Goal: Task Accomplishment & Management: Manage account settings

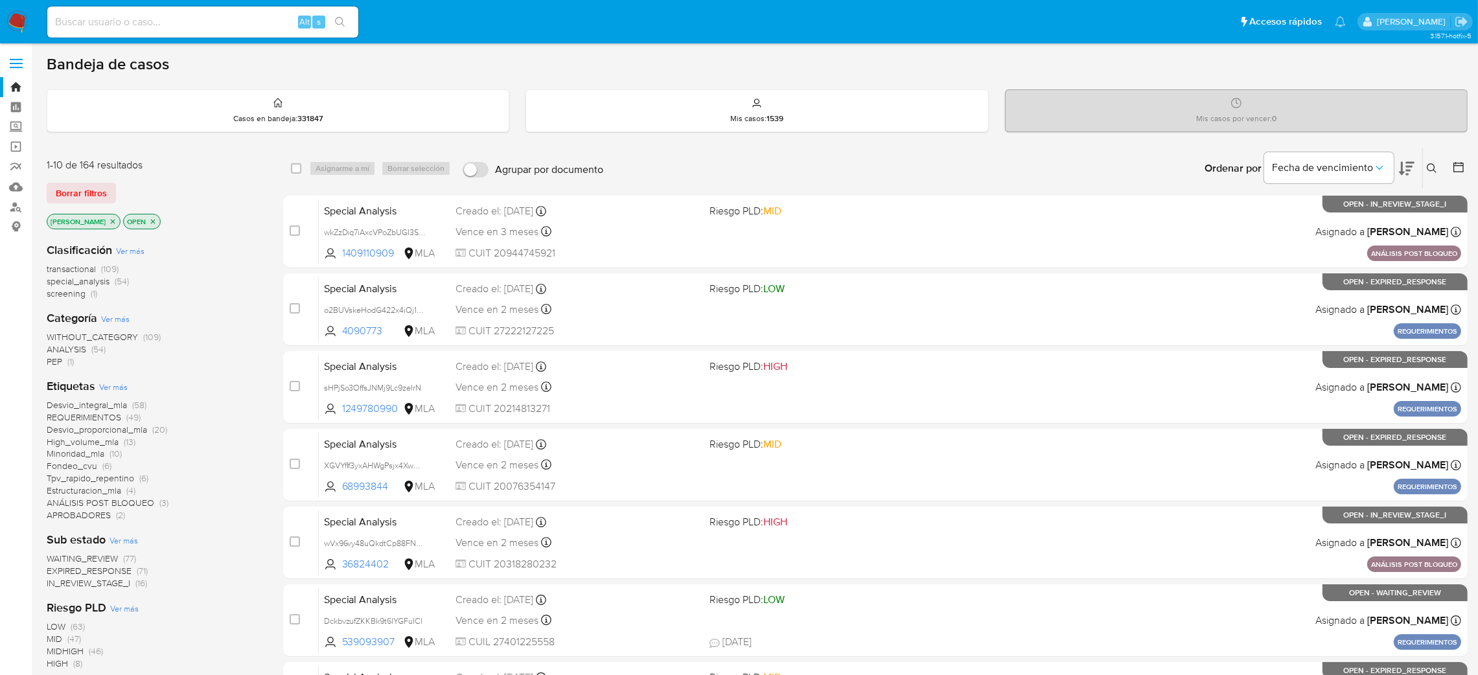
click at [226, 25] on input at bounding box center [202, 22] width 311 height 17
paste input "juPjLipzUirfNqA3SUQZS3BQ"
type input "juPjLipzUirfNqA3SUQZS3BQ"
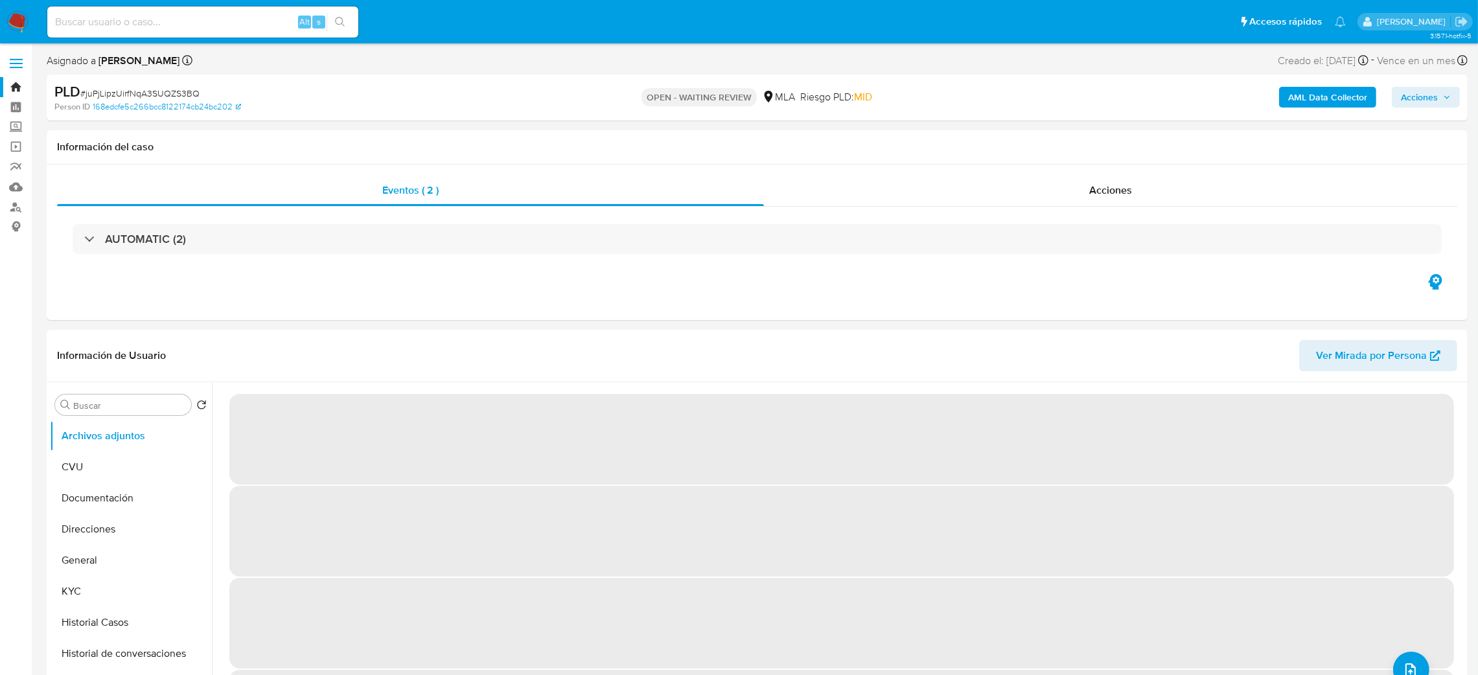
select select "10"
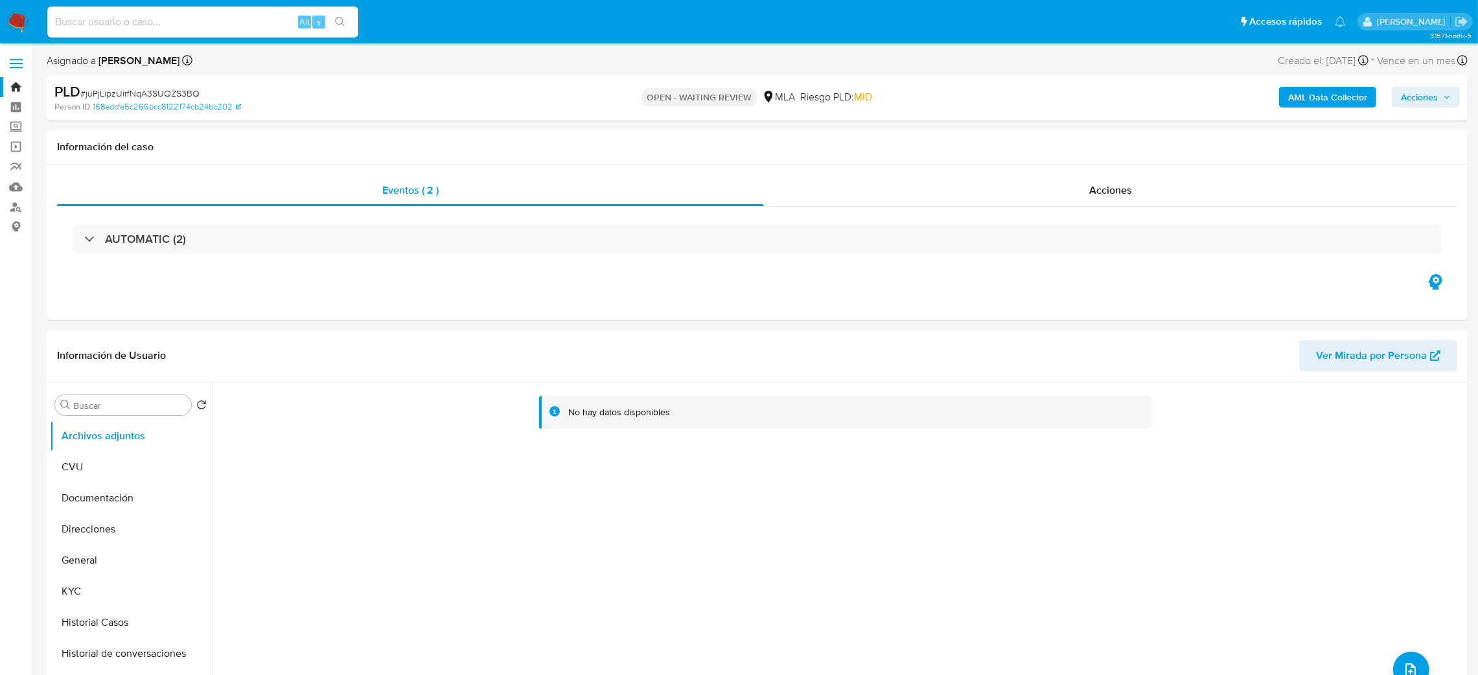
click at [261, 23] on input at bounding box center [202, 22] width 311 height 17
paste input "juPjLipzUirfNqA3SUQZS3BQ"
type input "juPjLipzUirfNqA3SUQZS3BQ"
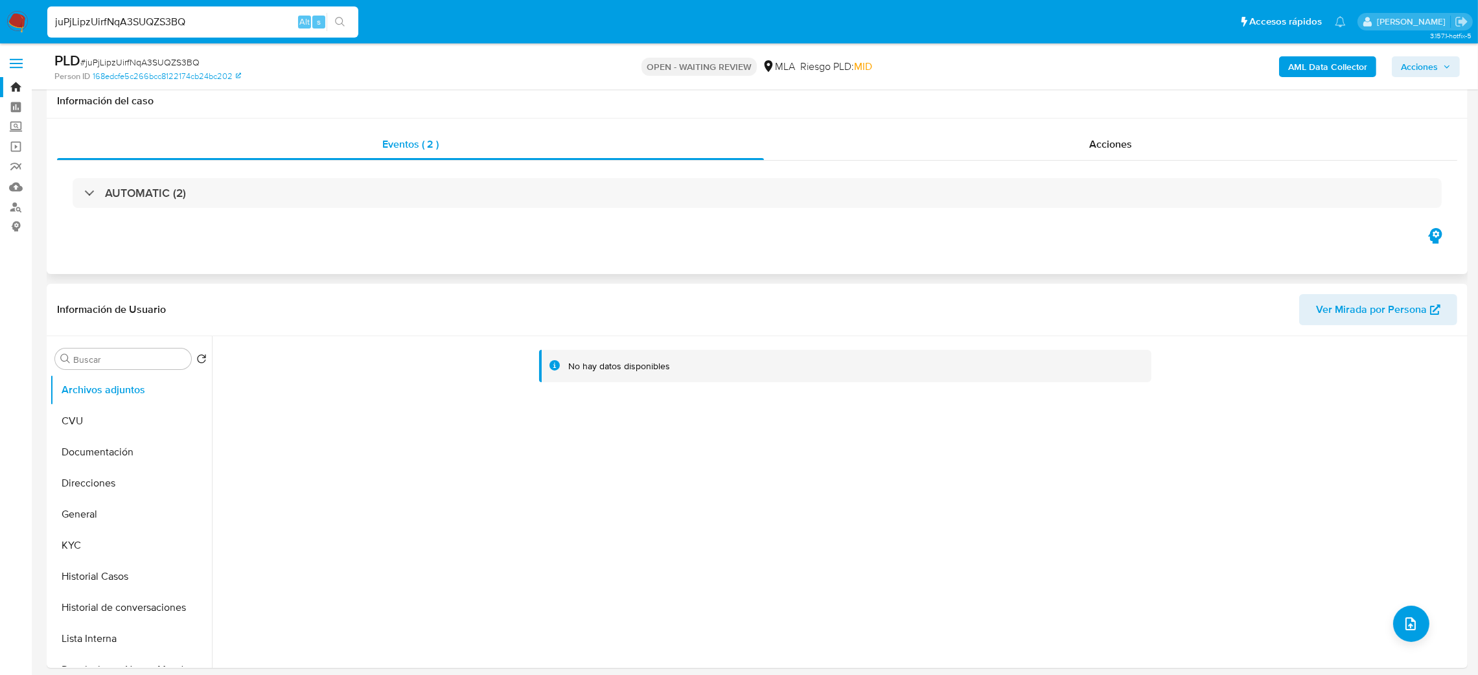
scroll to position [485, 0]
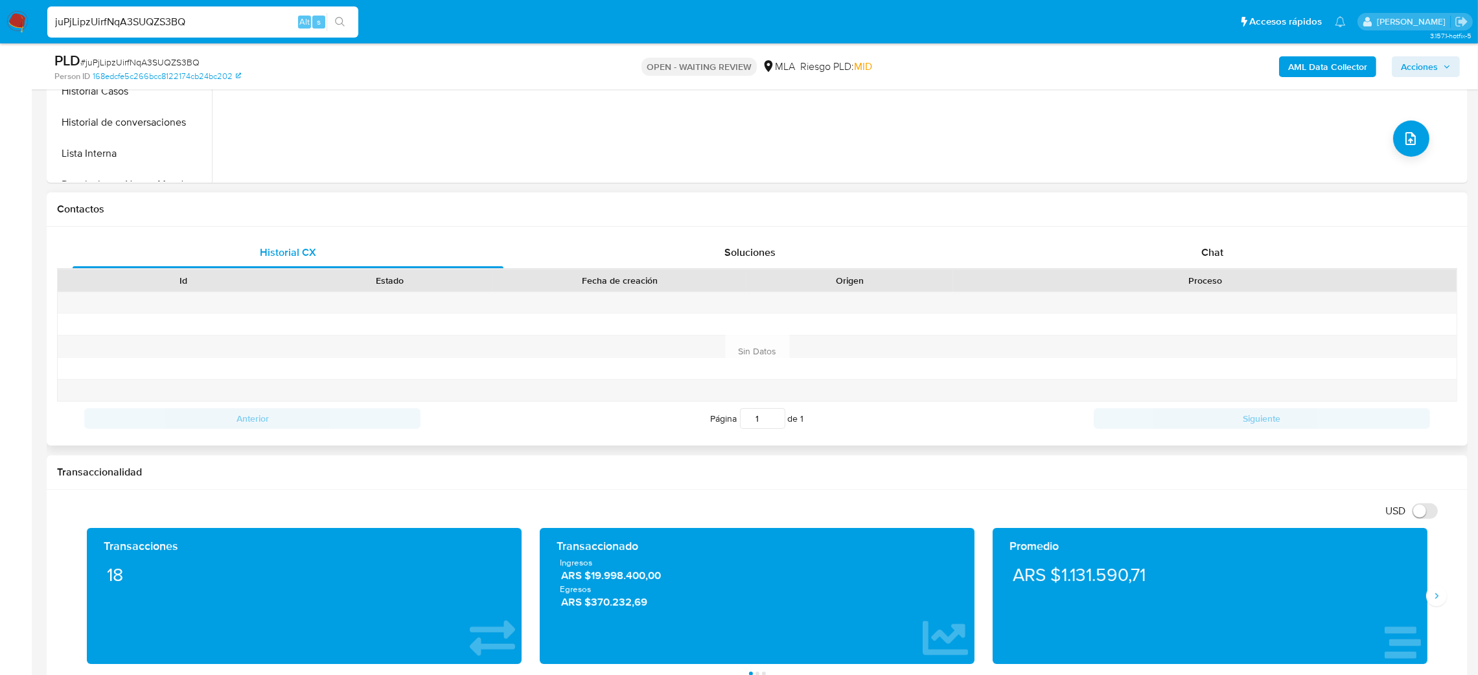
click at [1227, 269] on div "Id Estado Fecha de creación Origen Proceso" at bounding box center [757, 280] width 1400 height 23
drag, startPoint x: 1228, startPoint y: 272, endPoint x: 1232, endPoint y: 255, distance: 17.9
click at [1230, 267] on div "Historial CX Soluciones Chat Id Estado Fecha de creación Origen Proceso Anterio…" at bounding box center [757, 336] width 1400 height 198
click at [1234, 247] on div "Chat" at bounding box center [1212, 252] width 431 height 31
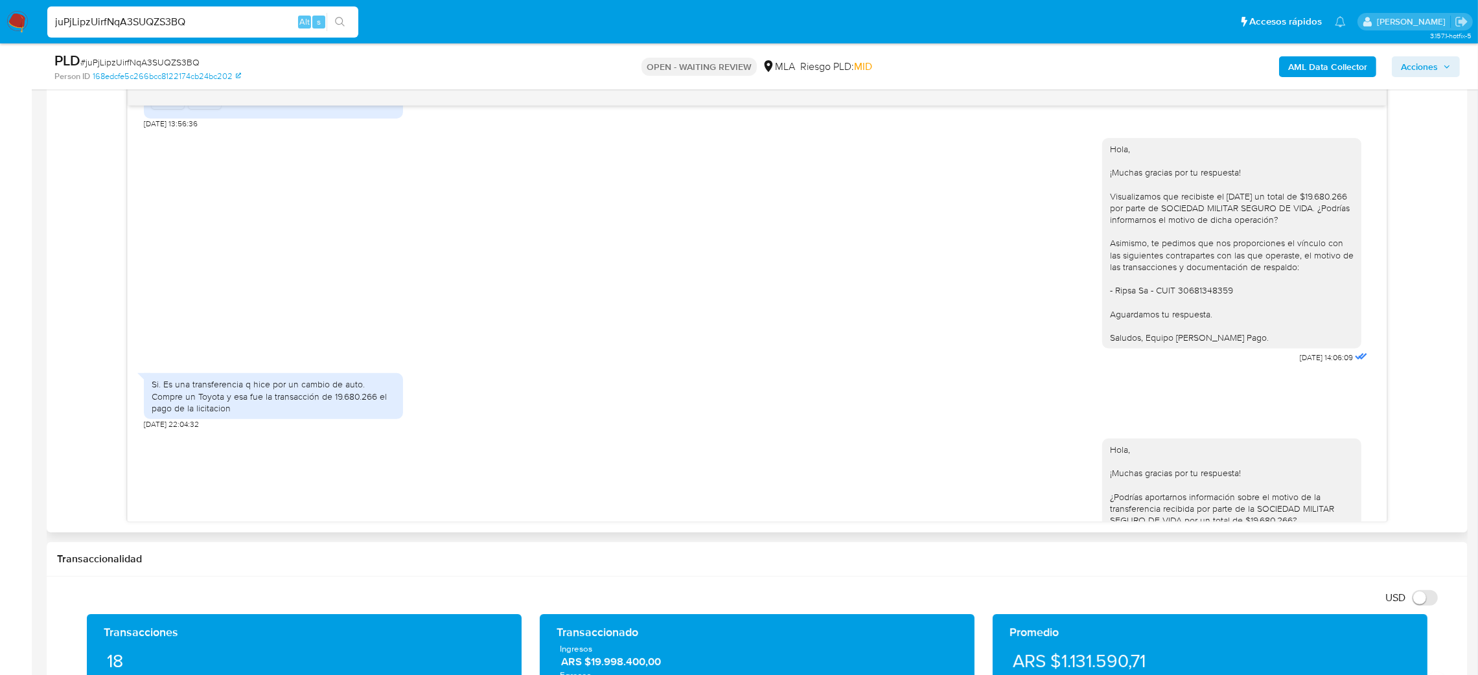
scroll to position [583, 0]
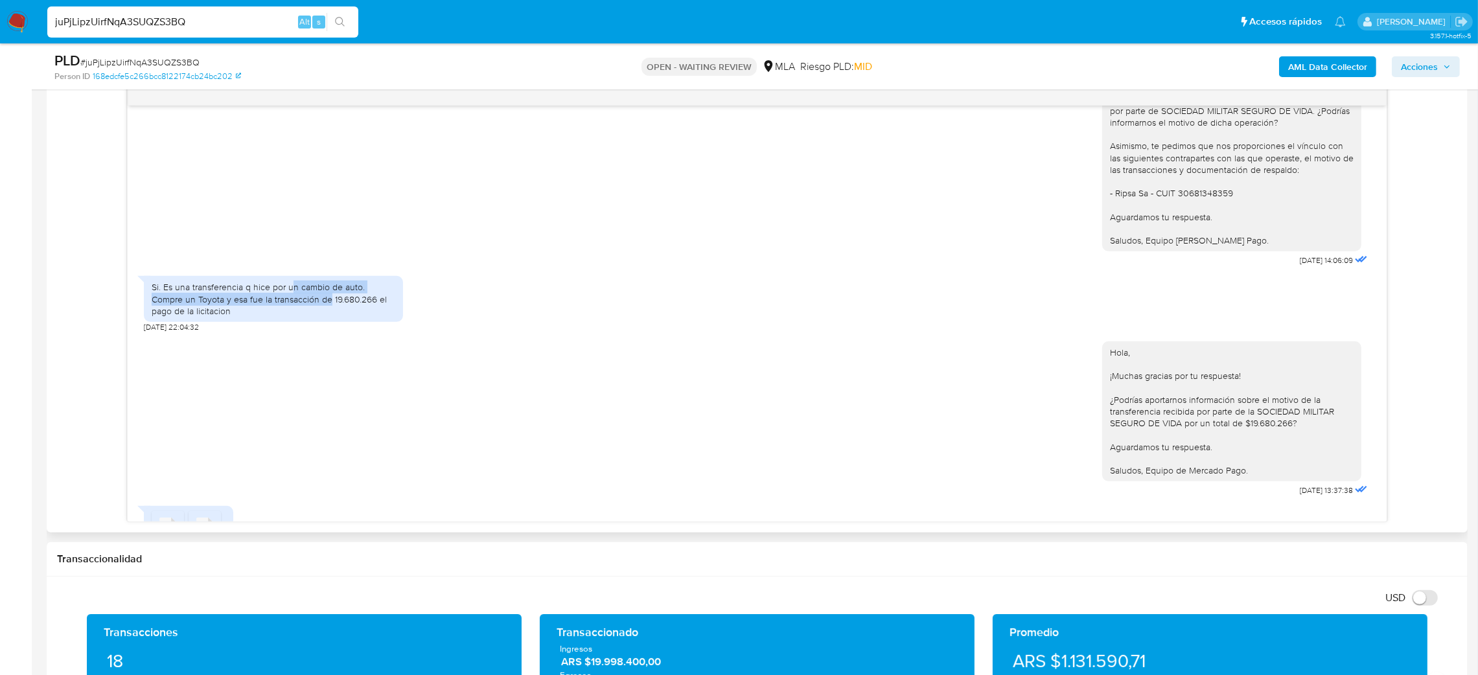
drag, startPoint x: 291, startPoint y: 305, endPoint x: 329, endPoint y: 311, distance: 38.1
click at [329, 311] on div "Si. Es una transferencia q hice por un cambio de auto. Compre un Toyota y esa f…" at bounding box center [274, 299] width 244 height 36
click at [333, 312] on div "Si. Es una transferencia q hice por un cambio de auto. Compre un Toyota y esa f…" at bounding box center [274, 299] width 244 height 36
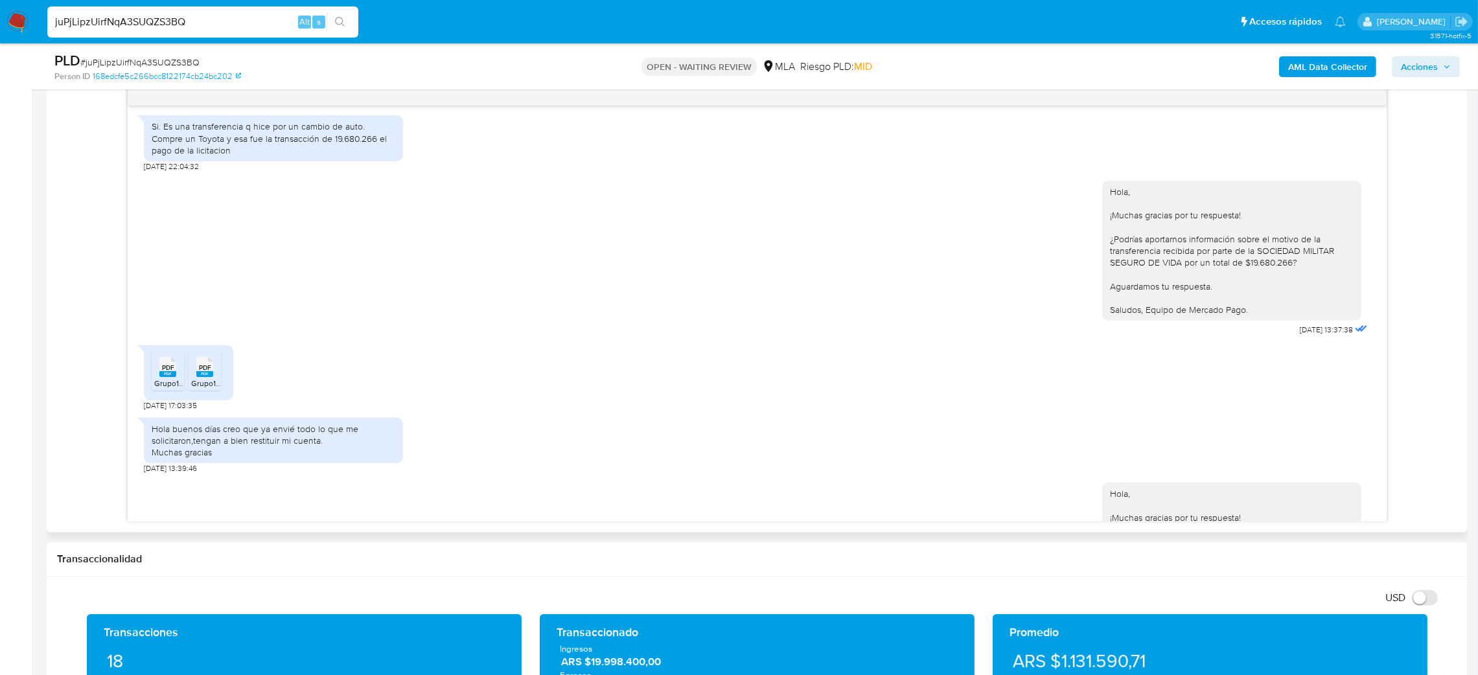
scroll to position [778, 0]
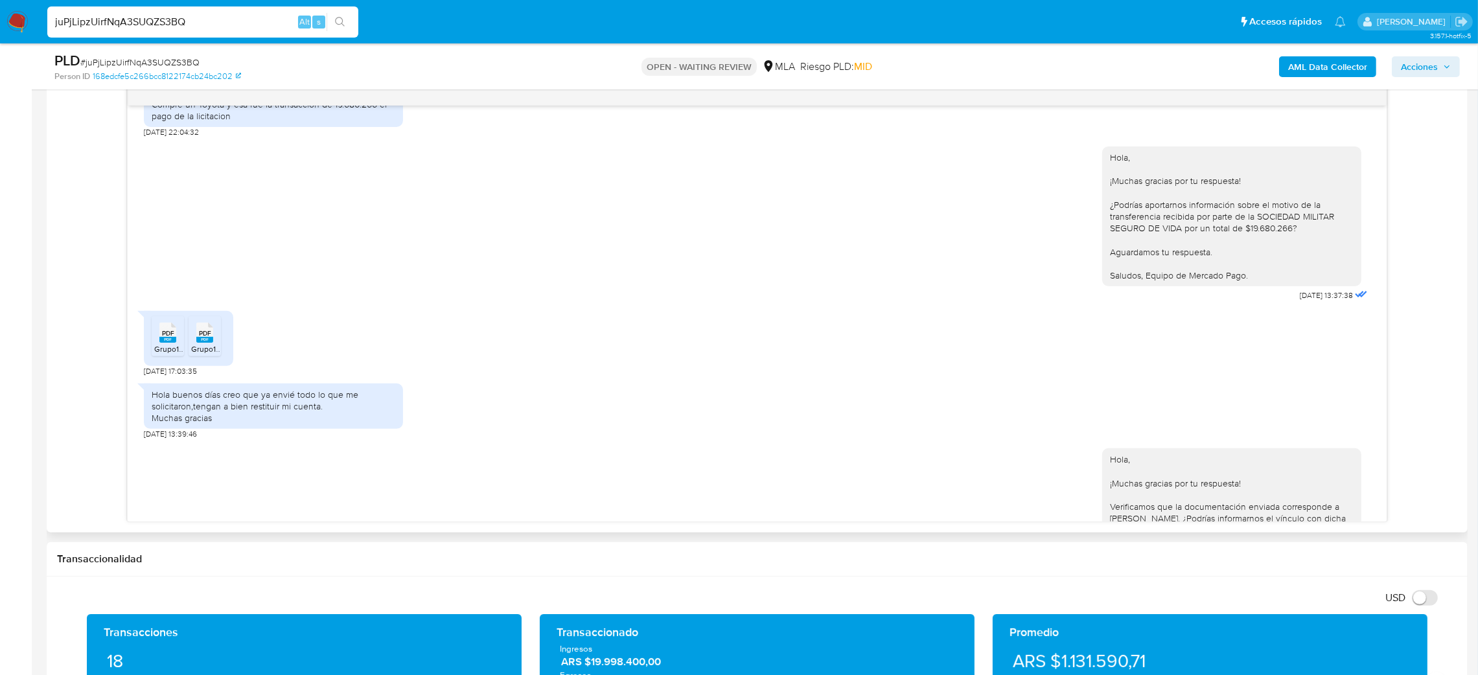
click at [205, 343] on rect at bounding box center [204, 340] width 17 height 6
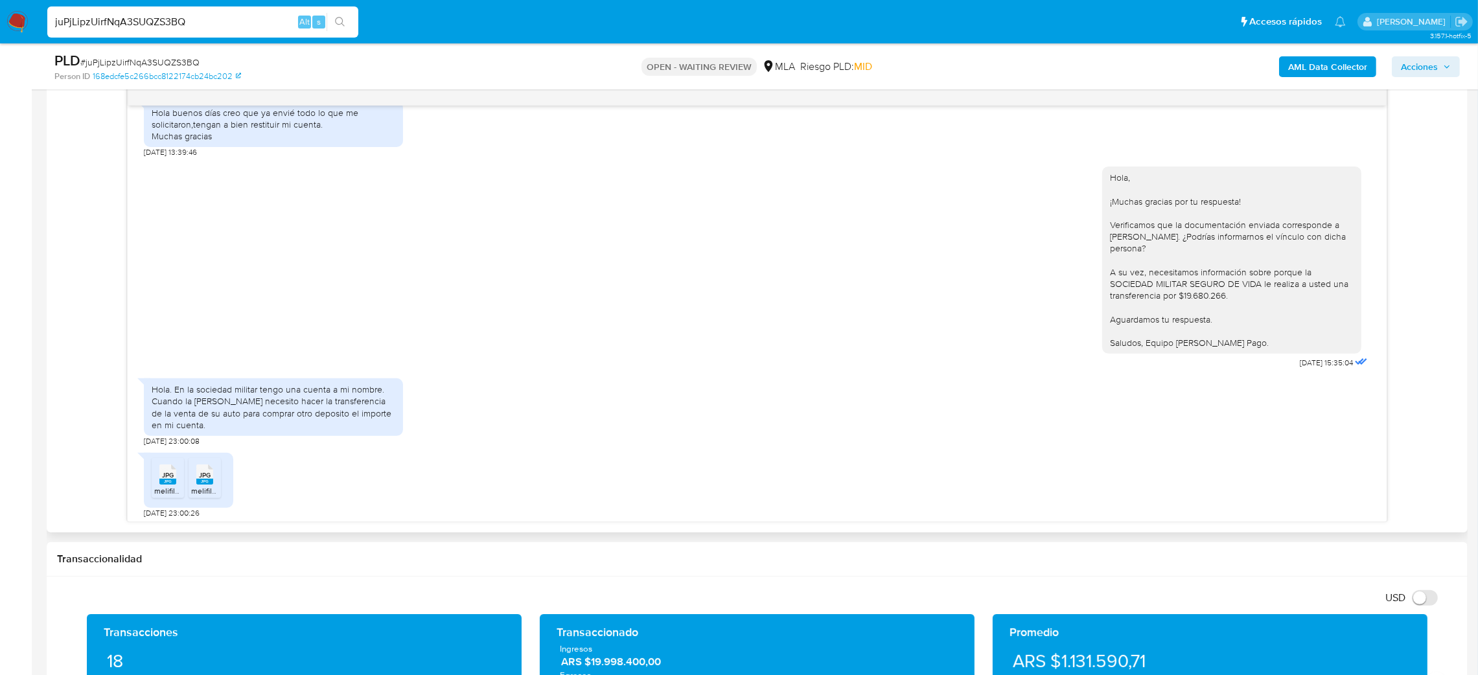
scroll to position [1068, 0]
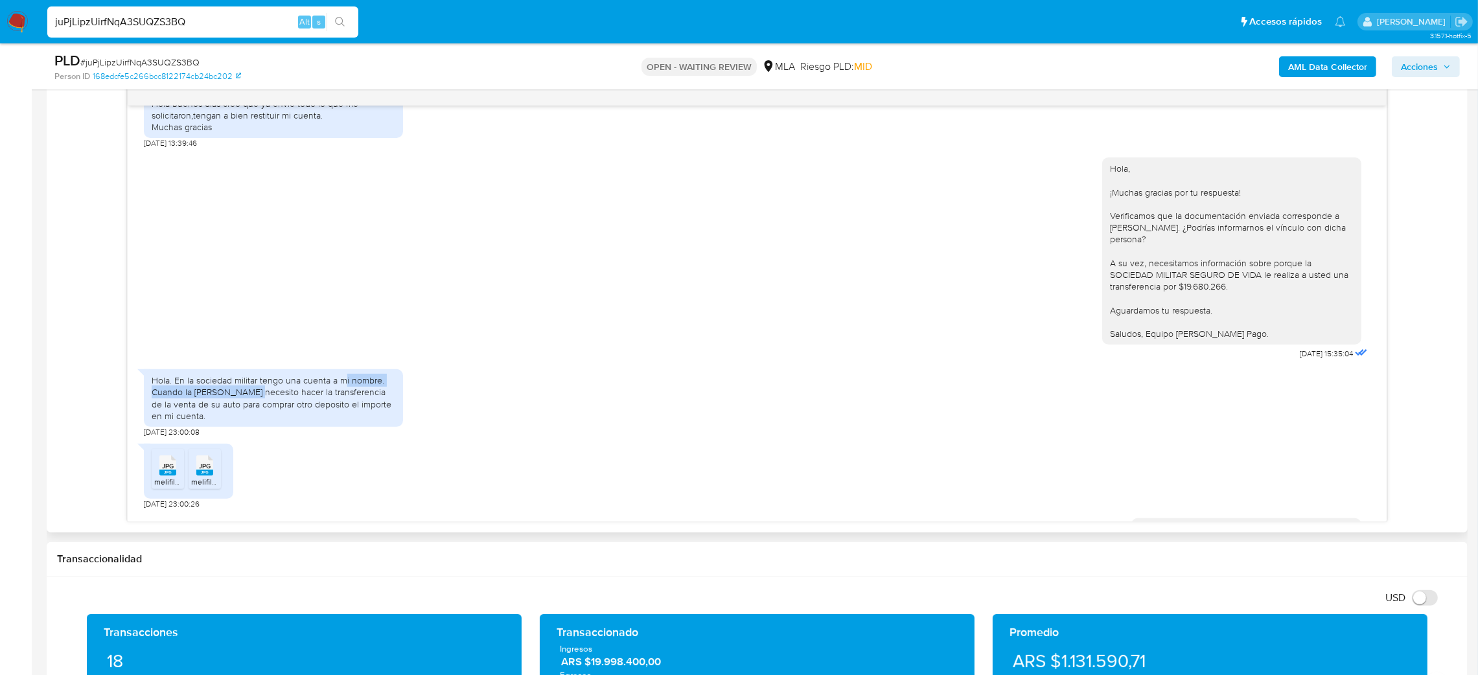
drag, startPoint x: 251, startPoint y: 404, endPoint x: 343, endPoint y: 396, distance: 92.4
click at [343, 396] on div "Hola. En la sociedad militar tengo una cuenta a mi nombre. Cuando la sra Spina …" at bounding box center [274, 398] width 244 height 47
click at [367, 422] on div "Hola. En la sociedad militar tengo una cuenta a mi nombre. Cuando la sra Spina …" at bounding box center [274, 398] width 244 height 47
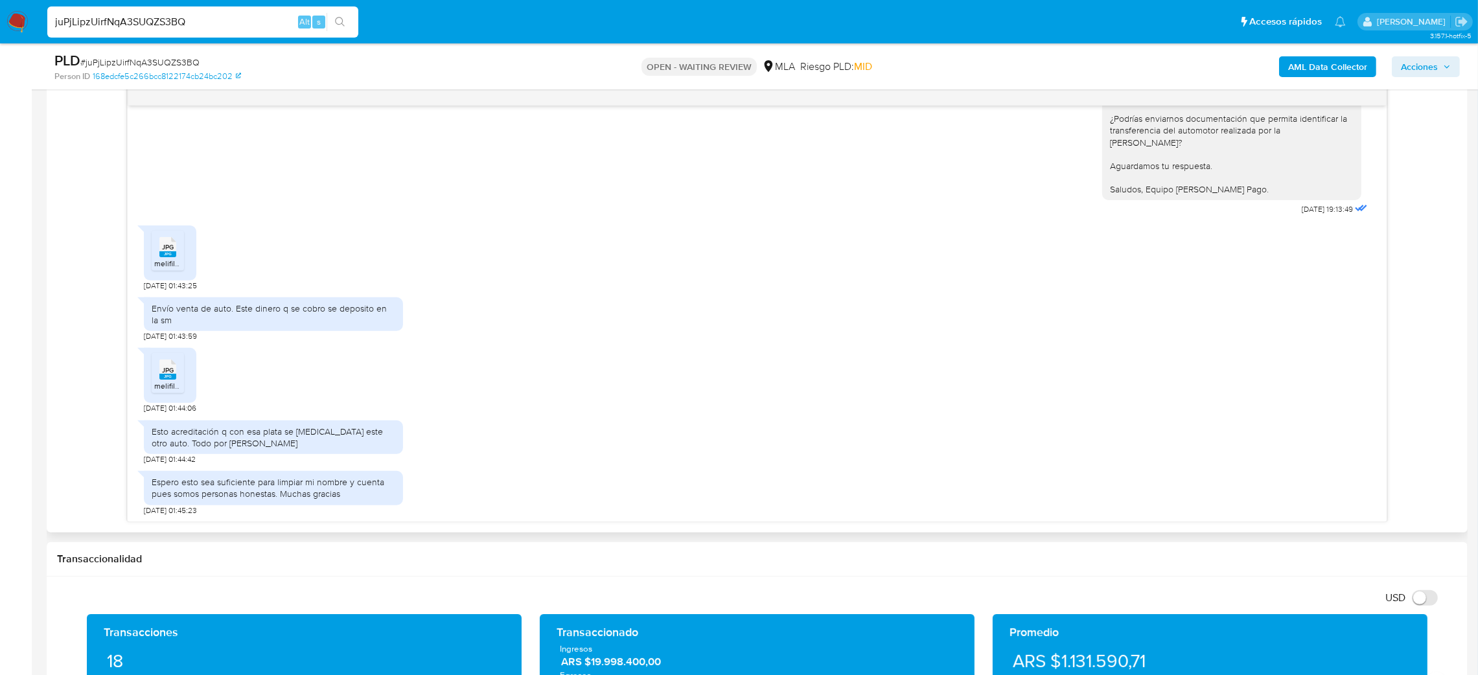
scroll to position [1785, 0]
click at [169, 260] on span "melifile2165802747572478182.jpg" at bounding box center [213, 262] width 118 height 11
drag, startPoint x: 169, startPoint y: 368, endPoint x: 193, endPoint y: 368, distance: 24.0
click at [169, 368] on span "JPG" at bounding box center [168, 369] width 12 height 8
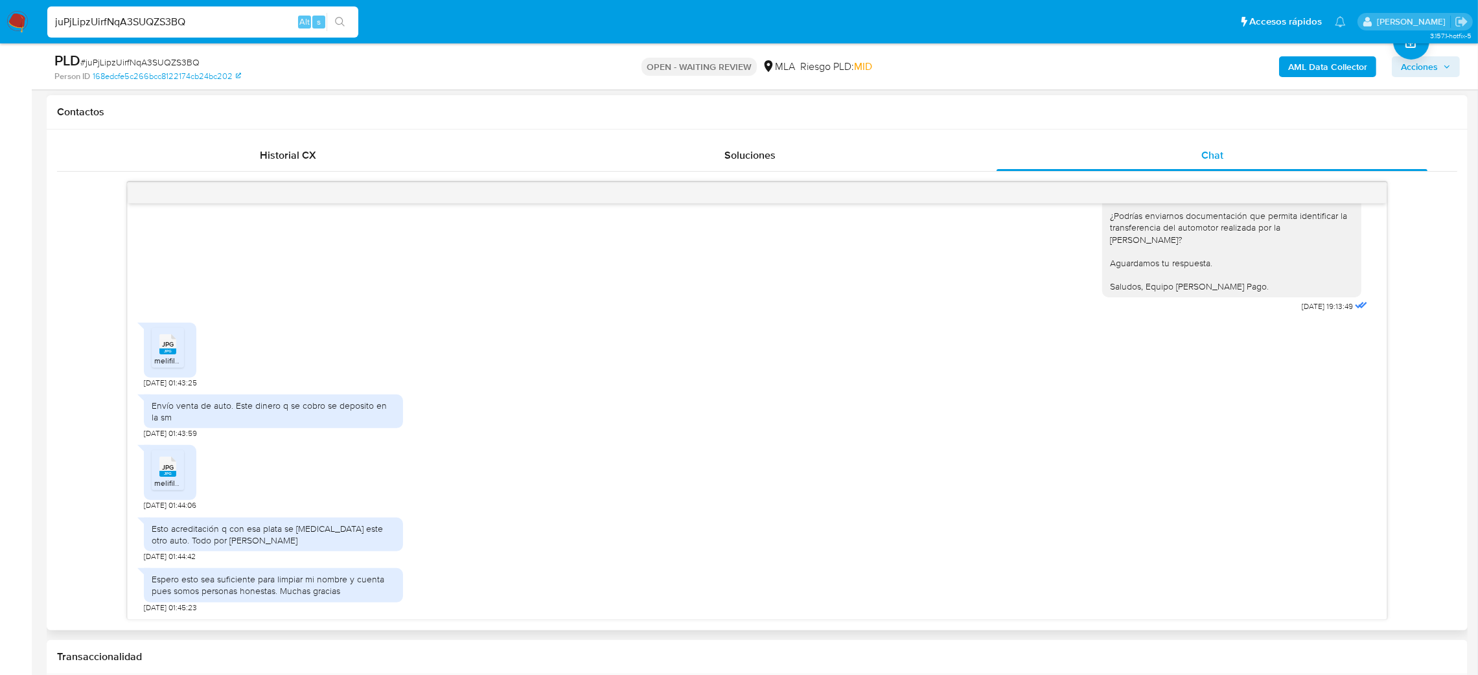
click at [165, 476] on rect at bounding box center [167, 474] width 17 height 6
click at [165, 474] on rect at bounding box center [167, 474] width 17 height 6
click at [157, 474] on div "JPG JPG" at bounding box center [167, 465] width 27 height 25
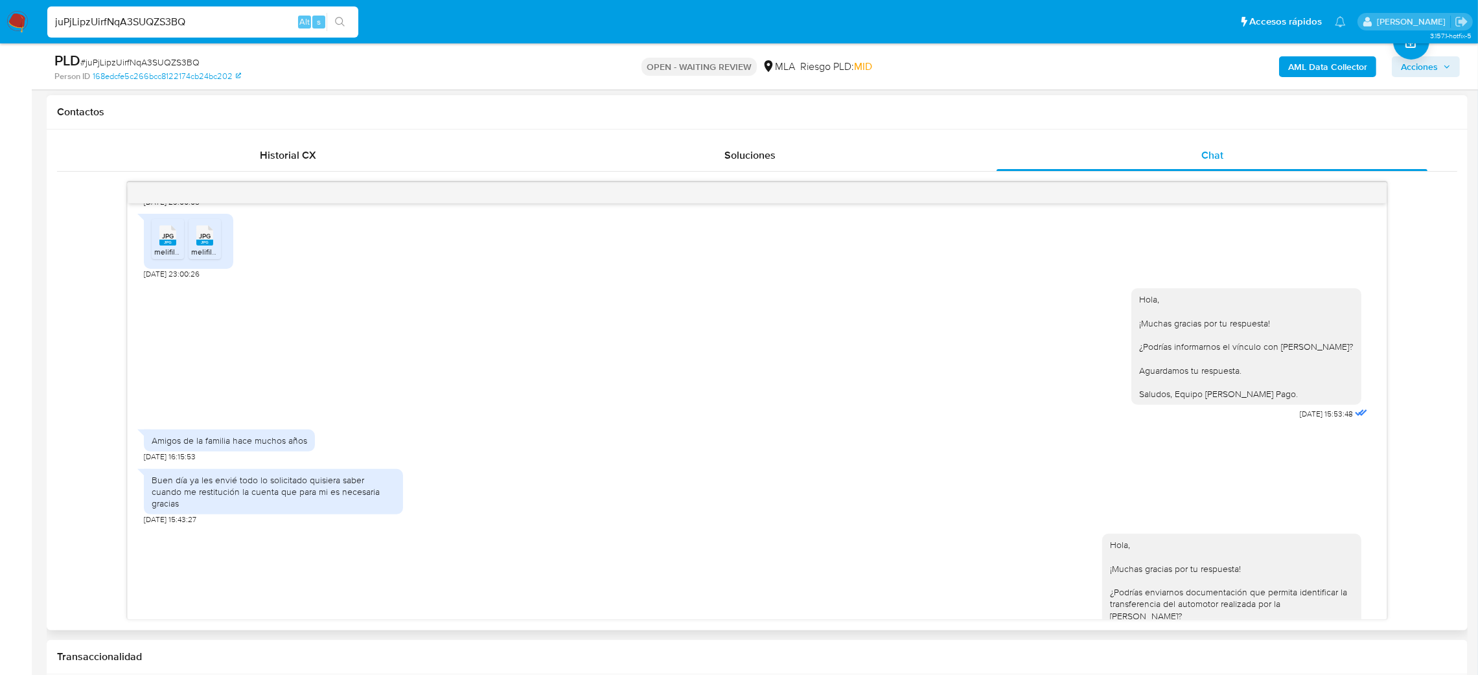
scroll to position [1299, 0]
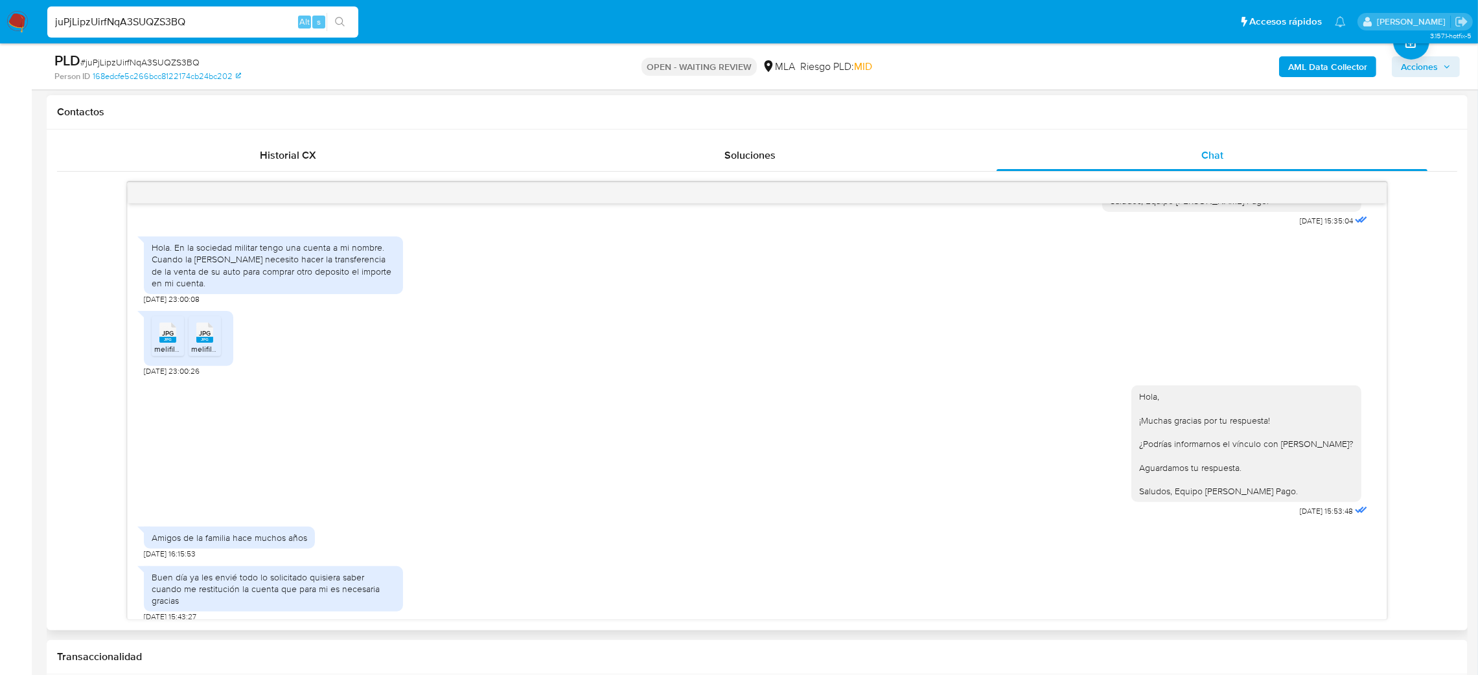
click at [200, 343] on rect at bounding box center [204, 340] width 17 height 6
click at [203, 361] on ul "JPG JPG melifile7861585190503697658.jpg JPG JPG melifile2718760839270590956.jpg" at bounding box center [189, 338] width 74 height 45
click at [205, 338] on span "JPG" at bounding box center [205, 333] width 12 height 8
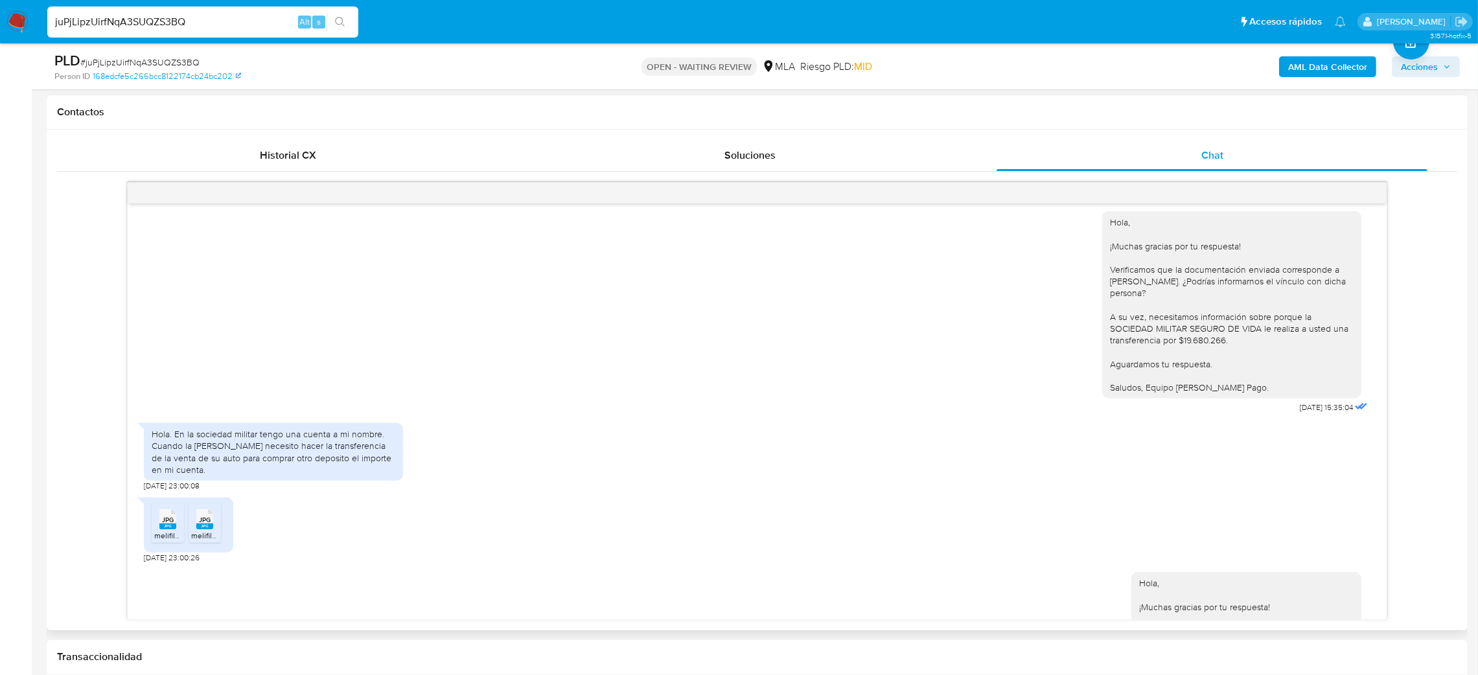
scroll to position [1105, 0]
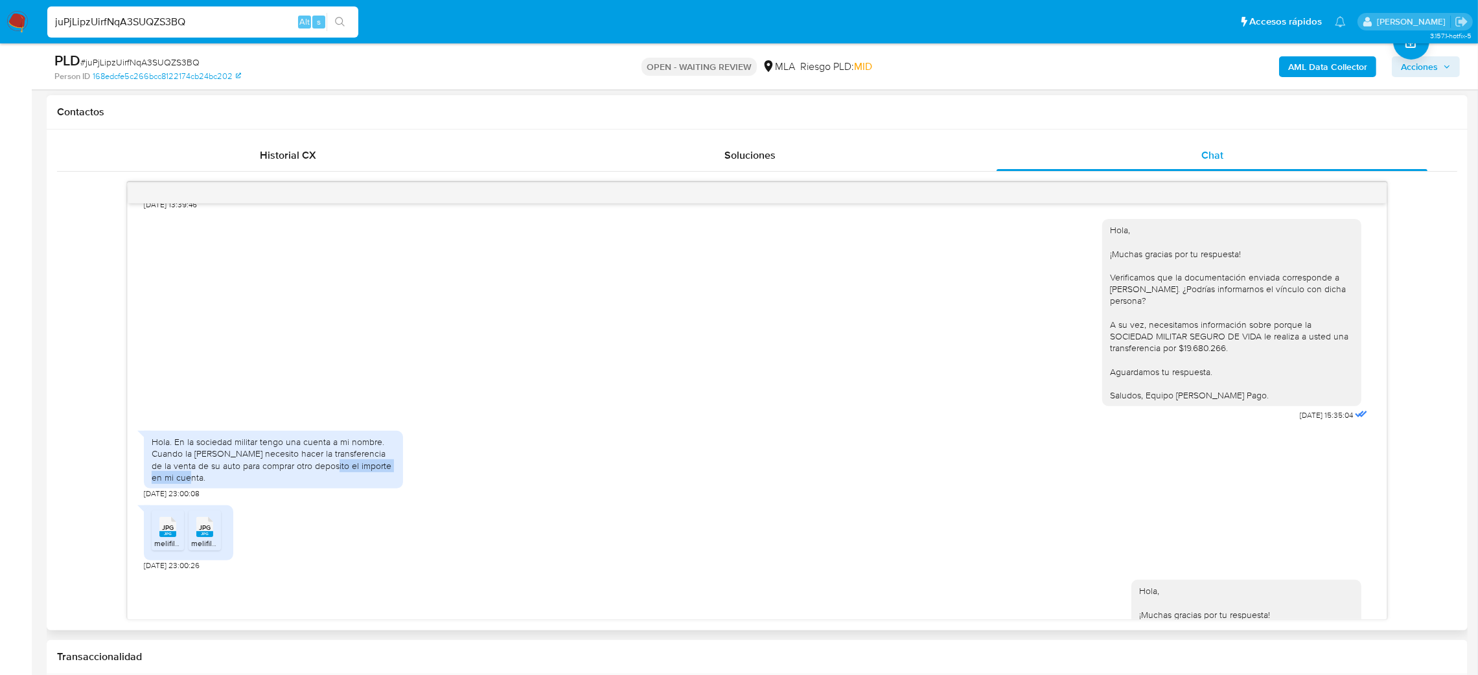
drag, startPoint x: 331, startPoint y: 483, endPoint x: 376, endPoint y: 500, distance: 48.2
click at [376, 489] on div "Hola. En la sociedad militar tengo una cuenta a mi nombre. Cuando la sra Spina …" at bounding box center [273, 460] width 259 height 58
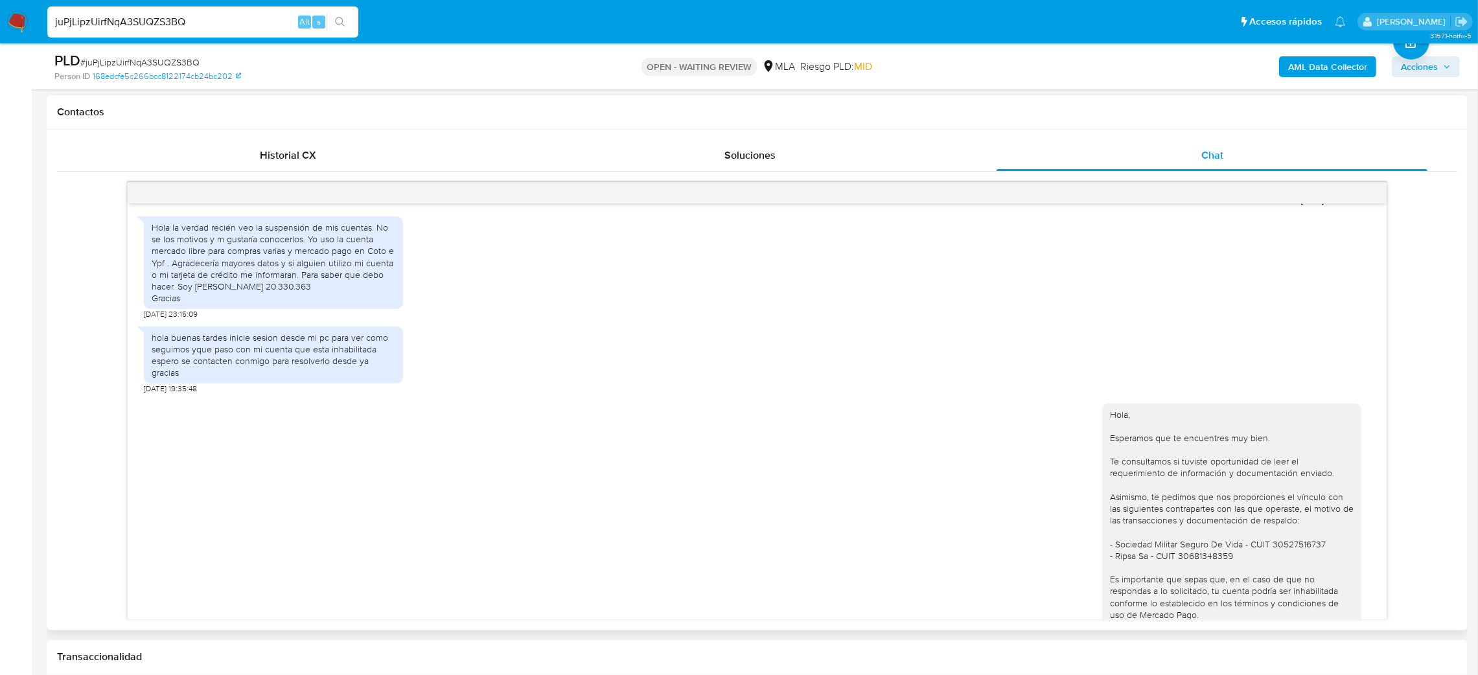
scroll to position [1749, 0]
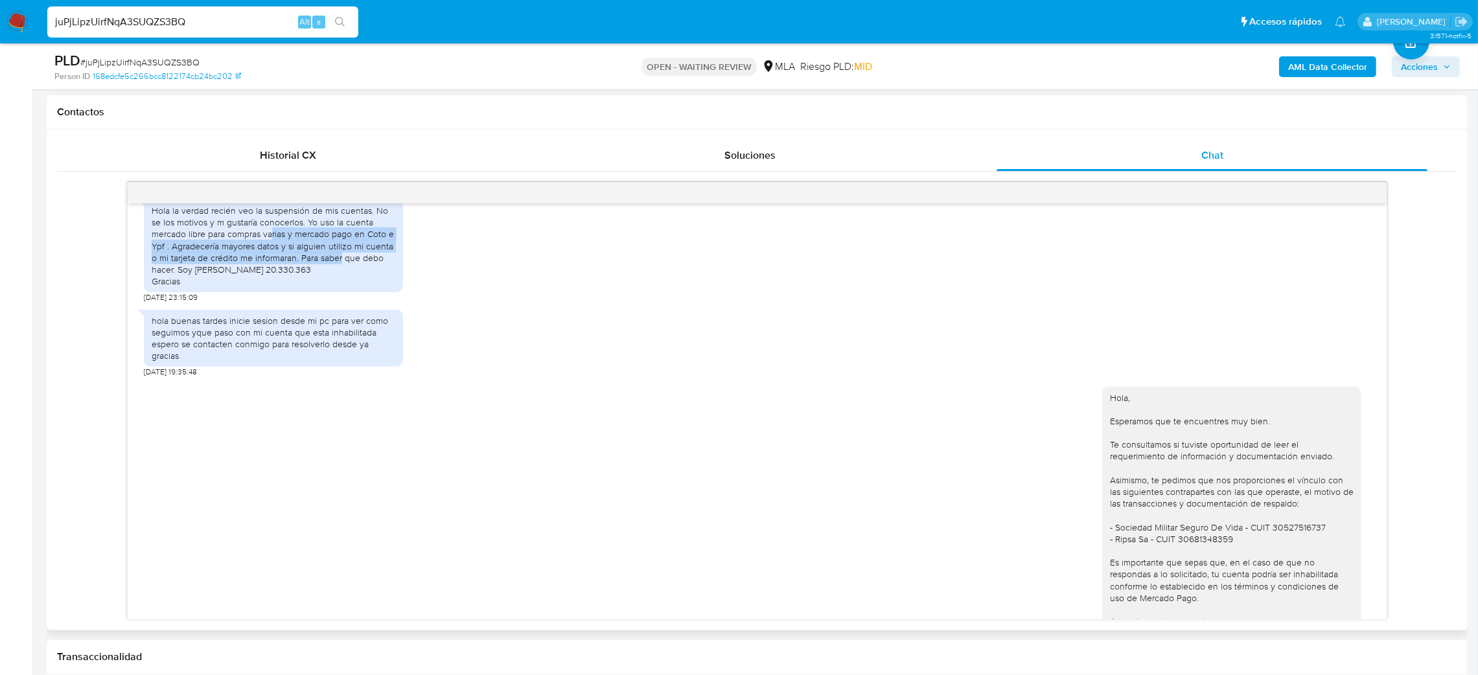
drag, startPoint x: 271, startPoint y: 295, endPoint x: 341, endPoint y: 318, distance: 74.2
click at [341, 287] on div "Hola la verdad recién veo la suspensión de mis cuentas. No se los motivos y m g…" at bounding box center [274, 246] width 244 height 82
click at [322, 287] on div "Hola la verdad recién veo la suspensión de mis cuentas. No se los motivos y m g…" at bounding box center [274, 246] width 244 height 82
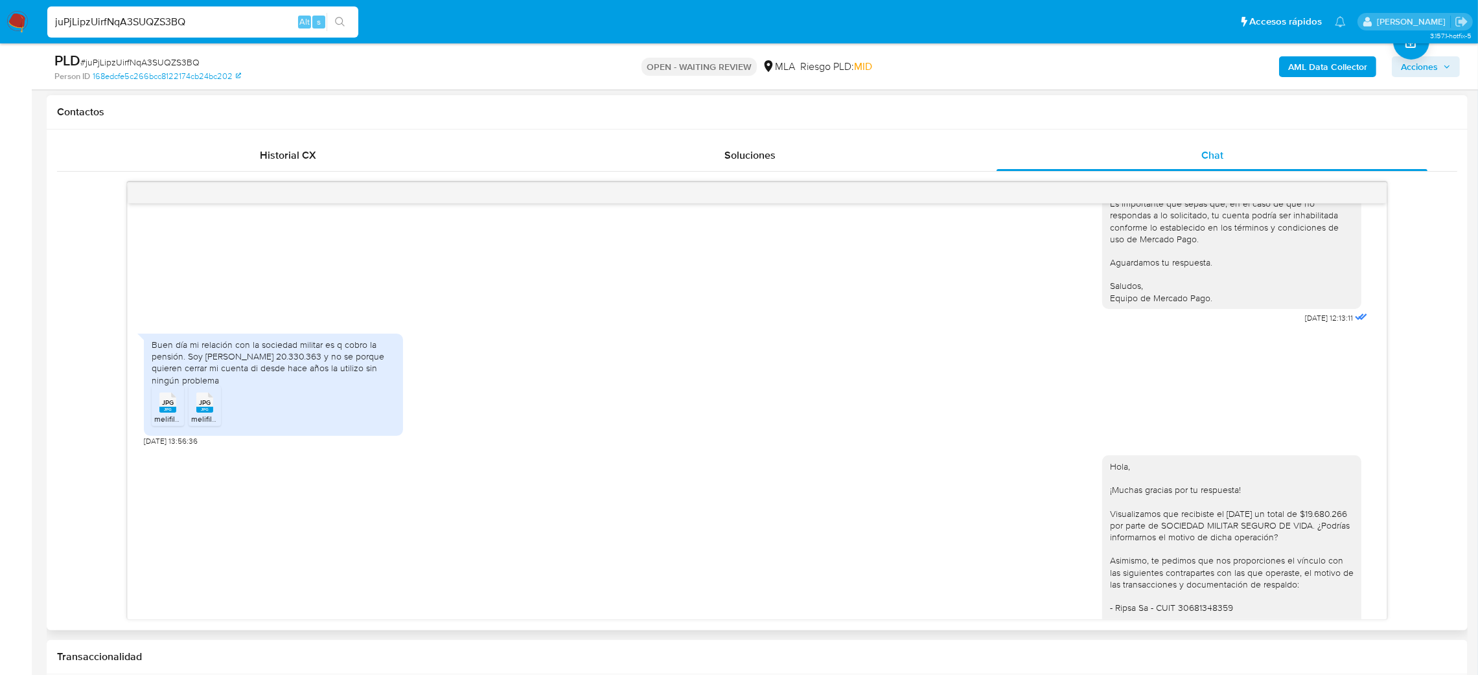
scroll to position [2138, 0]
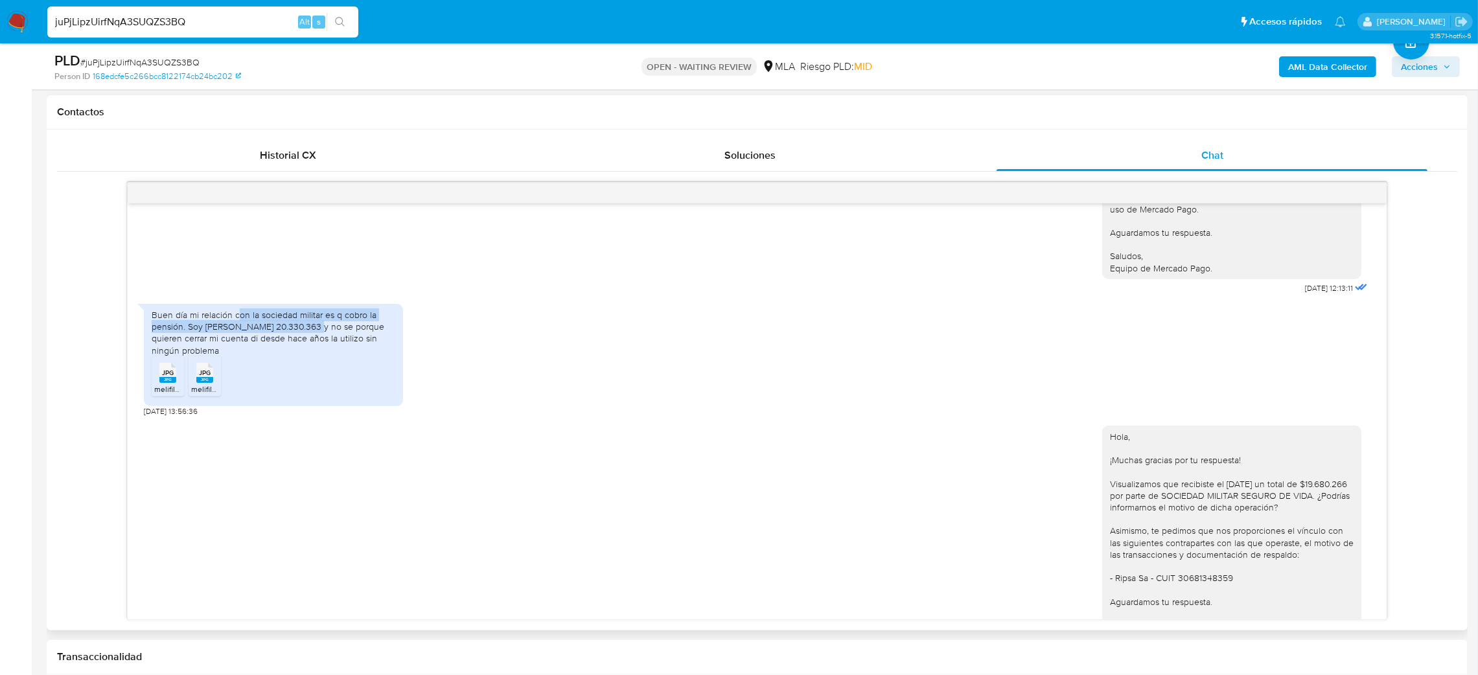
drag, startPoint x: 238, startPoint y: 373, endPoint x: 313, endPoint y: 398, distance: 78.5
click at [312, 356] on div "Buen día mi relación con la sociedad militar es q cobro la pensión. Soy zivano …" at bounding box center [274, 332] width 244 height 47
click at [327, 356] on div "Buen día mi relación con la sociedad militar es q cobro la pensión. Soy zivano …" at bounding box center [274, 332] width 244 height 47
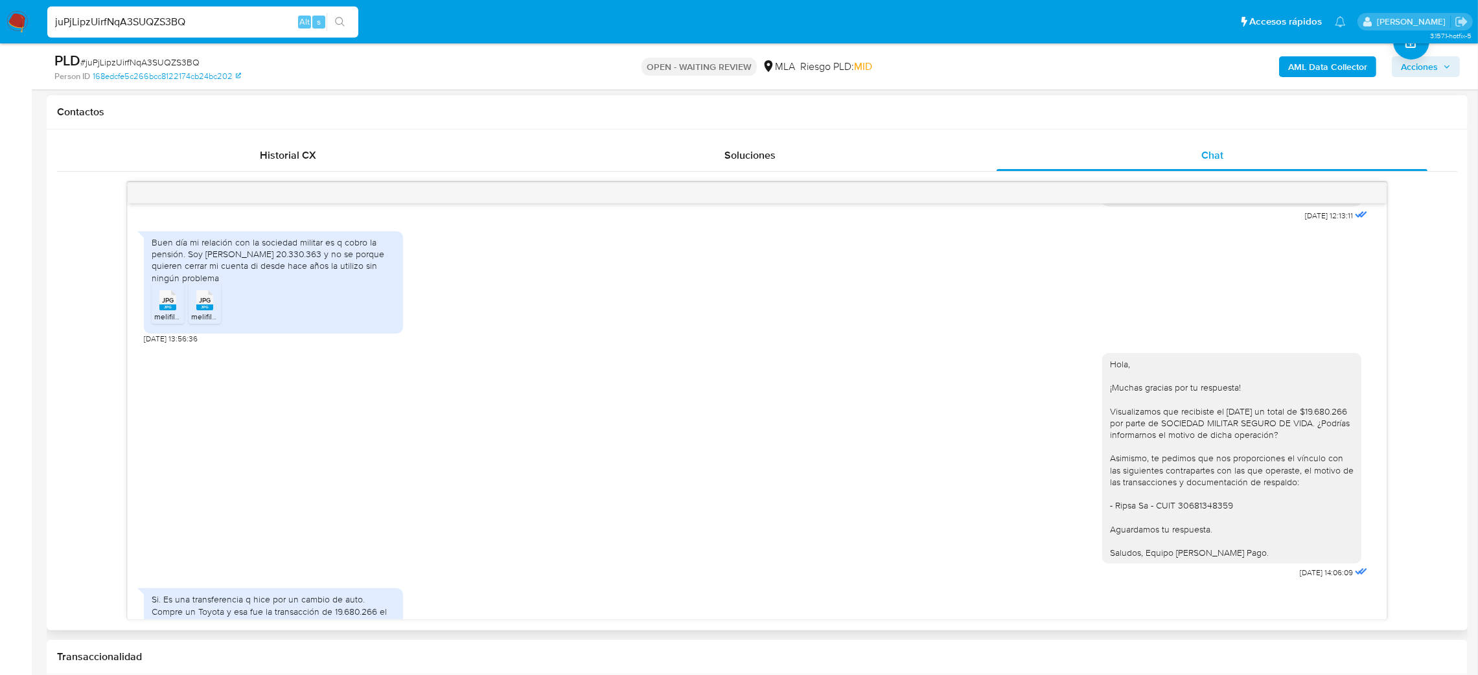
scroll to position [2429, 0]
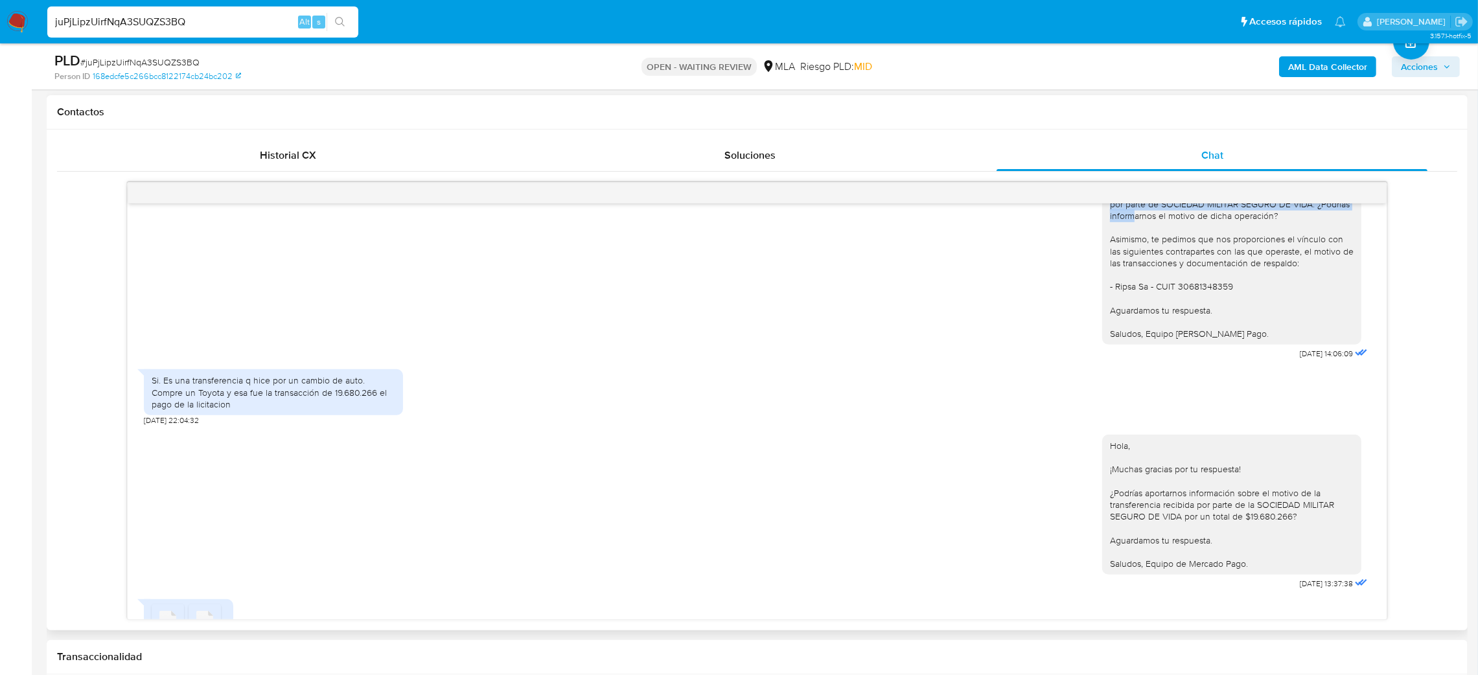
drag, startPoint x: 1103, startPoint y: 260, endPoint x: 1189, endPoint y: 280, distance: 87.7
click at [1189, 280] on div "Hola, ¡Muchas gracias por tu respuesta! Visualizamos que recibiste el 18/6/2025…" at bounding box center [1232, 239] width 244 height 200
click at [1212, 288] on div "Hola, ¡Muchas gracias por tu respuesta! Visualizamos que recibiste el 18/6/2025…" at bounding box center [1232, 239] width 244 height 200
drag, startPoint x: 170, startPoint y: 457, endPoint x: 262, endPoint y: 465, distance: 93.0
click at [257, 410] on div "Si. Es una transferencia q hice por un cambio de auto. Compre un Toyota y esa f…" at bounding box center [274, 393] width 244 height 36
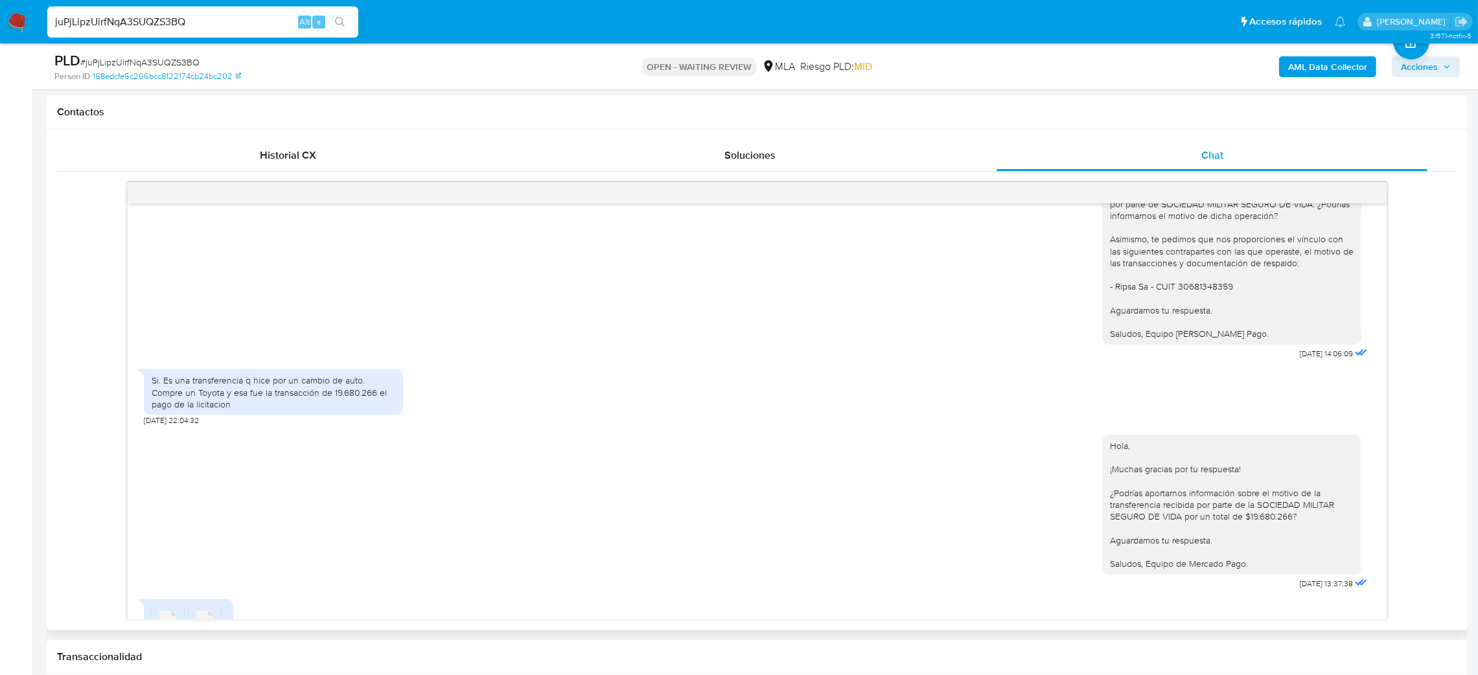
click at [302, 415] on div "Si. Es una transferencia q hice por un cambio de auto. Compre un Toyota y esa f…" at bounding box center [273, 392] width 259 height 46
drag, startPoint x: 231, startPoint y: 457, endPoint x: 310, endPoint y: 467, distance: 78.9
click at [308, 410] on div "Si. Es una transferencia q hice por un cambio de auto. Compre un Toyota y esa f…" at bounding box center [274, 393] width 244 height 36
click at [318, 410] on div "Si. Es una transferencia q hice por un cambio de auto. Compre un Toyota y esa f…" at bounding box center [274, 393] width 244 height 36
drag, startPoint x: 165, startPoint y: 465, endPoint x: 240, endPoint y: 469, distance: 74.7
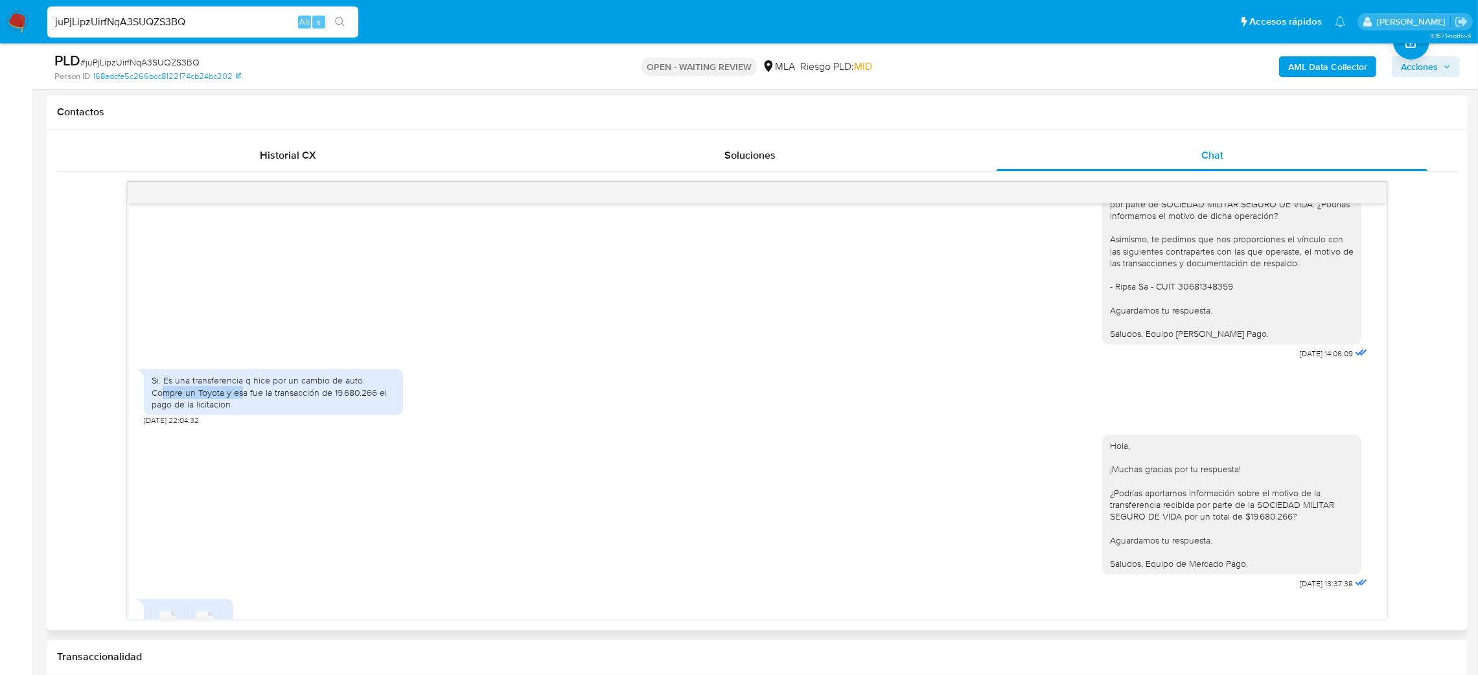
click at [240, 410] on div "Si. Es una transferencia q hice por un cambio de auto. Compre un Toyota y esa f…" at bounding box center [274, 393] width 244 height 36
click at [259, 410] on div "Si. Es una transferencia q hice por un cambio de auto. Compre un Toyota y esa f…" at bounding box center [274, 393] width 244 height 36
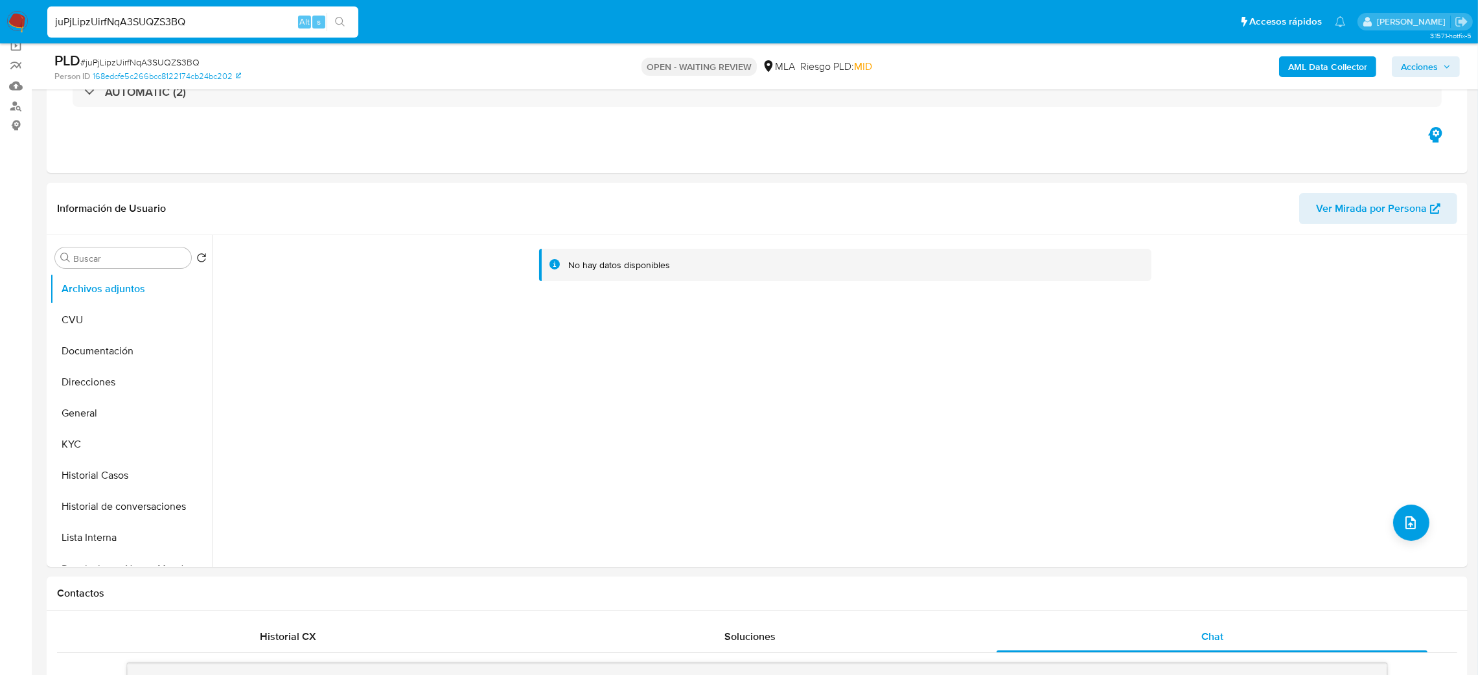
scroll to position [97, 0]
click at [129, 415] on button "General" at bounding box center [126, 417] width 152 height 31
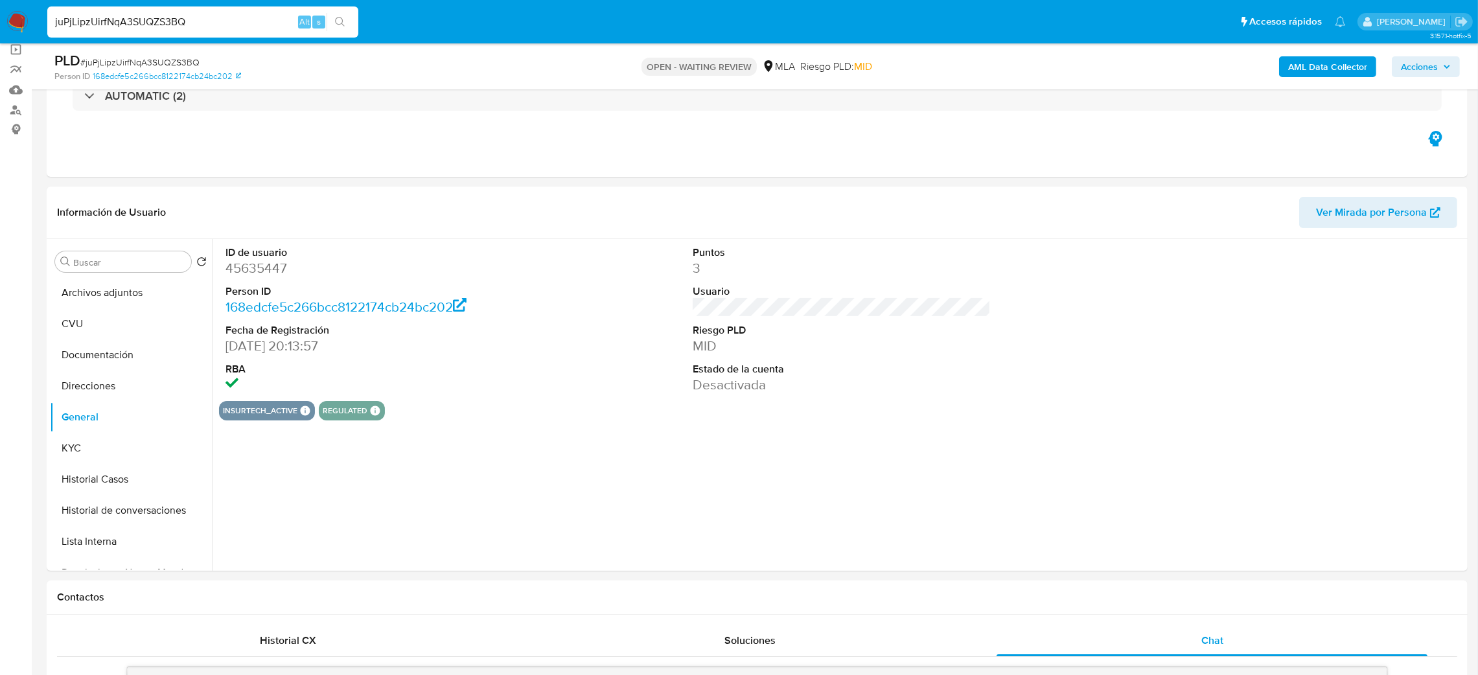
click at [242, 266] on dd "45635447" at bounding box center [374, 268] width 299 height 18
click at [242, 267] on dd "45635447" at bounding box center [374, 268] width 299 height 18
copy dd "45635447"
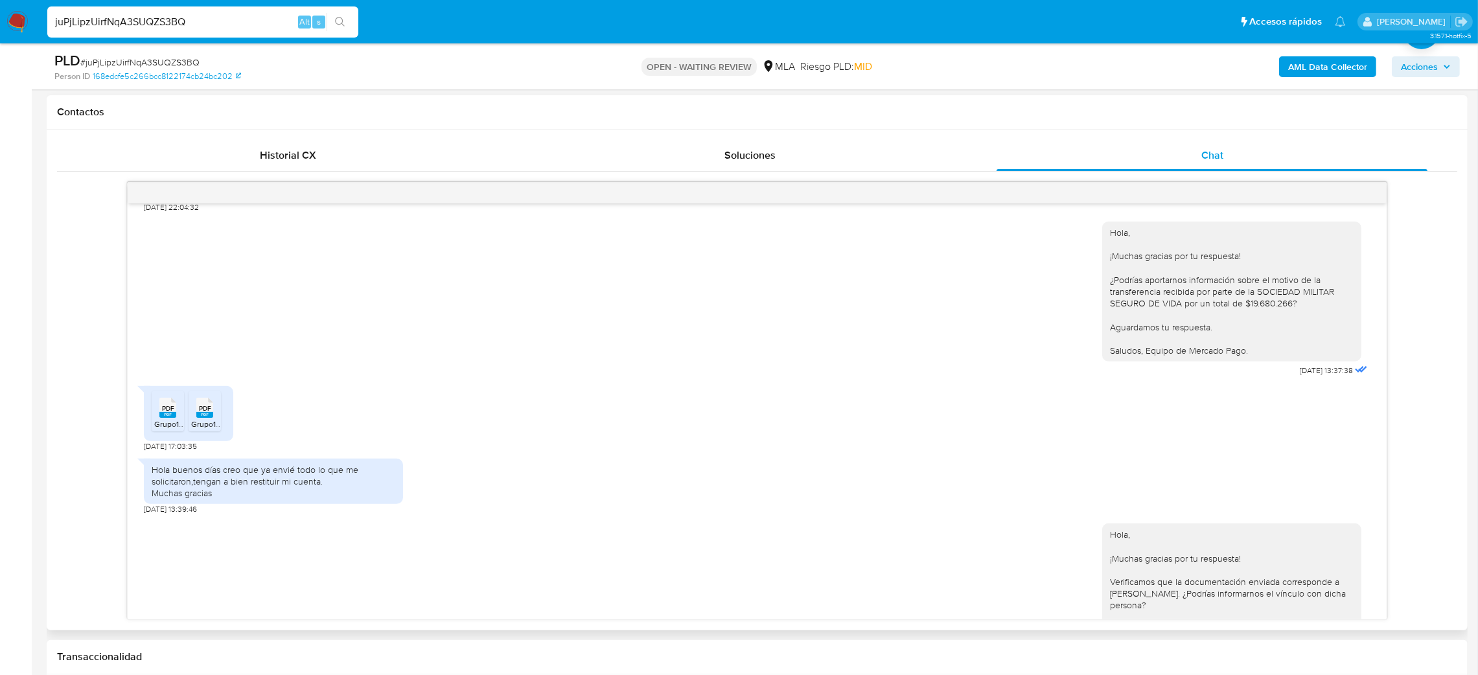
scroll to position [2721, 0]
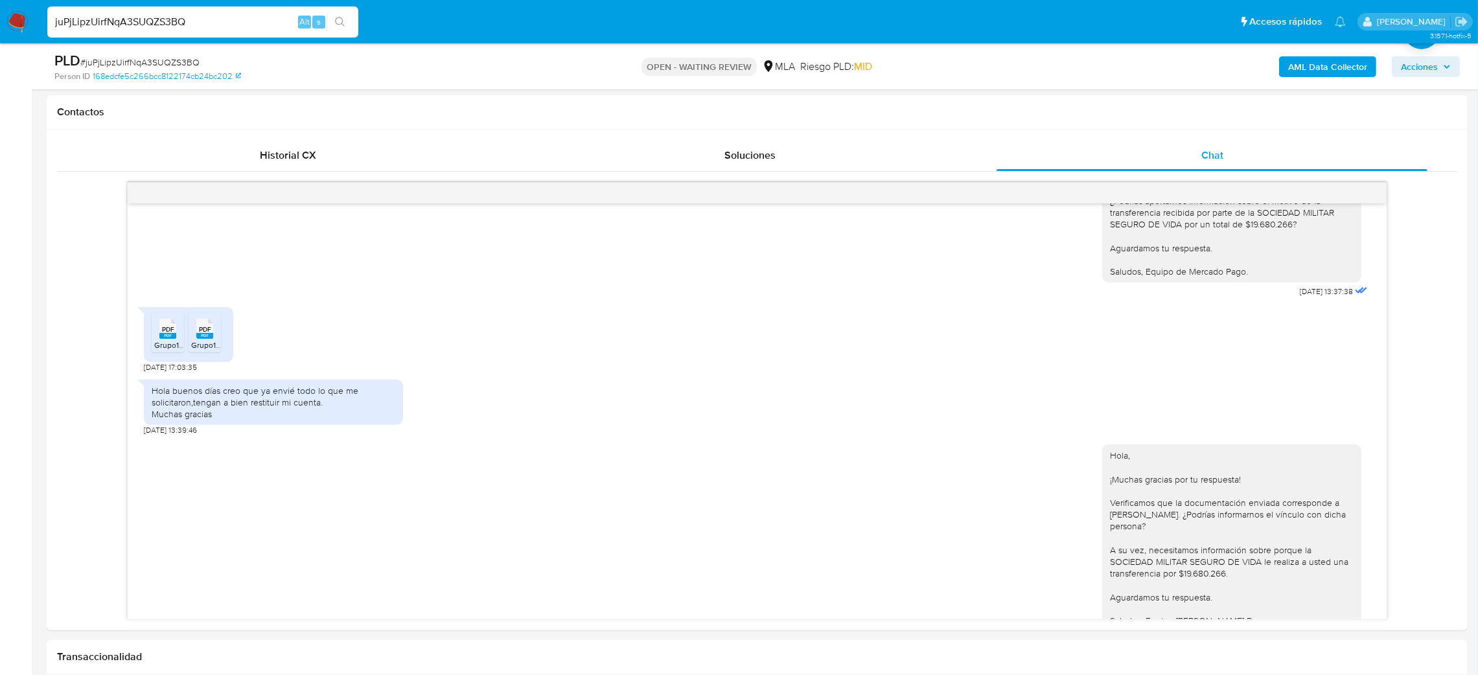
click at [153, 17] on input "juPjLipzUirfNqA3SUQZS3BQ" at bounding box center [202, 22] width 311 height 17
drag, startPoint x: 166, startPoint y: 411, endPoint x: 213, endPoint y: 411, distance: 46.7
click at [166, 339] on rect at bounding box center [167, 336] width 17 height 6
click at [214, 340] on div "PDF PDF" at bounding box center [204, 327] width 27 height 25
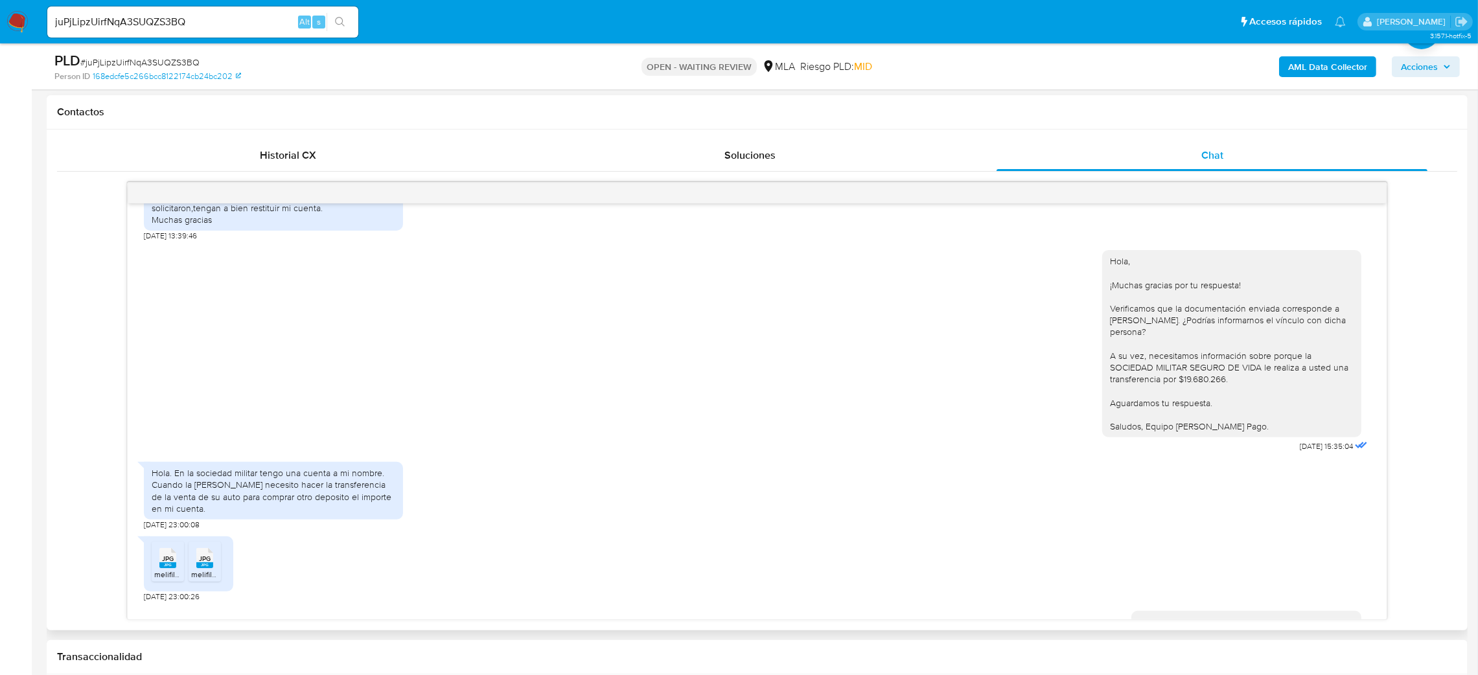
scroll to position [3013, 0]
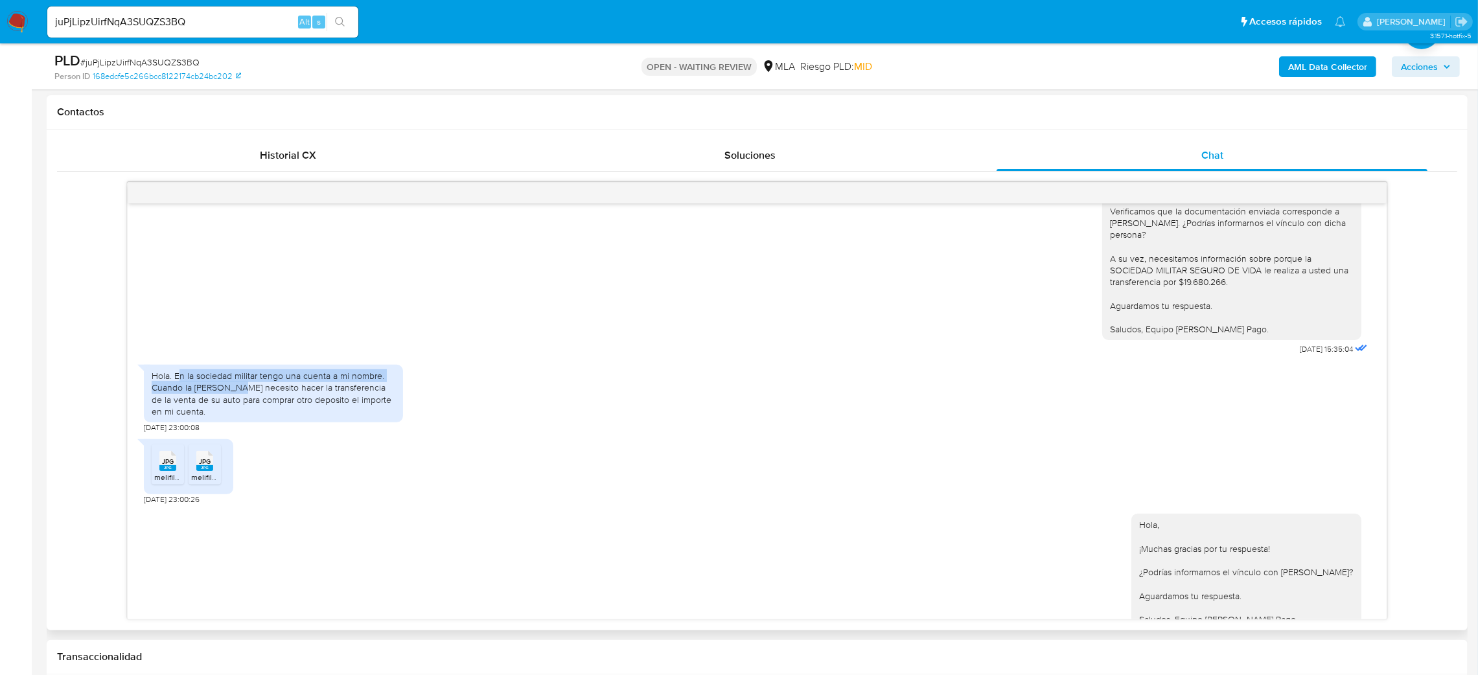
drag, startPoint x: 178, startPoint y: 455, endPoint x: 234, endPoint y: 464, distance: 57.1
click at [234, 417] on div "Hola. En la sociedad militar tengo una cuenta a mi nombre. Cuando la sra Spina …" at bounding box center [274, 393] width 244 height 47
click at [248, 417] on div "Hola. En la sociedad militar tengo una cuenta a mi nombre. Cuando la sra Spina …" at bounding box center [274, 393] width 244 height 47
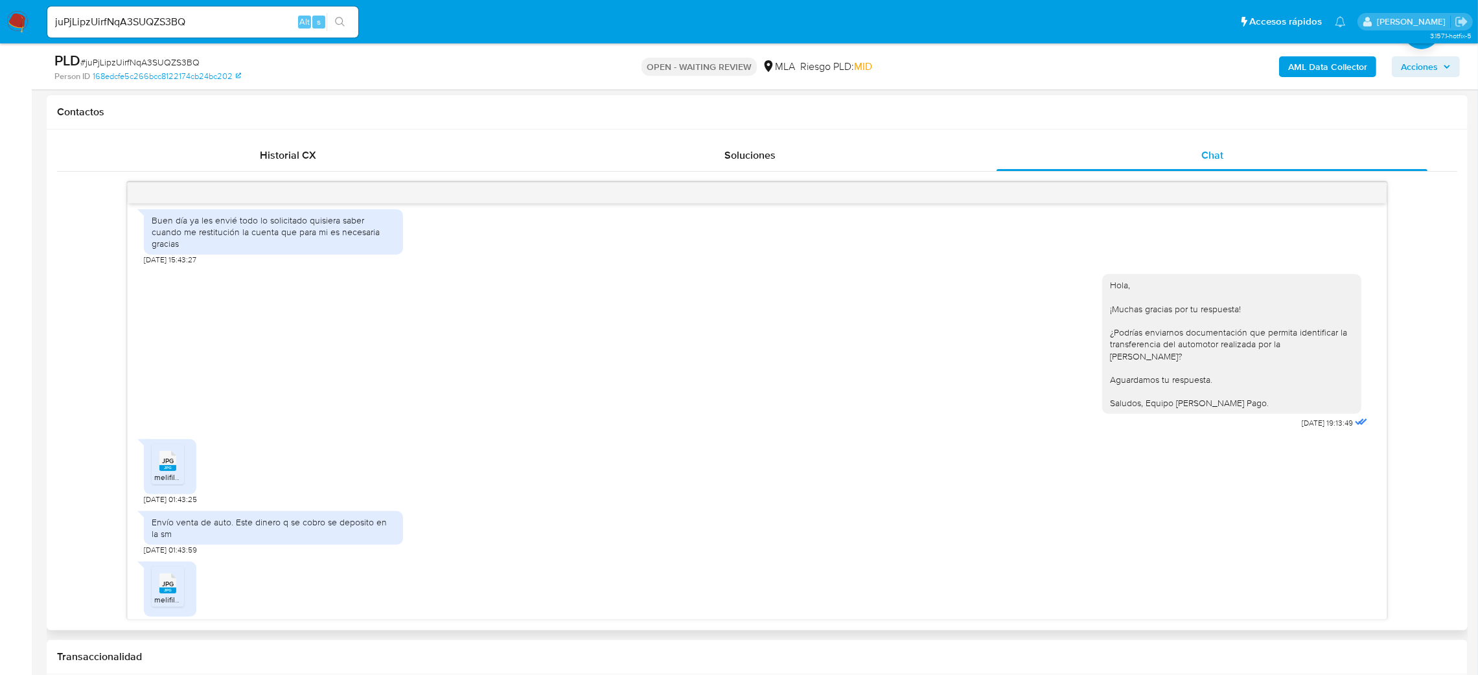
scroll to position [3688, 0]
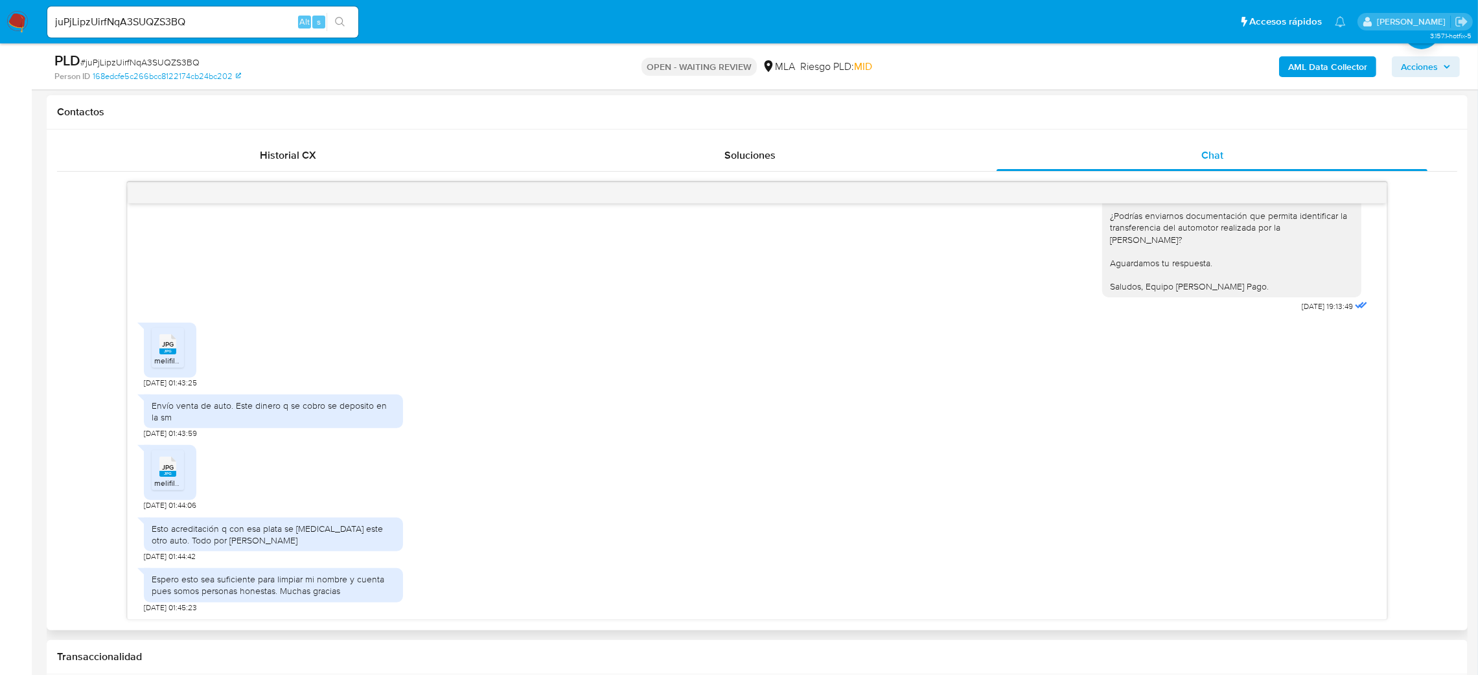
click at [168, 354] on rect at bounding box center [167, 352] width 17 height 6
click at [161, 489] on li "JPG JPG melifile8453932228861102545.jpg" at bounding box center [168, 470] width 32 height 40
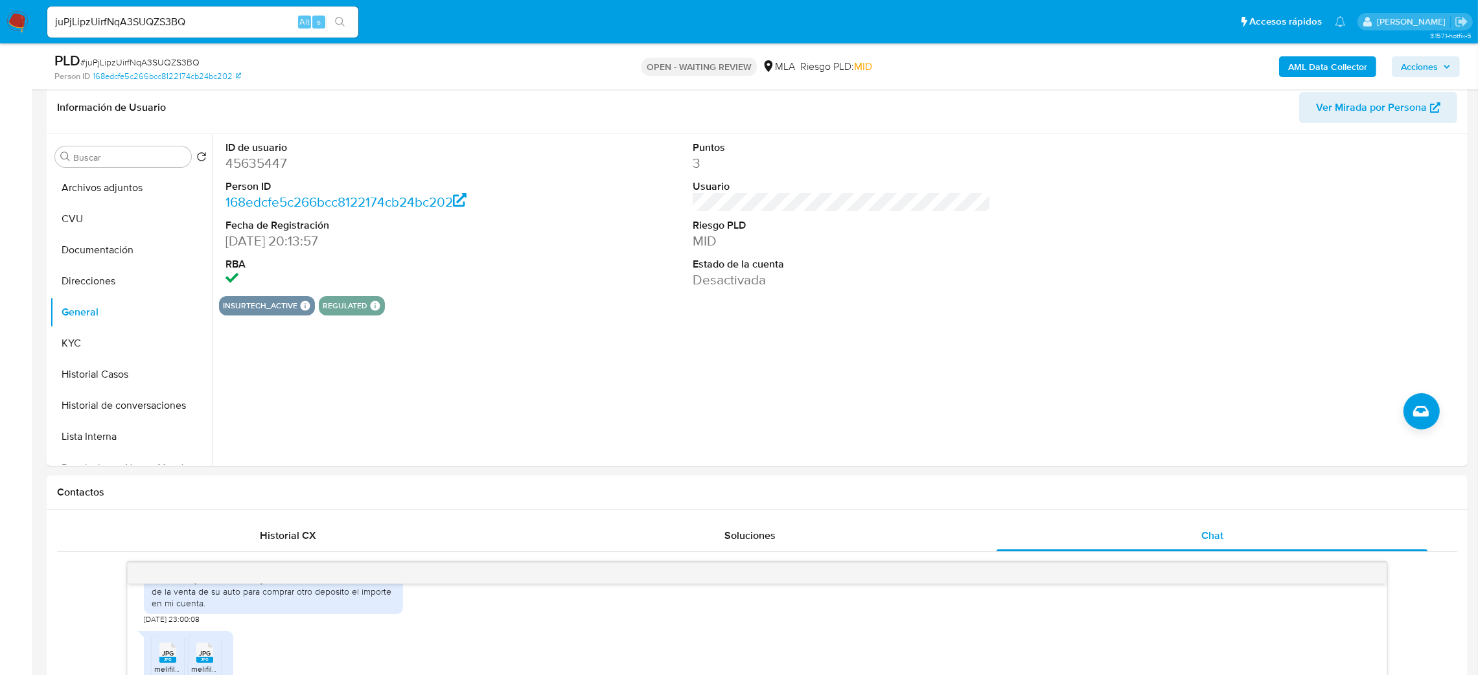
scroll to position [97, 0]
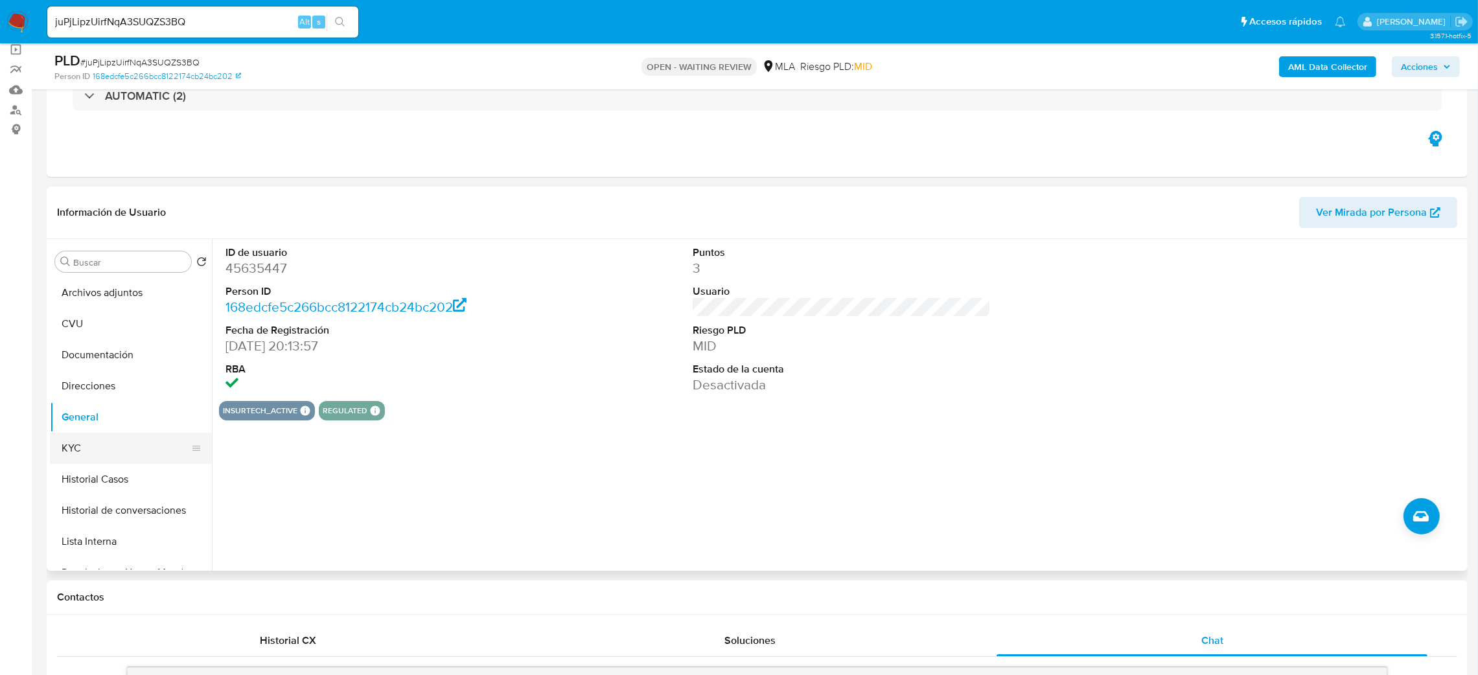
click at [131, 457] on button "KYC" at bounding box center [126, 448] width 152 height 31
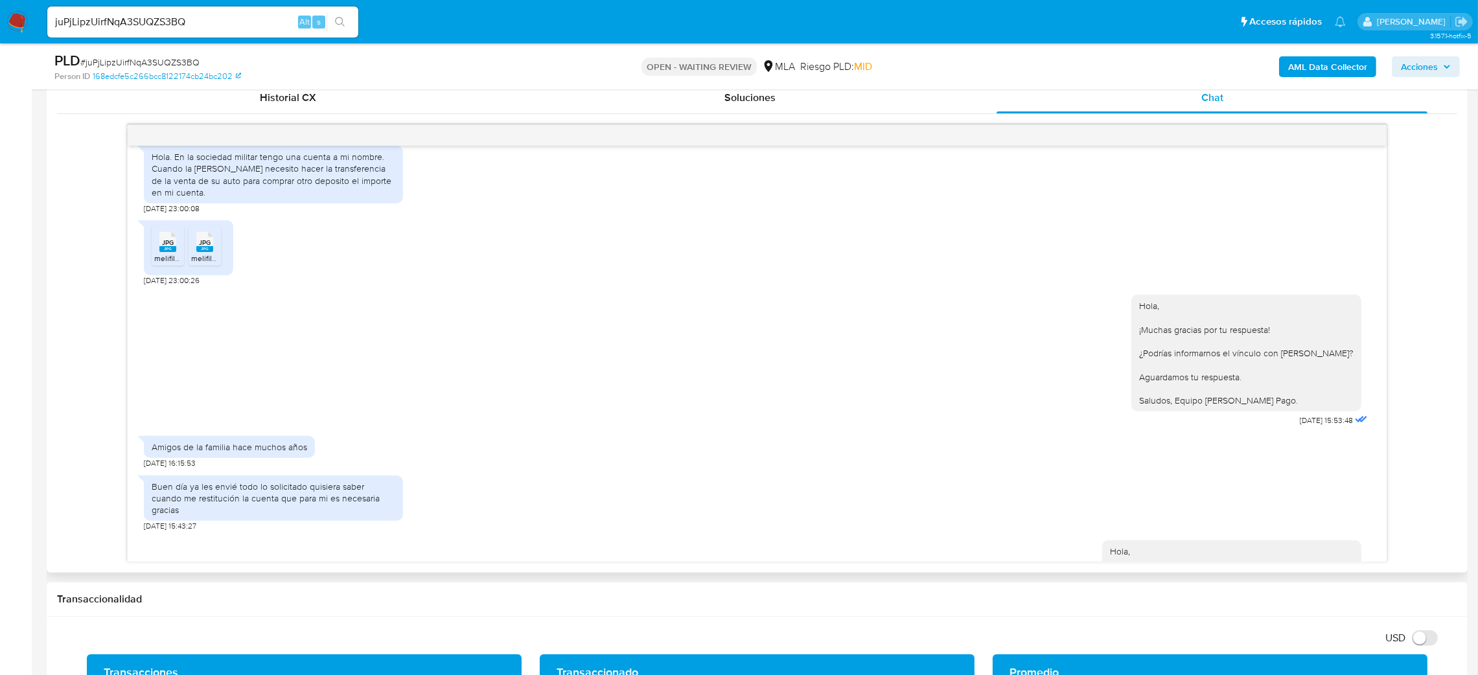
scroll to position [3174, 0]
click at [16, 23] on img at bounding box center [17, 22] width 22 height 22
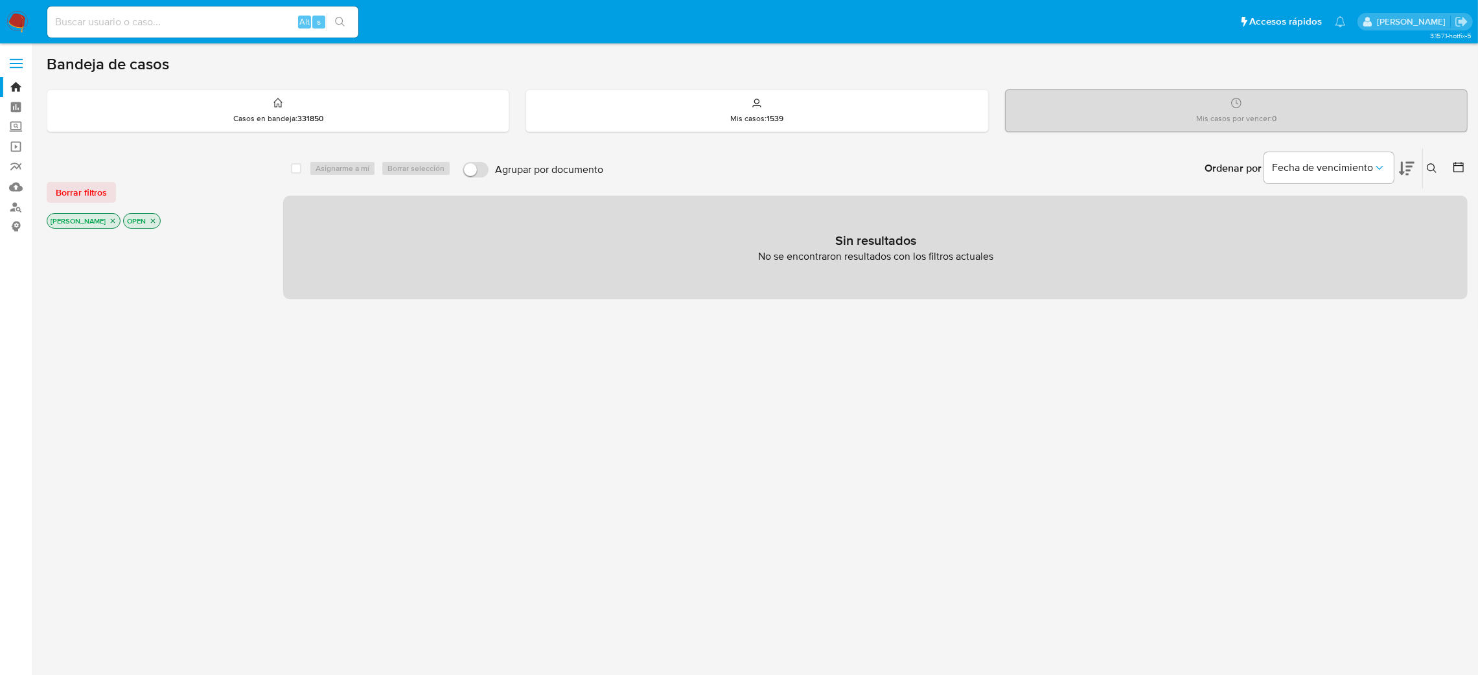
click at [1434, 165] on icon at bounding box center [1432, 168] width 10 height 10
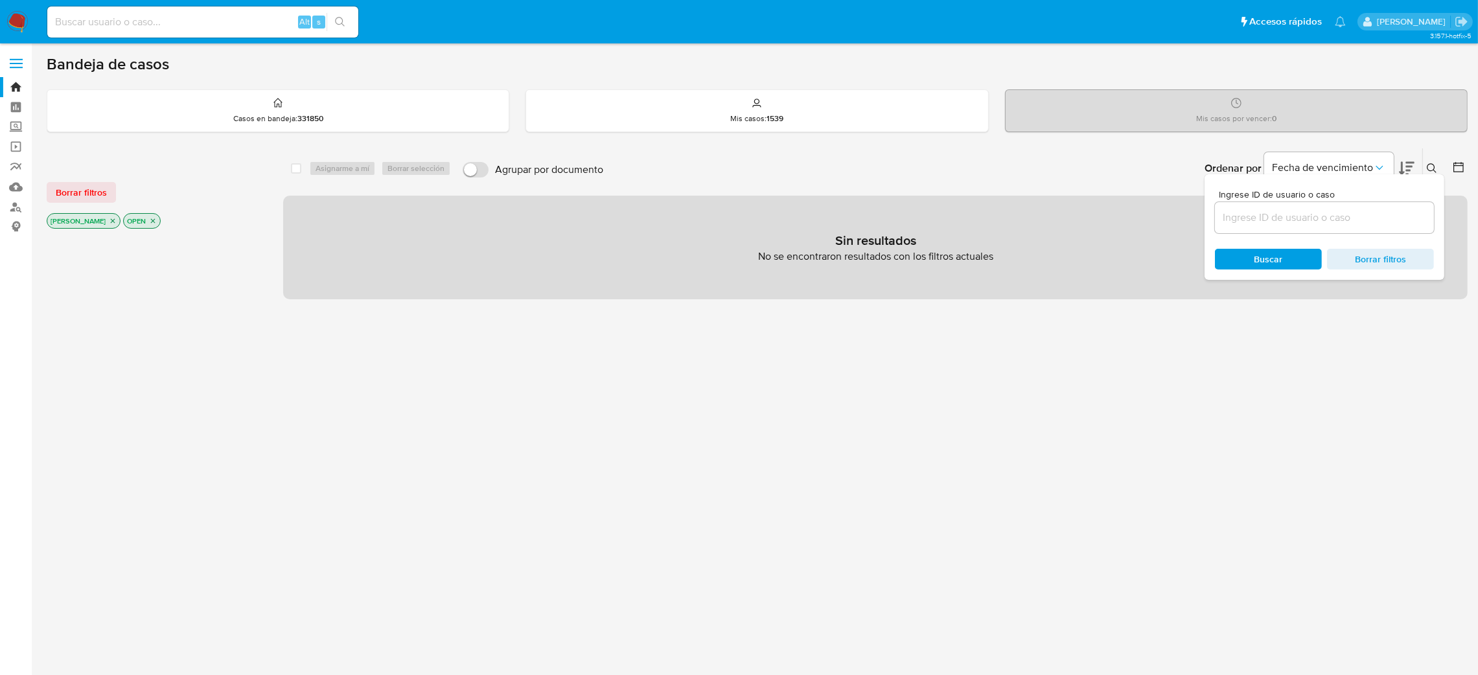
click at [1266, 220] on input at bounding box center [1324, 217] width 219 height 17
type input "juPjLipzUirfNqA3SUQZS3BQ"
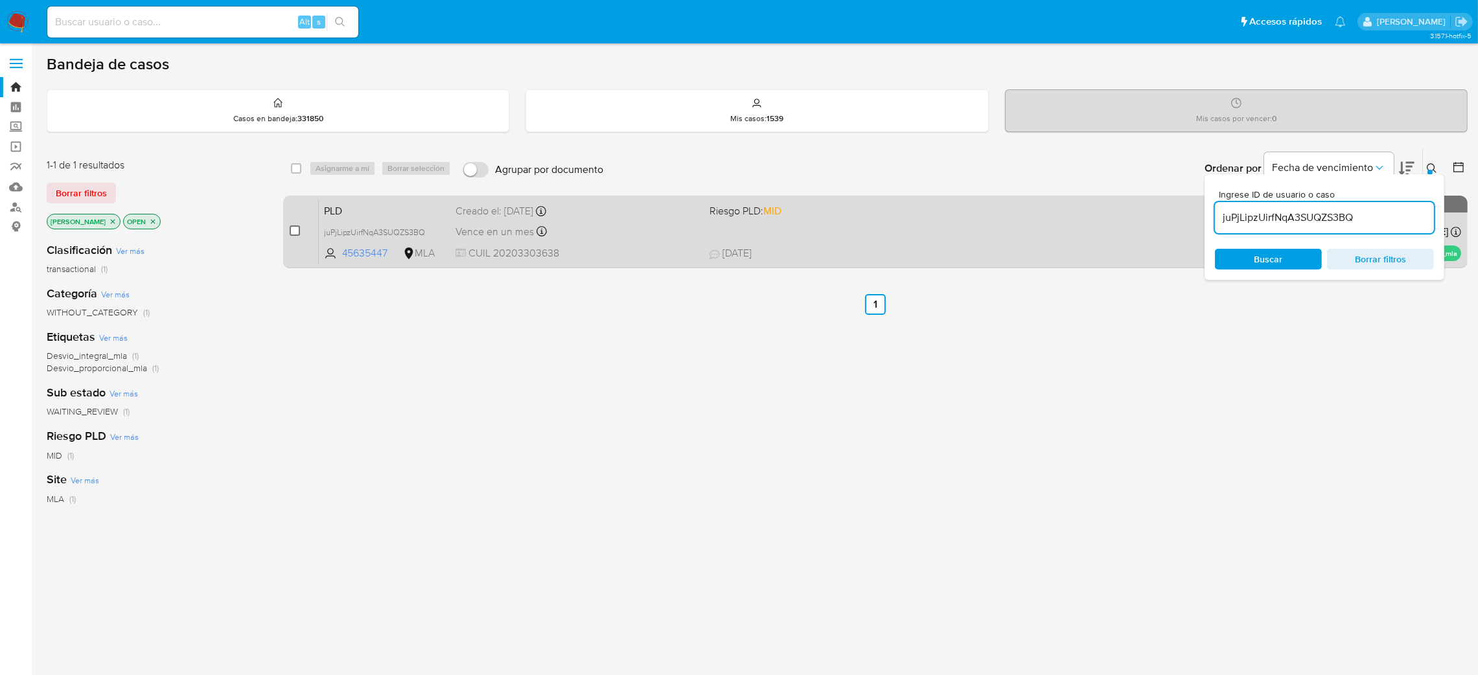
click at [292, 229] on input "checkbox" at bounding box center [295, 230] width 10 height 10
checkbox input "true"
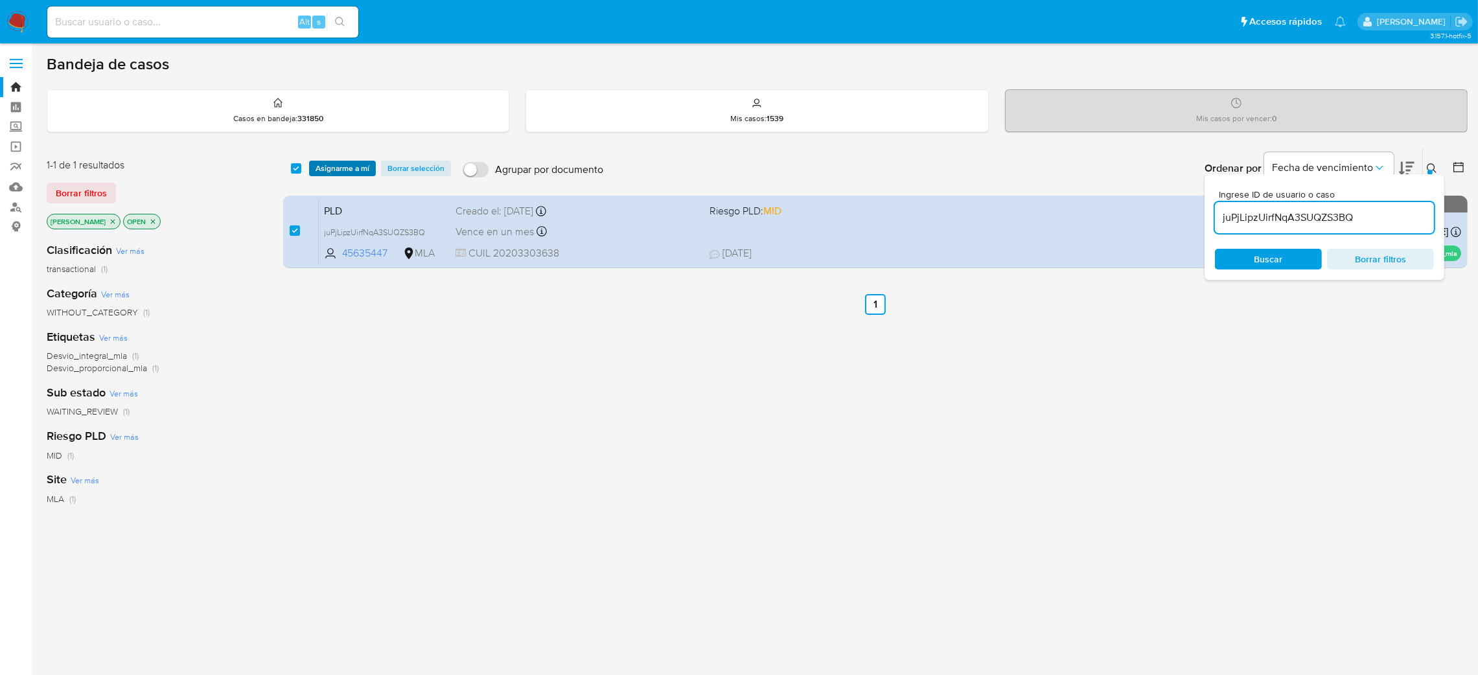
click at [340, 170] on span "Asignarme a mí" at bounding box center [343, 168] width 54 height 13
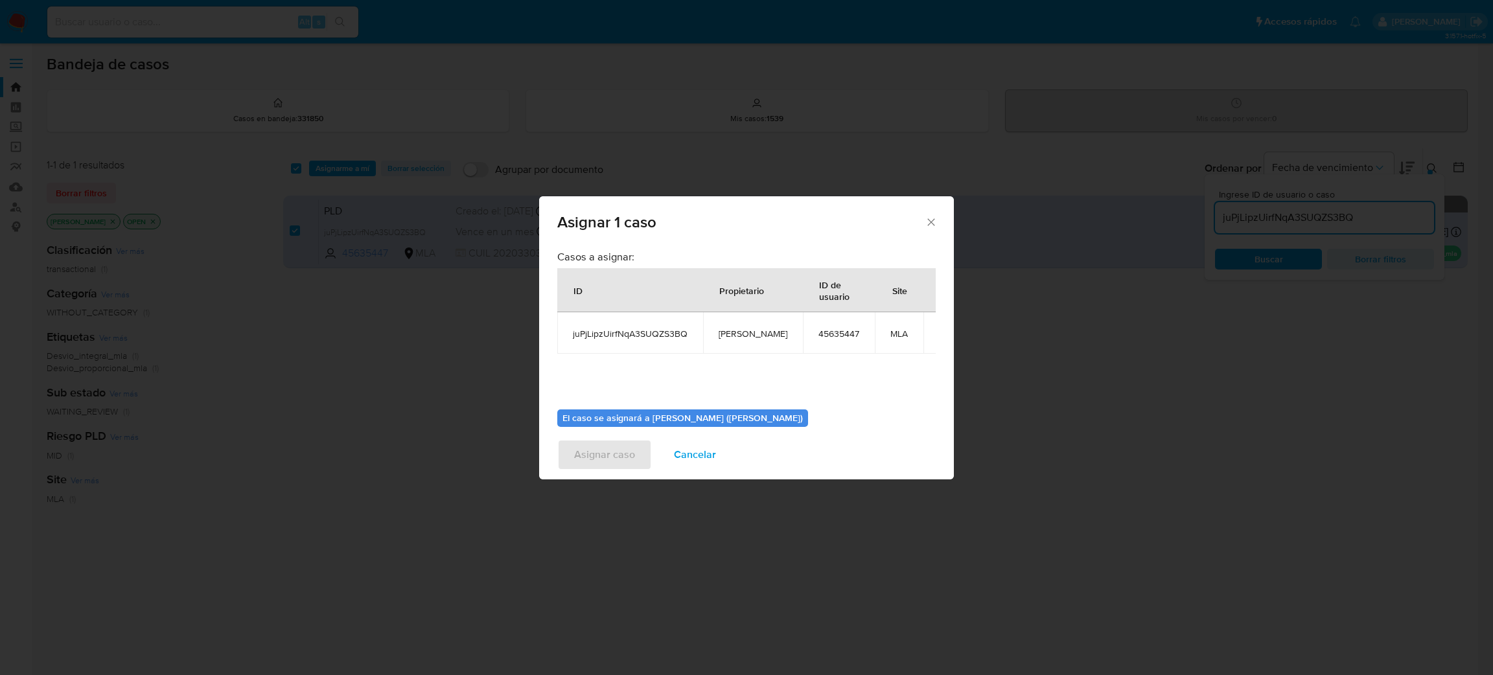
click at [756, 328] on span "[PERSON_NAME]" at bounding box center [753, 334] width 69 height 12
copy span "[PERSON_NAME]"
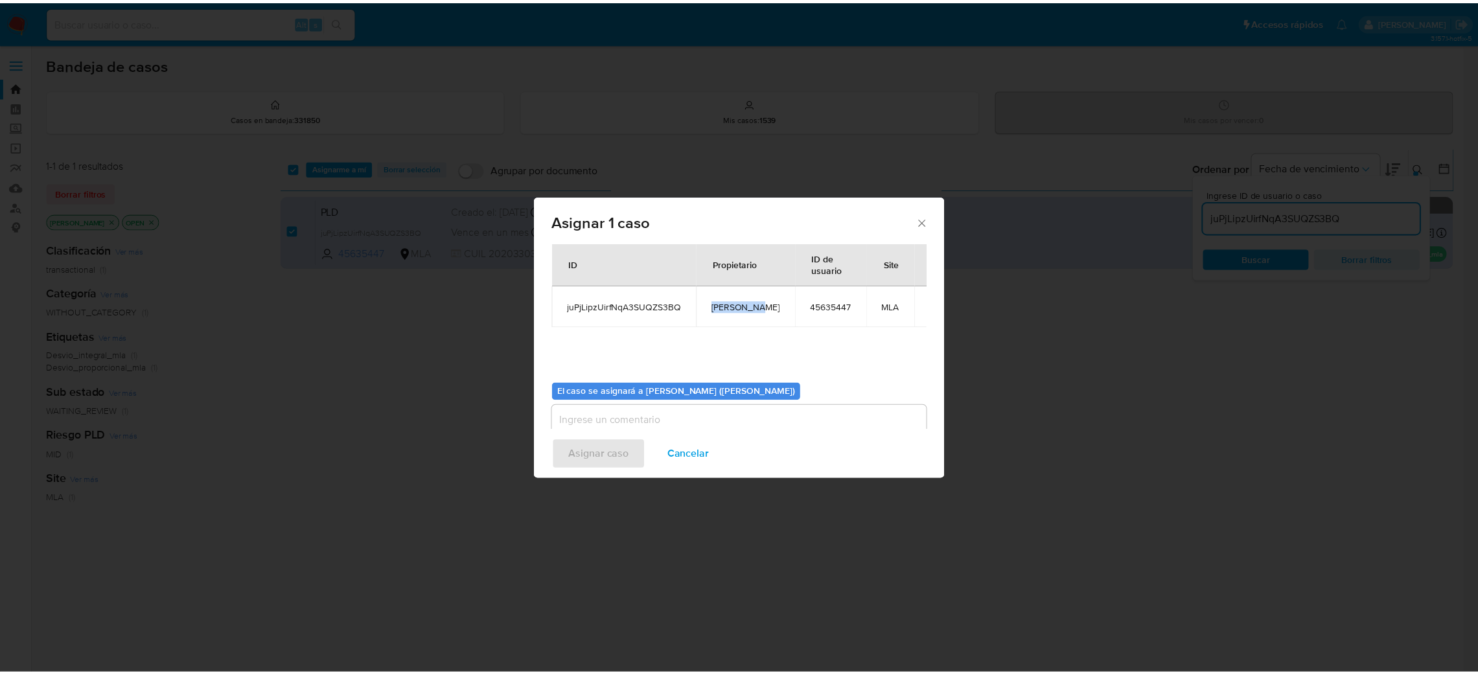
scroll to position [67, 0]
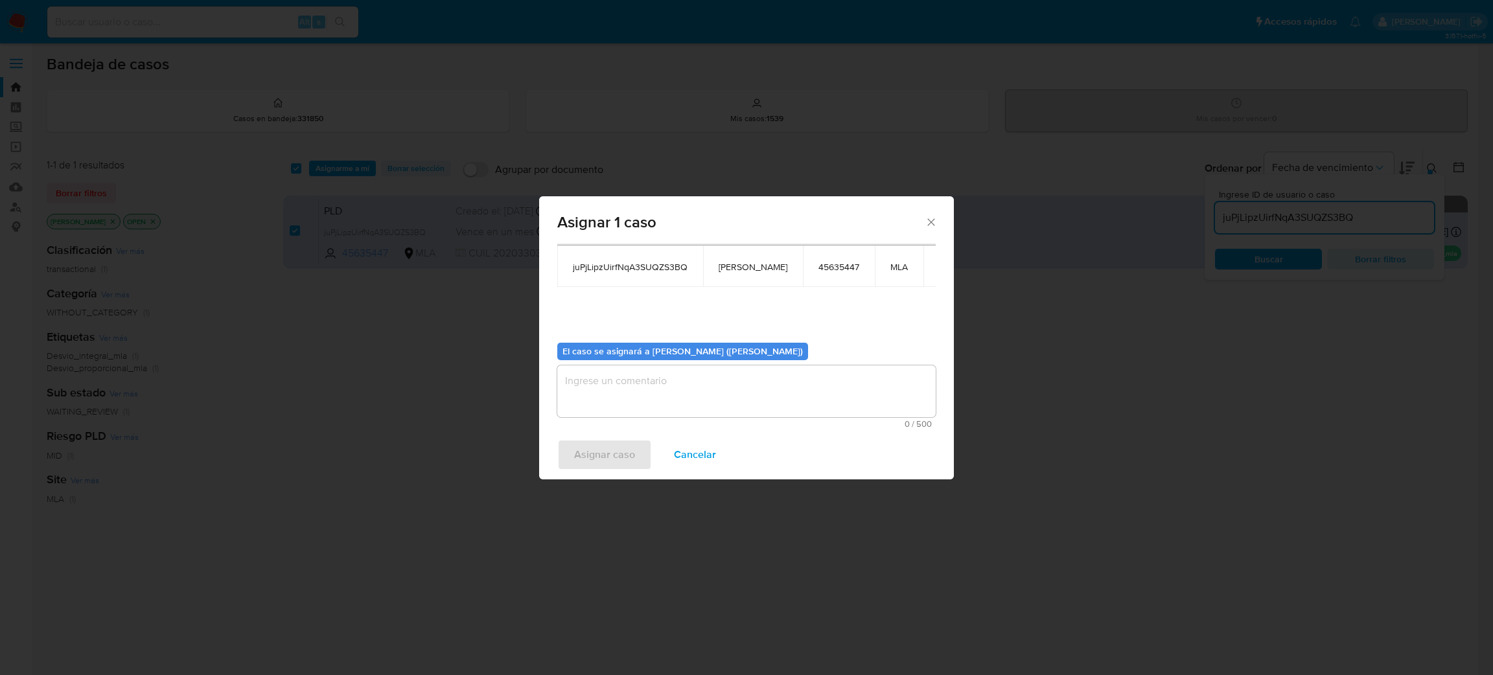
click at [658, 382] on textarea "assign-modal" at bounding box center [746, 391] width 378 height 52
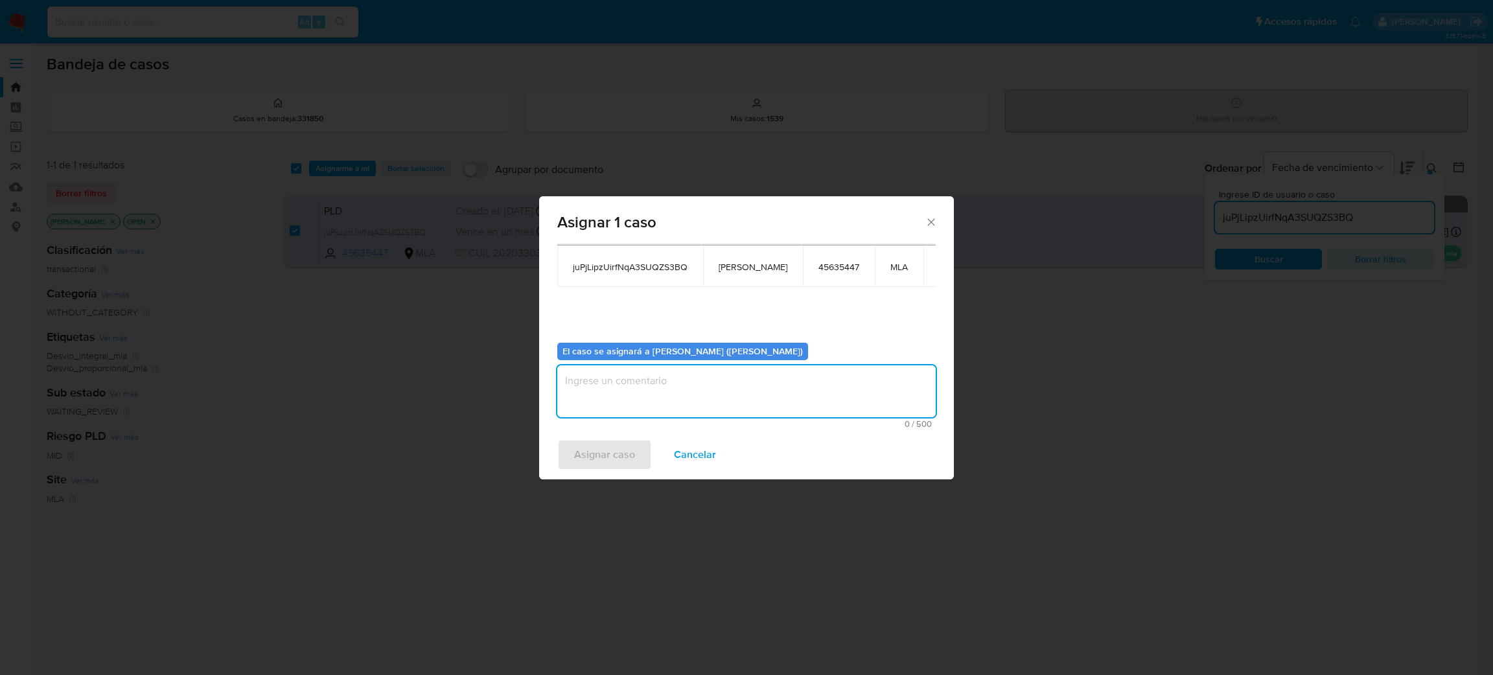
paste textarea "[PERSON_NAME]"
type textarea "[PERSON_NAME]"
click at [609, 437] on div "Asignar caso Cancelar" at bounding box center [746, 454] width 415 height 49
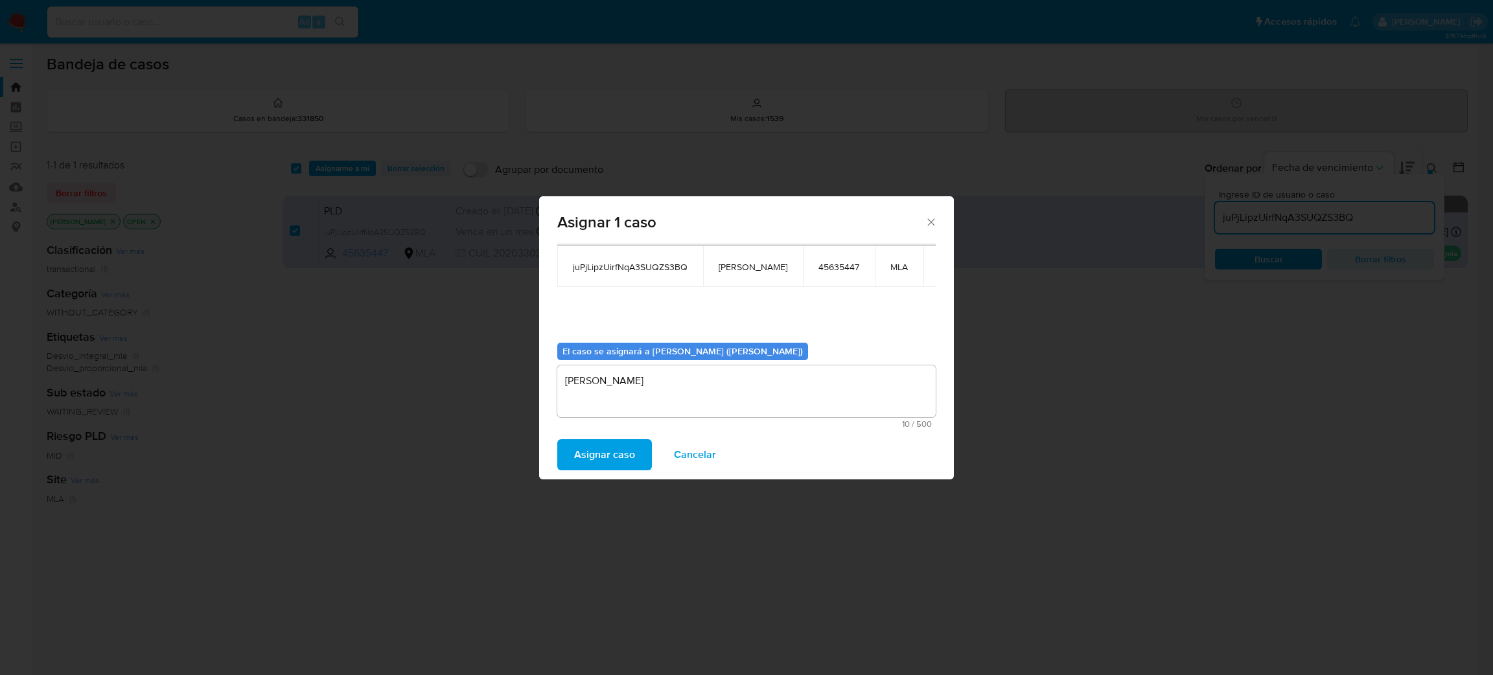
click at [609, 443] on span "Asignar caso" at bounding box center [604, 455] width 61 height 29
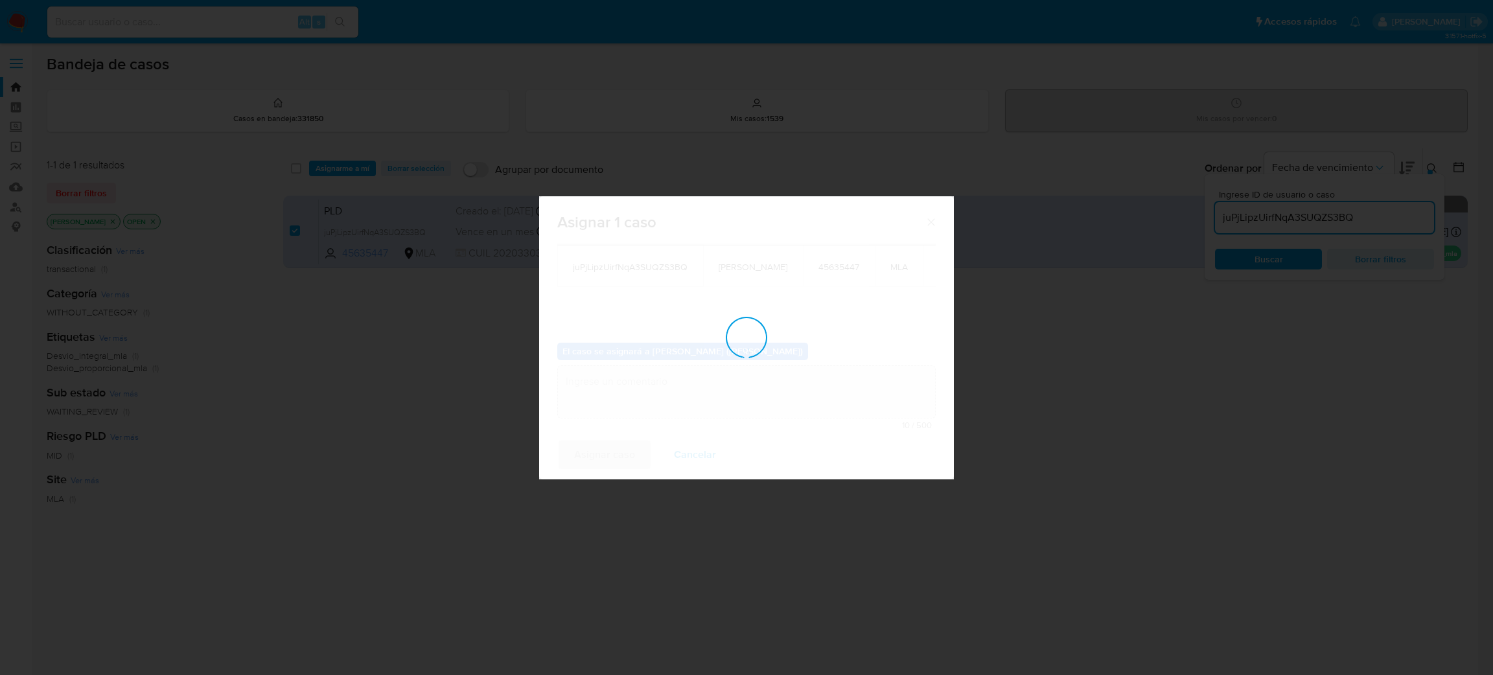
checkbox input "false"
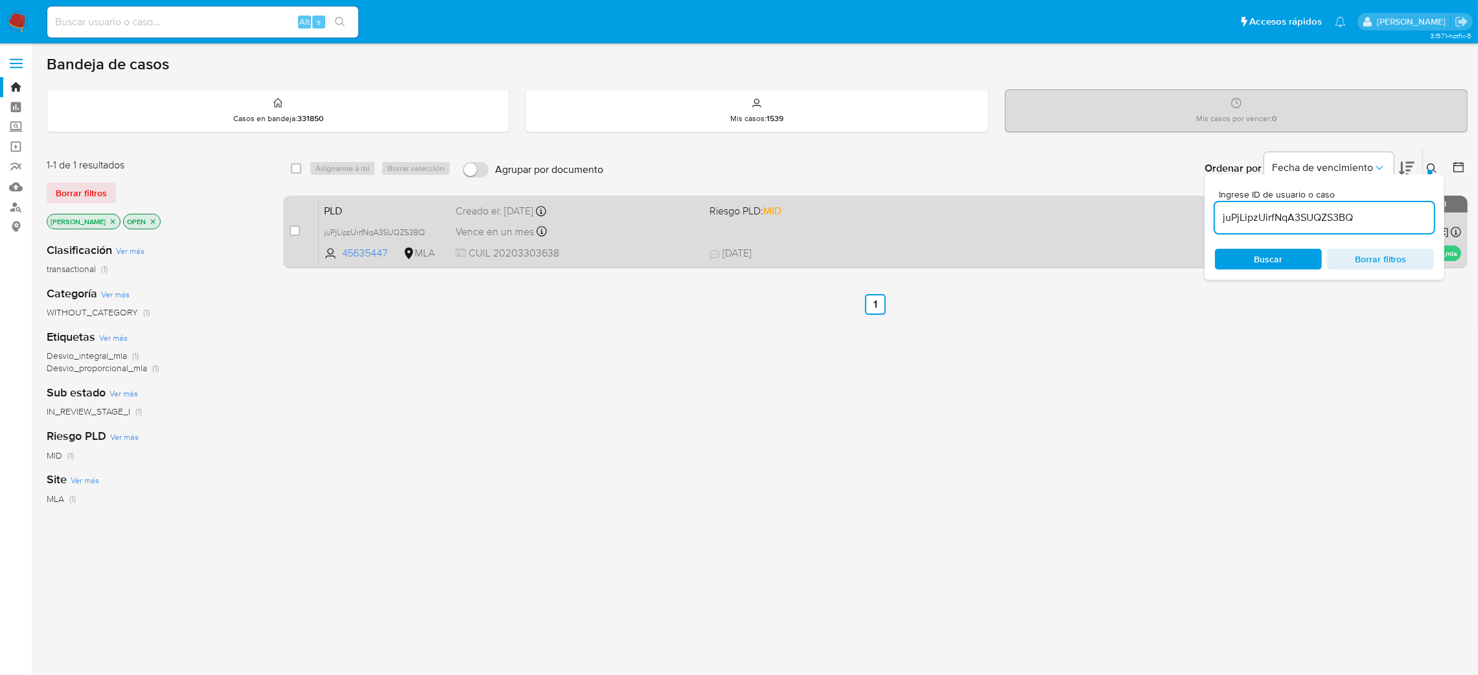
click at [625, 243] on div "PLD juPjLipzUirfNqA3SUQZS3BQ 45635447 MLA Riesgo PLD: MID Creado el: 12/07/2025…" at bounding box center [890, 231] width 1142 height 65
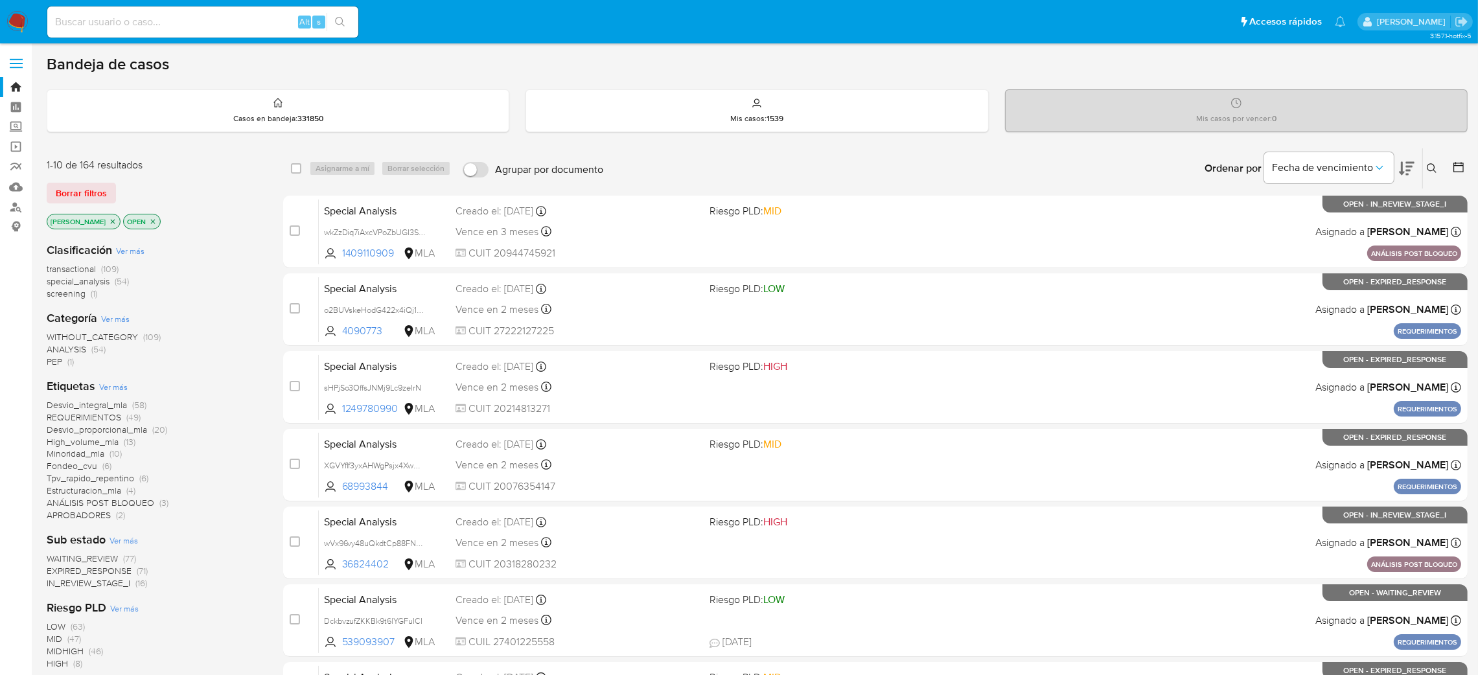
click at [995, 167] on button at bounding box center [1433, 169] width 21 height 16
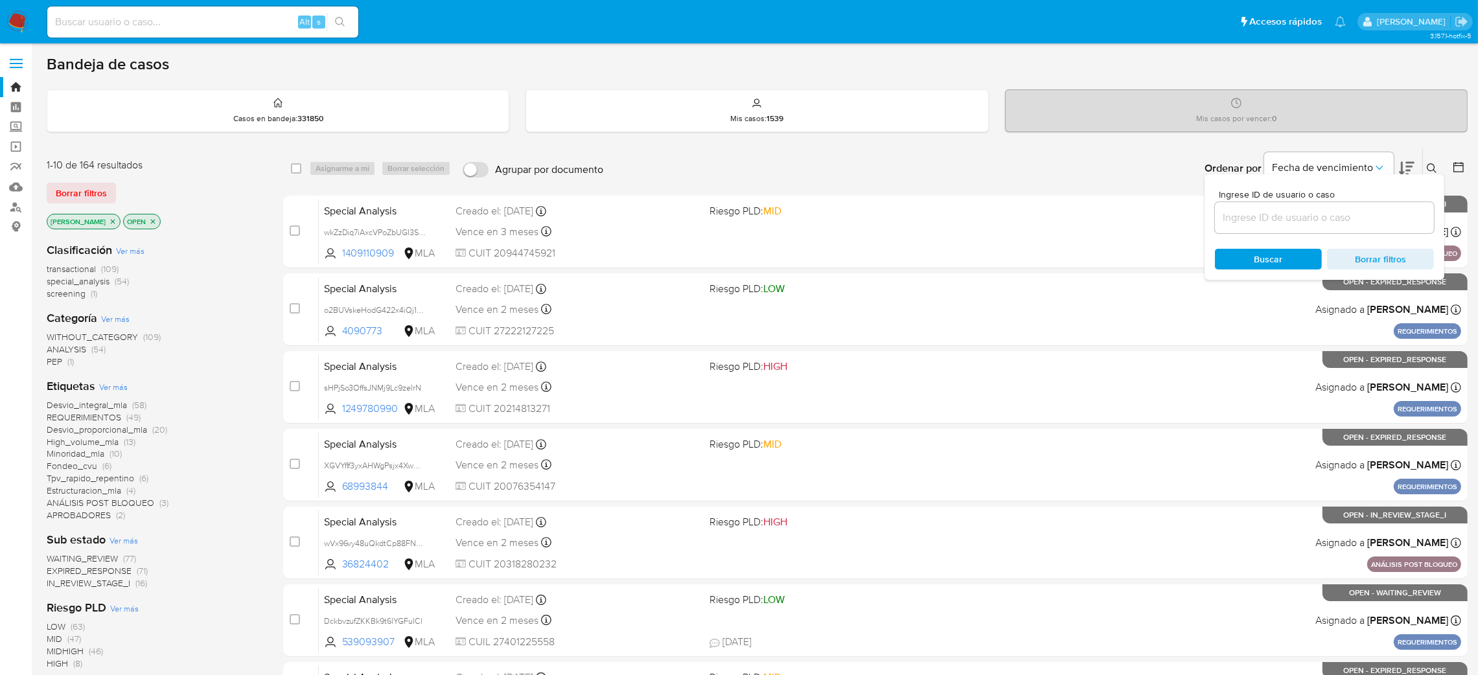
click at [995, 213] on input at bounding box center [1324, 217] width 219 height 17
type input "juPjLipzUirfNqA3SUQZS3BQ"
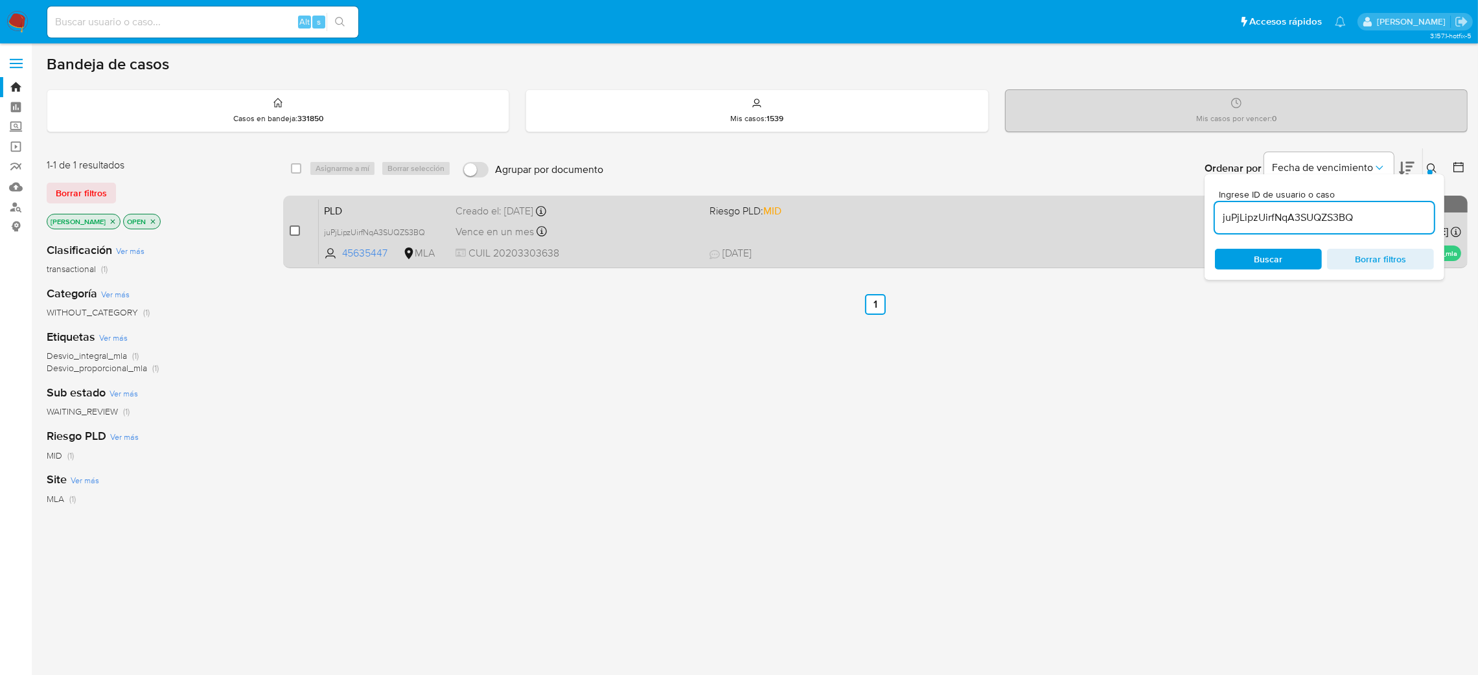
click at [290, 233] on input "checkbox" at bounding box center [295, 230] width 10 height 10
checkbox input "true"
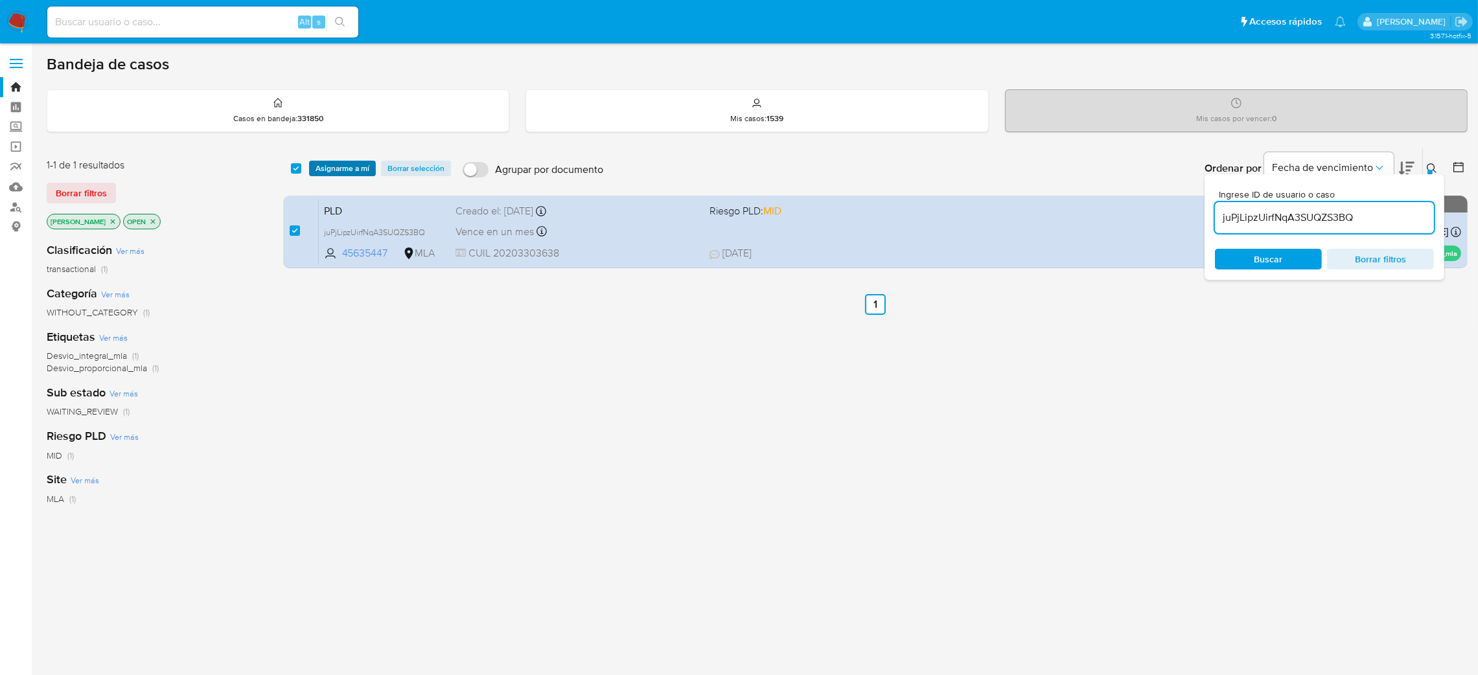
click at [345, 163] on span "Asignarme a mí" at bounding box center [343, 168] width 54 height 13
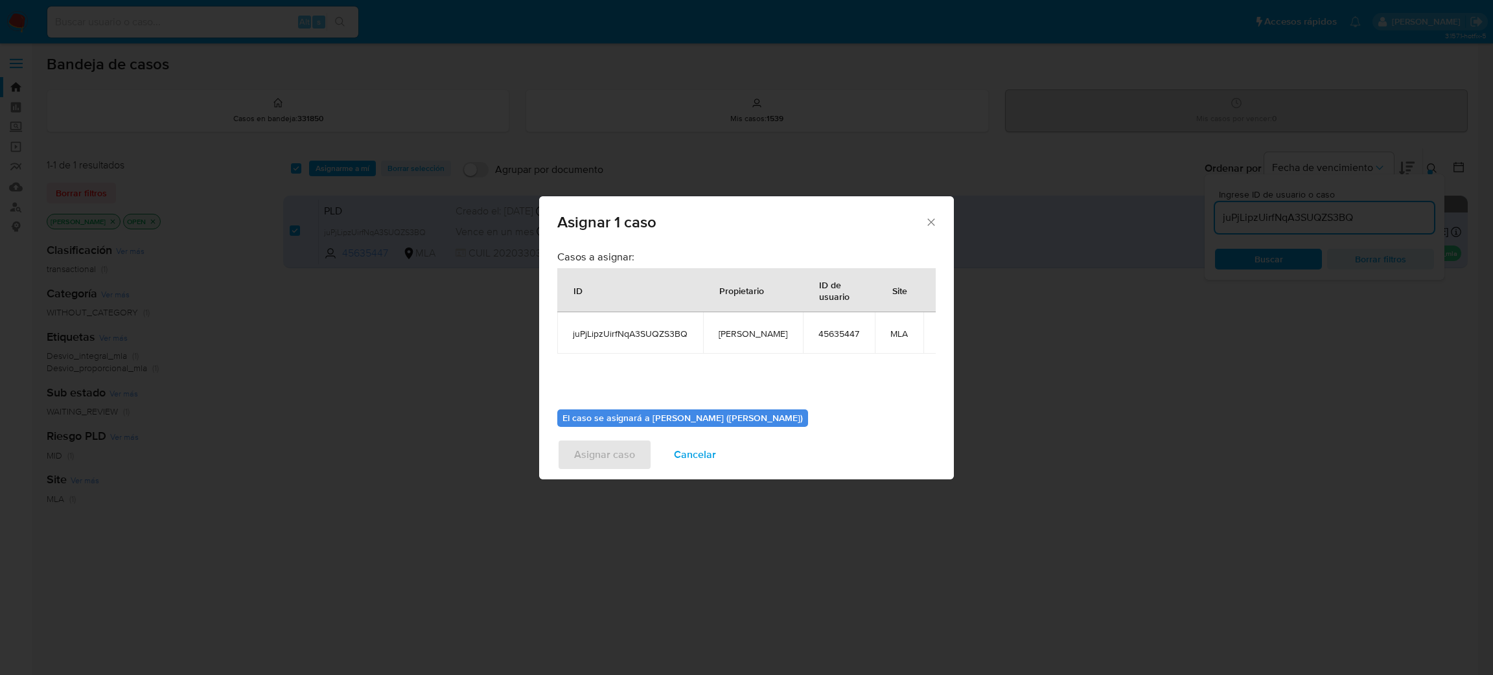
click at [743, 336] on span "[PERSON_NAME]" at bounding box center [753, 334] width 69 height 12
copy span "[PERSON_NAME]"
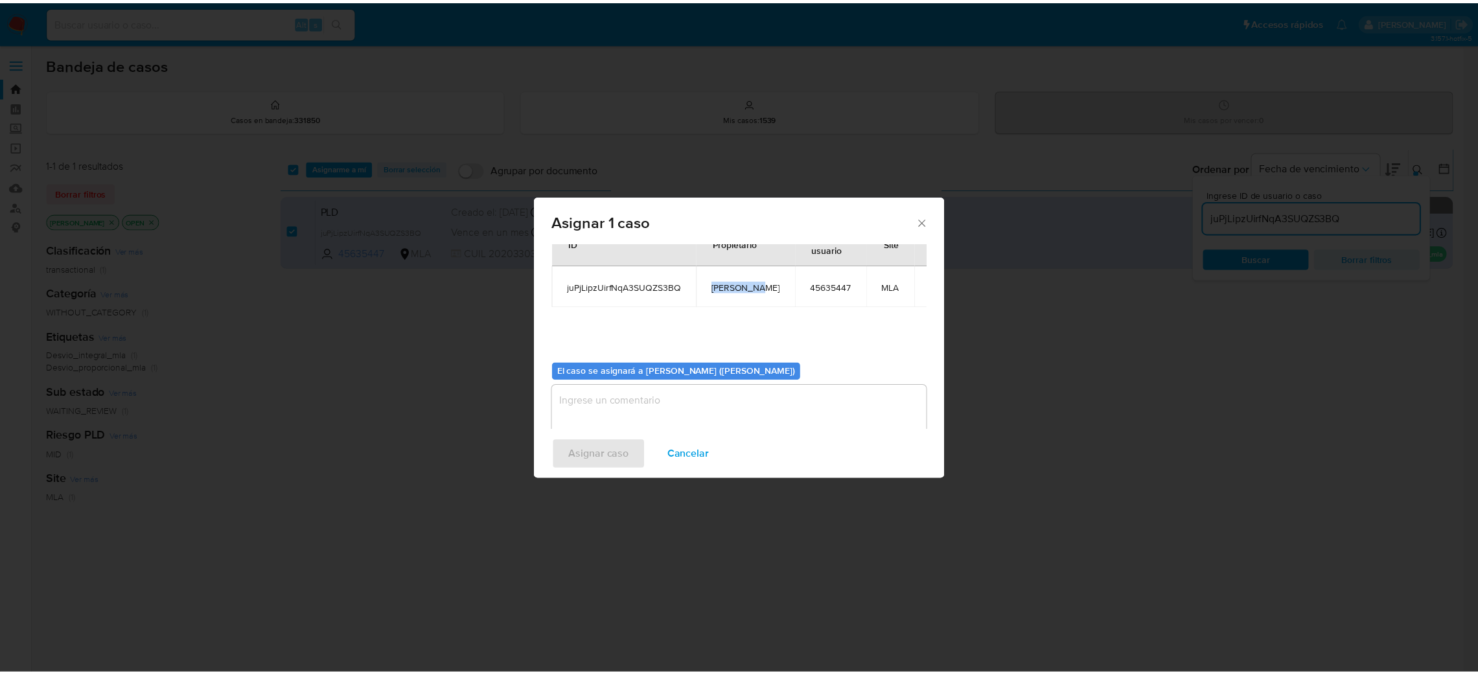
scroll to position [67, 0]
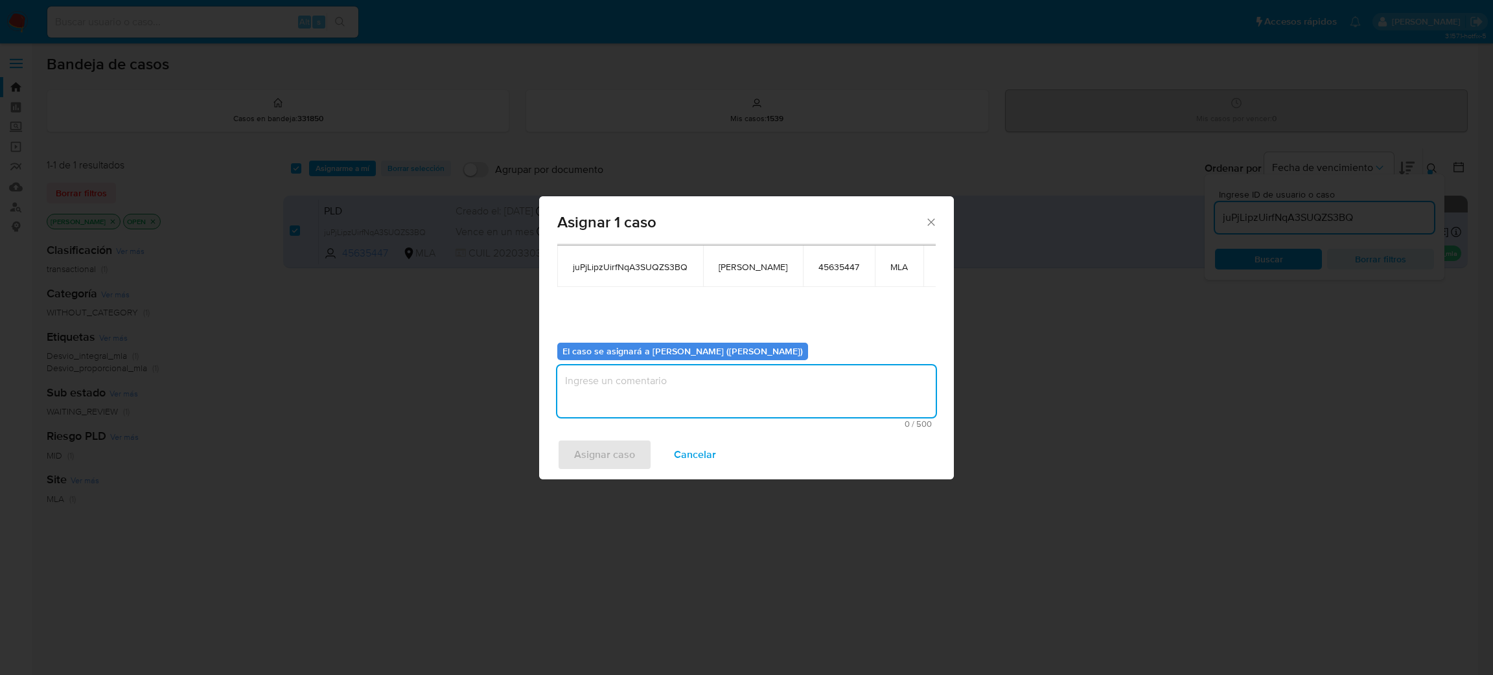
click at [651, 375] on textarea "assign-modal" at bounding box center [746, 391] width 378 height 52
paste textarea "[PERSON_NAME]"
type textarea "[PERSON_NAME]"
click at [589, 450] on span "Asignar caso" at bounding box center [604, 455] width 61 height 29
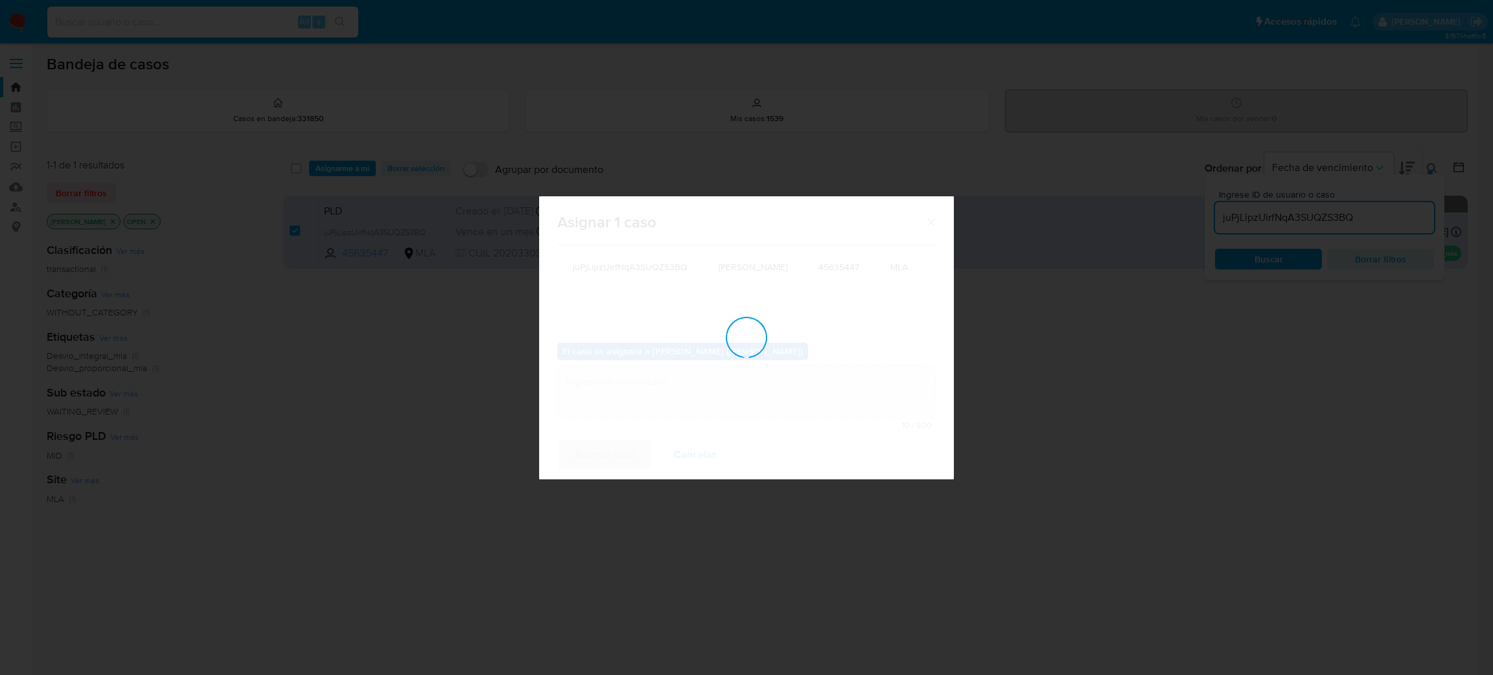
checkbox input "false"
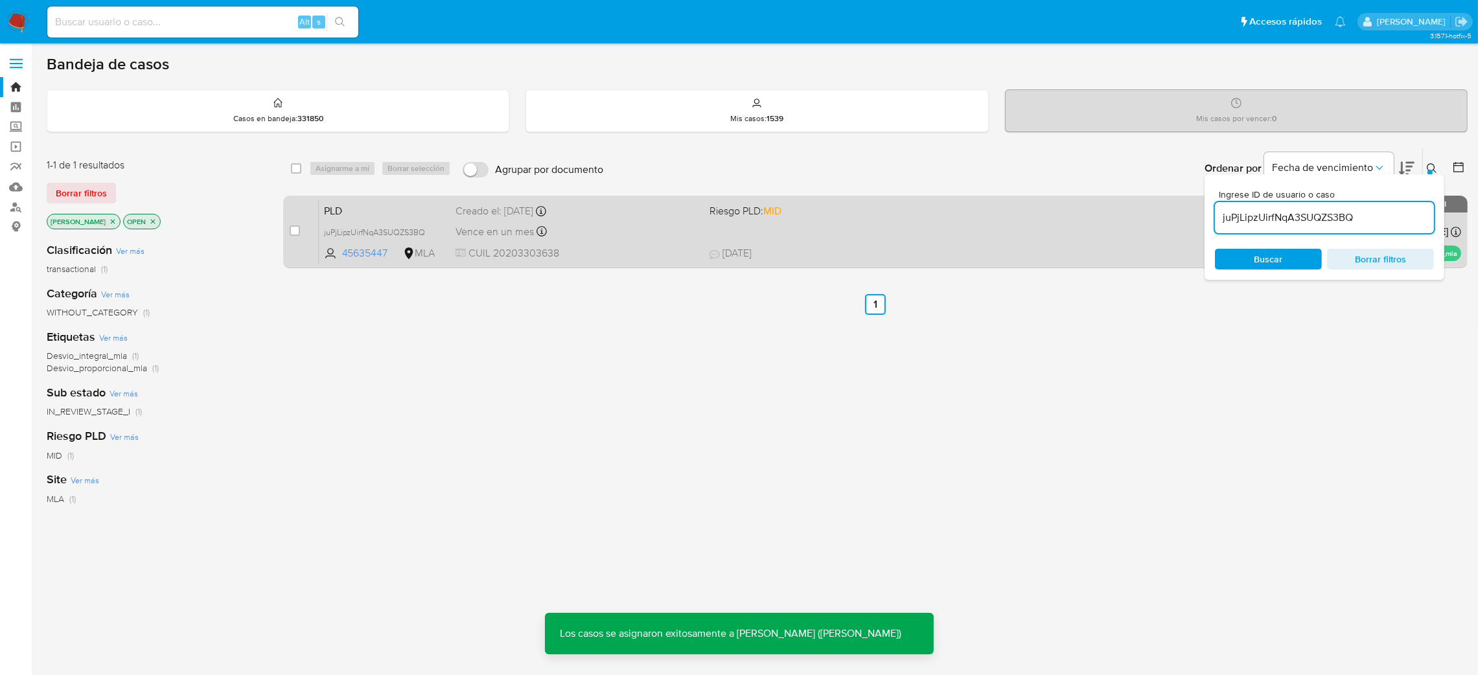
click at [616, 248] on span "CUIL 20203303638" at bounding box center [578, 253] width 244 height 14
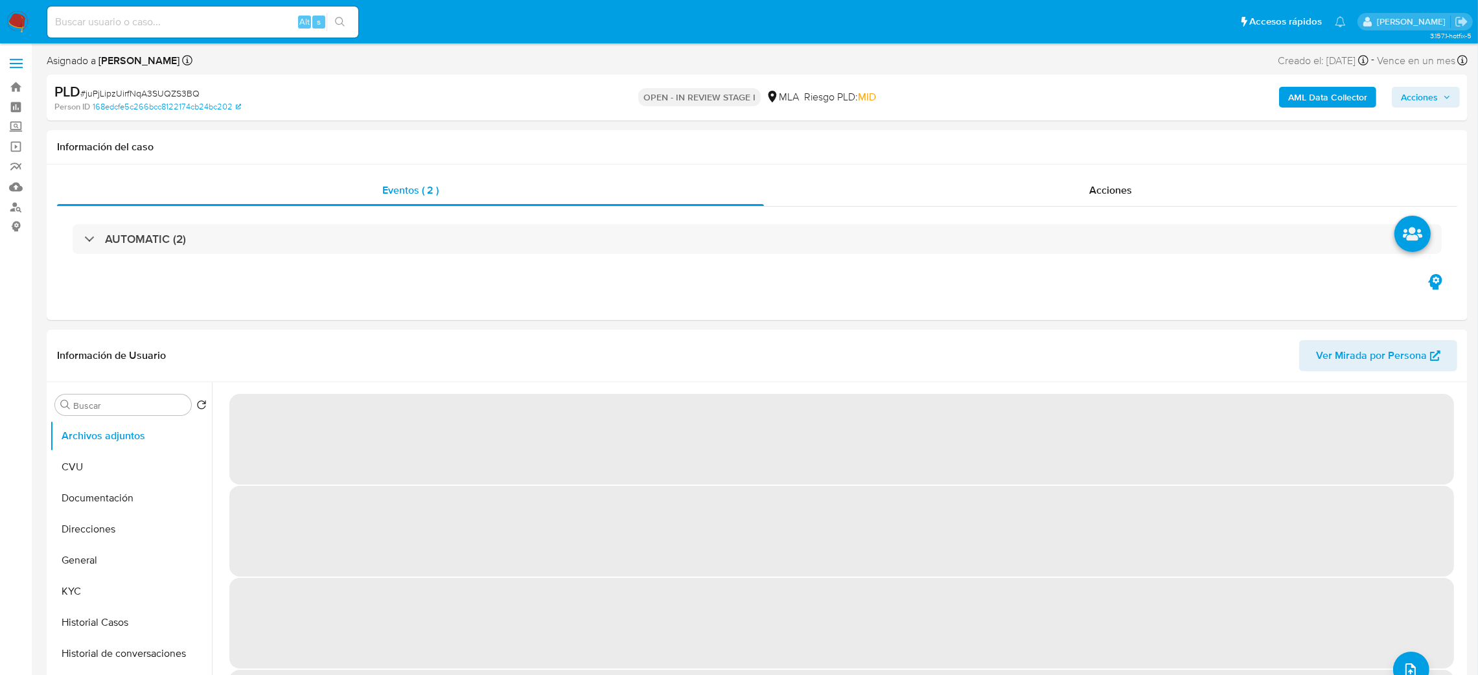
select select "10"
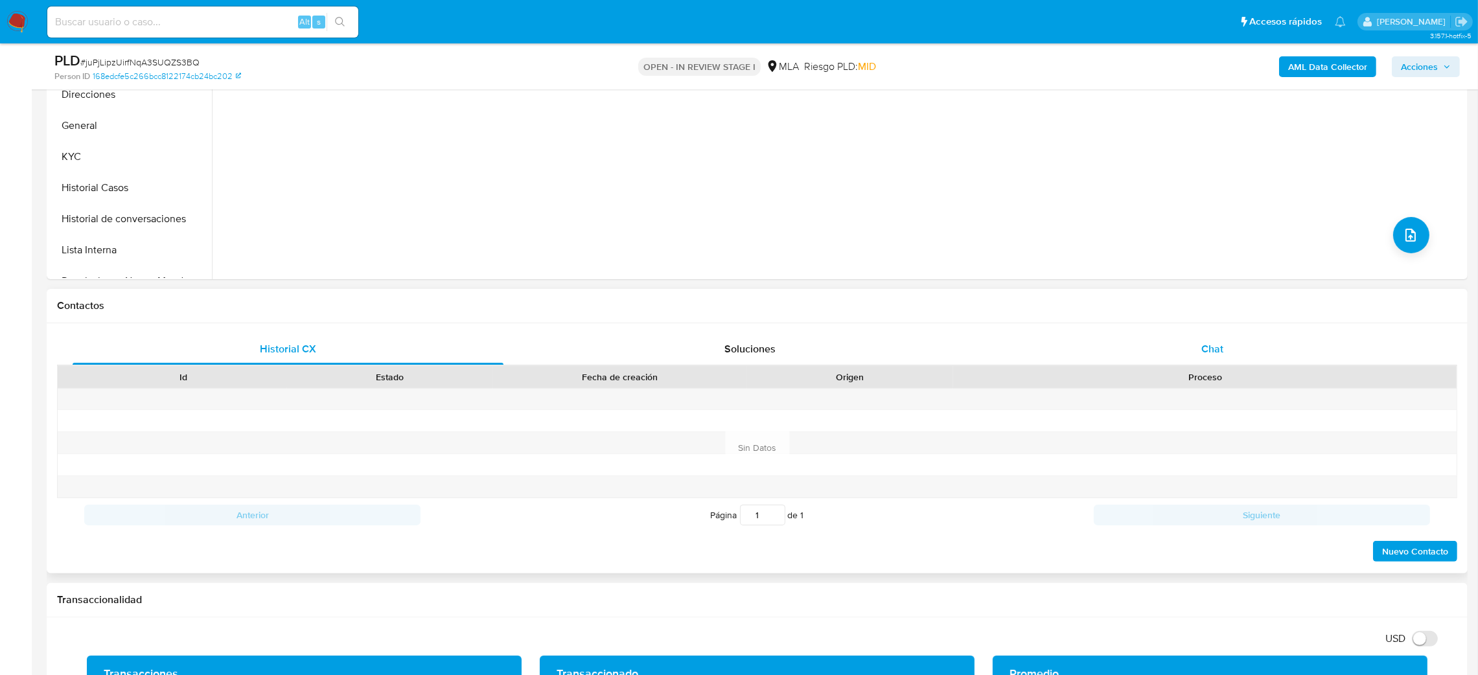
click at [1300, 341] on div "Chat" at bounding box center [1212, 349] width 431 height 31
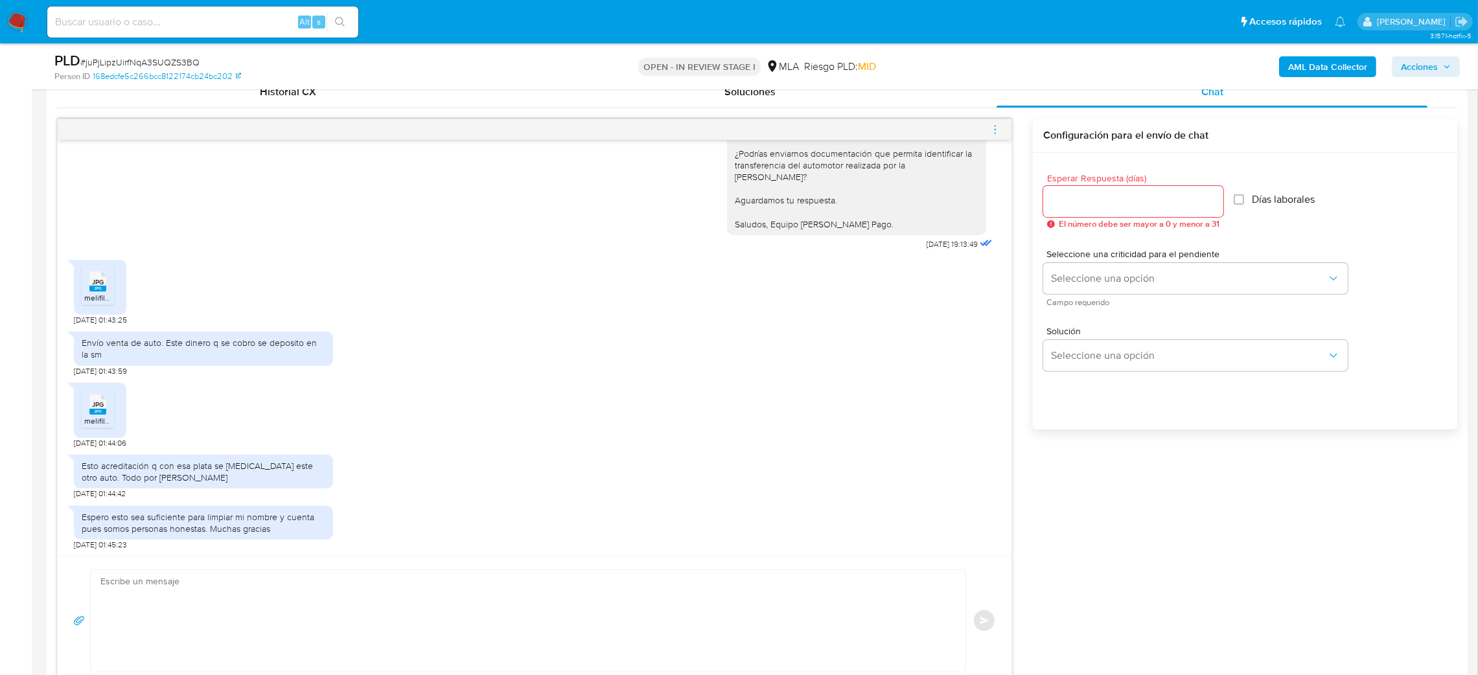
scroll to position [680, 0]
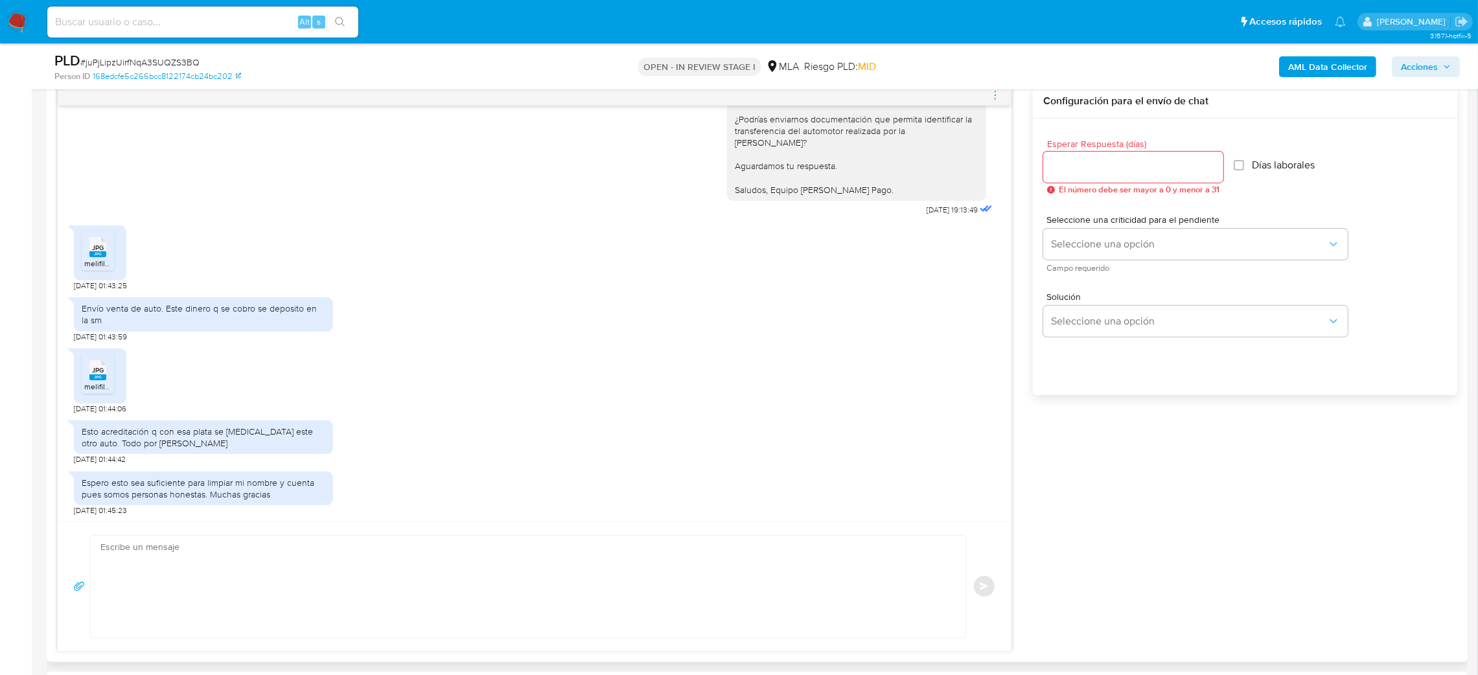
click at [165, 610] on textarea at bounding box center [524, 587] width 849 height 102
paste textarea "Hola, Muchas gracias por la respuesta. Analizamos tu caso y notamos que la info…"
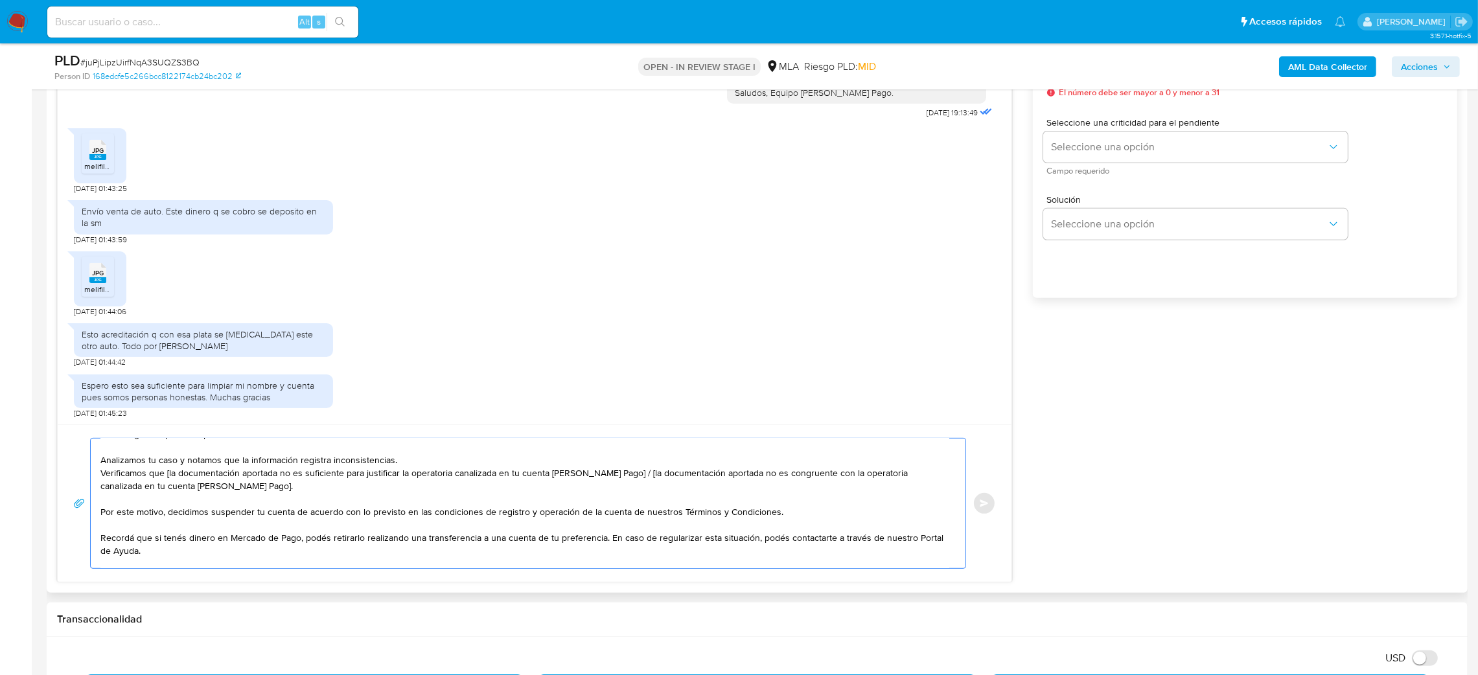
scroll to position [0, 0]
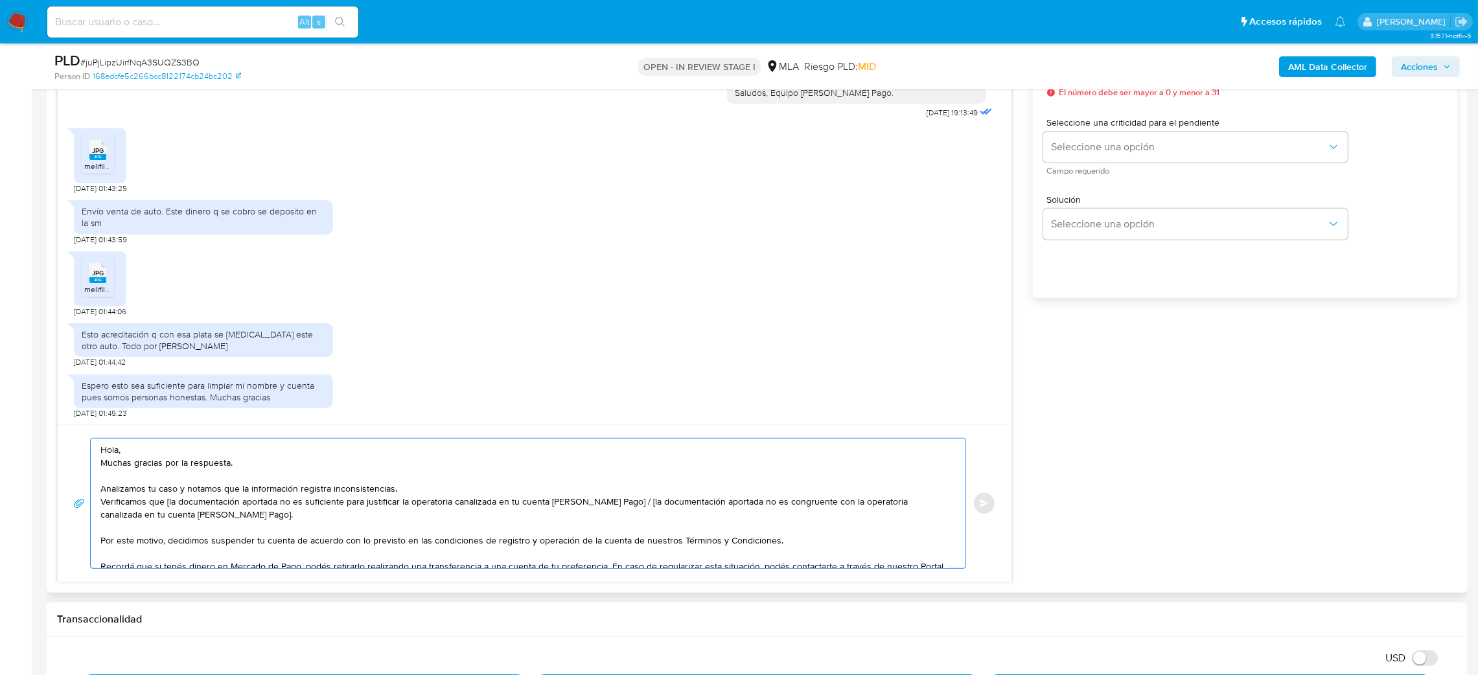
drag, startPoint x: 248, startPoint y: 514, endPoint x: 618, endPoint y: 507, distance: 370.1
click at [618, 507] on textarea "Hola, Muchas gracias por la respuesta. Analizamos tu caso y notamos que la info…" at bounding box center [524, 504] width 849 height 130
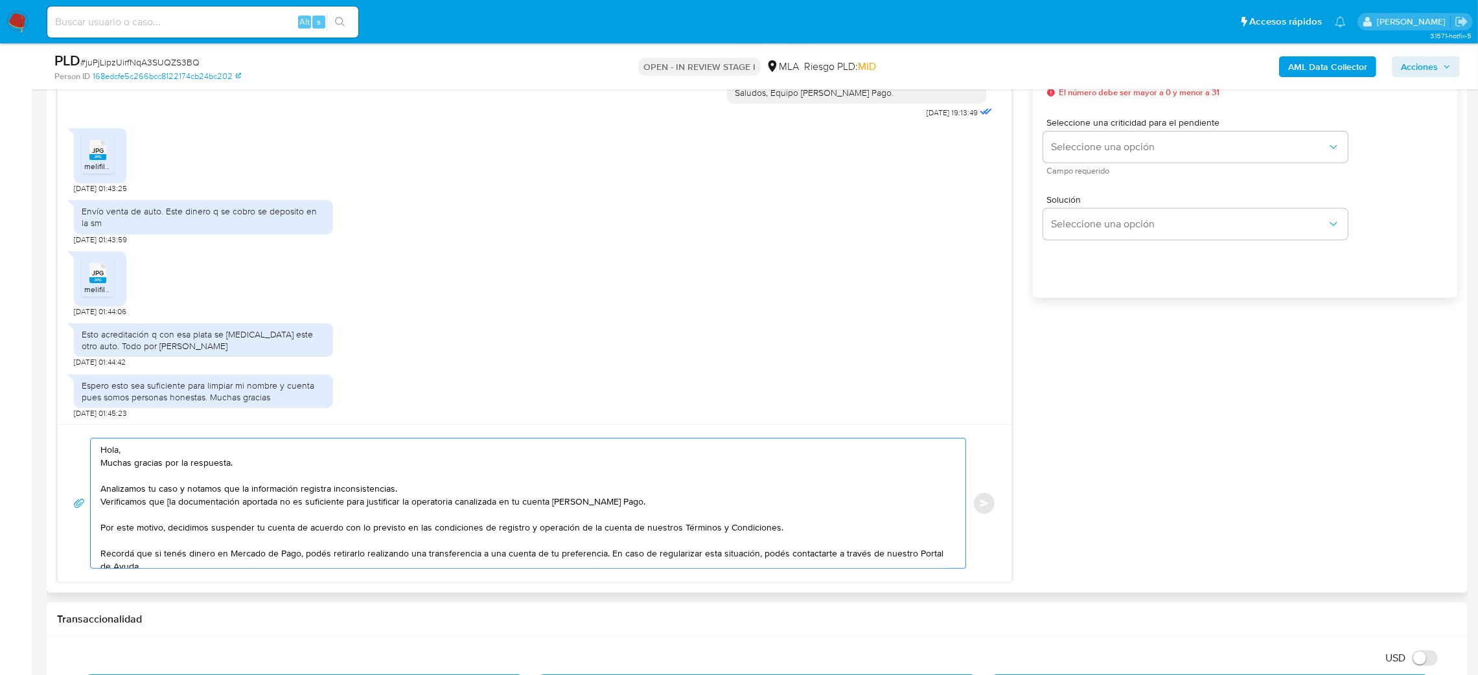
click at [168, 508] on textarea "Hola, Muchas gracias por la respuesta. Analizamos tu caso y notamos que la info…" at bounding box center [524, 504] width 849 height 130
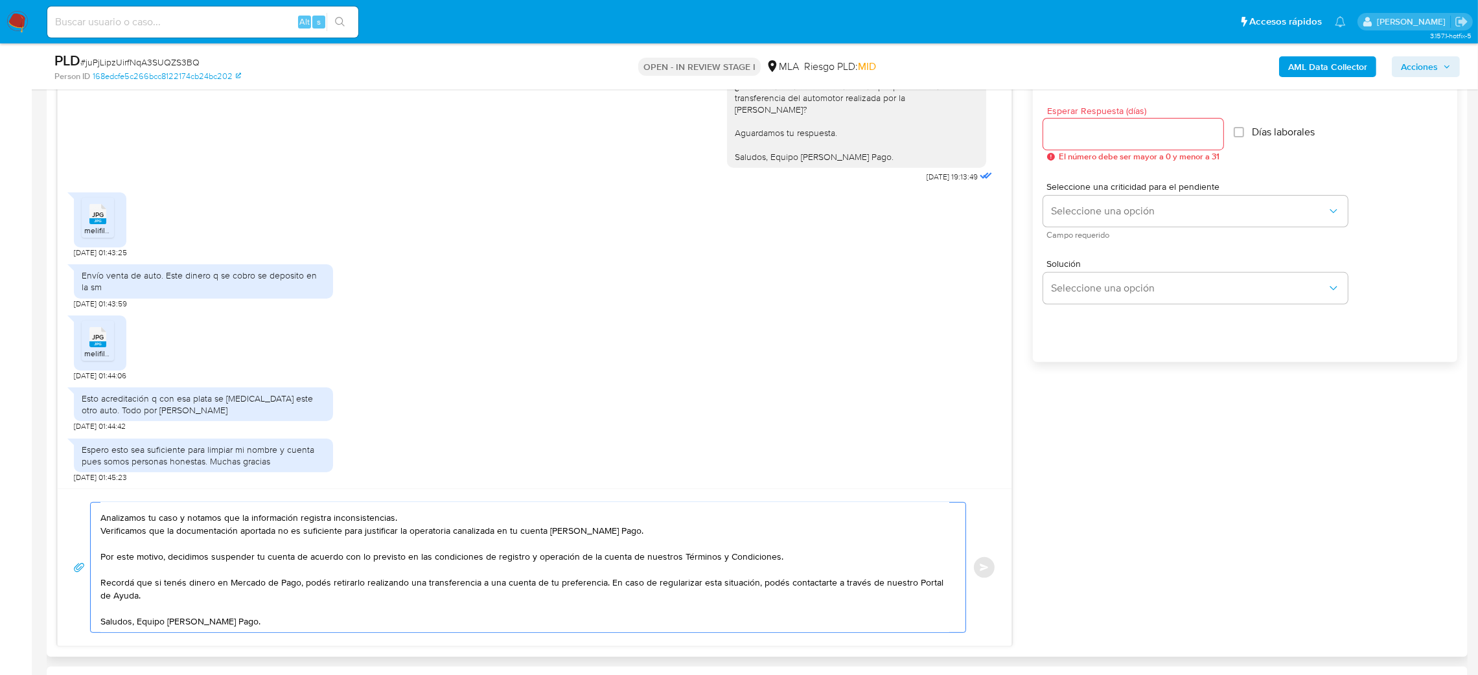
scroll to position [680, 0]
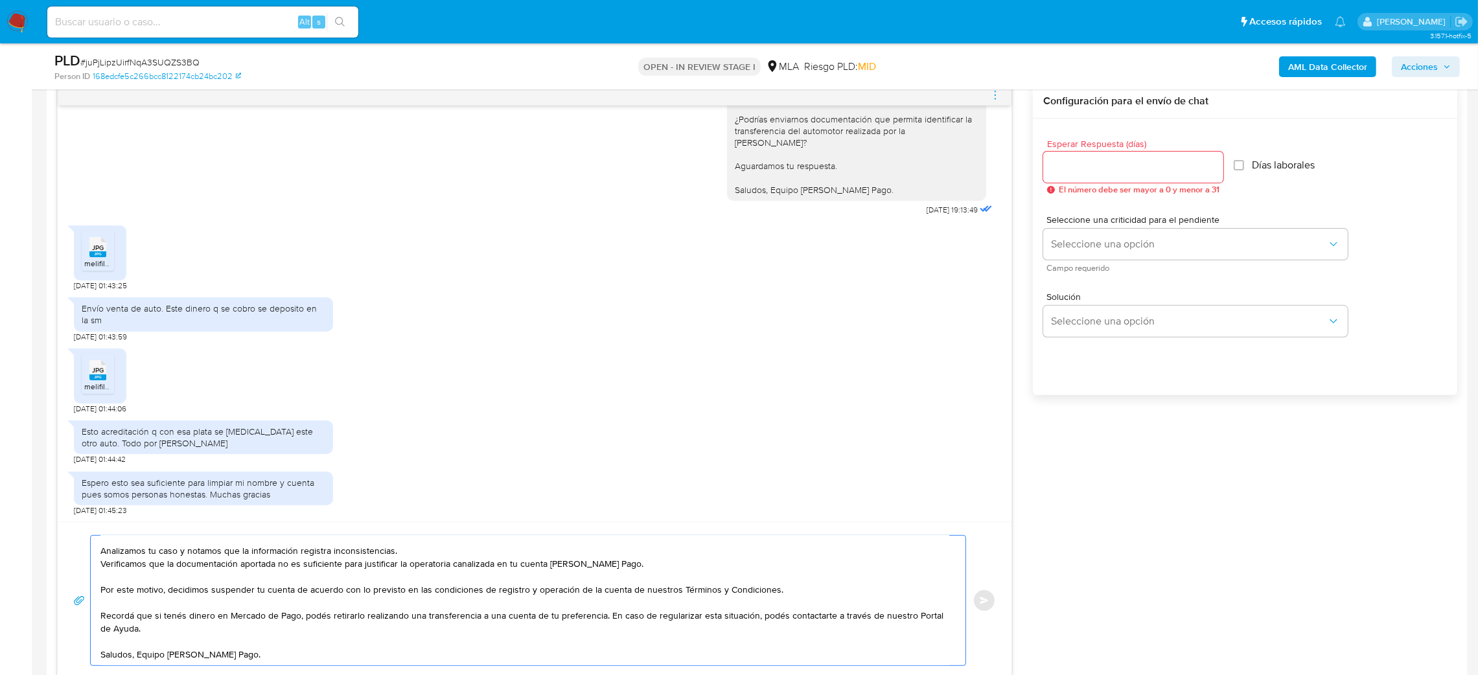
type textarea "Hola, Muchas gracias por la respuesta. Analizamos tu caso y notamos que la info…"
click at [1064, 173] on input "Esperar Respuesta (días)" at bounding box center [1133, 167] width 180 height 17
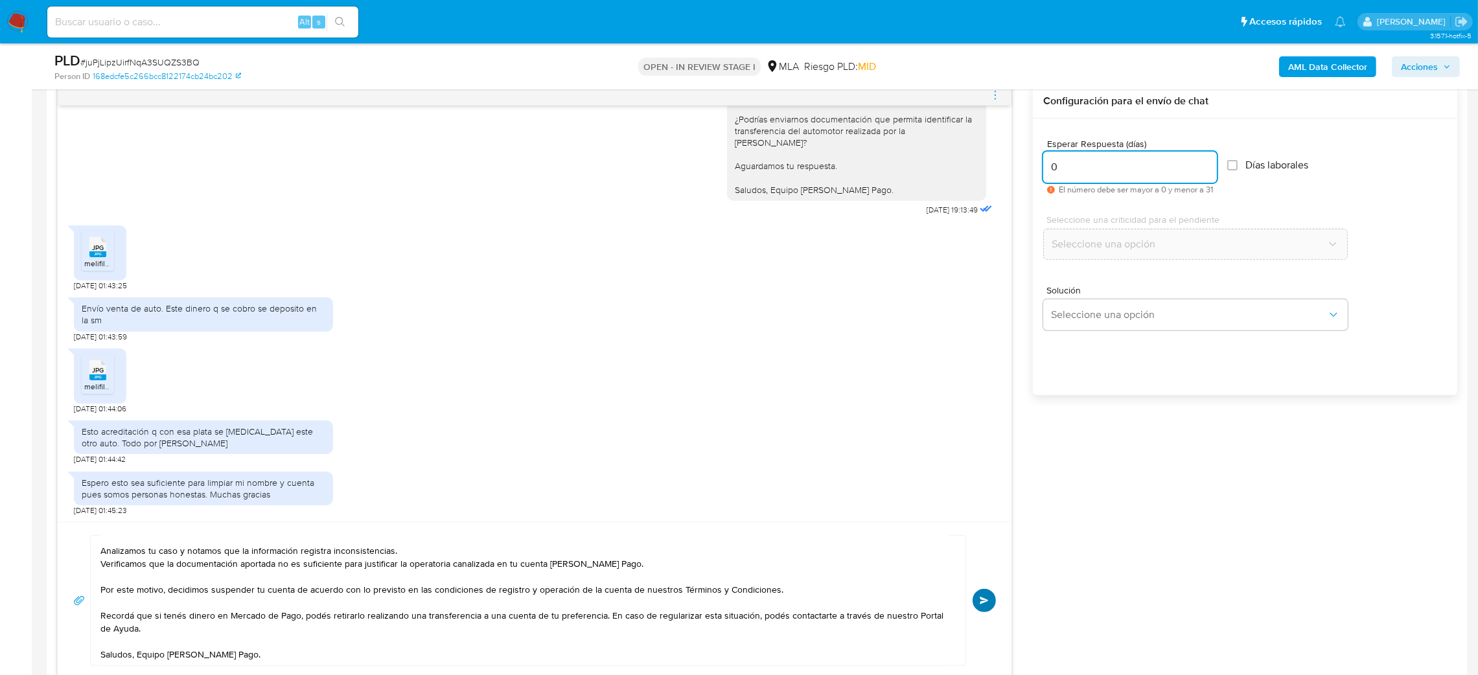
type input "0"
click at [991, 600] on button "Enviar" at bounding box center [984, 600] width 23 height 23
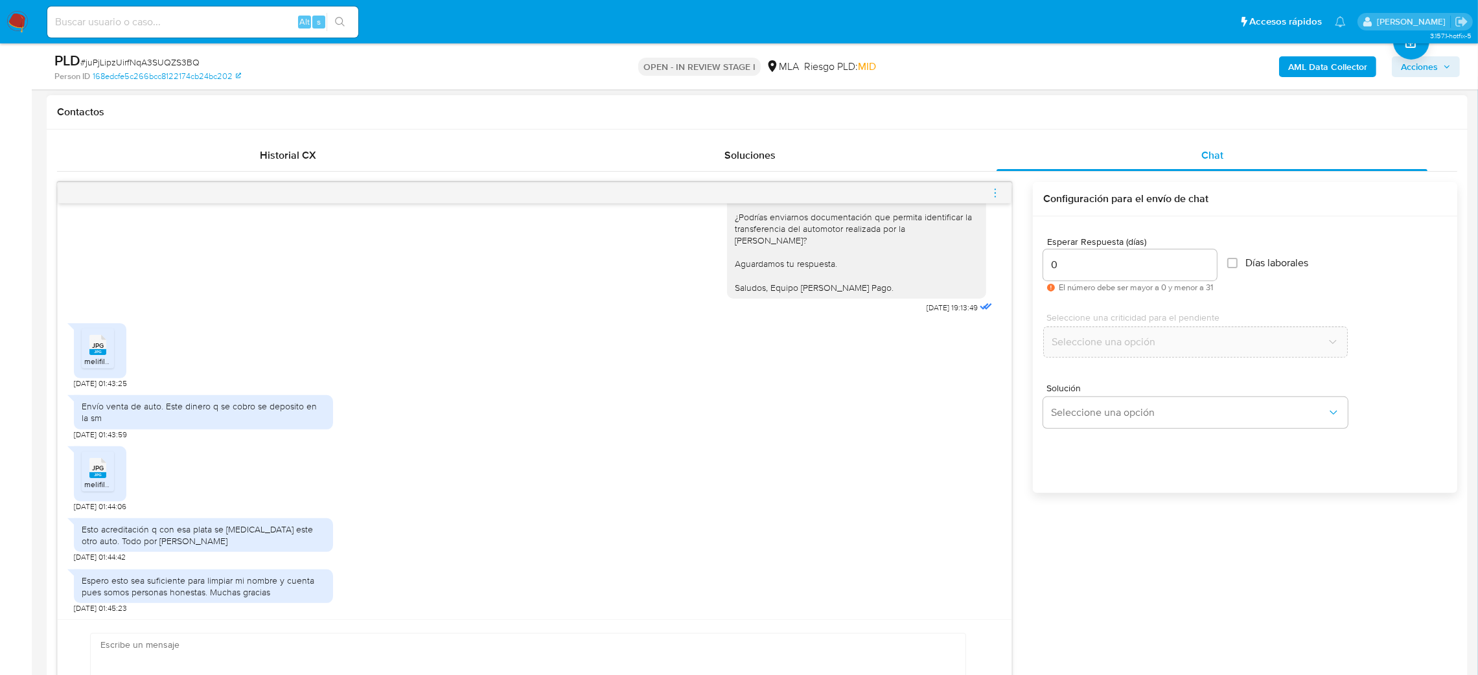
scroll to position [0, 0]
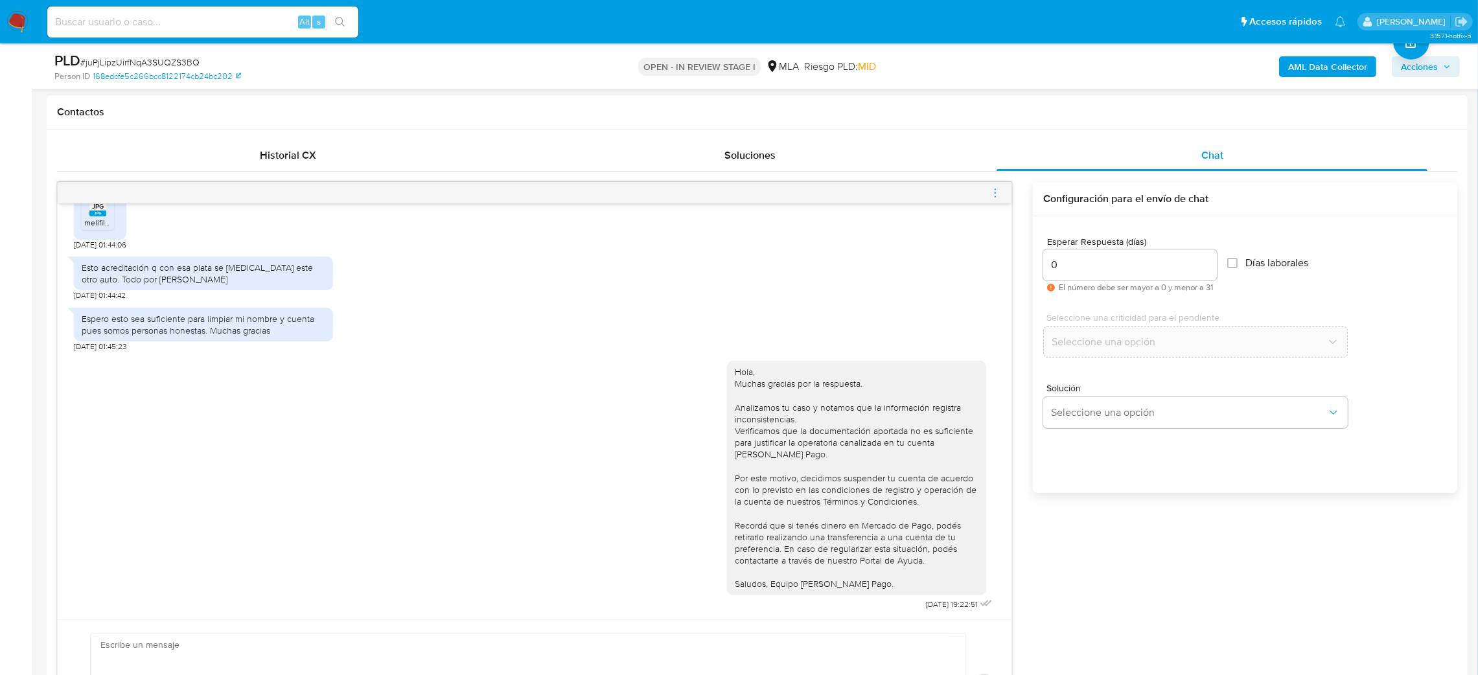
click at [992, 196] on icon "menu-action" at bounding box center [995, 193] width 12 height 12
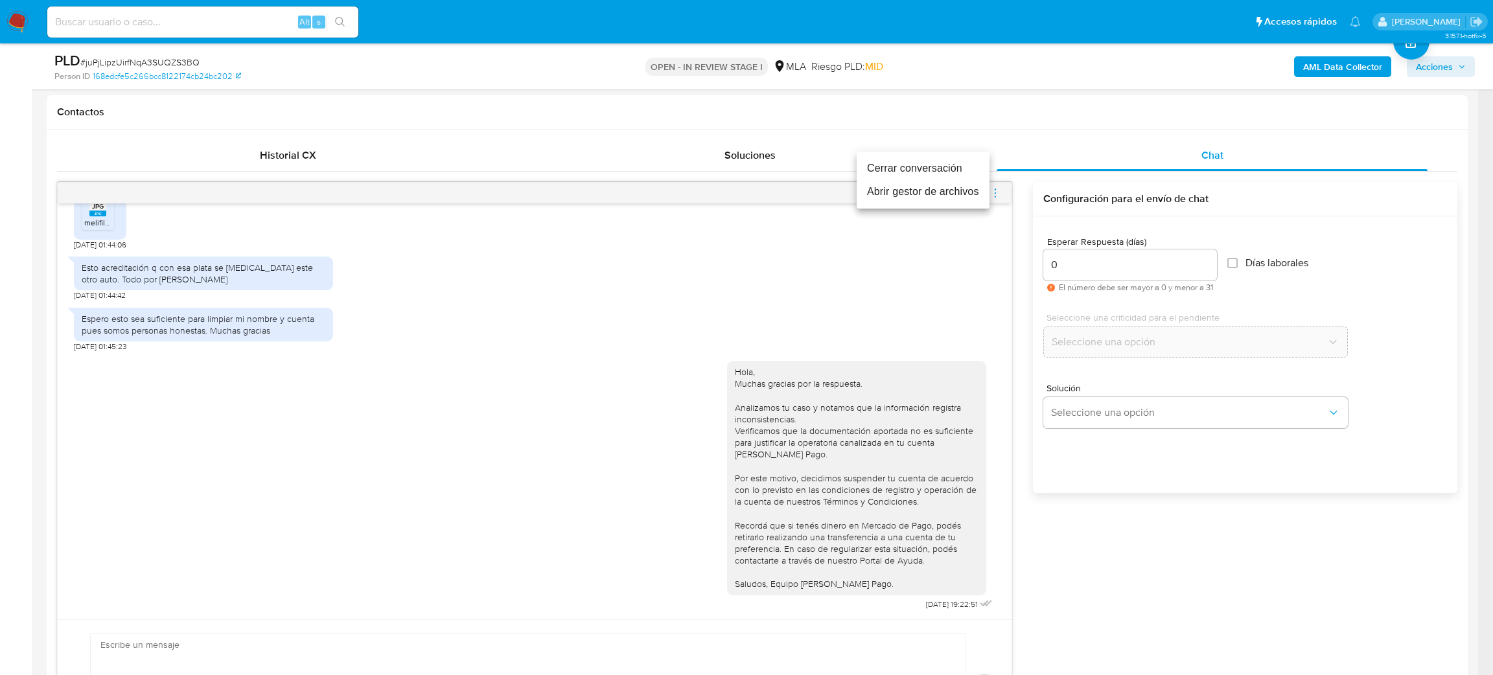
click at [908, 169] on li "Cerrar conversación" at bounding box center [923, 168] width 133 height 23
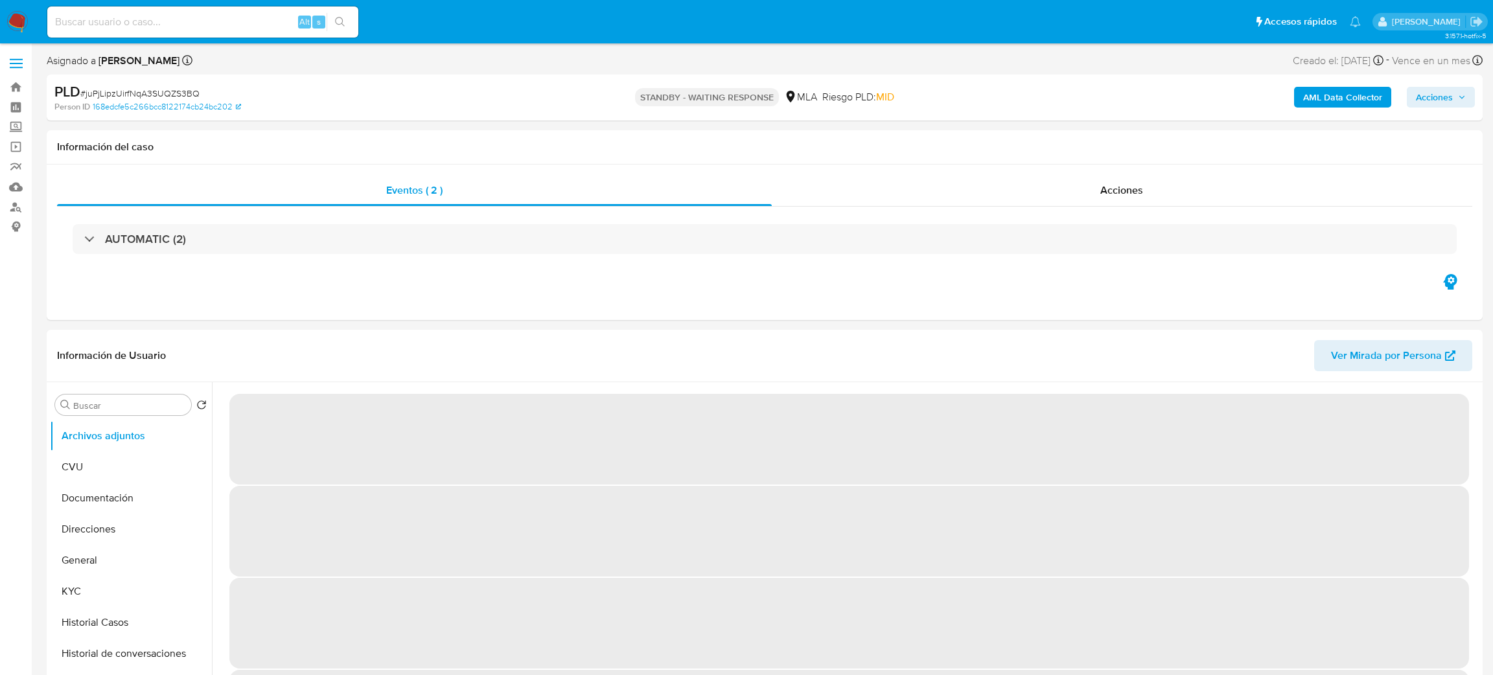
select select "10"
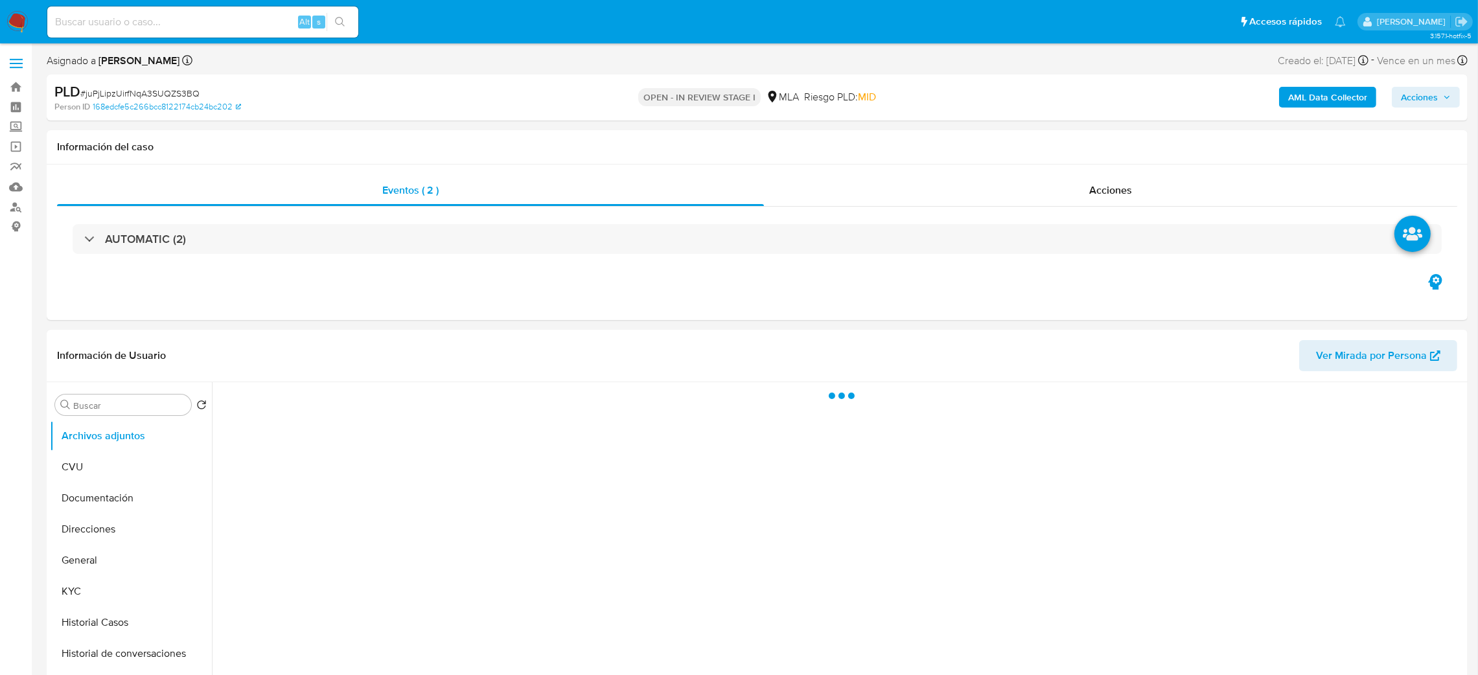
select select "10"
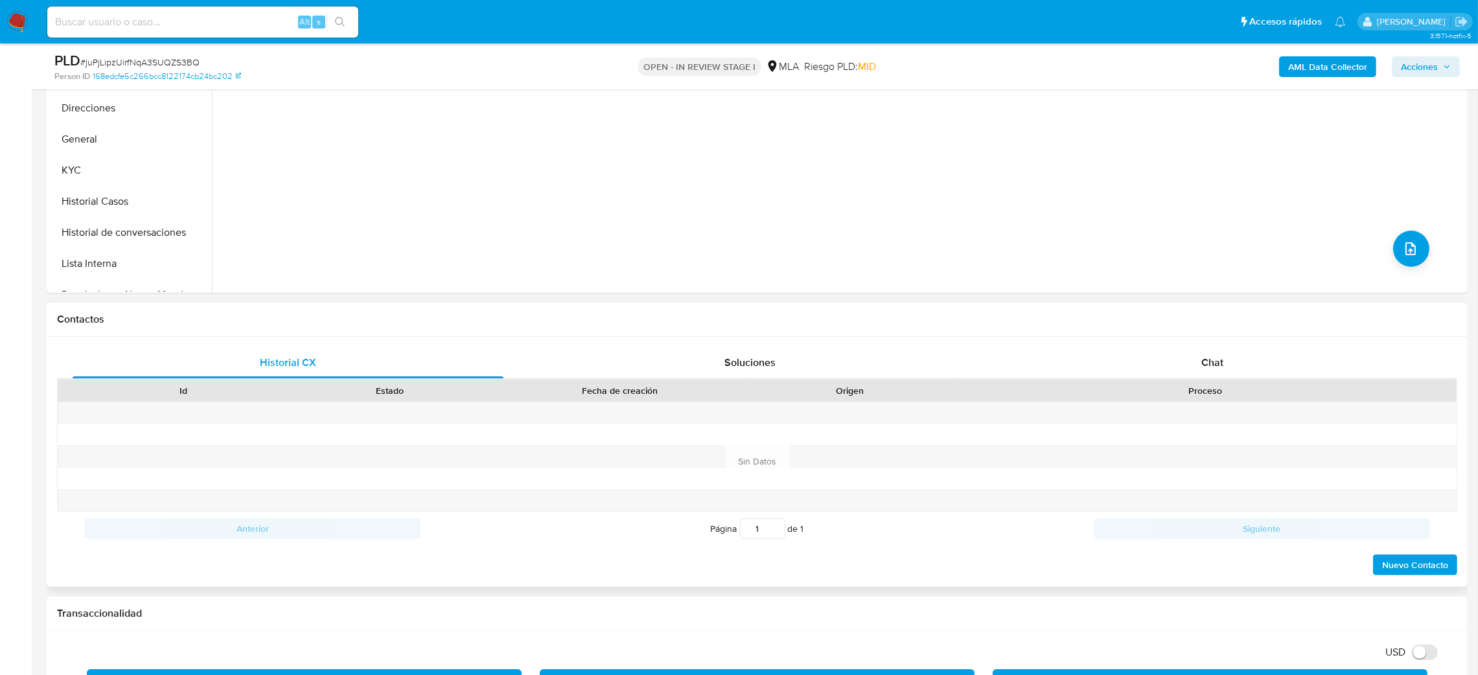
scroll to position [389, 0]
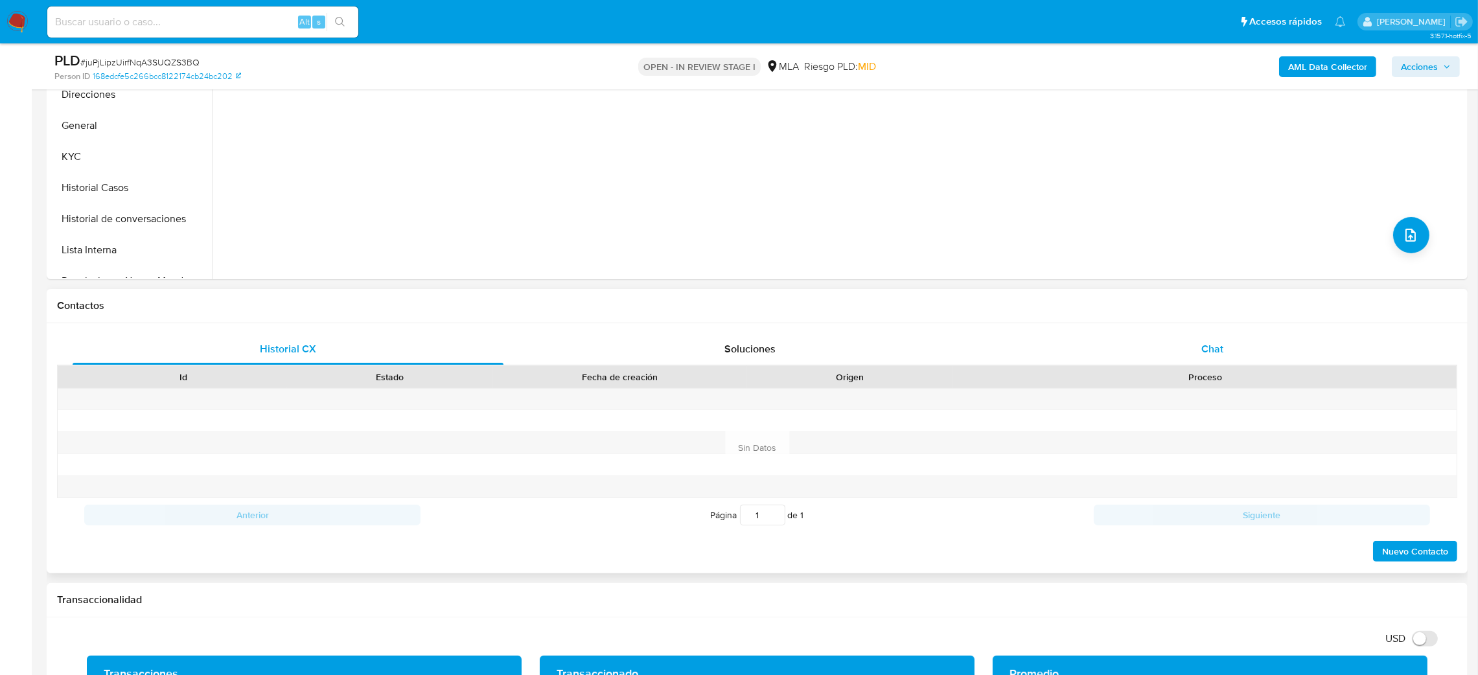
click at [1300, 343] on div "Chat" at bounding box center [1212, 349] width 431 height 31
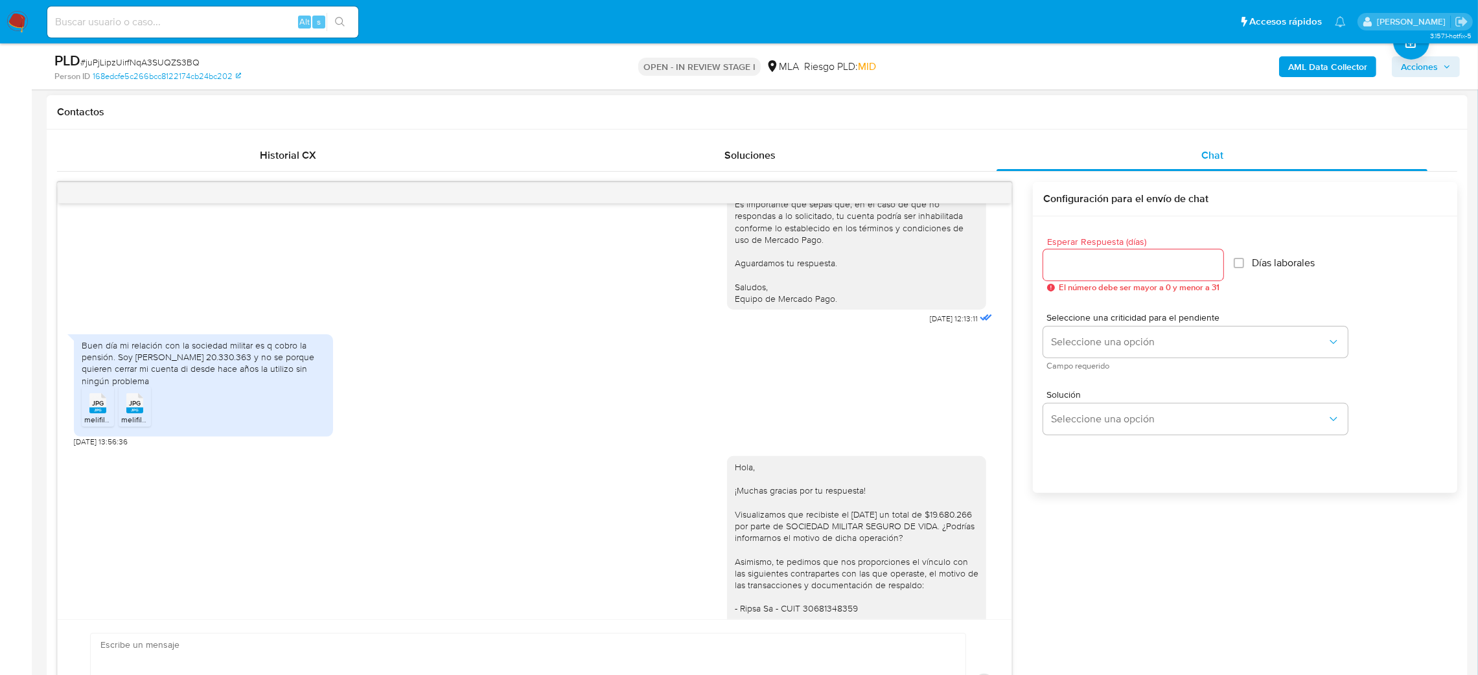
scroll to position [194, 0]
drag, startPoint x: 126, startPoint y: 350, endPoint x: 115, endPoint y: 356, distance: 12.8
click at [115, 356] on div "Buen día mi relación con la sociedad militar es q cobro la pensión. Soy zivano …" at bounding box center [204, 359] width 244 height 47
copy div "mi relación con la sociedad militar es q cobro la pensión."
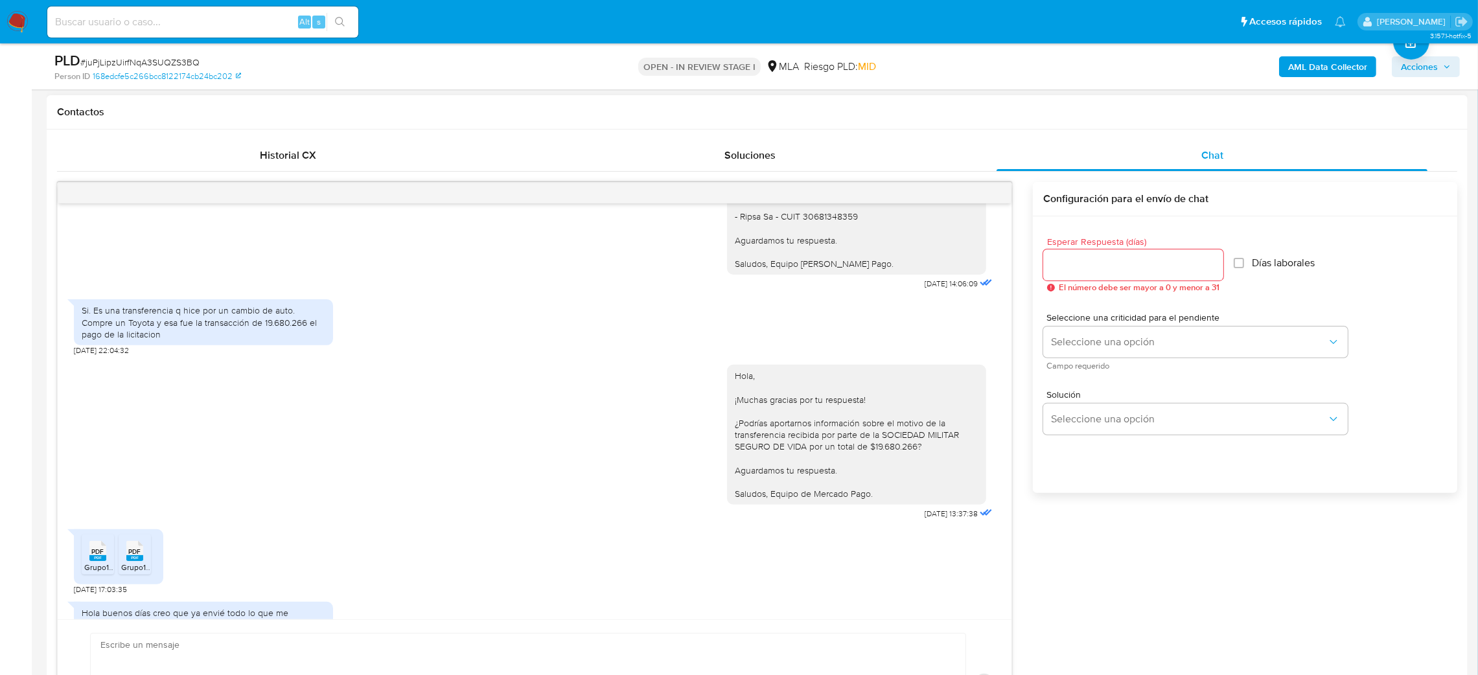
scroll to position [485, 0]
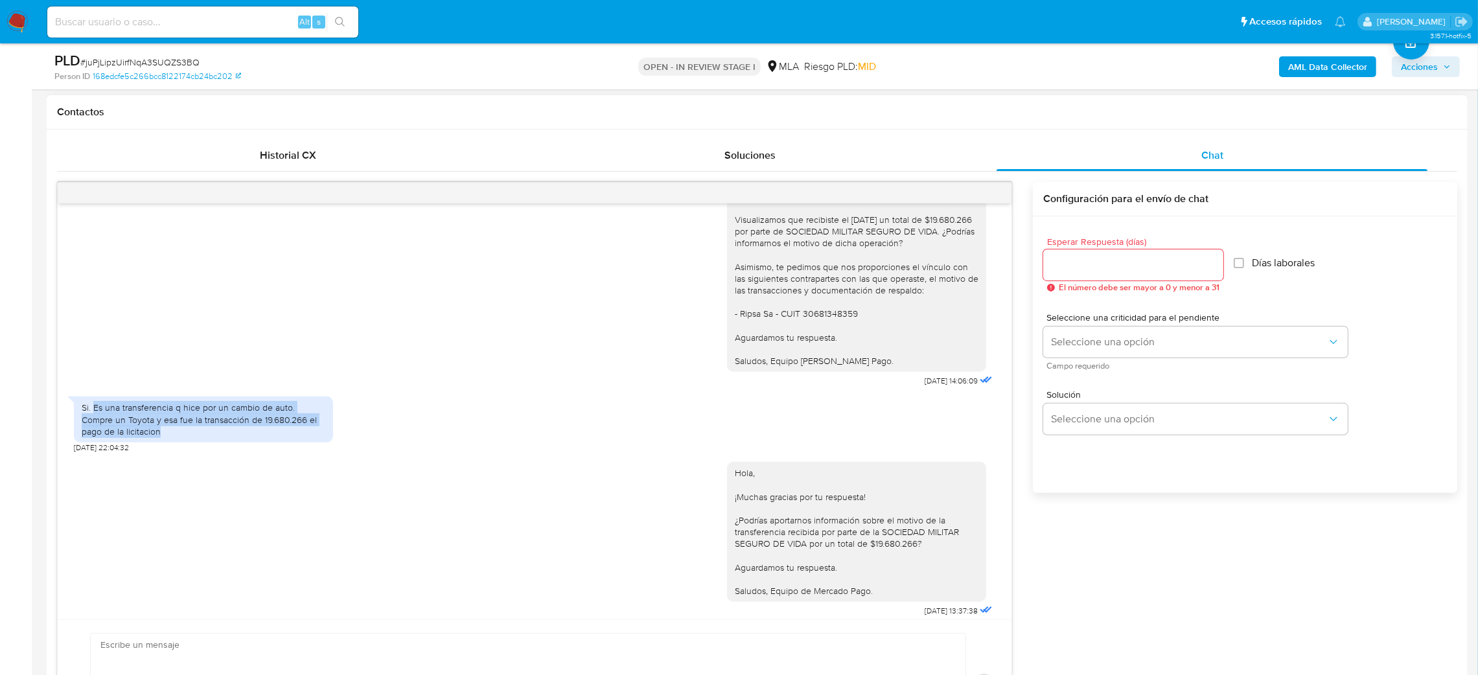
drag, startPoint x: 92, startPoint y: 419, endPoint x: 213, endPoint y: 443, distance: 123.0
click at [213, 437] on div "Si. Es una transferencia q hice por un cambio de auto. Compre un Toyota y esa f…" at bounding box center [204, 420] width 244 height 36
copy div "Es una transferencia q hice por un cambio de auto. Compre un Toyota y esa fue l…"
click at [213, 437] on div "Si. Es una transferencia q hice por un cambio de auto. Compre un Toyota y esa f…" at bounding box center [204, 420] width 244 height 36
drag, startPoint x: 91, startPoint y: 419, endPoint x: 222, endPoint y: 448, distance: 134.2
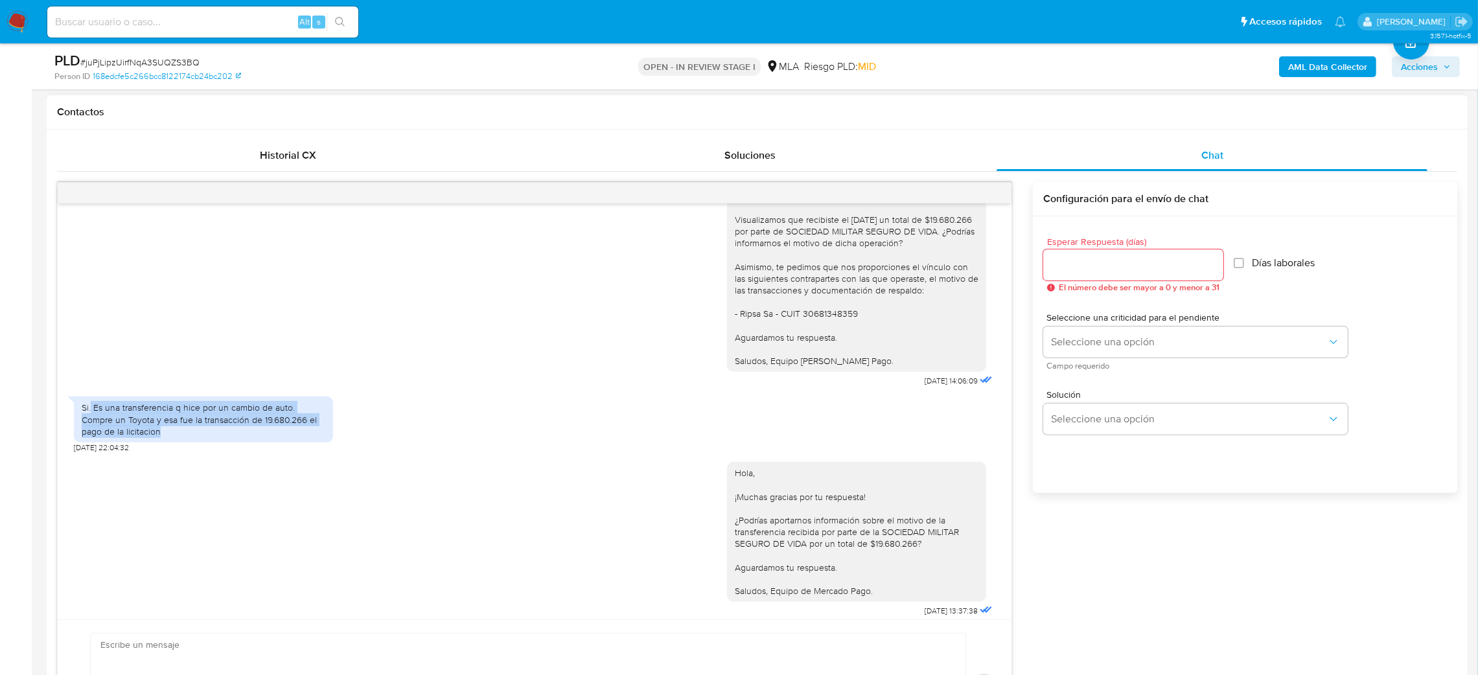
click at [222, 437] on div "Si. Es una transferencia q hice por un cambio de auto. Compre un Toyota y esa f…" at bounding box center [204, 420] width 244 height 36
copy div "Es una transferencia q hice por un cambio de auto. Compre un Toyota y esa fue l…"
click at [222, 437] on div "Si. Es una transferencia q hice por un cambio de auto. Compre un Toyota y esa f…" at bounding box center [204, 420] width 244 height 36
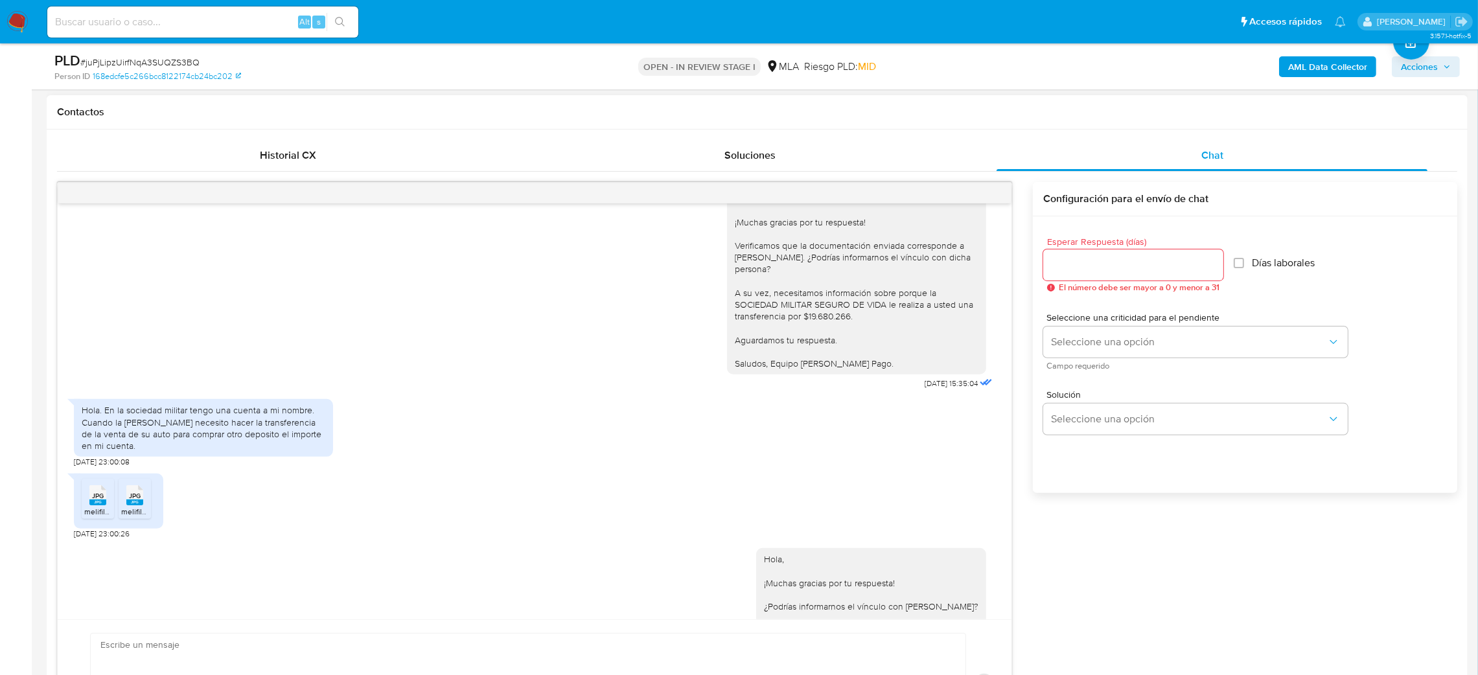
scroll to position [1068, 0]
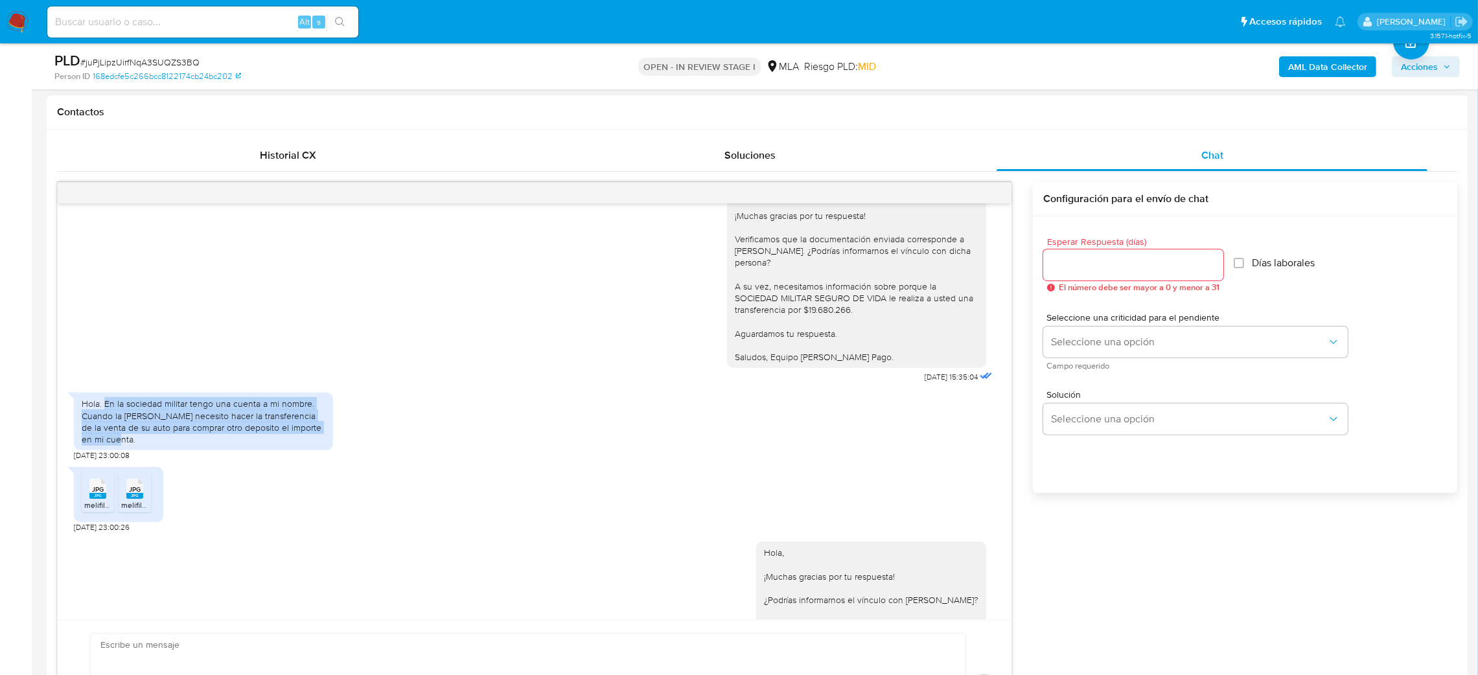
drag, startPoint x: 106, startPoint y: 415, endPoint x: 142, endPoint y: 449, distance: 49.5
click at [142, 445] on div "Hola. En la sociedad militar tengo una cuenta a mi nombre. Cuando la sra Spina …" at bounding box center [204, 421] width 244 height 47
copy div "En la sociedad militar tengo una cuenta a mi nombre. Cuando la sra Spina necesi…"
click at [142, 445] on div "Hola. En la sociedad militar tengo una cuenta a mi nombre. Cuando la sra Spina …" at bounding box center [204, 421] width 244 height 47
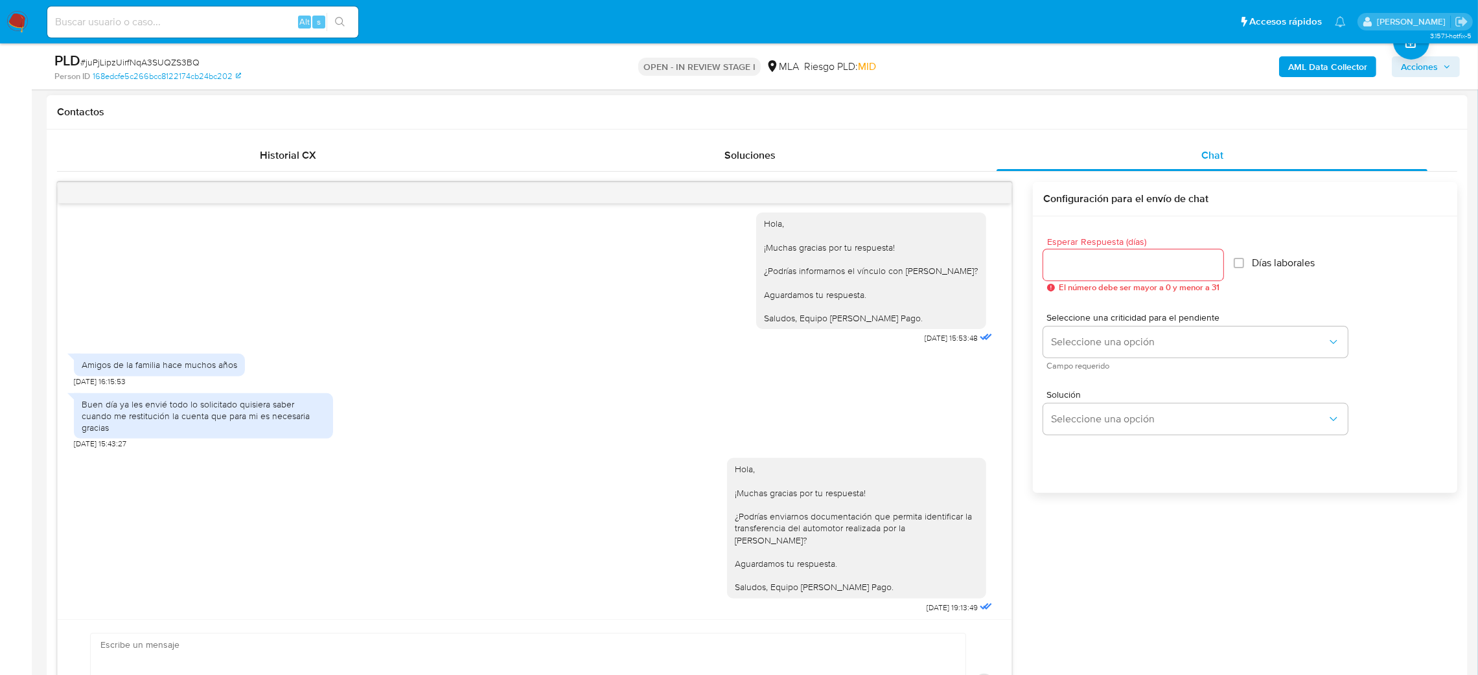
scroll to position [1458, 0]
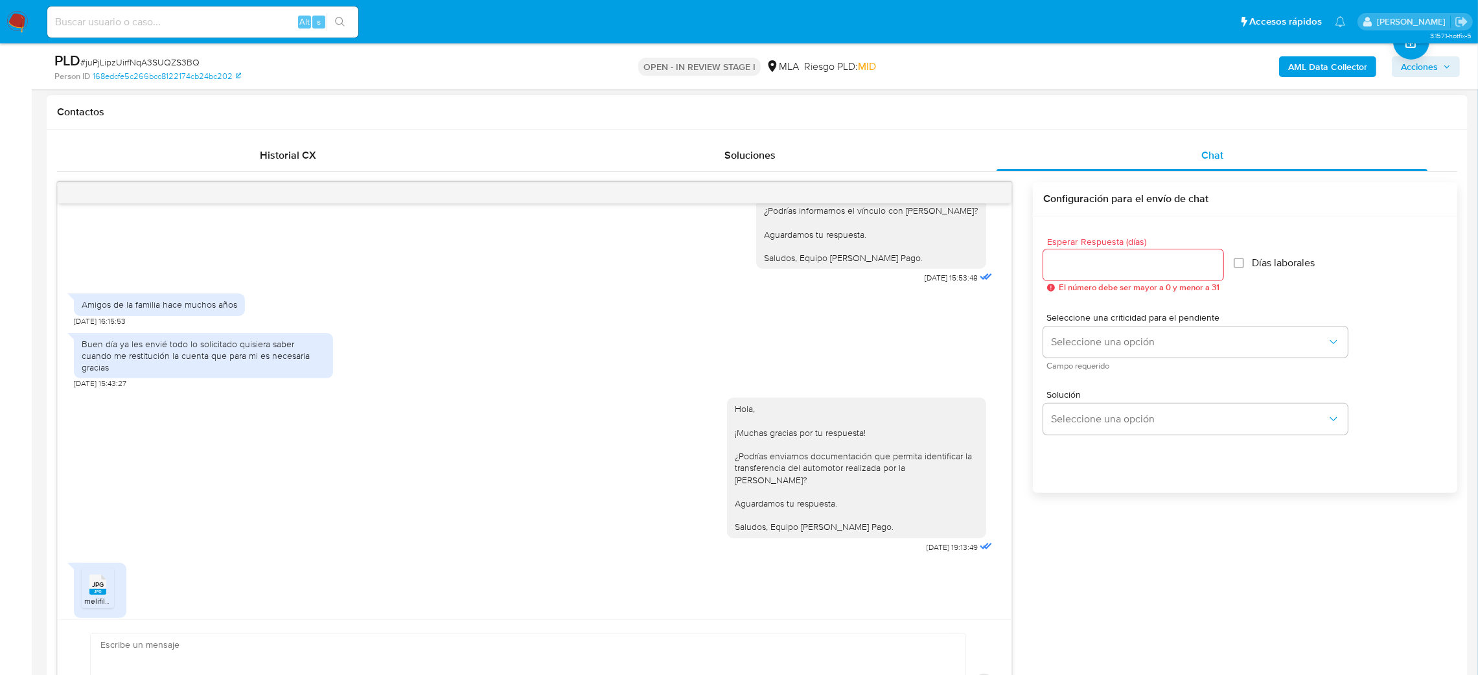
click at [146, 310] on div "Amigos de la familia hace muchos años" at bounding box center [160, 305] width 156 height 12
copy div "Amigos de la familia hace muchos años"
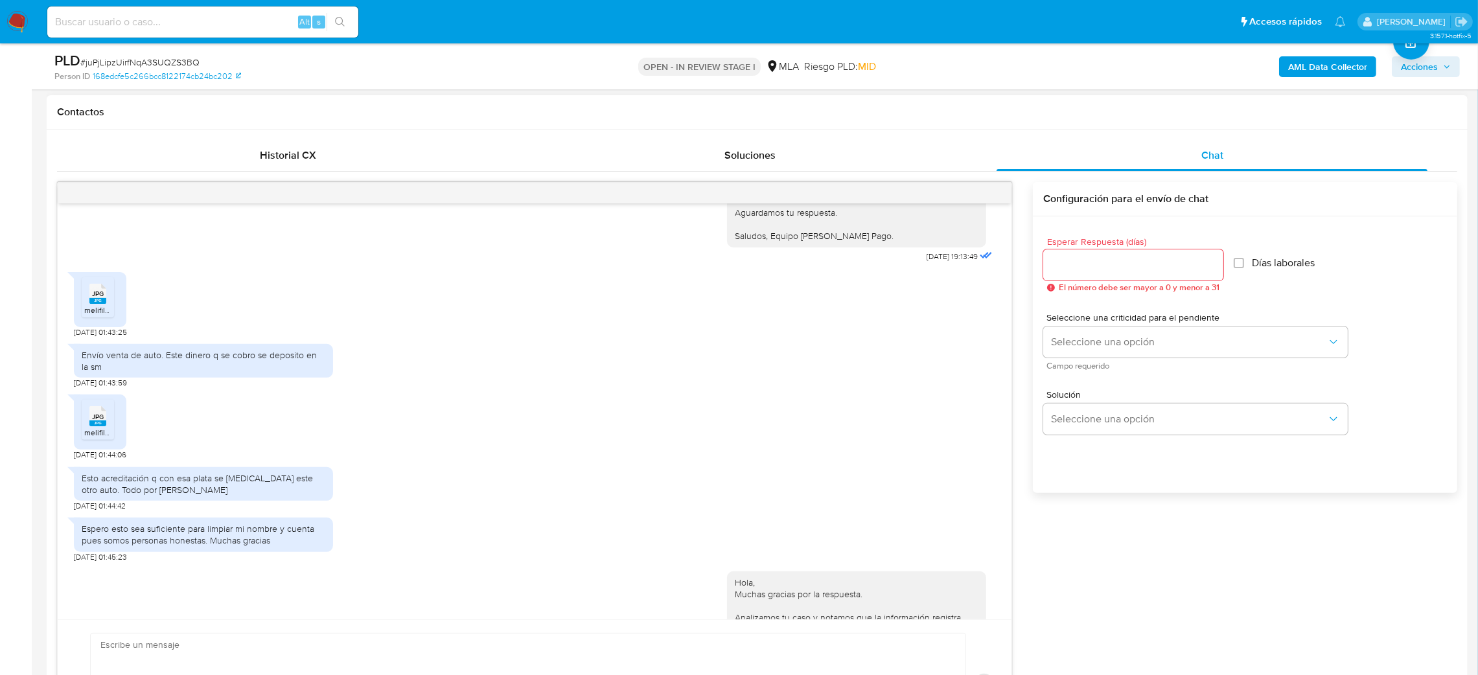
scroll to position [1846, 0]
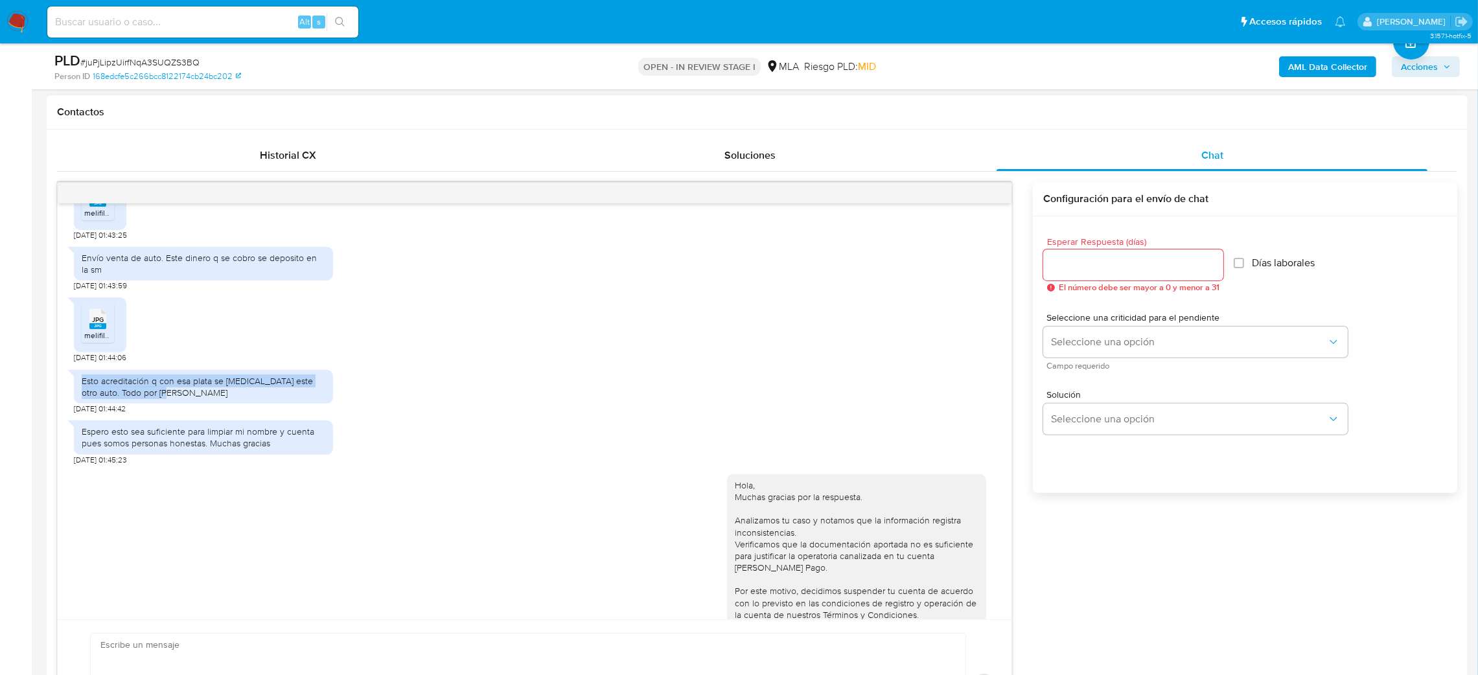
drag, startPoint x: 181, startPoint y: 411, endPoint x: 63, endPoint y: 389, distance: 120.1
click at [63, 389] on div "Hola, Esperamos que te encuentres muy bien. Te consultamos si tuviste oportunid…" at bounding box center [535, 411] width 954 height 416
drag, startPoint x: 102, startPoint y: 278, endPoint x: 80, endPoint y: 270, distance: 24.2
click at [80, 270] on div "Envío venta de auto. Este dinero q se cobro se deposito en la sm" at bounding box center [203, 264] width 259 height 34
copy div "Envío venta de auto. Este dinero q se cobro se deposito en la sm"
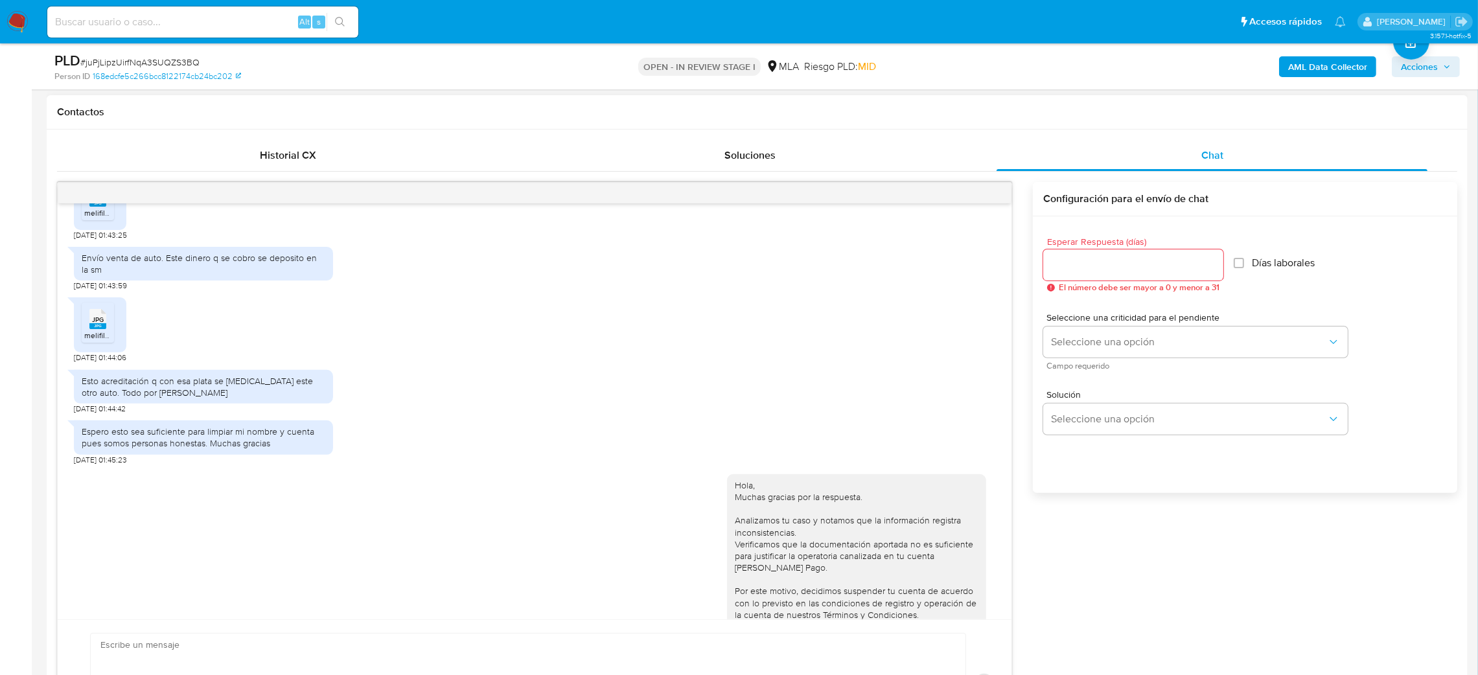
click at [125, 398] on div "Esto acreditación q con esa plata se compro este otro auto. Todo por Rosa Spina" at bounding box center [204, 386] width 244 height 23
copy div "Esto acreditación q con esa plata se compro este otro auto. Todo por Rosa Spina"
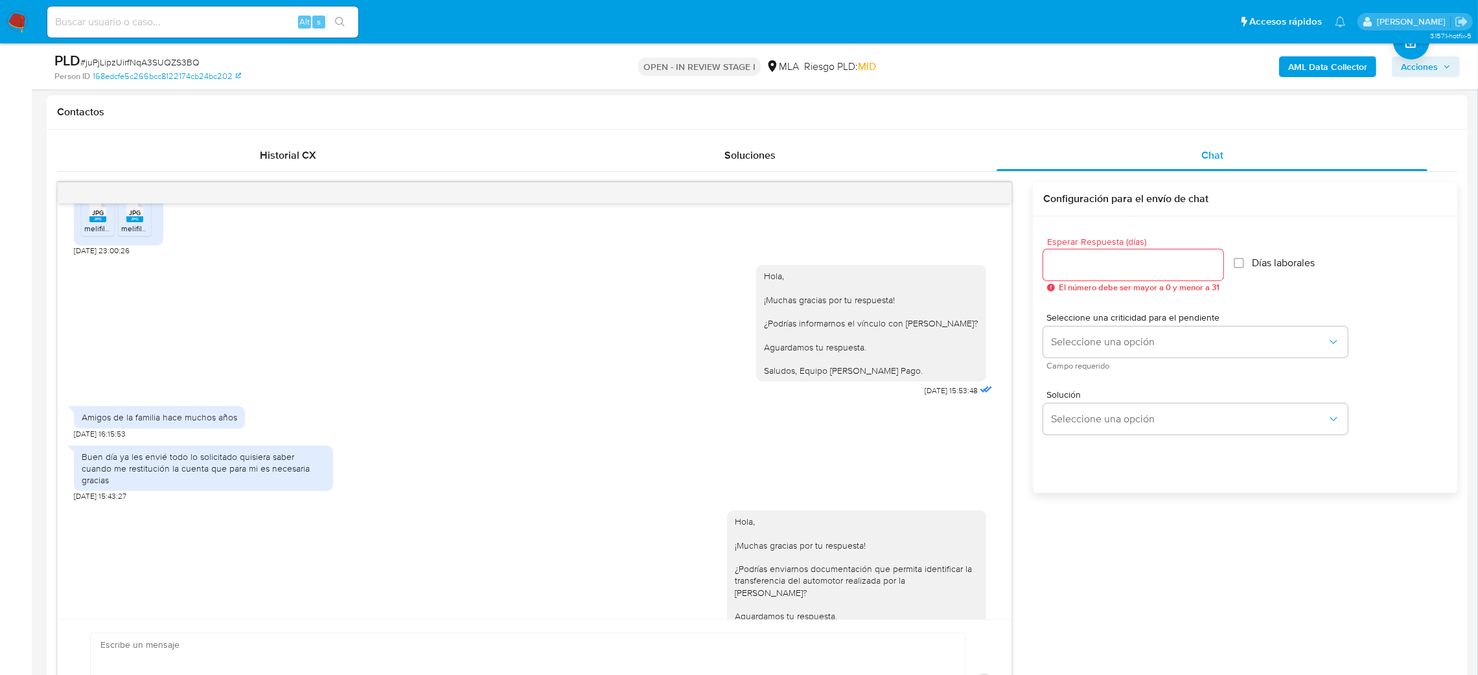
scroll to position [1361, 0]
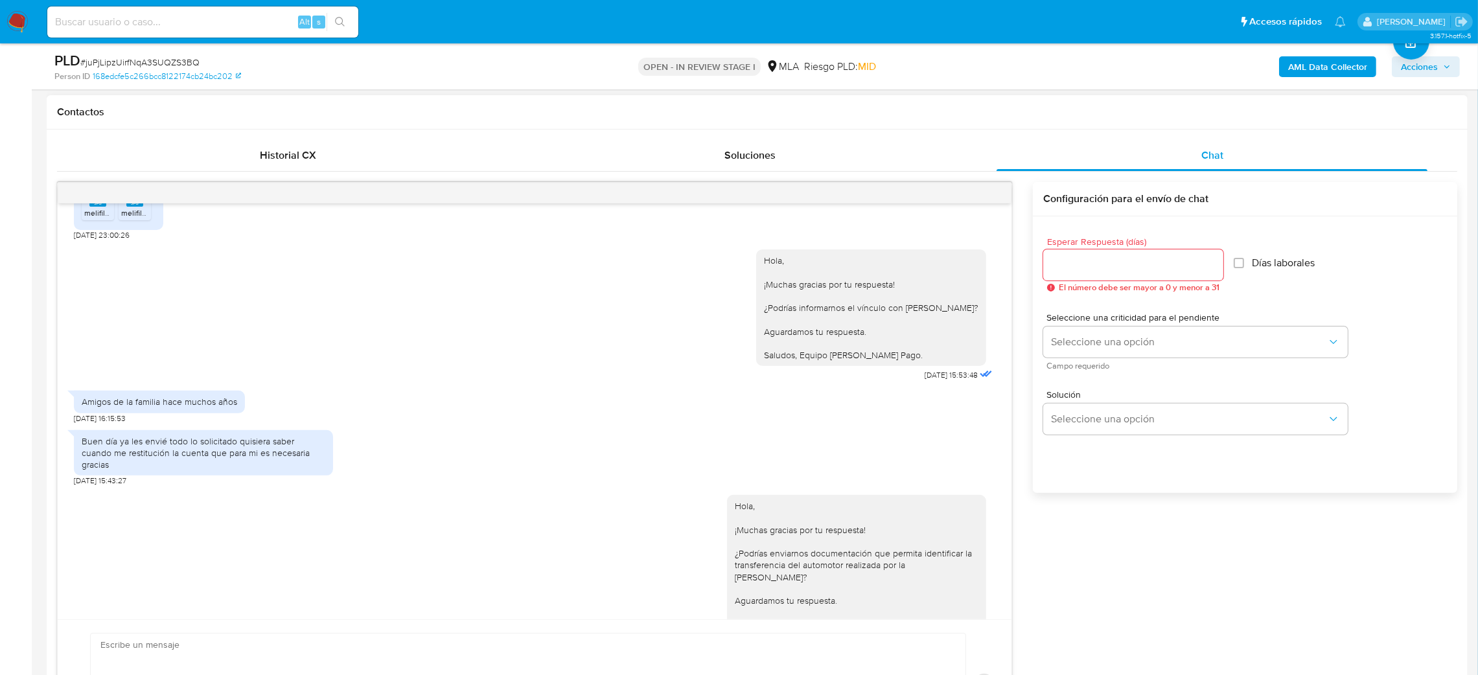
click at [176, 413] on div "Amigos de la familia hace muchos años" at bounding box center [159, 402] width 171 height 22
click at [168, 408] on div "Amigos de la familia hace muchos años" at bounding box center [160, 402] width 156 height 12
copy div "Amigos de la familia hace muchos años"
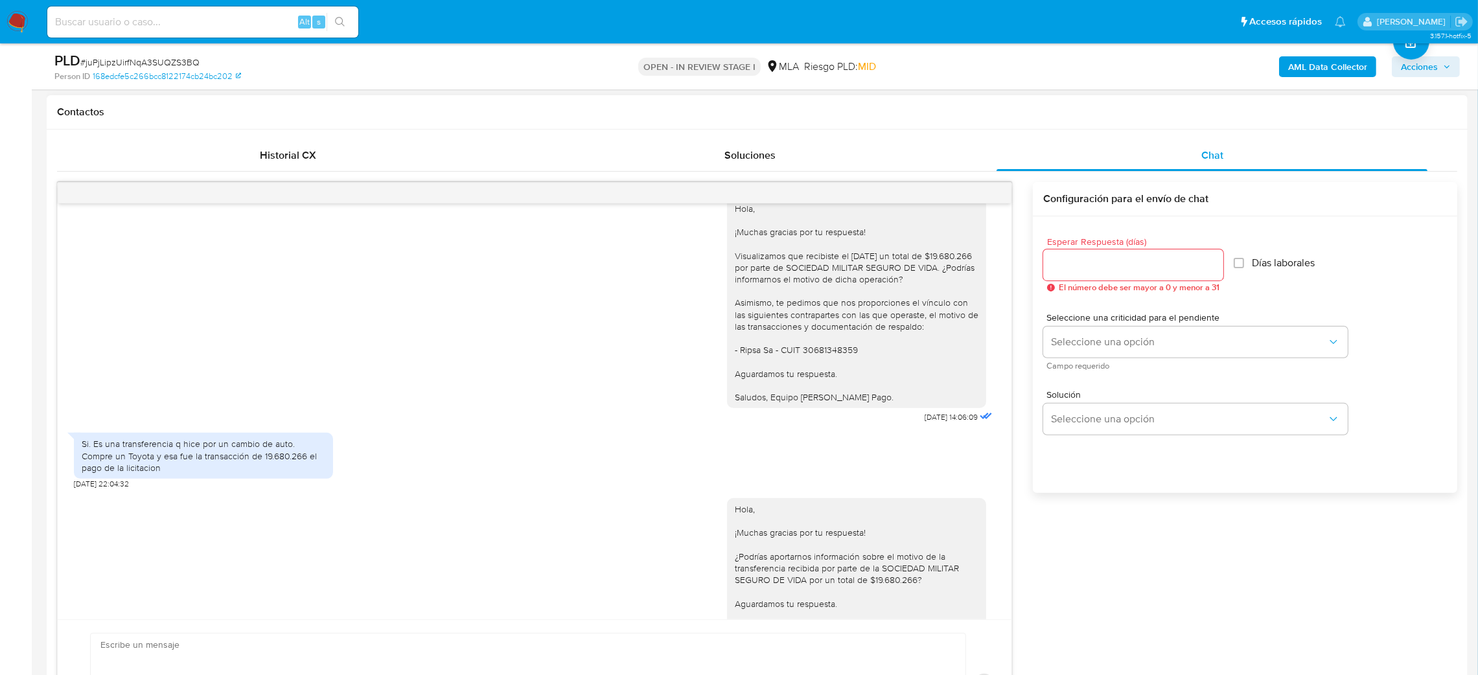
scroll to position [2235, 0]
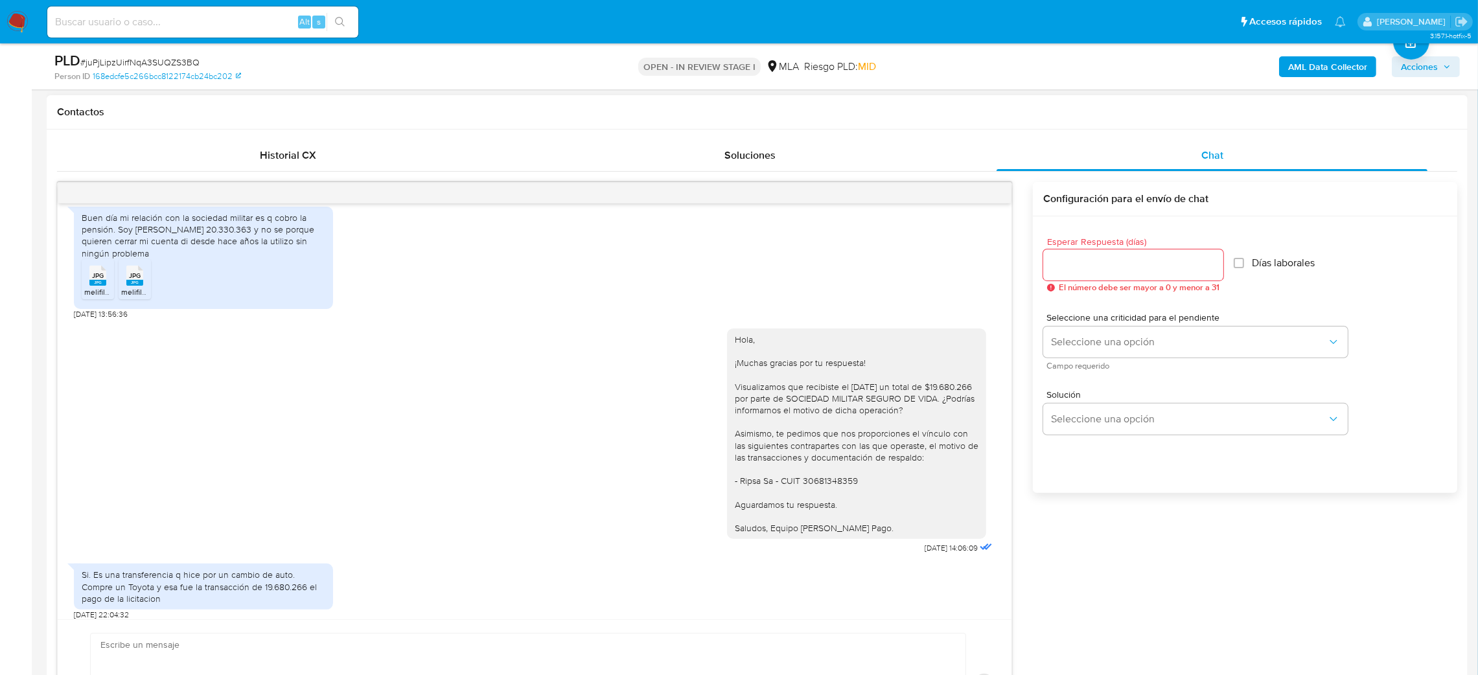
click at [100, 280] on span "JPG" at bounding box center [98, 275] width 12 height 8
click at [128, 286] on rect at bounding box center [134, 283] width 17 height 6
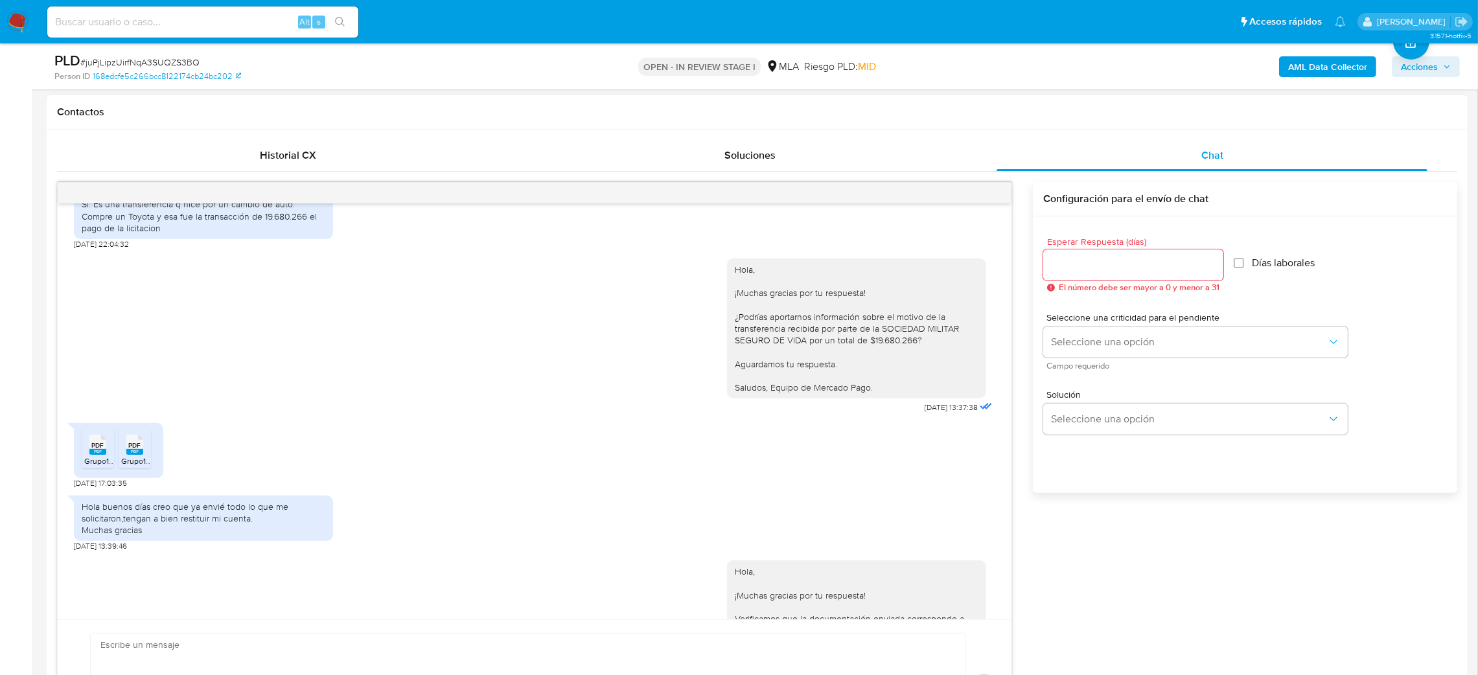
scroll to position [2721, 0]
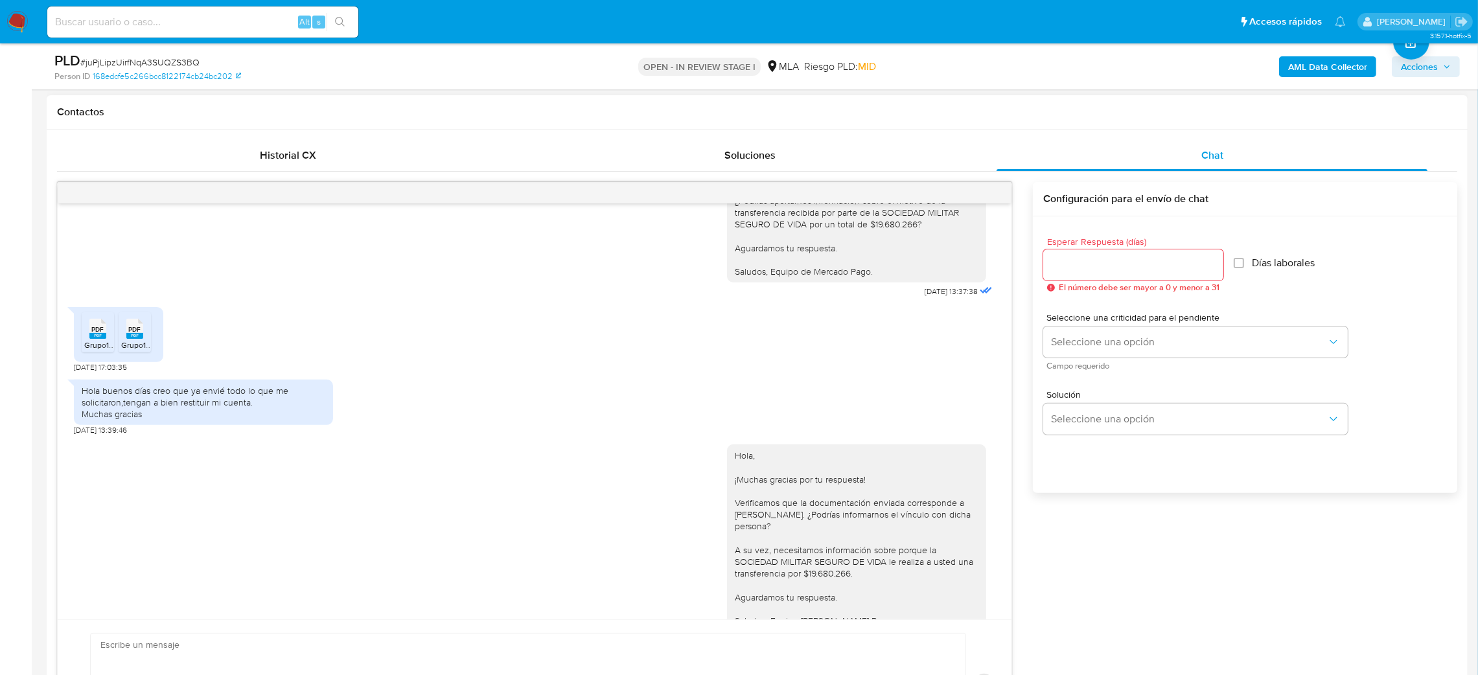
click at [98, 339] on rect at bounding box center [97, 336] width 17 height 6
click at [129, 351] on span "Grupo1550 Orden180 Derecho de adjudicación (2).pdf" at bounding box center [214, 345] width 186 height 11
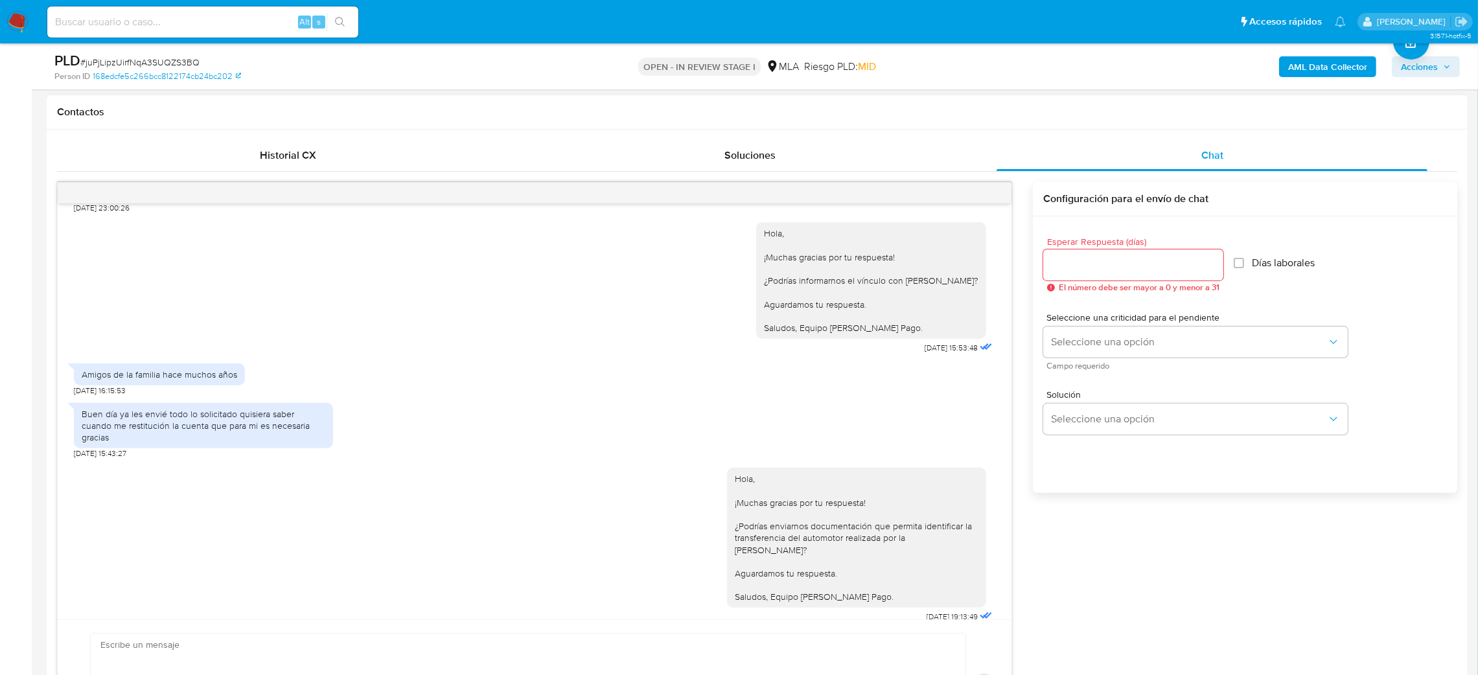
scroll to position [3110, 0]
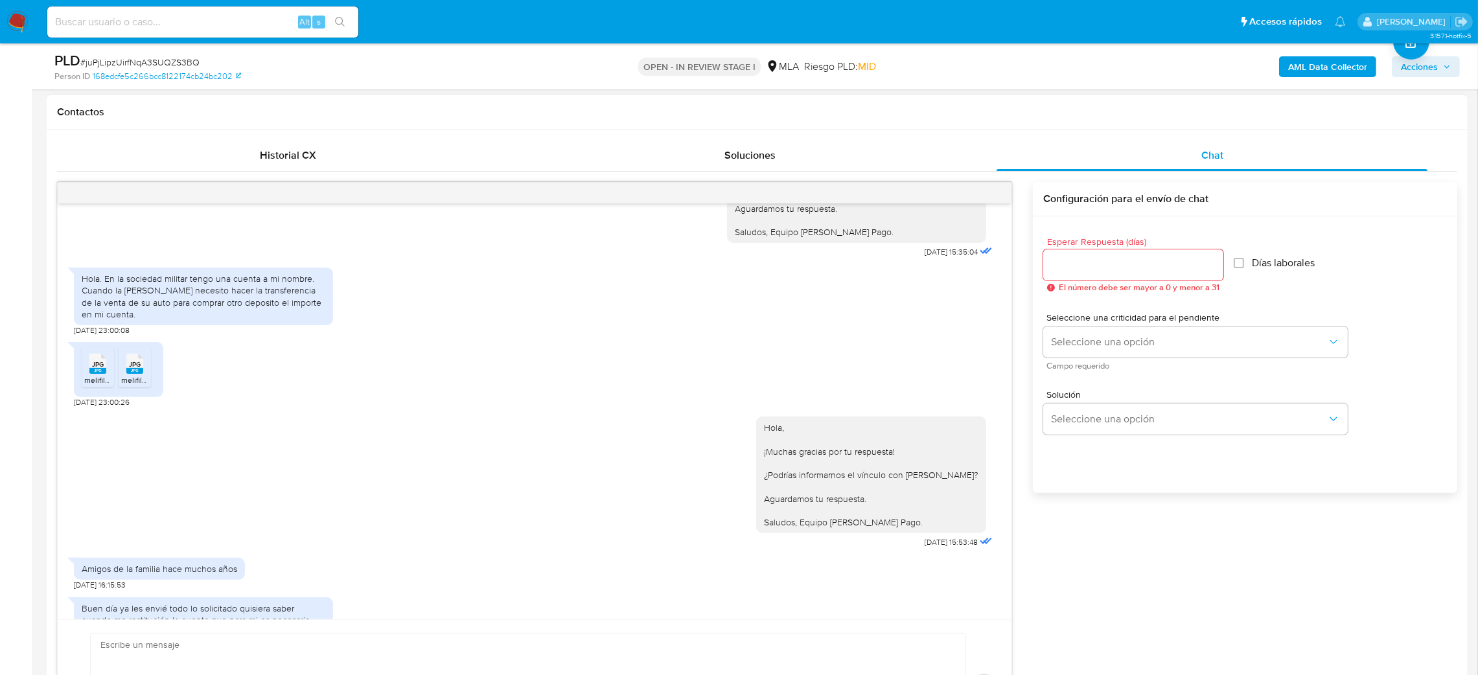
drag, startPoint x: 94, startPoint y: 450, endPoint x: 137, endPoint y: 441, distance: 44.5
click at [95, 386] on span "melifile7861585190503697658.jpg" at bounding box center [143, 380] width 119 height 11
click at [137, 369] on span "JPG" at bounding box center [135, 364] width 12 height 8
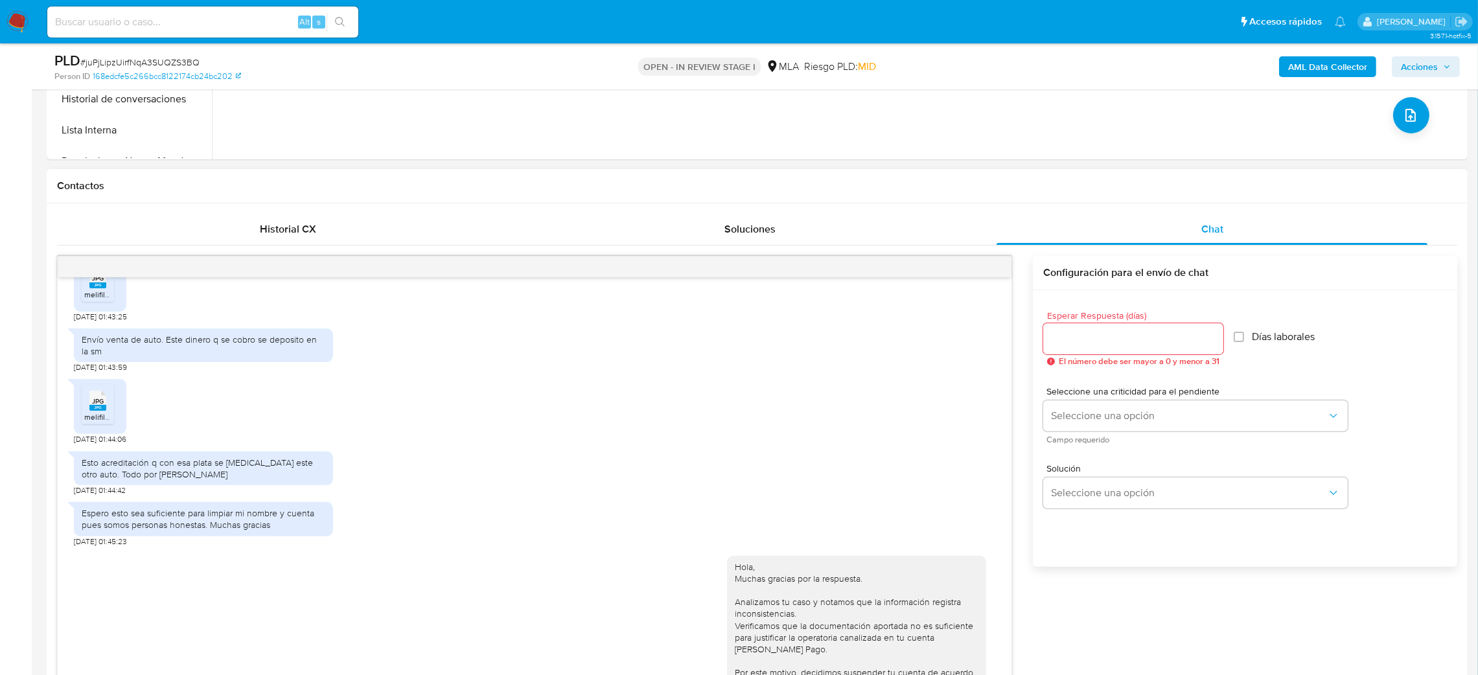
scroll to position [583, 0]
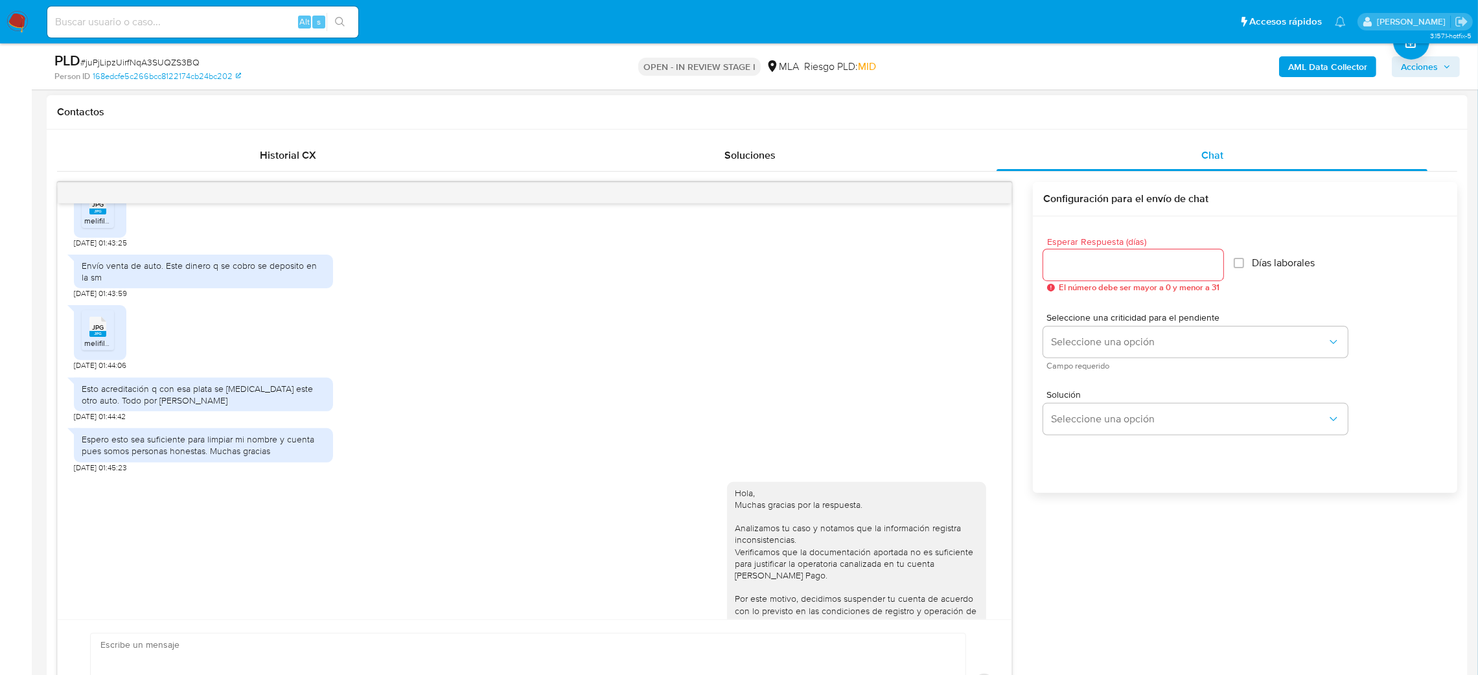
click at [96, 214] on icon at bounding box center [97, 204] width 17 height 20
click at [95, 337] on rect at bounding box center [97, 334] width 17 height 6
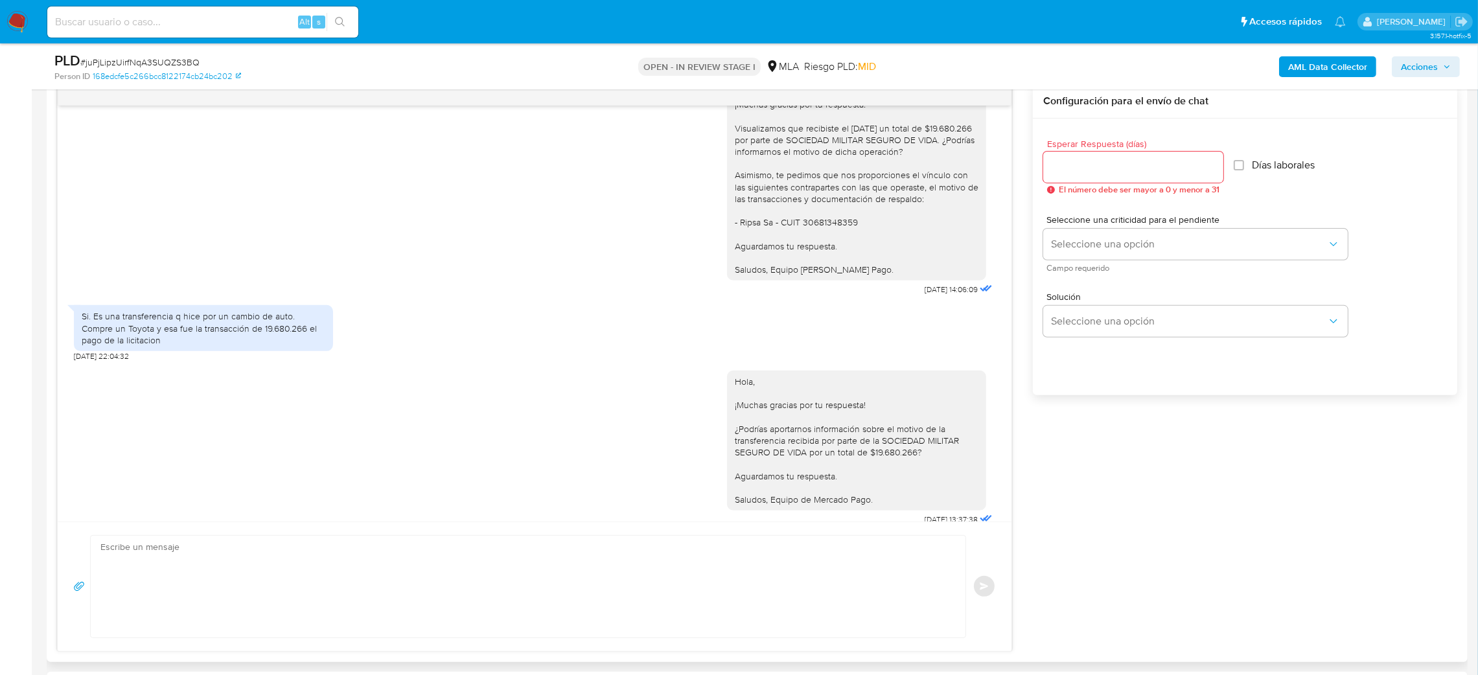
scroll to position [2394, 0]
drag, startPoint x: 254, startPoint y: 393, endPoint x: 268, endPoint y: 402, distance: 16.7
click at [268, 347] on div "Si. Es una transferencia q hice por un cambio de auto. Compre un Toyota y esa f…" at bounding box center [204, 330] width 244 height 36
drag, startPoint x: 220, startPoint y: 396, endPoint x: 251, endPoint y: 398, distance: 31.2
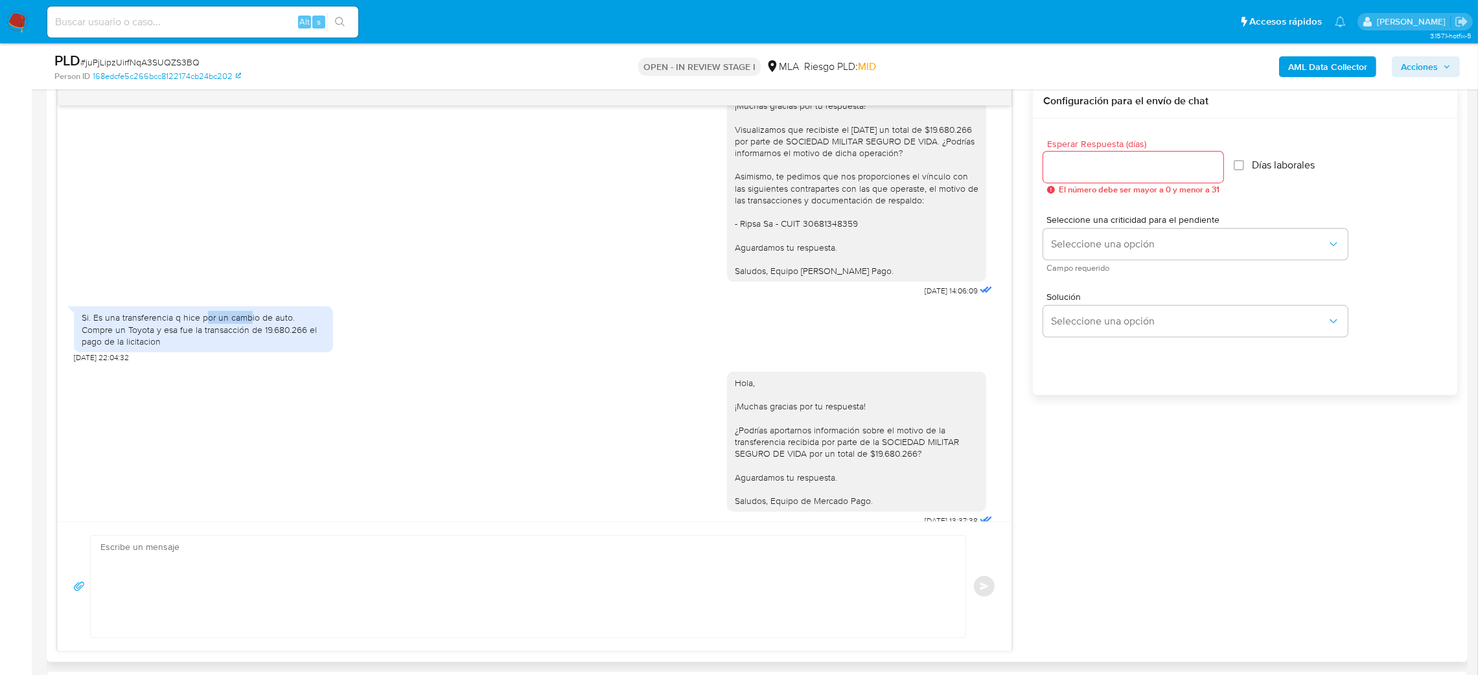
click at [251, 347] on div "Si. Es una transferencia q hice por un cambio de auto. Compre un Toyota y esa f…" at bounding box center [204, 330] width 244 height 36
click at [270, 347] on div "Si. Es una transferencia q hice por un cambio de auto. Compre un Toyota y esa f…" at bounding box center [204, 330] width 244 height 36
drag, startPoint x: 80, startPoint y: 404, endPoint x: 156, endPoint y: 402, distance: 75.8
click at [156, 352] on div "Si. Es una transferencia q hice por un cambio de auto. Compre un Toyota y esa f…" at bounding box center [203, 329] width 259 height 46
click at [172, 347] on div "Si. Es una transferencia q hice por un cambio de auto. Compre un Toyota y esa f…" at bounding box center [204, 330] width 244 height 36
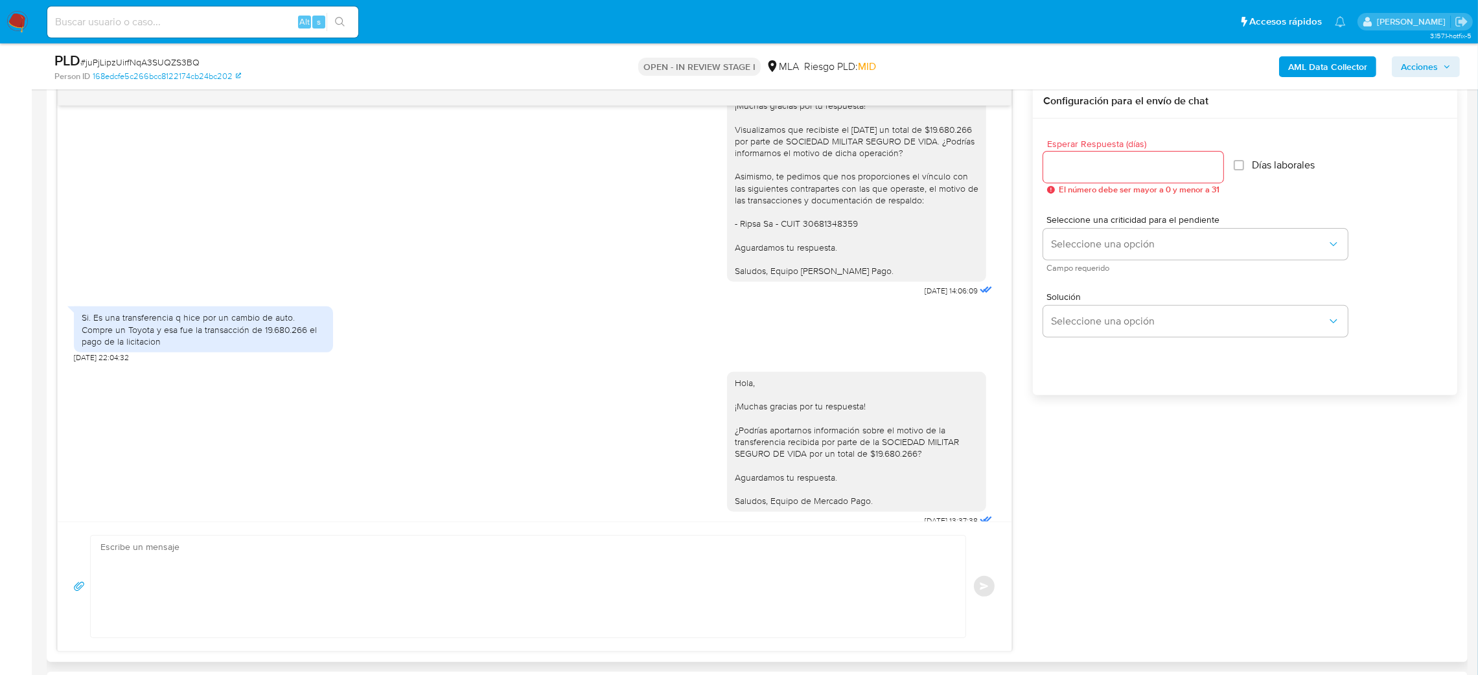
click at [165, 347] on div "Si. Es una transferencia q hice por un cambio de auto. Compre un Toyota y esa f…" at bounding box center [204, 330] width 244 height 36
drag, startPoint x: 165, startPoint y: 412, endPoint x: 151, endPoint y: 400, distance: 18.4
click at [151, 347] on div "Si. Es una transferencia q hice por un cambio de auto. Compre un Toyota y esa f…" at bounding box center [204, 330] width 244 height 36
click at [177, 347] on div "Si. Es una transferencia q hice por un cambio de auto. Compre un Toyota y esa f…" at bounding box center [204, 330] width 244 height 36
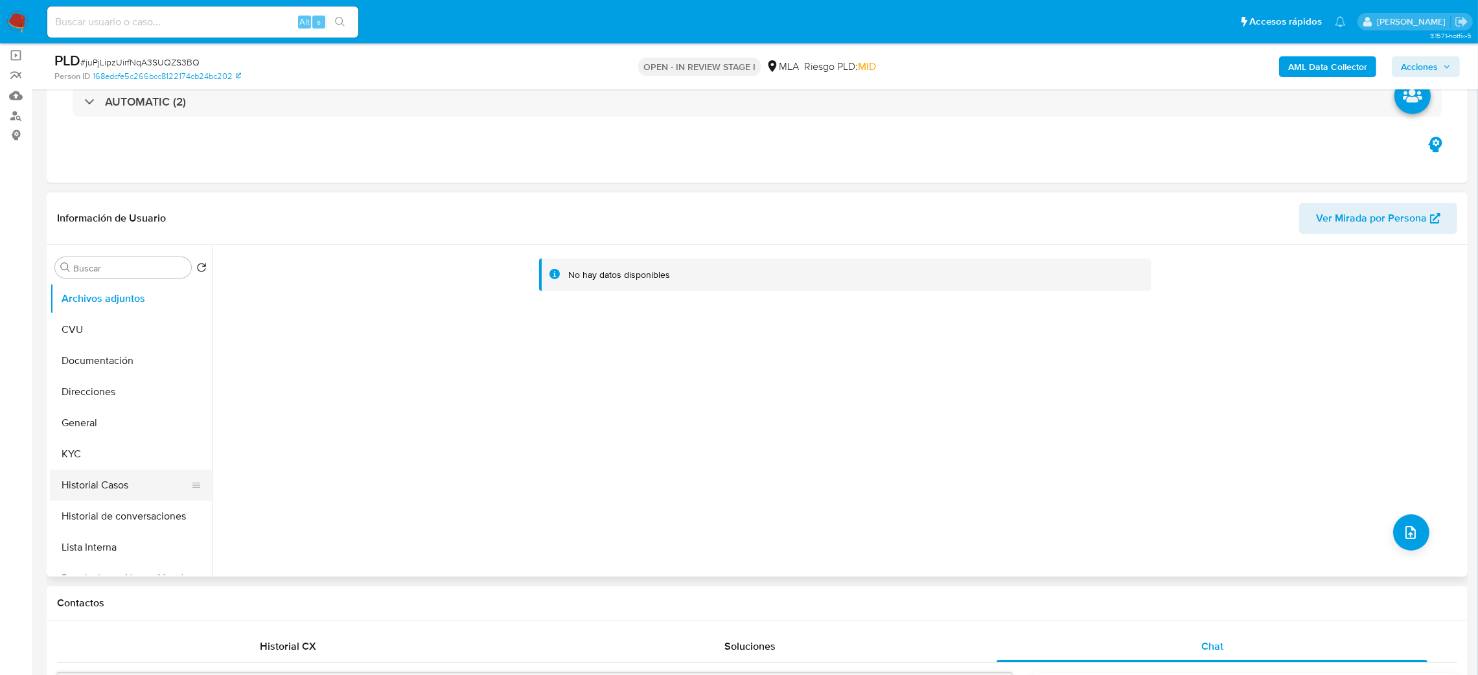
scroll to position [97, 0]
click at [146, 467] on button "Restricciones Nuevo Mundo" at bounding box center [126, 481] width 152 height 31
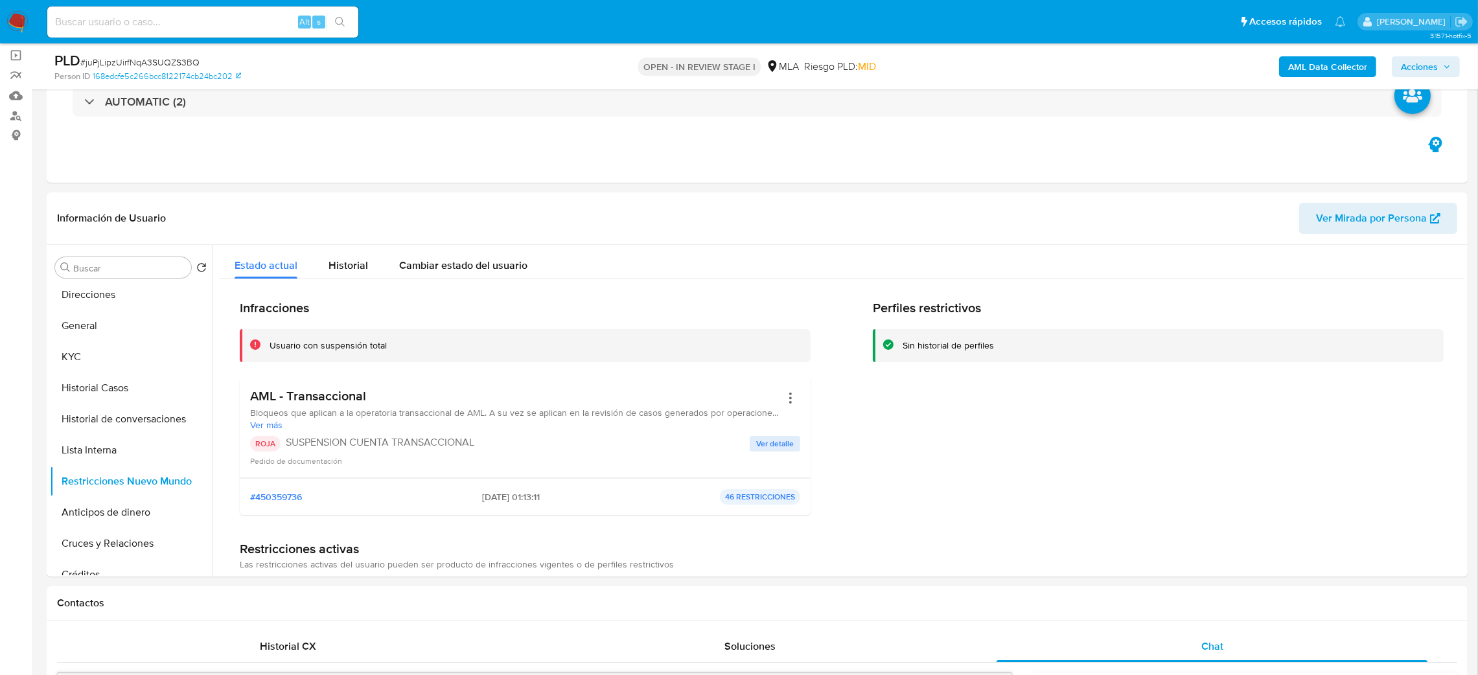
click at [1308, 69] on b "AML Data Collector" at bounding box center [1327, 66] width 79 height 21
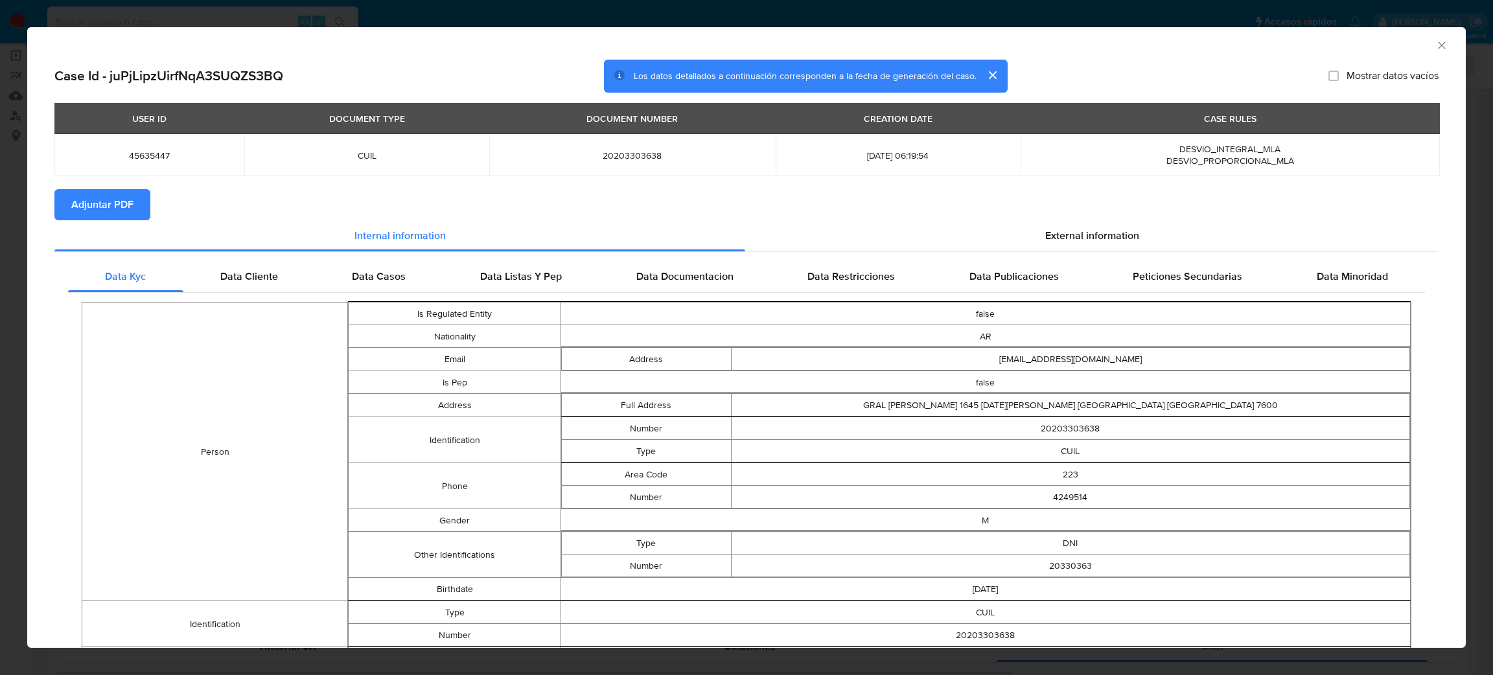
click at [112, 200] on span "Adjuntar PDF" at bounding box center [102, 205] width 62 height 29
click at [1424, 36] on div "AML Data Collector" at bounding box center [746, 43] width 1438 height 32
click at [1435, 43] on icon "Cerrar ventana" at bounding box center [1441, 45] width 13 height 13
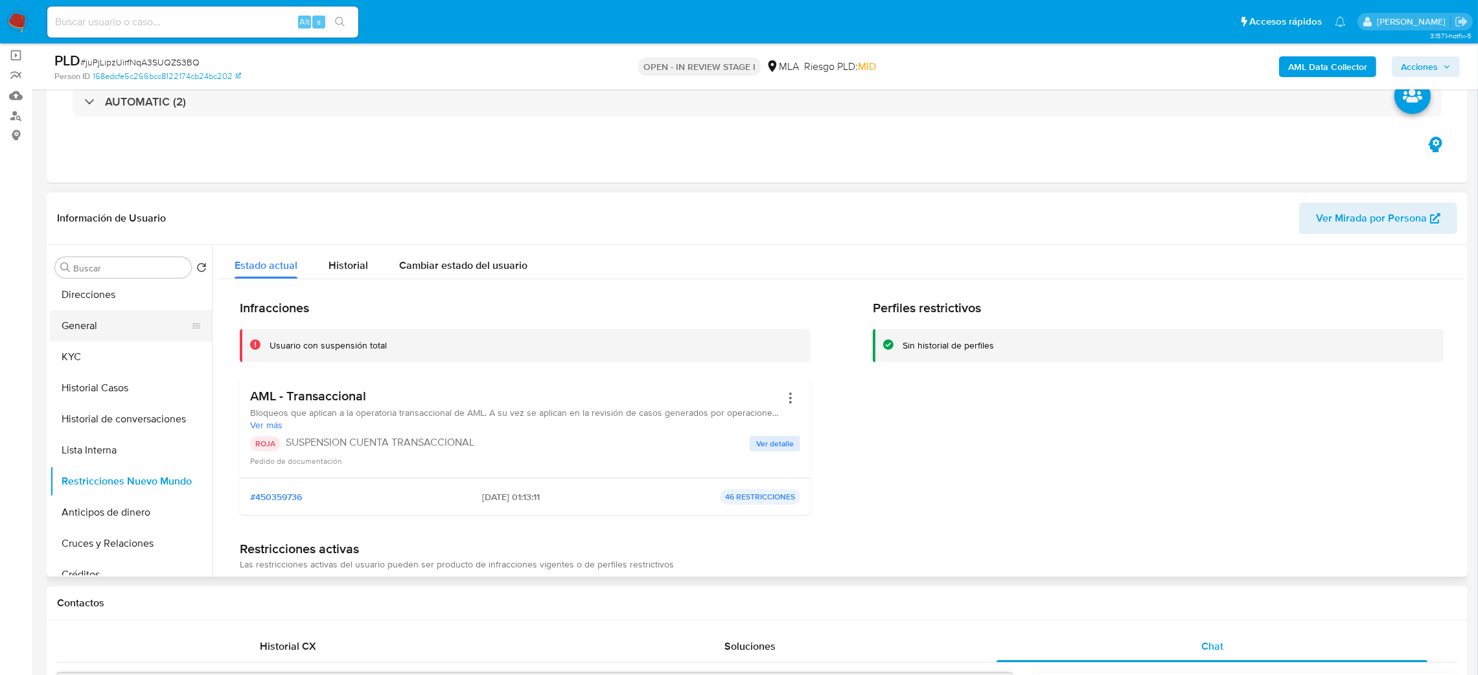
click at [100, 330] on button "General" at bounding box center [126, 325] width 152 height 31
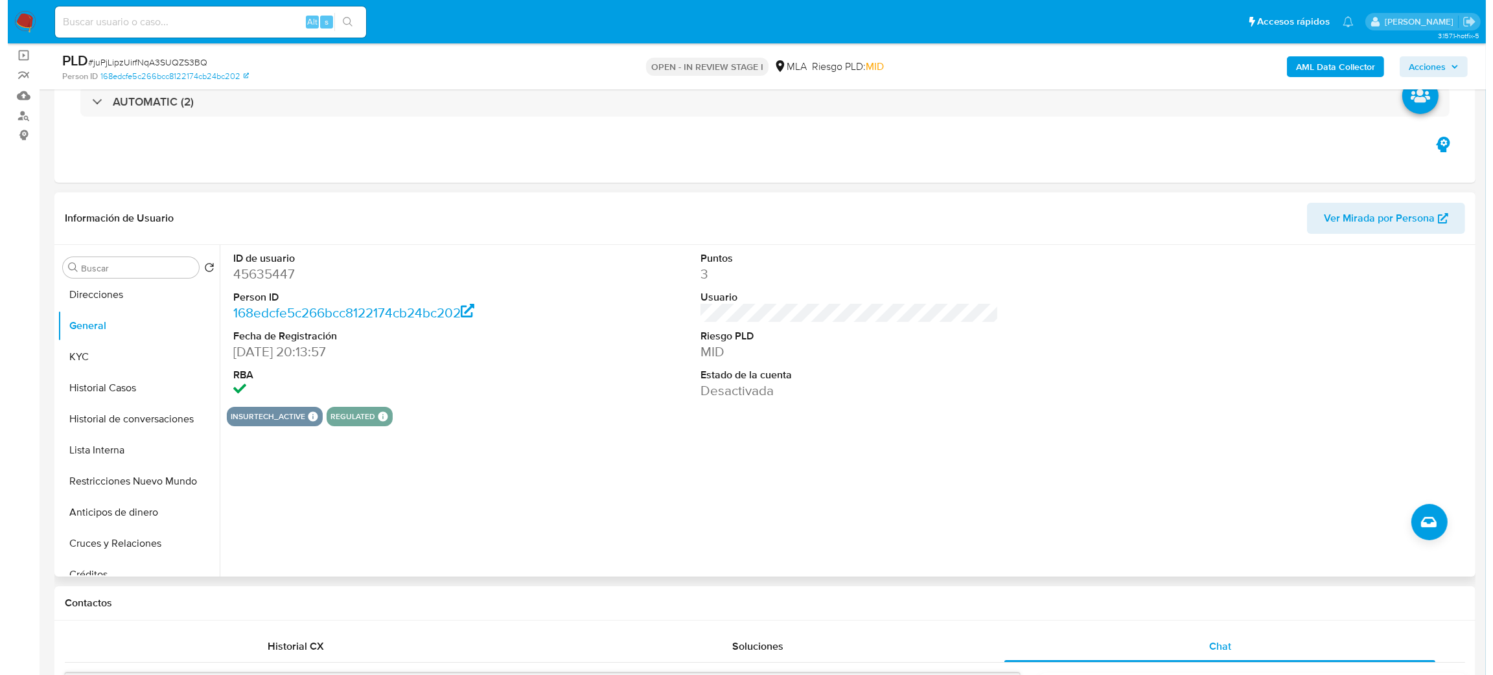
scroll to position [0, 0]
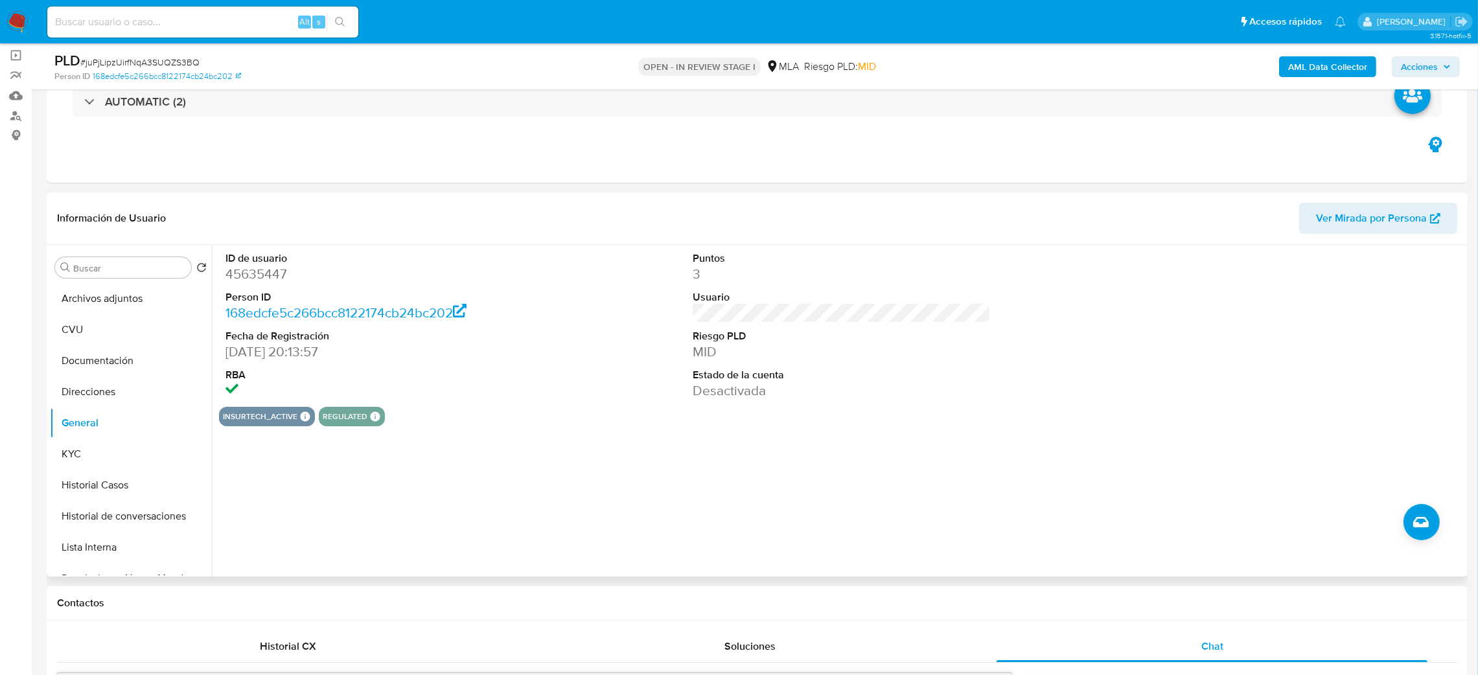
click at [269, 268] on dd "45635447" at bounding box center [374, 274] width 299 height 18
click at [256, 277] on dd "45635447" at bounding box center [374, 274] width 299 height 18
copy dd "45635447"
click at [122, 294] on button "Archivos adjuntos" at bounding box center [126, 298] width 152 height 31
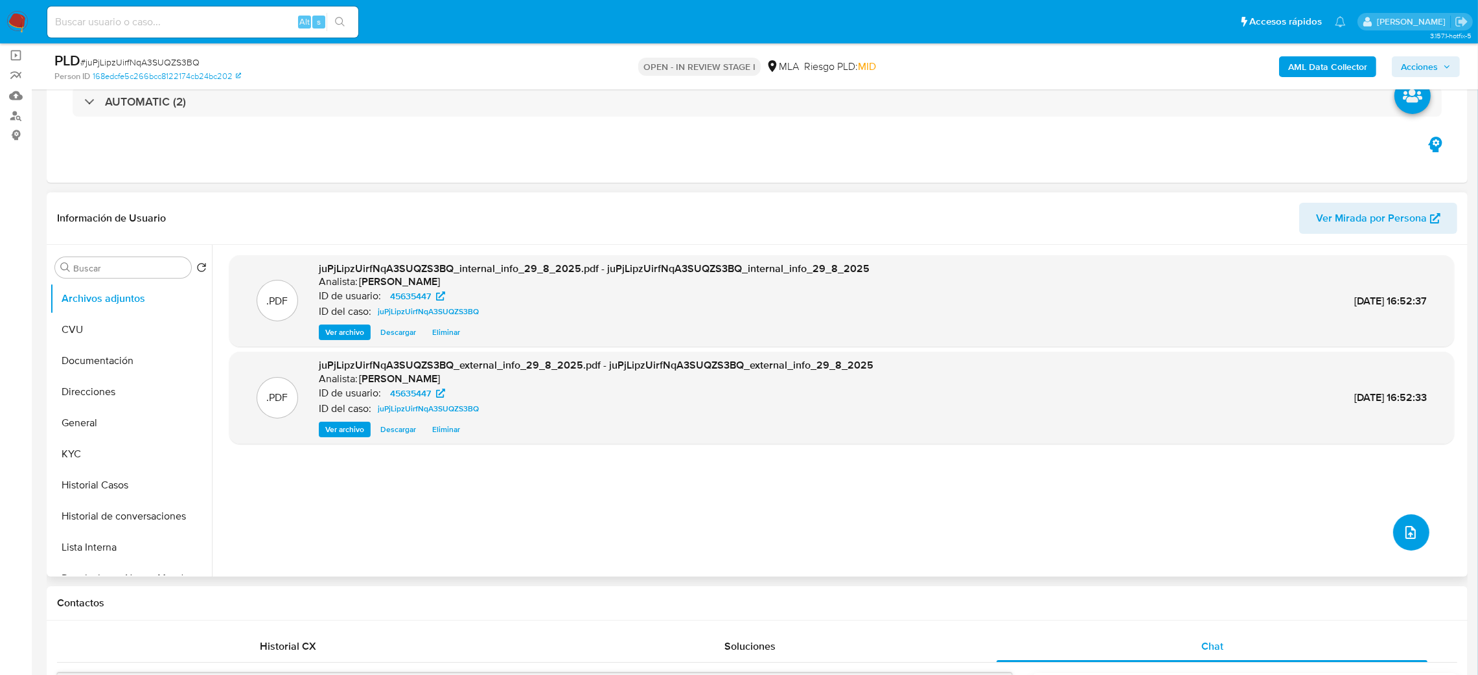
click at [1403, 525] on icon "upload-file" at bounding box center [1411, 533] width 16 height 16
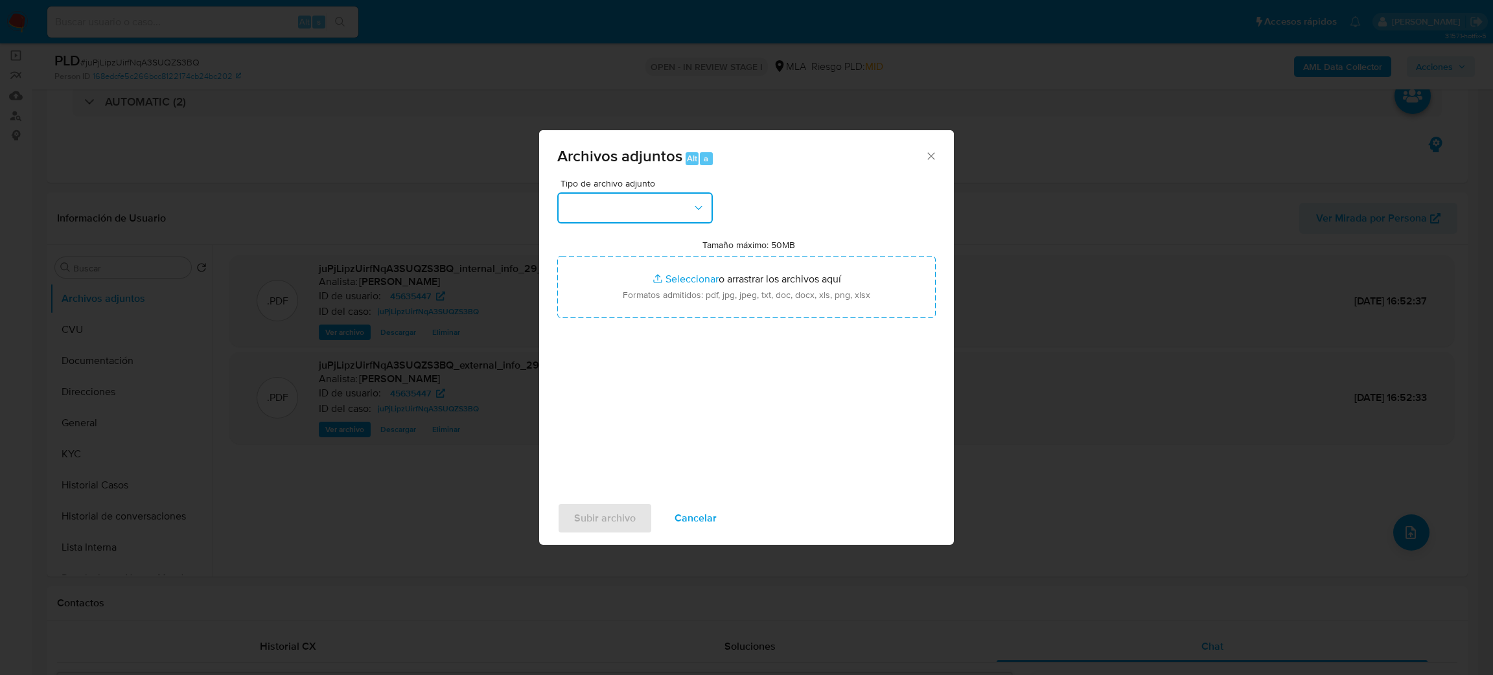
click at [623, 211] on button "button" at bounding box center [635, 207] width 156 height 31
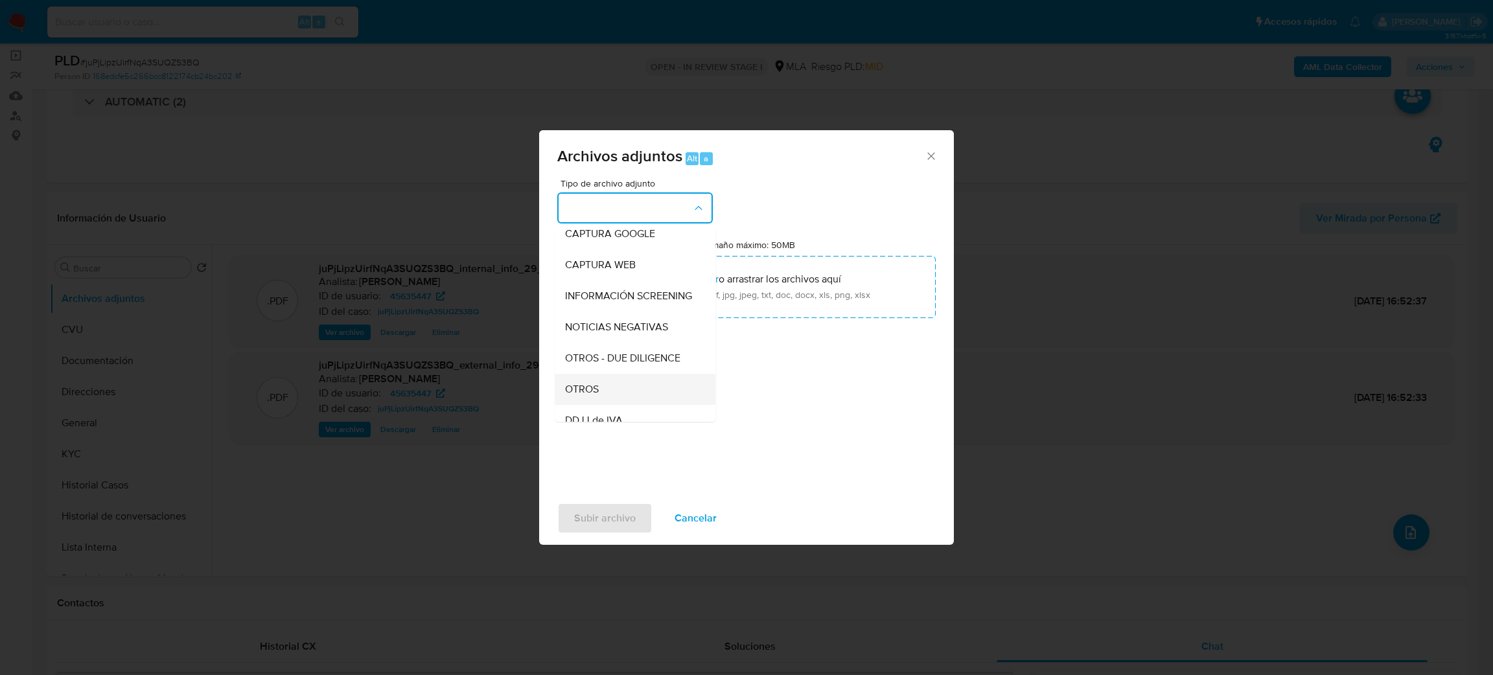
scroll to position [194, 0]
click at [623, 313] on div "OTROS" at bounding box center [631, 297] width 132 height 31
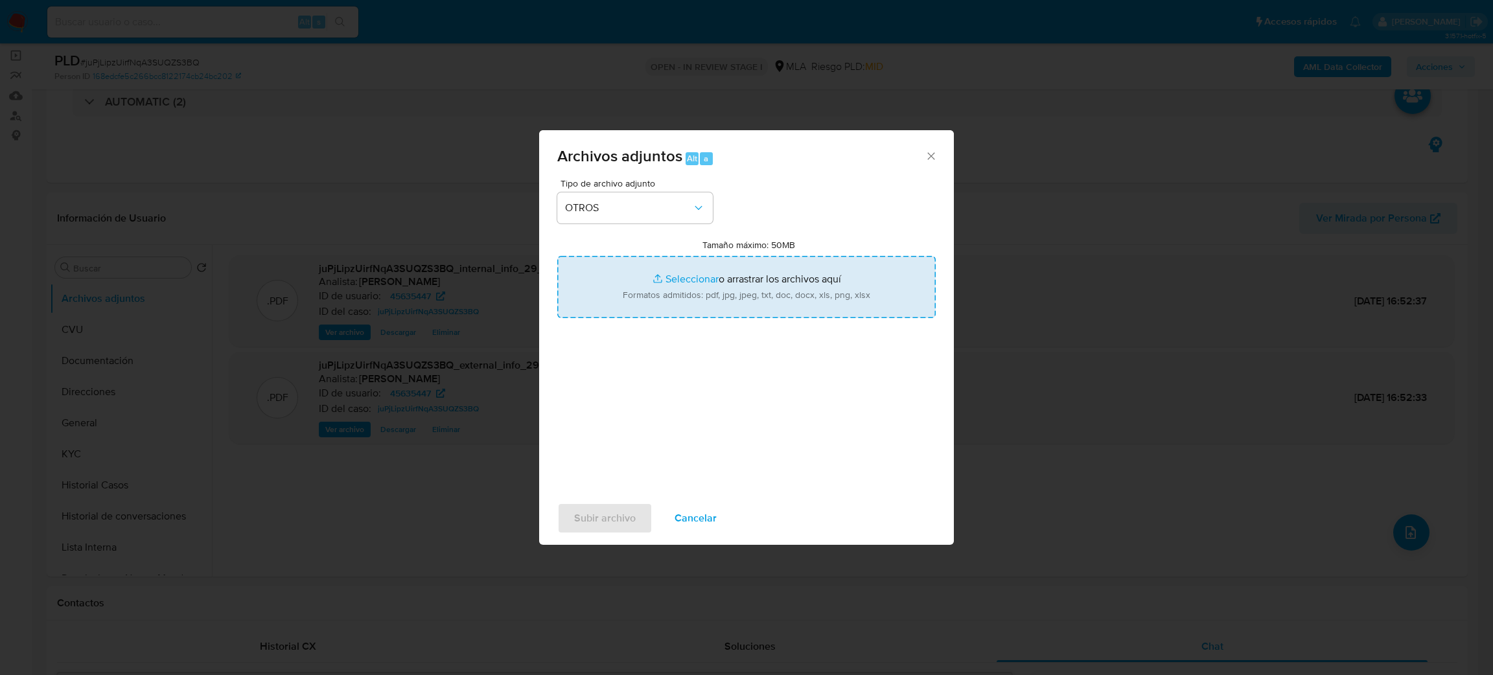
click at [685, 290] on input "Tamaño máximo: 50MB Seleccionar archivos" at bounding box center [746, 287] width 378 height 62
type input "C:\fakepath\Caselog juPjLipzUirfNqA3SUQZS3BQ_2025_07_18_06_38_26.docx"
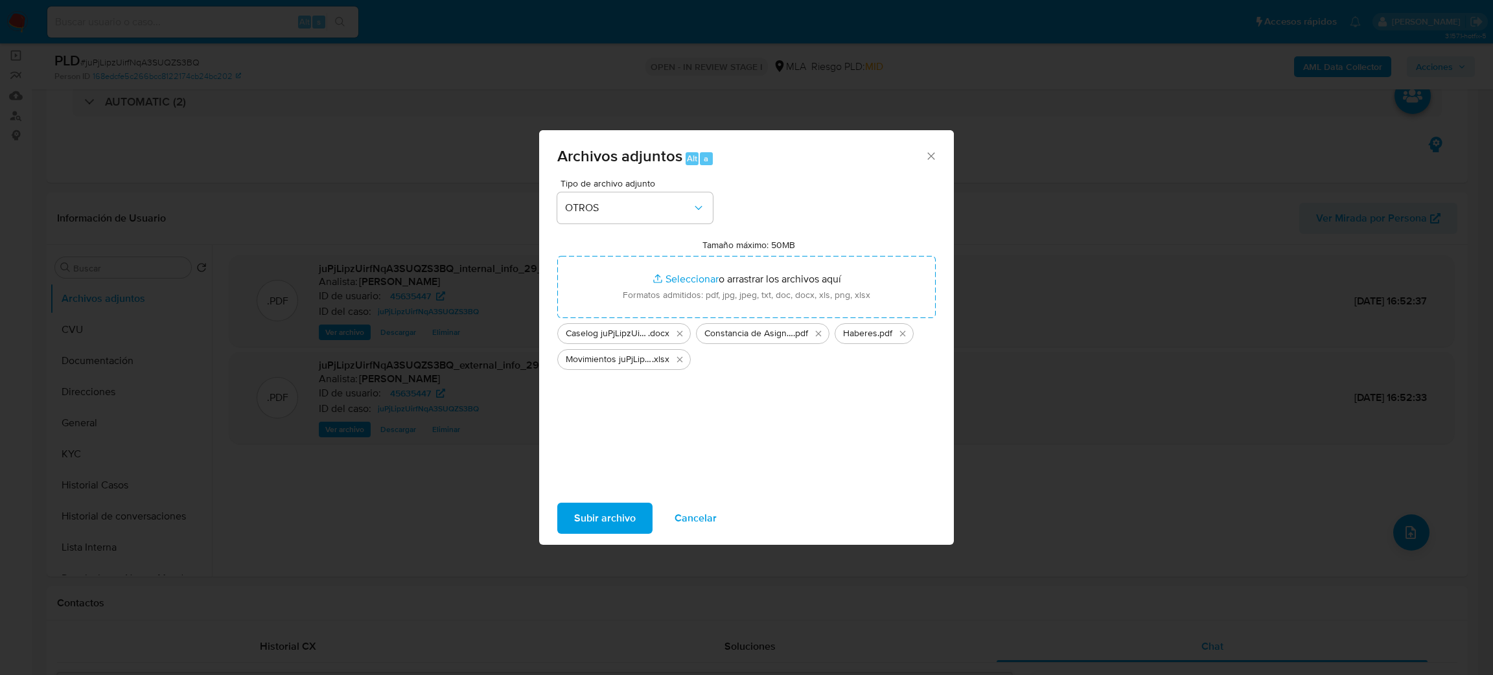
drag, startPoint x: 685, startPoint y: 290, endPoint x: 585, endPoint y: 514, distance: 246.0
click at [585, 514] on span "Subir archivo" at bounding box center [605, 518] width 62 height 29
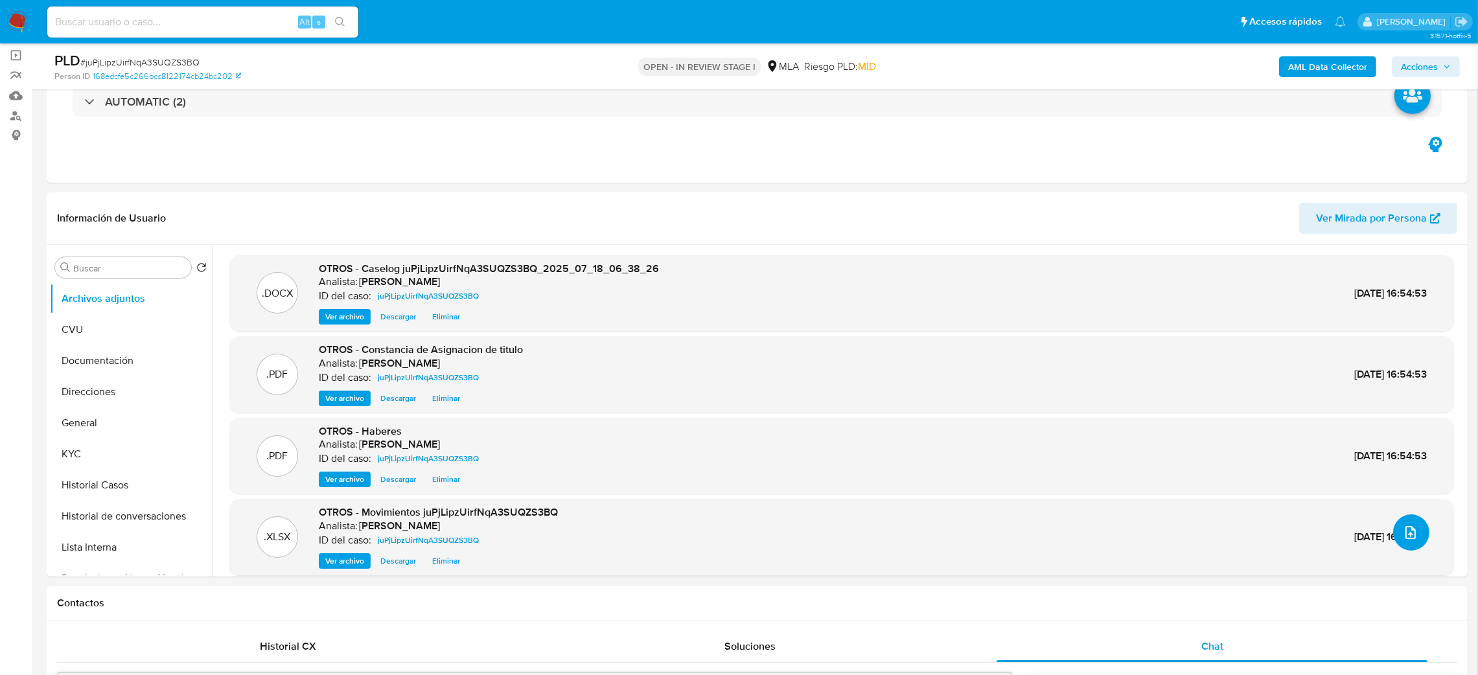
click at [1403, 538] on icon "upload-file" at bounding box center [1411, 533] width 16 height 16
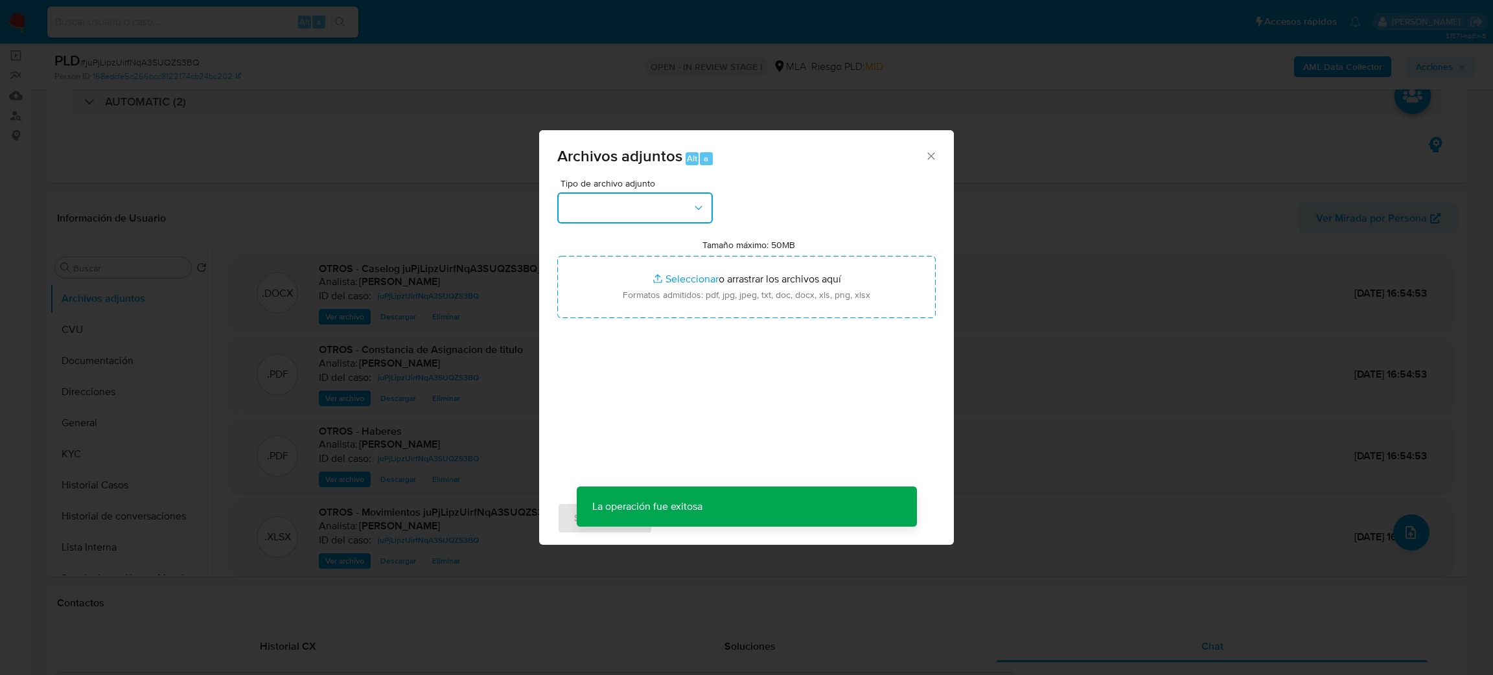
click at [660, 198] on button "button" at bounding box center [635, 207] width 156 height 31
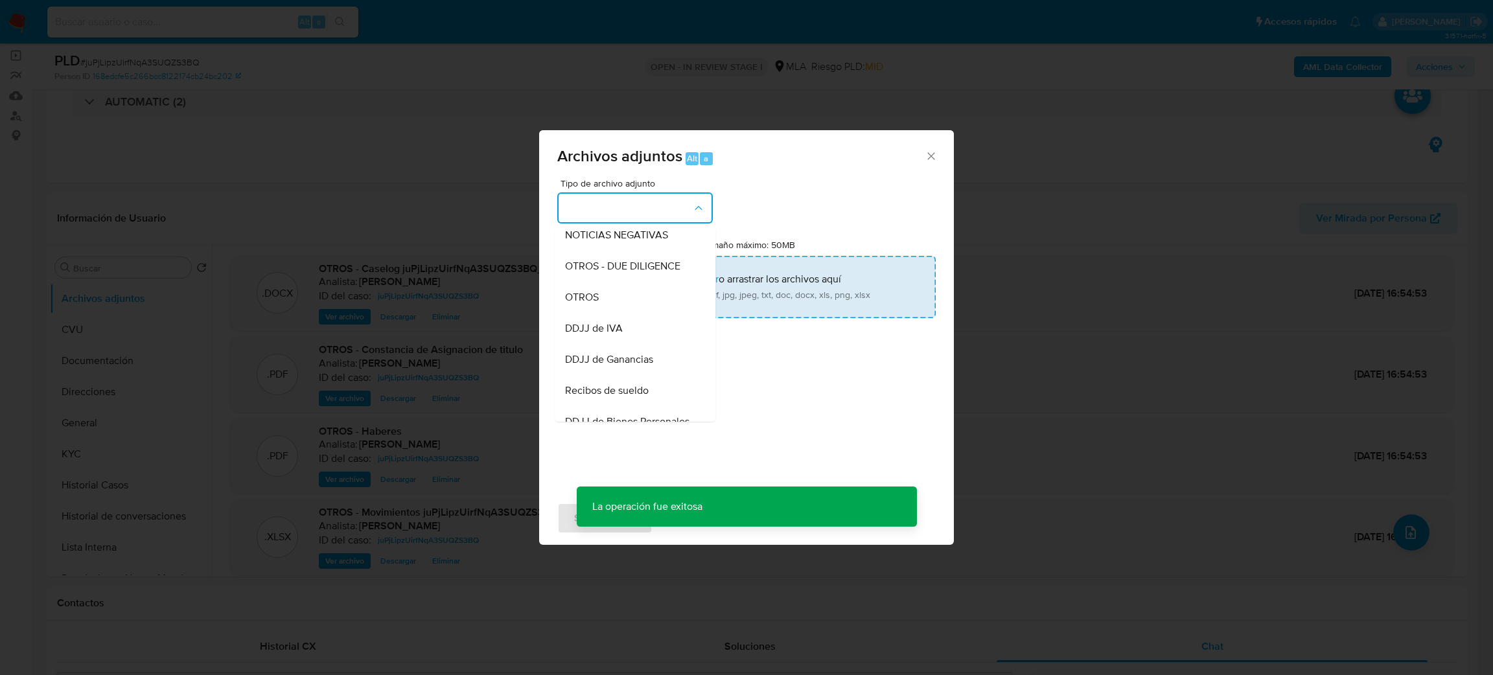
drag, startPoint x: 616, startPoint y: 303, endPoint x: 697, endPoint y: 301, distance: 81.0
click at [616, 305] on div "OTROS" at bounding box center [631, 297] width 132 height 31
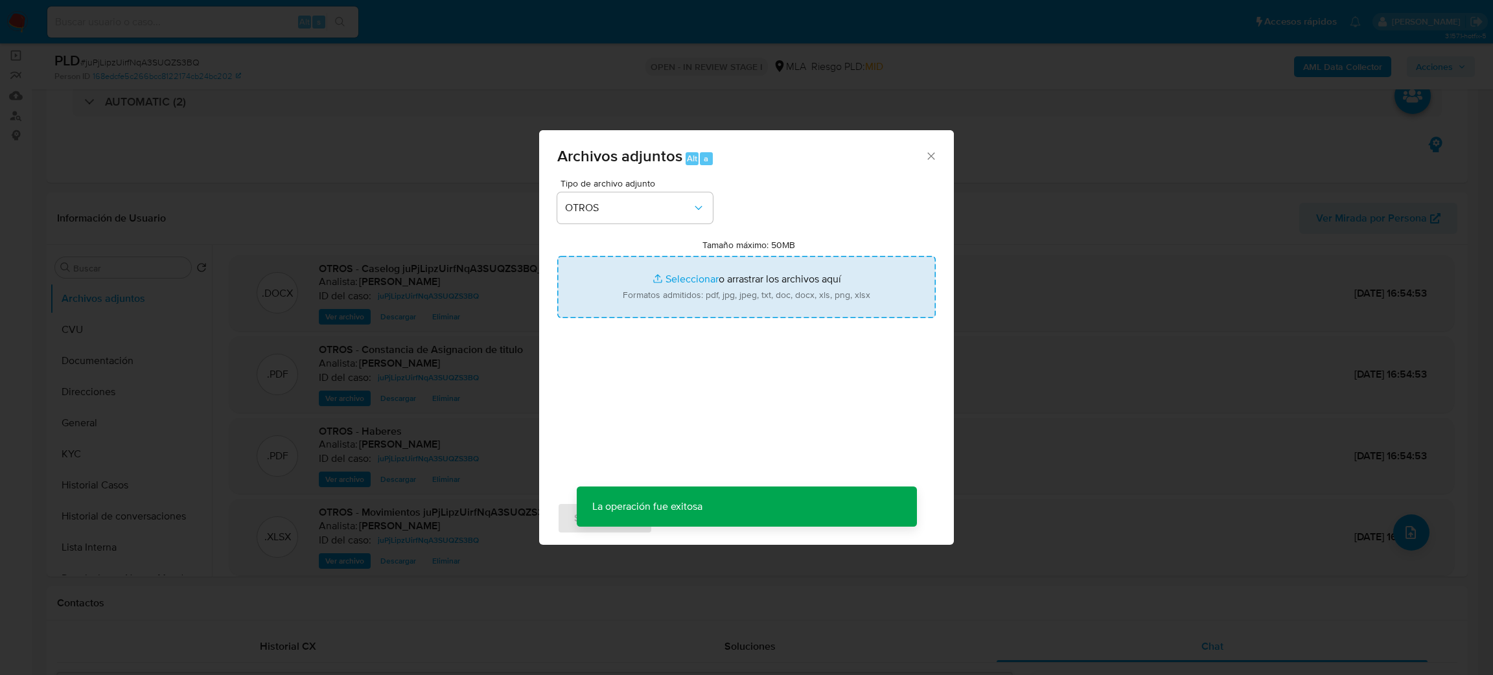
click at [743, 292] on input "Tamaño máximo: 50MB Seleccionar archivos" at bounding box center [746, 287] width 378 height 62
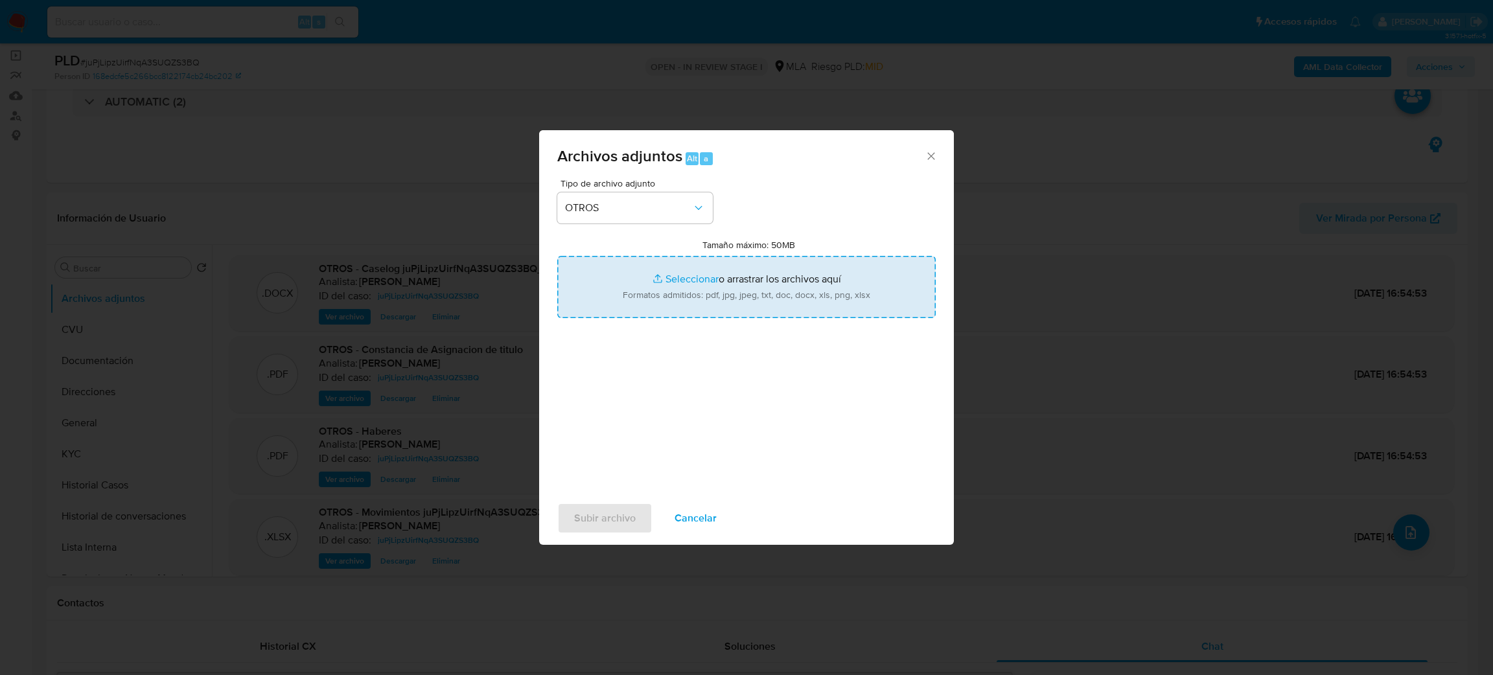
type input "C:\fakepath\NOSIS_Manager_InformeIndividual_20203303638_654920_20250724102624.p…"
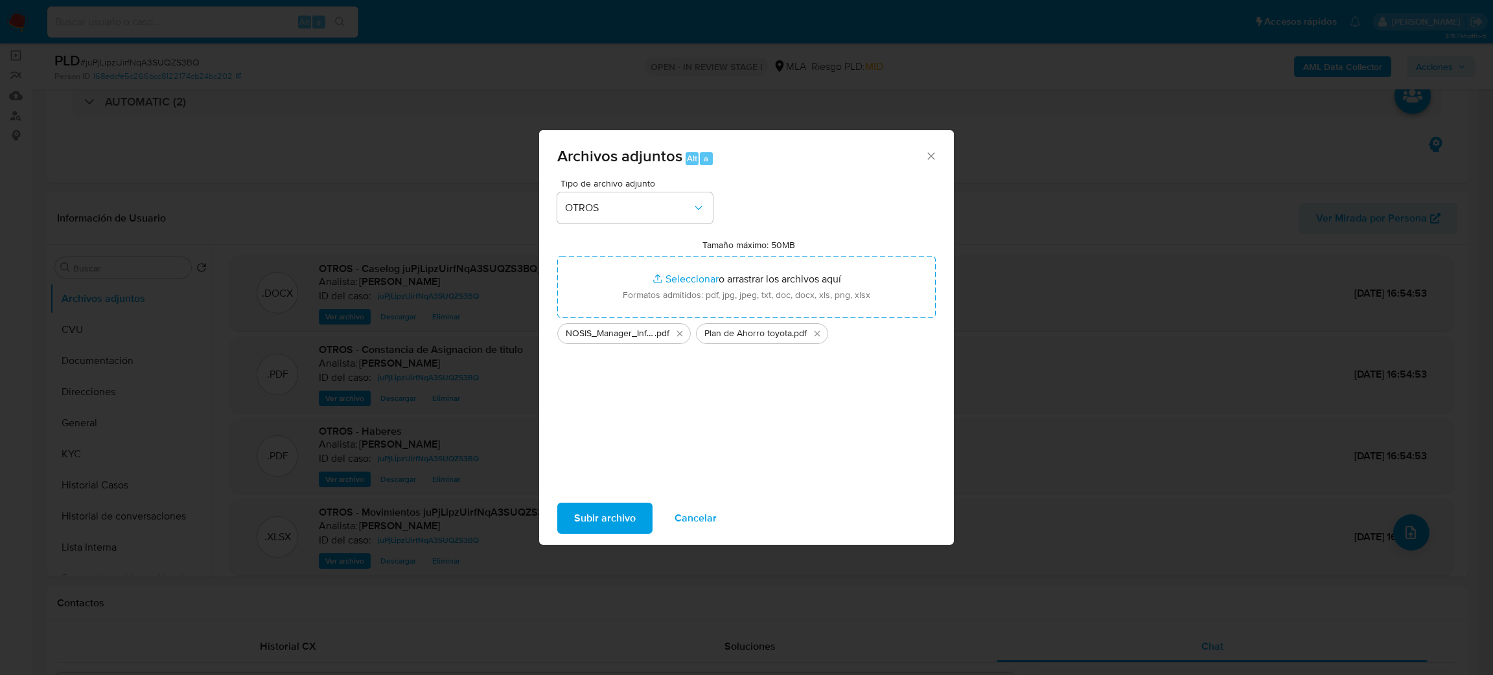
click at [580, 518] on span "Subir archivo" at bounding box center [605, 518] width 62 height 29
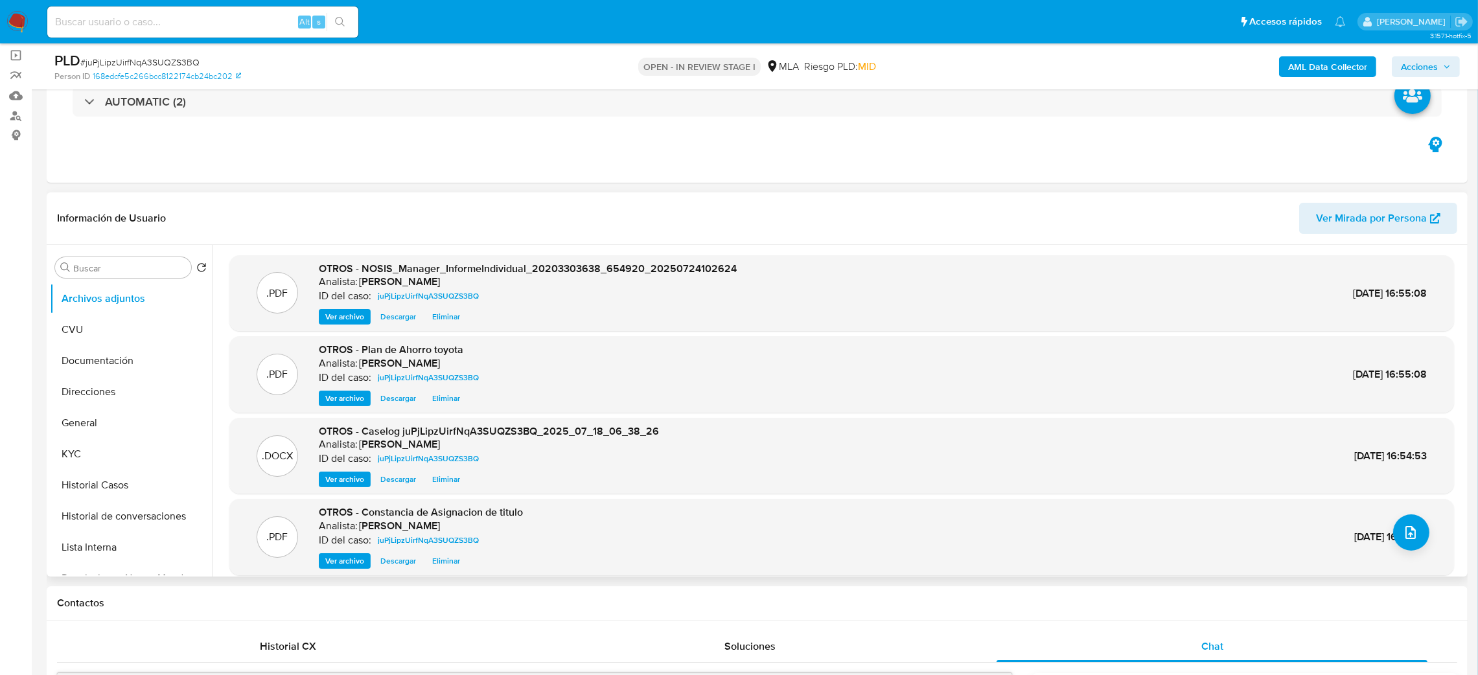
drag, startPoint x: 345, startPoint y: 400, endPoint x: 392, endPoint y: 395, distance: 47.5
click at [345, 399] on span "Ver archivo" at bounding box center [344, 398] width 39 height 13
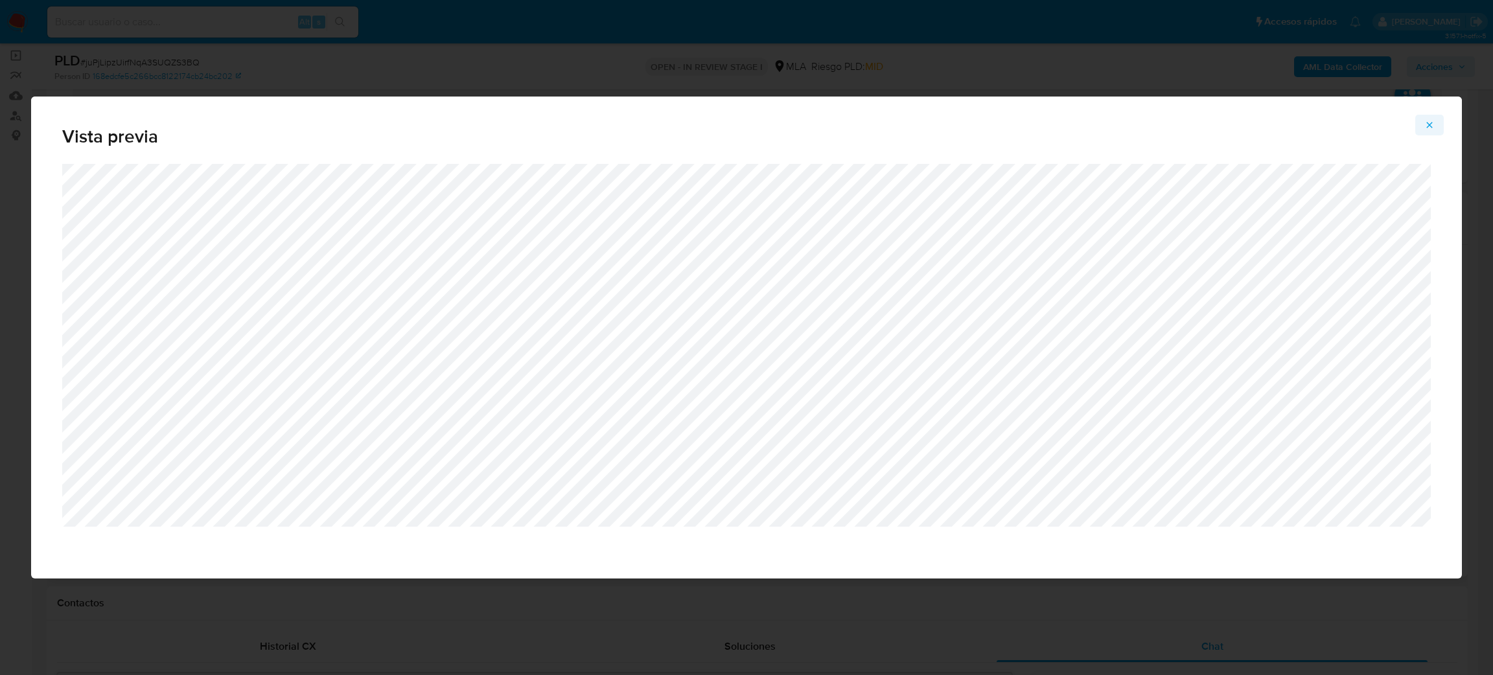
click at [1429, 124] on icon "Attachment preview" at bounding box center [1430, 125] width 6 height 6
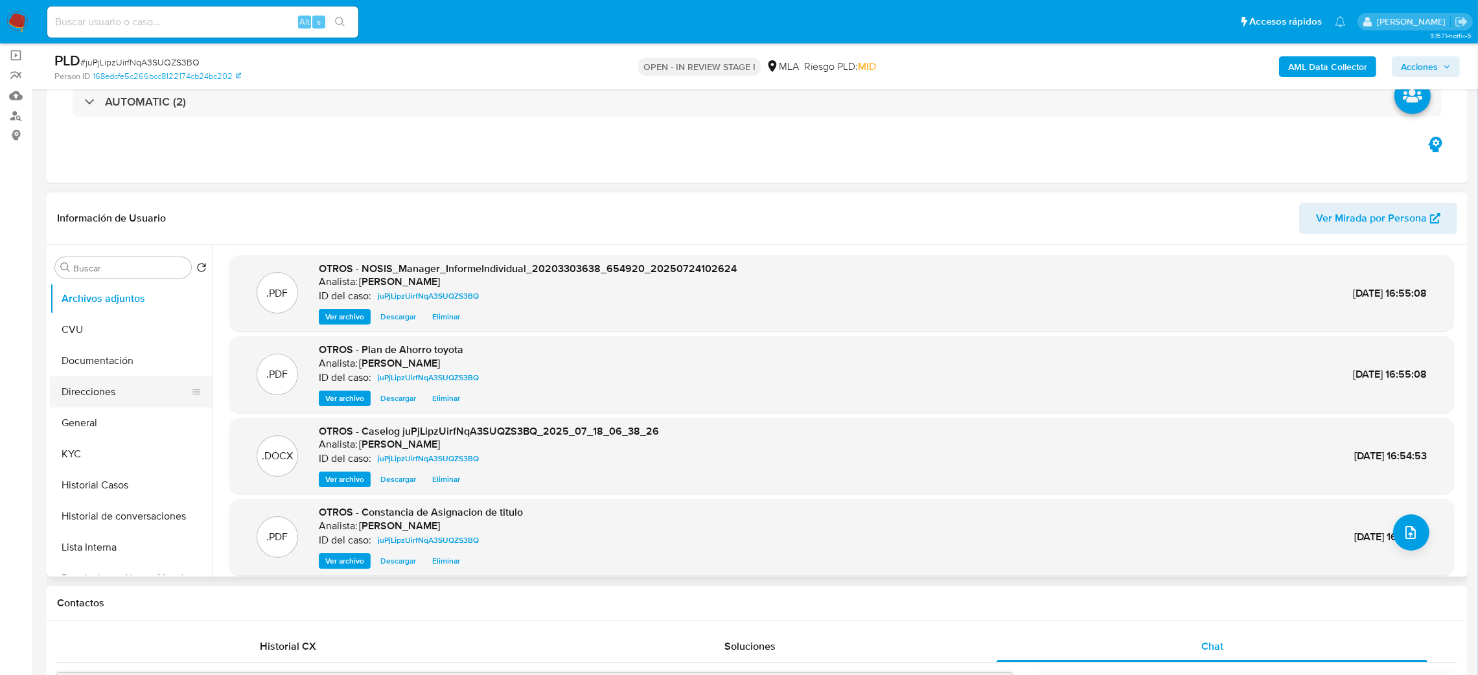
click at [110, 403] on button "Direcciones" at bounding box center [126, 391] width 152 height 31
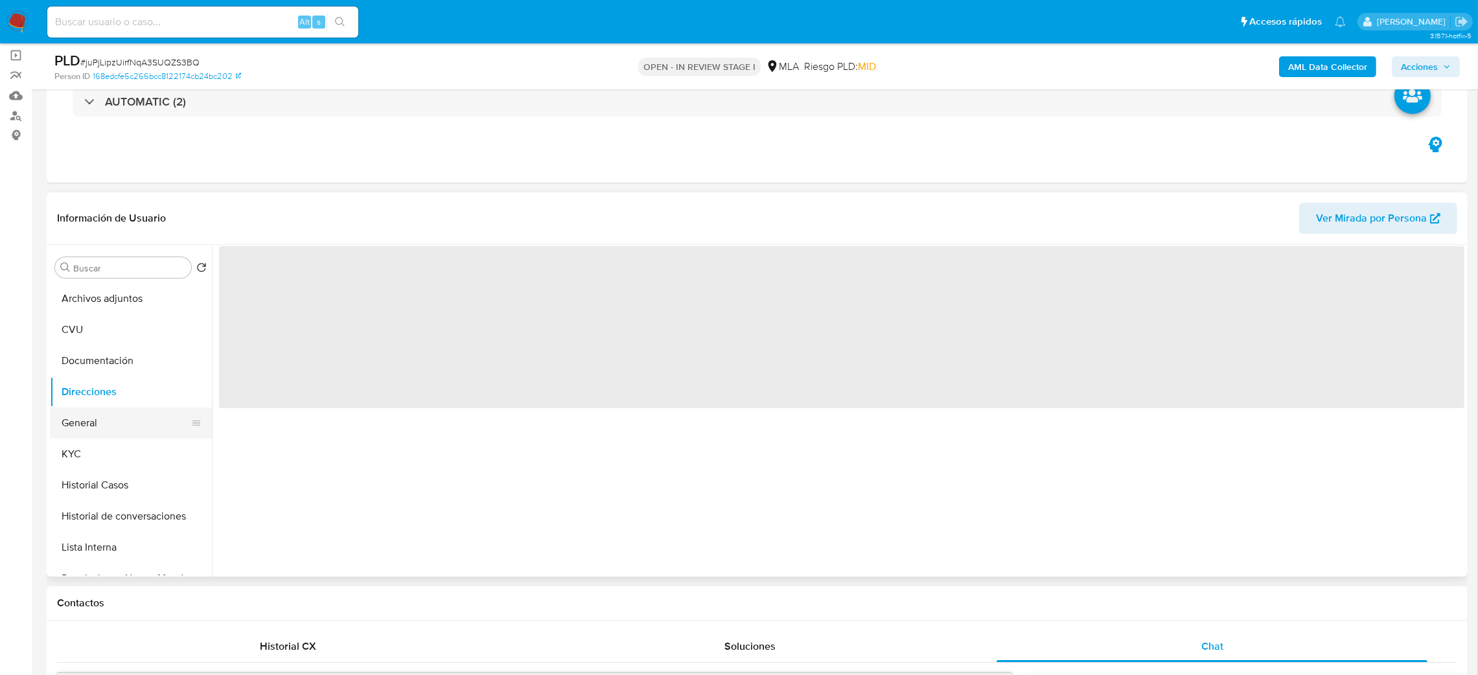
click at [118, 414] on button "General" at bounding box center [126, 423] width 152 height 31
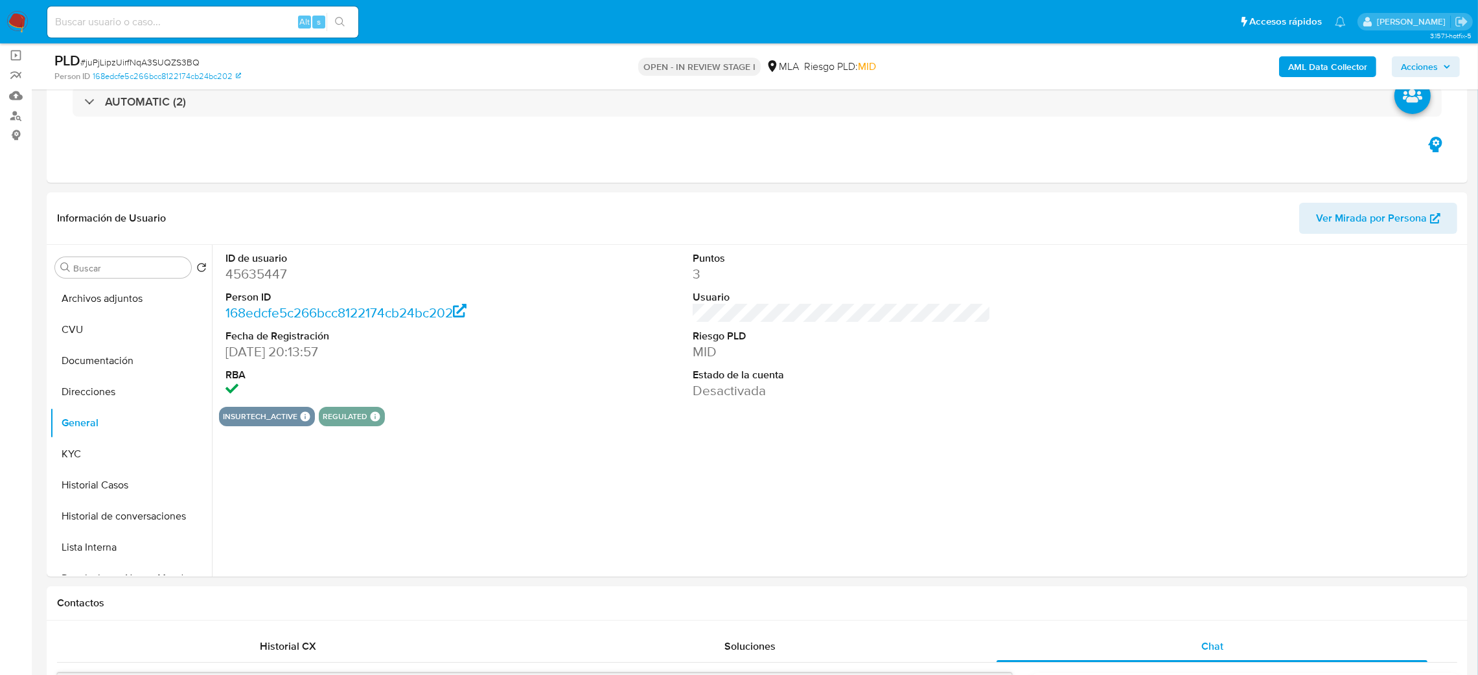
click at [240, 272] on dd "45635447" at bounding box center [374, 274] width 299 height 18
copy dd "45635447"
click at [1435, 65] on span "Acciones" at bounding box center [1419, 66] width 37 height 21
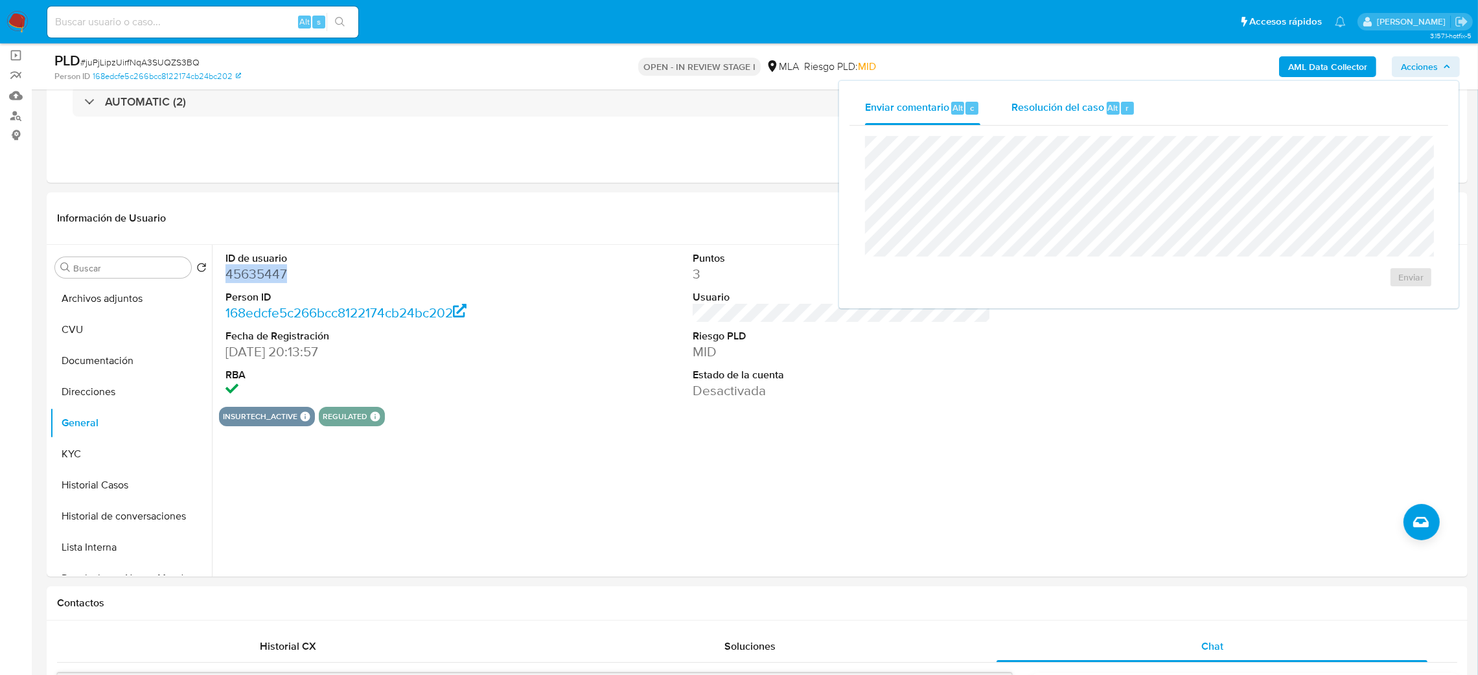
click at [1039, 105] on span "Resolución del caso" at bounding box center [1057, 107] width 93 height 15
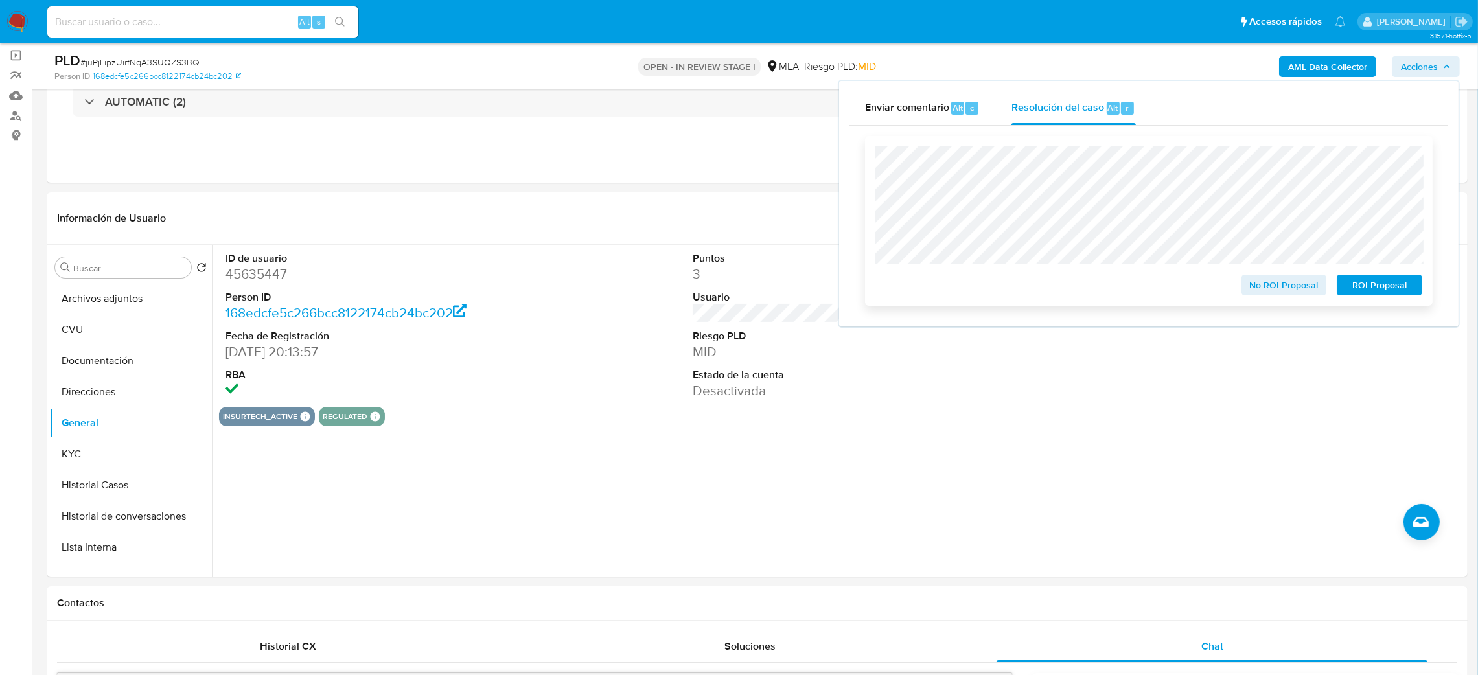
click at [1427, 279] on div "No ROI Proposal ROI Proposal" at bounding box center [1149, 221] width 568 height 170
click at [1406, 286] on span "ROI Proposal" at bounding box center [1379, 285] width 67 height 18
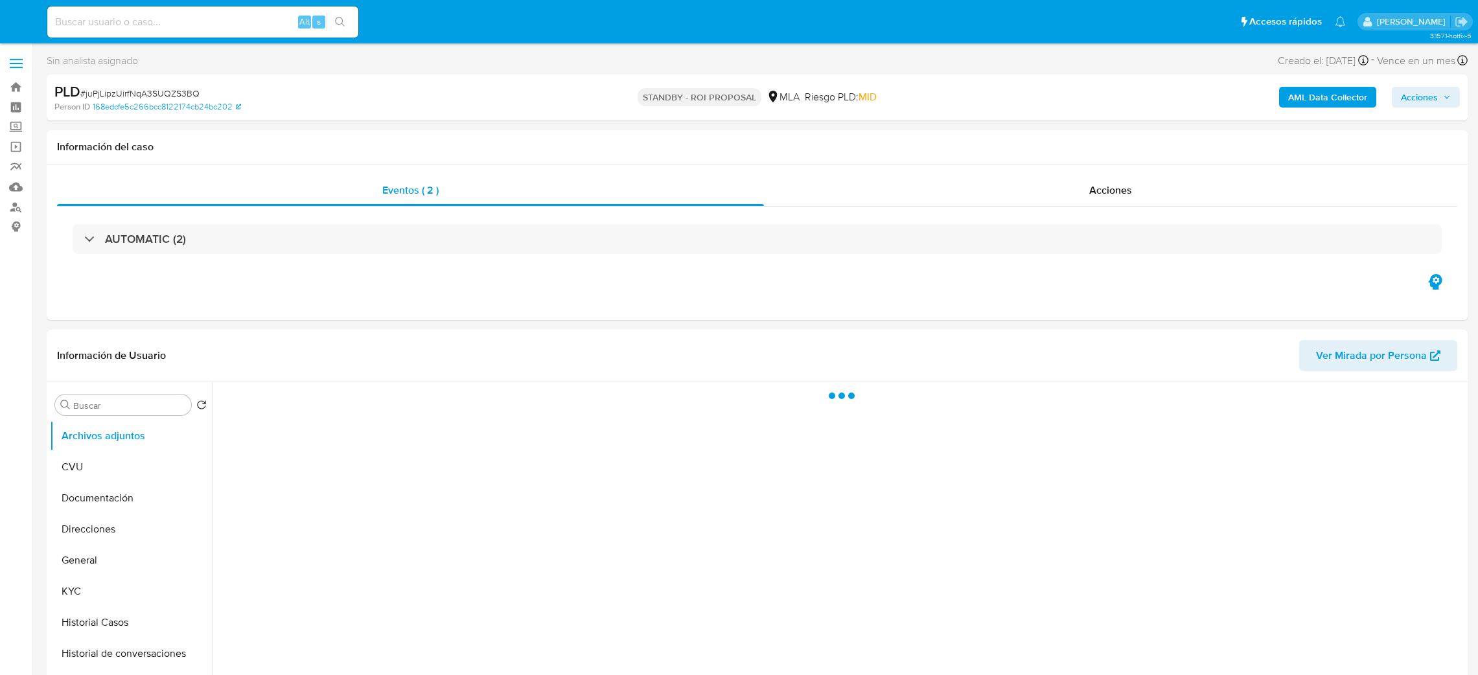
select select "10"
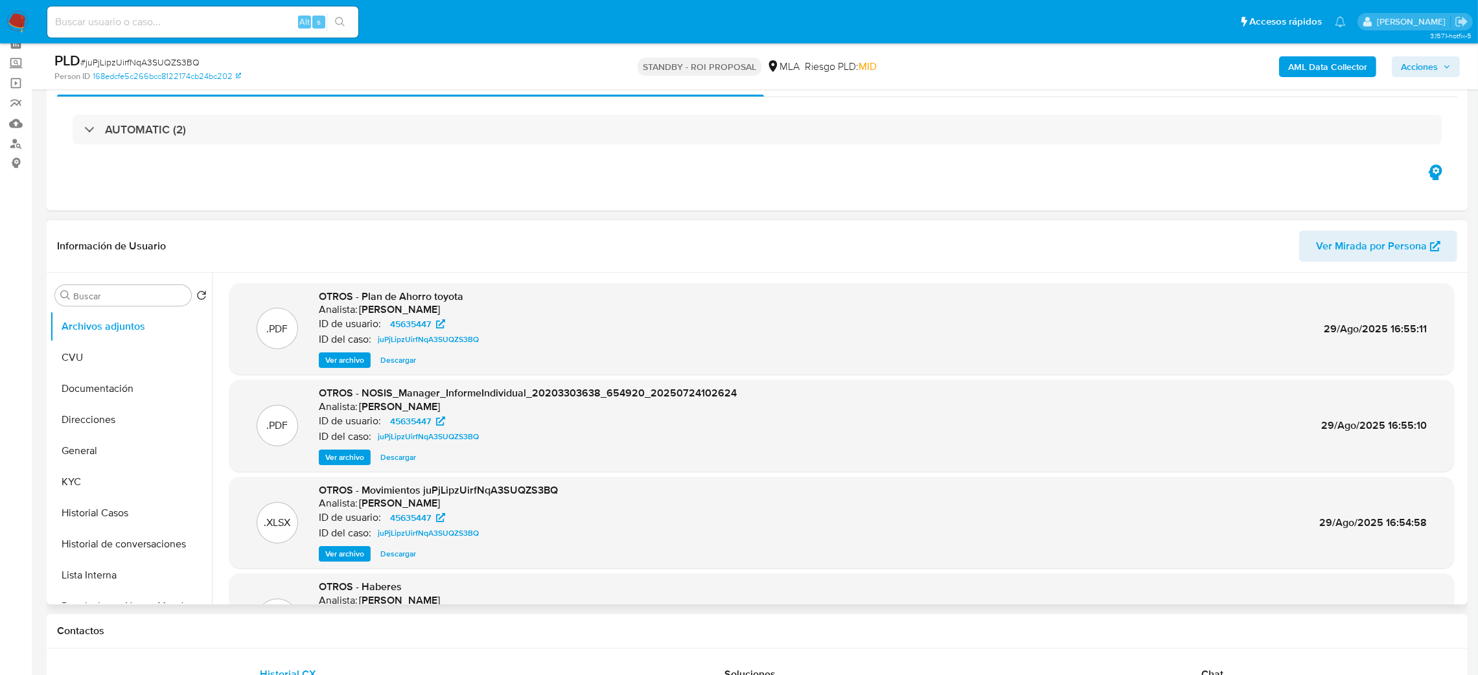
scroll to position [97, 0]
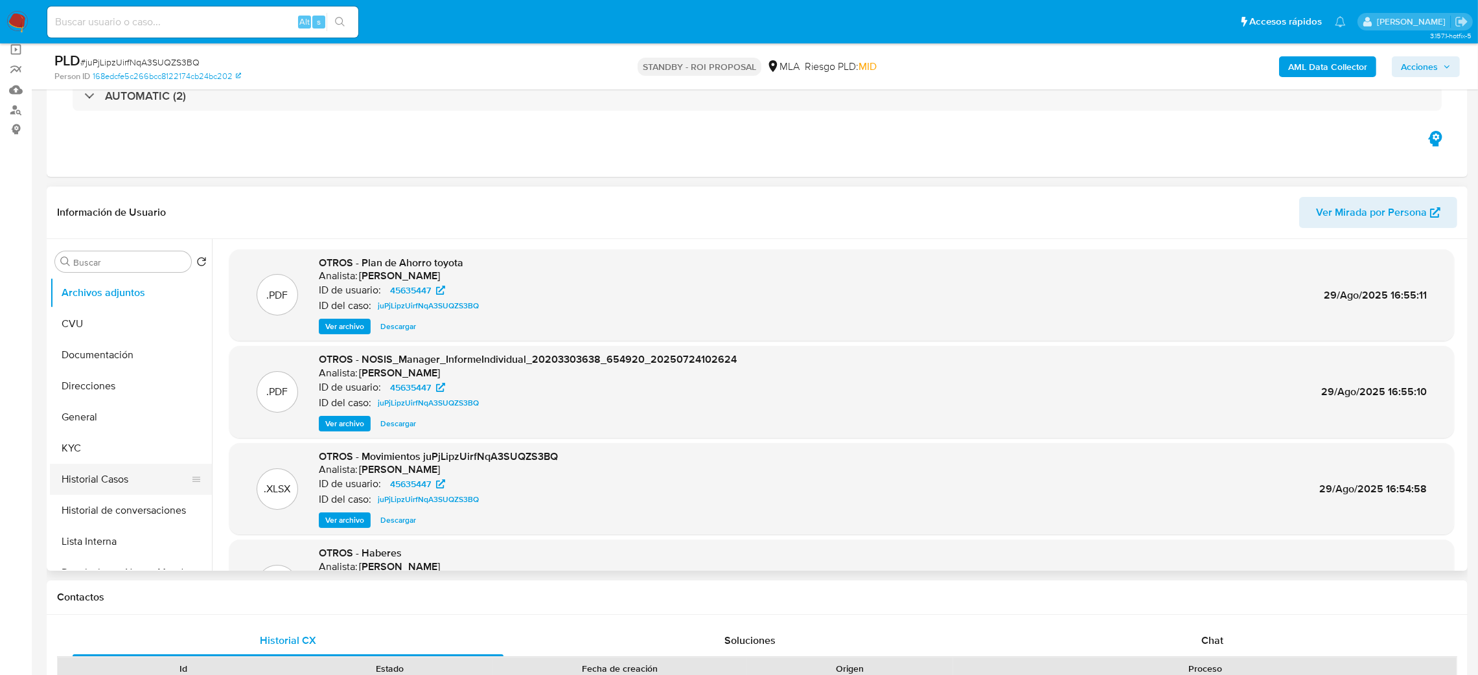
click at [108, 481] on button "Historial Casos" at bounding box center [126, 479] width 152 height 31
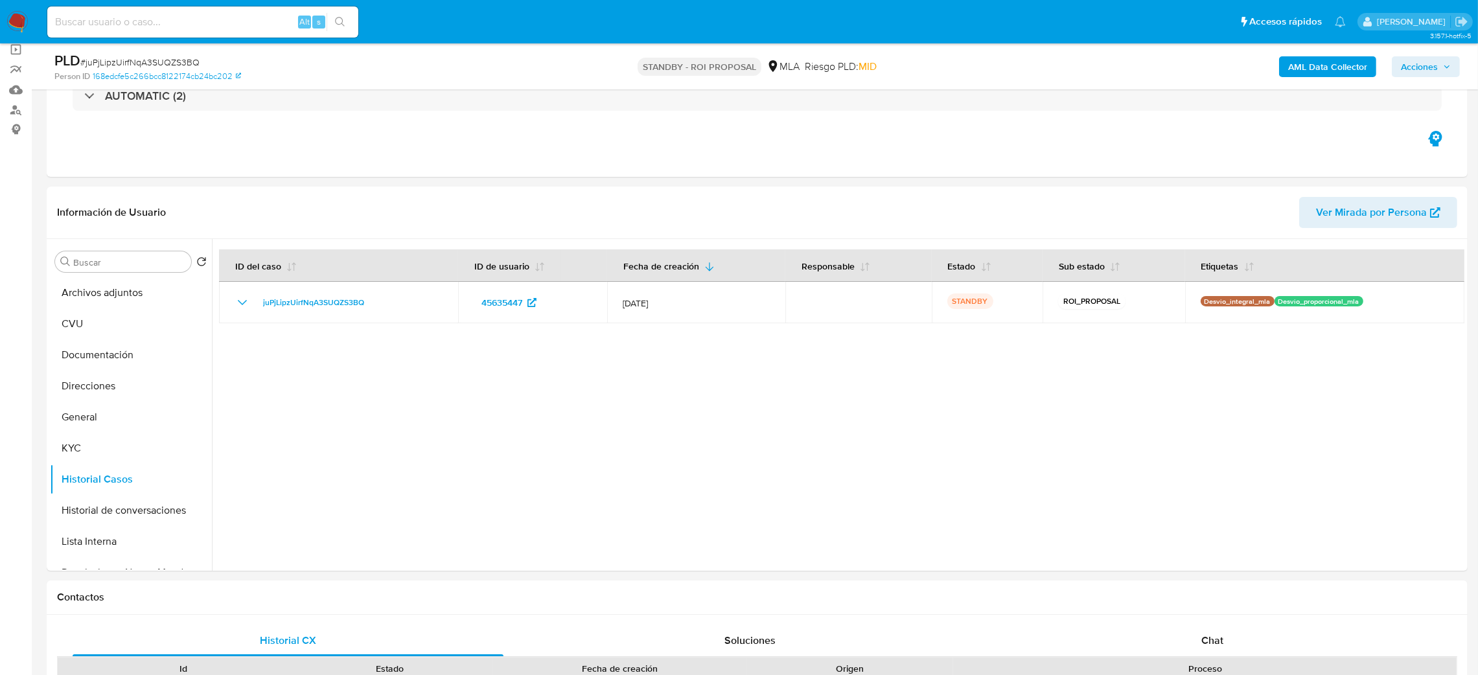
click at [23, 21] on img at bounding box center [17, 22] width 22 height 22
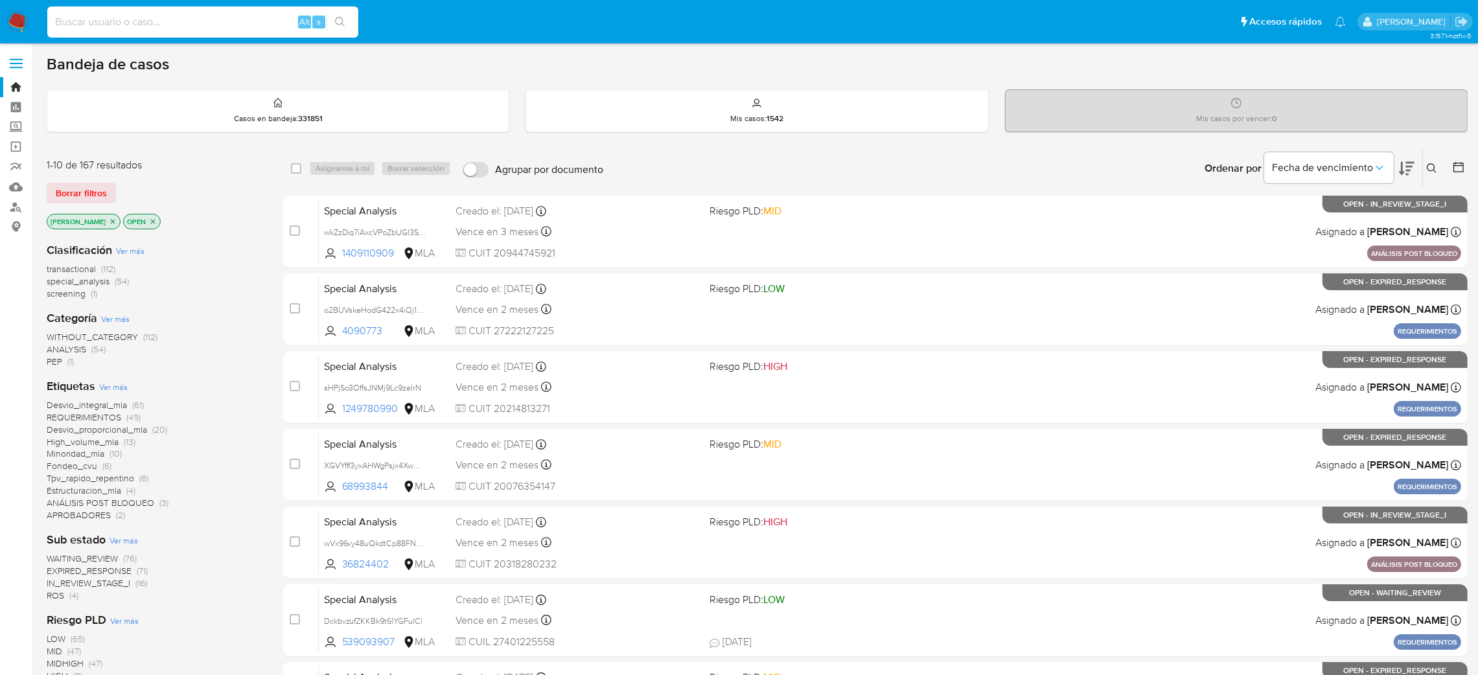
click at [273, 27] on input at bounding box center [202, 22] width 311 height 17
paste input "Yl9Hqx7BYKqUssjOHYl6XoQG"
type input "Yl9Hqx7BYKqUssjOHYl6XoQG"
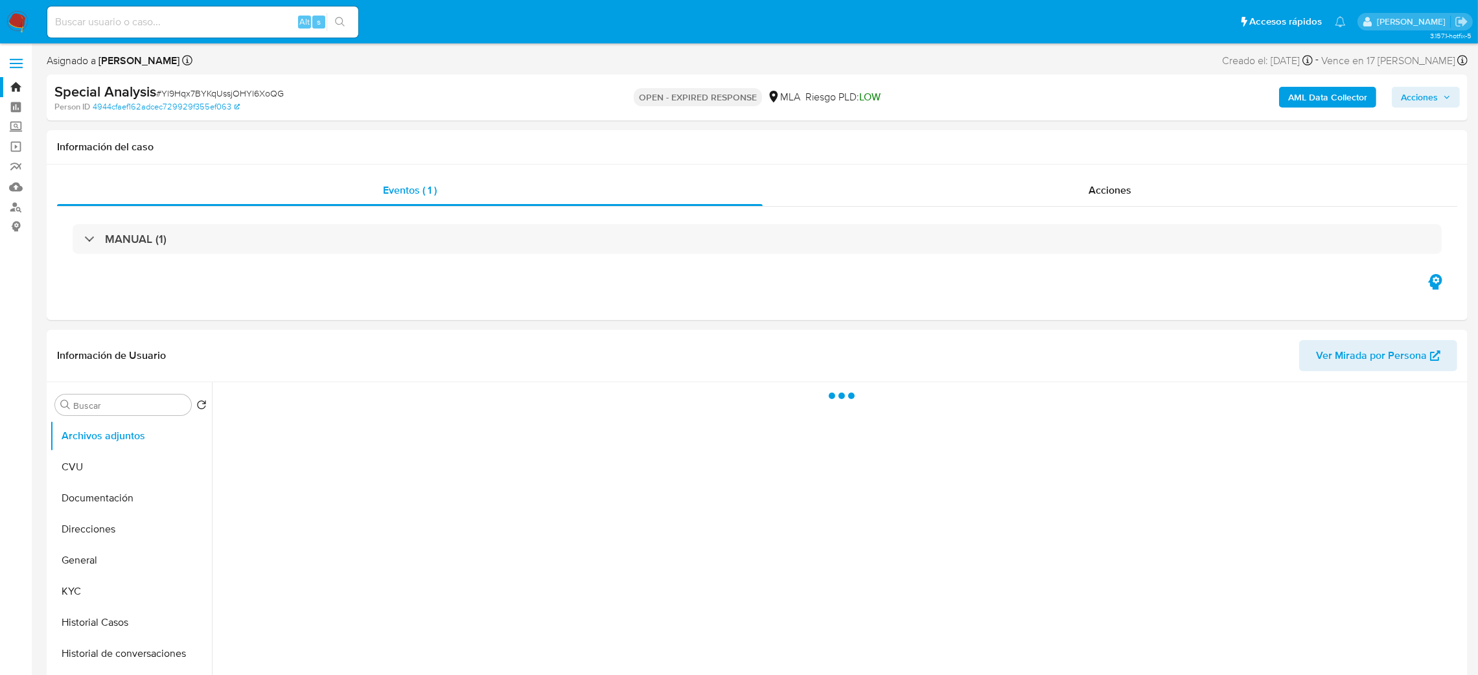
select select "10"
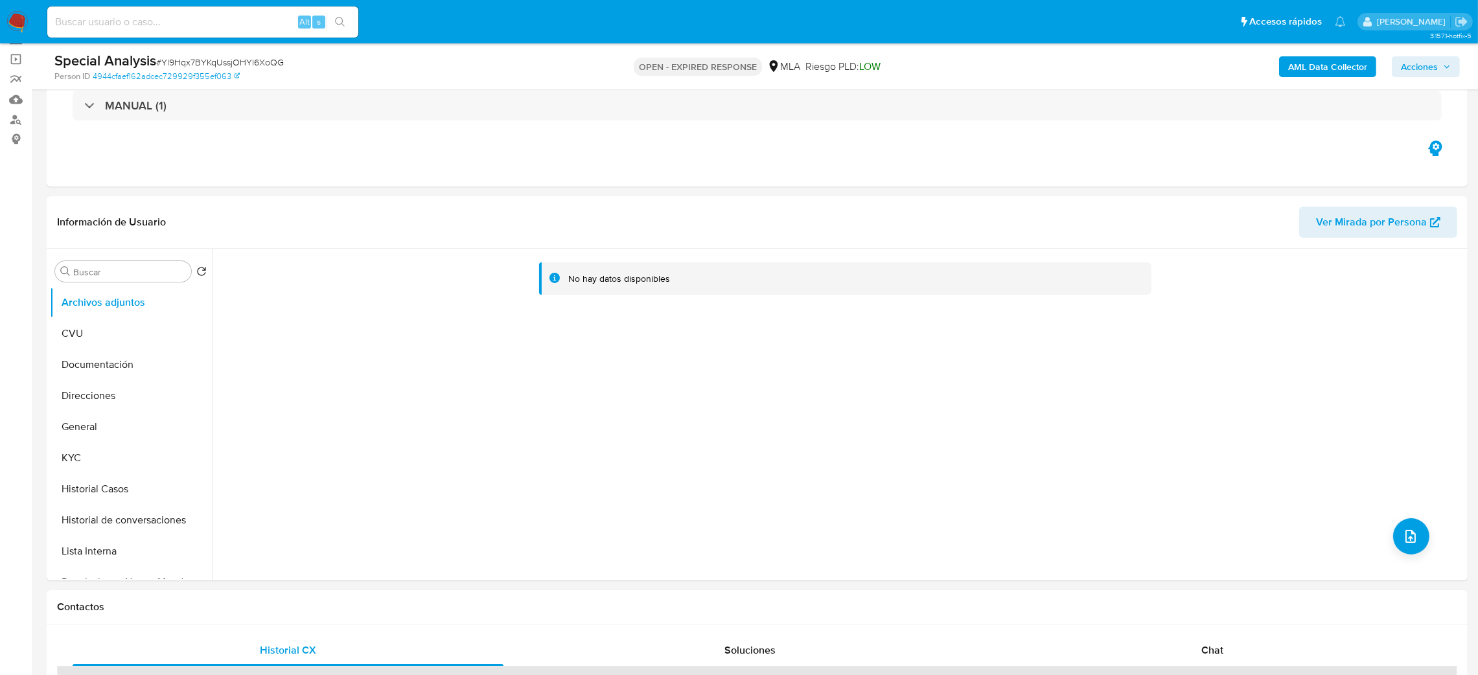
scroll to position [194, 0]
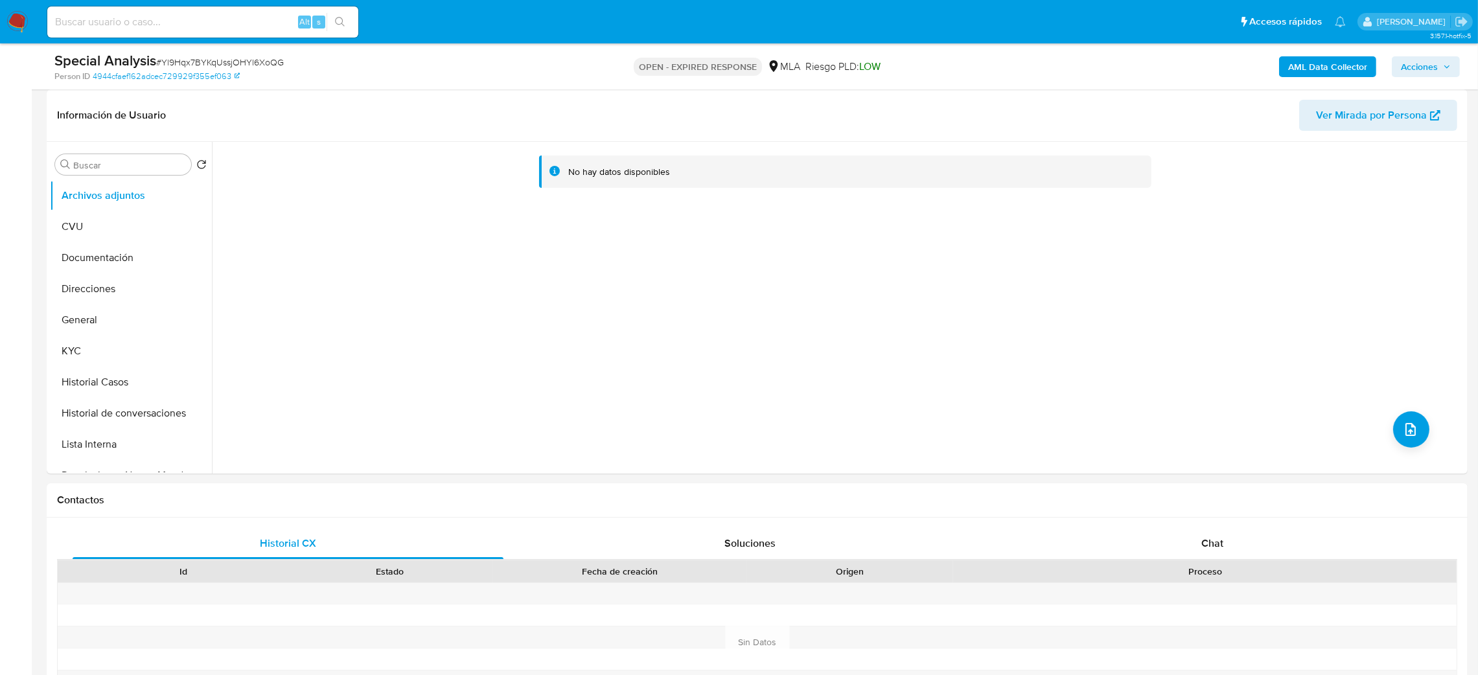
click at [202, 57] on span "# Yl9Hqx7BYKqUssjOHYl6XoQG" at bounding box center [220, 62] width 128 height 13
copy span "Yl9Hqx7BYKqUssjOHYl6XoQG"
drag, startPoint x: 18, startPoint y: 23, endPoint x: 28, endPoint y: 3, distance: 22.3
click at [18, 22] on img at bounding box center [17, 22] width 22 height 22
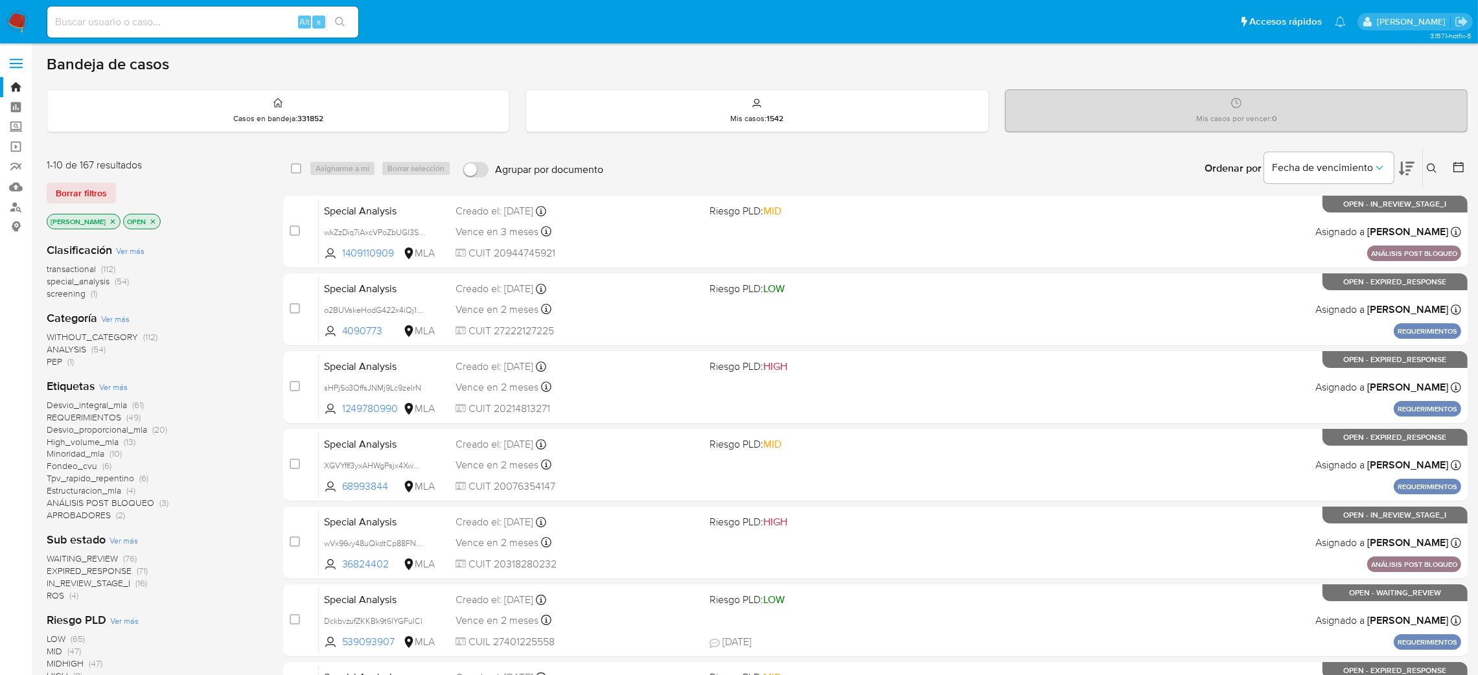
click at [1430, 175] on button at bounding box center [1433, 169] width 21 height 16
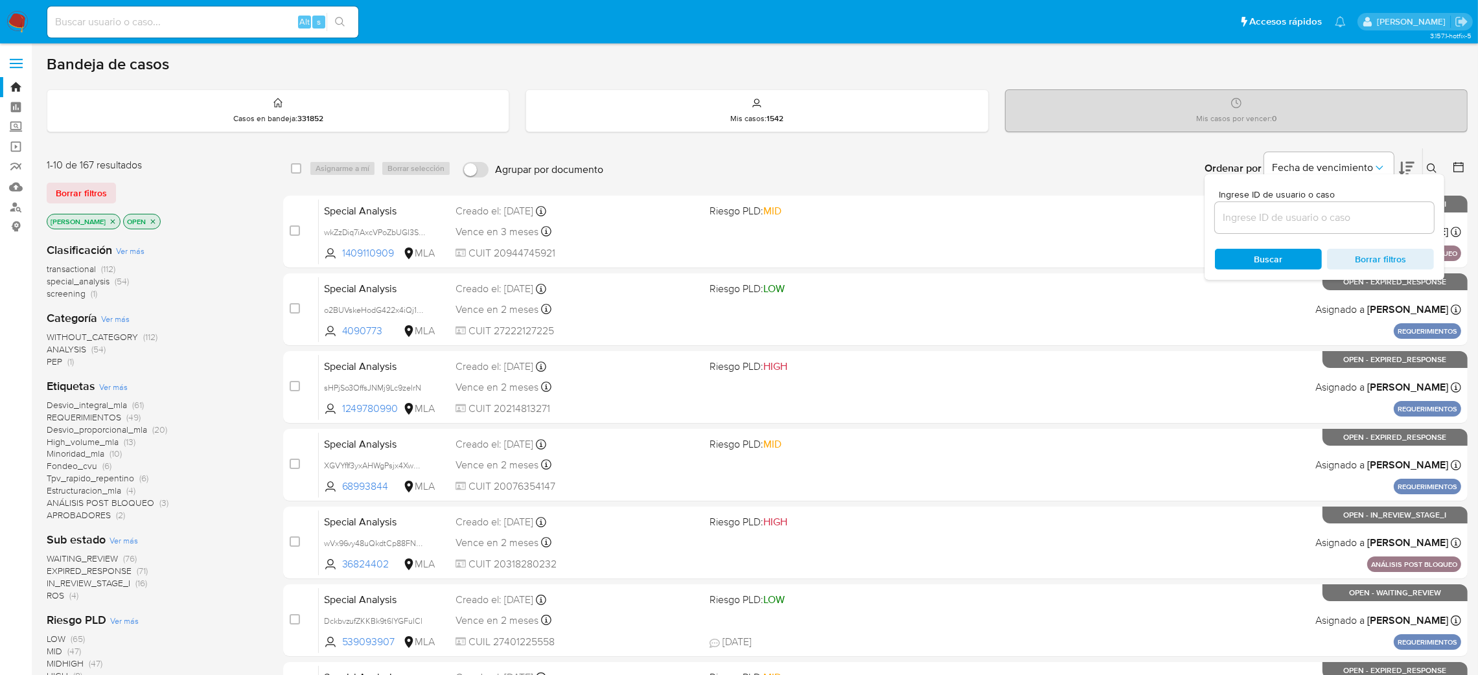
click at [1346, 216] on input at bounding box center [1324, 217] width 219 height 17
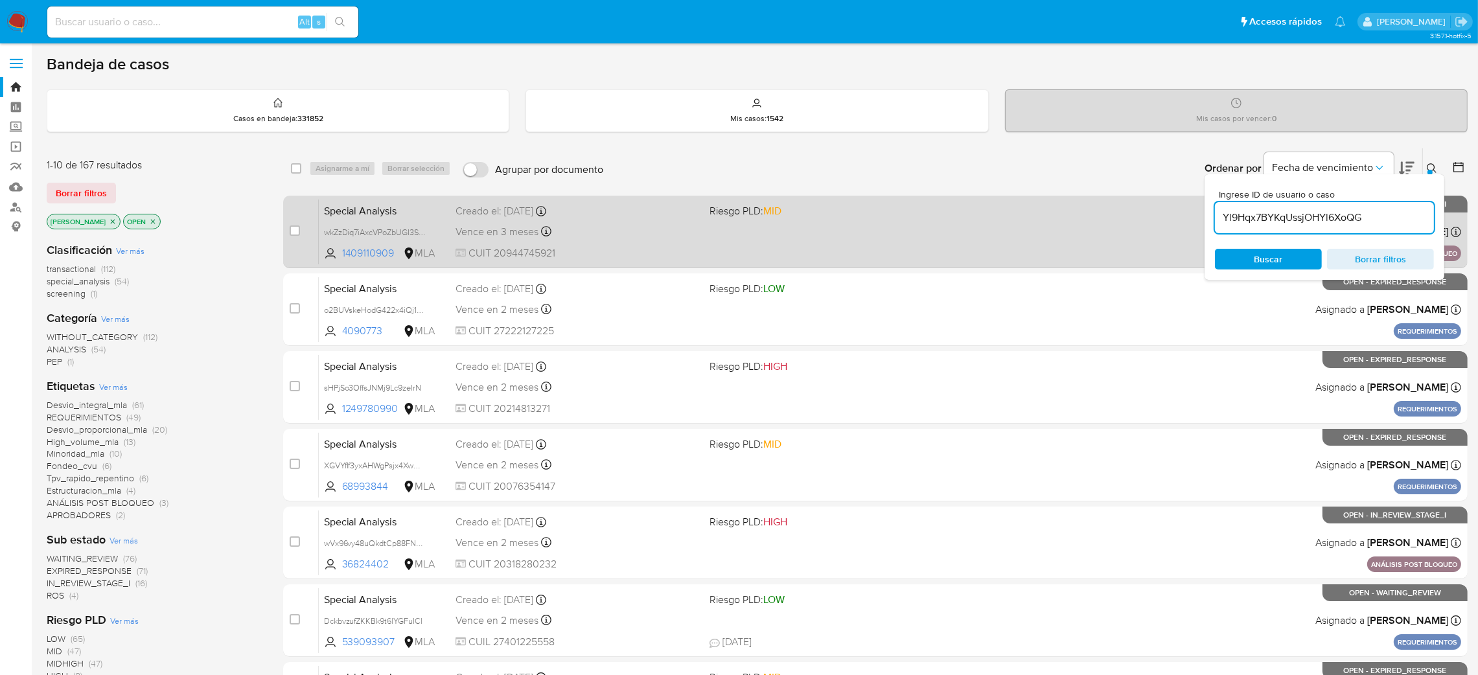
type input "Yl9Hqx7BYKqUssjOHYl6XoQG"
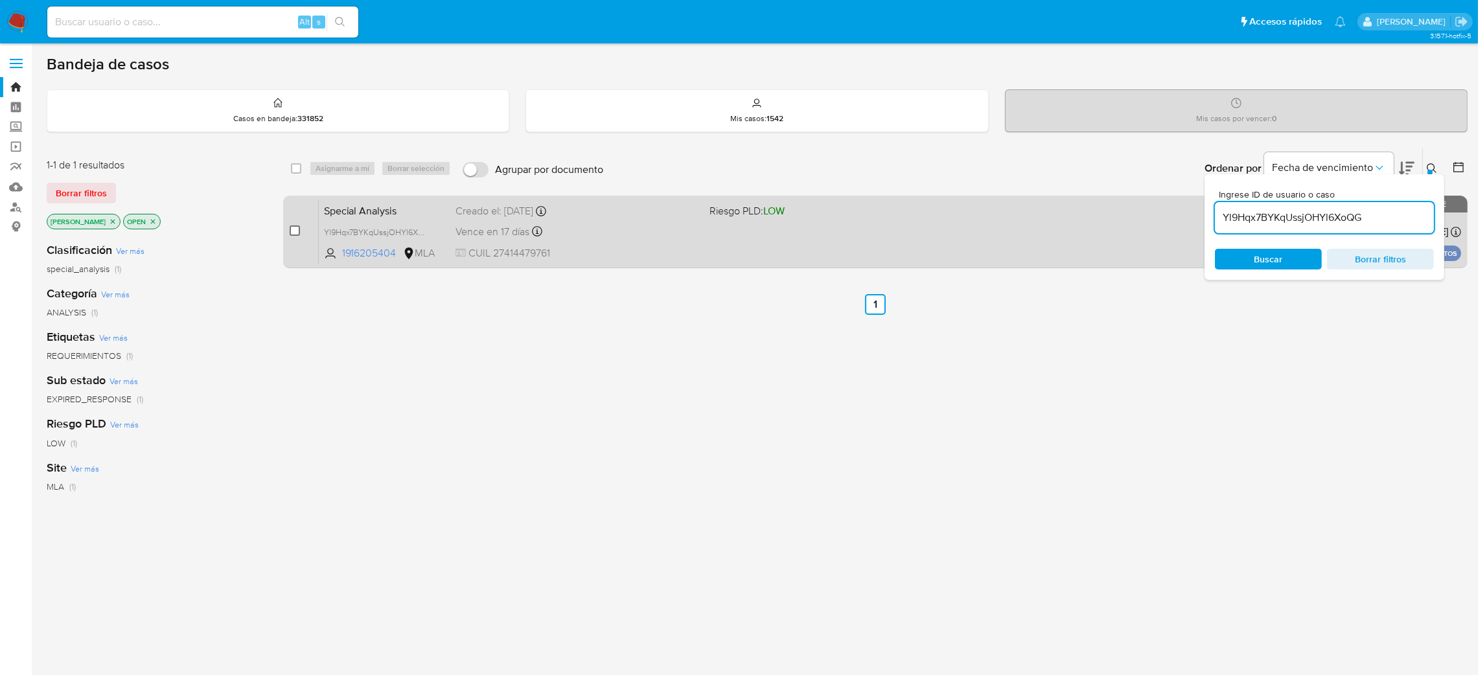
click at [294, 229] on input "checkbox" at bounding box center [295, 230] width 10 height 10
checkbox input "true"
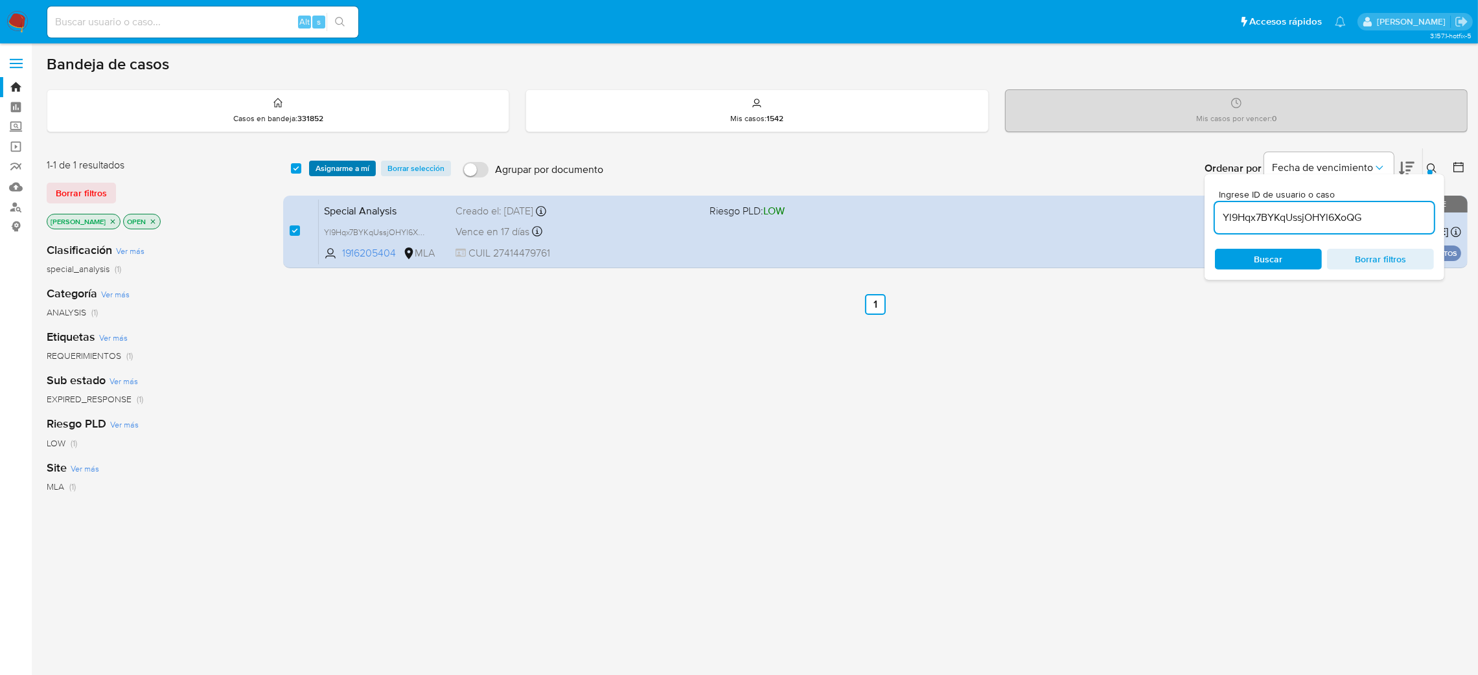
click at [325, 172] on span "Asignarme a mí" at bounding box center [343, 168] width 54 height 13
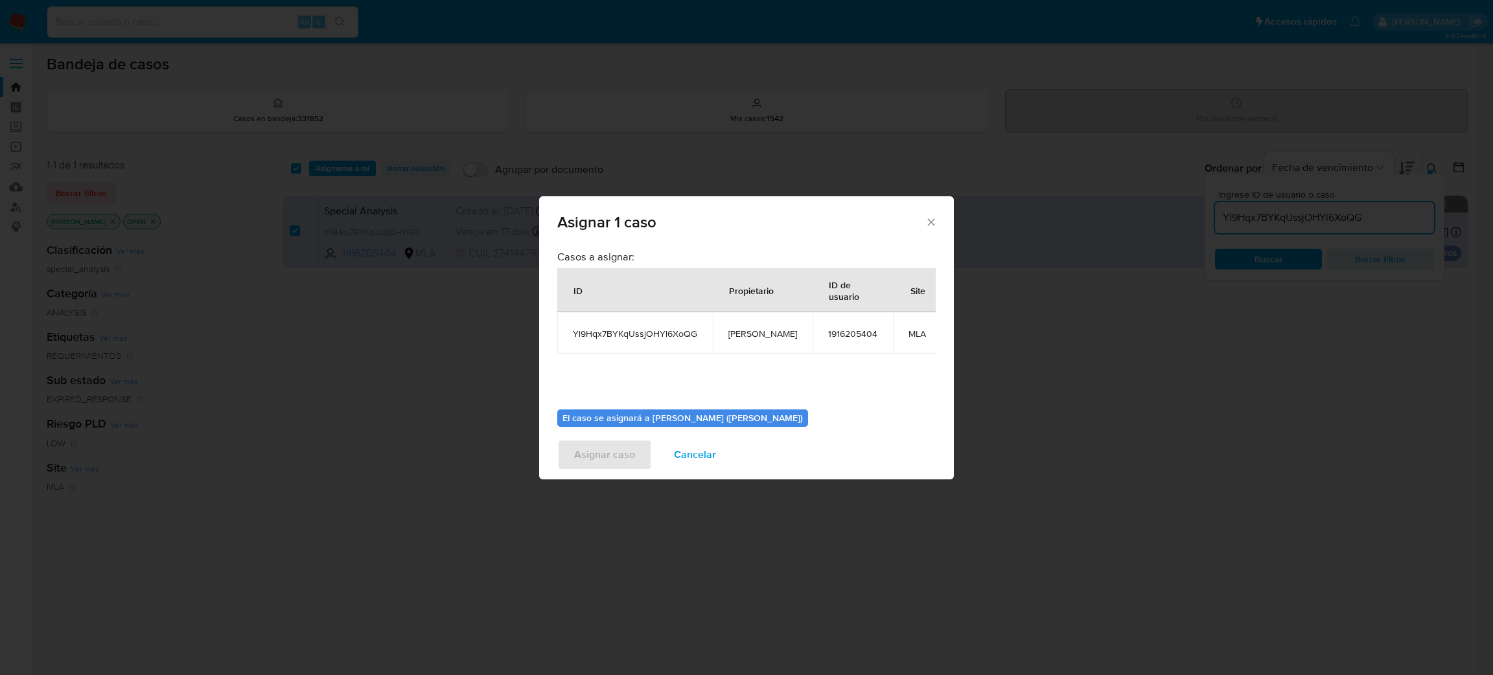
click at [730, 332] on span "[PERSON_NAME]" at bounding box center [762, 334] width 69 height 12
copy span "[PERSON_NAME]"
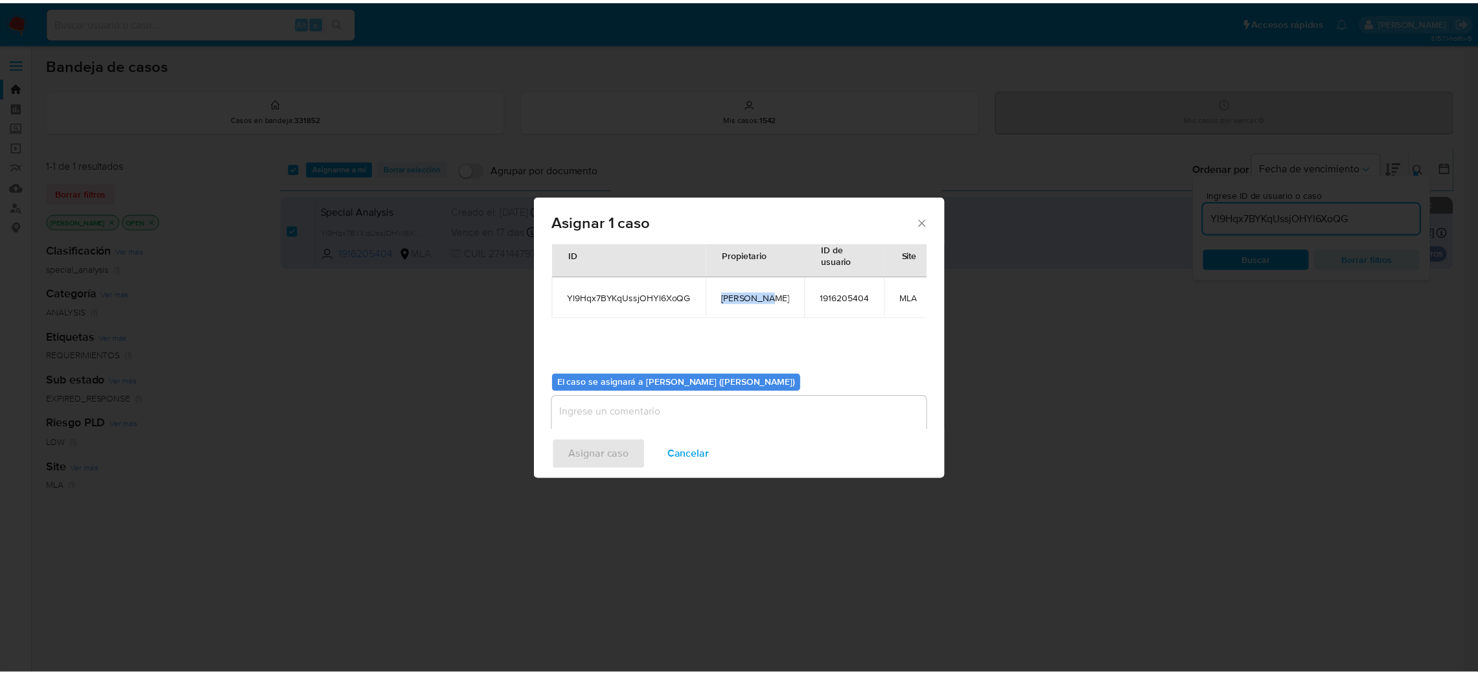
scroll to position [67, 0]
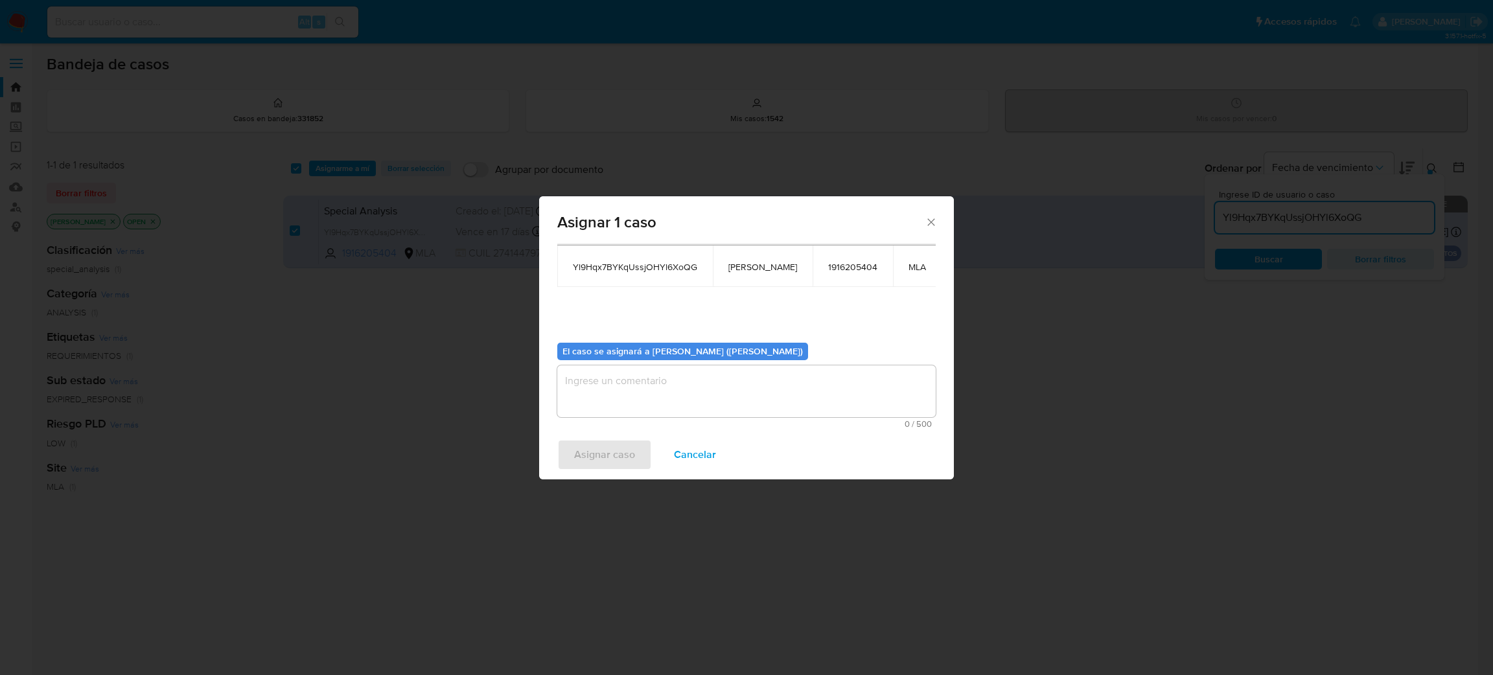
click at [643, 384] on textarea "assign-modal" at bounding box center [746, 391] width 378 height 52
paste textarea "[PERSON_NAME]"
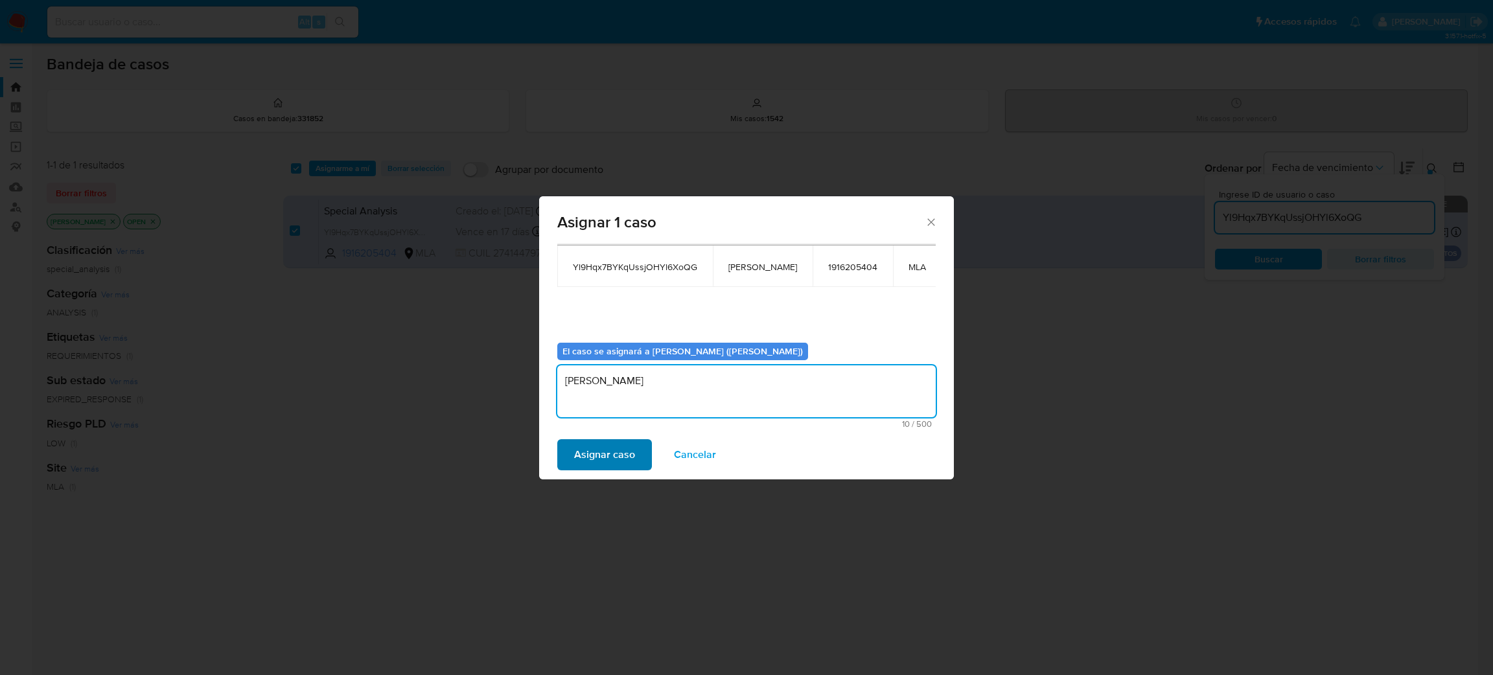
type textarea "[PERSON_NAME]"
click at [616, 454] on span "Asignar caso" at bounding box center [604, 455] width 61 height 29
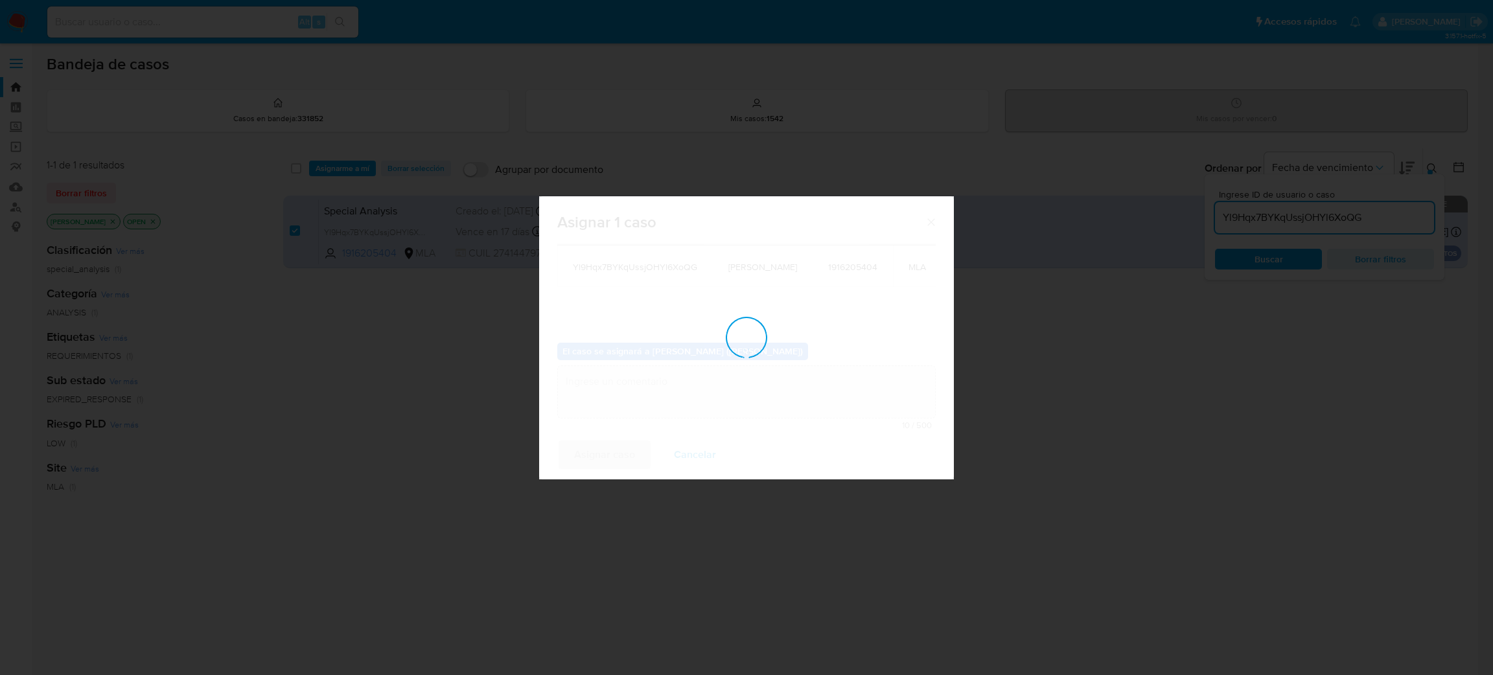
checkbox input "false"
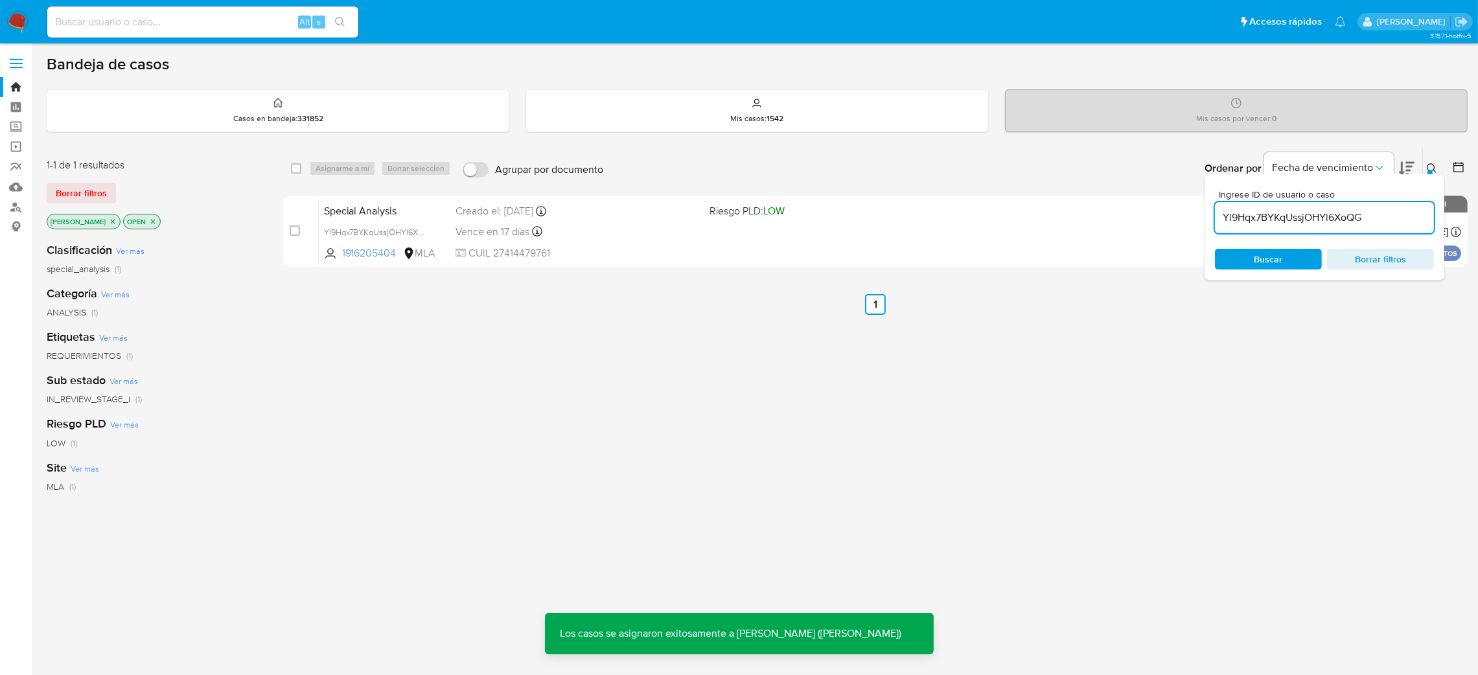
click at [425, 209] on span "Special Analysis" at bounding box center [385, 210] width 122 height 17
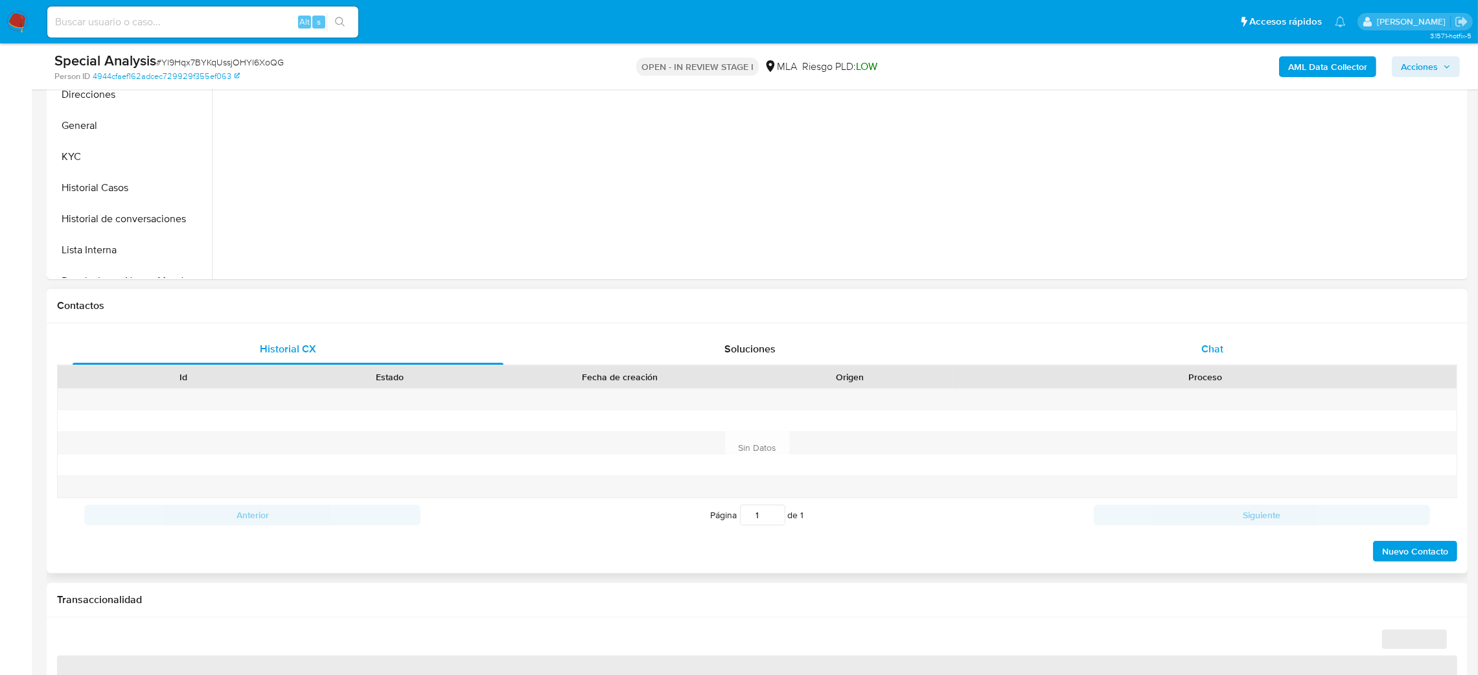
click at [1214, 341] on div "Chat" at bounding box center [1212, 349] width 431 height 31
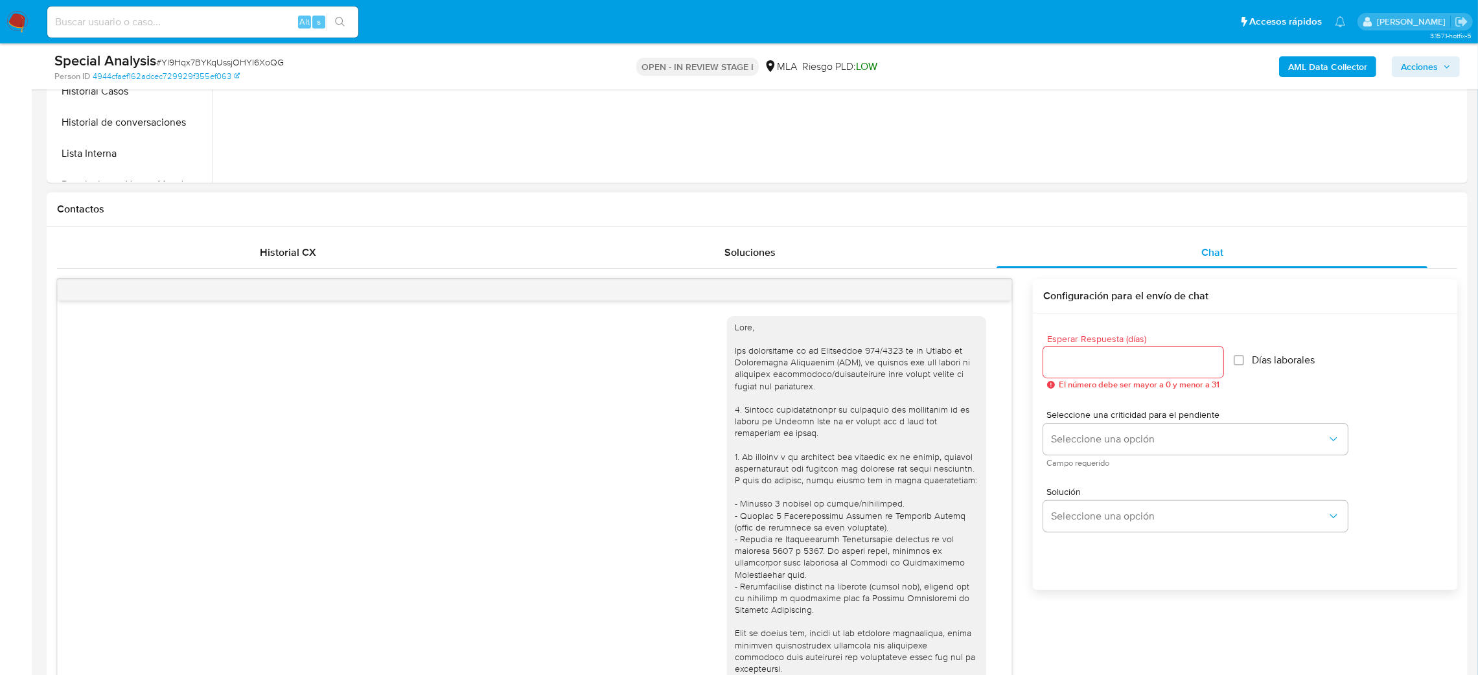
scroll to position [603, 0]
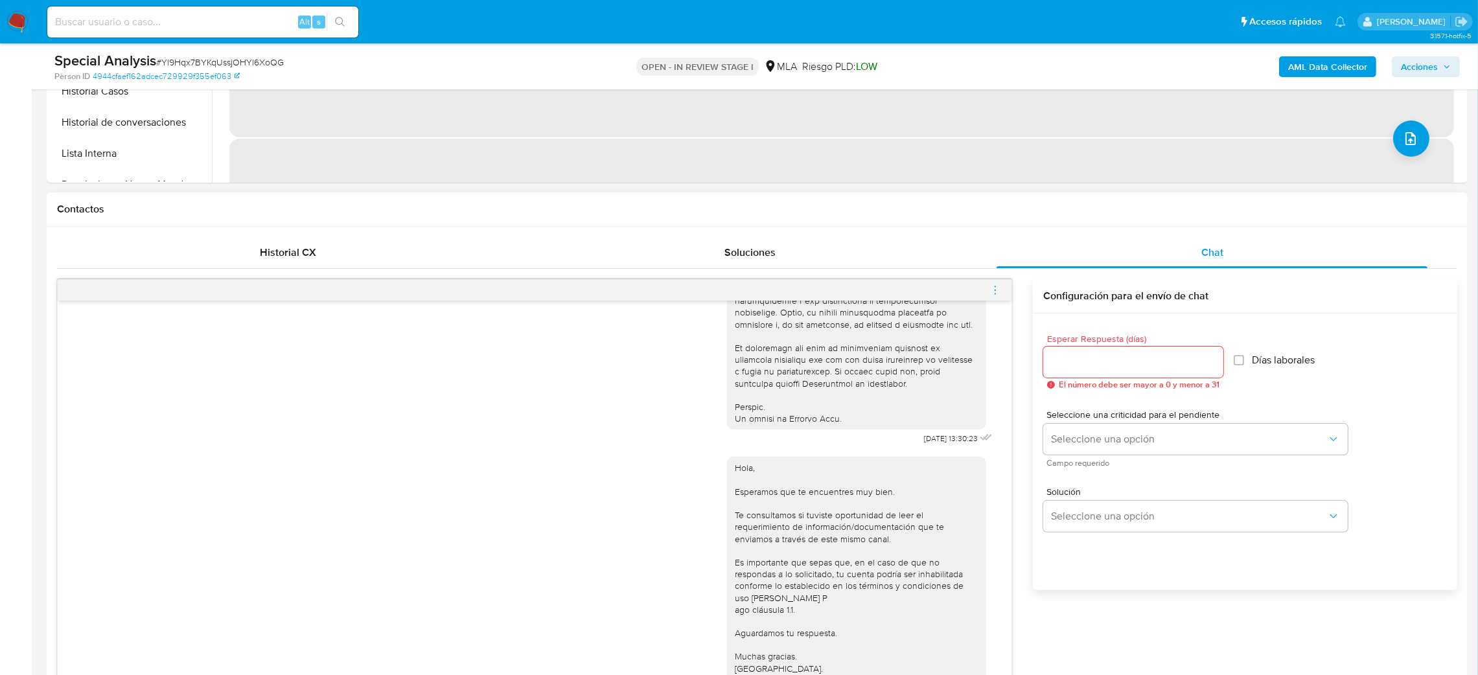
select select "10"
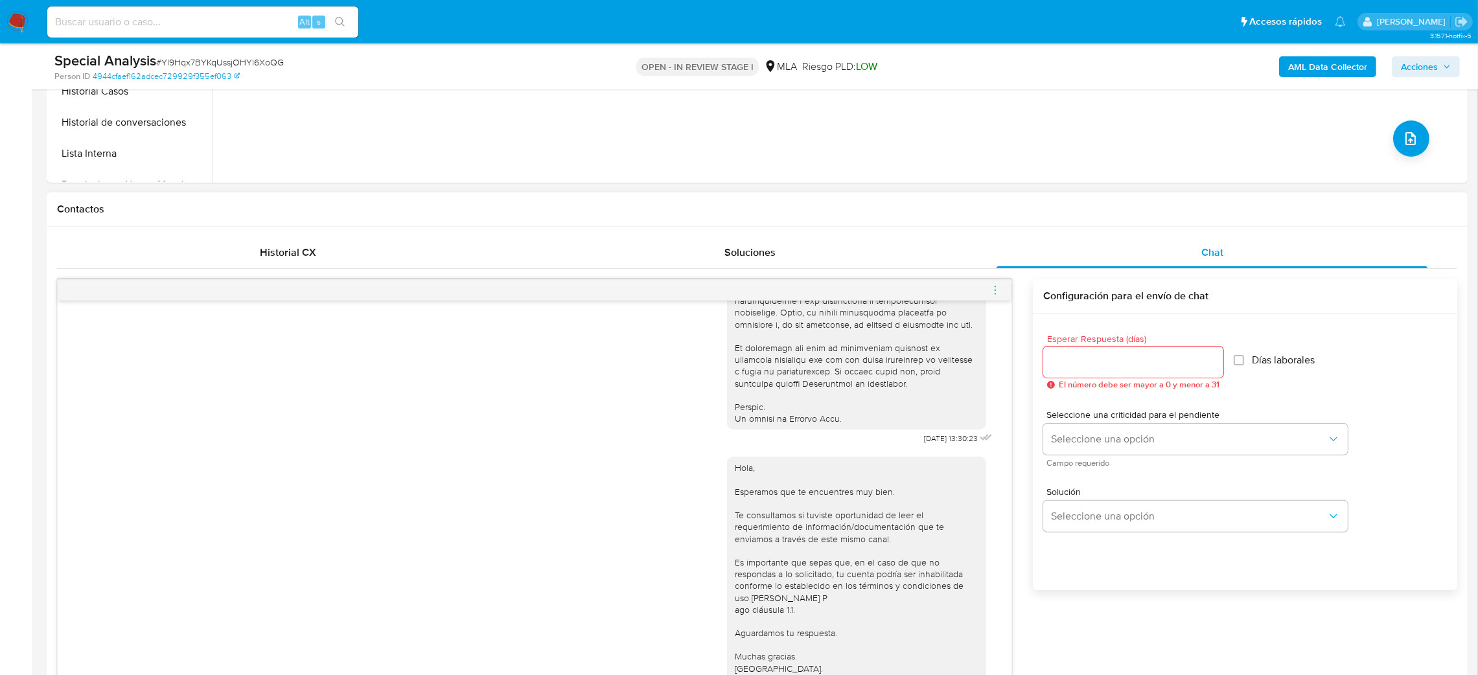
click at [993, 297] on span "menu-action" at bounding box center [995, 290] width 12 height 31
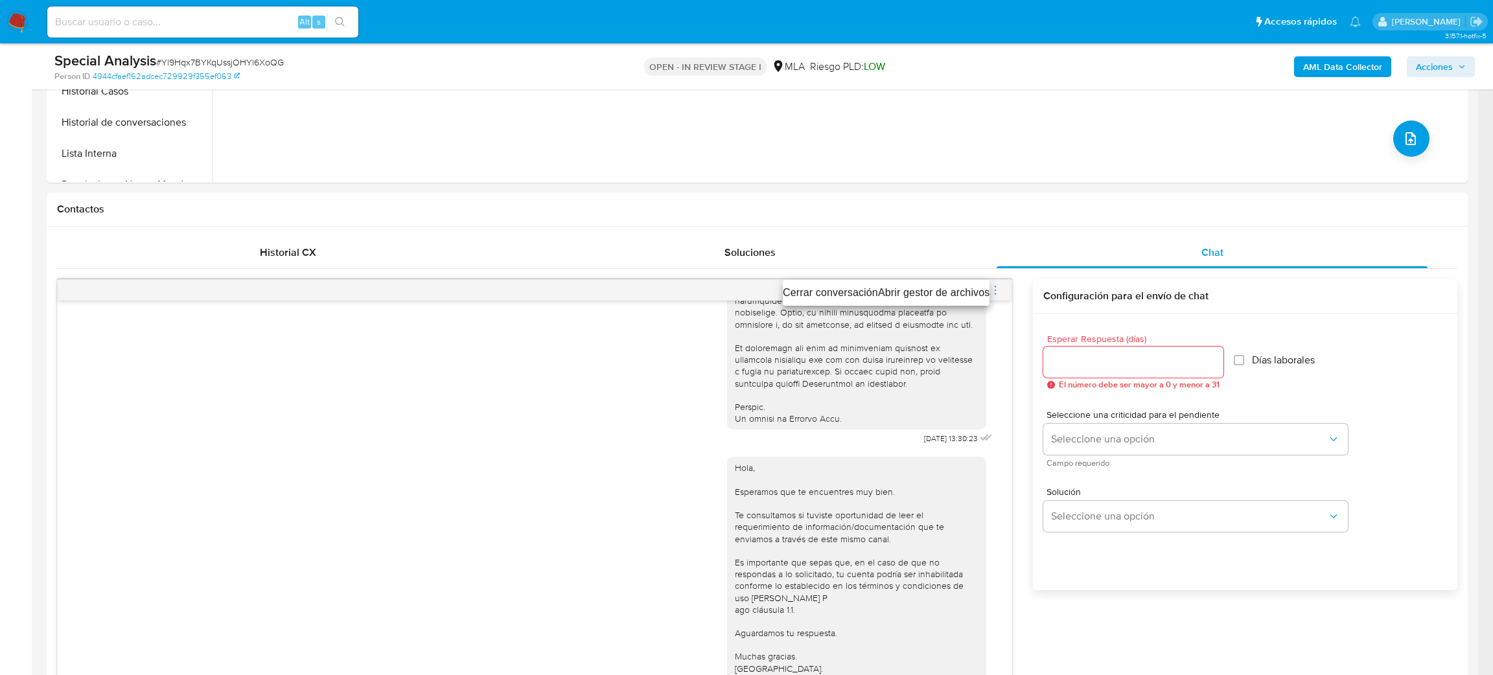
click at [824, 294] on li "Cerrar conversación" at bounding box center [830, 293] width 95 height 16
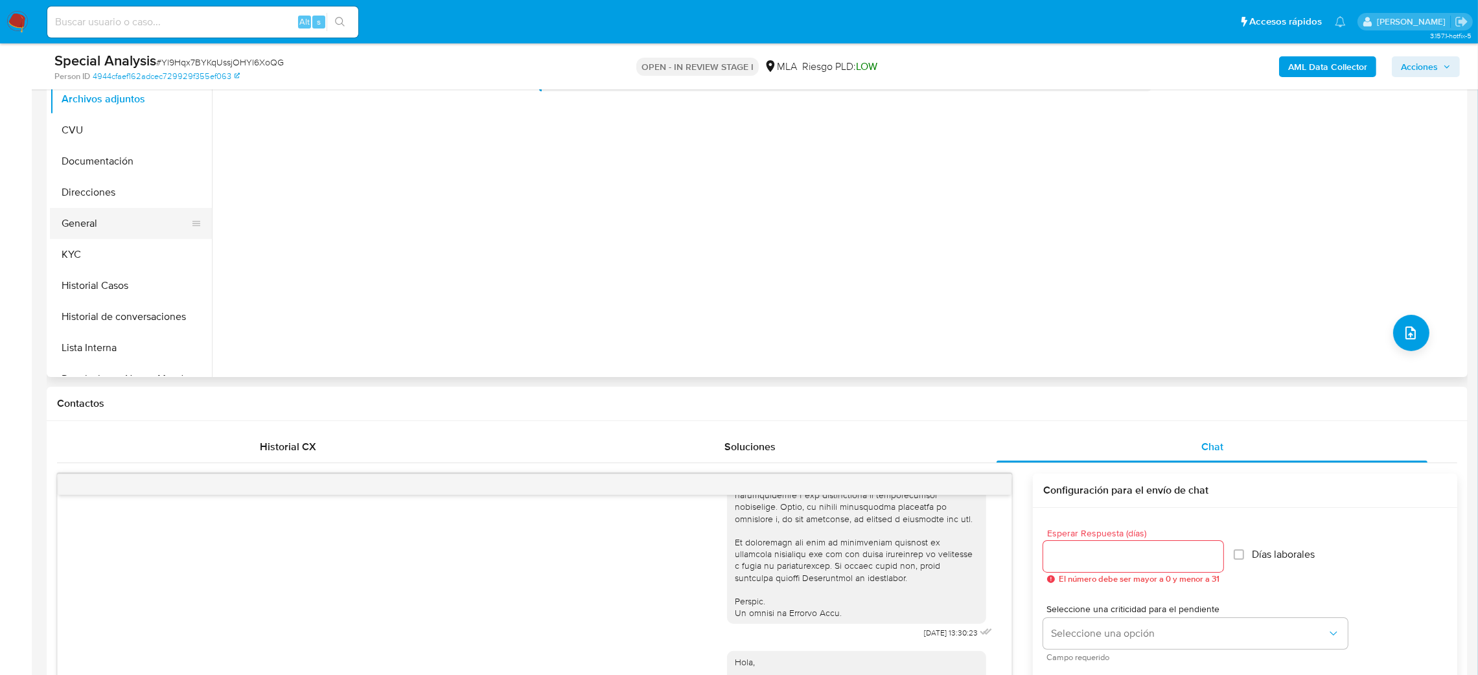
click at [104, 215] on button "General" at bounding box center [126, 223] width 152 height 31
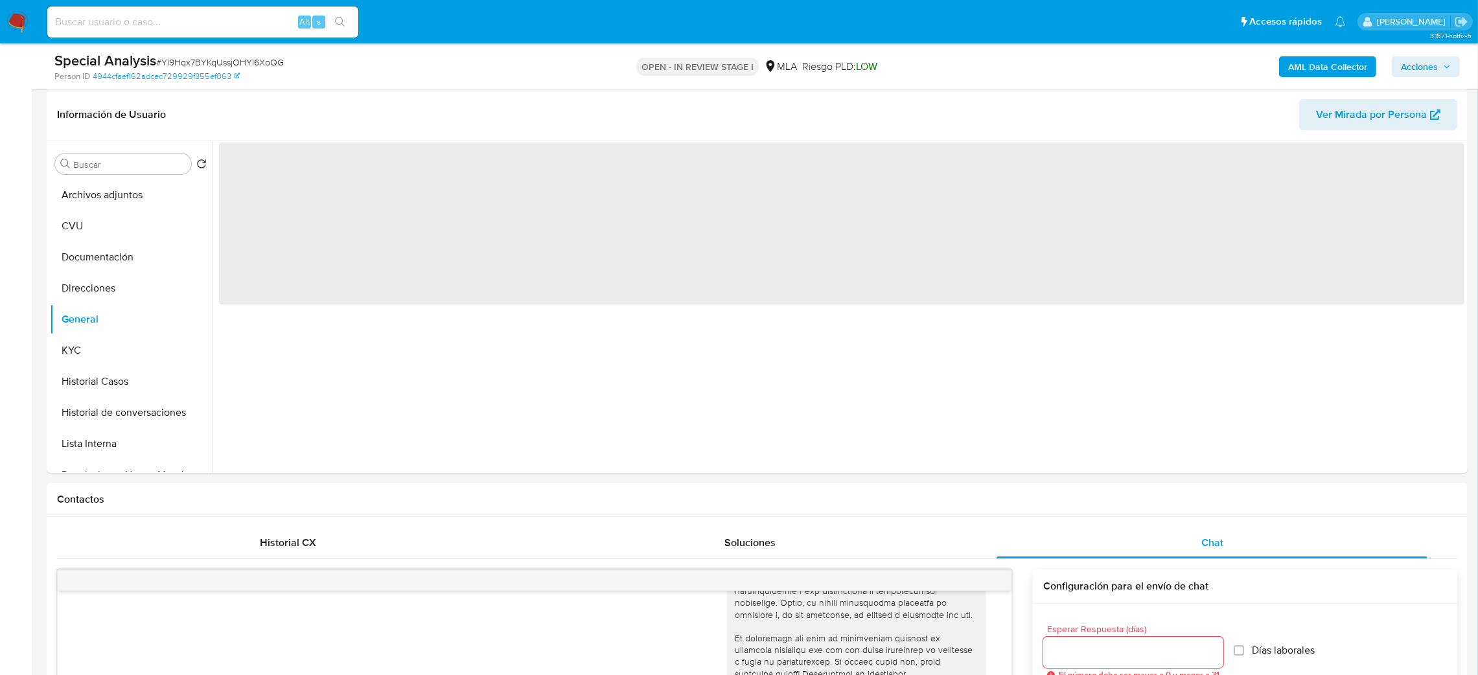
scroll to position [194, 0]
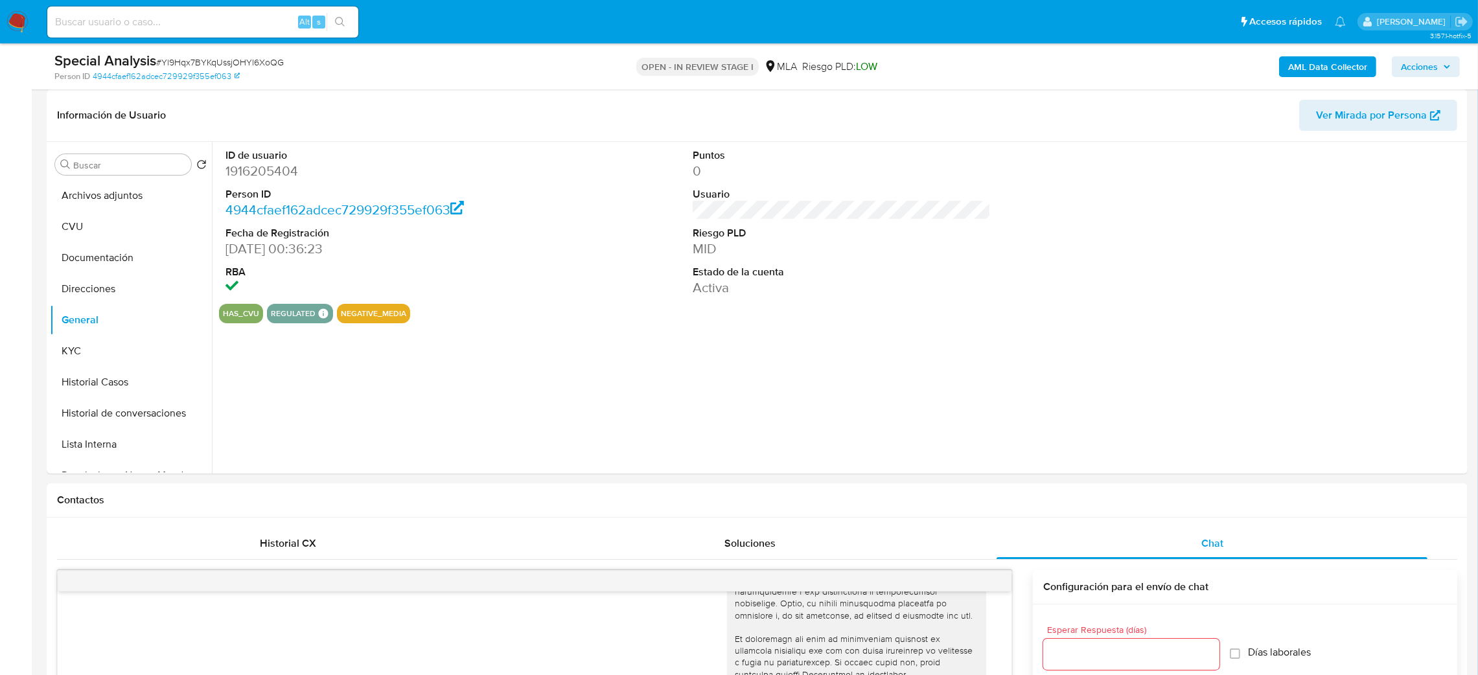
click at [252, 173] on dd "1916205404" at bounding box center [374, 171] width 299 height 18
copy dd "1916205404"
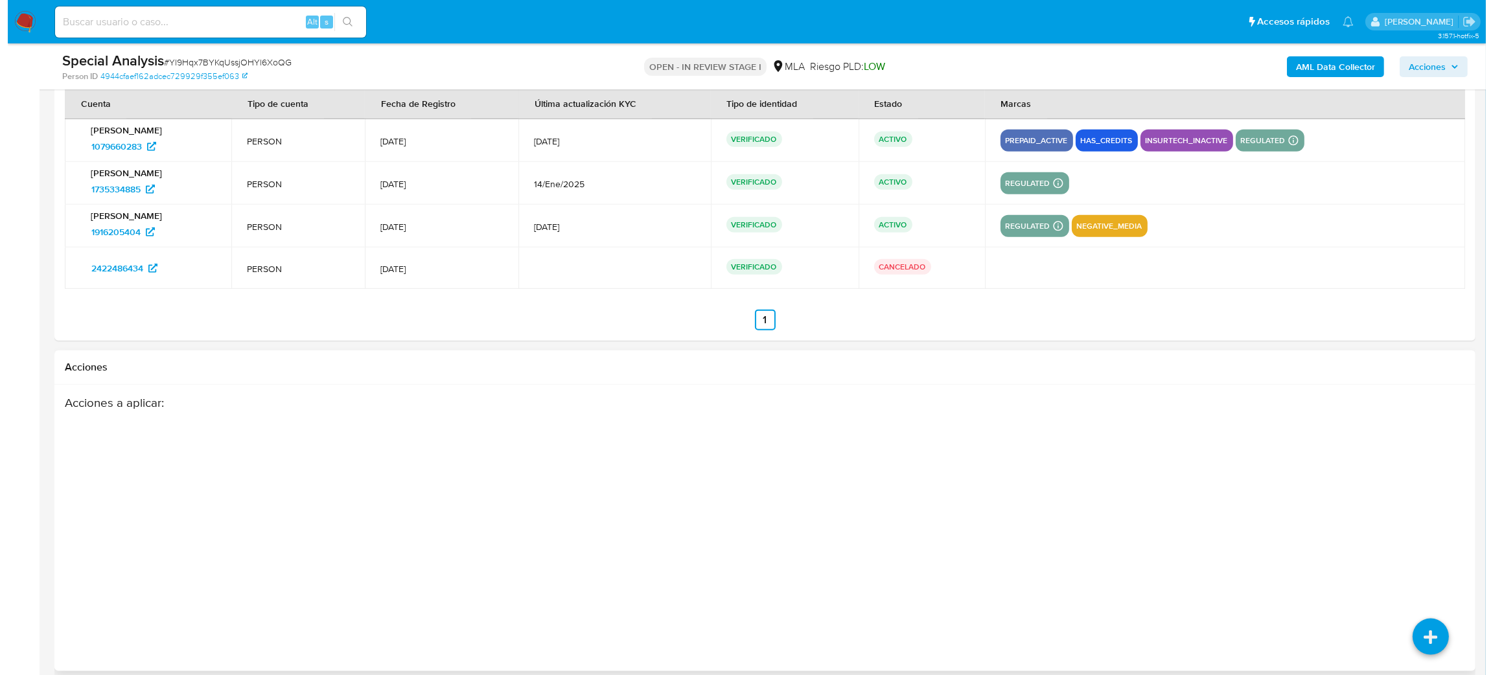
scroll to position [2289, 0]
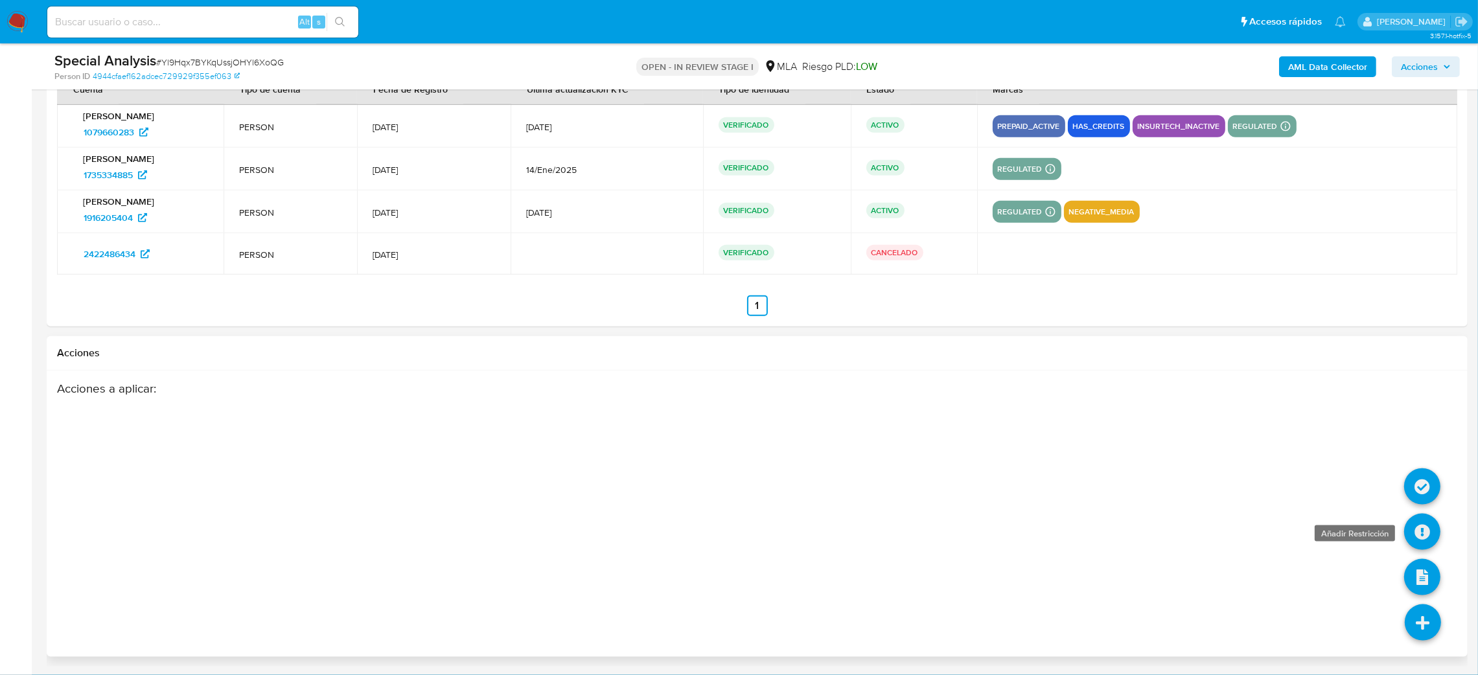
click at [1414, 535] on icon at bounding box center [1422, 532] width 36 height 36
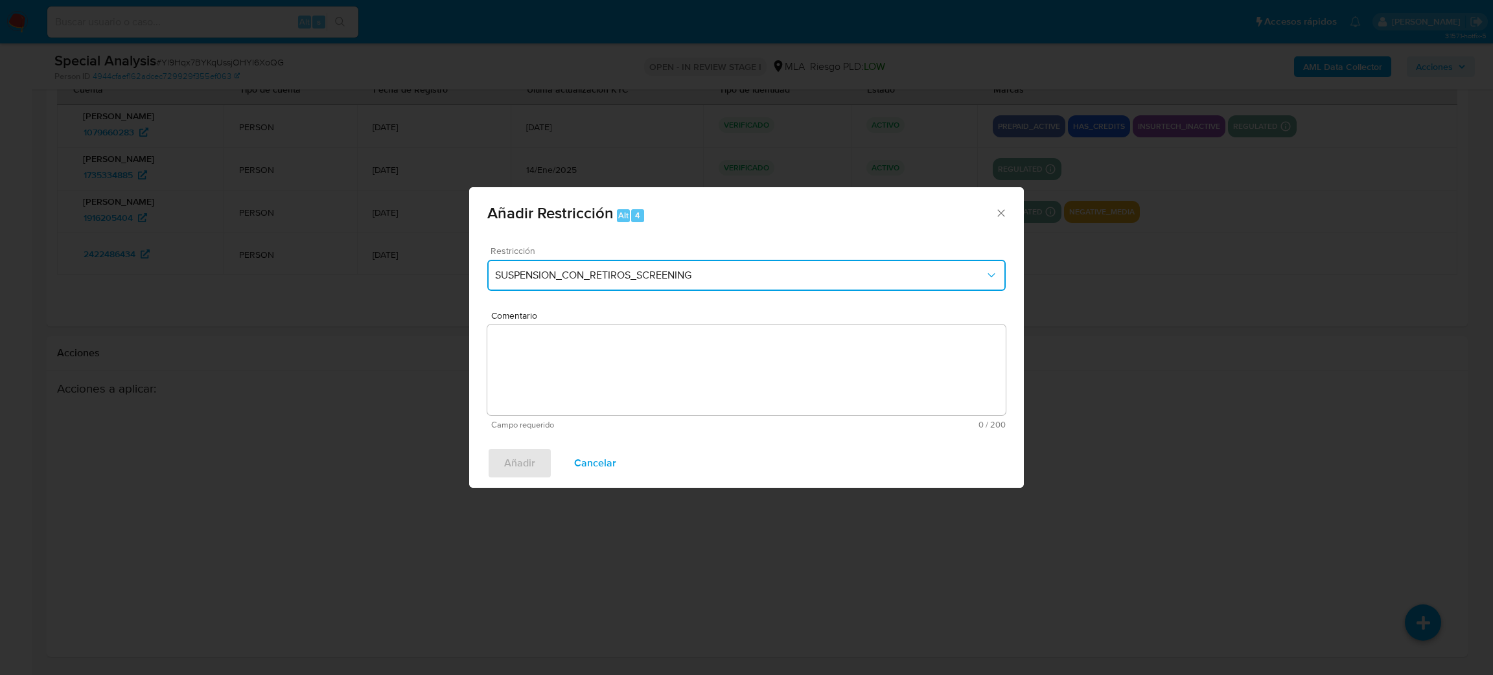
click at [632, 279] on span "SUSPENSION_CON_RETIROS_SCREENING" at bounding box center [740, 275] width 490 height 13
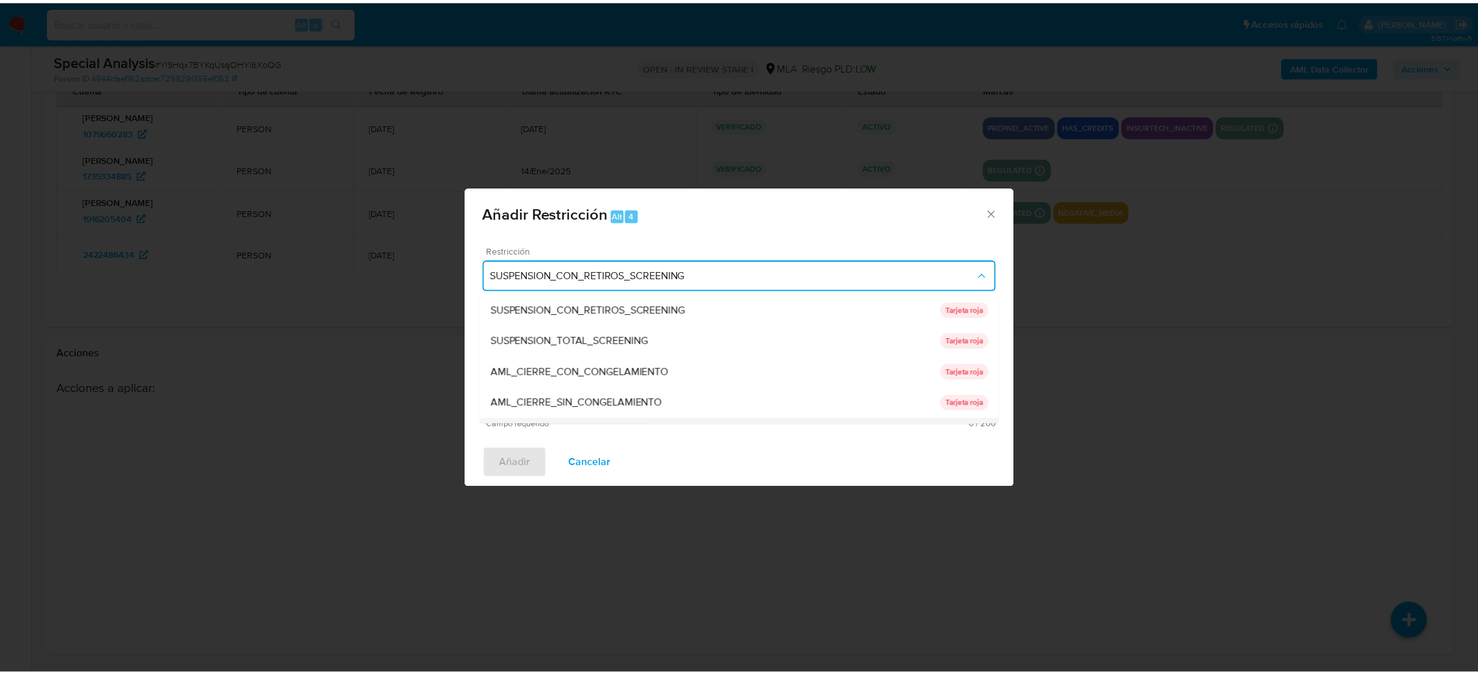
scroll to position [274, 0]
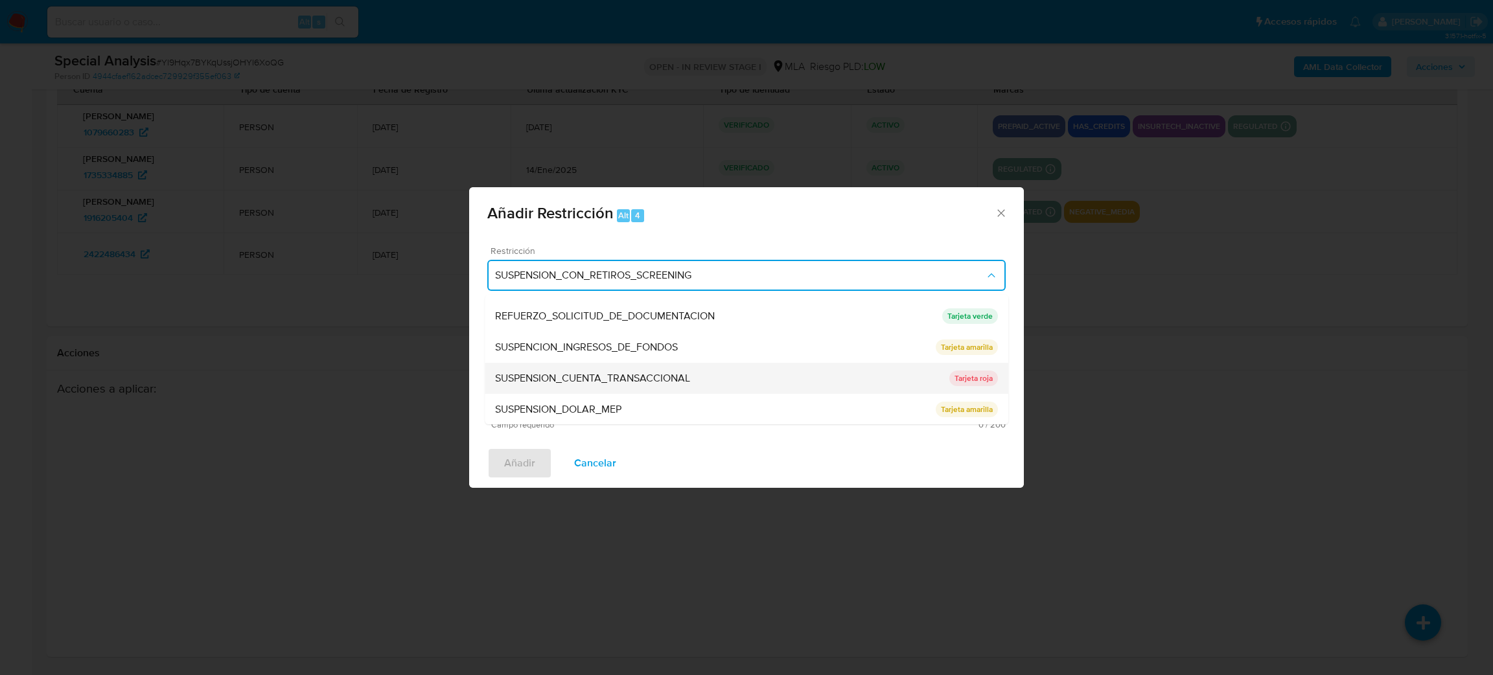
click at [592, 377] on span "SUSPENSION_CUENTA_TRANSACCIONAL" at bounding box center [592, 378] width 195 height 13
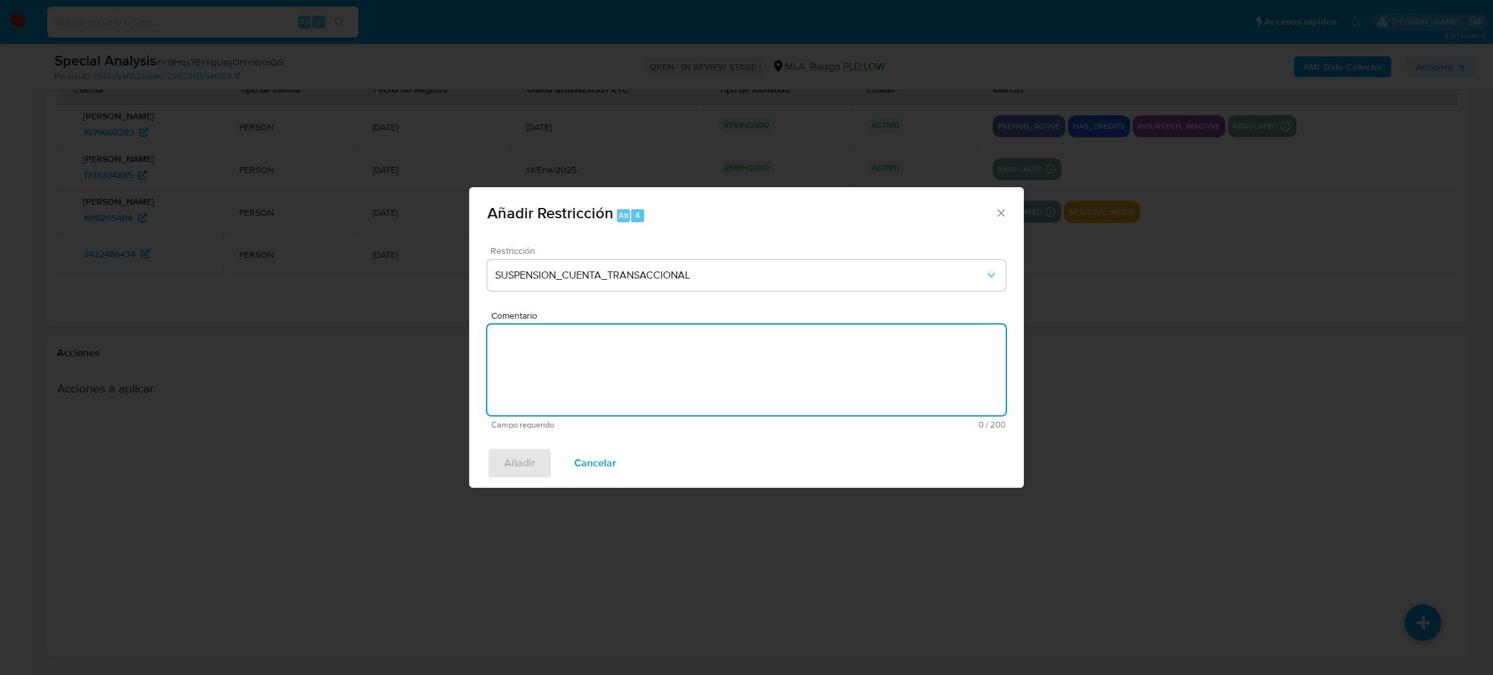
click at [592, 377] on textarea "Comentario" at bounding box center [746, 370] width 518 height 91
type textarea "AML"
click at [526, 446] on div "Añadir Cancelar" at bounding box center [746, 463] width 555 height 49
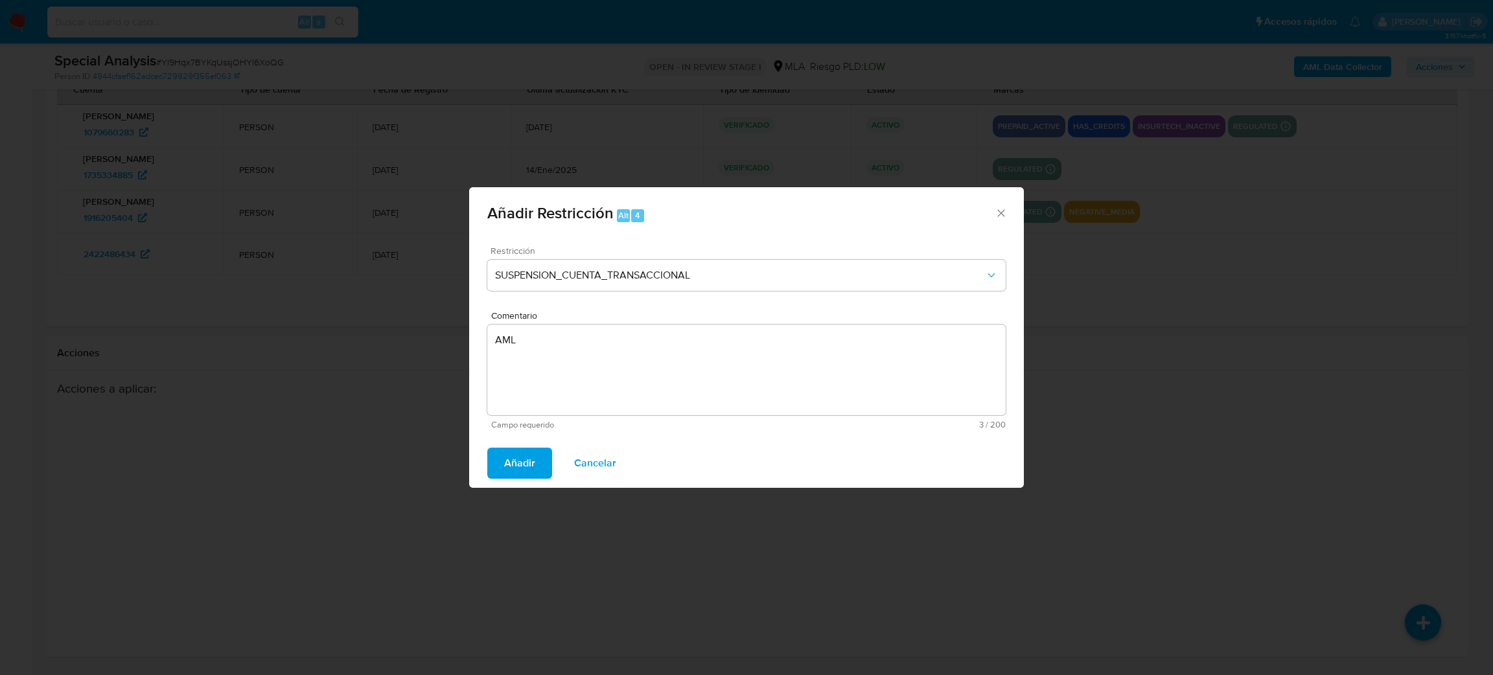
click at [513, 474] on span "Añadir" at bounding box center [519, 463] width 31 height 29
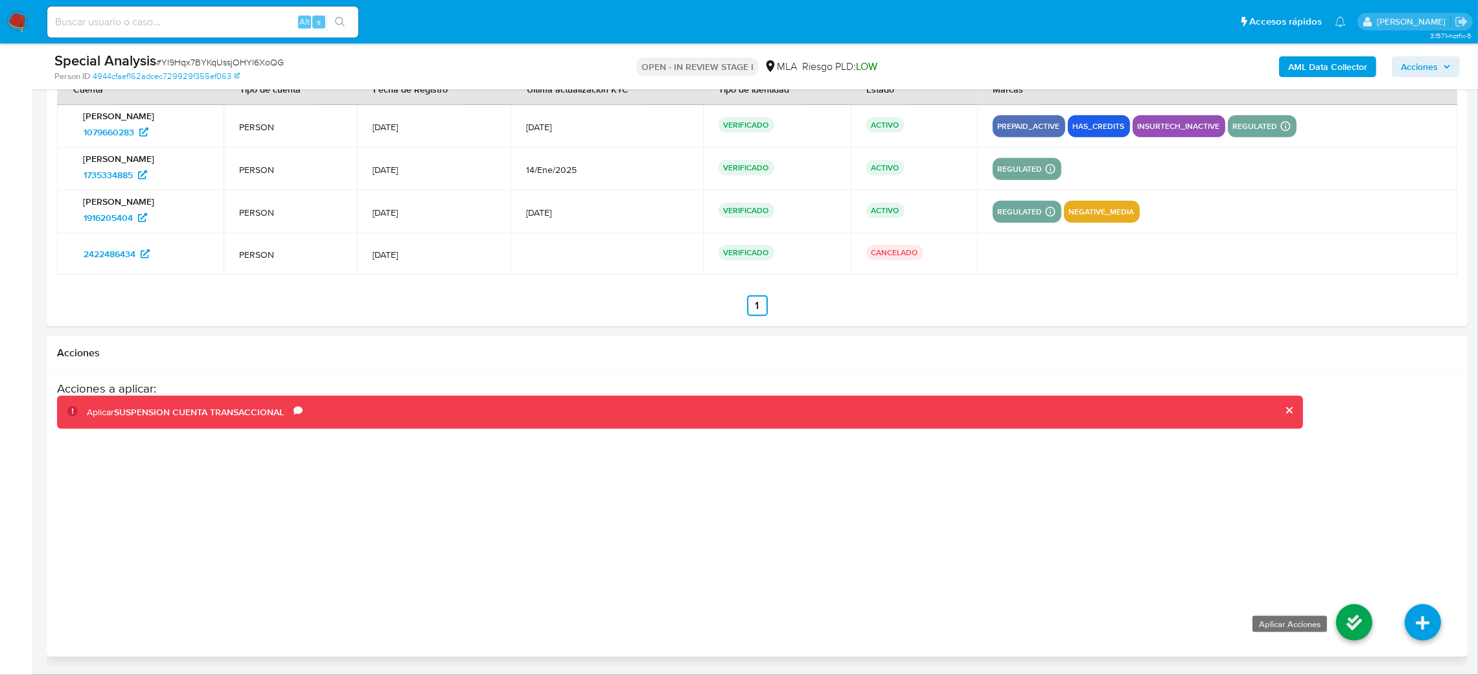
click at [1346, 614] on icon at bounding box center [1354, 623] width 36 height 36
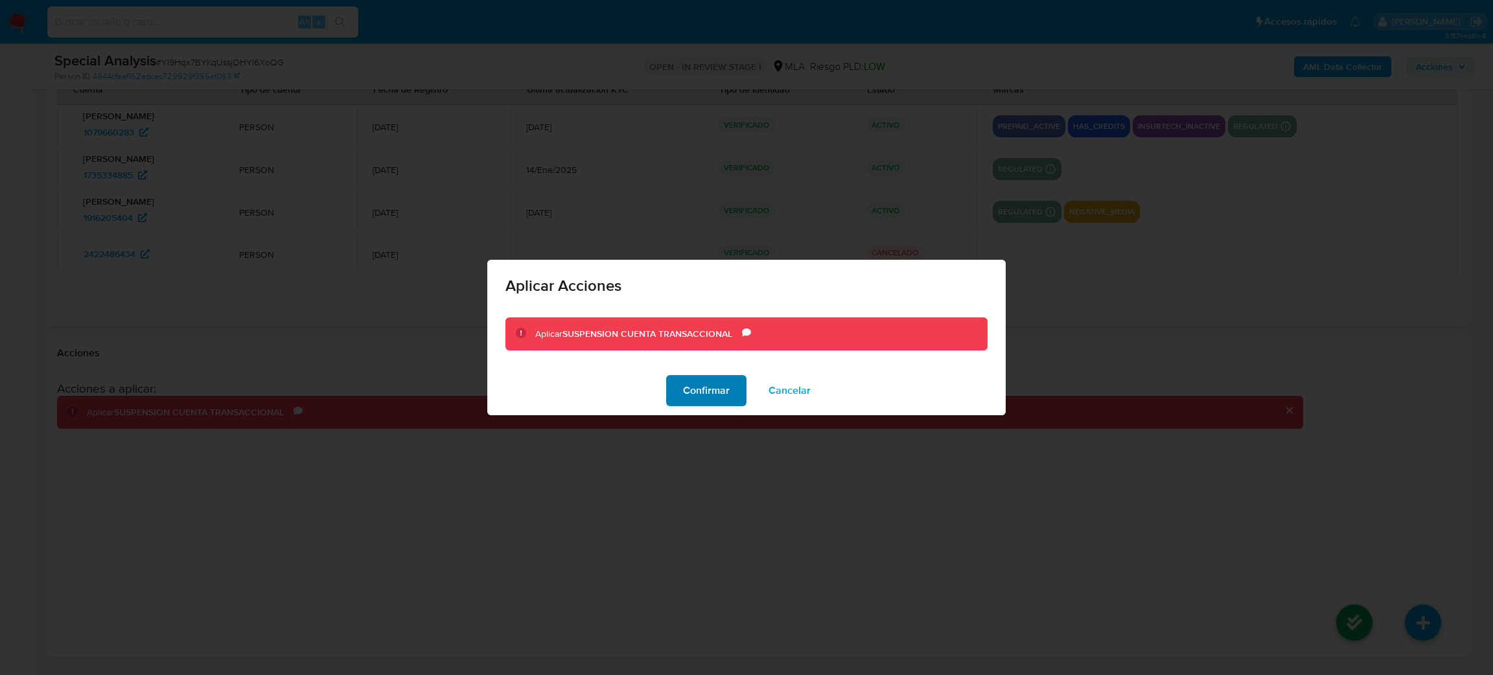
click at [710, 391] on span "Confirmar" at bounding box center [706, 390] width 47 height 29
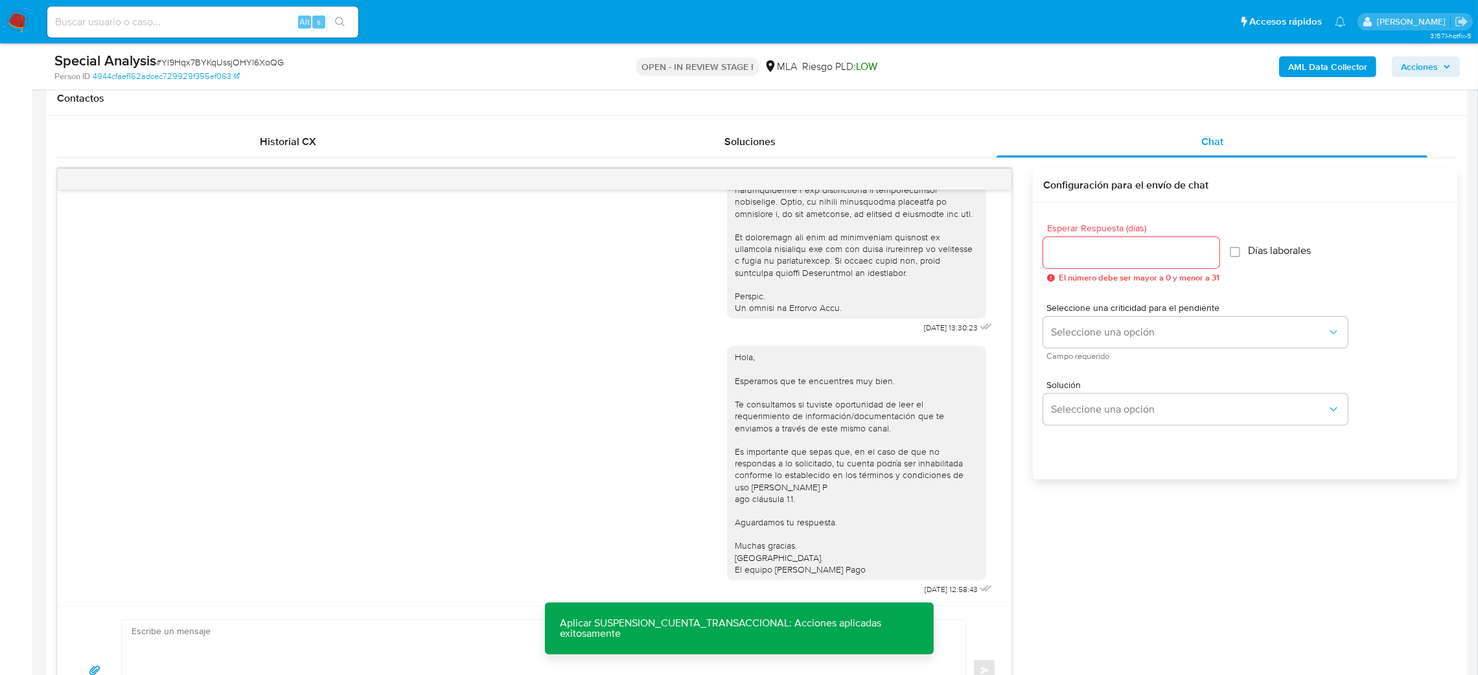
scroll to position [442, 0]
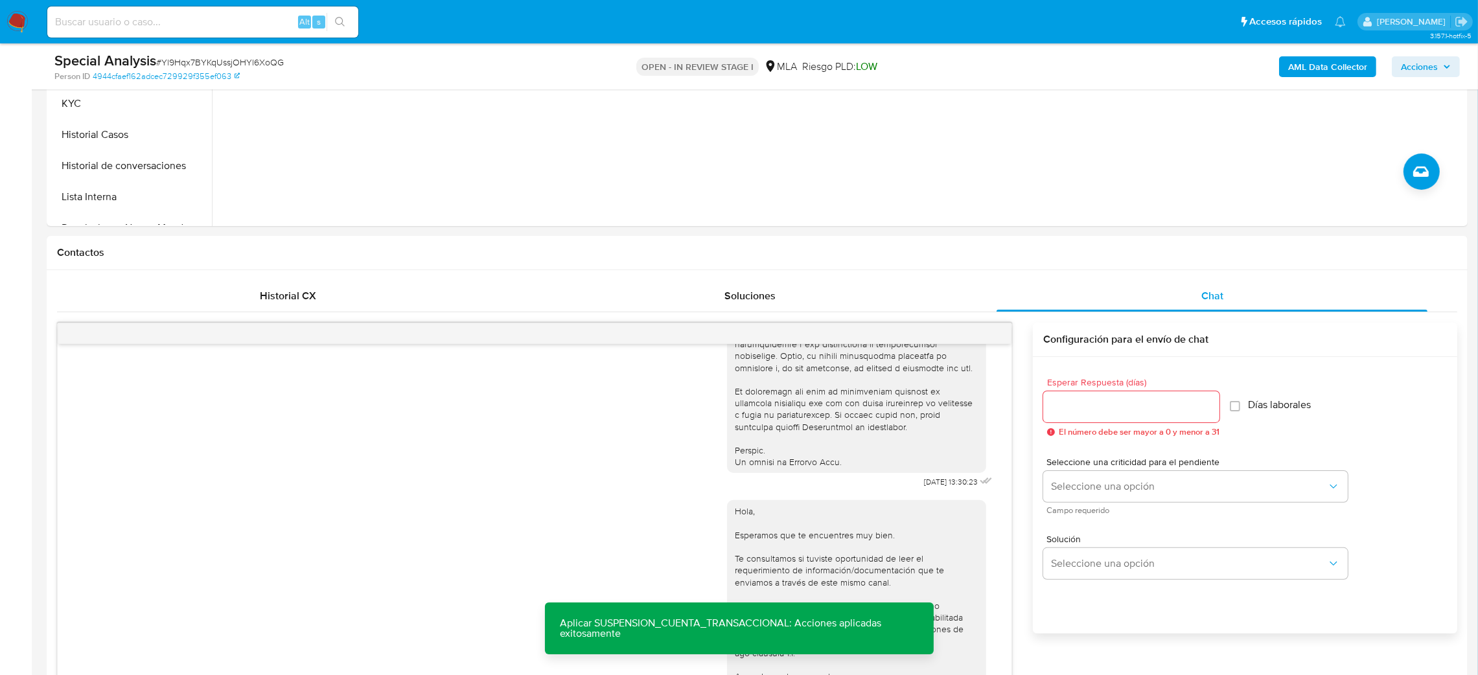
click at [1289, 68] on b "AML Data Collector" at bounding box center [1327, 66] width 79 height 21
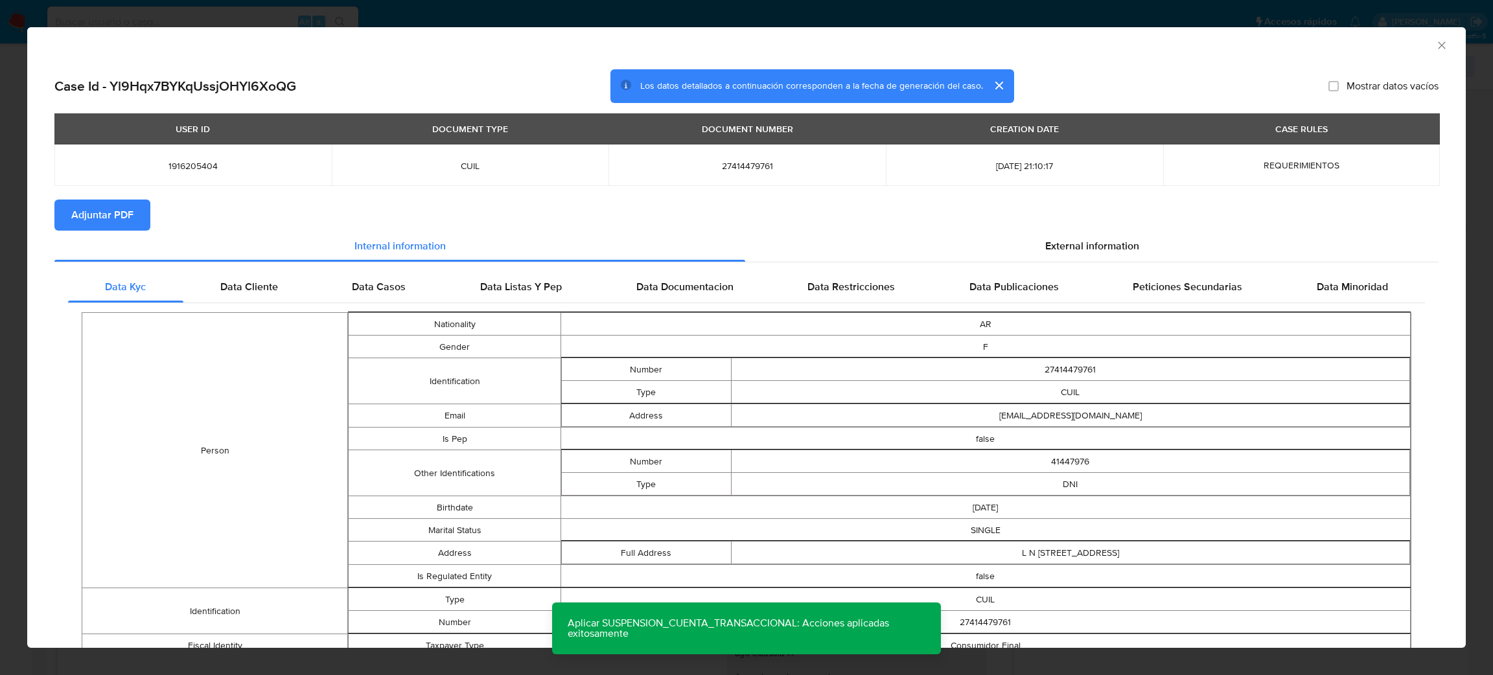
click at [92, 221] on span "Adjuntar PDF" at bounding box center [102, 215] width 62 height 29
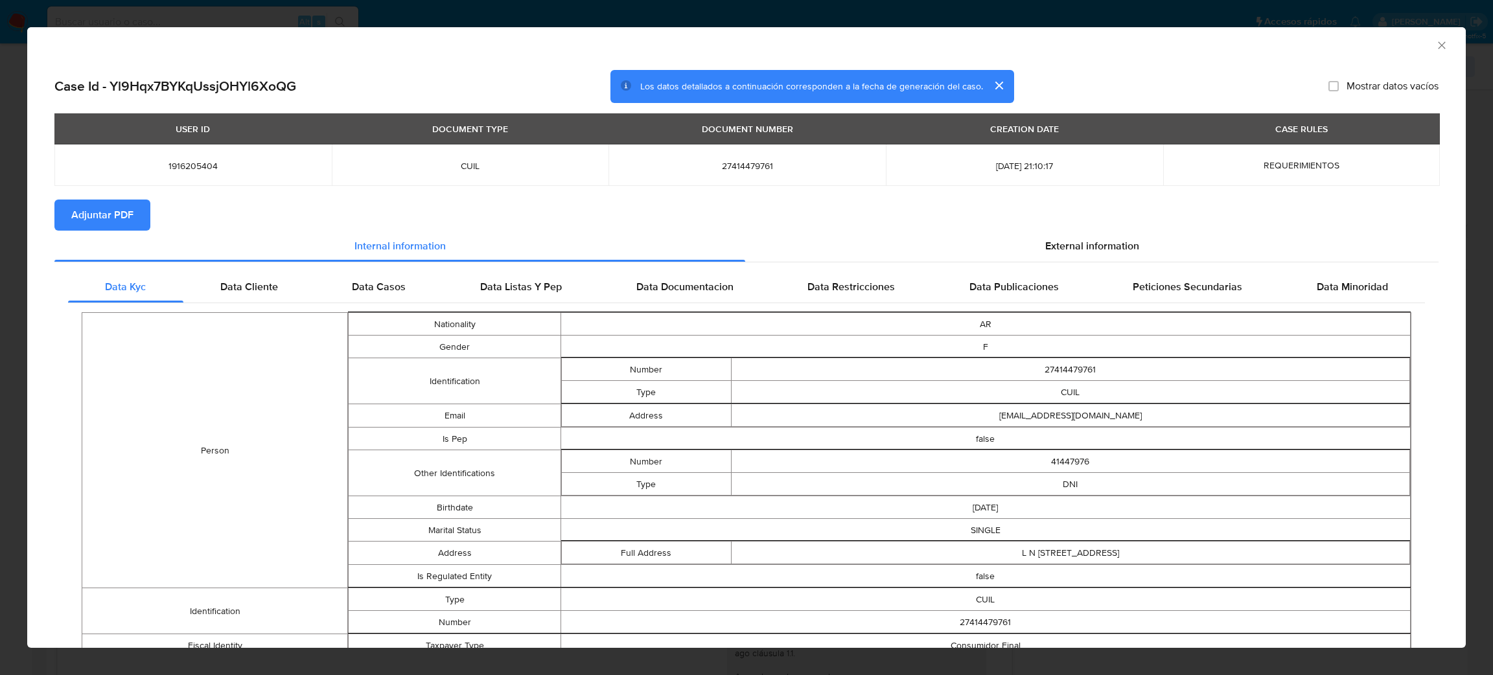
click at [1435, 45] on icon "Cerrar ventana" at bounding box center [1441, 45] width 13 height 13
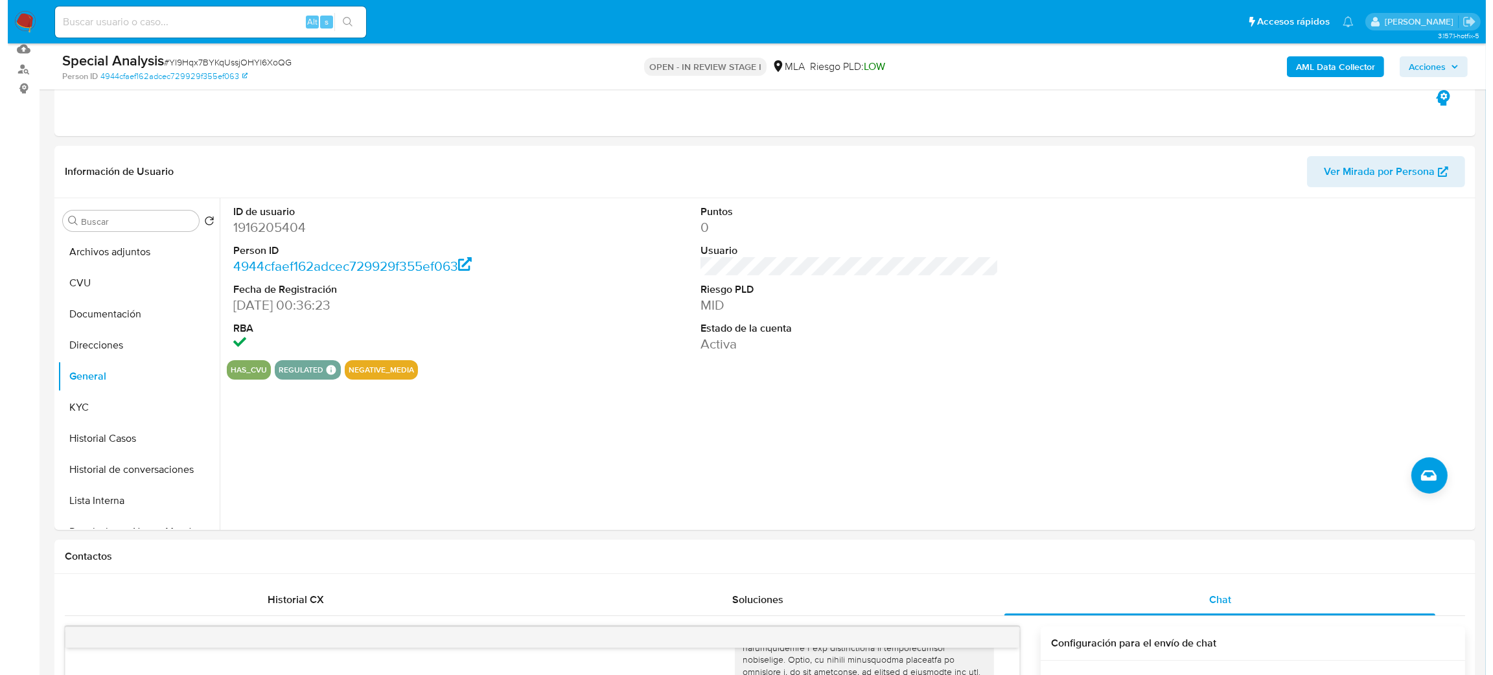
scroll to position [53, 0]
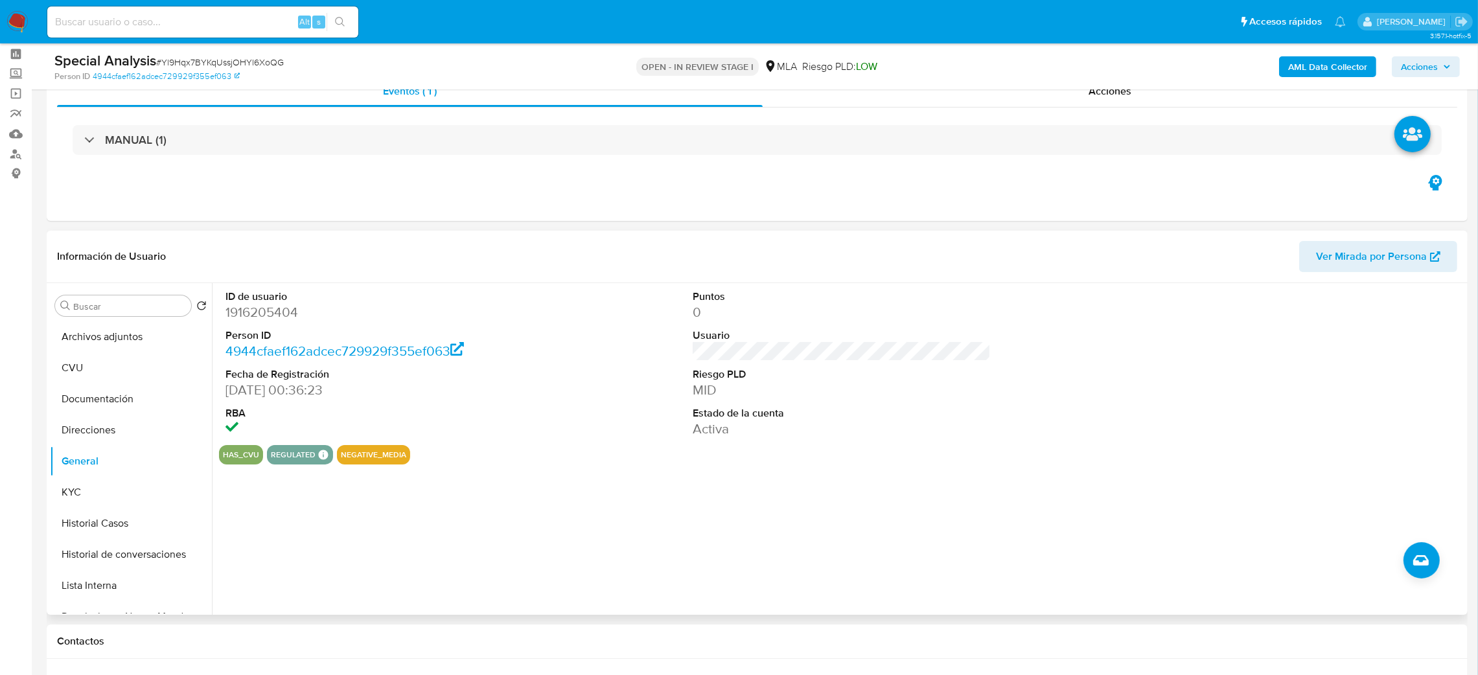
click at [255, 318] on dd "1916205404" at bounding box center [374, 312] width 299 height 18
copy dd "1916205404"
click at [107, 332] on button "Archivos adjuntos" at bounding box center [126, 336] width 152 height 31
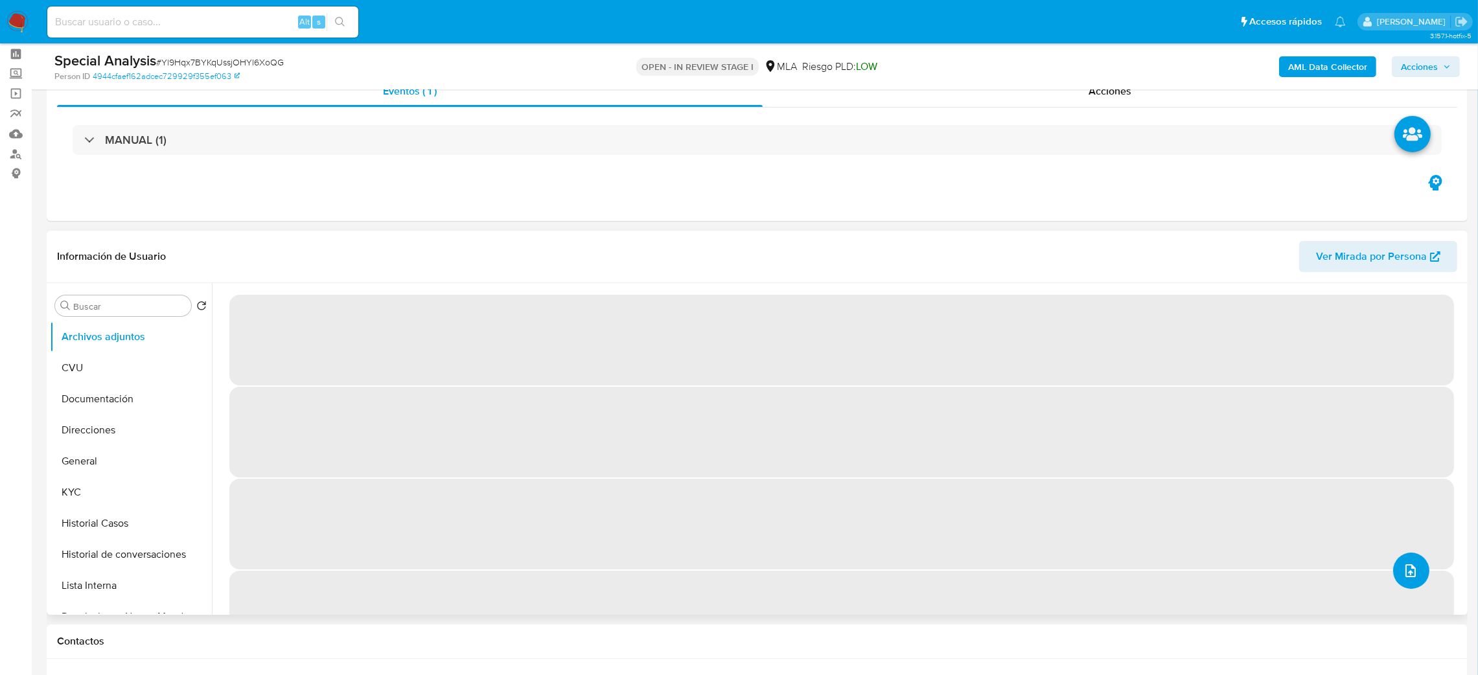
click at [1416, 575] on button "upload-file" at bounding box center [1411, 571] width 36 height 36
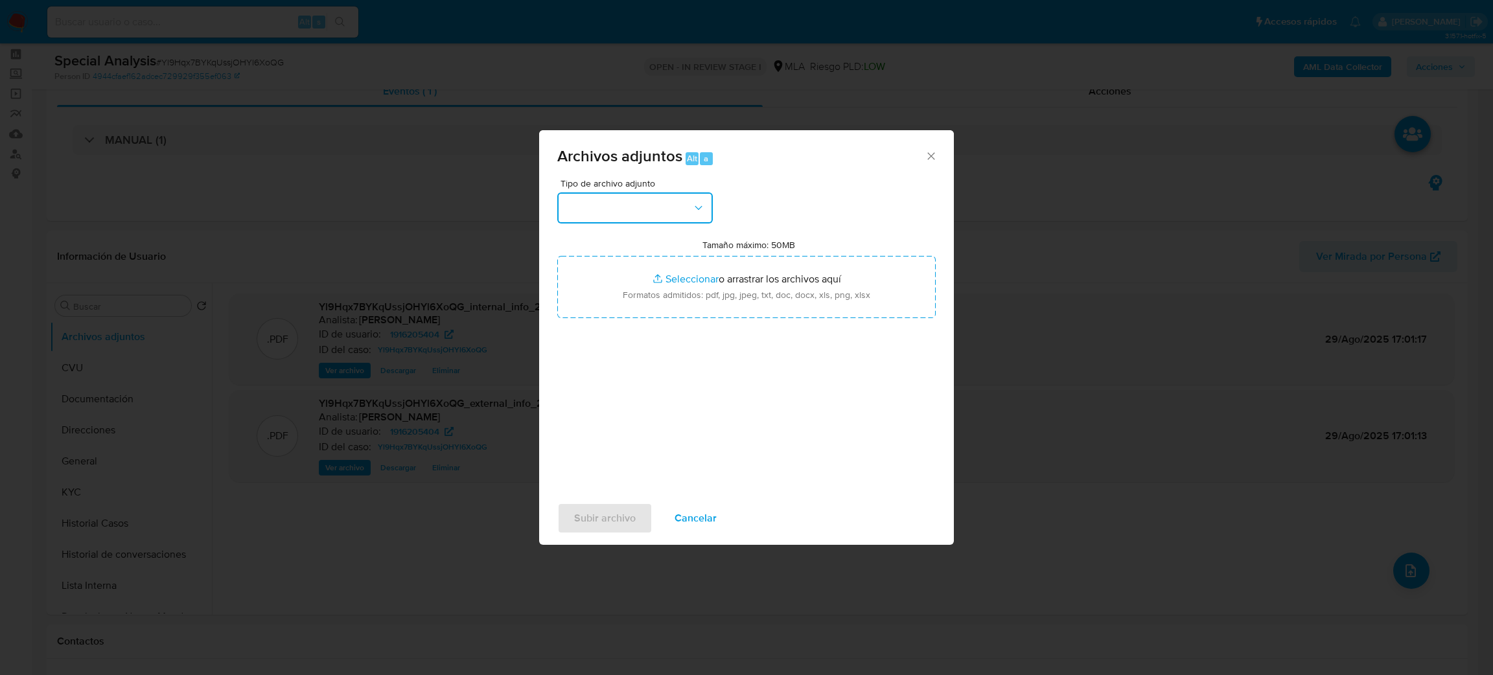
click at [635, 215] on button "button" at bounding box center [635, 207] width 156 height 31
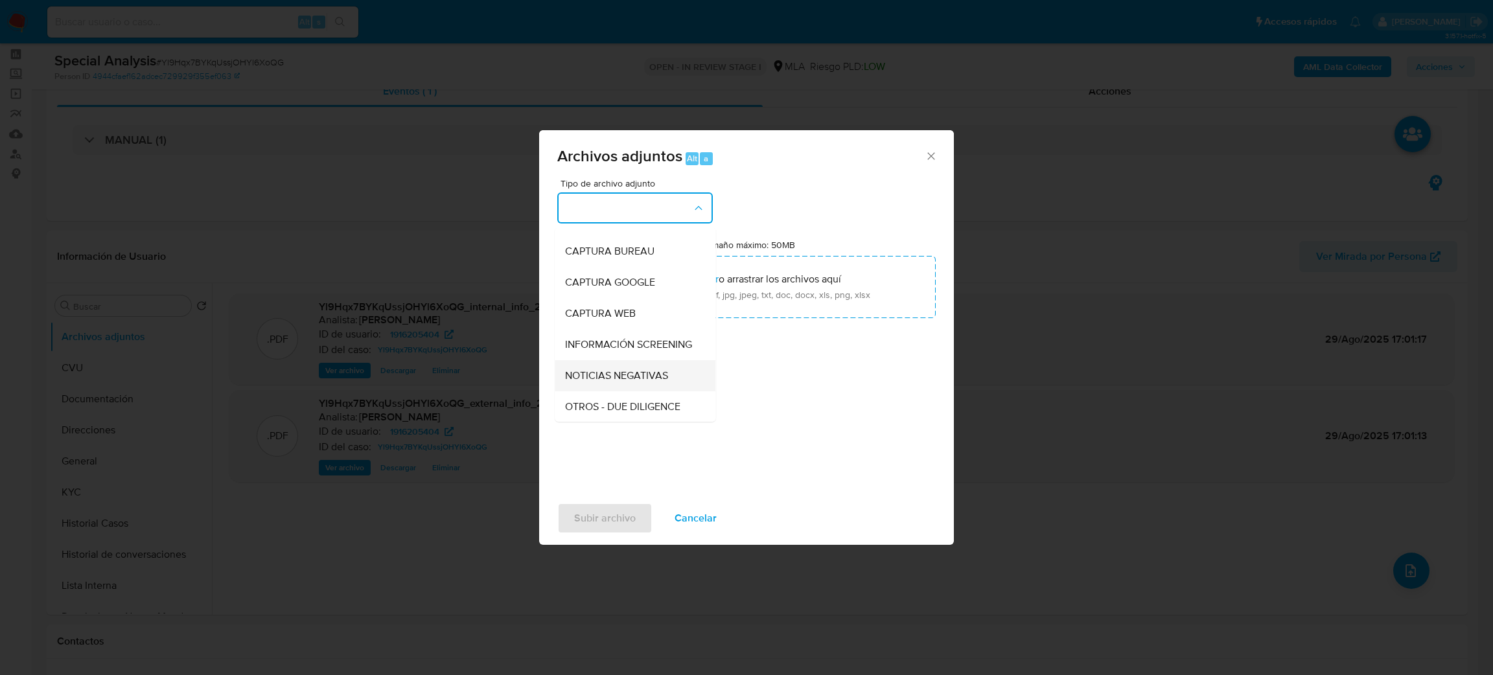
scroll to position [97, 0]
click at [625, 403] on div "OTROS" at bounding box center [631, 394] width 132 height 31
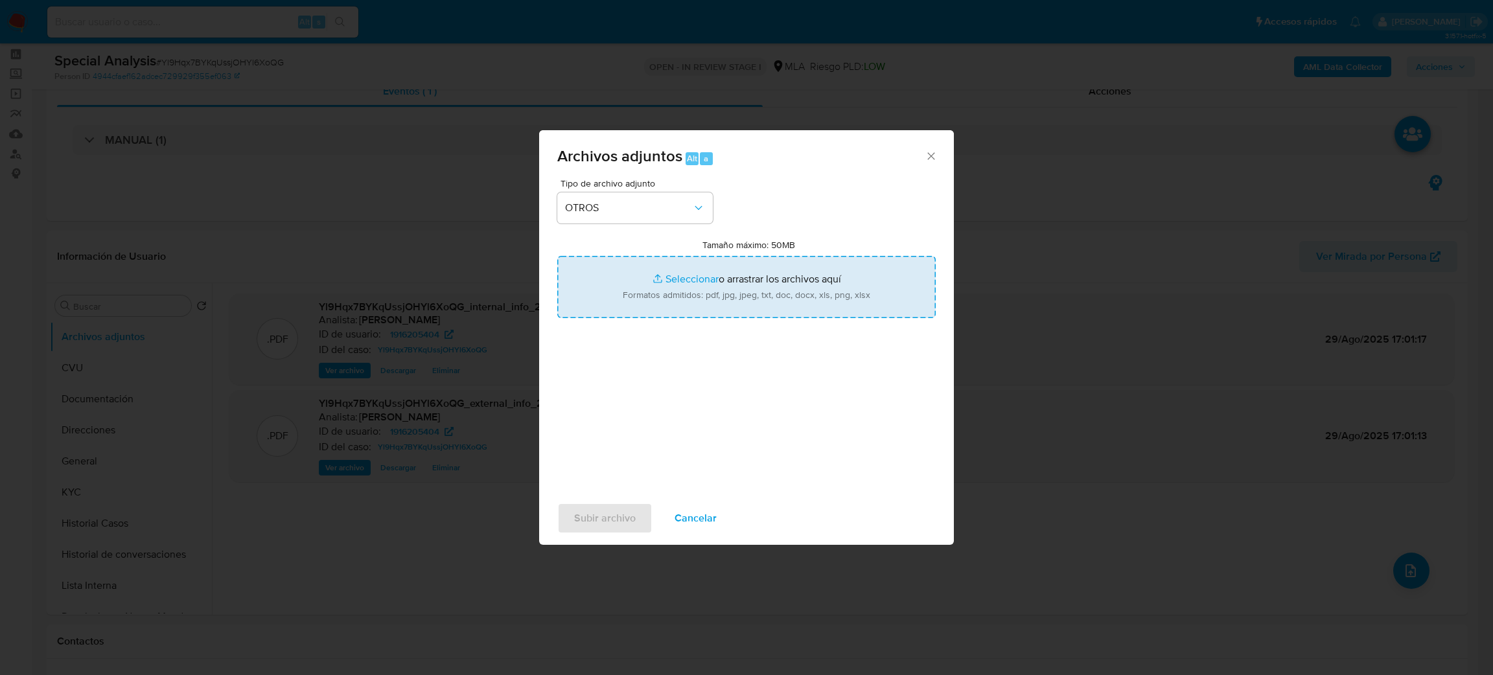
click at [662, 294] on input "Tamaño máximo: 50MB Seleccionar archivos" at bounding box center [746, 287] width 378 height 62
type input "C:\fakepath\Caselog Yl9Hqx7BYKqUssjOHYl6XoQG_2025_08_19_15_12_09.docx"
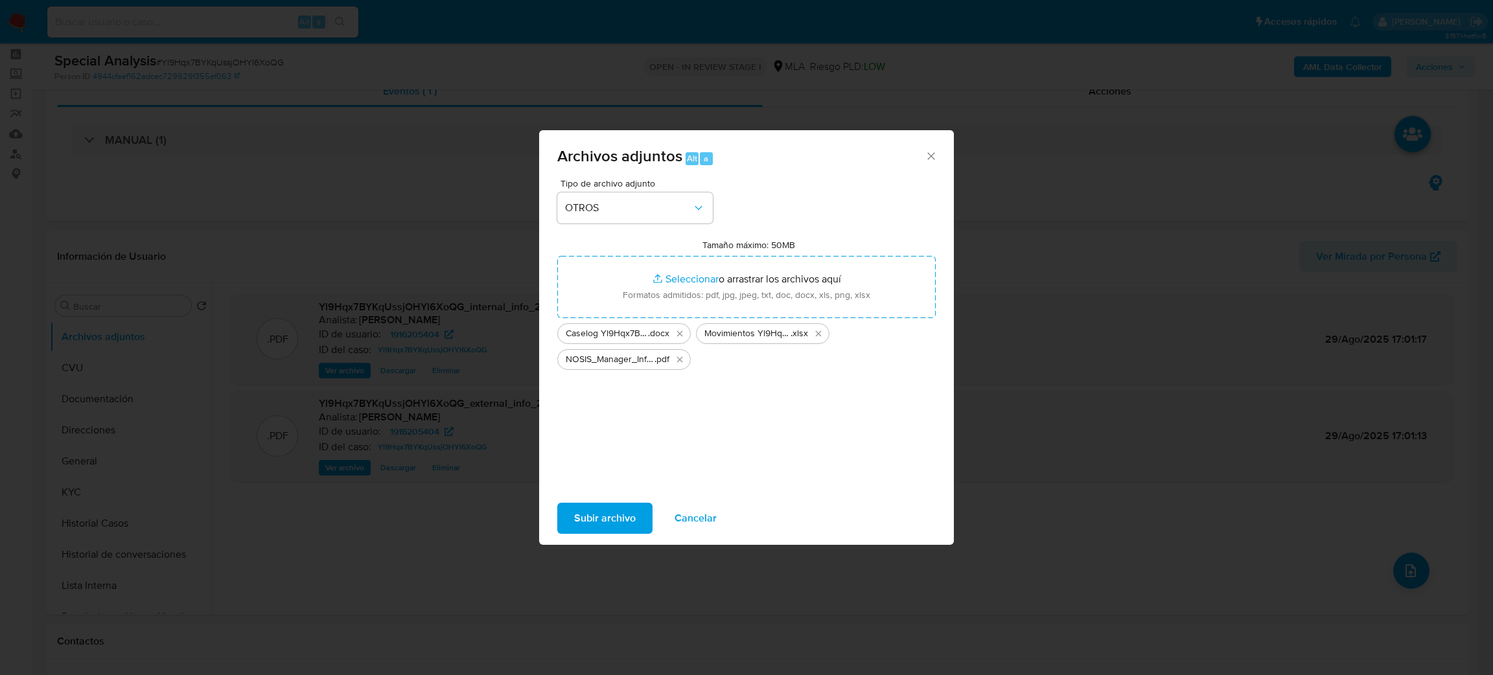
drag, startPoint x: 662, startPoint y: 294, endPoint x: 590, endPoint y: 518, distance: 236.1
click at [590, 518] on span "Subir archivo" at bounding box center [605, 518] width 62 height 29
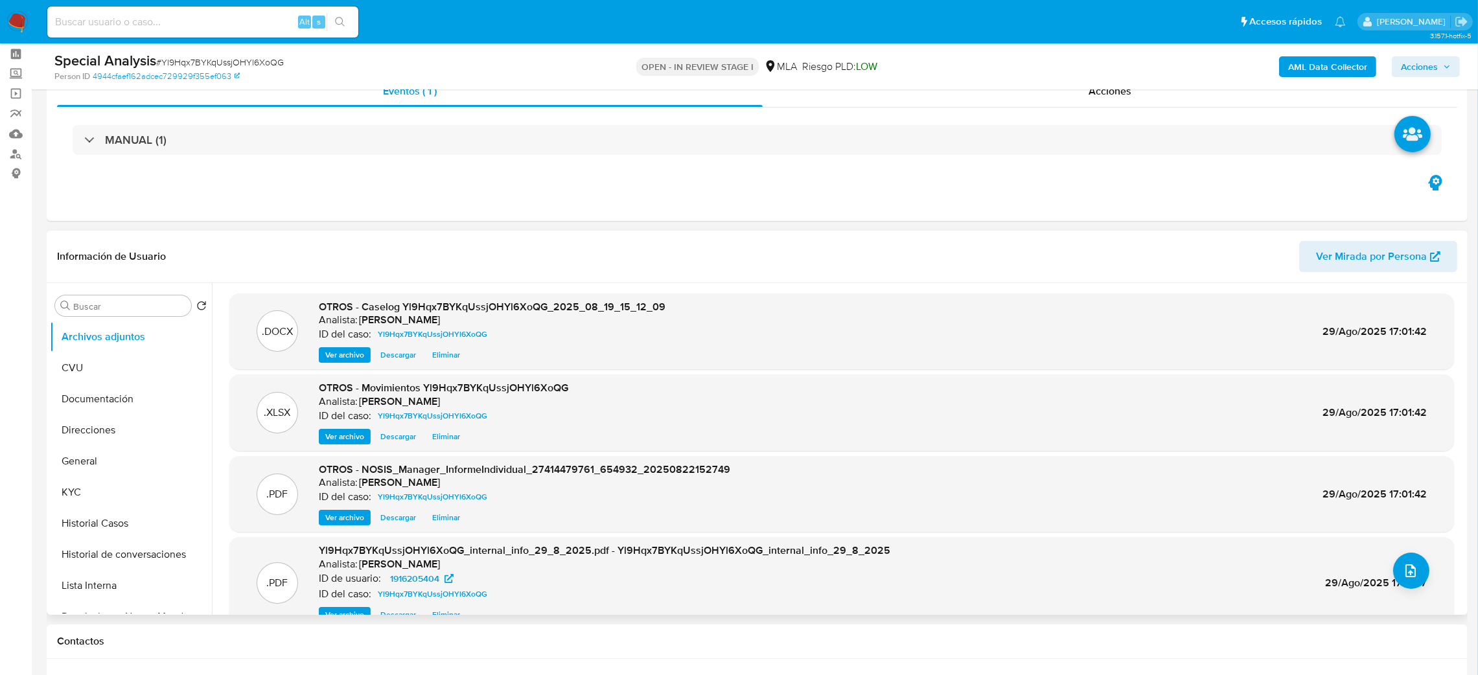
click at [343, 360] on span "Ver archivo" at bounding box center [344, 355] width 39 height 13
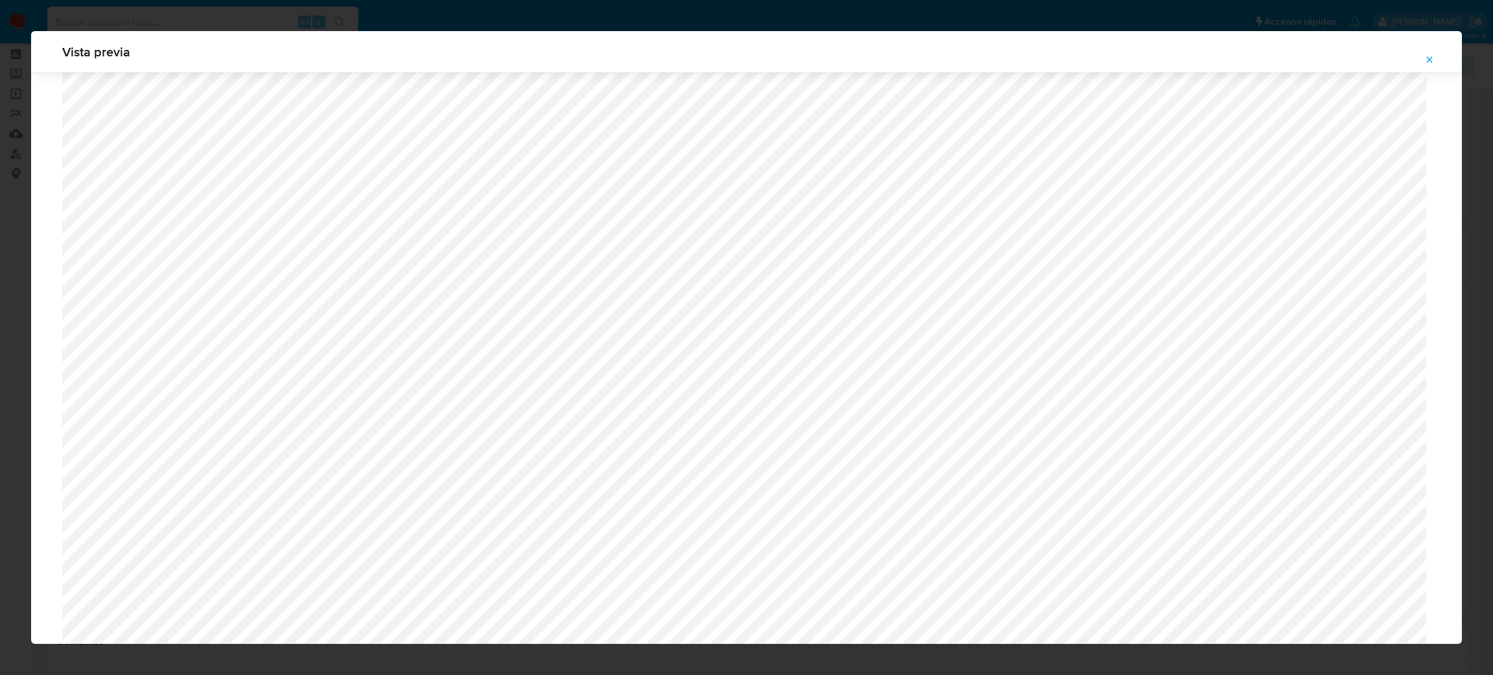
scroll to position [459, 0]
click at [1421, 62] on button "Attachment preview" at bounding box center [1429, 59] width 29 height 21
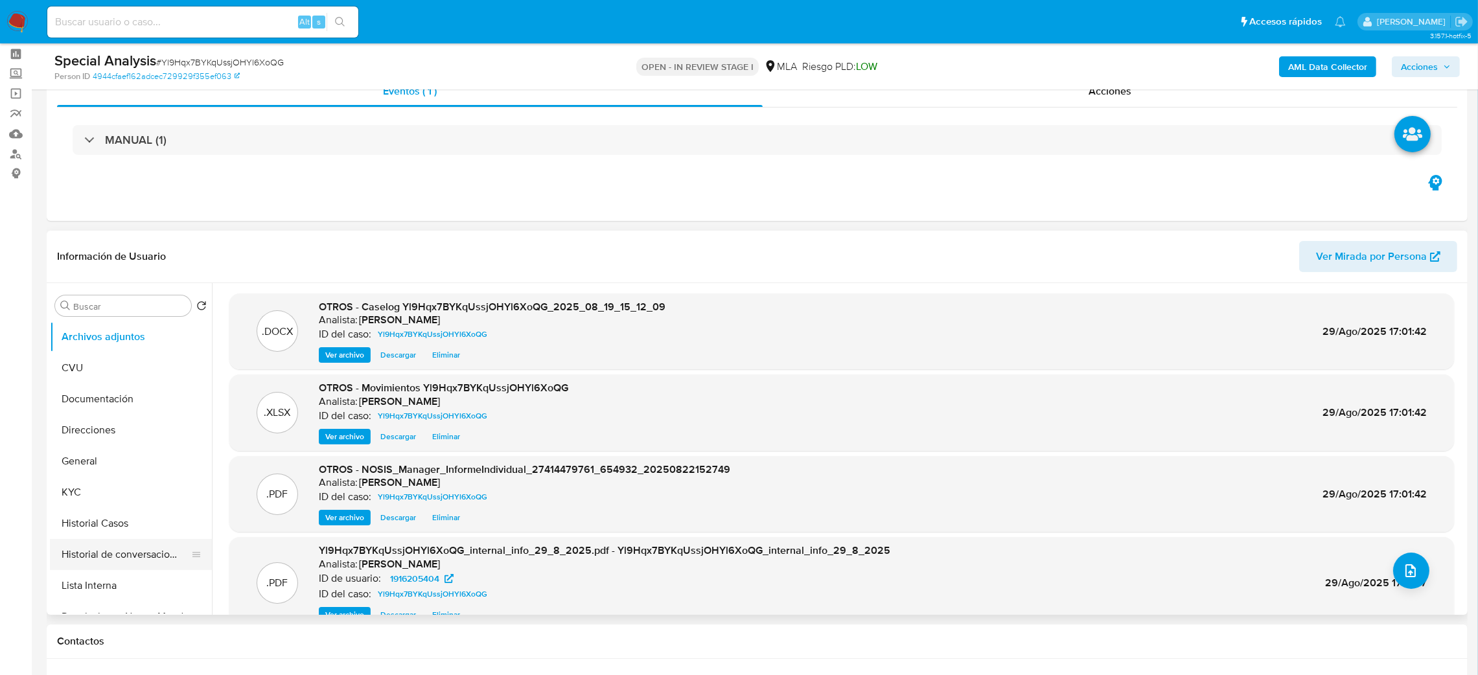
scroll to position [97, 0]
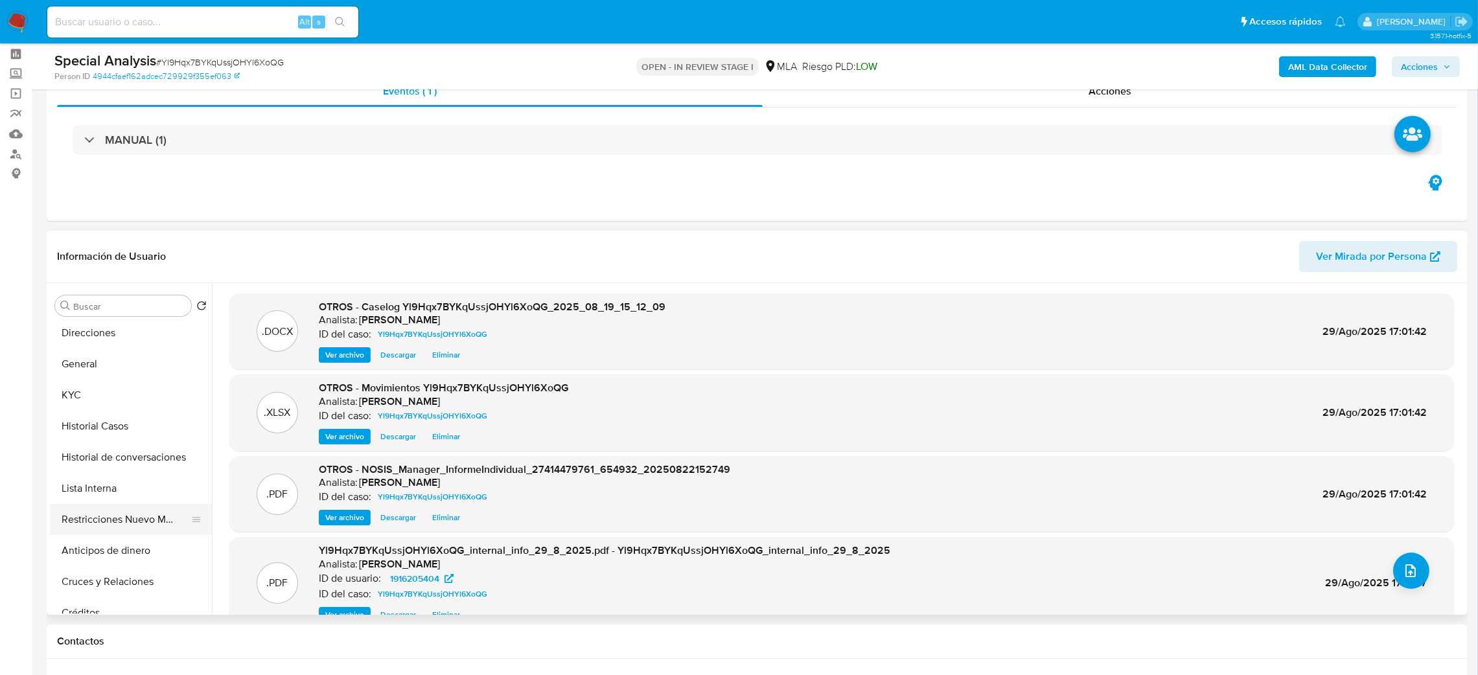
click at [97, 532] on button "Restricciones Nuevo Mundo" at bounding box center [126, 519] width 152 height 31
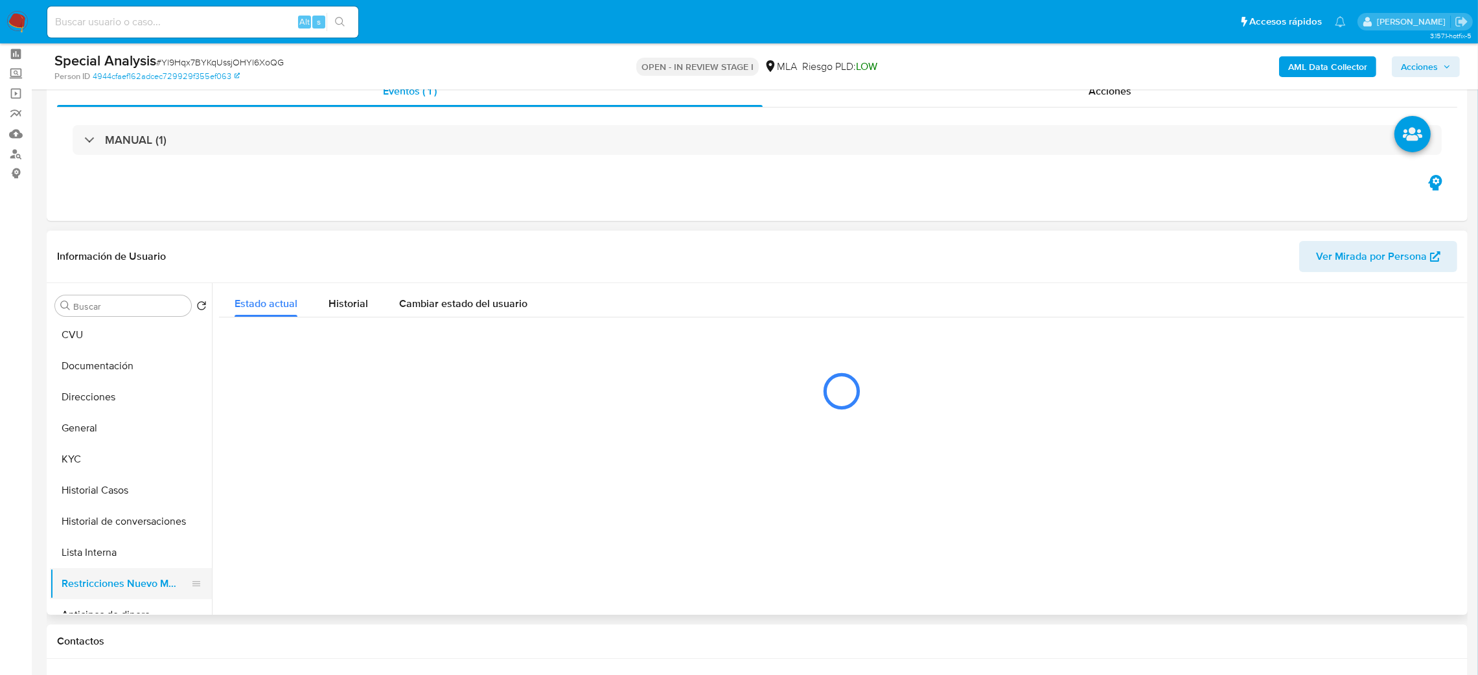
scroll to position [0, 0]
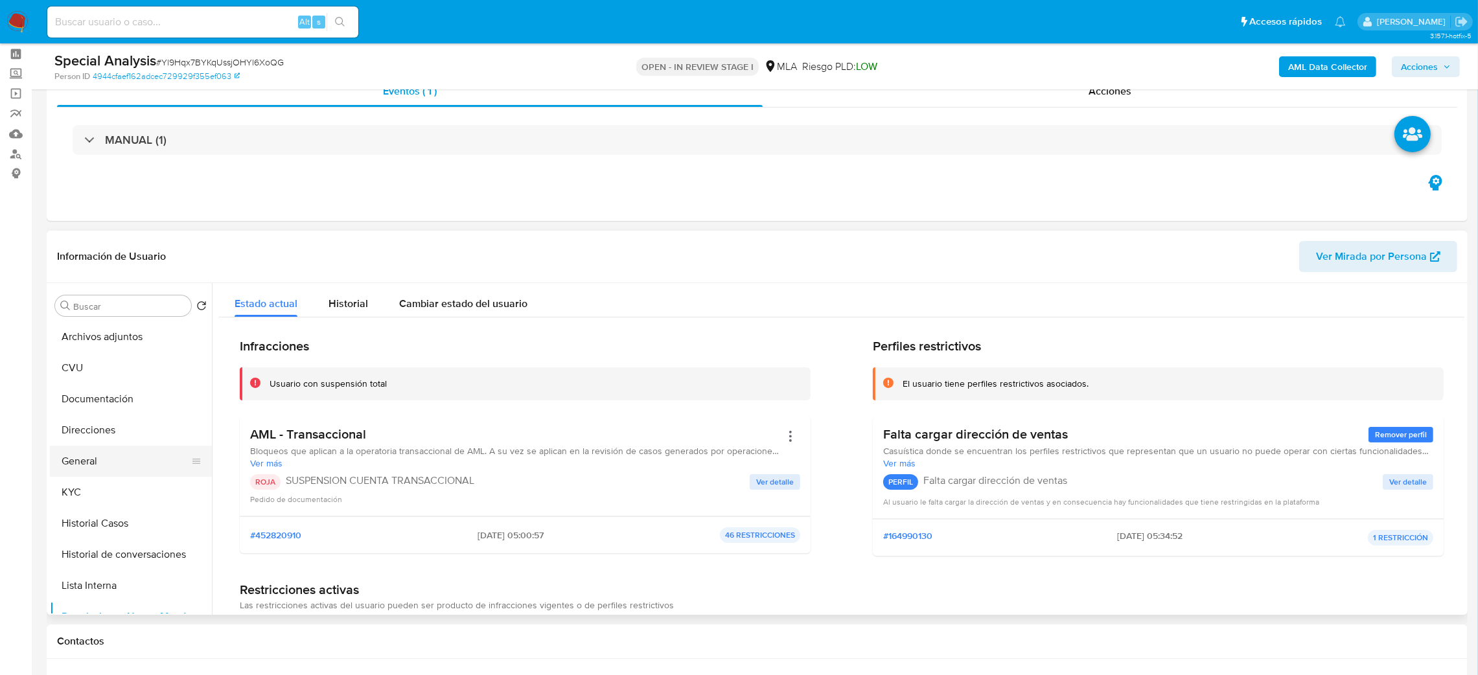
click at [107, 459] on button "General" at bounding box center [126, 461] width 152 height 31
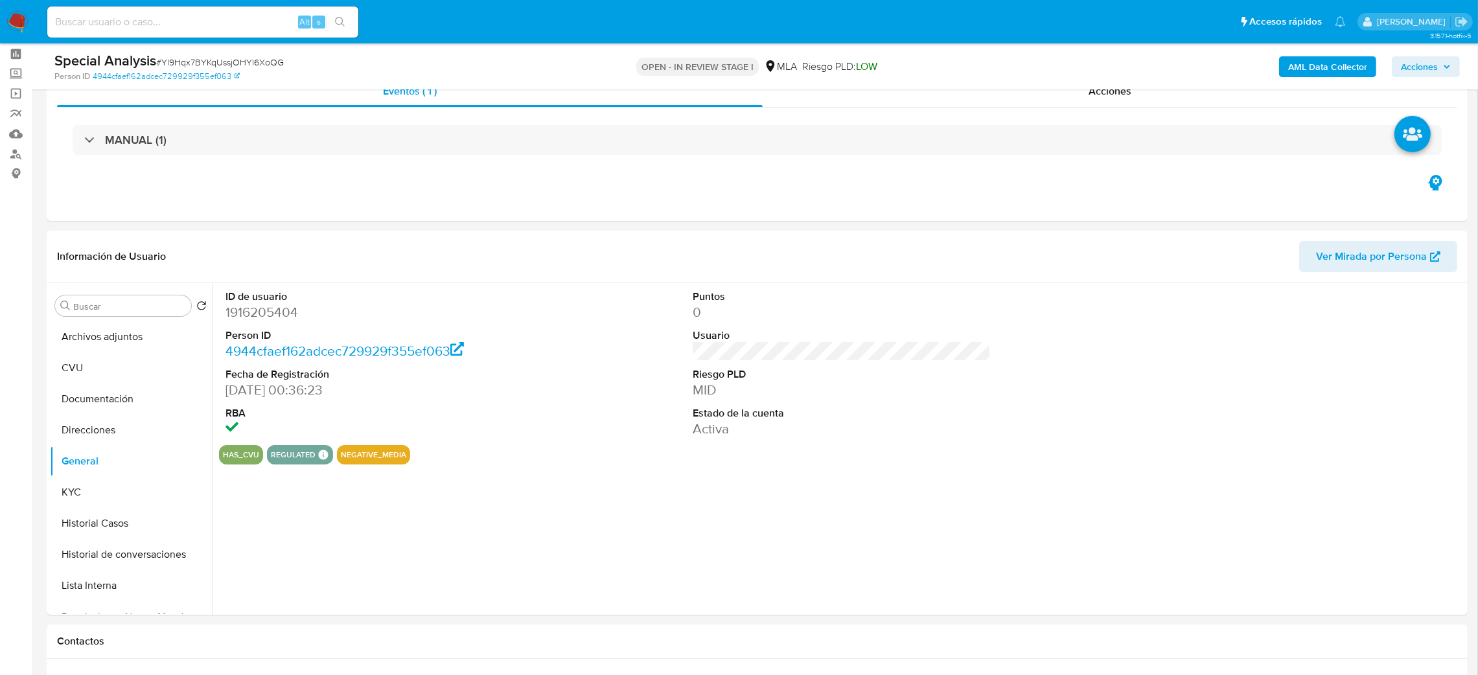
click at [246, 314] on dd "1916205404" at bounding box center [374, 312] width 299 height 18
copy dd "1916205404"
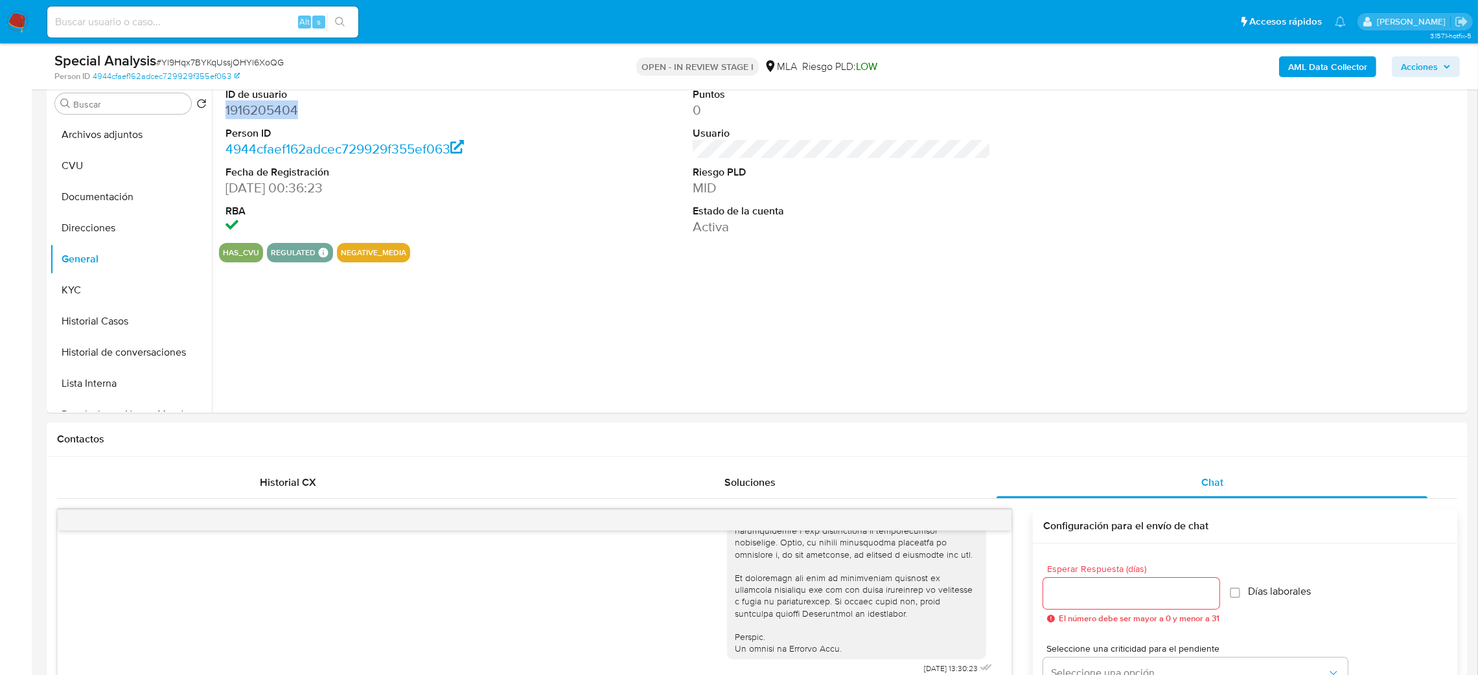
scroll to position [53, 0]
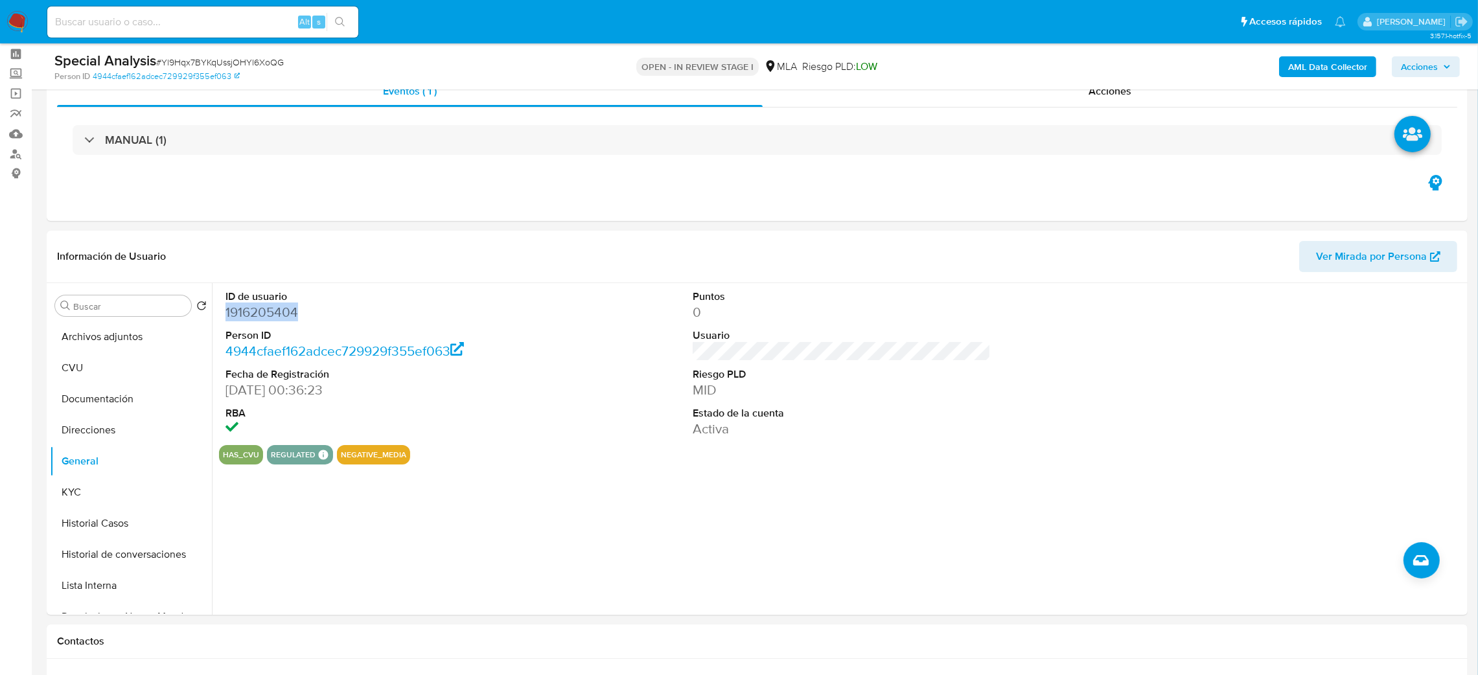
click at [1433, 65] on span "Acciones" at bounding box center [1419, 66] width 37 height 21
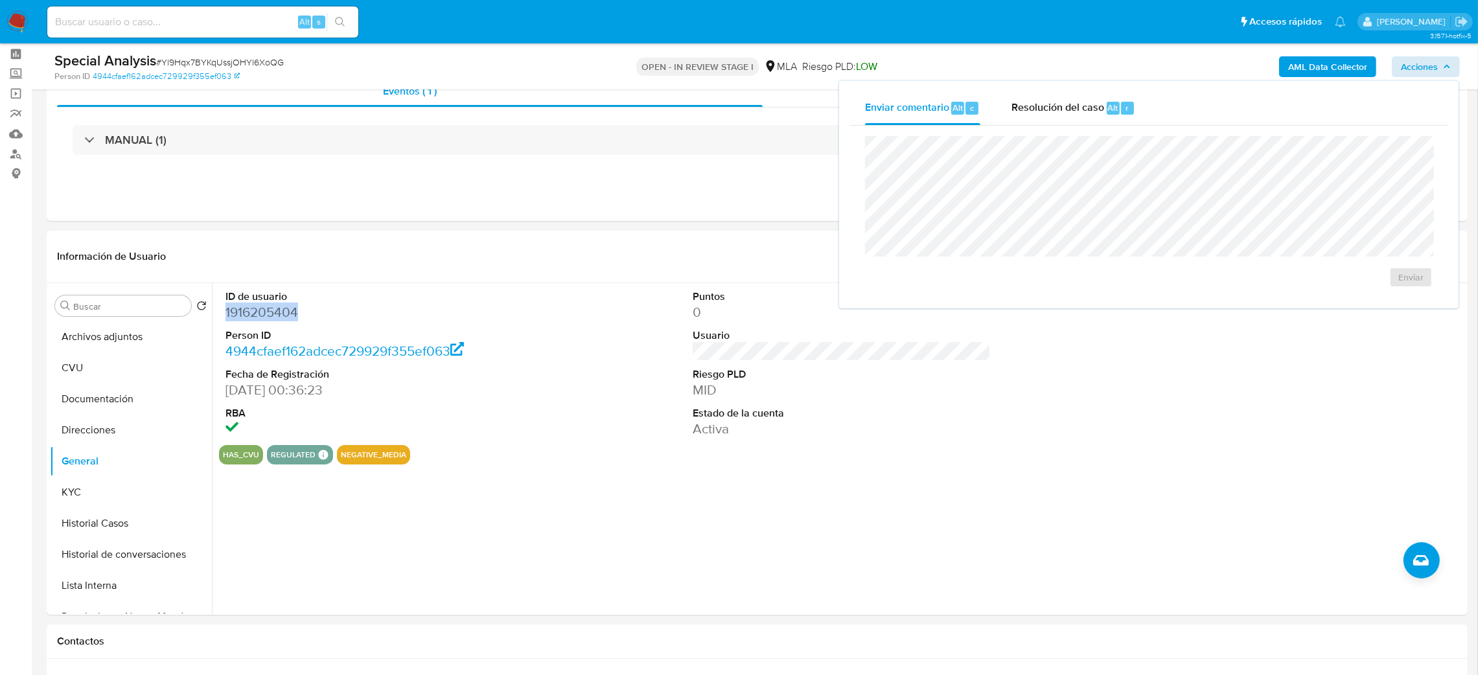
click at [1024, 115] on div "Resolución del caso Alt r" at bounding box center [1073, 108] width 124 height 34
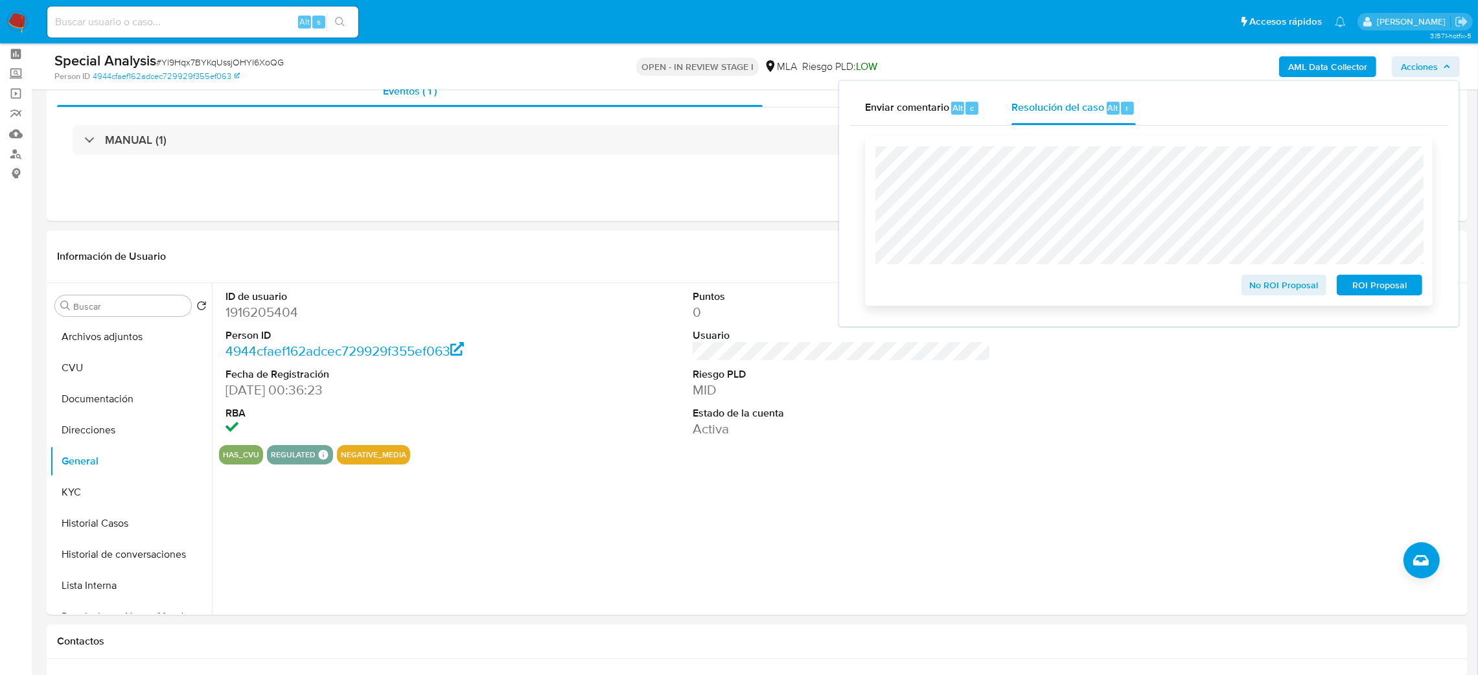
click at [1409, 286] on span "ROI Proposal" at bounding box center [1379, 285] width 67 height 18
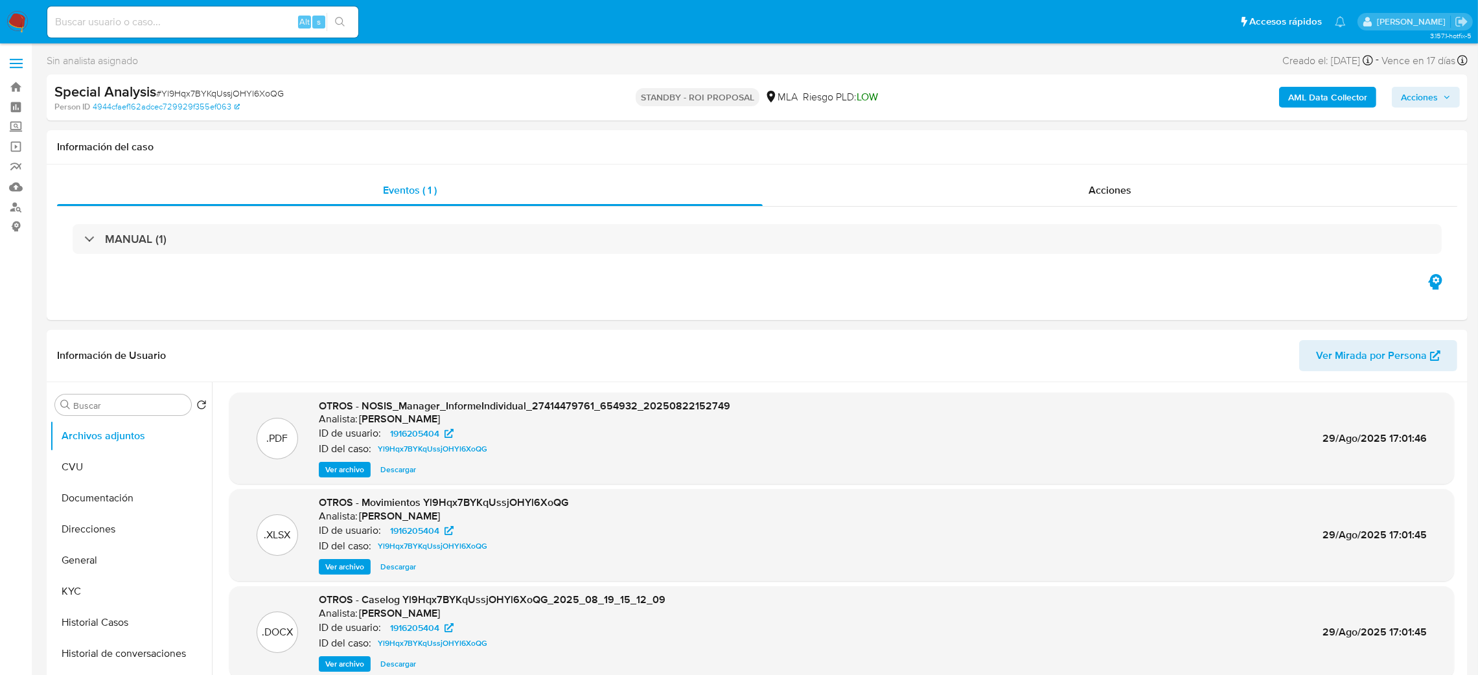
select select "10"
click at [223, 22] on input at bounding box center [202, 22] width 311 height 17
paste input "C1MTrIyy6w6XlfTohLjQYxP2"
type input "C1MTrIyy6w6XlfTohLjQYxP2"
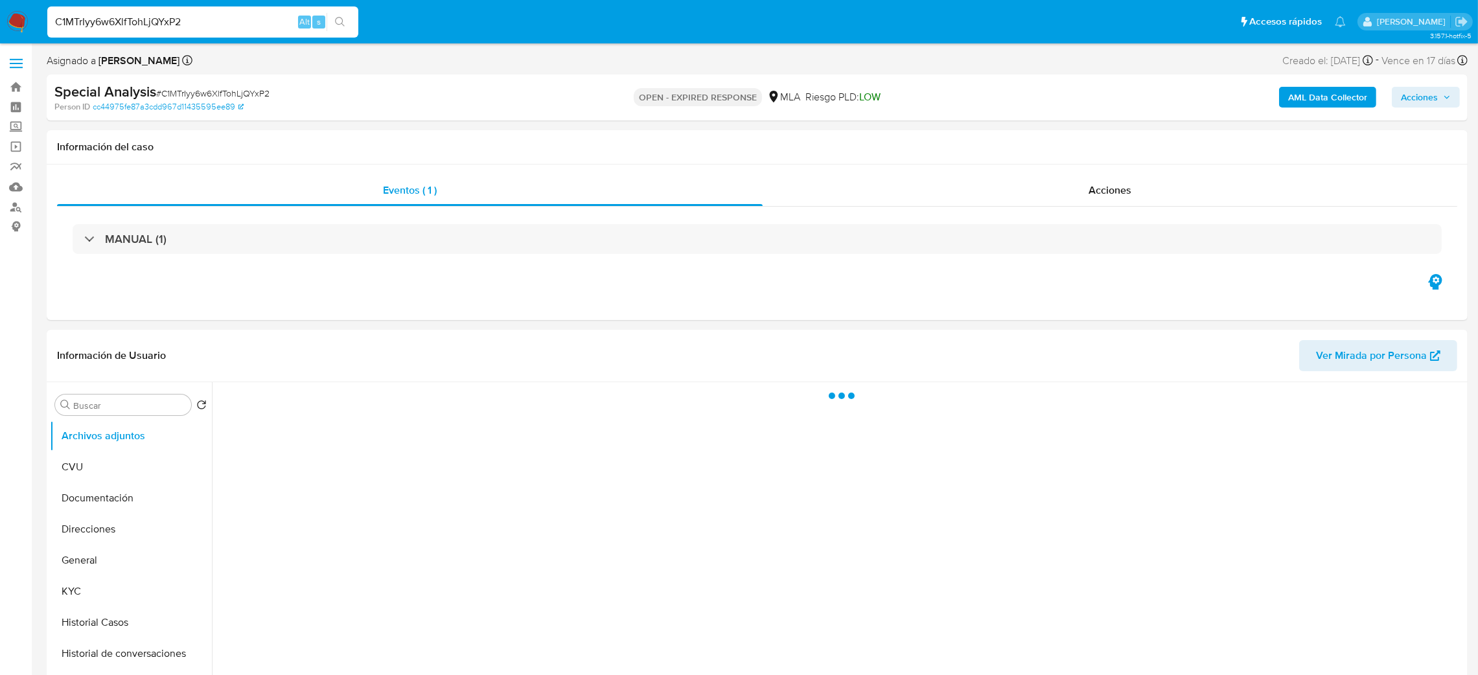
click at [194, 98] on span "# C1MTrIyy6w6XlfTohLjQYxP2" at bounding box center [212, 93] width 113 height 13
copy span "C1MTrIyy6w6XlfTohLjQYxP2"
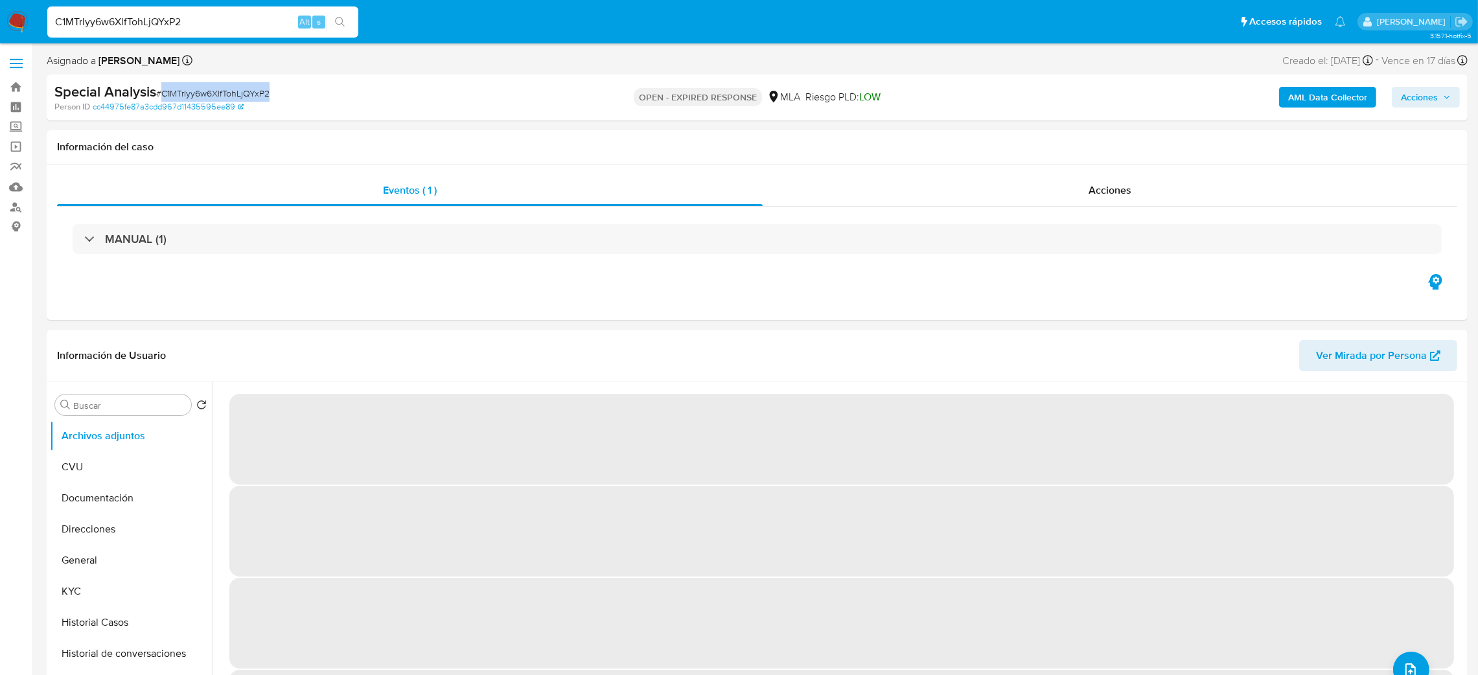
click at [17, 26] on img at bounding box center [17, 22] width 22 height 22
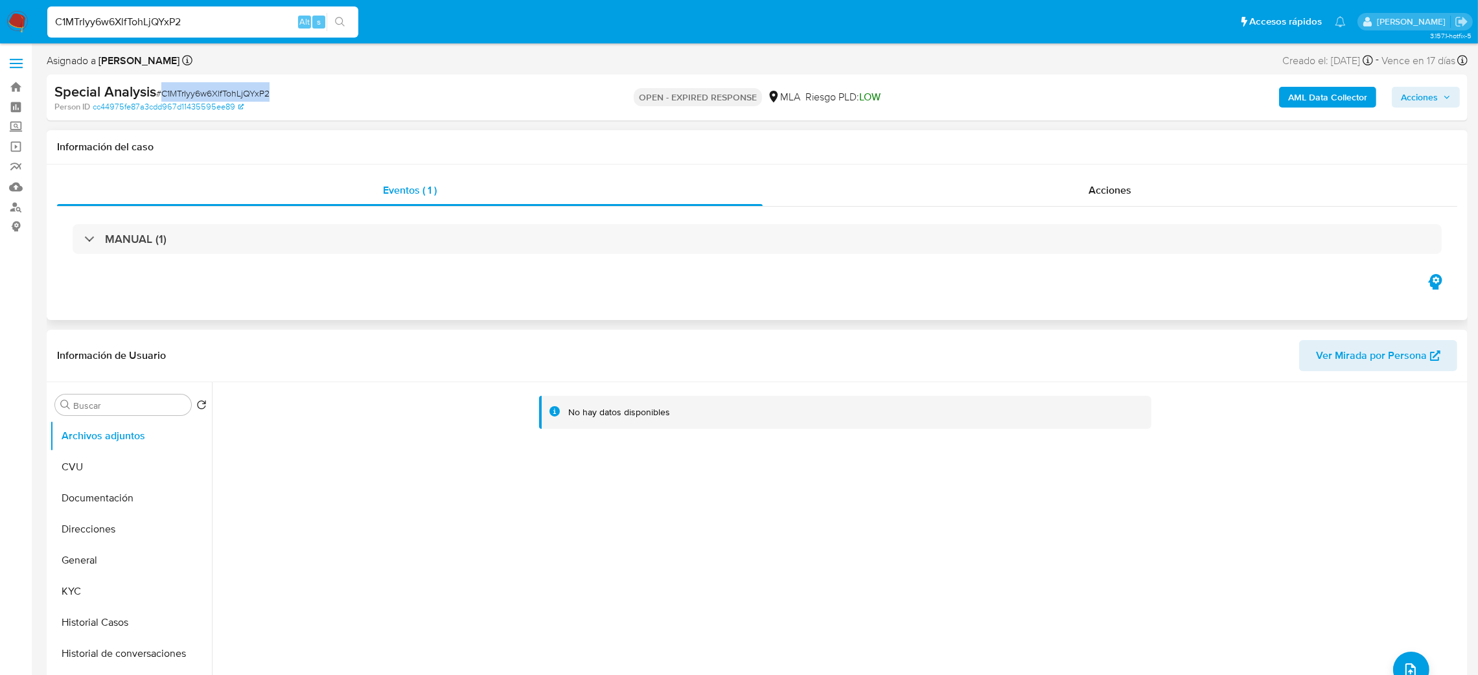
select select "10"
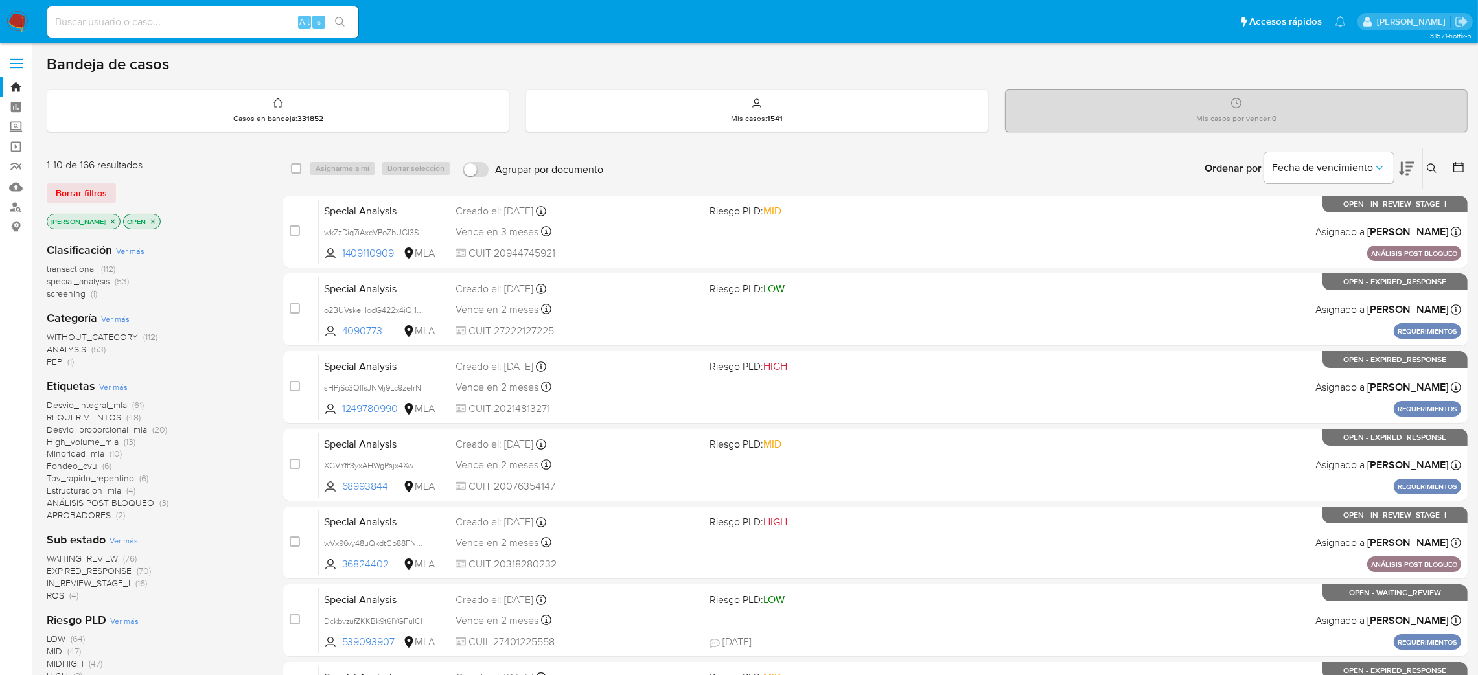
click at [1432, 179] on div "Ingrese ID de usuario o caso Buscar Borrar filtros" at bounding box center [1433, 168] width 22 height 40
click at [1429, 167] on icon at bounding box center [1432, 168] width 10 height 10
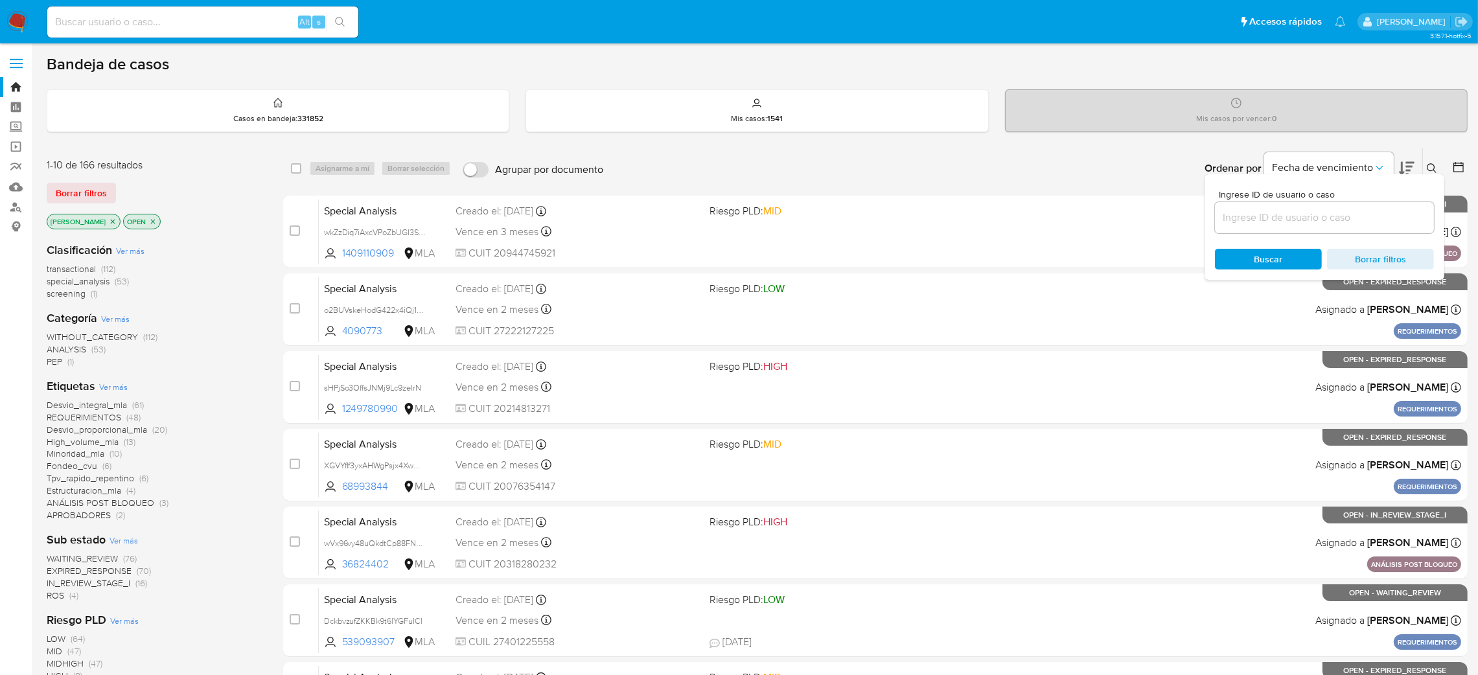
click at [1340, 206] on div at bounding box center [1324, 217] width 219 height 31
click at [1340, 214] on input at bounding box center [1324, 217] width 219 height 17
paste input "C1MTrIyy6w6XlfTohLjQYxP2"
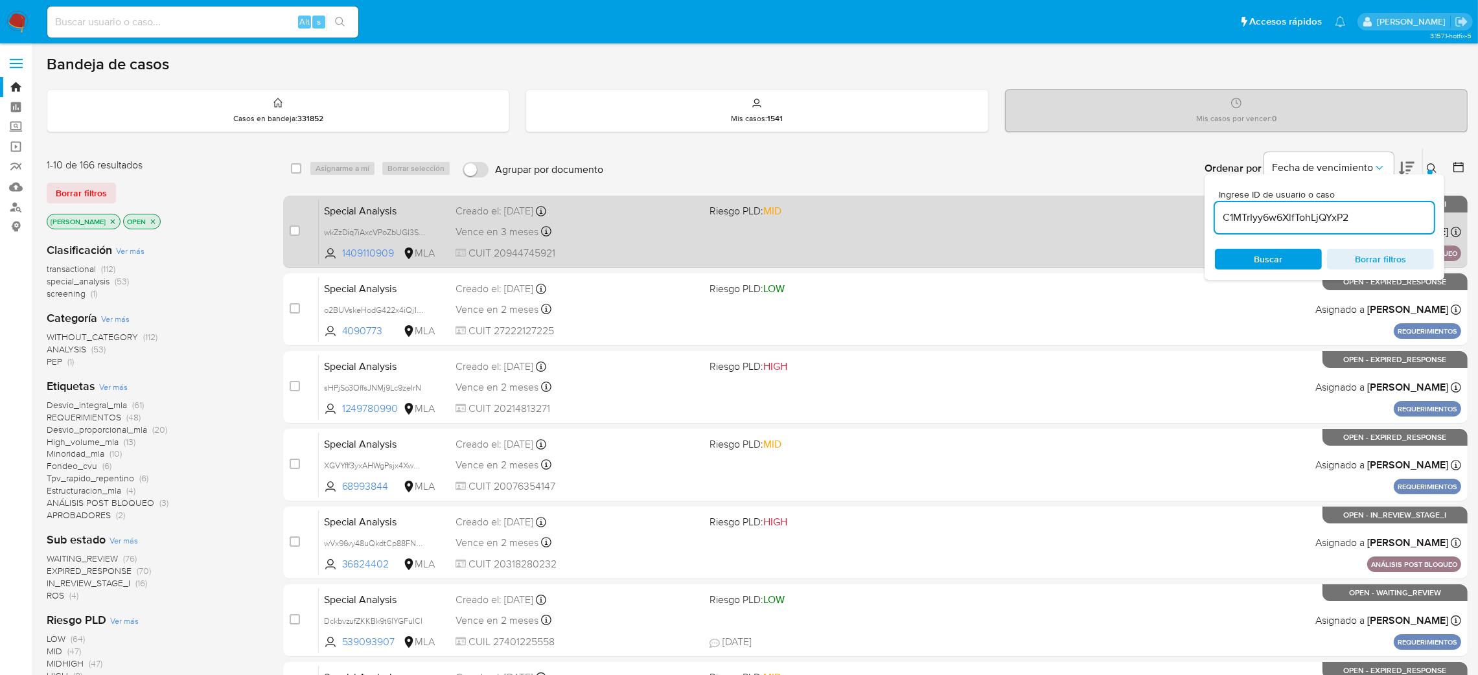
type input "C1MTrIyy6w6XlfTohLjQYxP2"
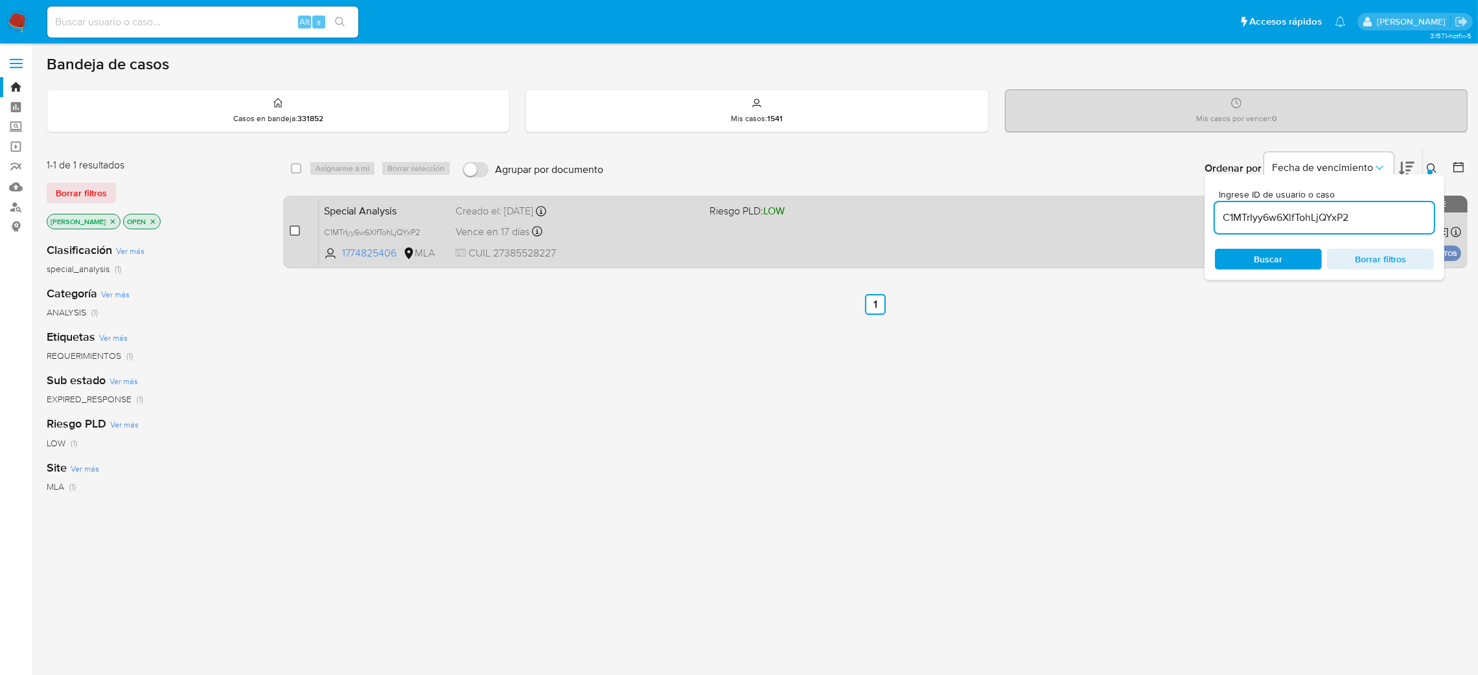
click at [296, 228] on input "checkbox" at bounding box center [295, 230] width 10 height 10
checkbox input "true"
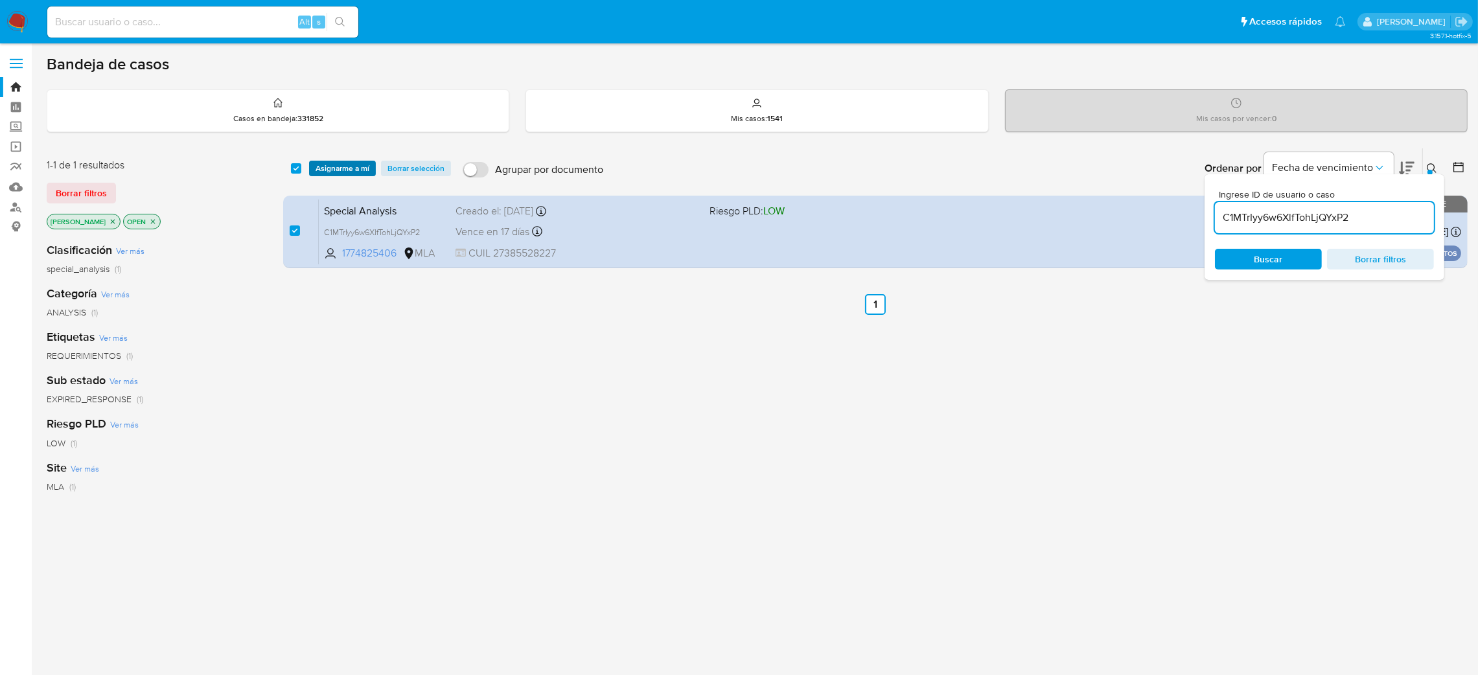
click at [351, 170] on span "Asignarme a mí" at bounding box center [343, 168] width 54 height 13
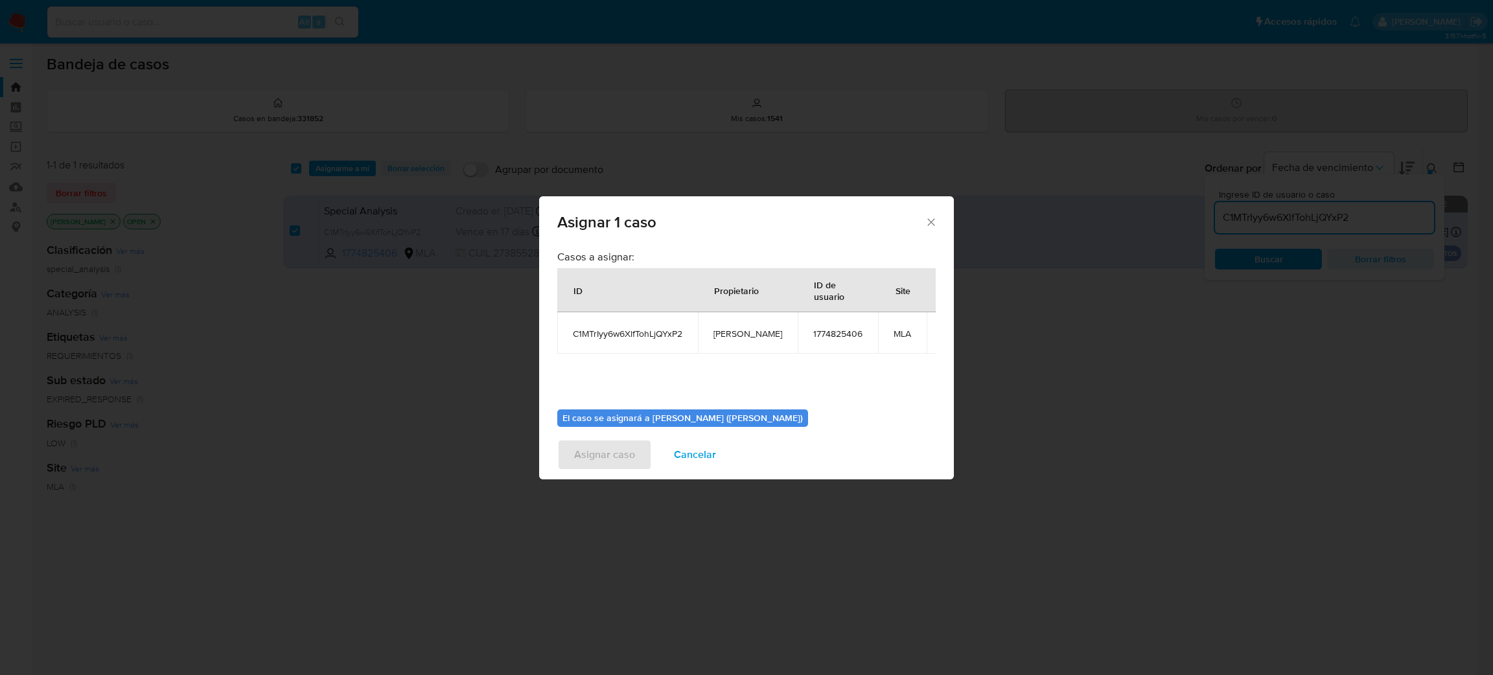
click at [724, 336] on span "[PERSON_NAME]" at bounding box center [747, 334] width 69 height 12
copy span "[PERSON_NAME]"
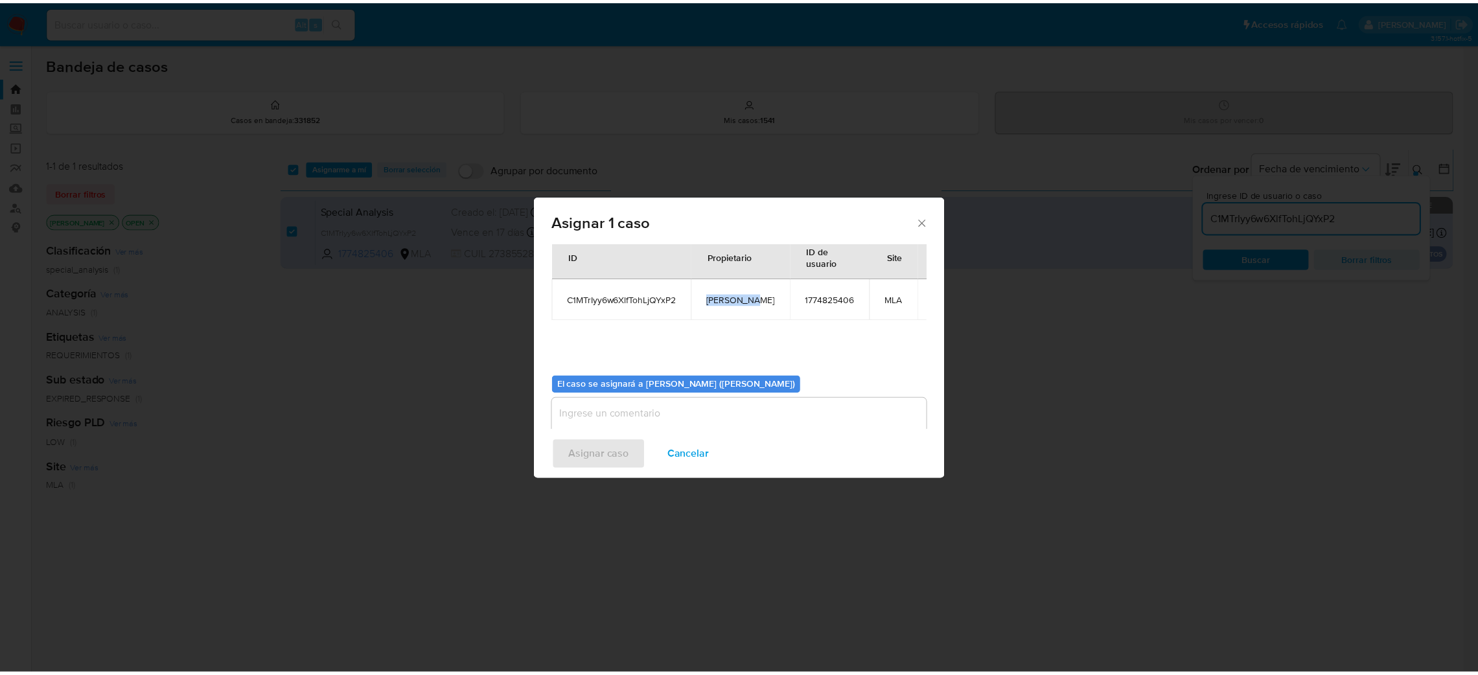
scroll to position [67, 0]
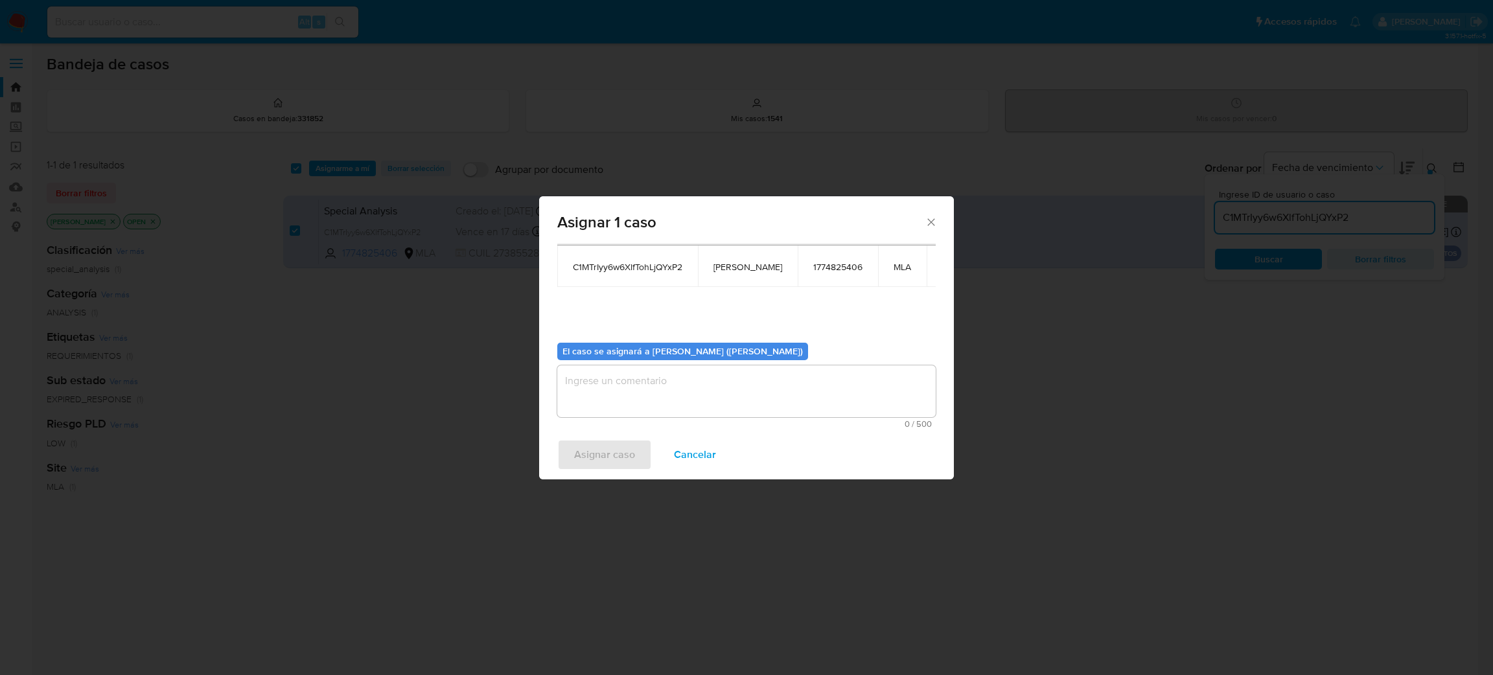
click at [651, 378] on textarea "assign-modal" at bounding box center [746, 391] width 378 height 52
paste textarea "[PERSON_NAME]"
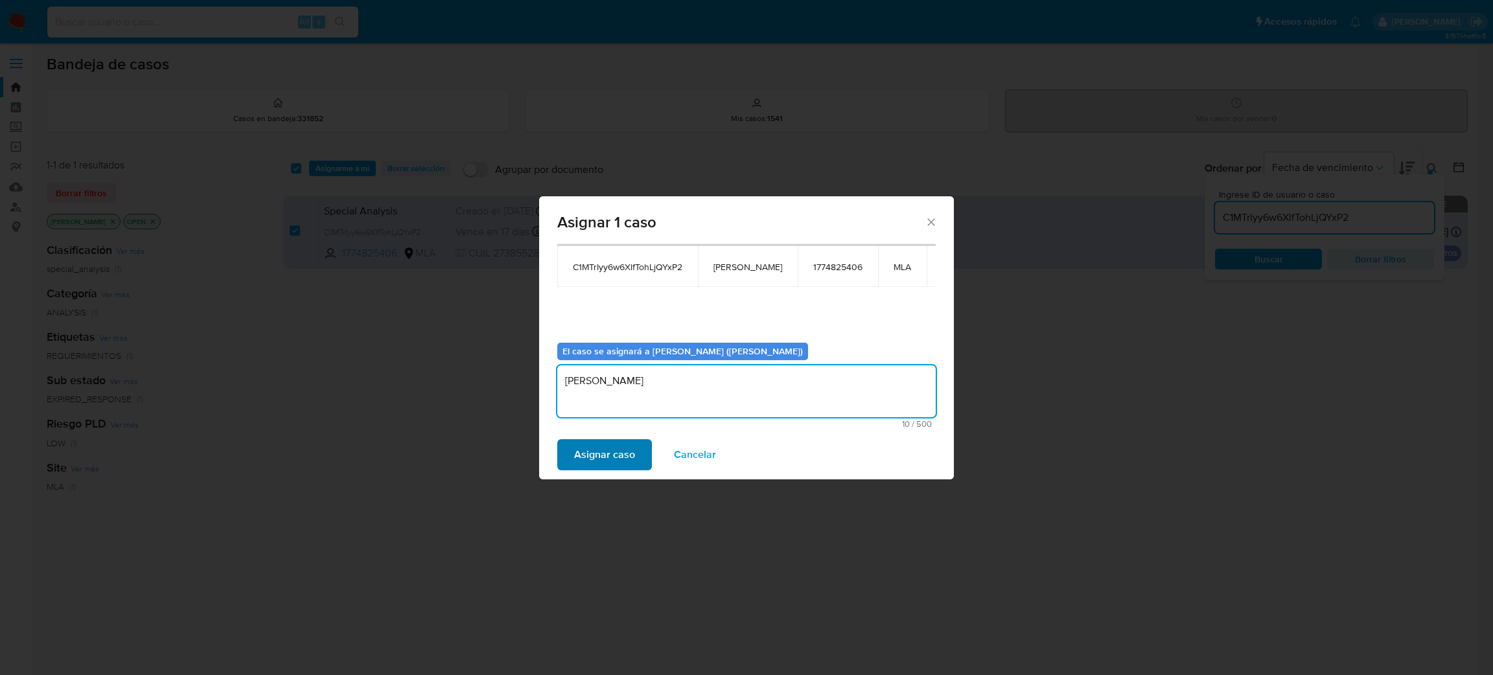
type textarea "[PERSON_NAME]"
click at [621, 455] on span "Asignar caso" at bounding box center [604, 455] width 61 height 29
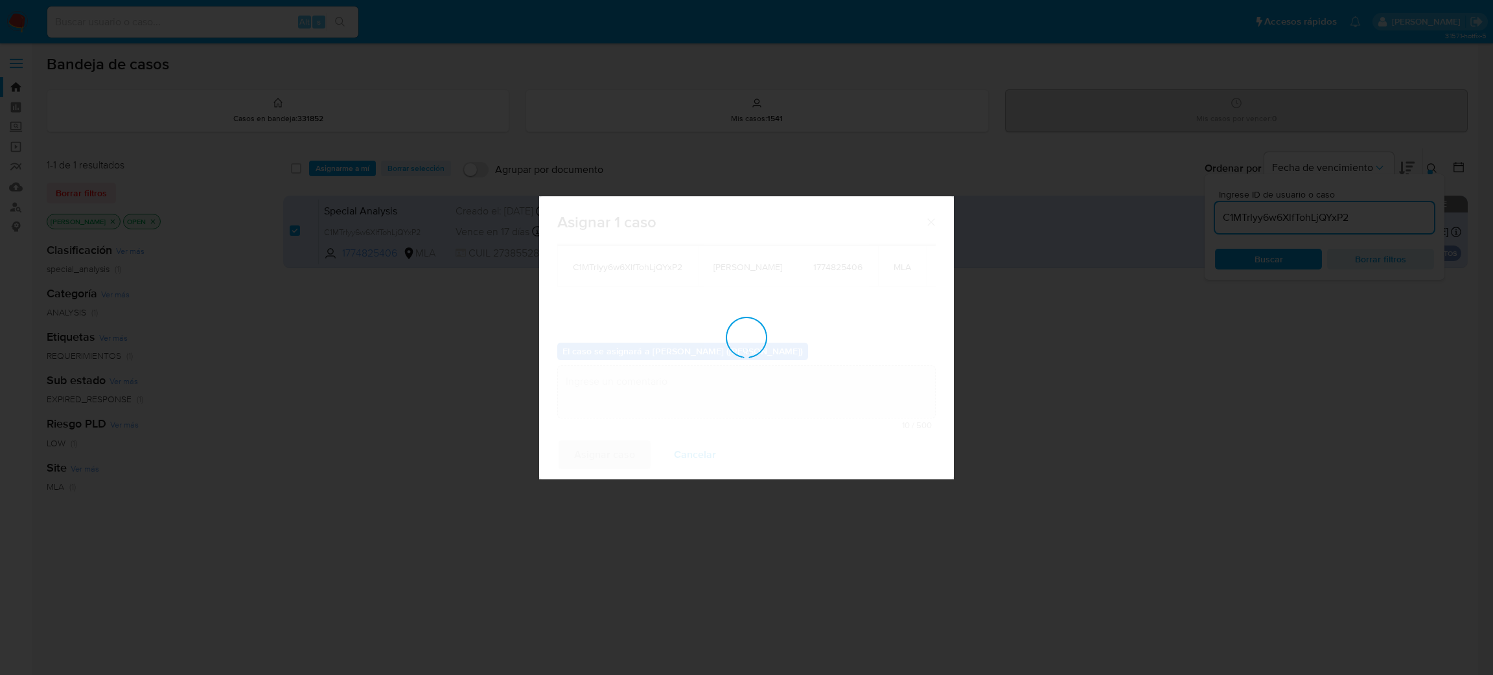
checkbox input "false"
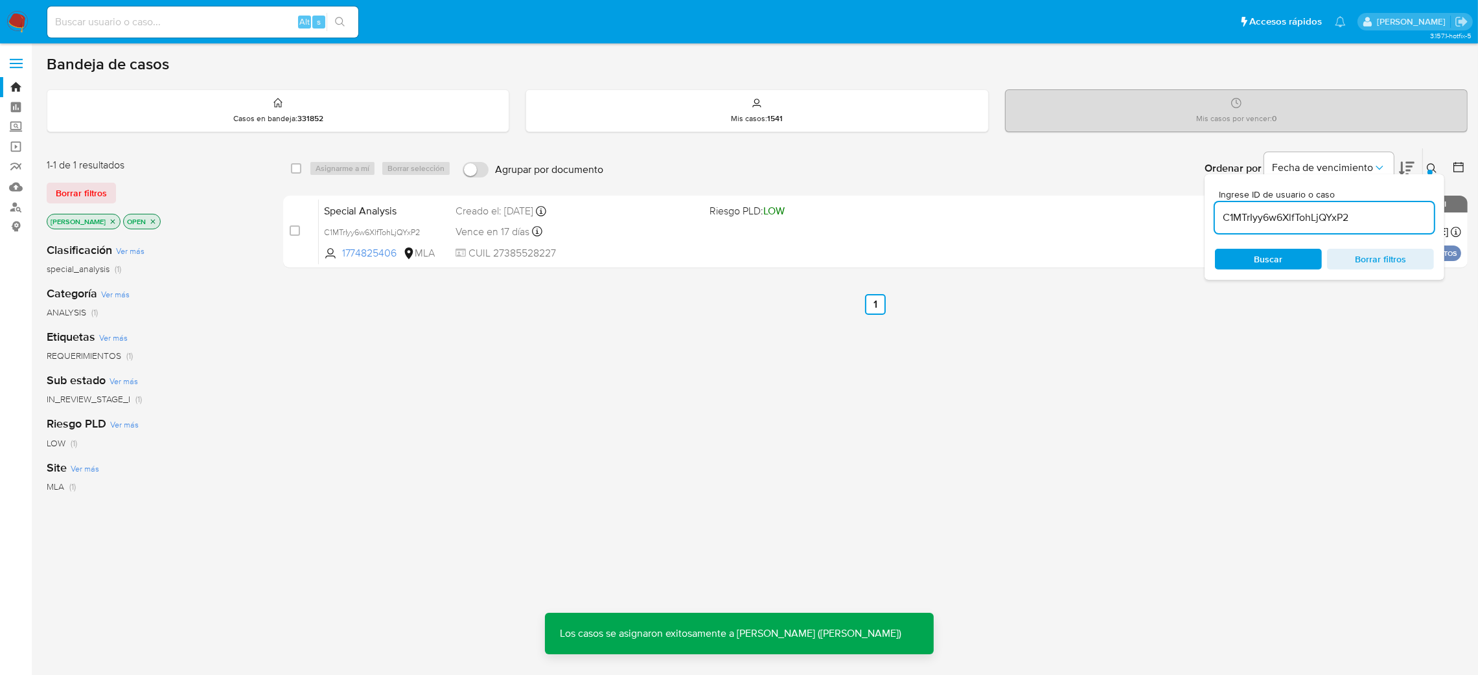
click at [396, 203] on span "Special Analysis" at bounding box center [385, 210] width 122 height 17
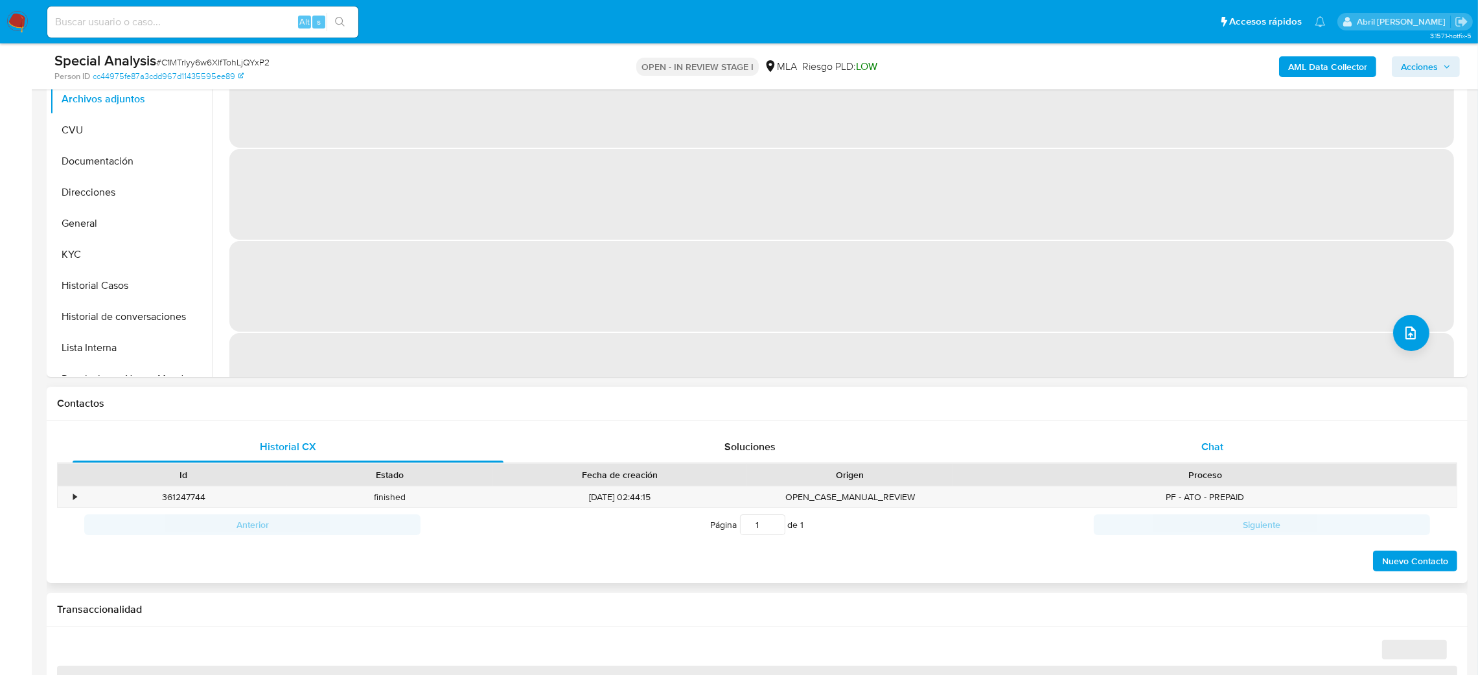
select select "10"
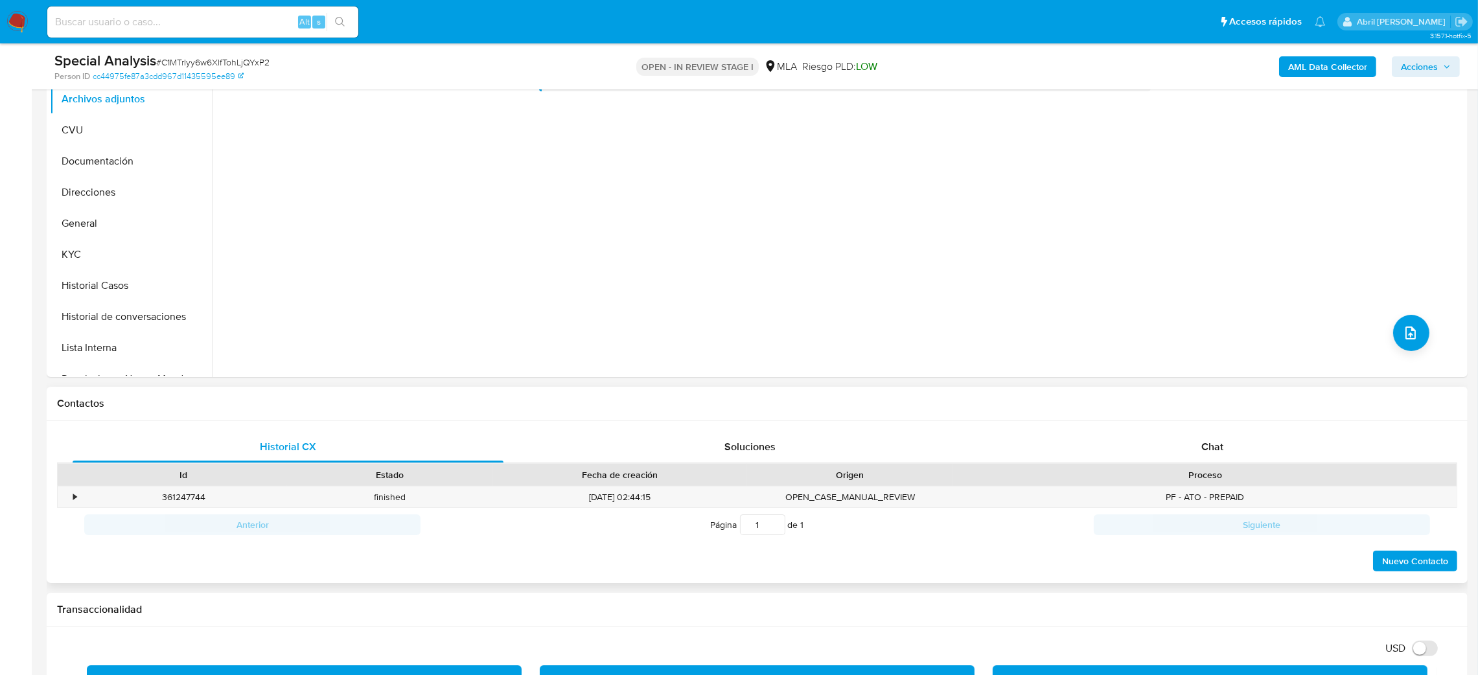
drag, startPoint x: 1232, startPoint y: 450, endPoint x: 1114, endPoint y: 428, distance: 119.5
click at [1233, 450] on div "Chat" at bounding box center [1212, 447] width 431 height 31
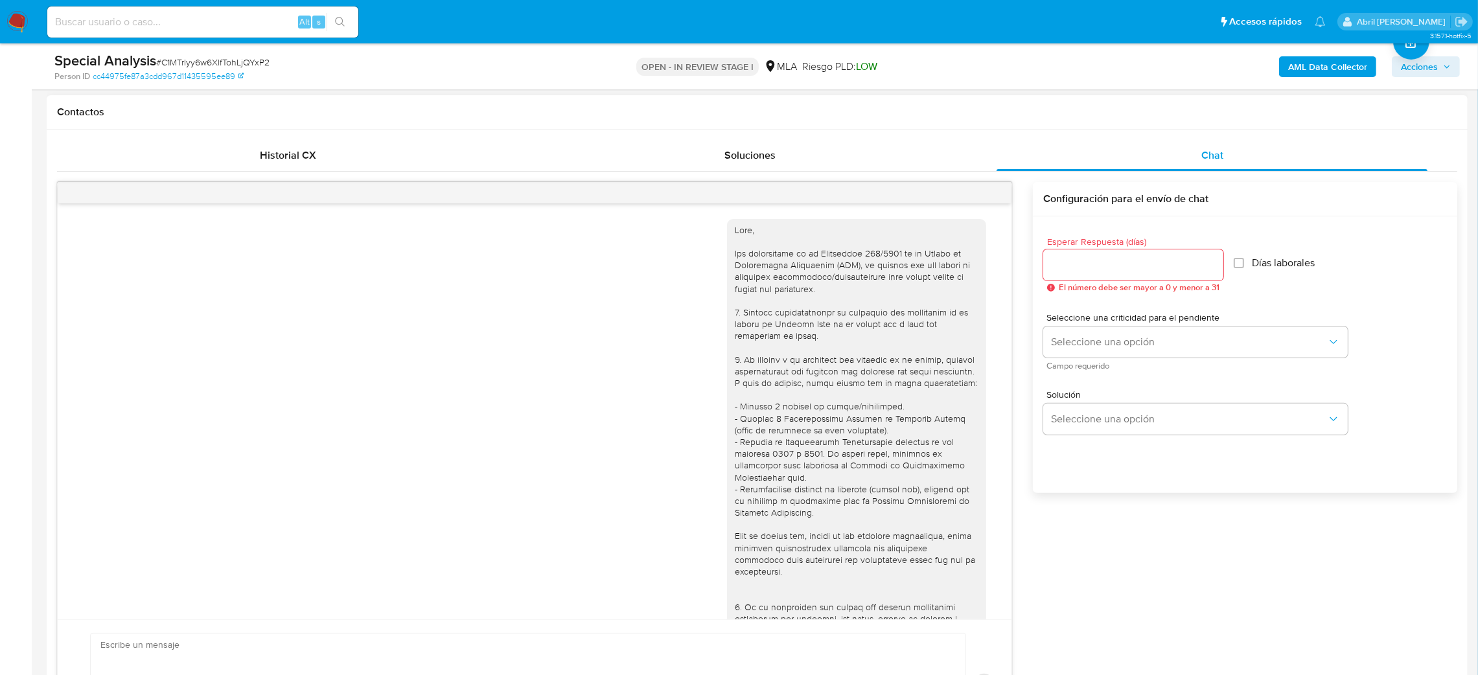
scroll to position [947, 0]
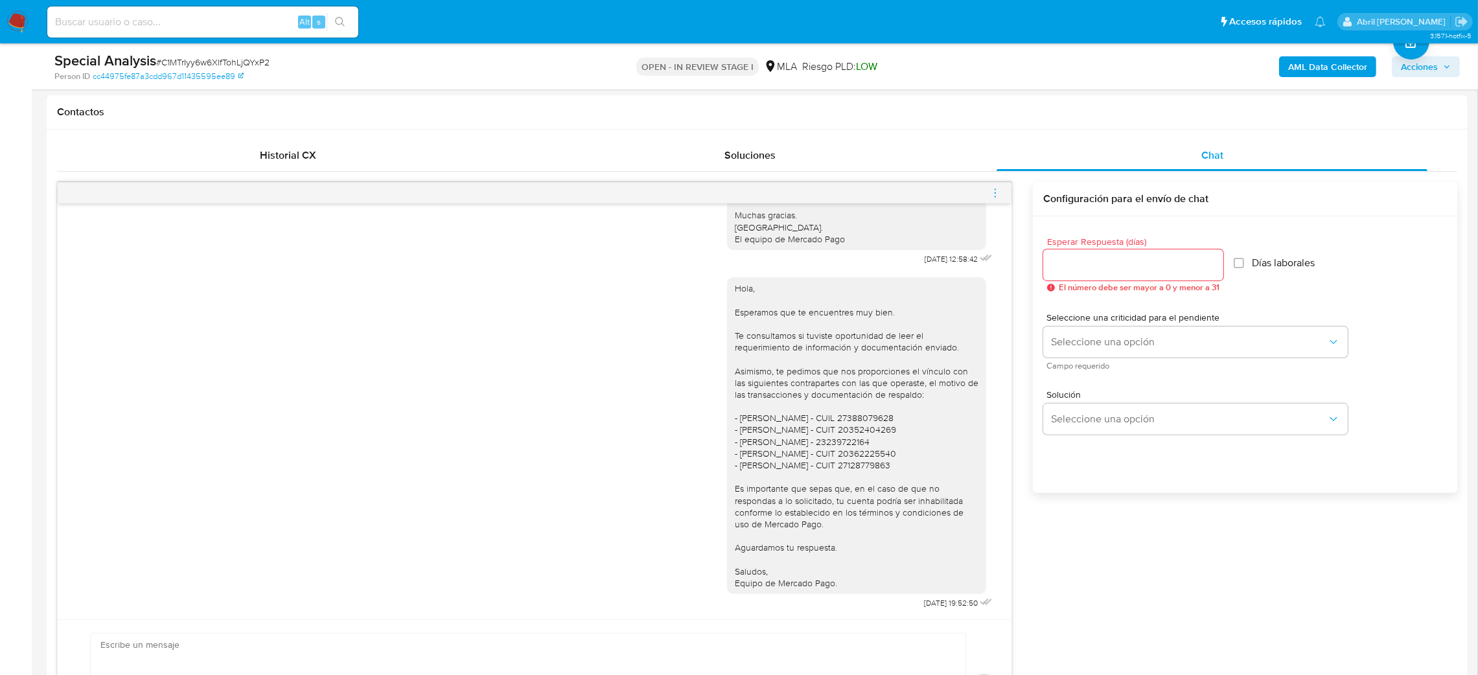
click at [993, 193] on icon "menu-action" at bounding box center [995, 193] width 12 height 12
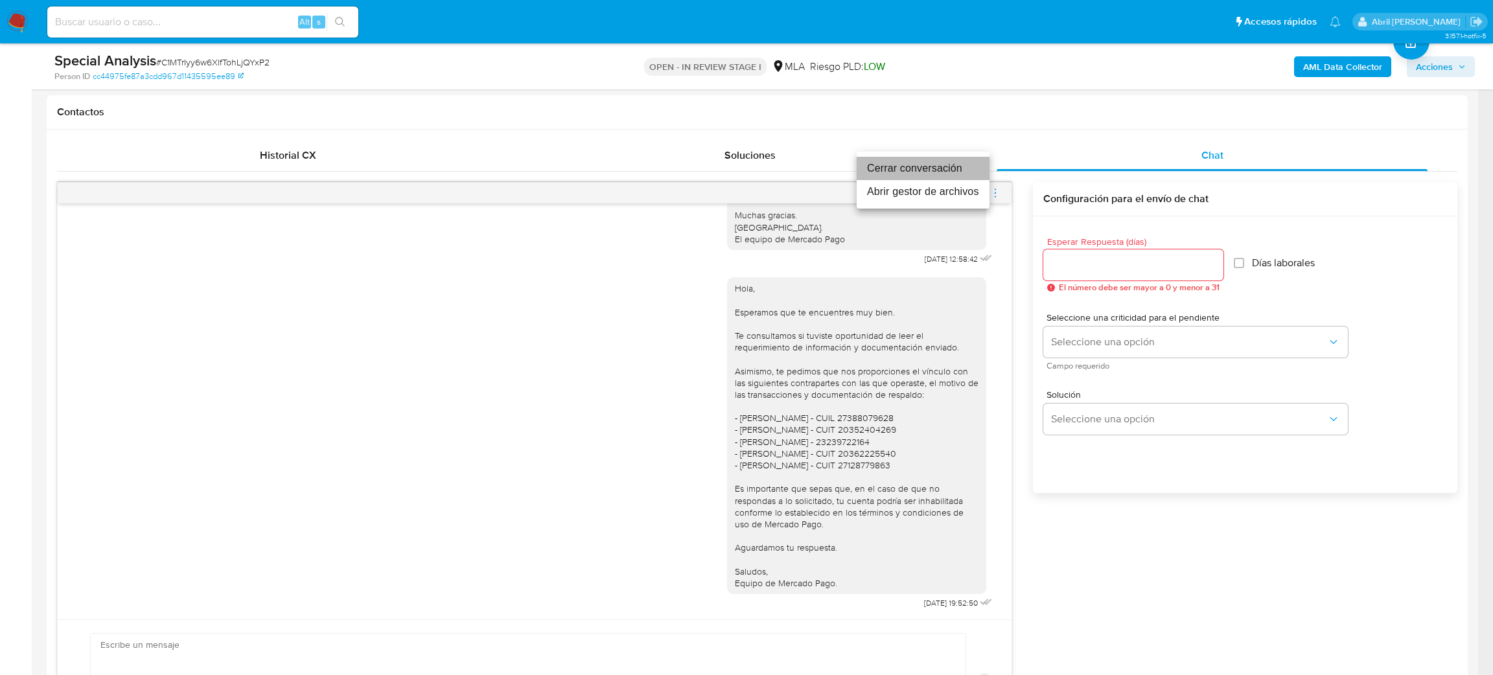
click at [941, 162] on li "Cerrar conversación" at bounding box center [923, 168] width 133 height 23
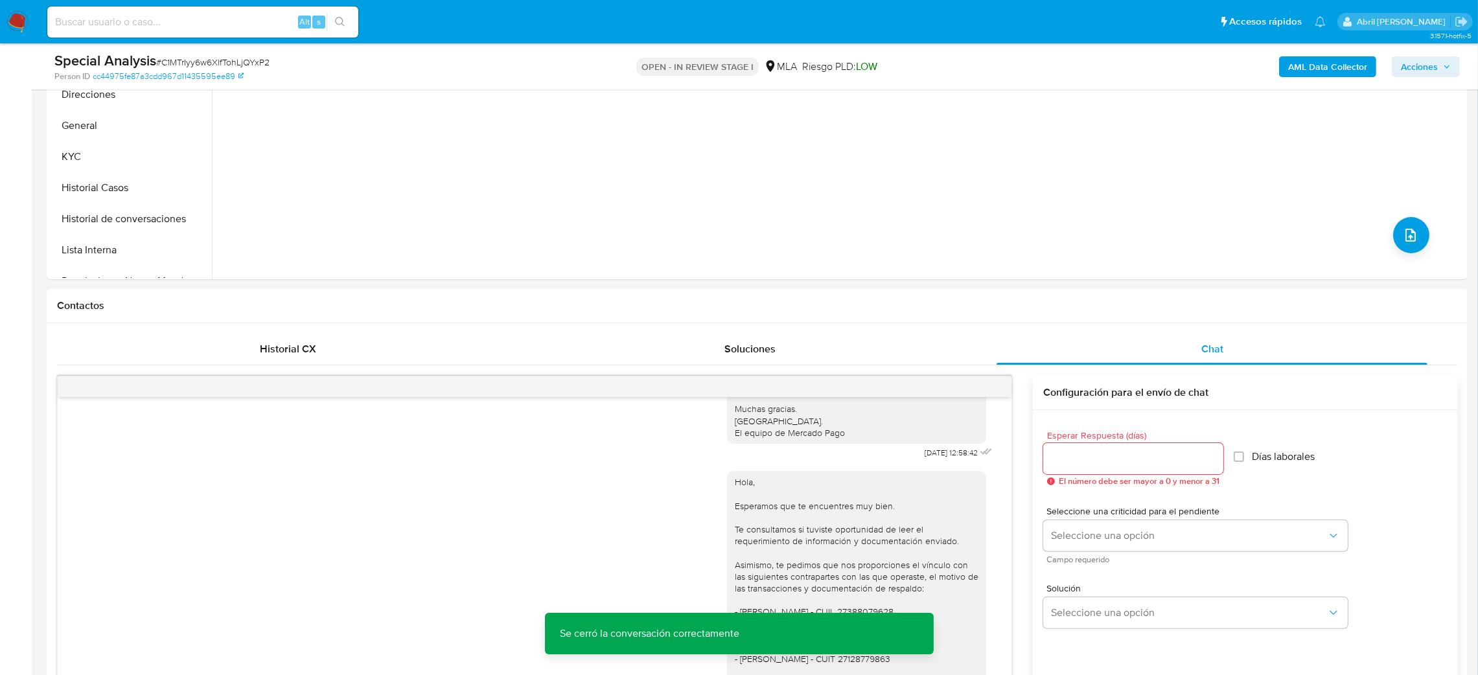
scroll to position [97, 0]
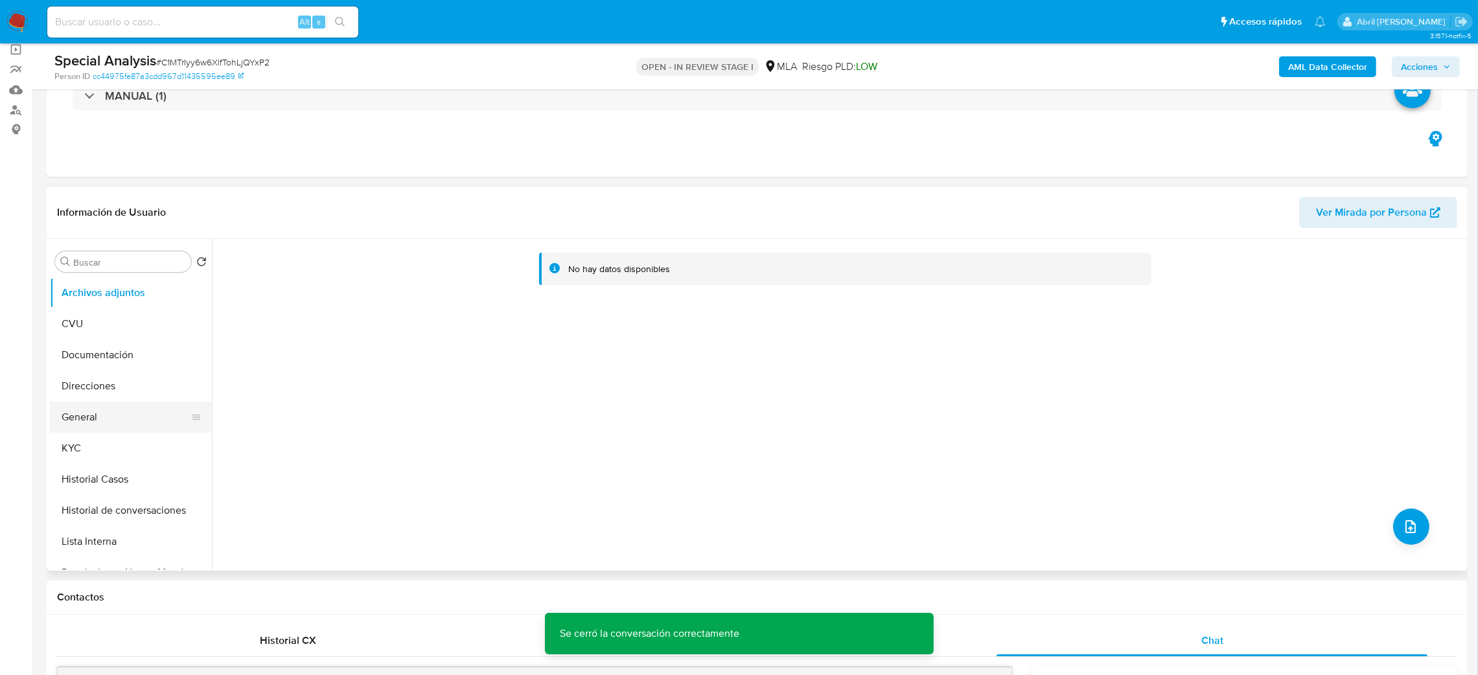
drag, startPoint x: 137, startPoint y: 400, endPoint x: 150, endPoint y: 413, distance: 18.3
click at [138, 400] on button "Direcciones" at bounding box center [131, 386] width 162 height 31
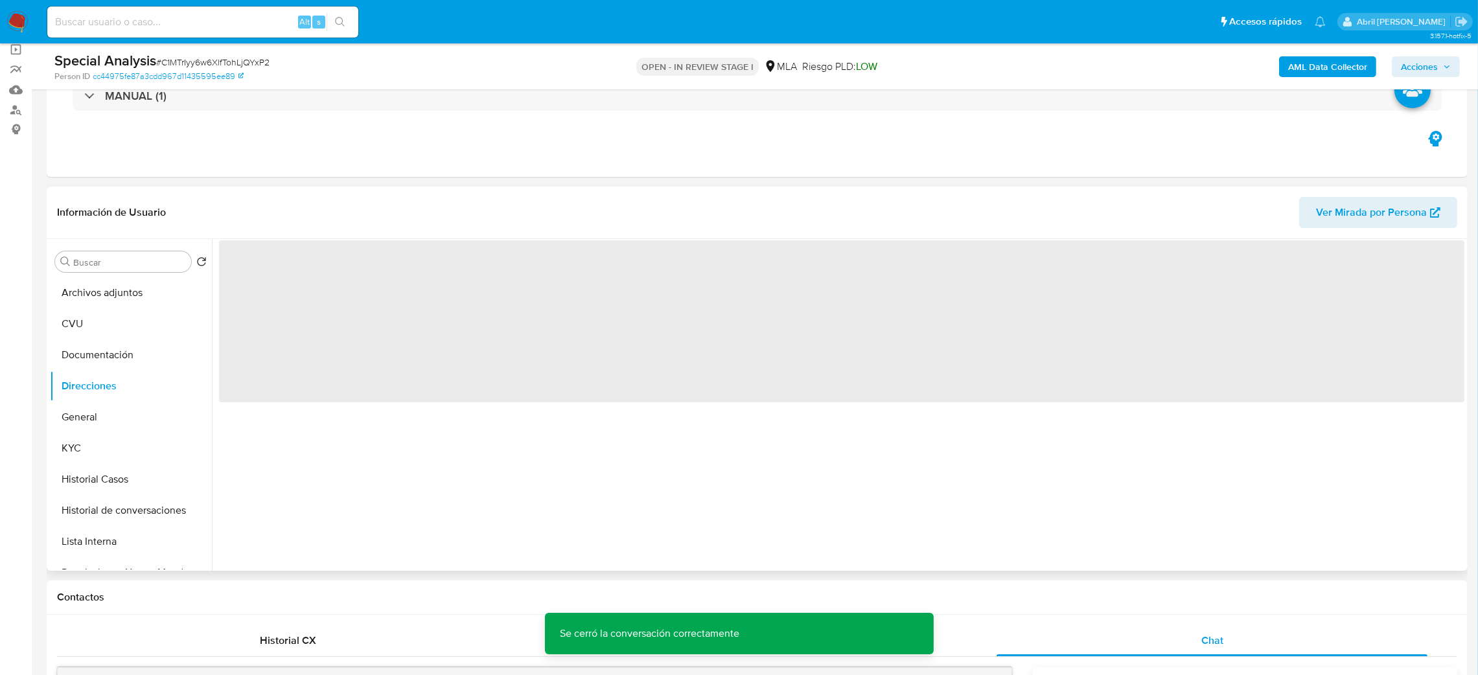
drag, startPoint x: 150, startPoint y: 413, endPoint x: 234, endPoint y: 403, distance: 84.2
click at [150, 414] on button "General" at bounding box center [131, 417] width 162 height 31
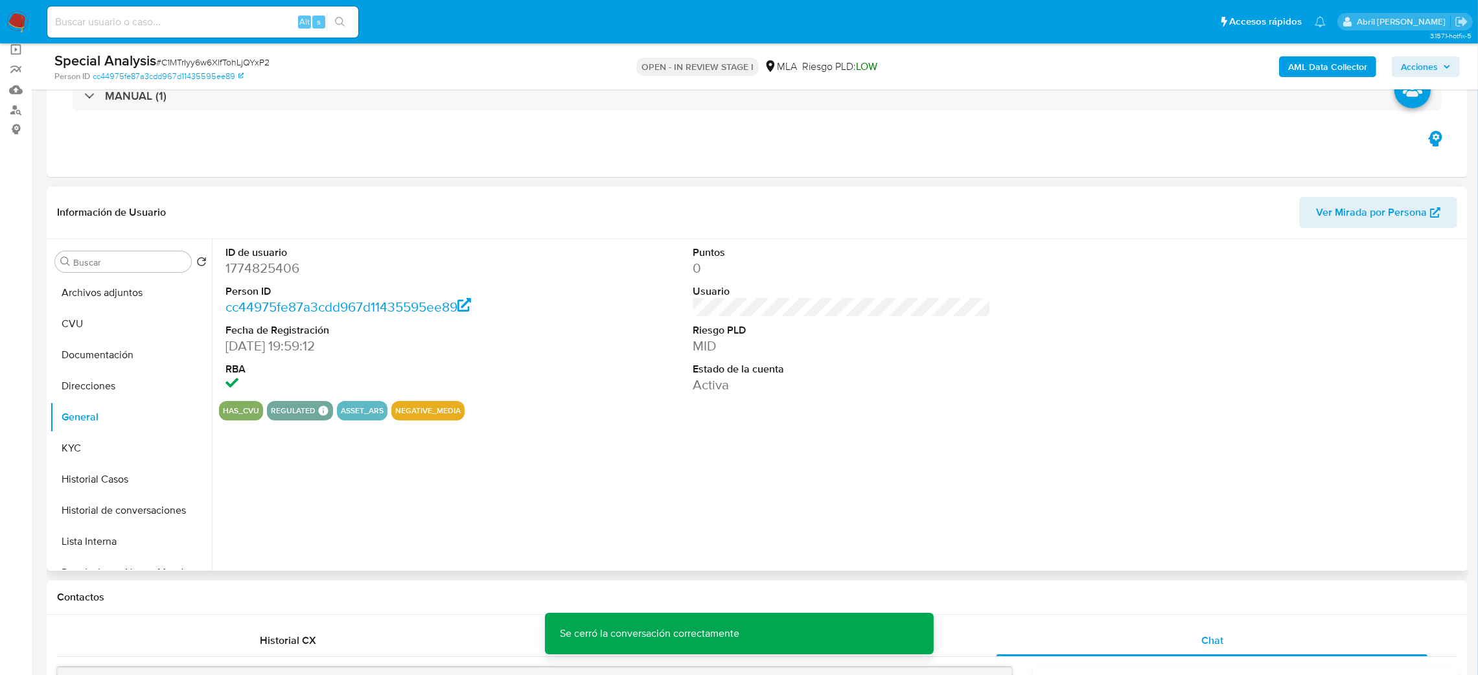
click at [259, 275] on dd "1774825406" at bounding box center [374, 268] width 299 height 18
copy dd "1774825406"
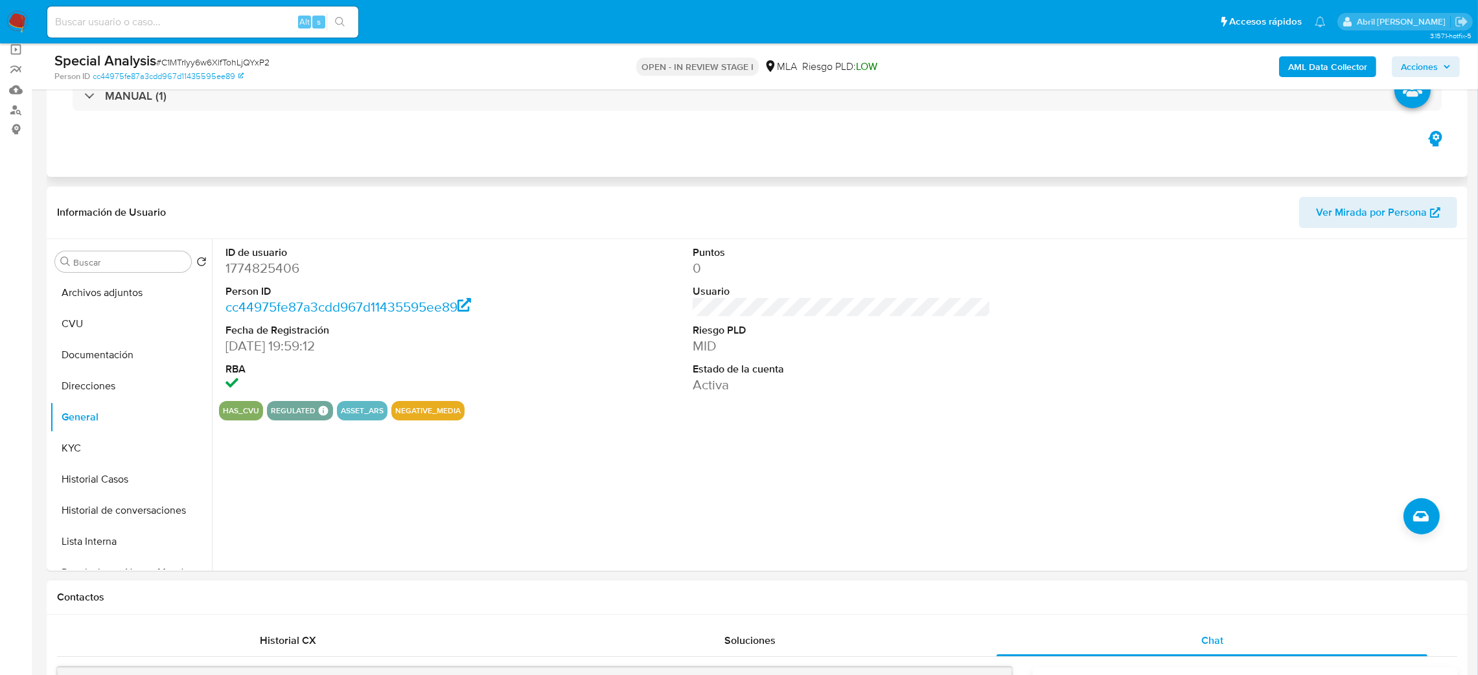
drag, startPoint x: 0, startPoint y: 375, endPoint x: 184, endPoint y: 167, distance: 277.7
click at [199, 67] on span "# C1MTrIyy6w6XlfTohLjQYxP2" at bounding box center [212, 62] width 113 height 13
copy span "C1MTrIyy6w6XlfTohLjQYxP2"
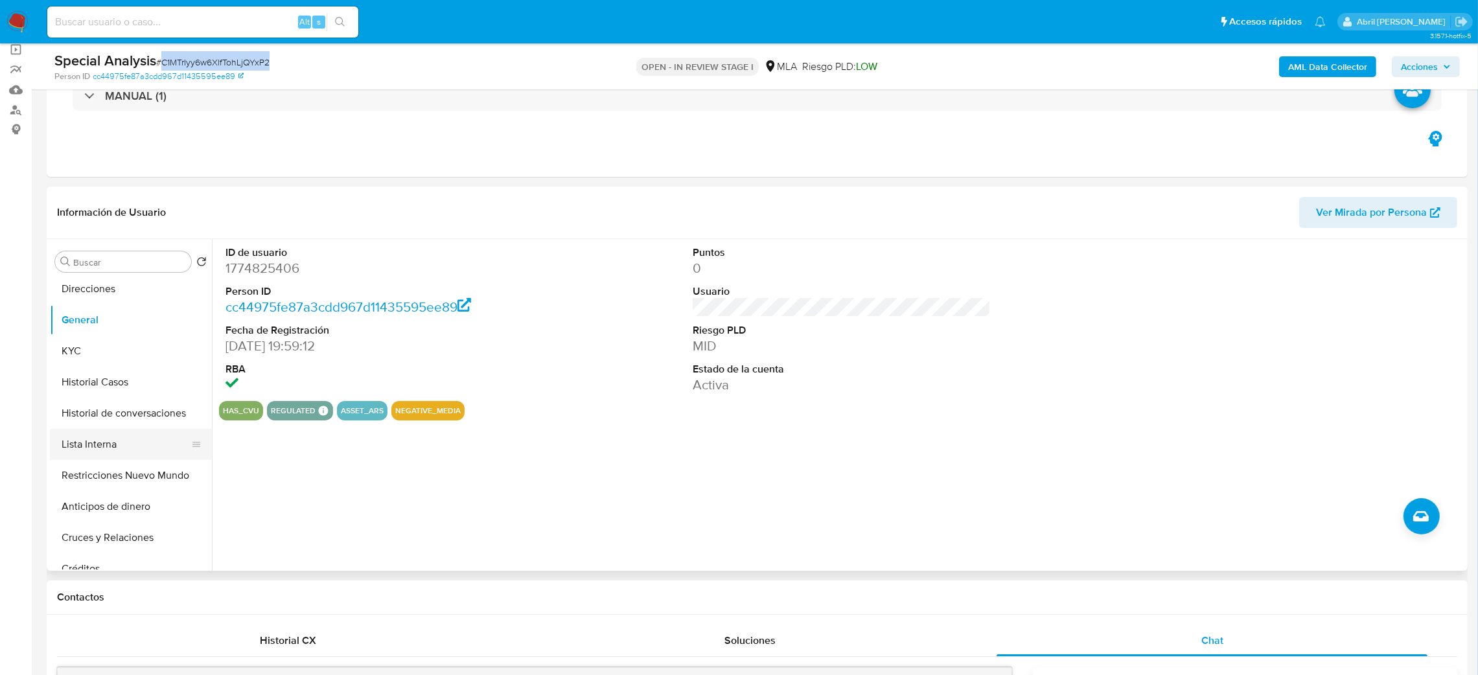
click at [99, 441] on button "Lista Interna" at bounding box center [126, 444] width 152 height 31
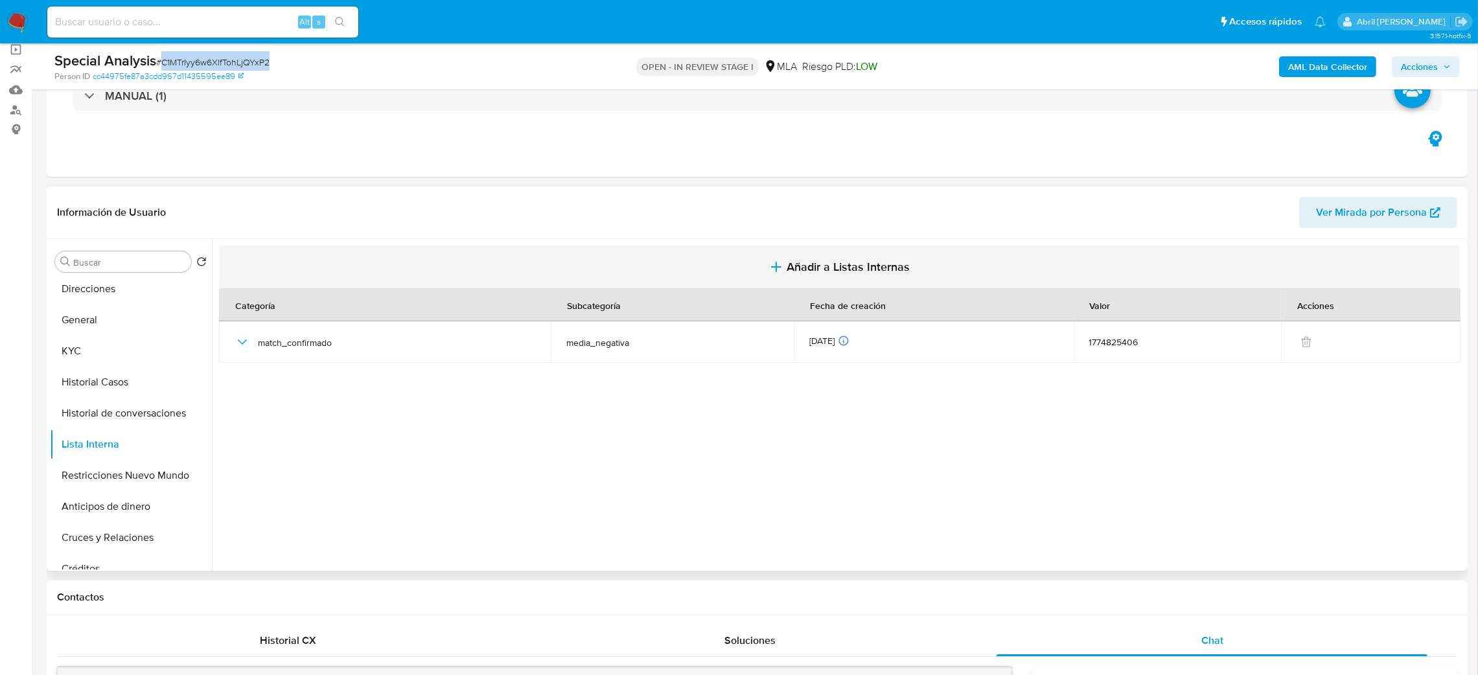
click at [796, 260] on span "Añadir a Listas Internas" at bounding box center [848, 267] width 123 height 14
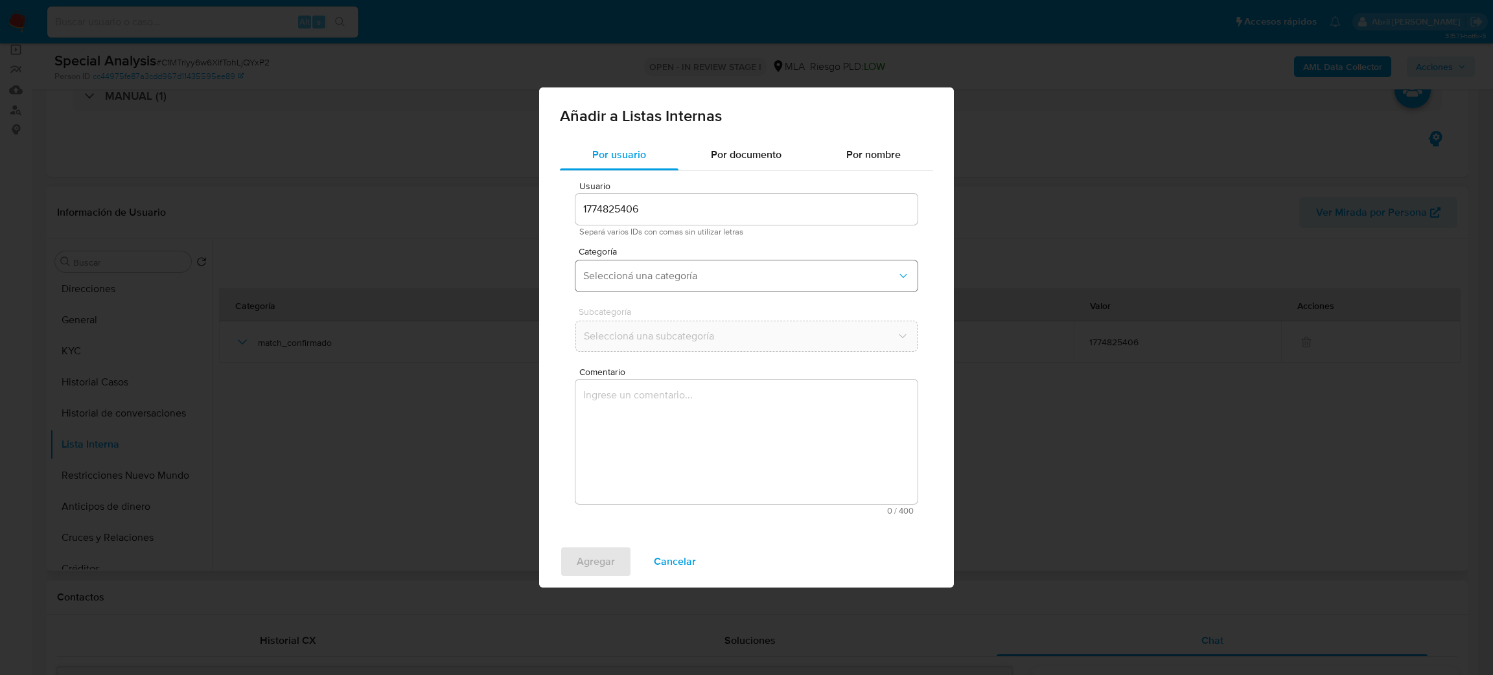
click at [682, 271] on span "Seleccioná una categoría" at bounding box center [740, 276] width 314 height 13
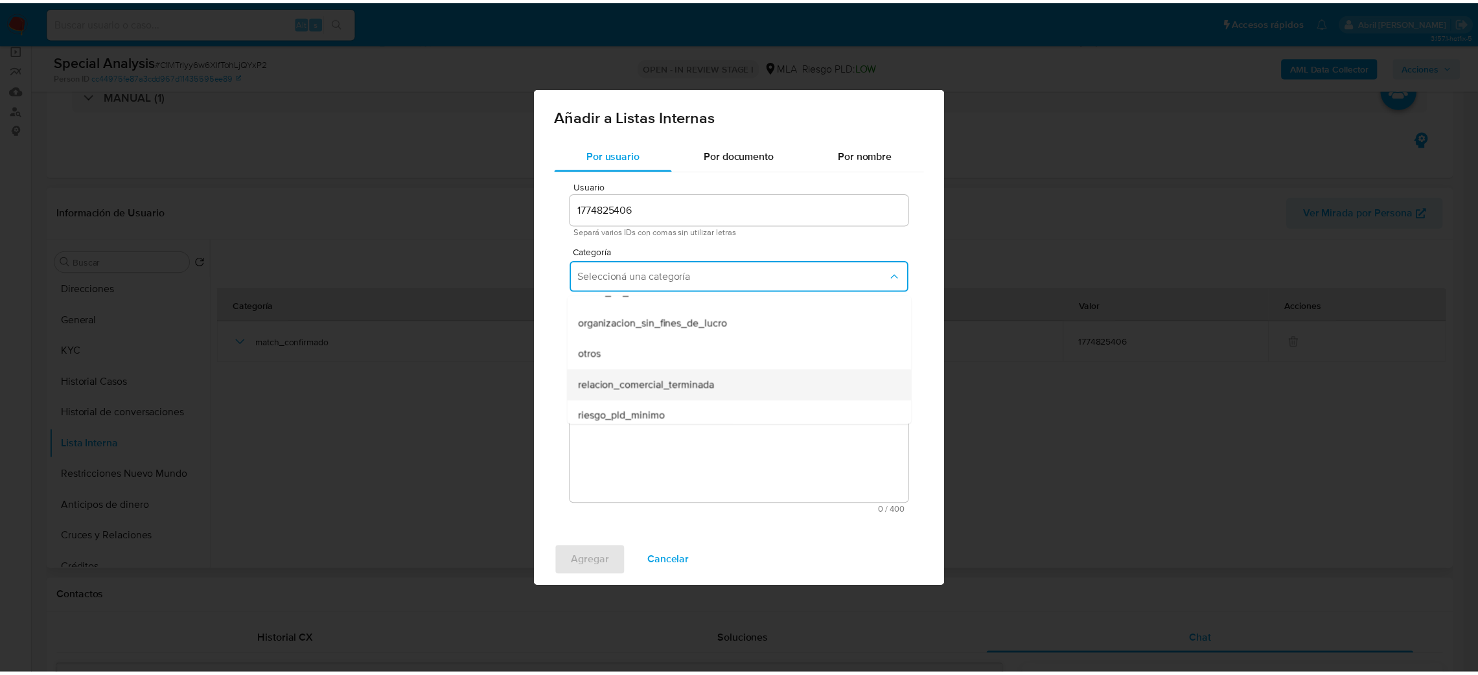
scroll to position [336, 0]
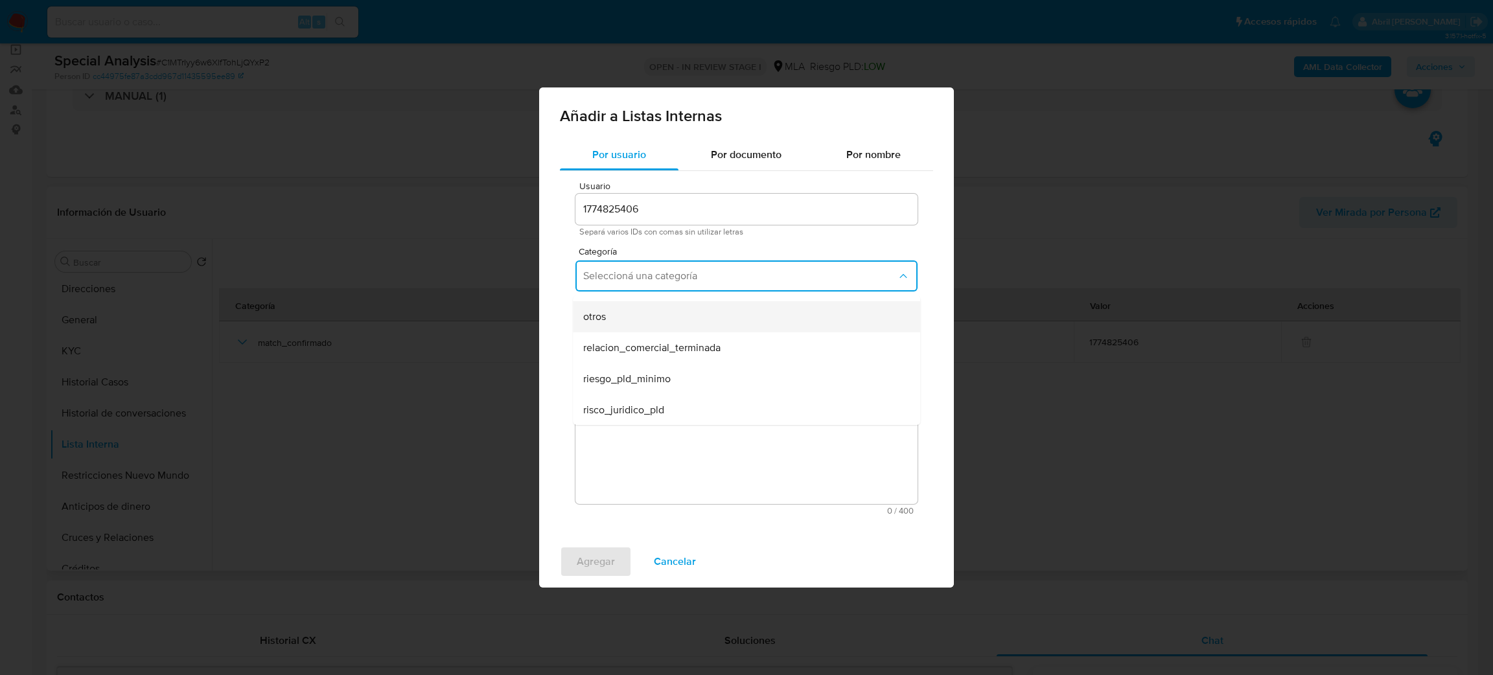
click at [619, 321] on div "otros" at bounding box center [742, 316] width 319 height 31
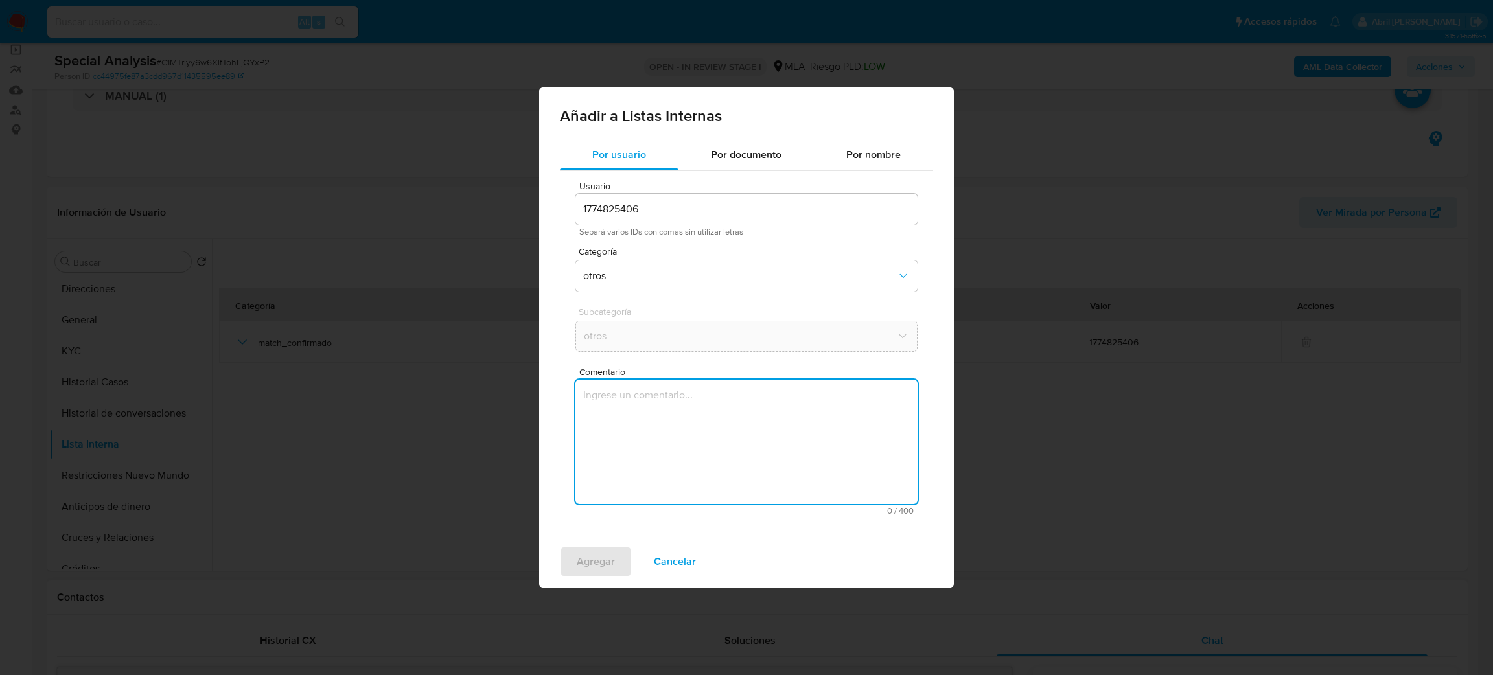
click at [645, 403] on textarea "Comentario" at bounding box center [746, 442] width 342 height 124
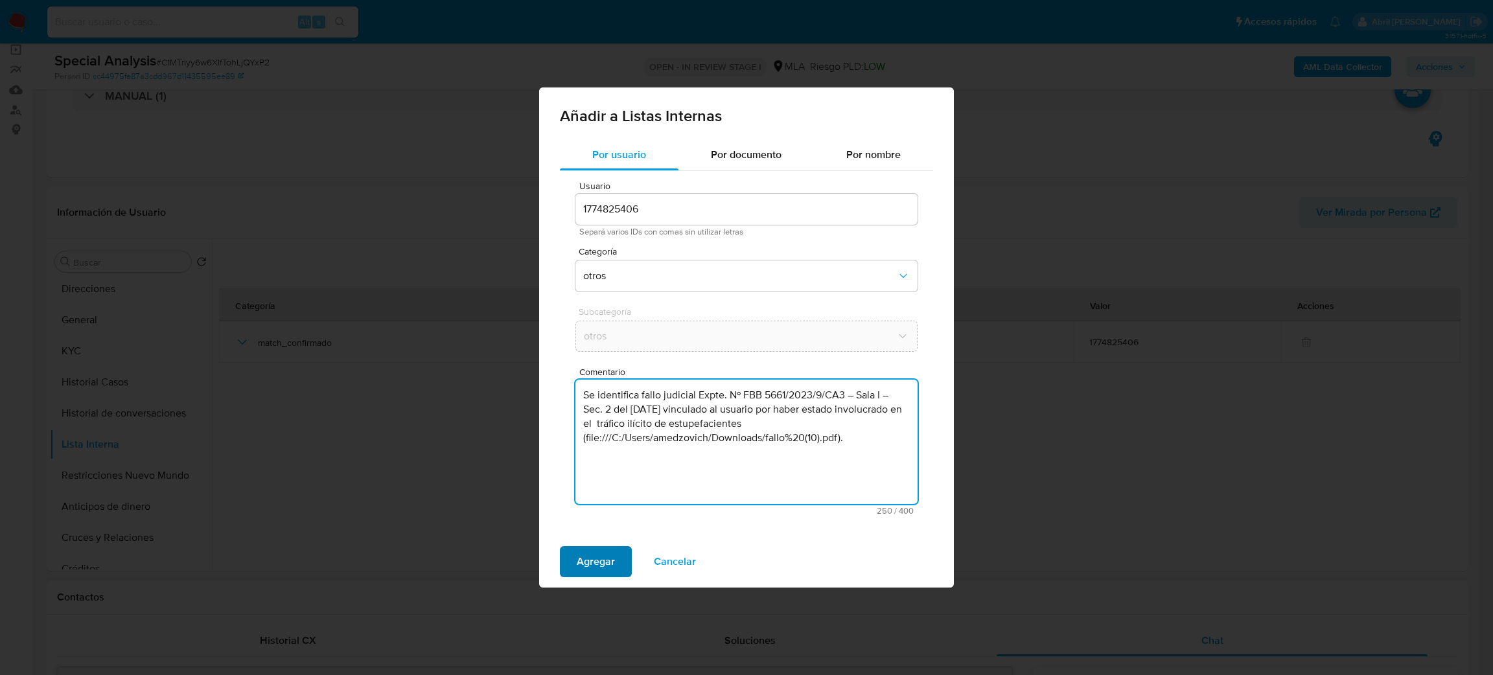
type textarea "Se identifica fallo judicial Expte. Nº FBB 5661/2023/9/CA3 – Sala I – Sec. 2 de…"
click at [582, 566] on span "Agregar" at bounding box center [596, 562] width 38 height 29
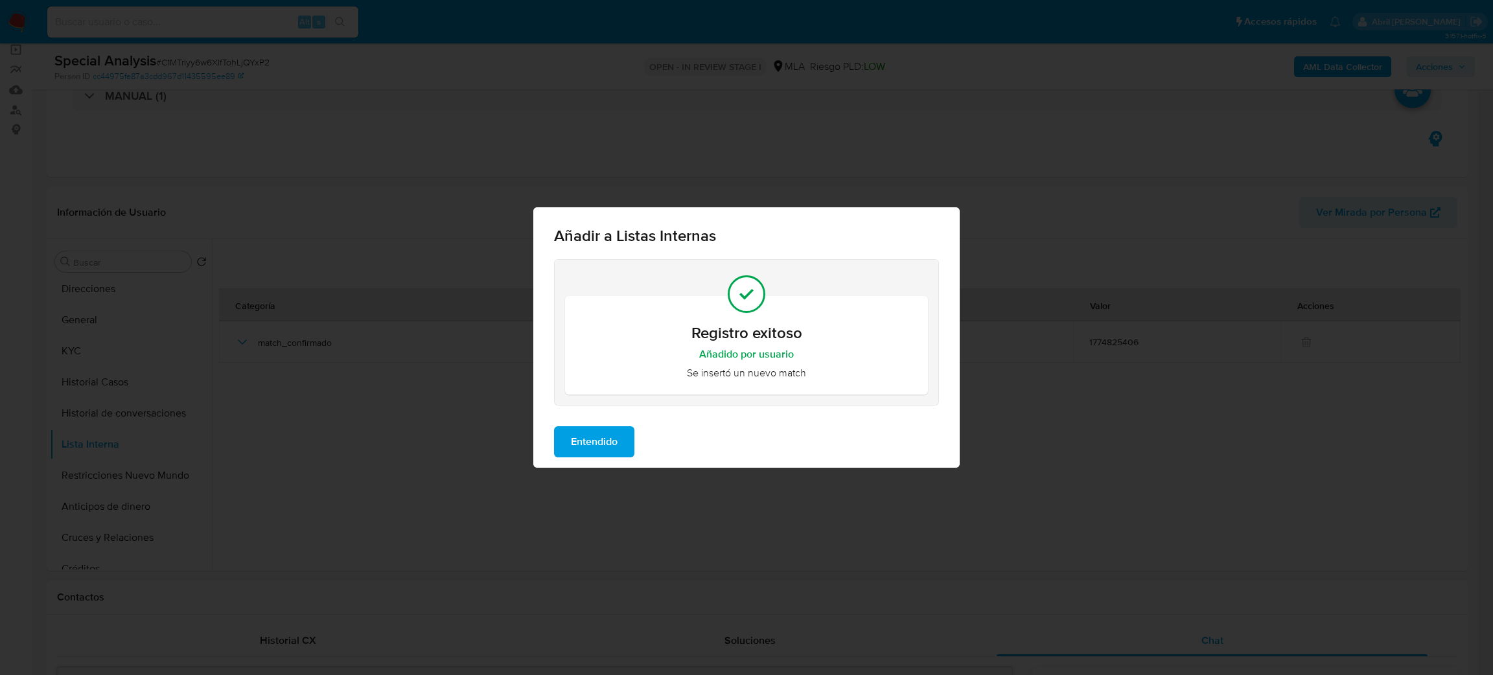
click at [612, 448] on span "Entendido" at bounding box center [594, 442] width 47 height 29
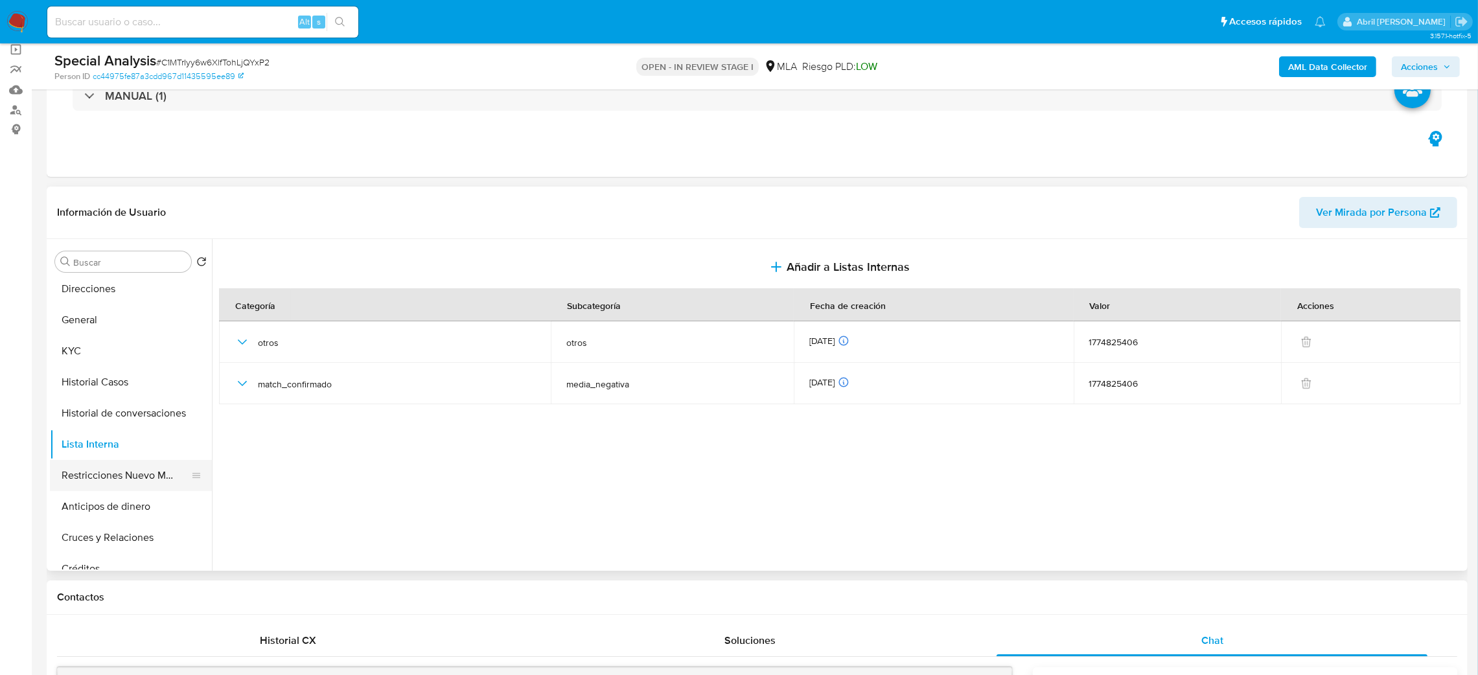
click at [121, 476] on button "Restricciones Nuevo Mundo" at bounding box center [126, 475] width 152 height 31
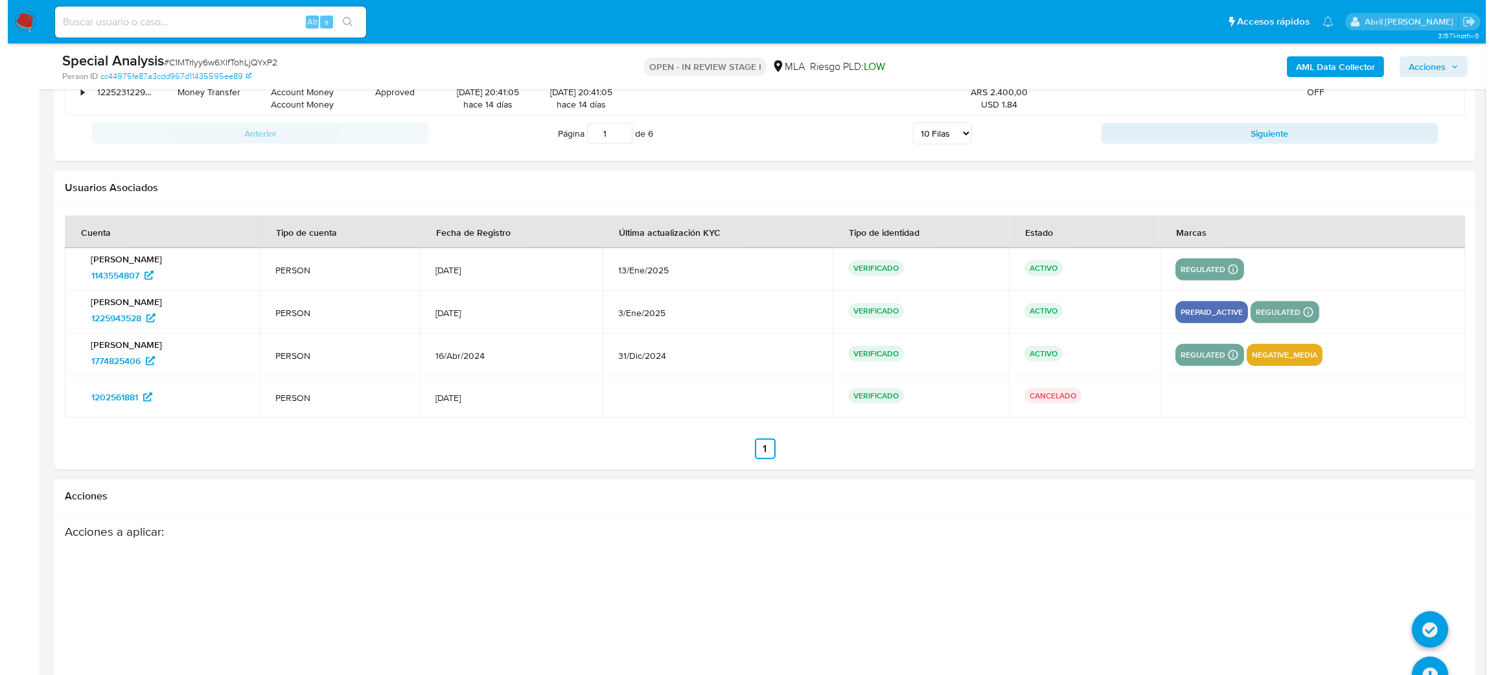
scroll to position [2412, 0]
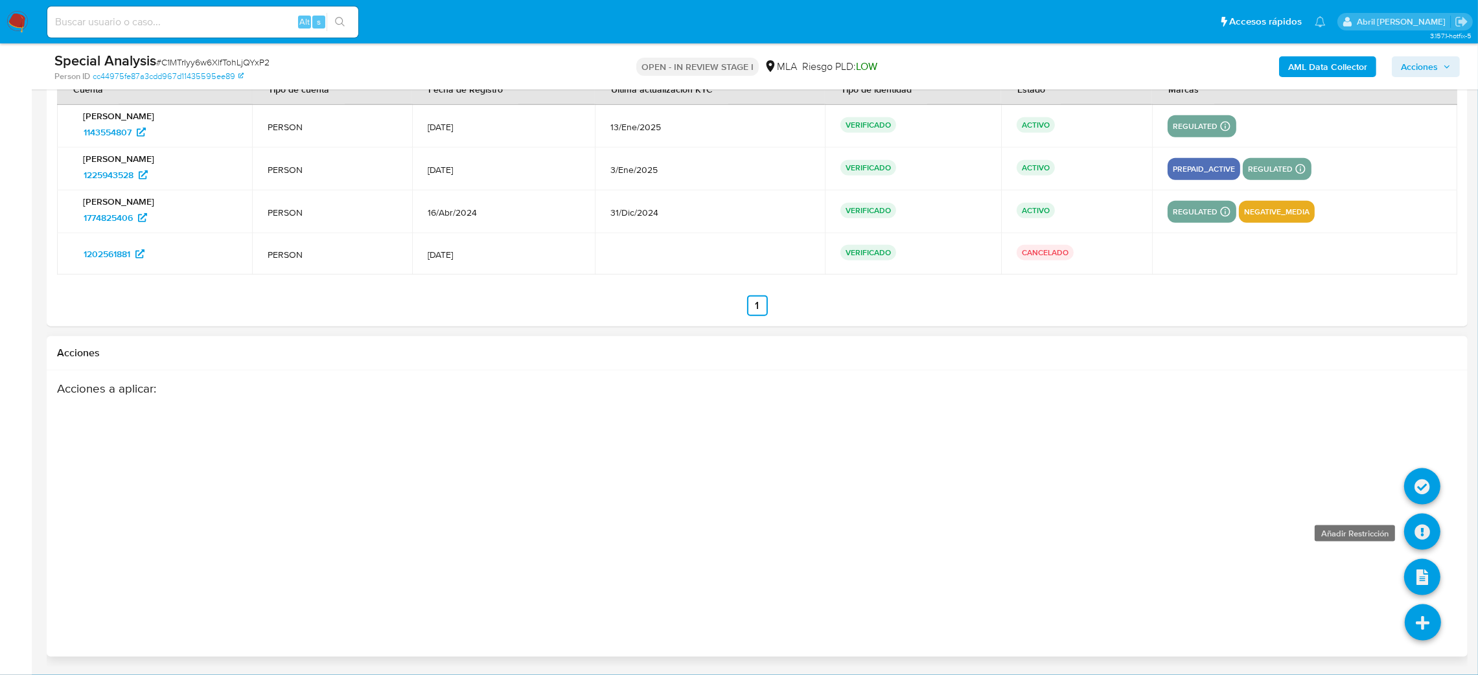
click at [1424, 527] on icon at bounding box center [1422, 532] width 36 height 36
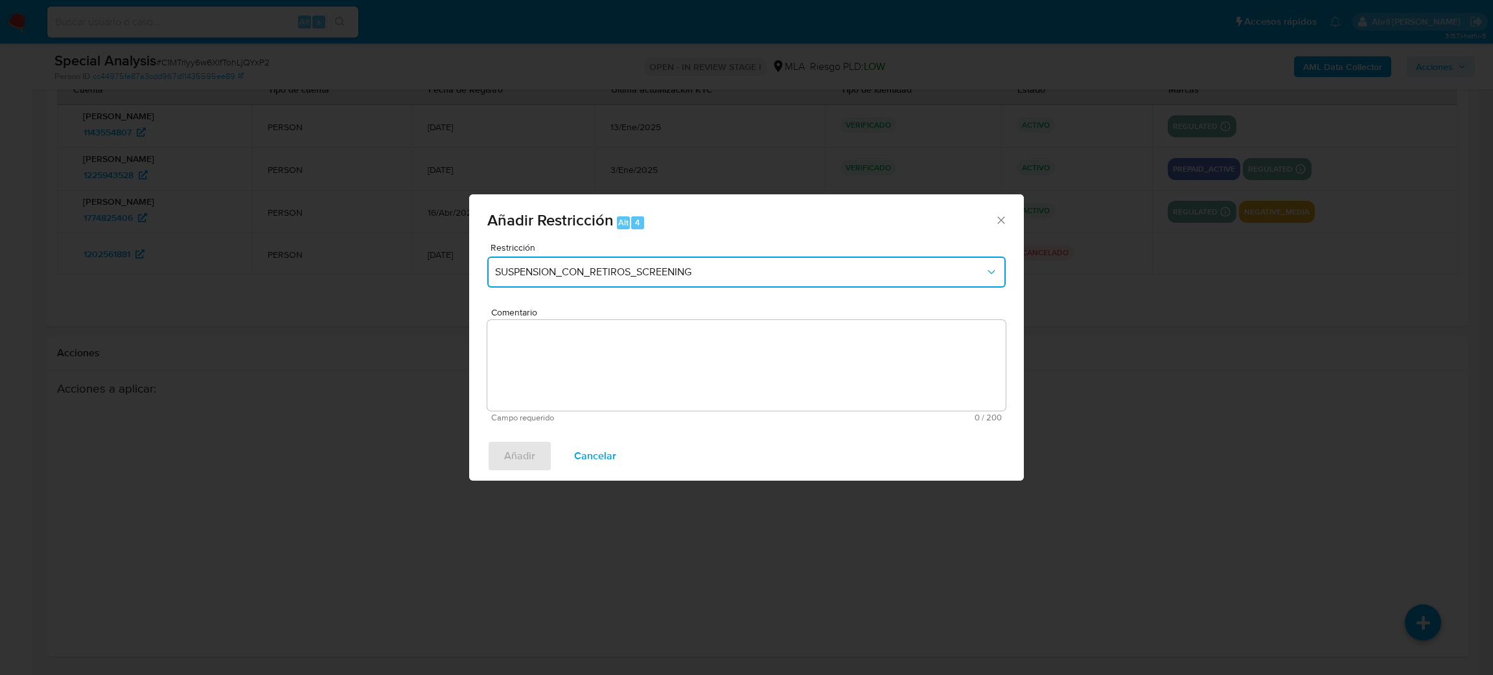
click at [529, 273] on span "SUSPENSION_CON_RETIROS_SCREENING" at bounding box center [740, 272] width 490 height 13
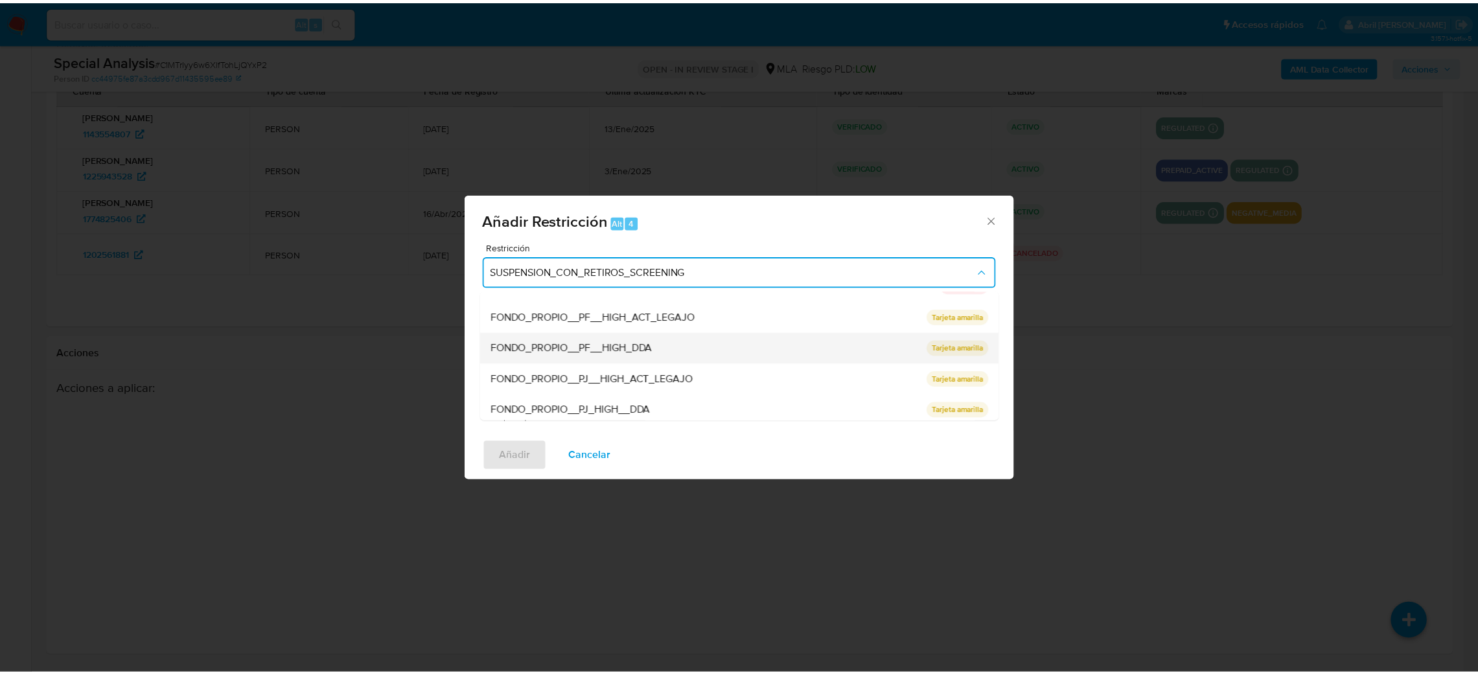
scroll to position [274, 0]
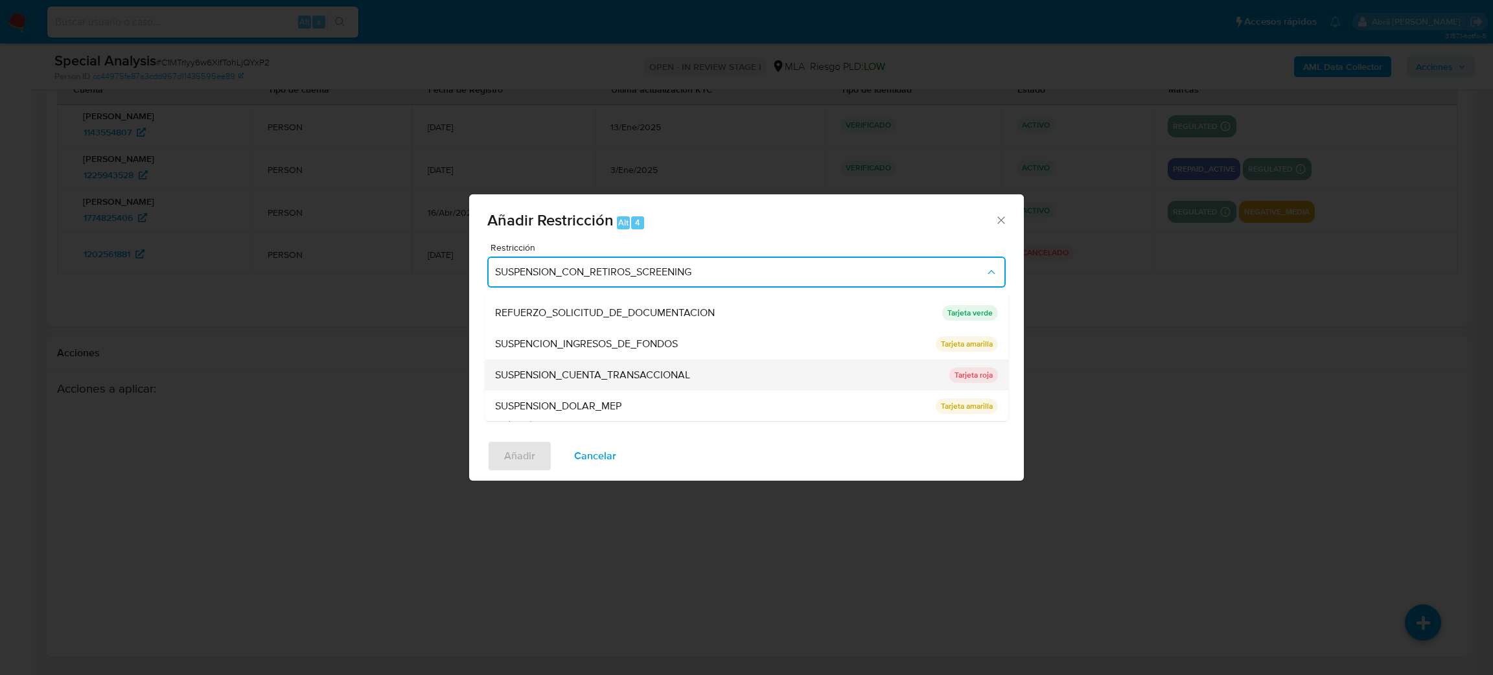
click at [543, 371] on span "SUSPENSION_CUENTA_TRANSACCIONAL" at bounding box center [592, 375] width 195 height 13
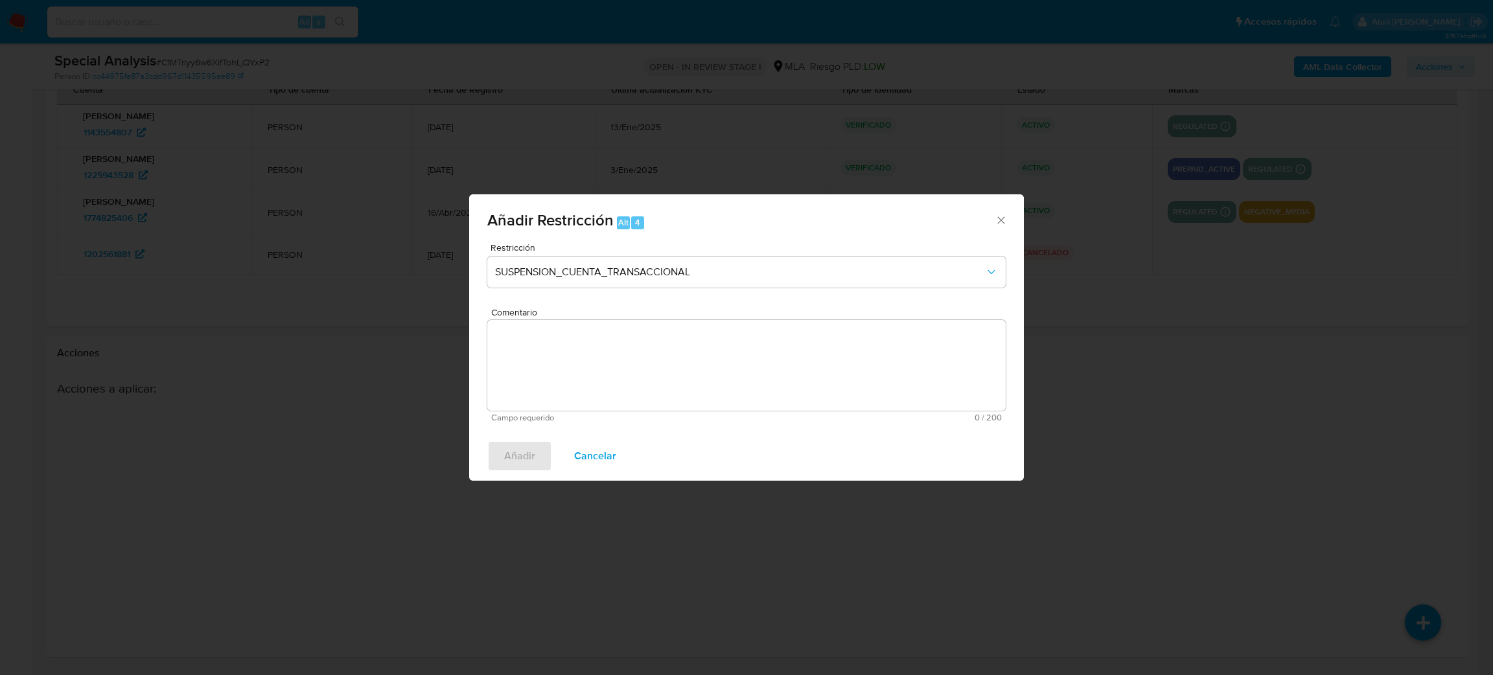
click at [543, 371] on textarea "Comentario" at bounding box center [746, 365] width 518 height 91
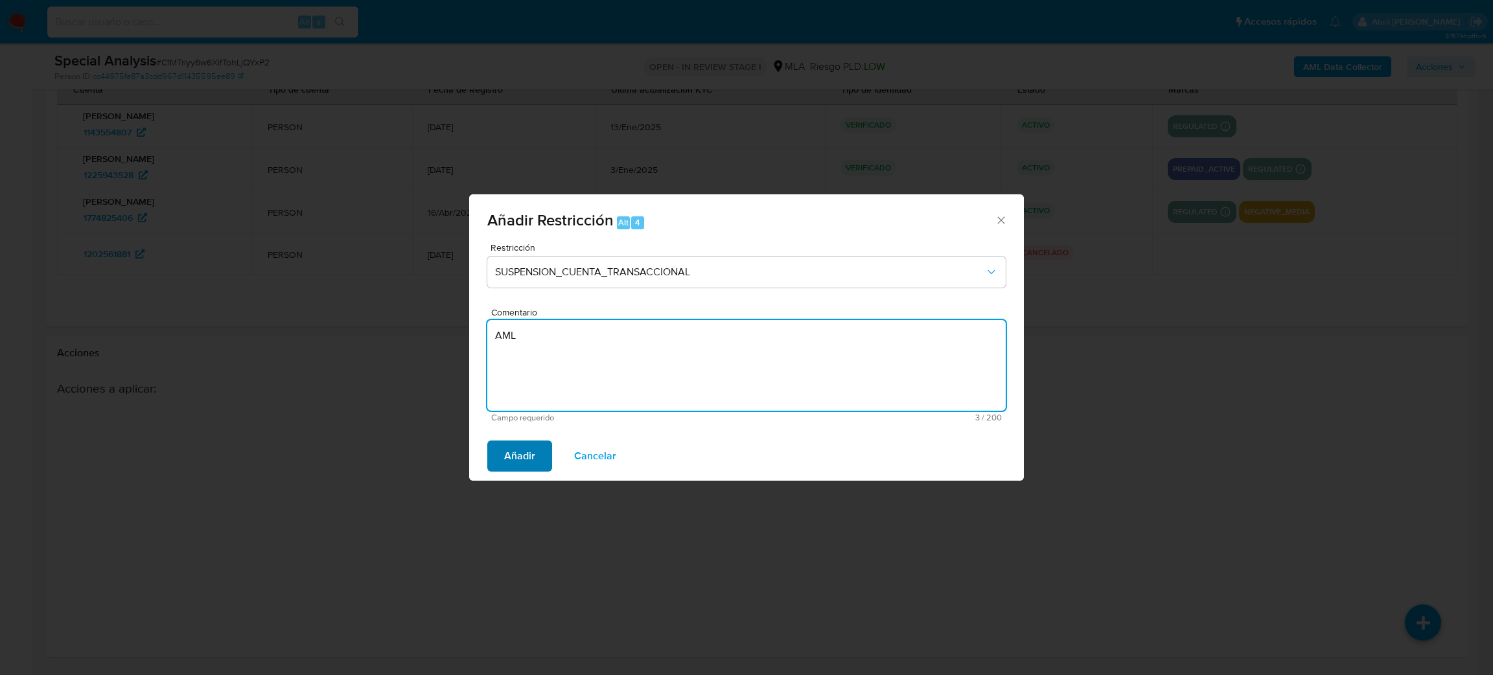
type textarea "AML"
click at [495, 454] on button "Añadir" at bounding box center [519, 456] width 65 height 31
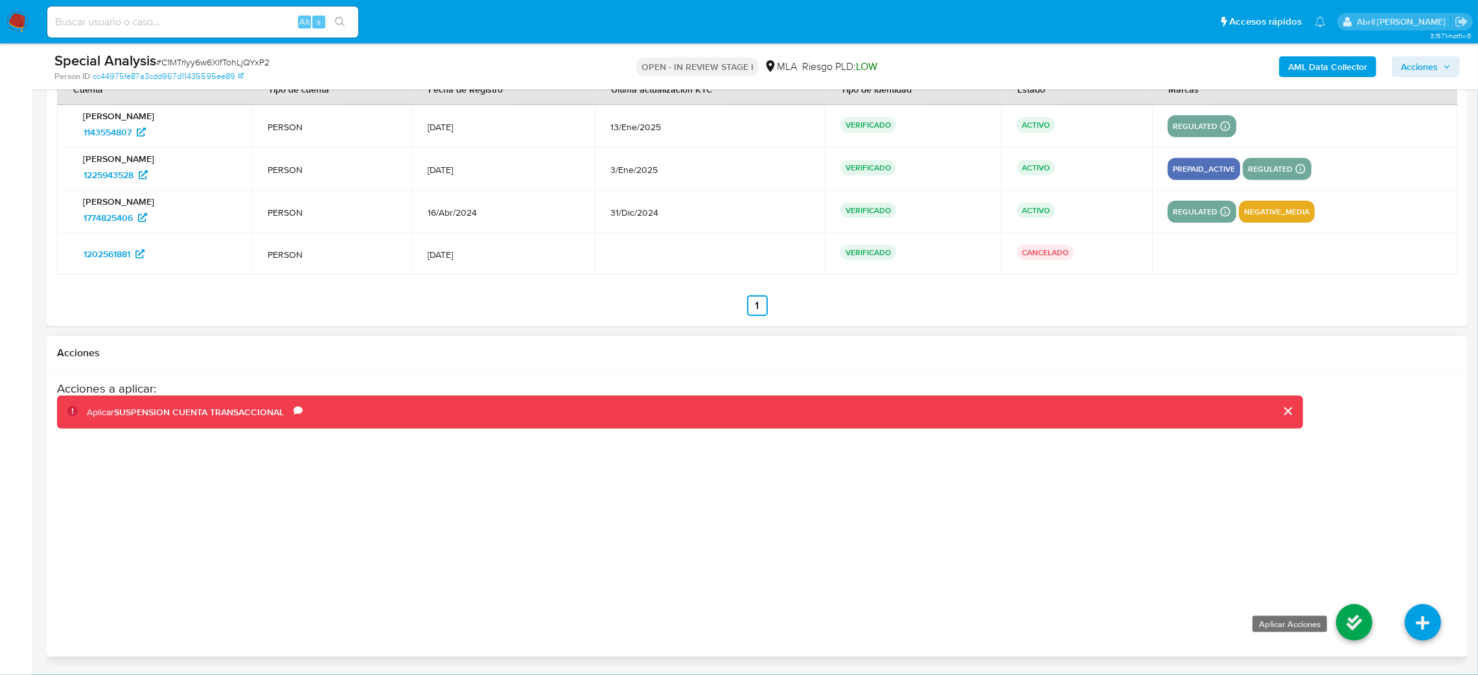
click at [1352, 624] on icon at bounding box center [1354, 623] width 36 height 36
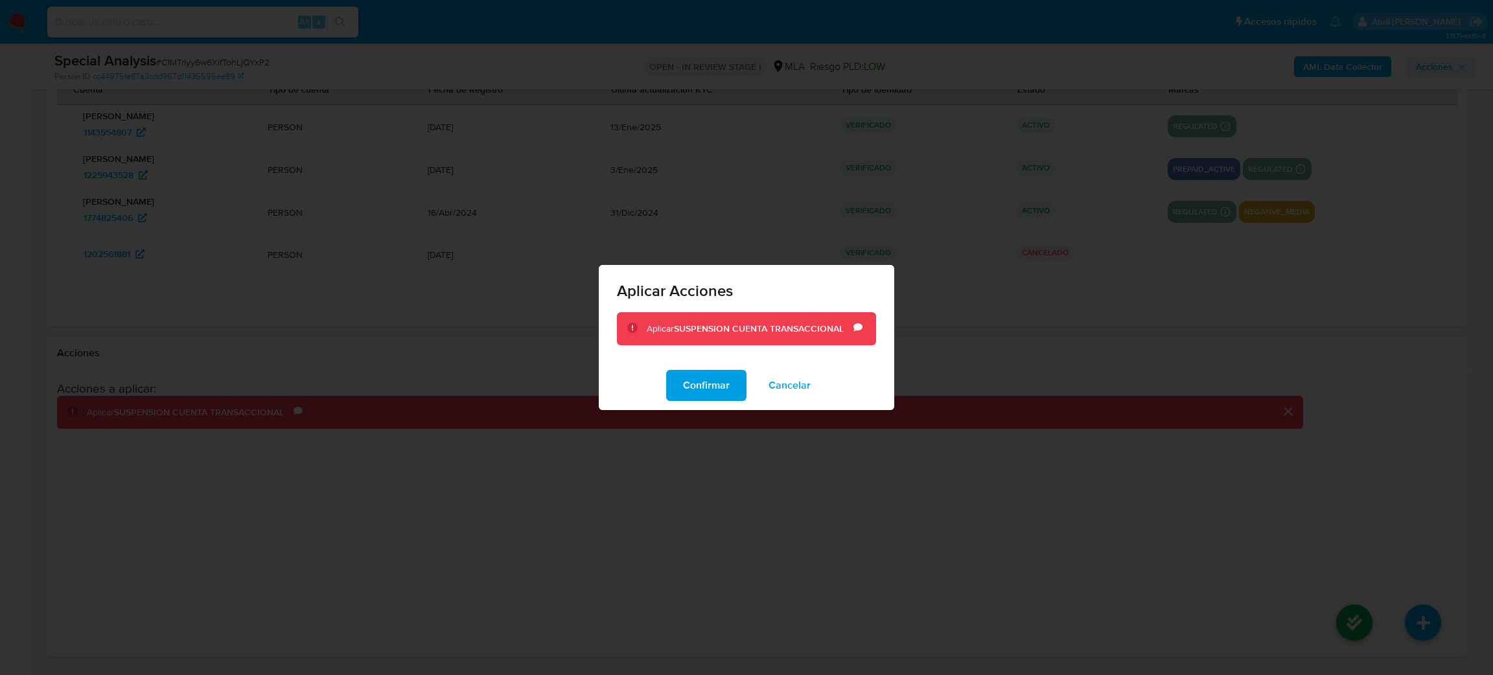
click at [710, 406] on div "Confirmar Cancelar" at bounding box center [746, 385] width 295 height 49
click at [693, 384] on span "Confirmar" at bounding box center [706, 385] width 47 height 29
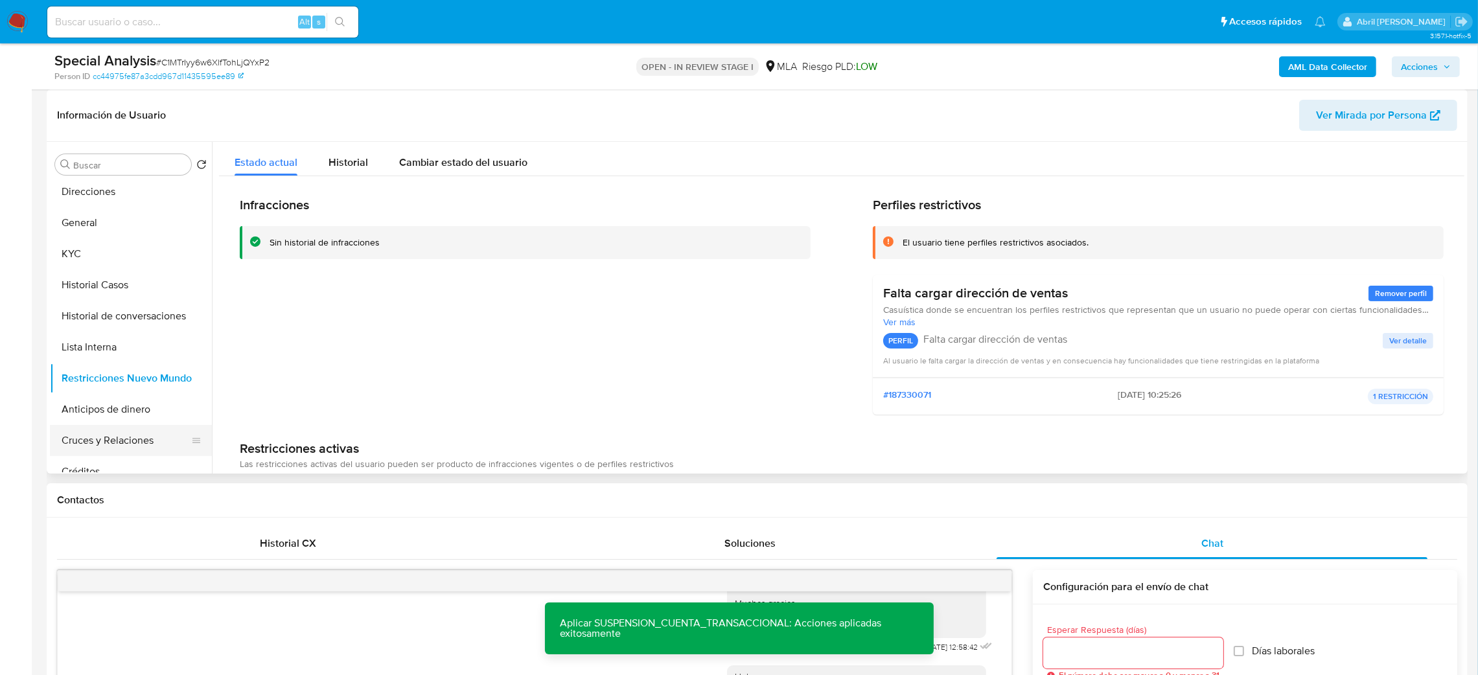
scroll to position [0, 0]
click at [81, 310] on button "General" at bounding box center [126, 320] width 152 height 31
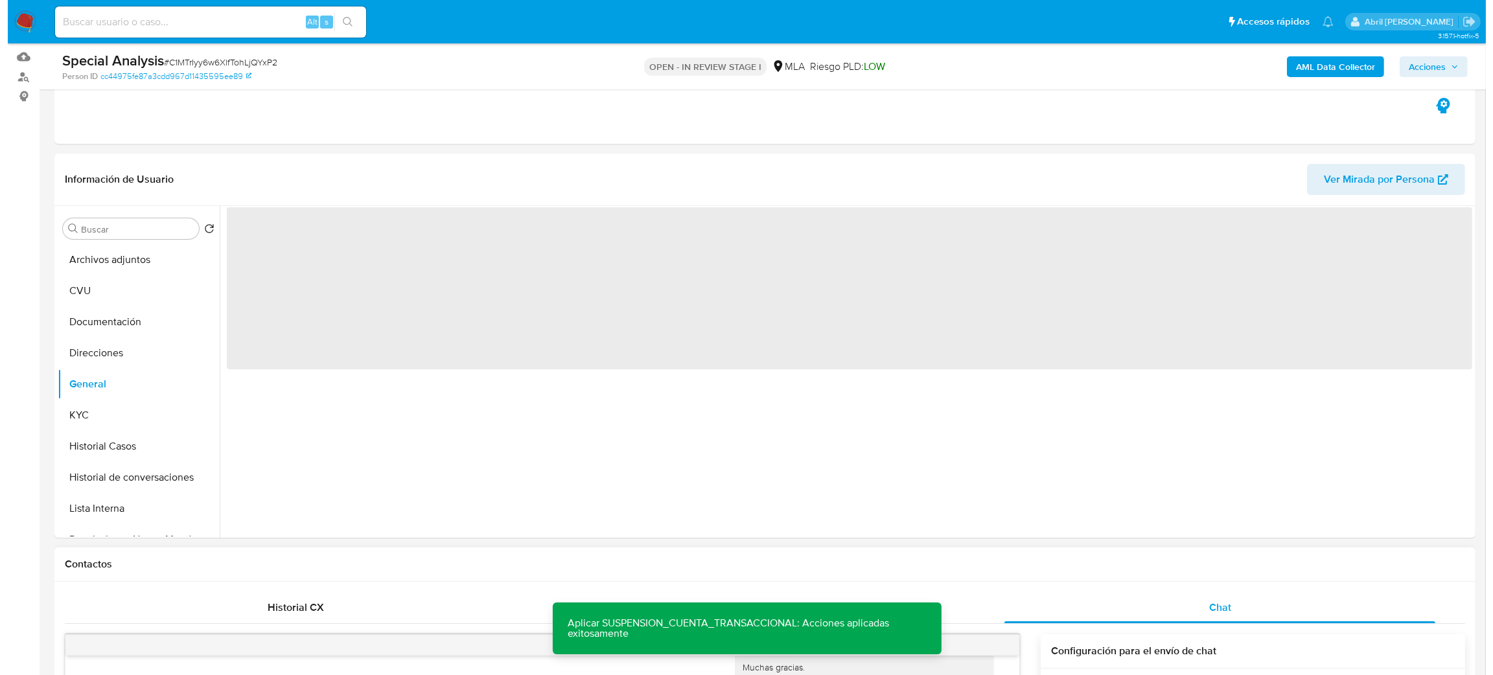
scroll to position [97, 0]
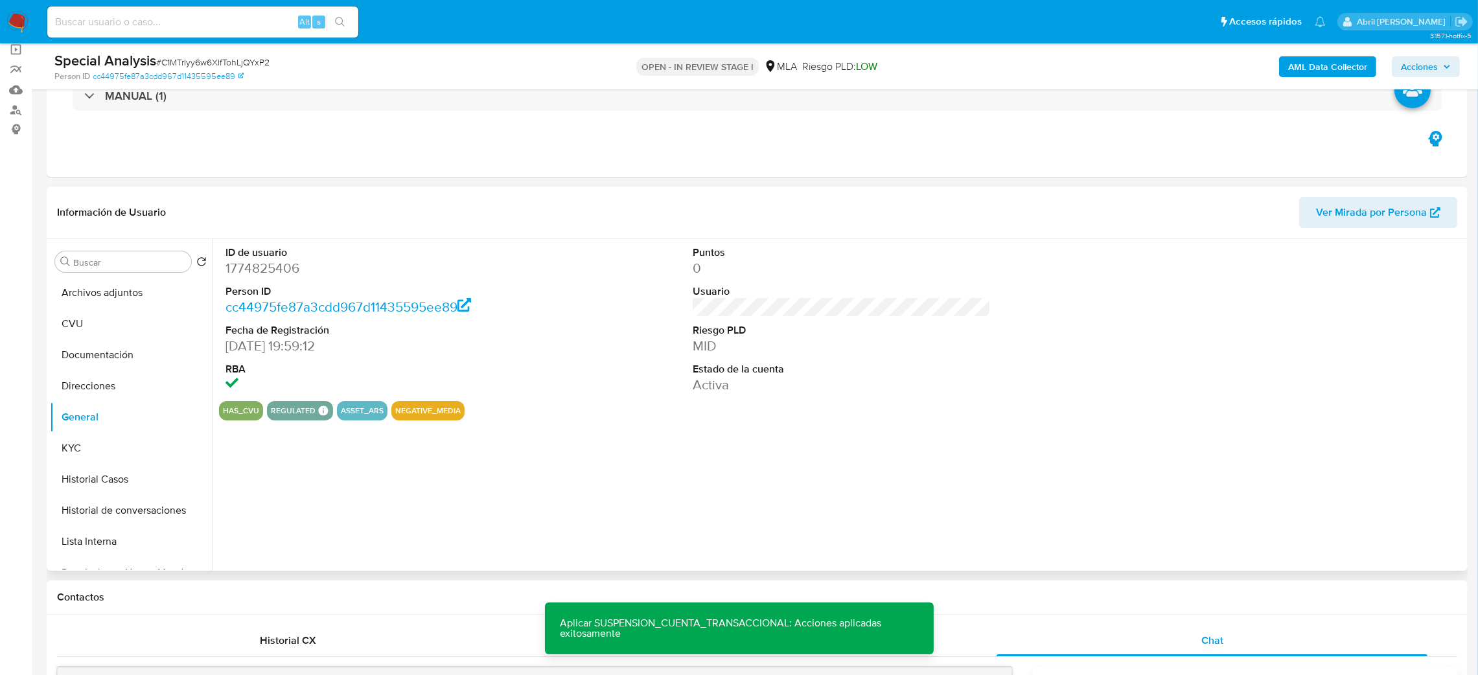
click at [266, 264] on dd "1774825406" at bounding box center [374, 268] width 299 height 18
copy dd "1774825406"
click at [75, 295] on button "Archivos adjuntos" at bounding box center [126, 292] width 152 height 31
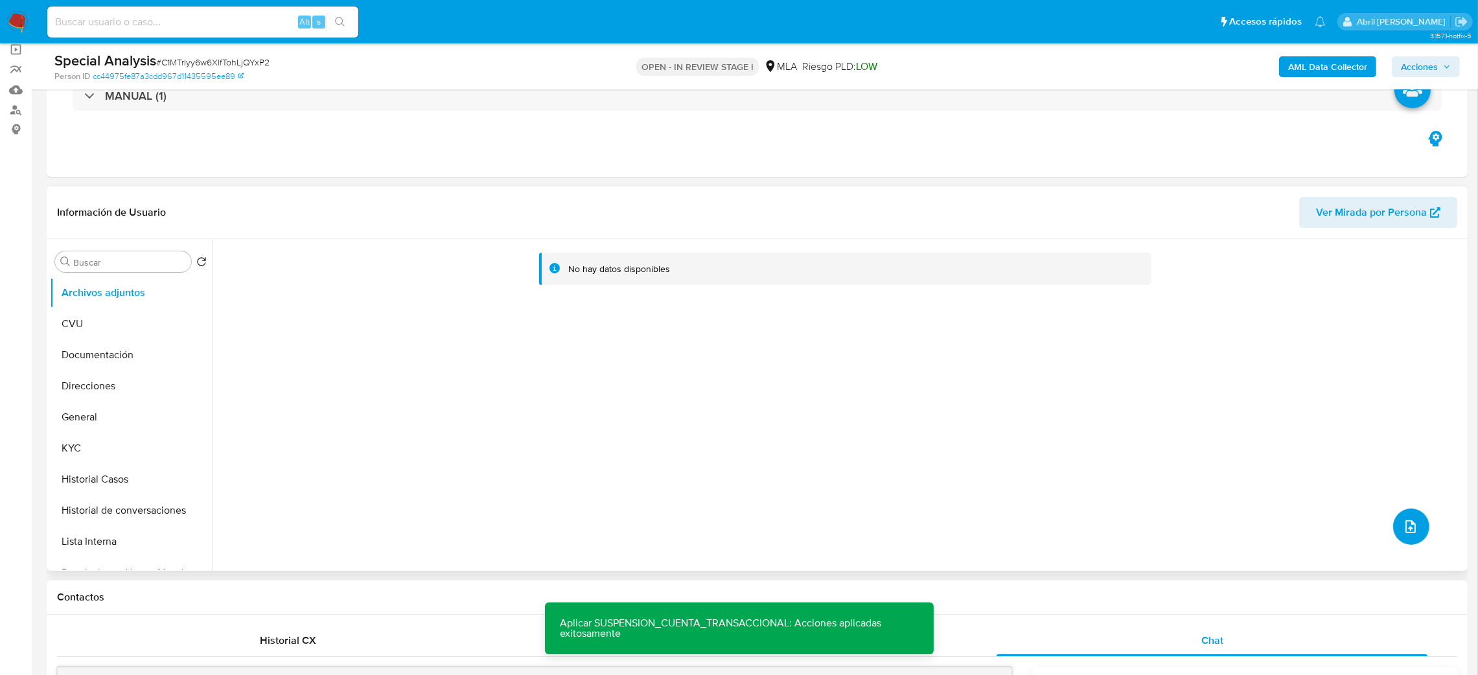
click at [1408, 534] on icon "upload-file" at bounding box center [1411, 527] width 16 height 16
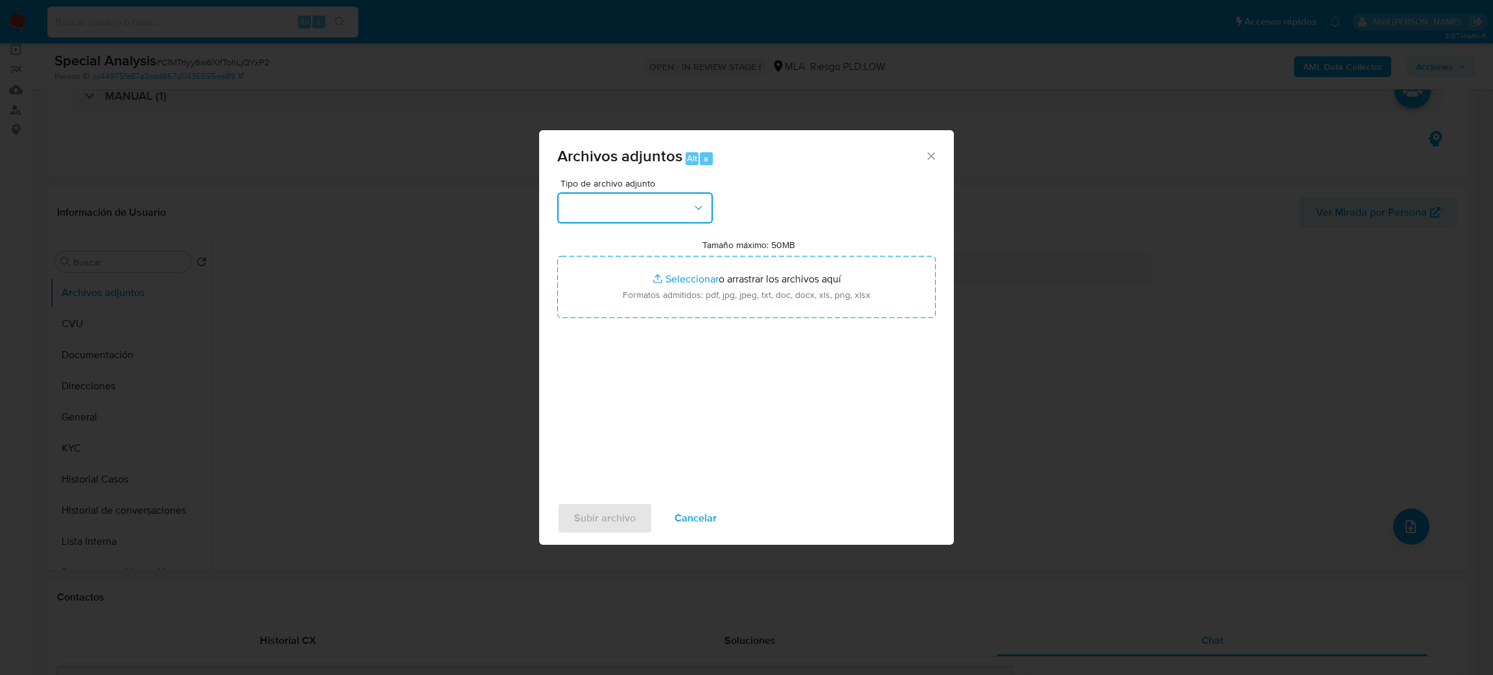
click at [620, 216] on button "button" at bounding box center [635, 207] width 156 height 31
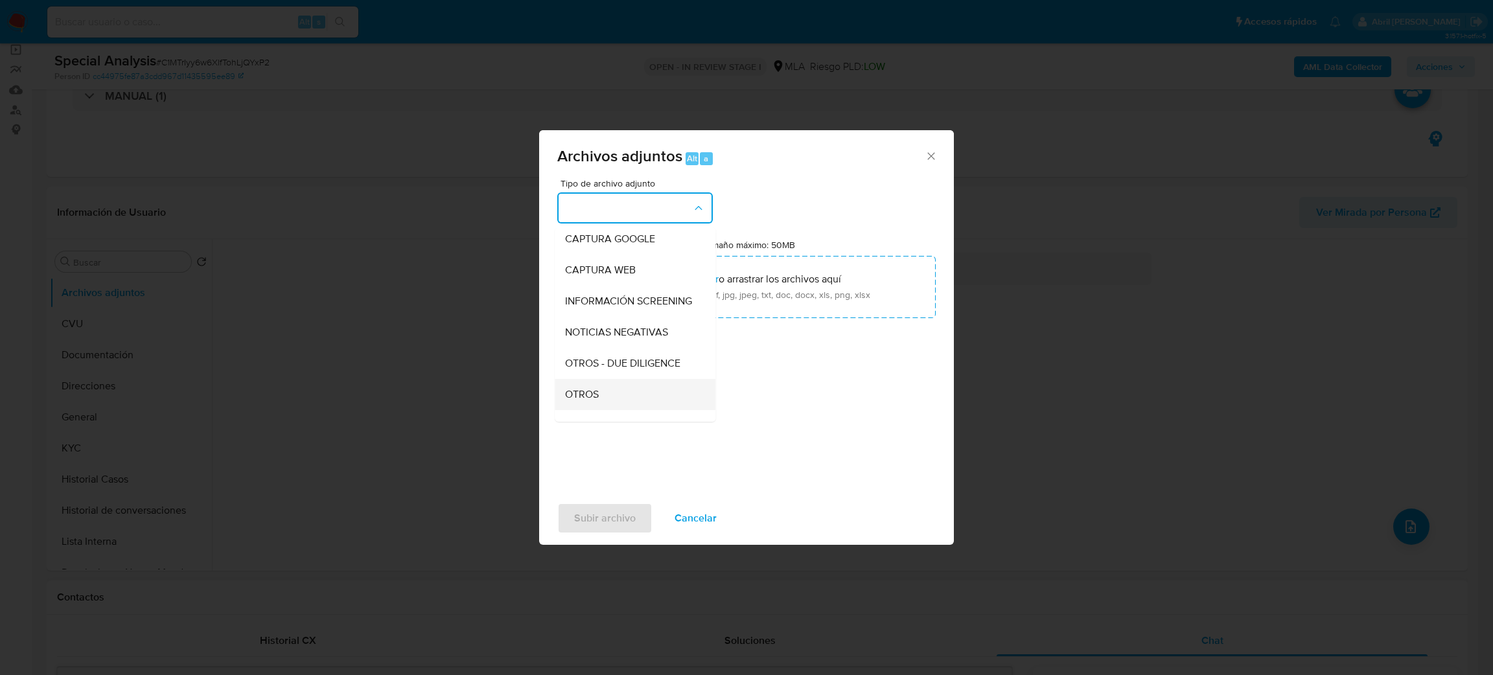
click at [592, 401] on span "OTROS" at bounding box center [582, 394] width 34 height 13
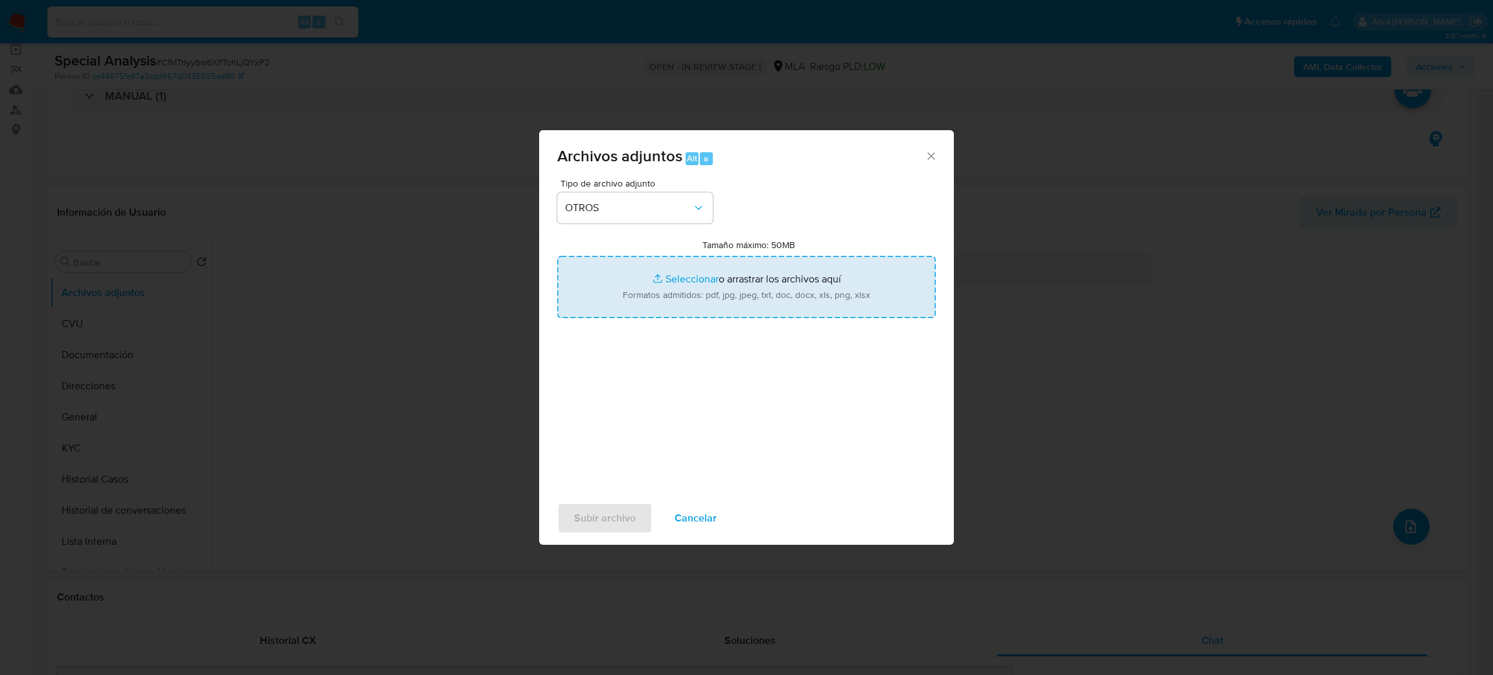
click at [717, 276] on input "Tamaño máximo: 50MB Seleccionar archivos" at bounding box center [746, 287] width 378 height 62
type input "C:\fakepath\Caselog C1MTrIyy6w6XlfTohLjQYxP2_2025_08_19_13_09_13.docx"
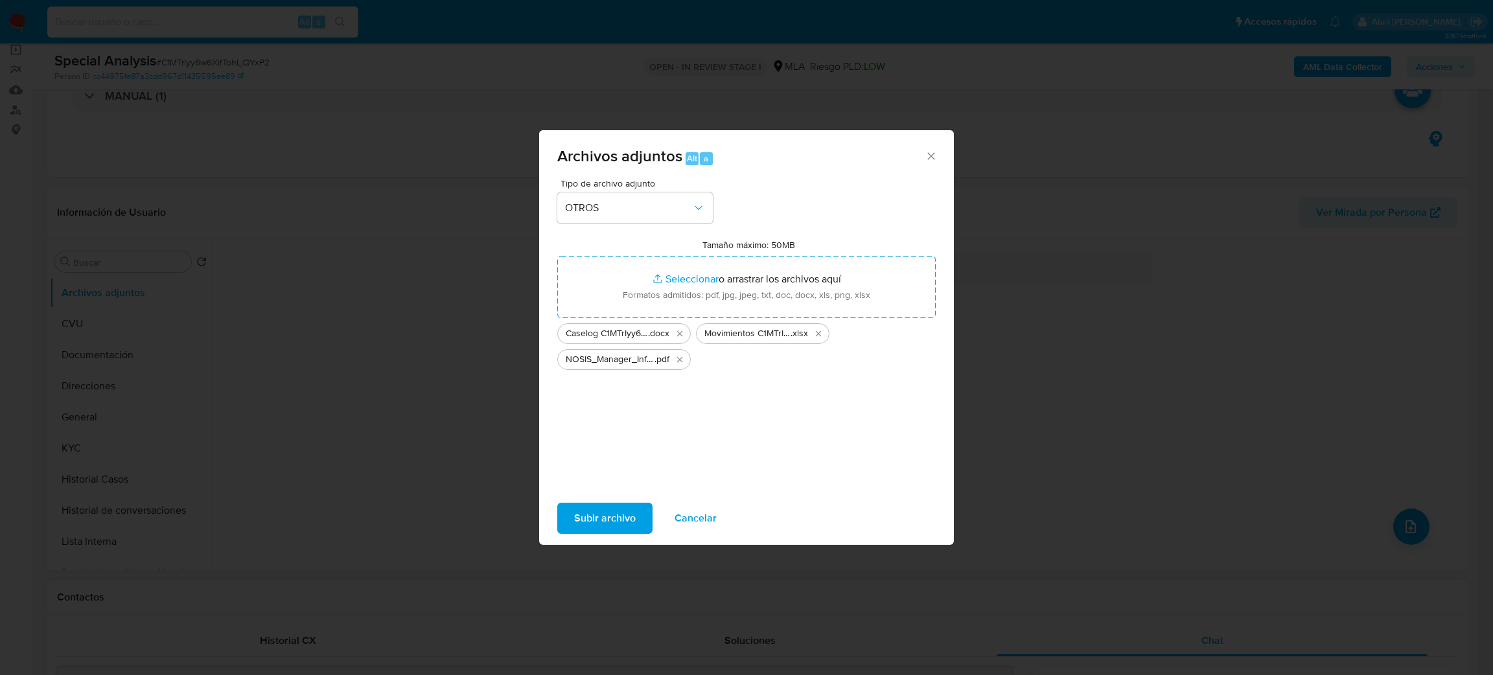
click at [625, 511] on span "Subir archivo" at bounding box center [605, 518] width 62 height 29
click at [561, 522] on button "Subir archivo" at bounding box center [604, 518] width 95 height 31
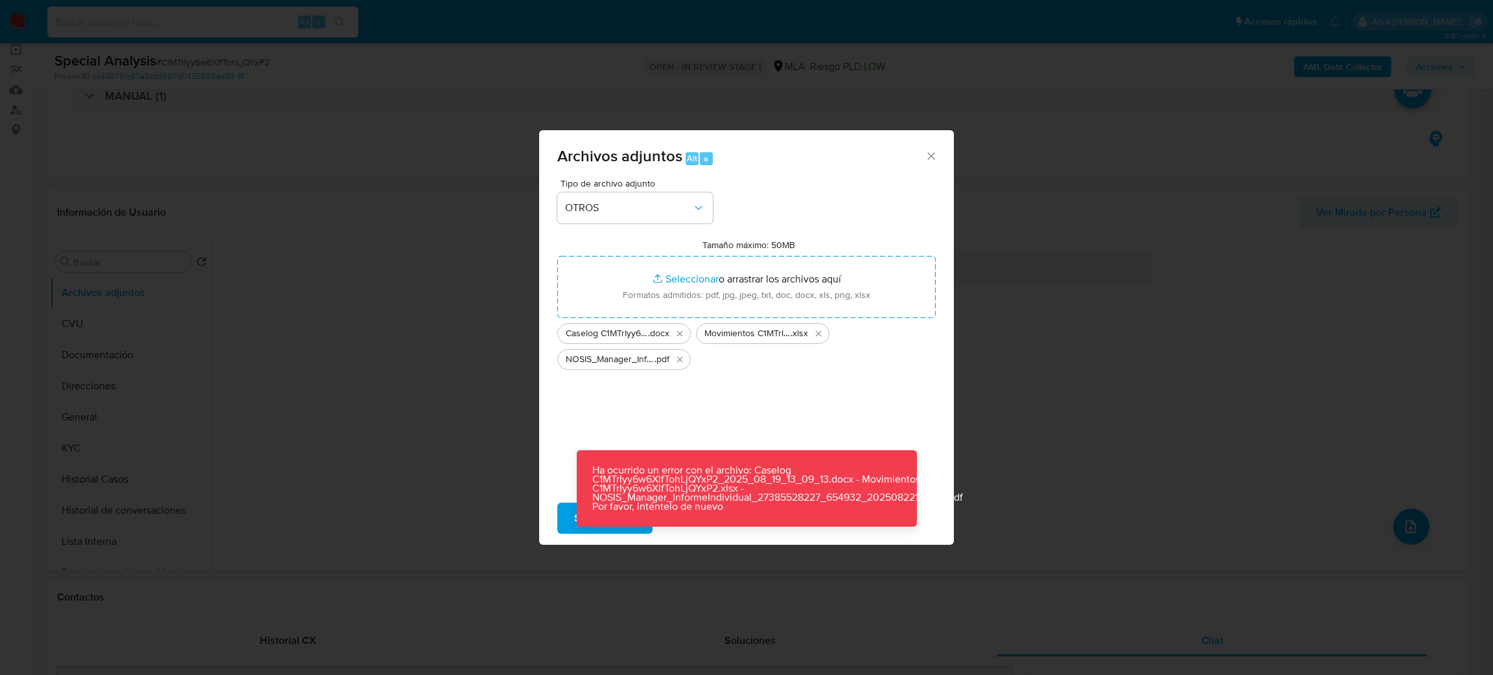
click at [957, 360] on div "Archivos adjuntos Alt a Tipo de archivo adjunto OTROS Tamaño máximo: 50MB Selec…" at bounding box center [746, 337] width 1493 height 675
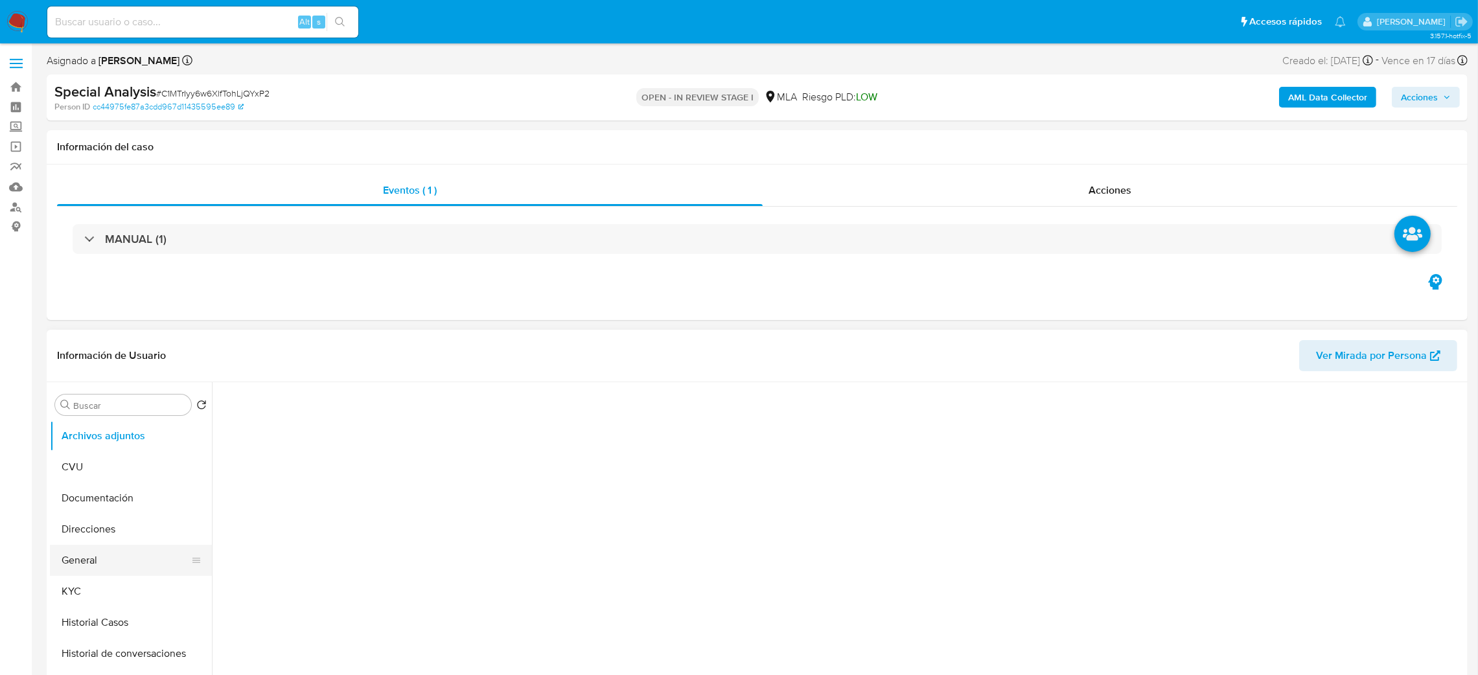
click at [61, 554] on button "General" at bounding box center [126, 560] width 152 height 31
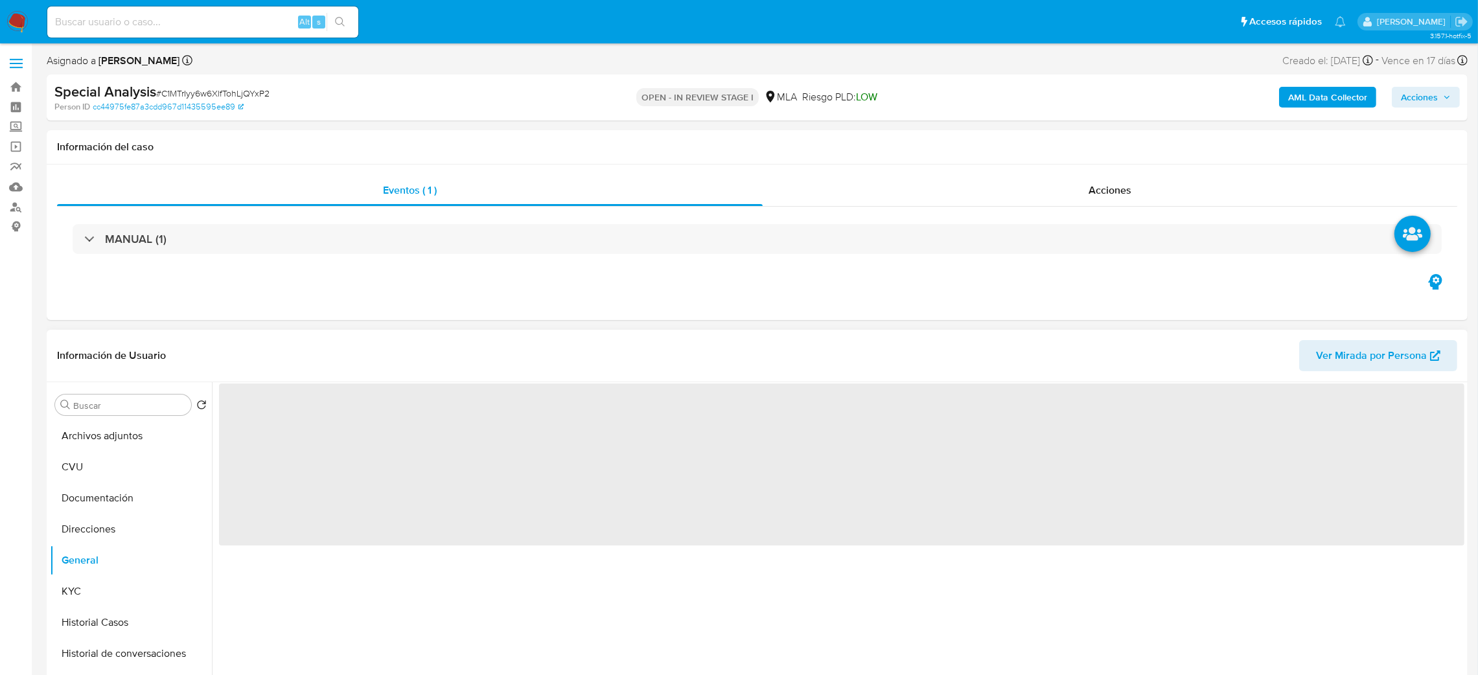
select select "10"
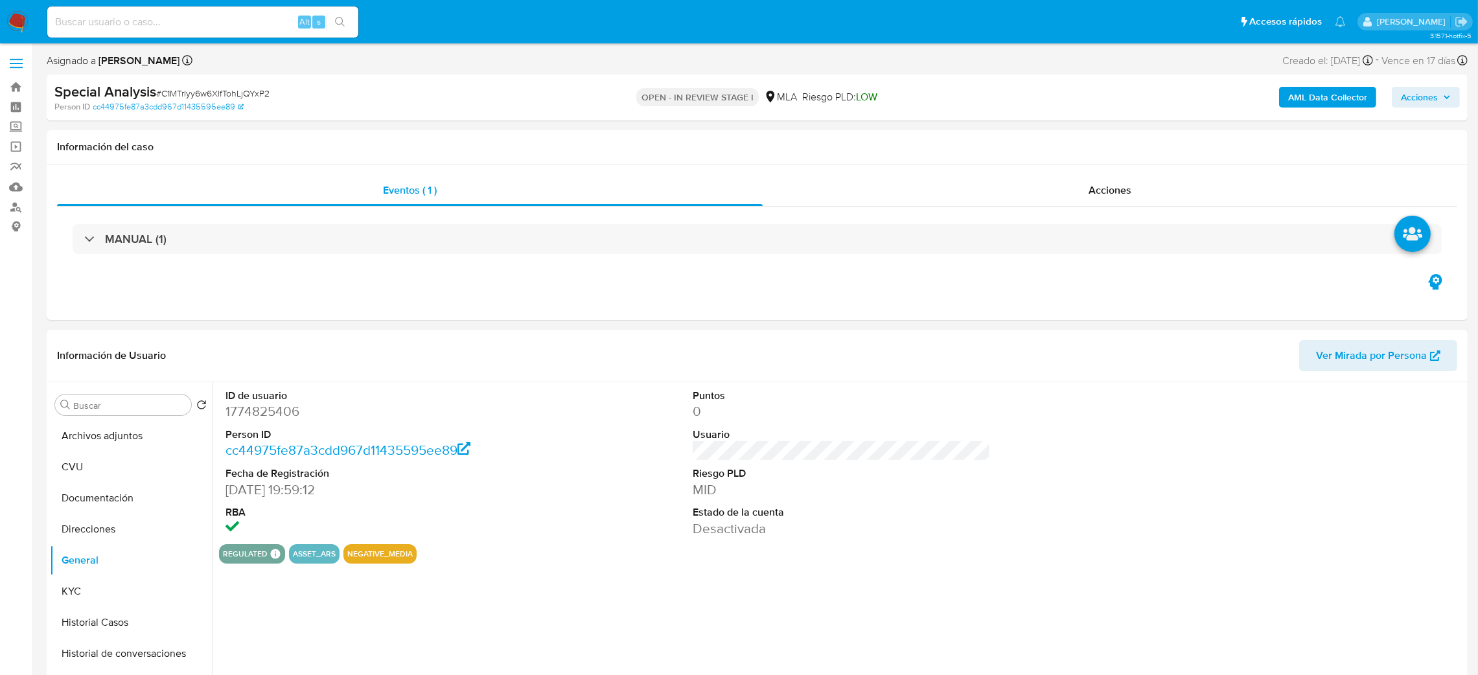
click at [246, 414] on dd "1774825406" at bounding box center [374, 411] width 299 height 18
copy dd "1774825406"
click at [111, 434] on button "Archivos adjuntos" at bounding box center [126, 436] width 152 height 31
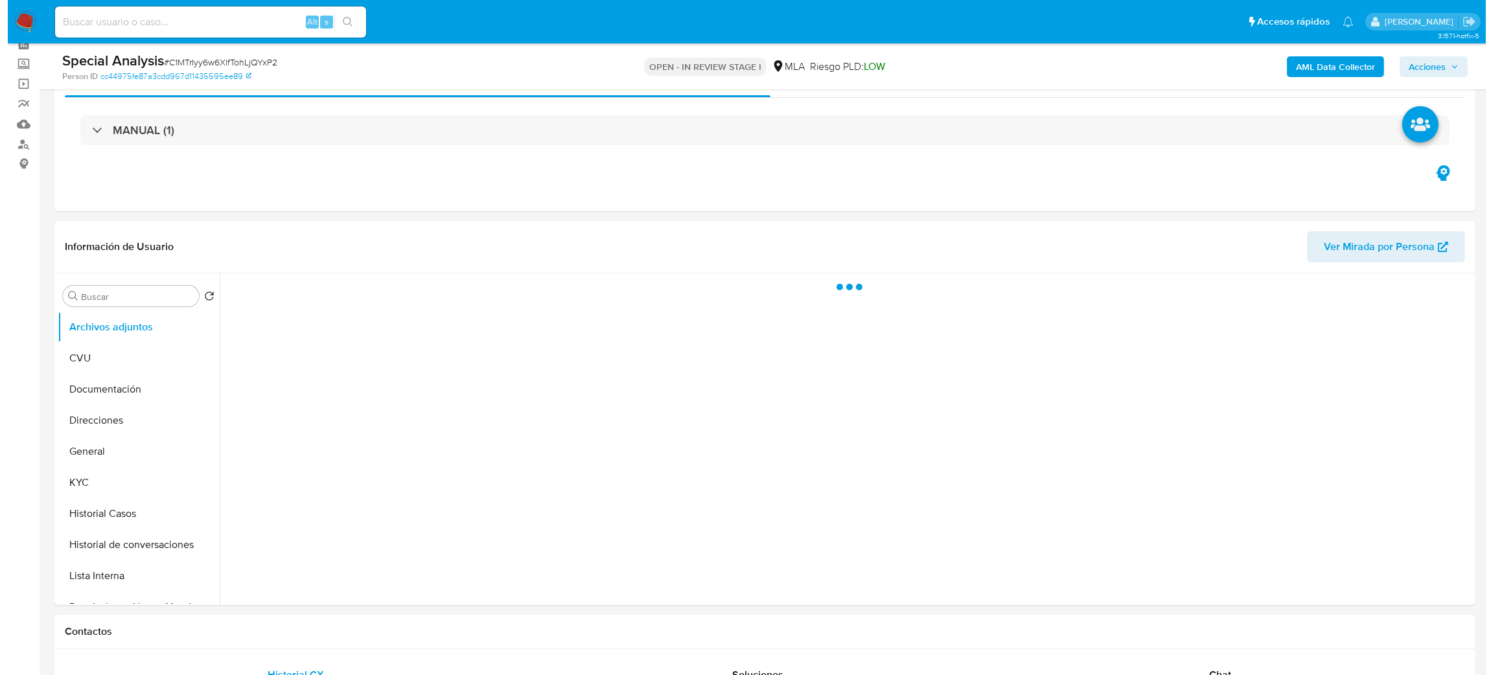
scroll to position [97, 0]
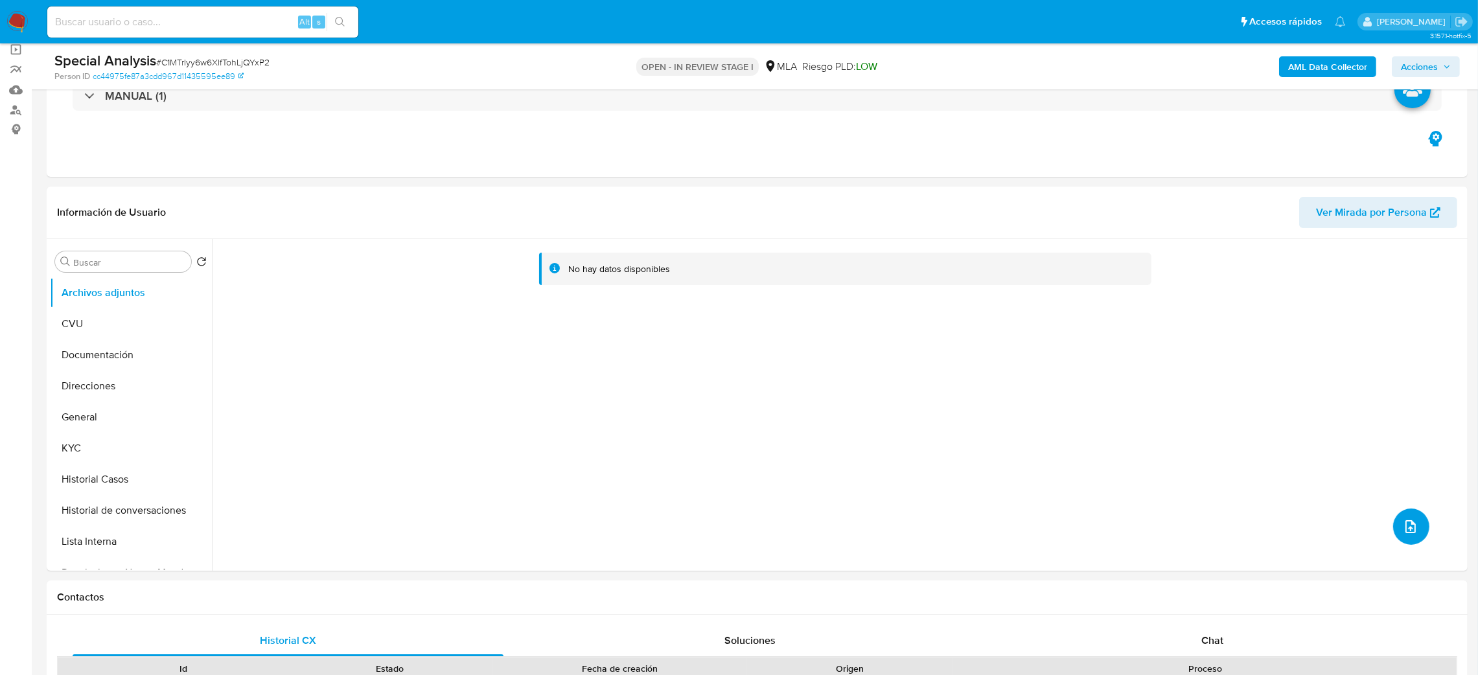
click at [1406, 532] on icon "upload-file" at bounding box center [1410, 526] width 10 height 13
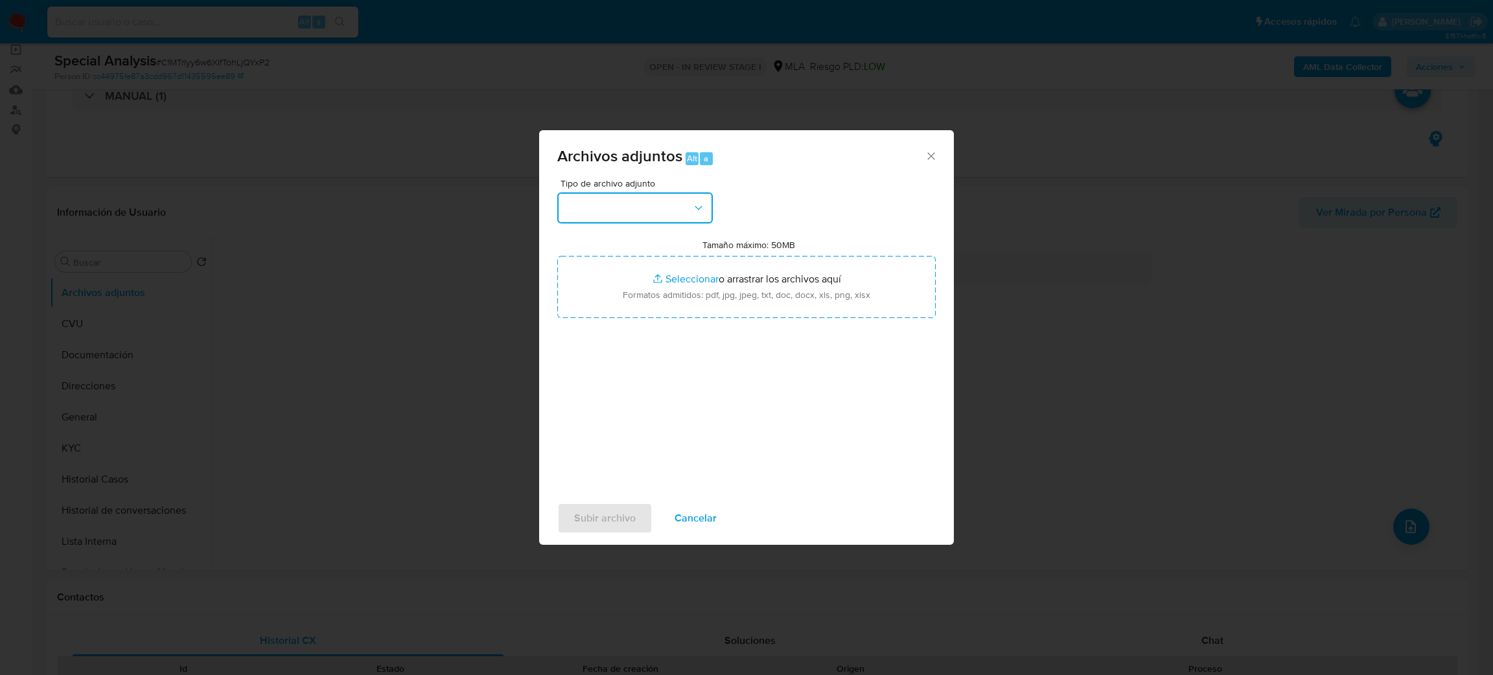
click at [592, 213] on button "button" at bounding box center [635, 207] width 156 height 31
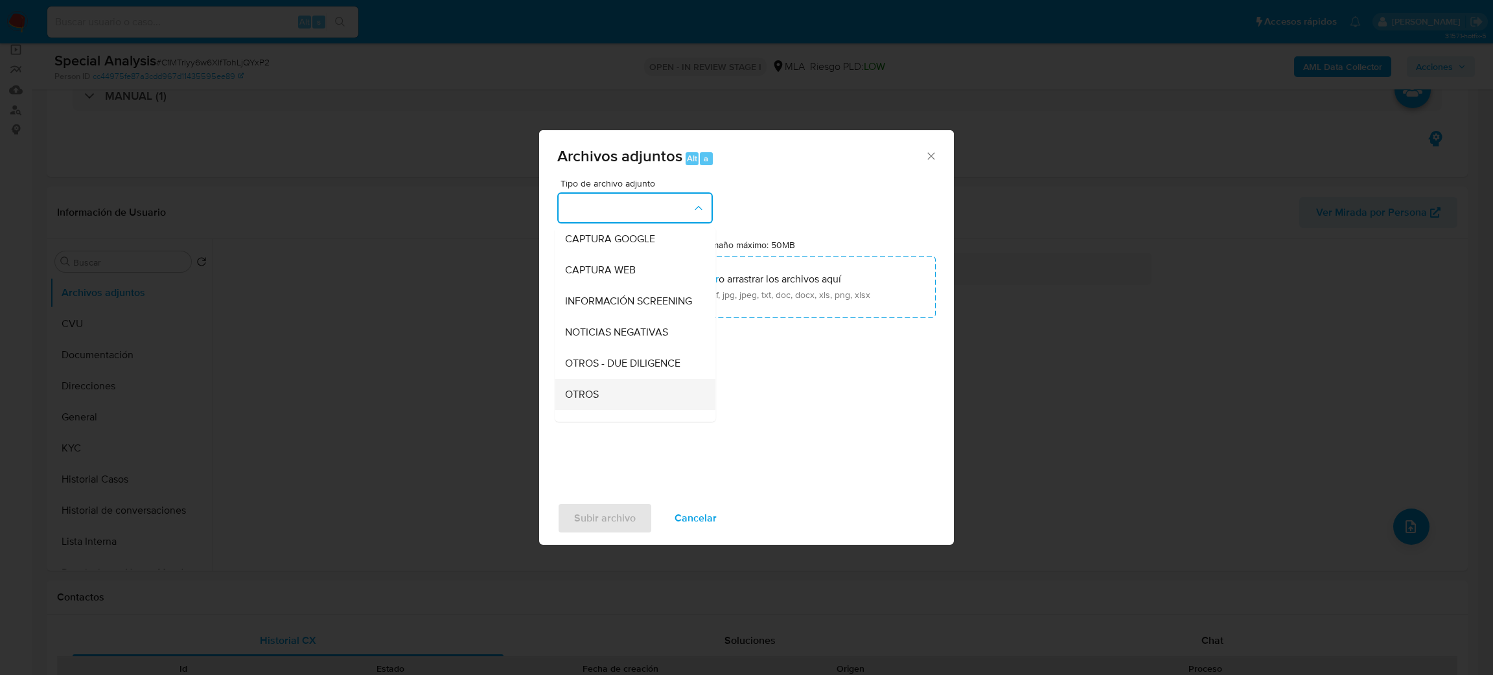
click at [623, 402] on div "OTROS" at bounding box center [631, 394] width 132 height 31
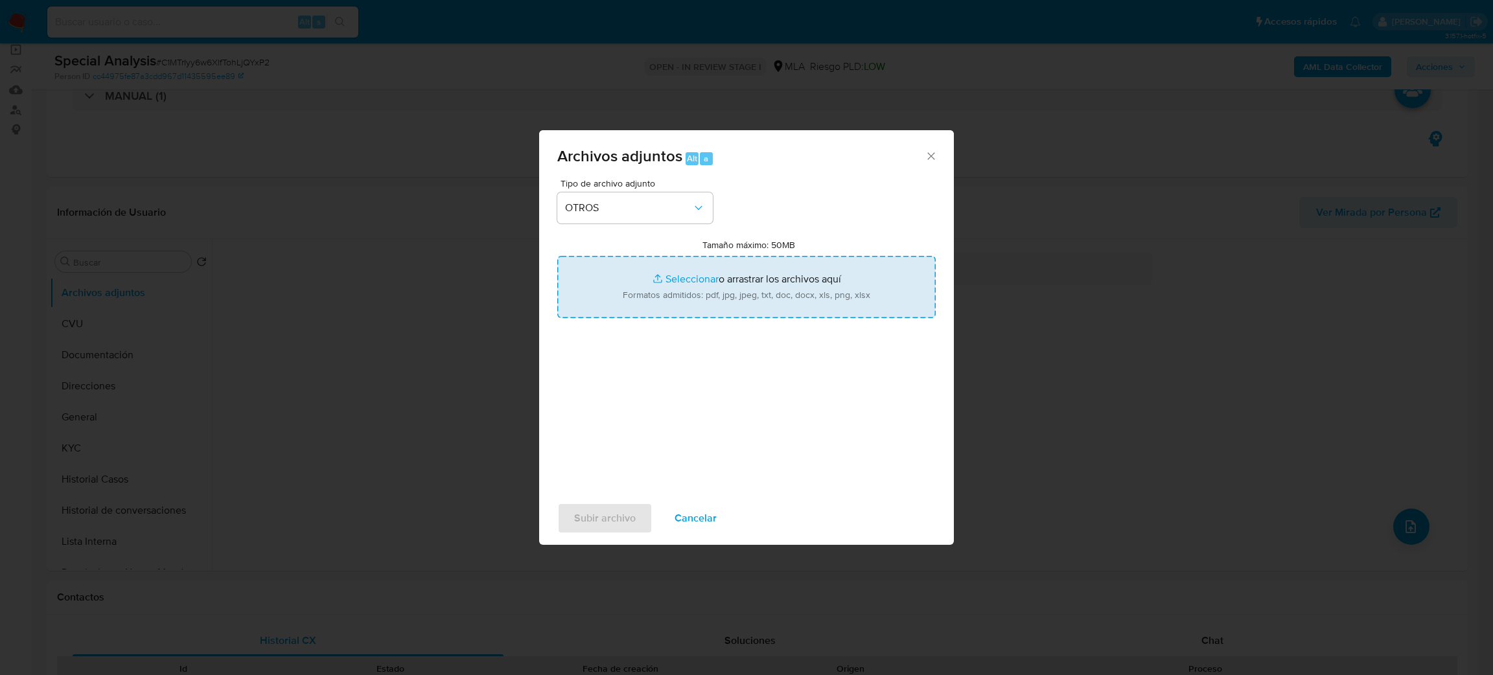
click at [678, 301] on input "Tamaño máximo: 50MB Seleccionar archivos" at bounding box center [746, 287] width 378 height 62
type input "C:\fakepath\Caselog C1MTrIyy6w6XlfTohLjQYxP2_2025_08_19_13_09_13.docx"
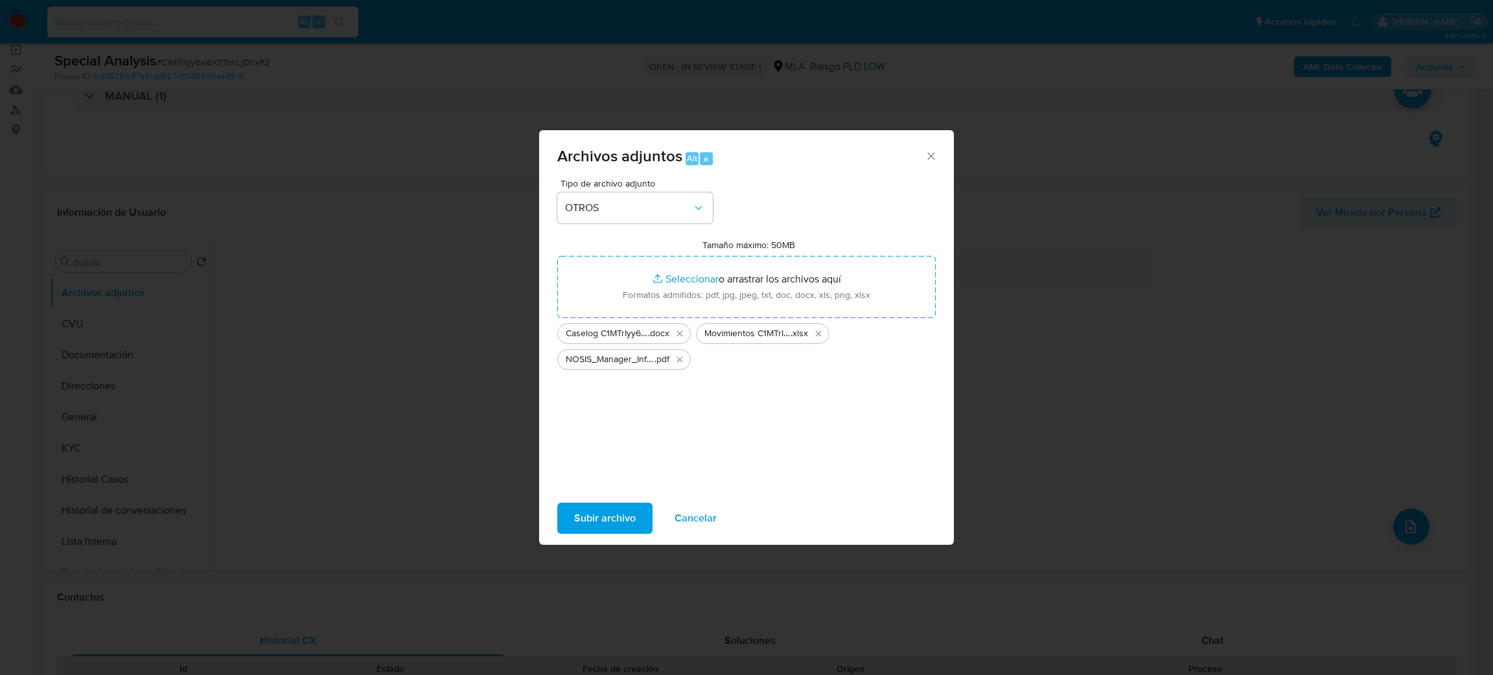
drag, startPoint x: 678, startPoint y: 301, endPoint x: 582, endPoint y: 511, distance: 231.1
click at [582, 511] on span "Subir archivo" at bounding box center [605, 518] width 62 height 29
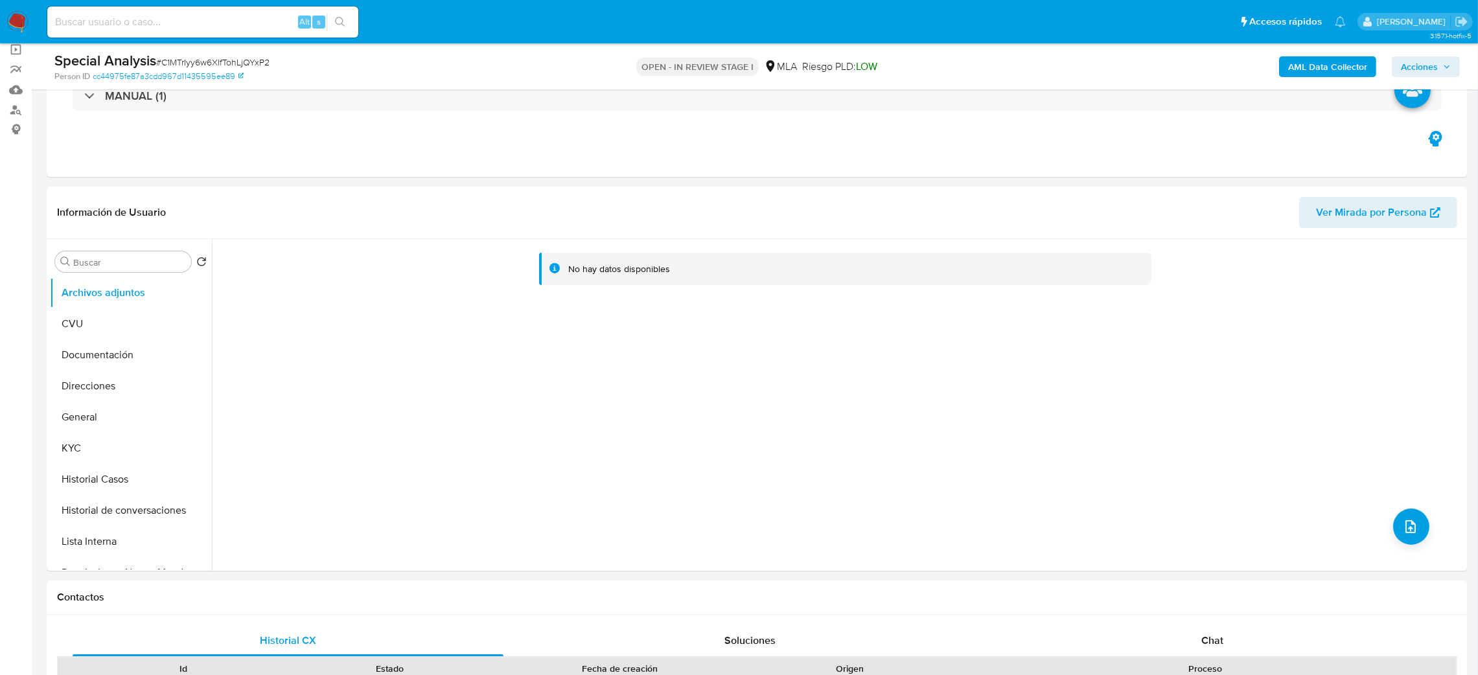
click at [1290, 60] on b "AML Data Collector" at bounding box center [1327, 66] width 79 height 21
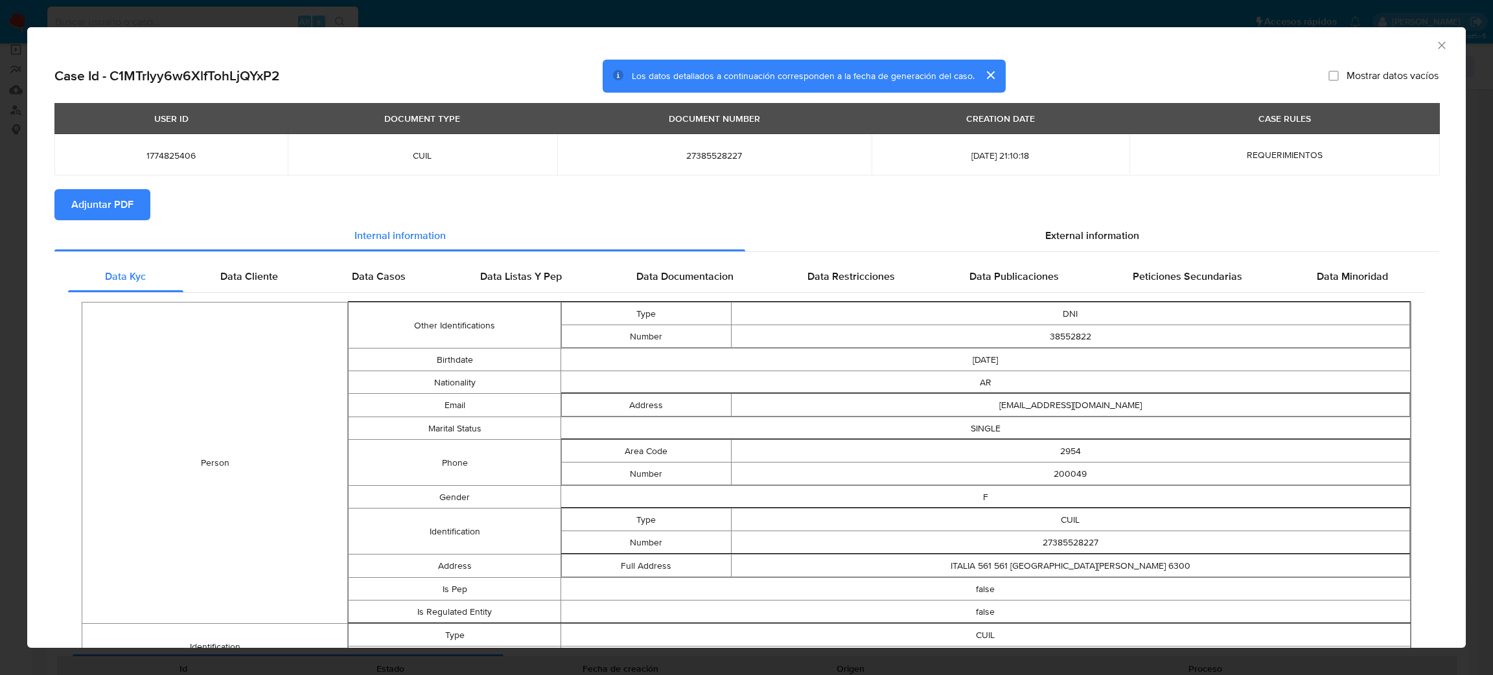
click at [122, 206] on span "Adjuntar PDF" at bounding box center [102, 205] width 62 height 29
click at [1435, 43] on icon "Cerrar ventana" at bounding box center [1441, 45] width 13 height 13
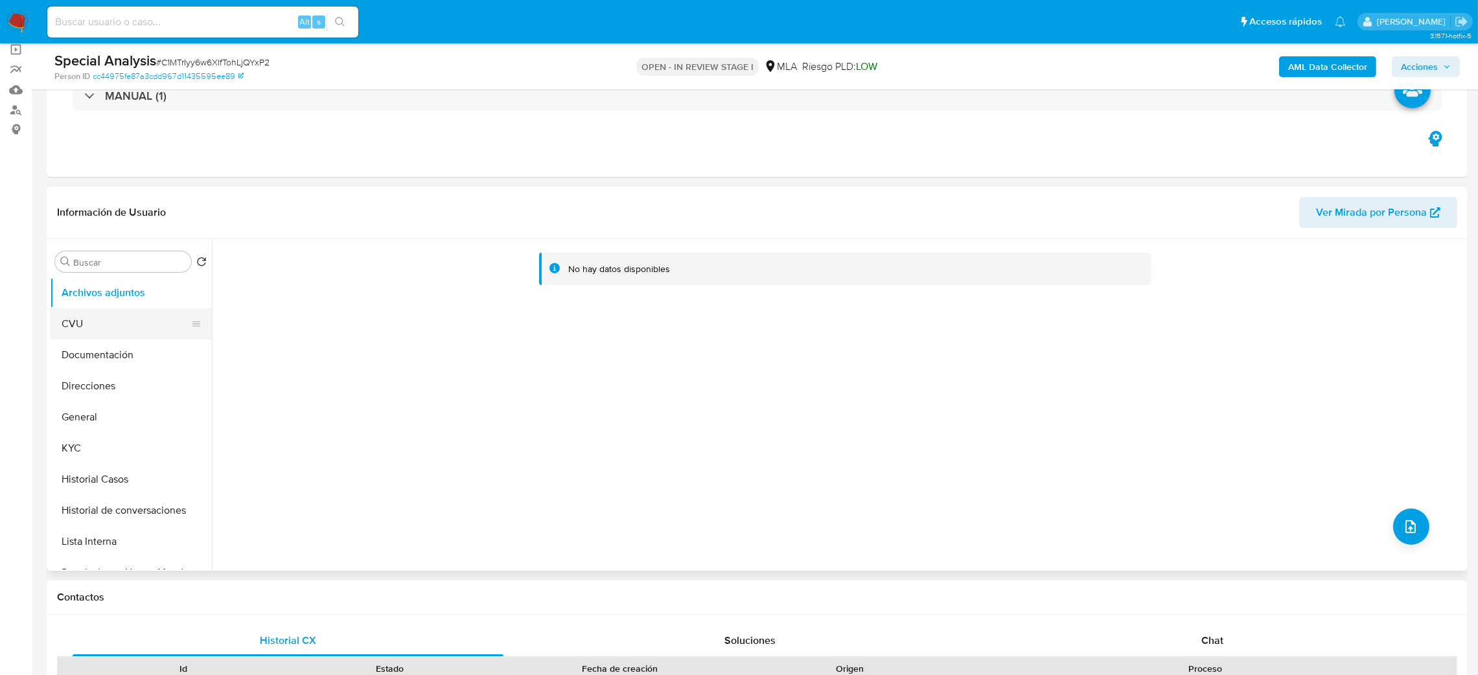
click at [98, 328] on button "CVU" at bounding box center [126, 323] width 152 height 31
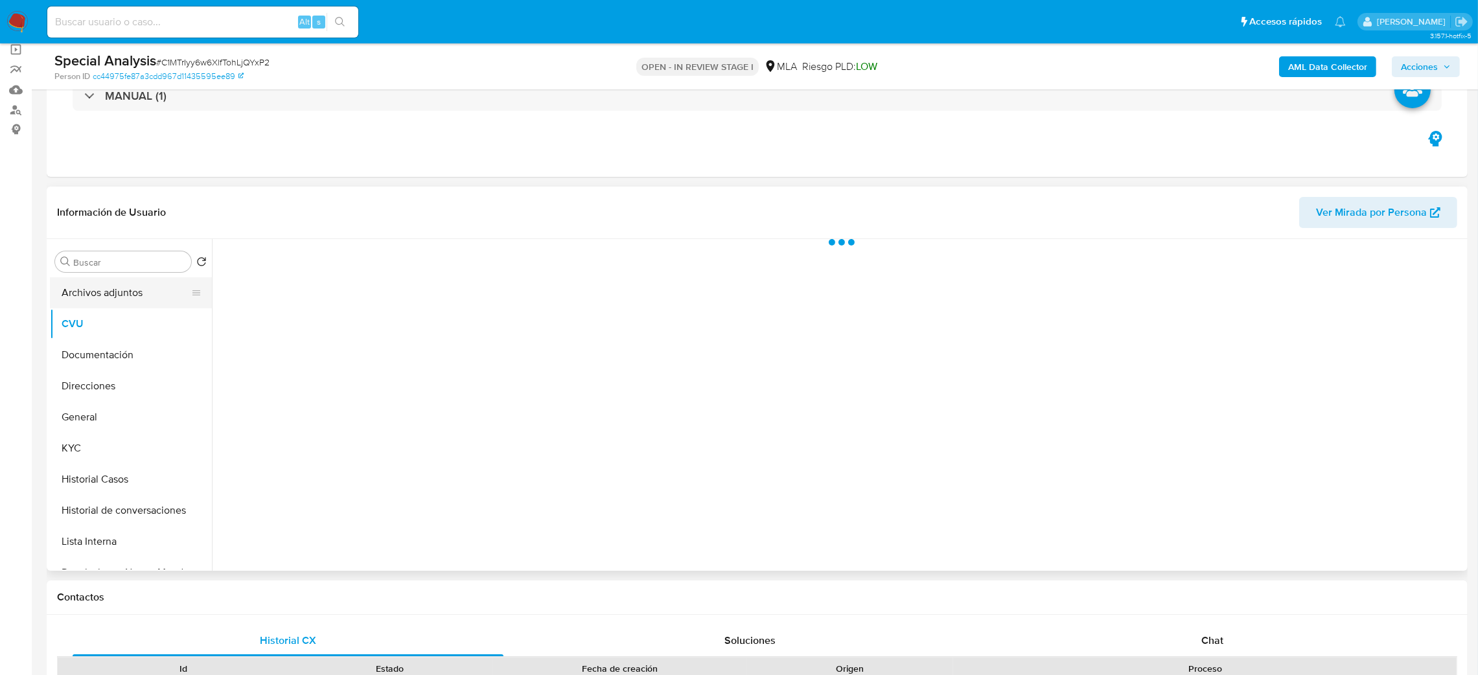
click at [92, 291] on button "Archivos adjuntos" at bounding box center [126, 292] width 152 height 31
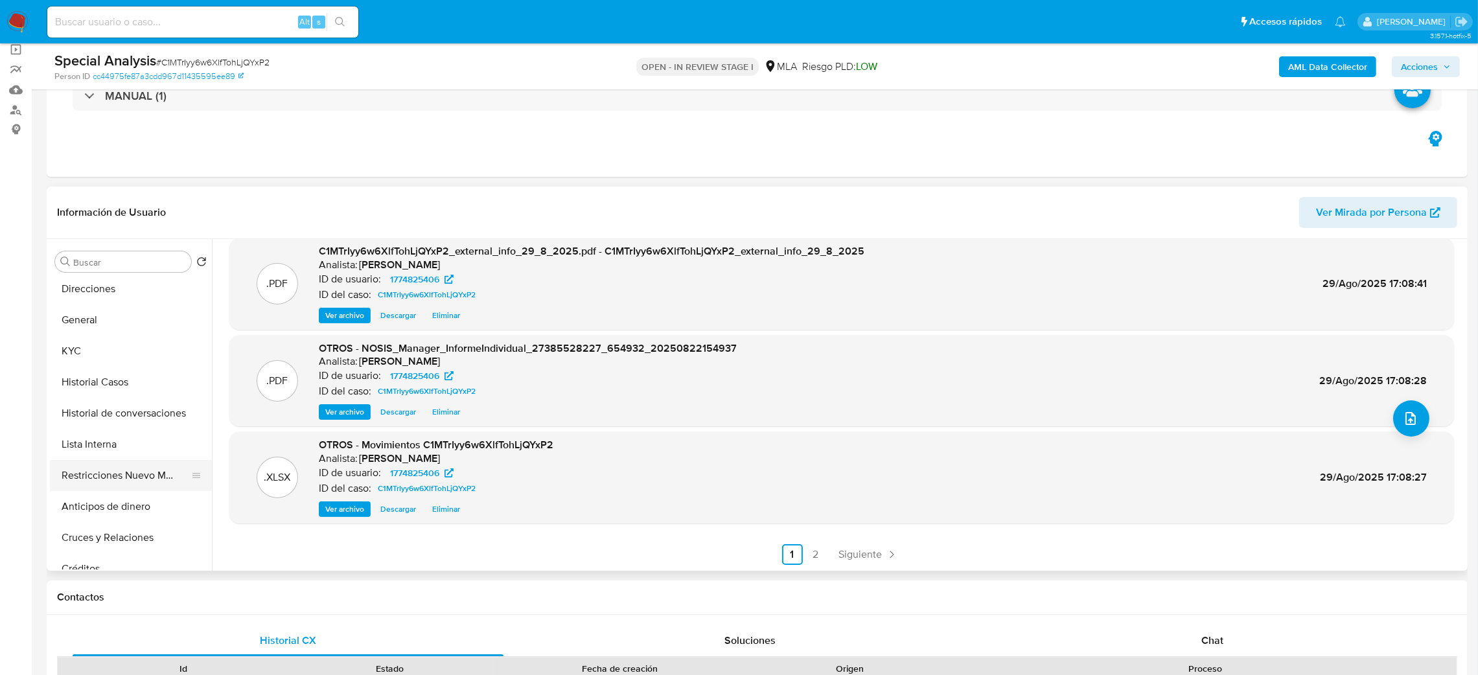
click at [100, 486] on button "Restricciones Nuevo Mundo" at bounding box center [126, 475] width 152 height 31
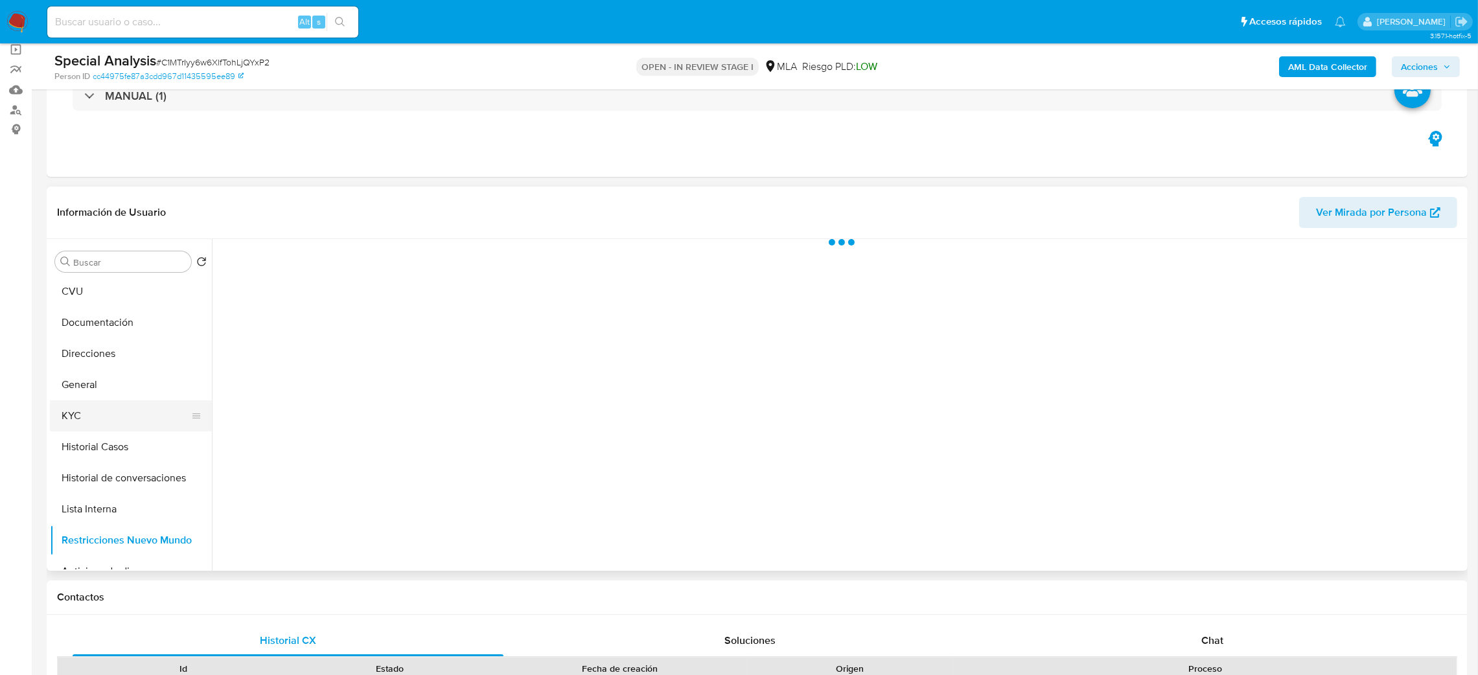
scroll to position [0, 0]
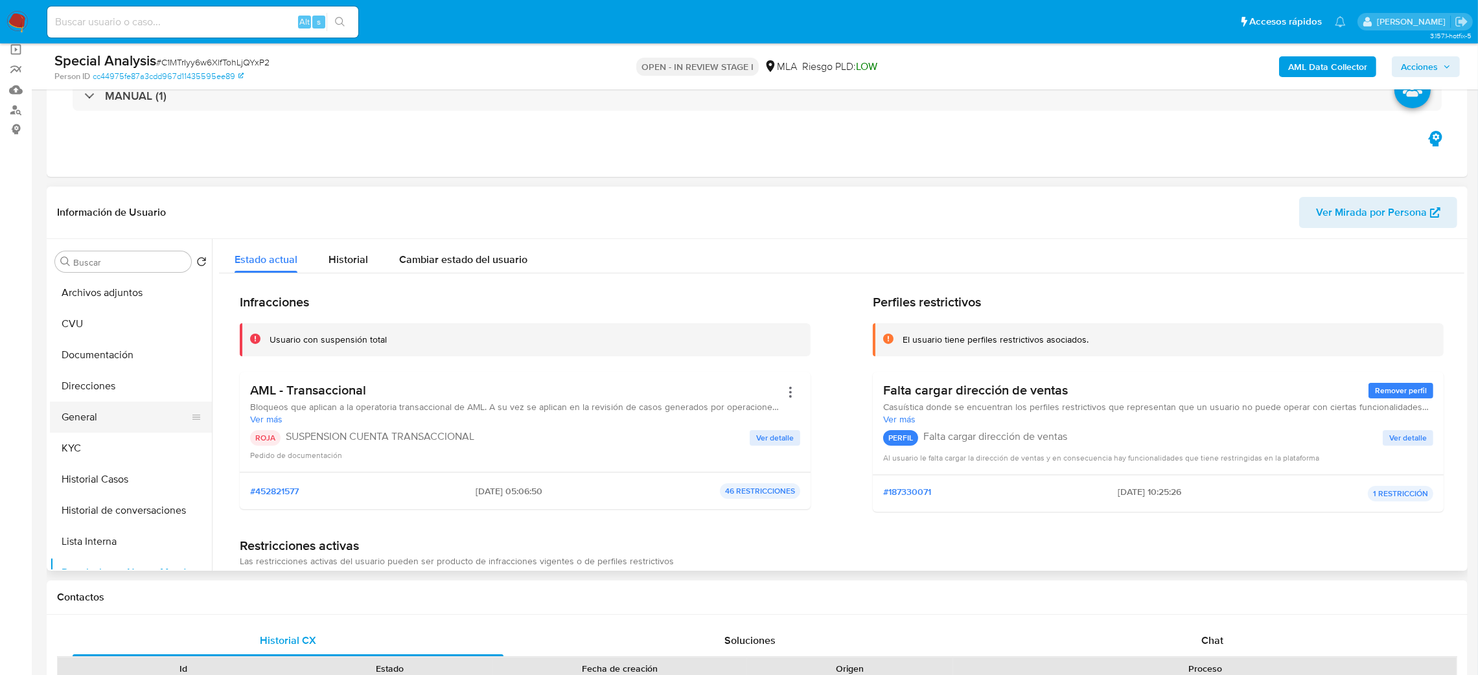
click at [96, 419] on button "General" at bounding box center [126, 417] width 152 height 31
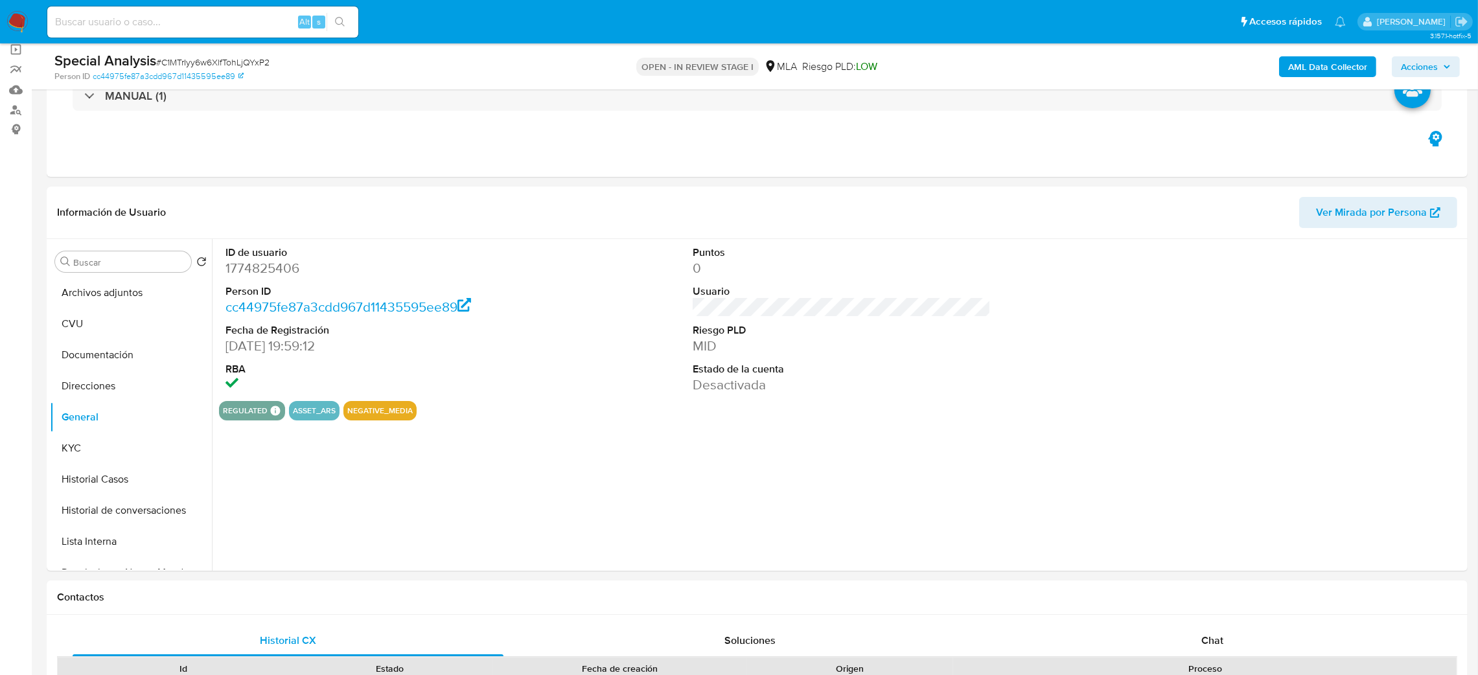
click at [242, 264] on dd "1774825406" at bounding box center [374, 268] width 299 height 18
copy dd "1774825406"
click at [1435, 58] on span "Acciones" at bounding box center [1419, 66] width 37 height 21
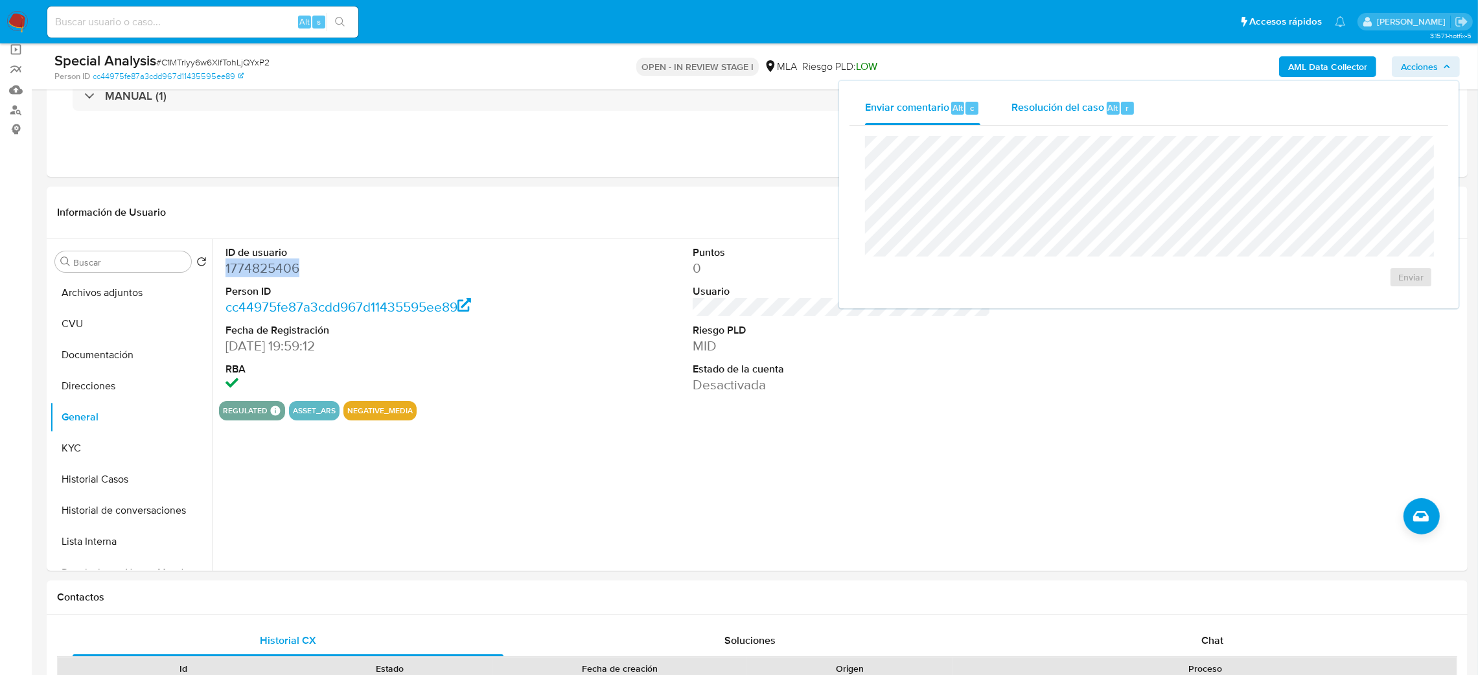
click at [1009, 107] on button "Resolución del caso Alt r" at bounding box center [1073, 108] width 155 height 34
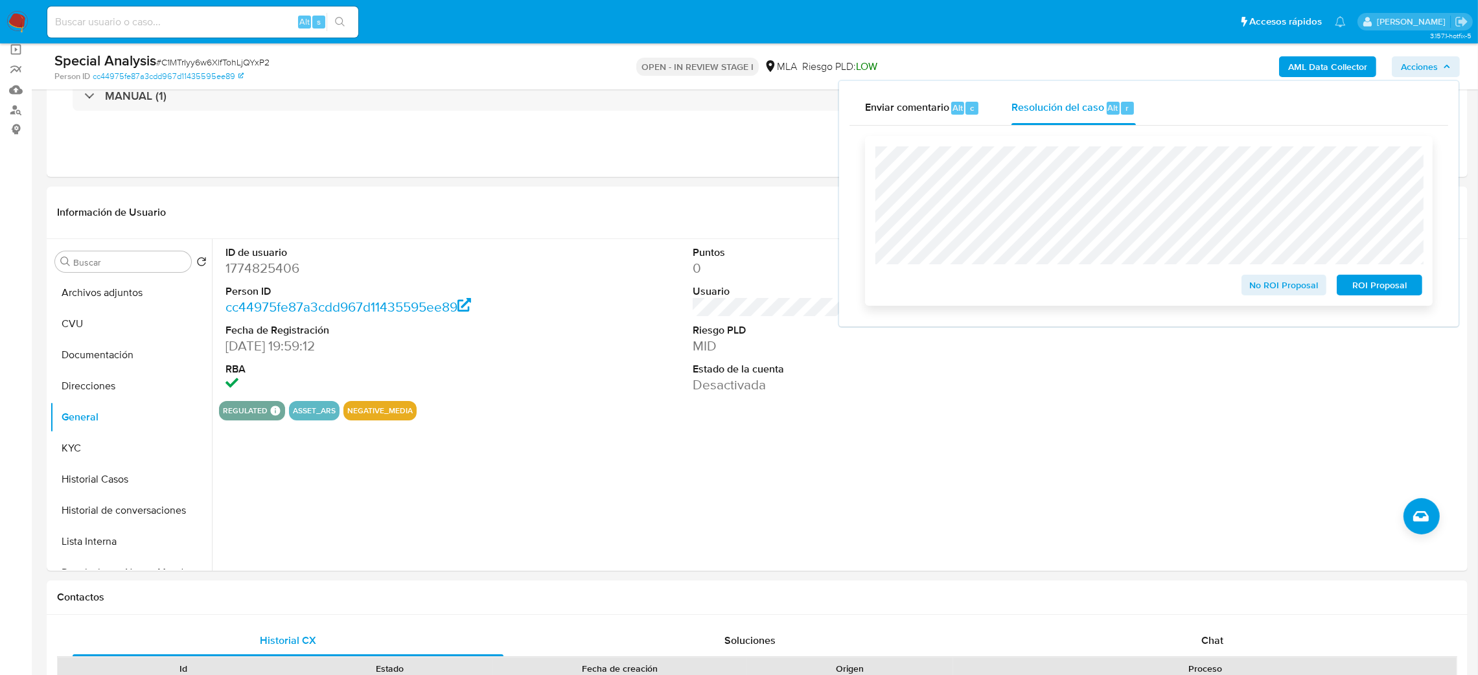
click at [1405, 280] on span "ROI Proposal" at bounding box center [1379, 285] width 67 height 18
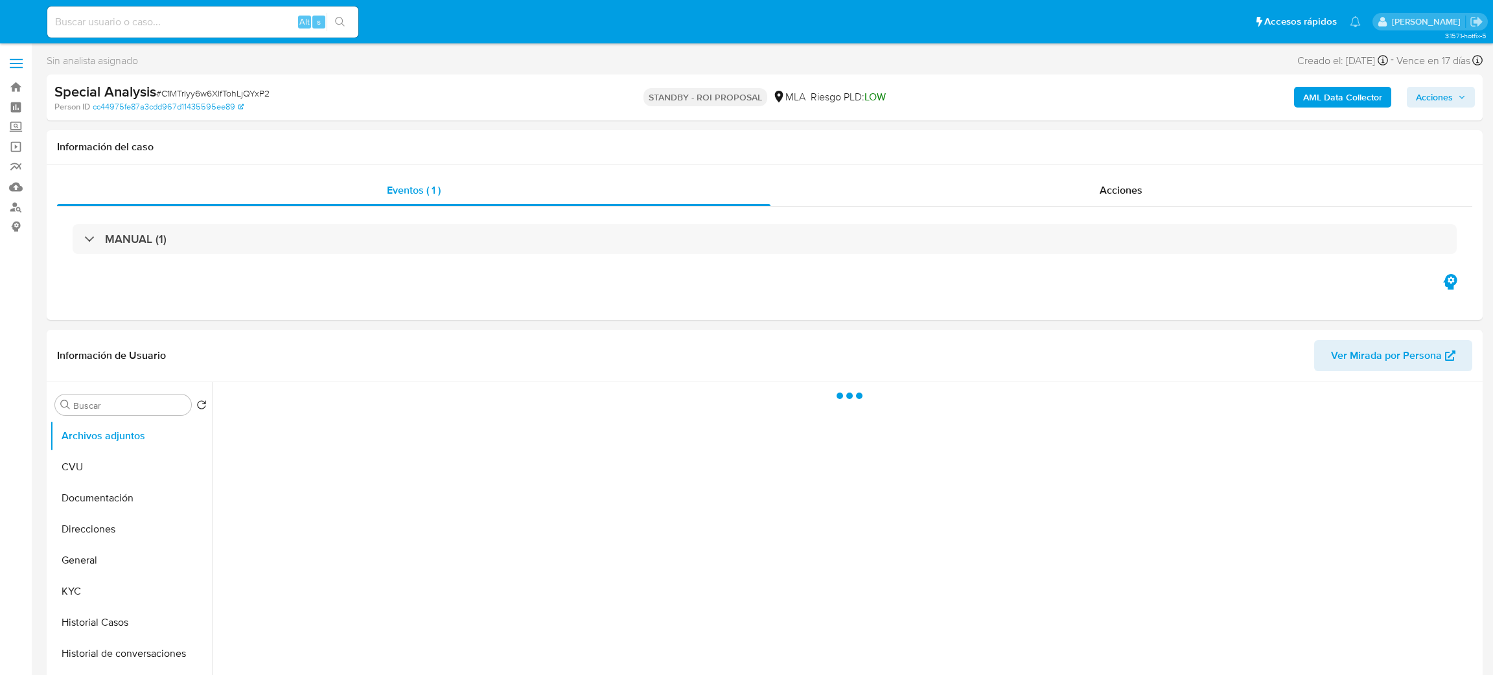
select select "10"
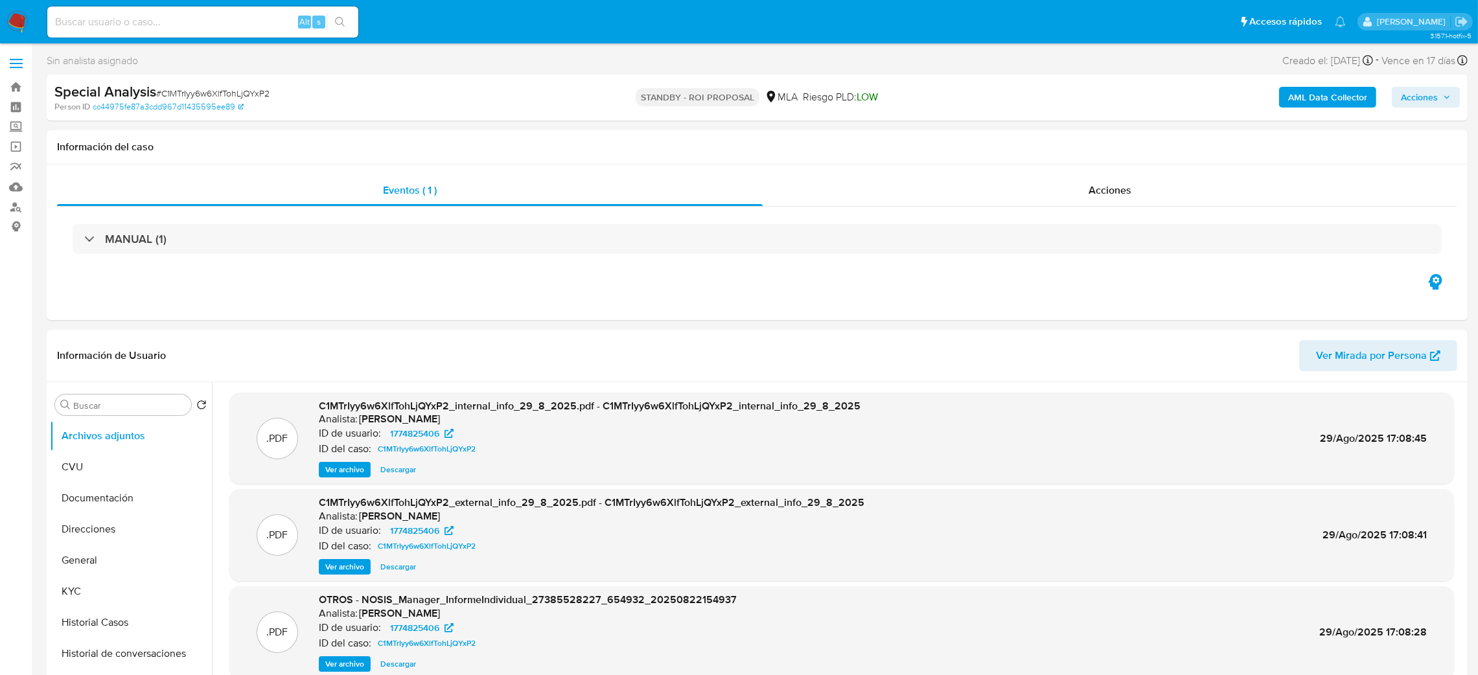
click at [233, 15] on input at bounding box center [202, 22] width 311 height 17
paste input "3tEsGBCOzGXs6RC3R8mmrnkv"
type input "3tEsGBCOzGXs6RC3R8mmrnkv"
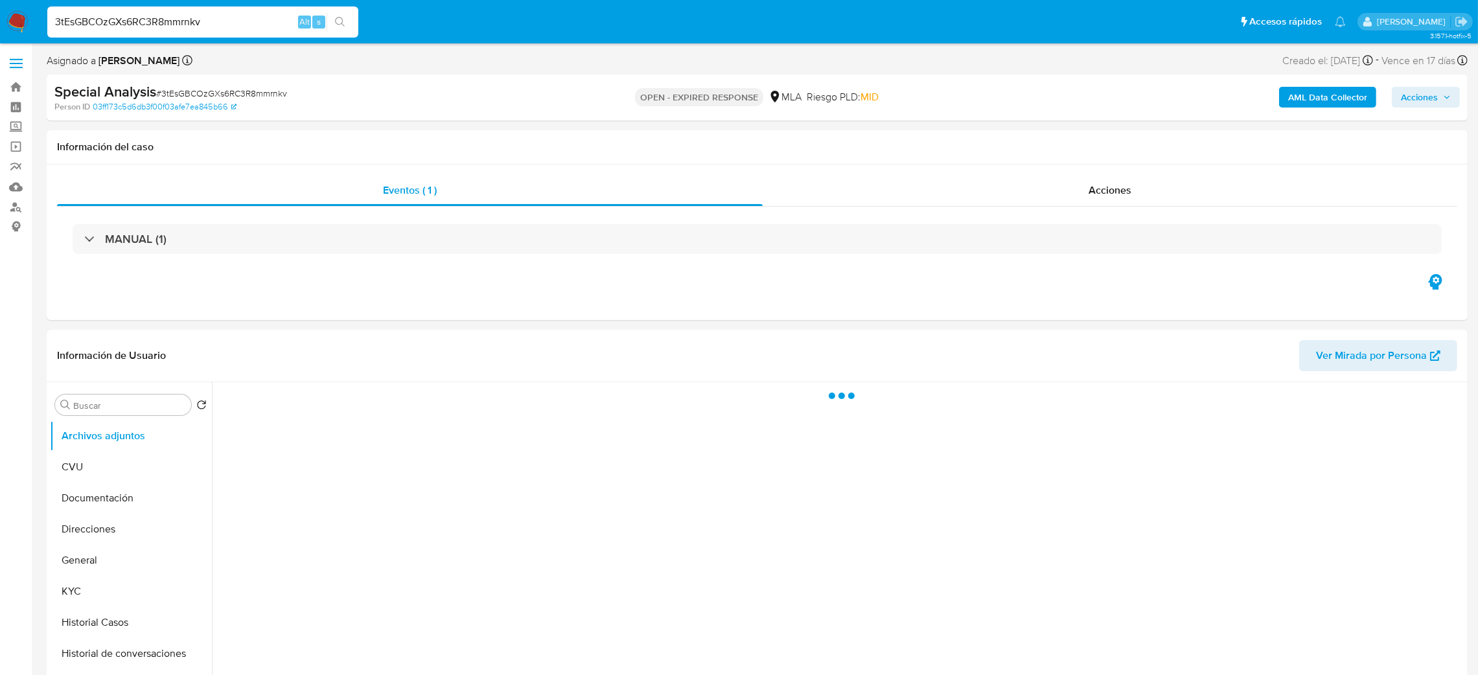
click at [6, 19] on img at bounding box center [17, 22] width 22 height 22
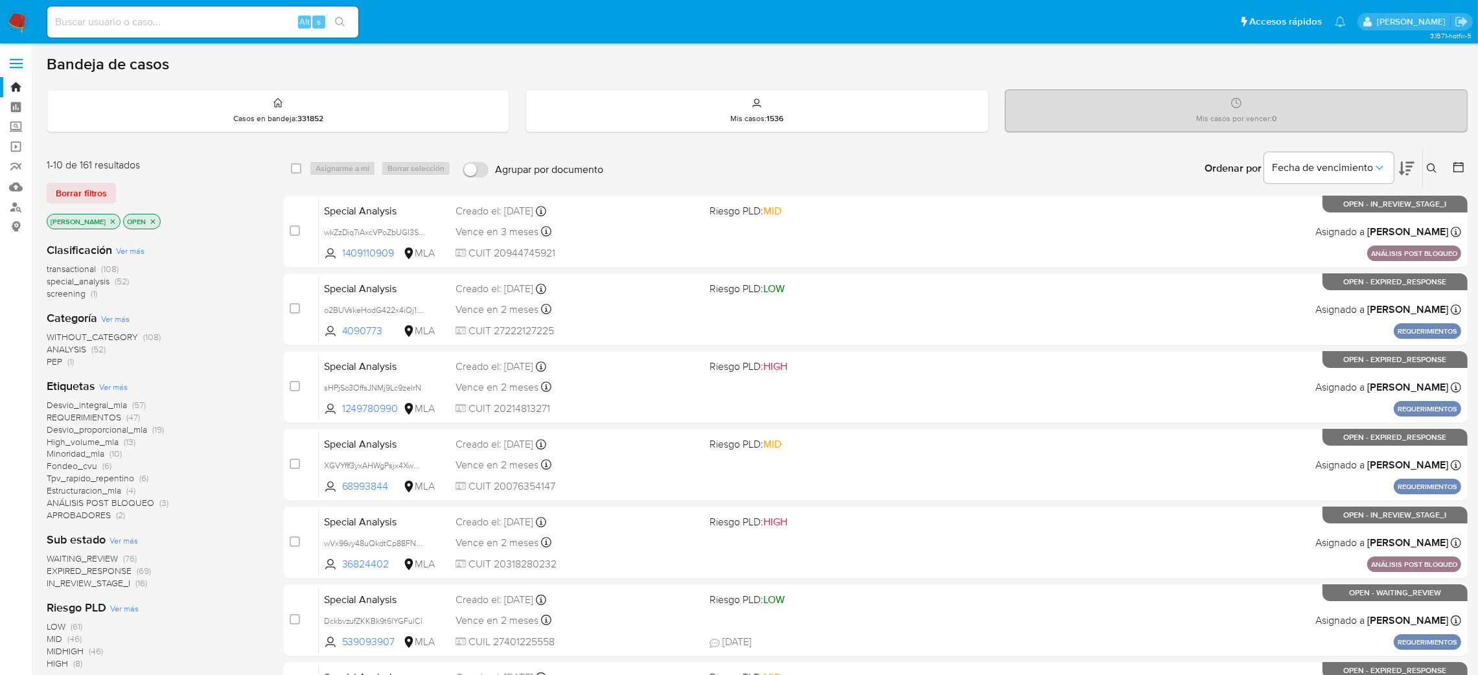
click at [1434, 163] on icon at bounding box center [1432, 168] width 10 height 10
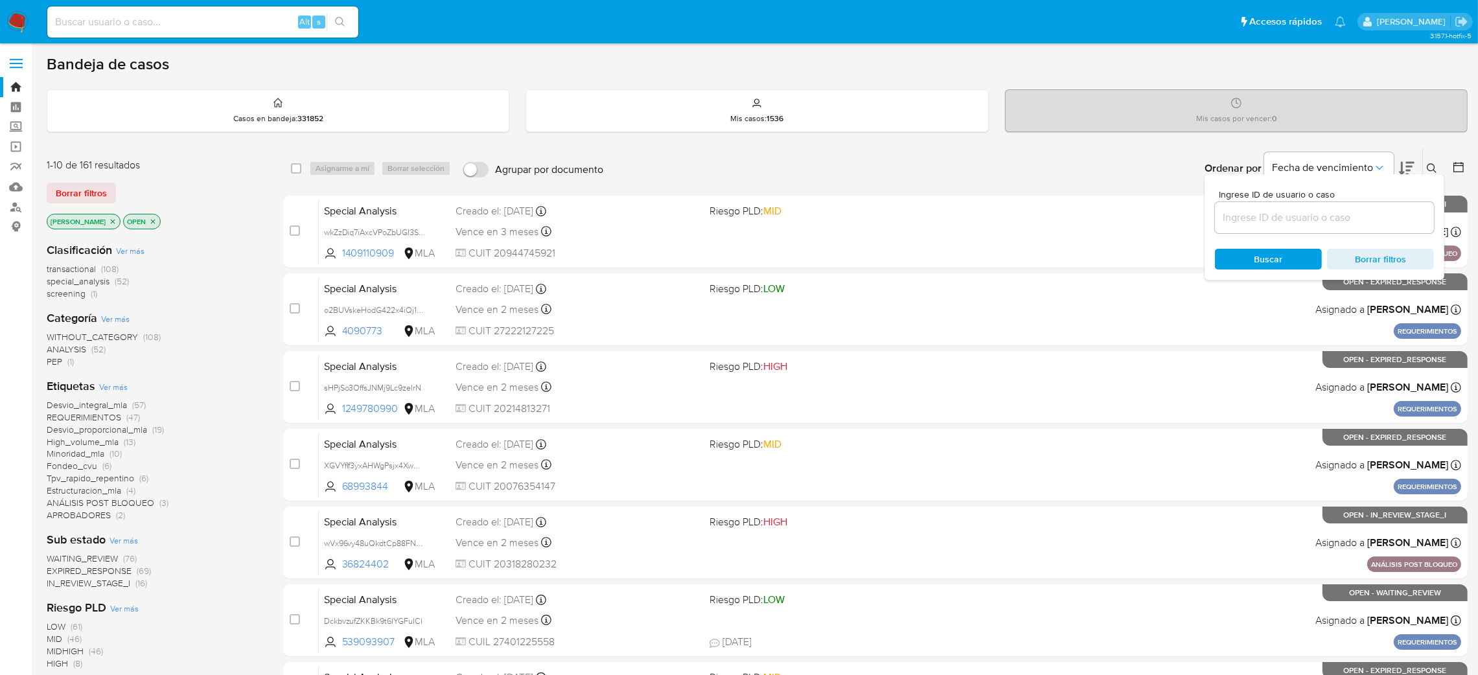
click at [1342, 204] on div at bounding box center [1324, 217] width 219 height 31
click at [1345, 213] on input at bounding box center [1324, 217] width 219 height 17
paste input "3tEsGBCOzGXs6RC3R8mmrnkv"
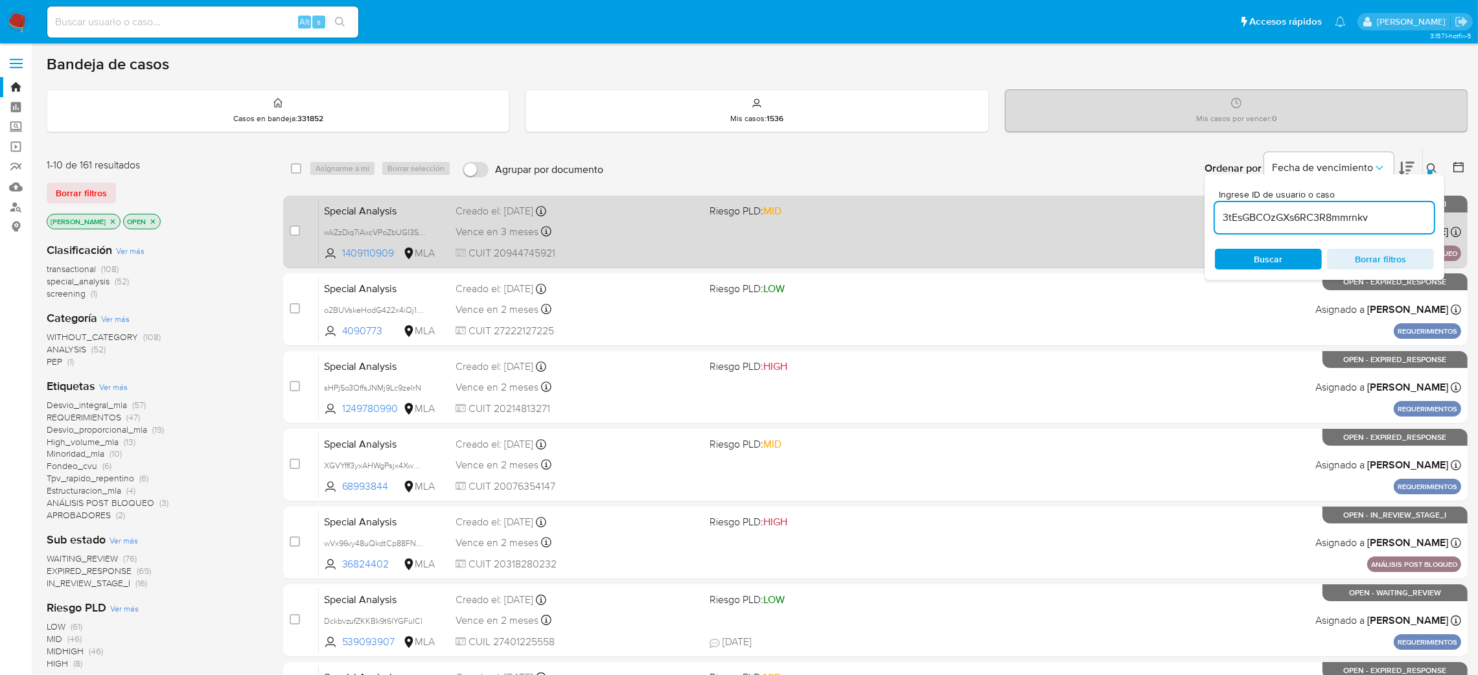
type input "3tEsGBCOzGXs6RC3R8mmrnkv"
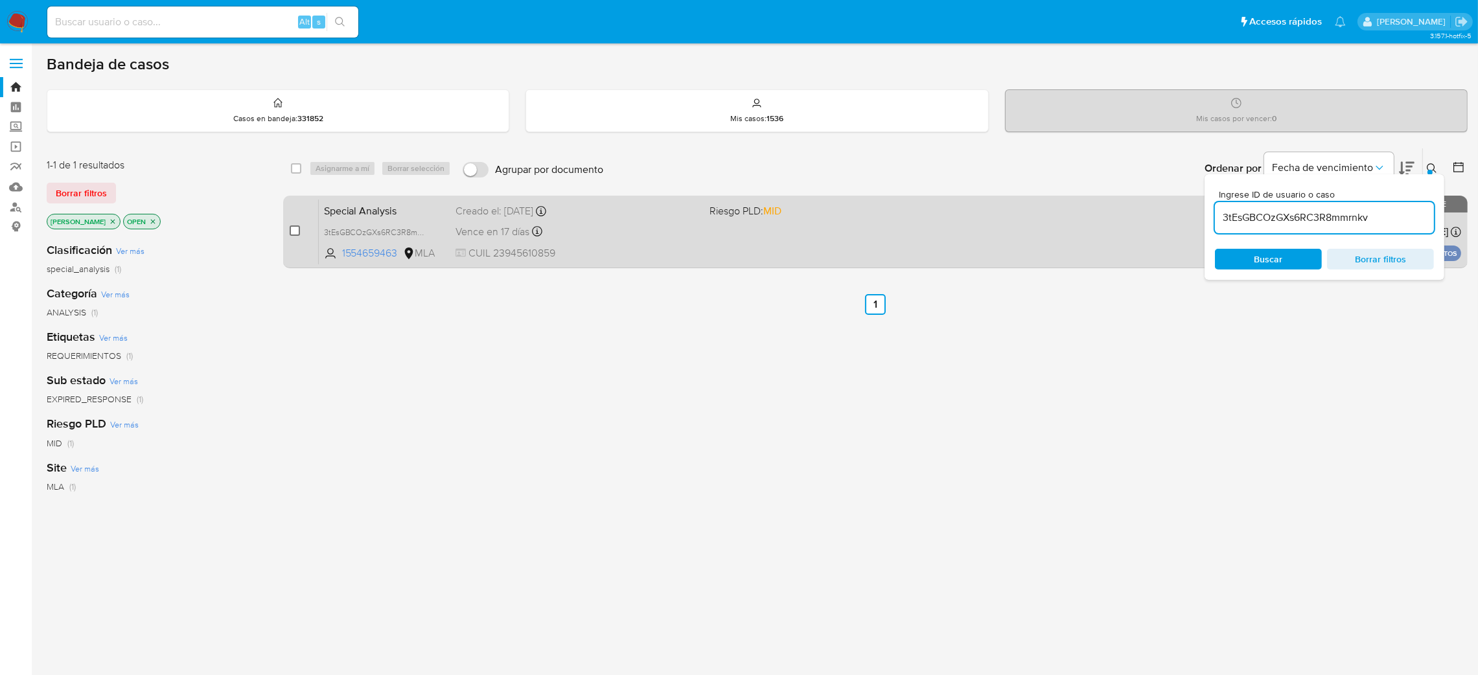
click at [293, 225] on input "checkbox" at bounding box center [295, 230] width 10 height 10
checkbox input "true"
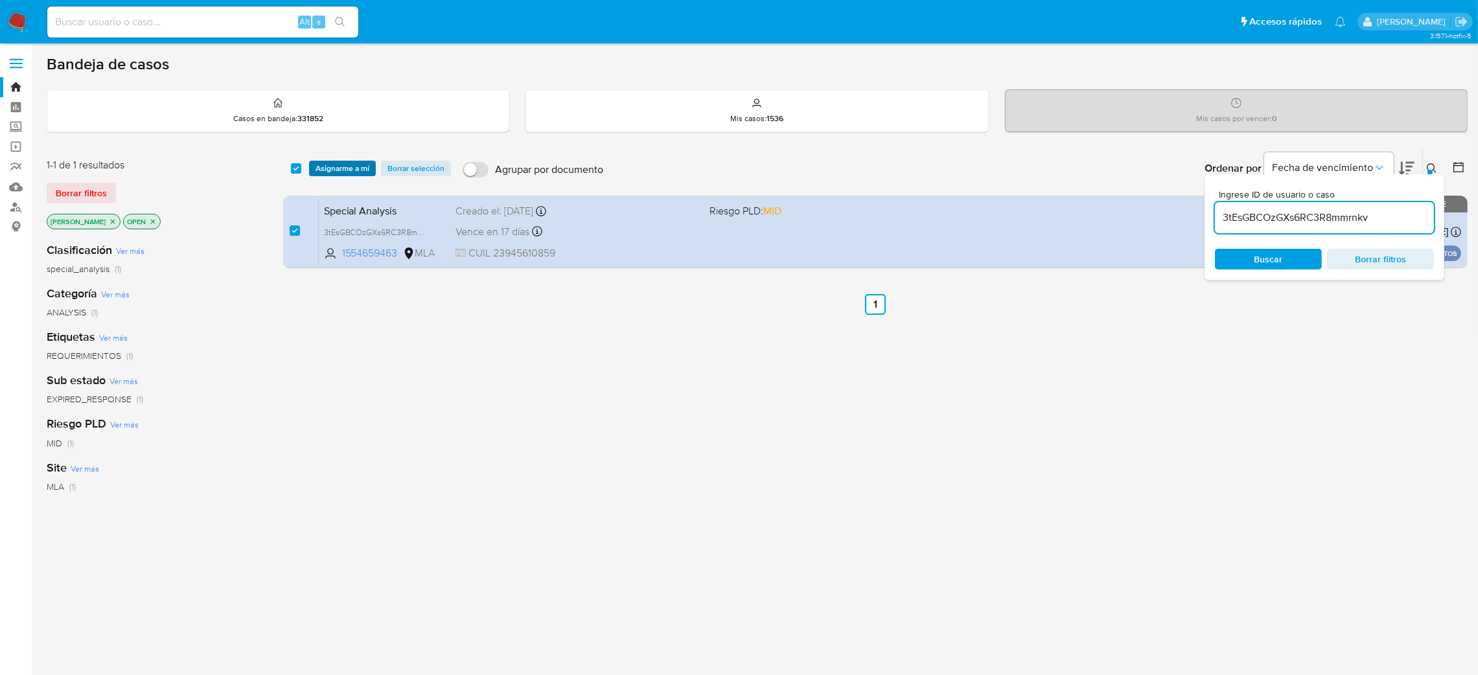
click at [349, 170] on span "Asignarme a mí" at bounding box center [343, 168] width 54 height 13
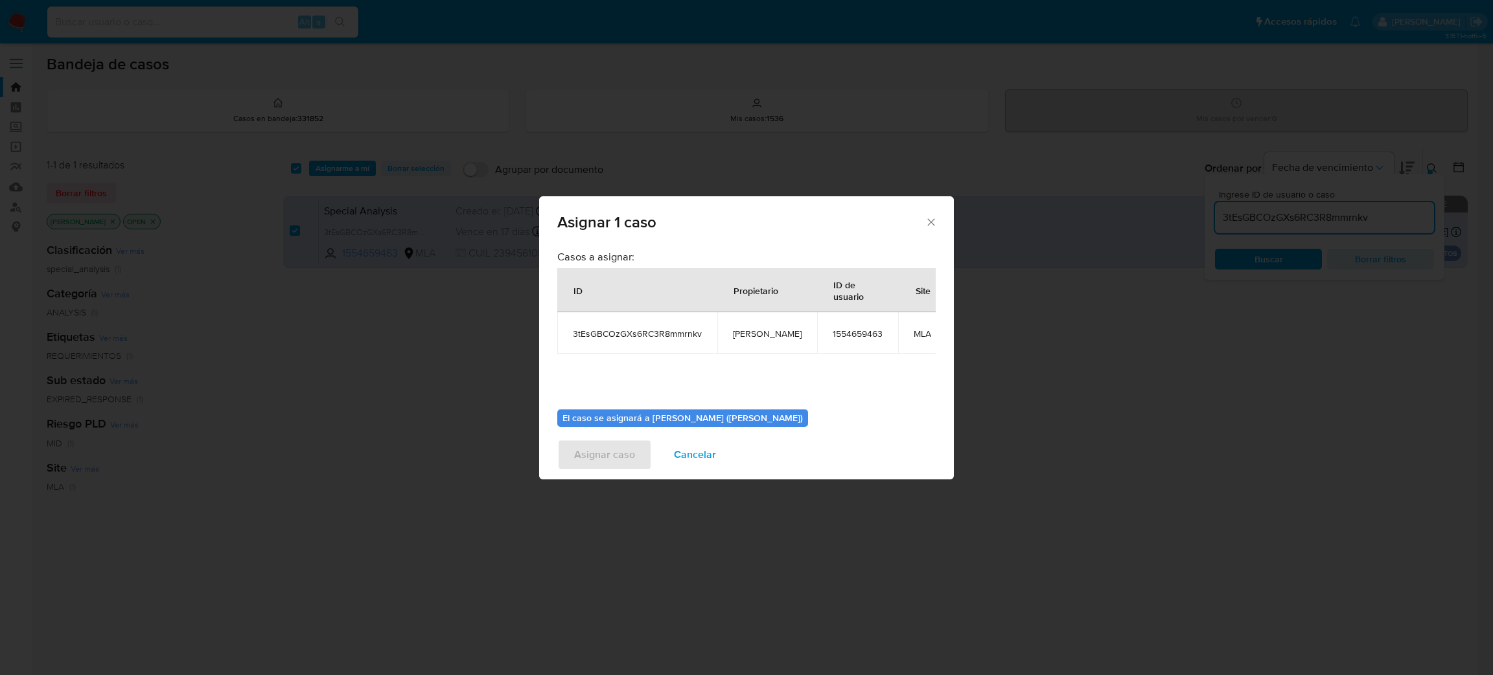
click at [752, 323] on td "[PERSON_NAME]" at bounding box center [767, 332] width 100 height 41
click at [771, 341] on td "[PERSON_NAME]" at bounding box center [767, 332] width 100 height 41
copy span "[PERSON_NAME]"
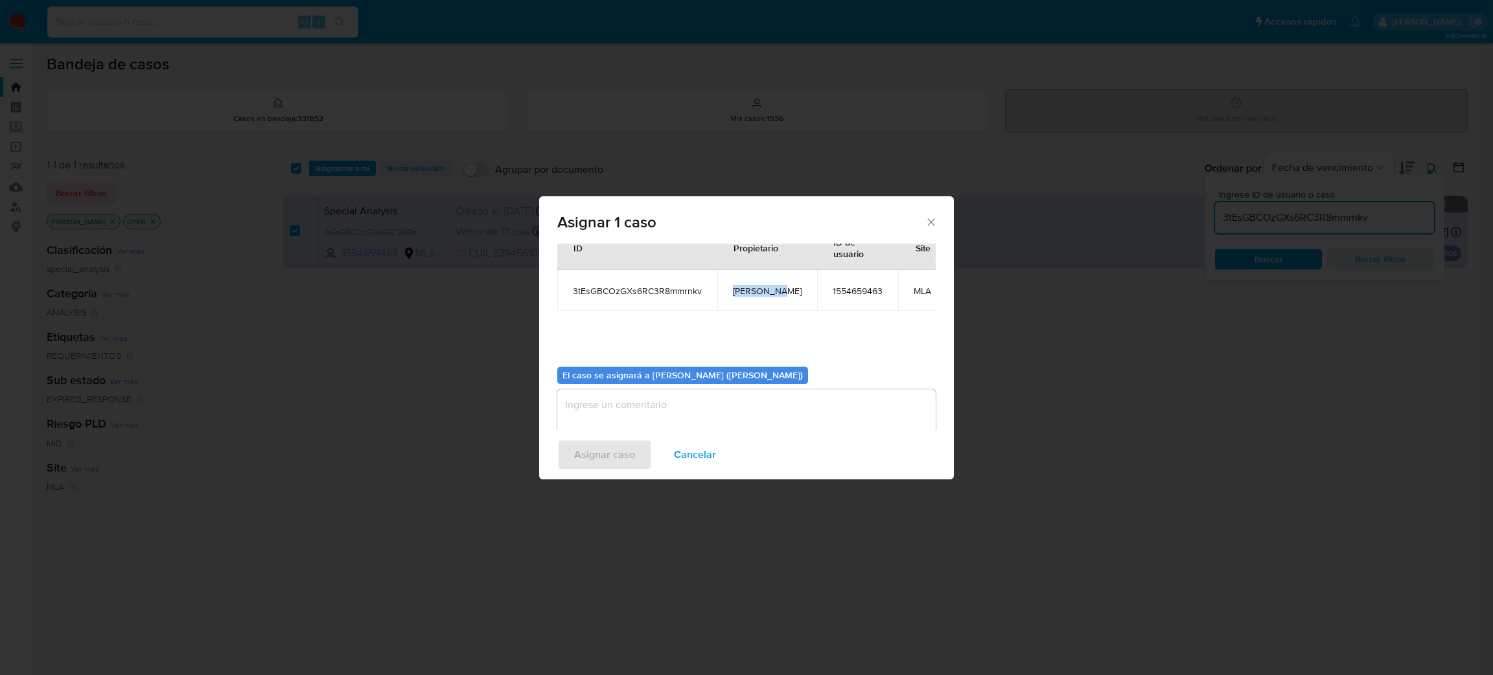
scroll to position [81, 0]
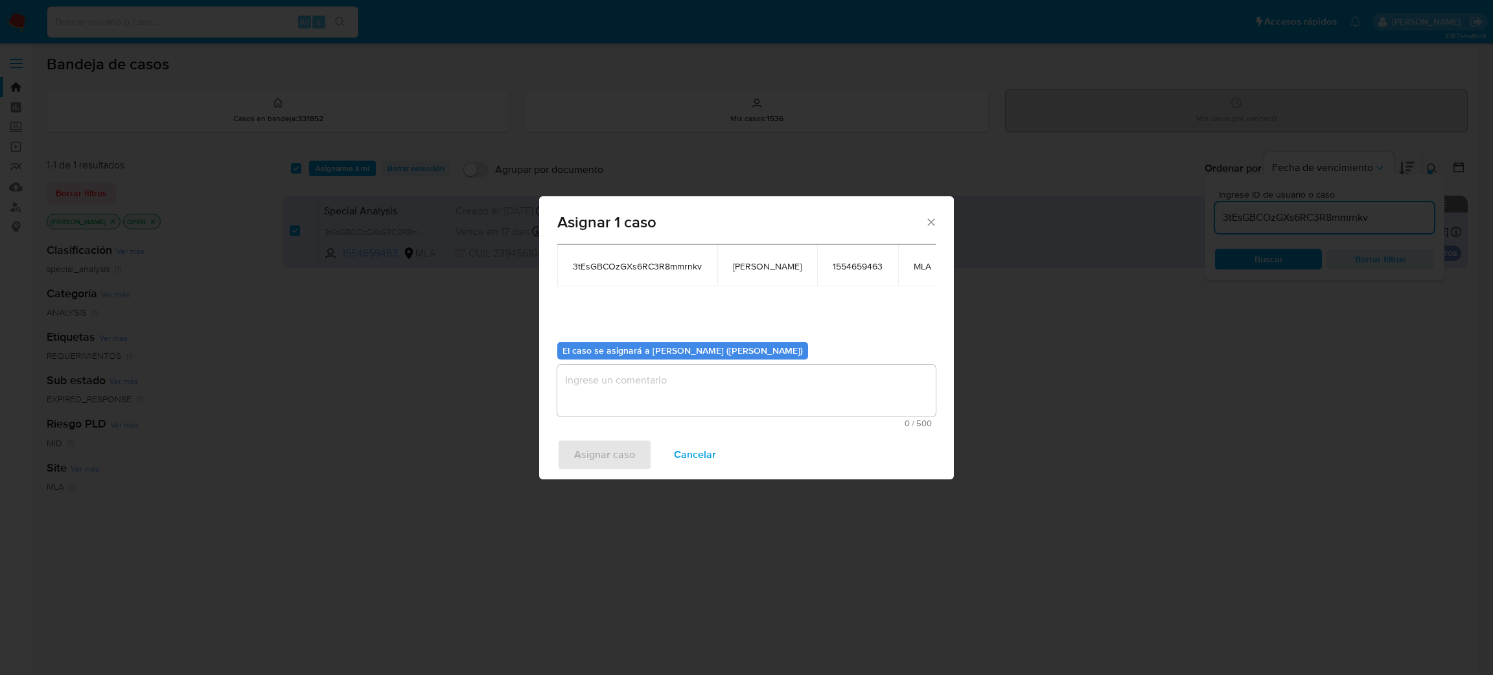
click at [648, 379] on textarea "assign-modal" at bounding box center [746, 391] width 378 height 52
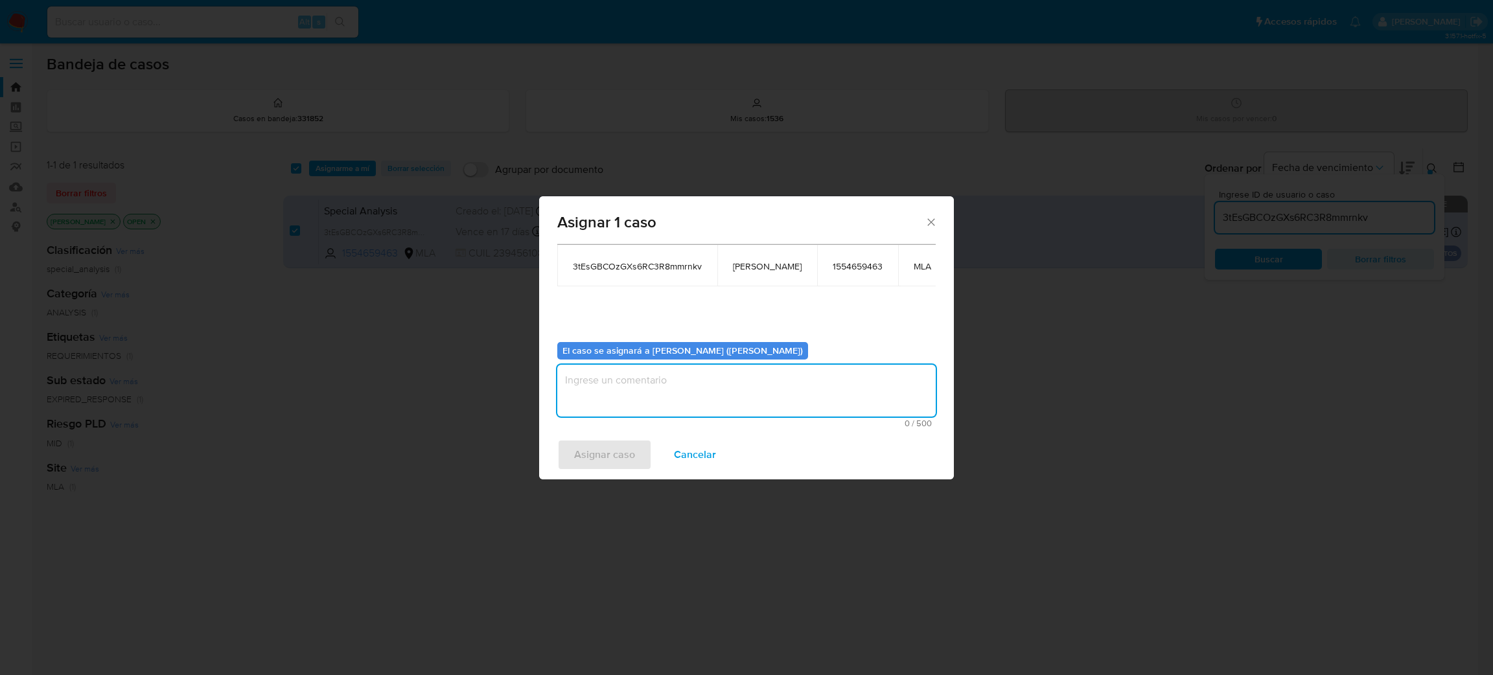
paste textarea "[PERSON_NAME]"
type textarea "[PERSON_NAME]"
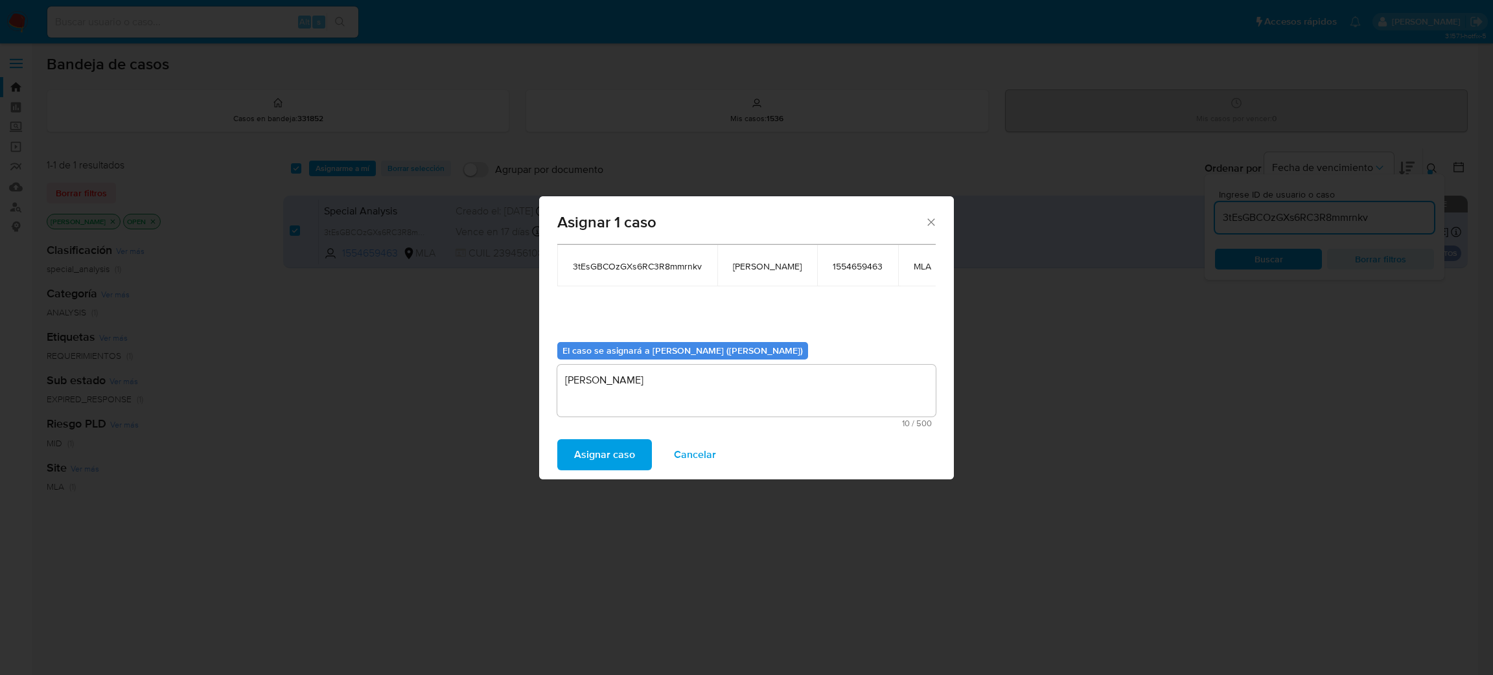
click at [617, 465] on span "Asignar caso" at bounding box center [604, 455] width 61 height 29
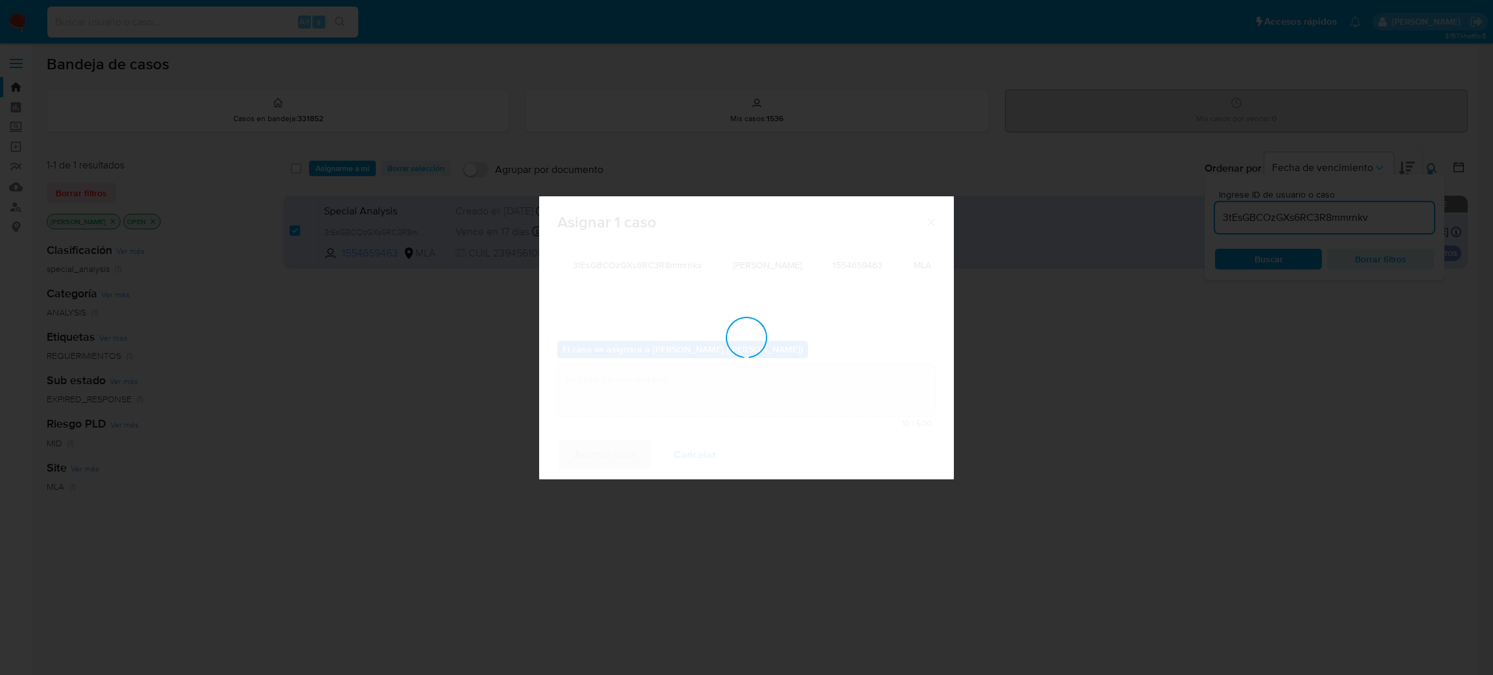
checkbox input "false"
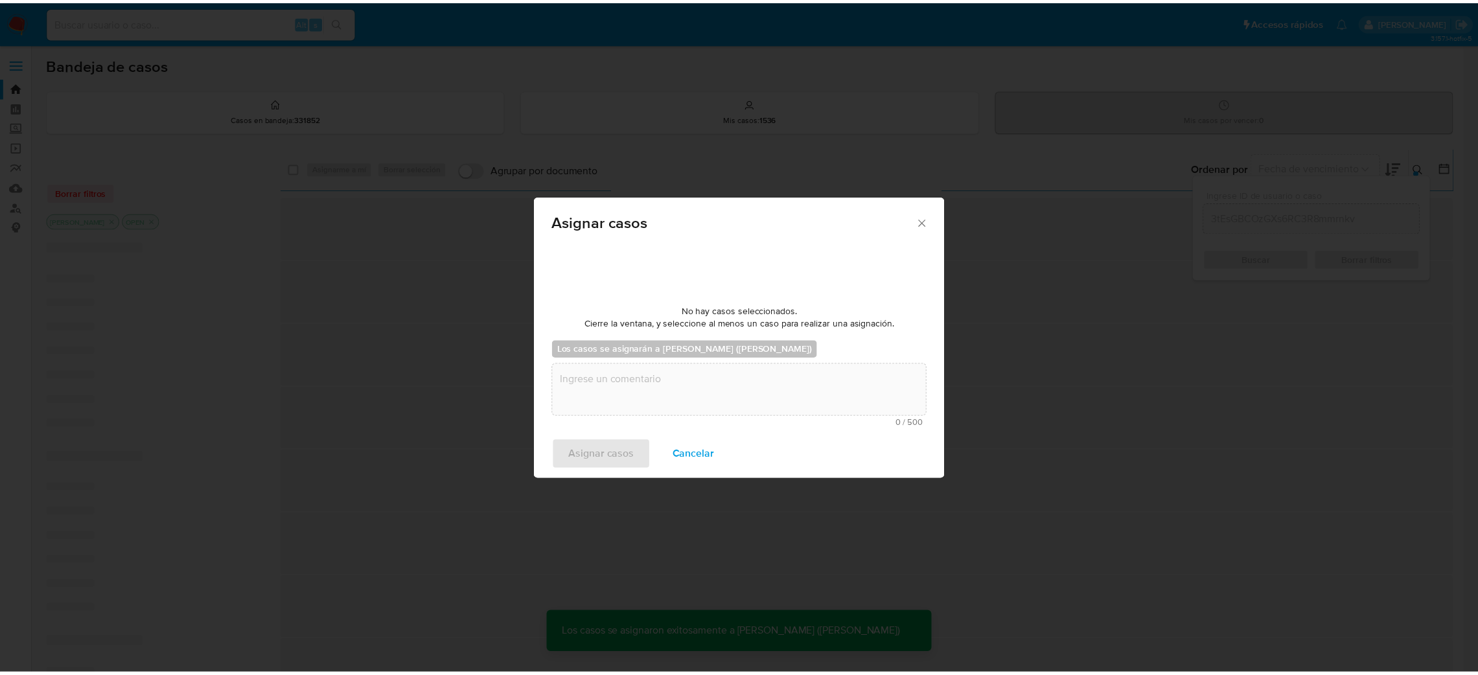
scroll to position [78, 0]
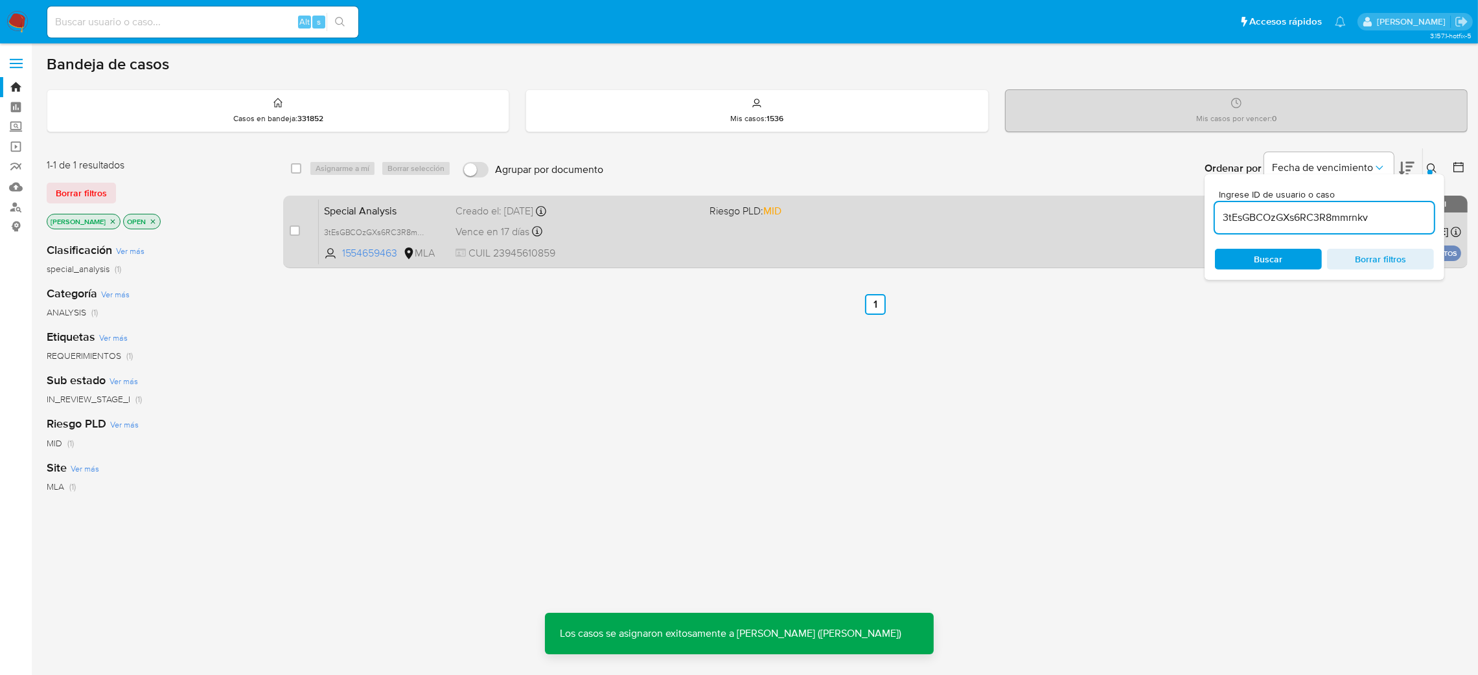
click at [430, 202] on span "Special Analysis" at bounding box center [385, 210] width 122 height 17
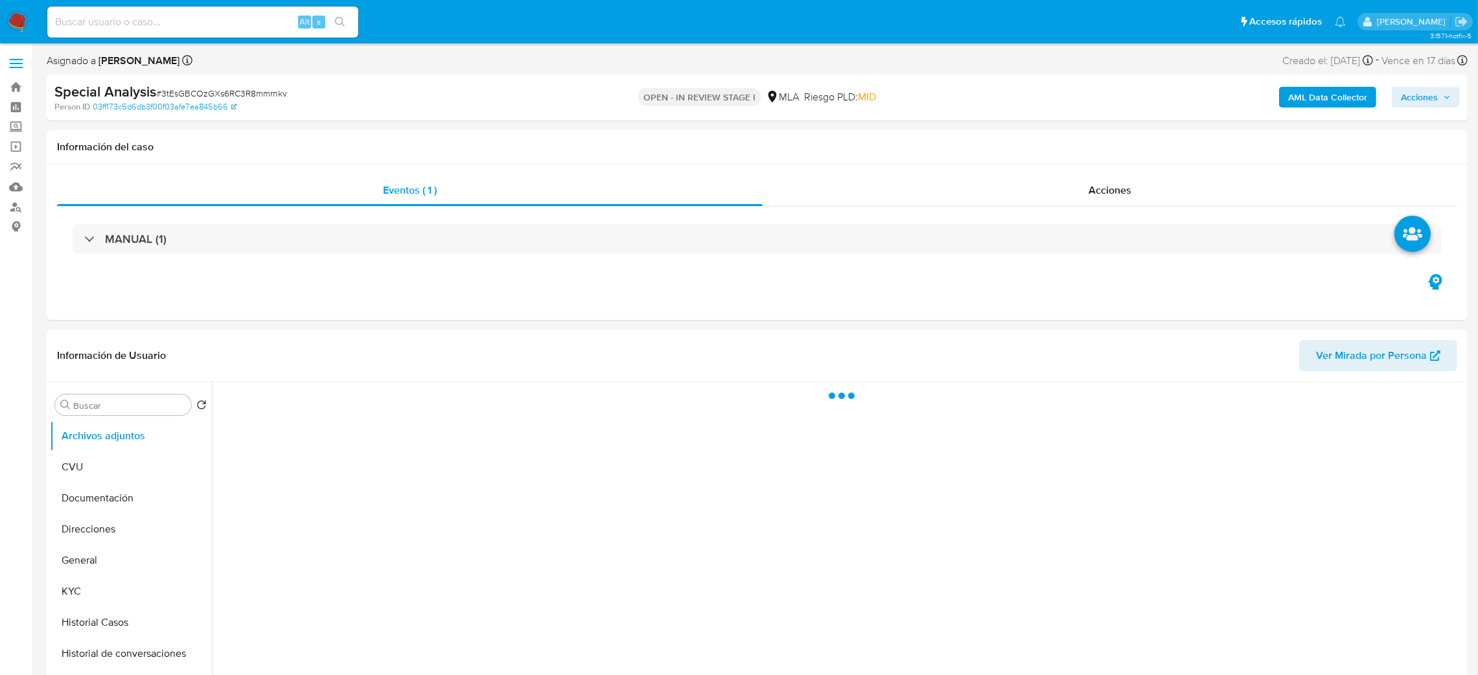
select select "10"
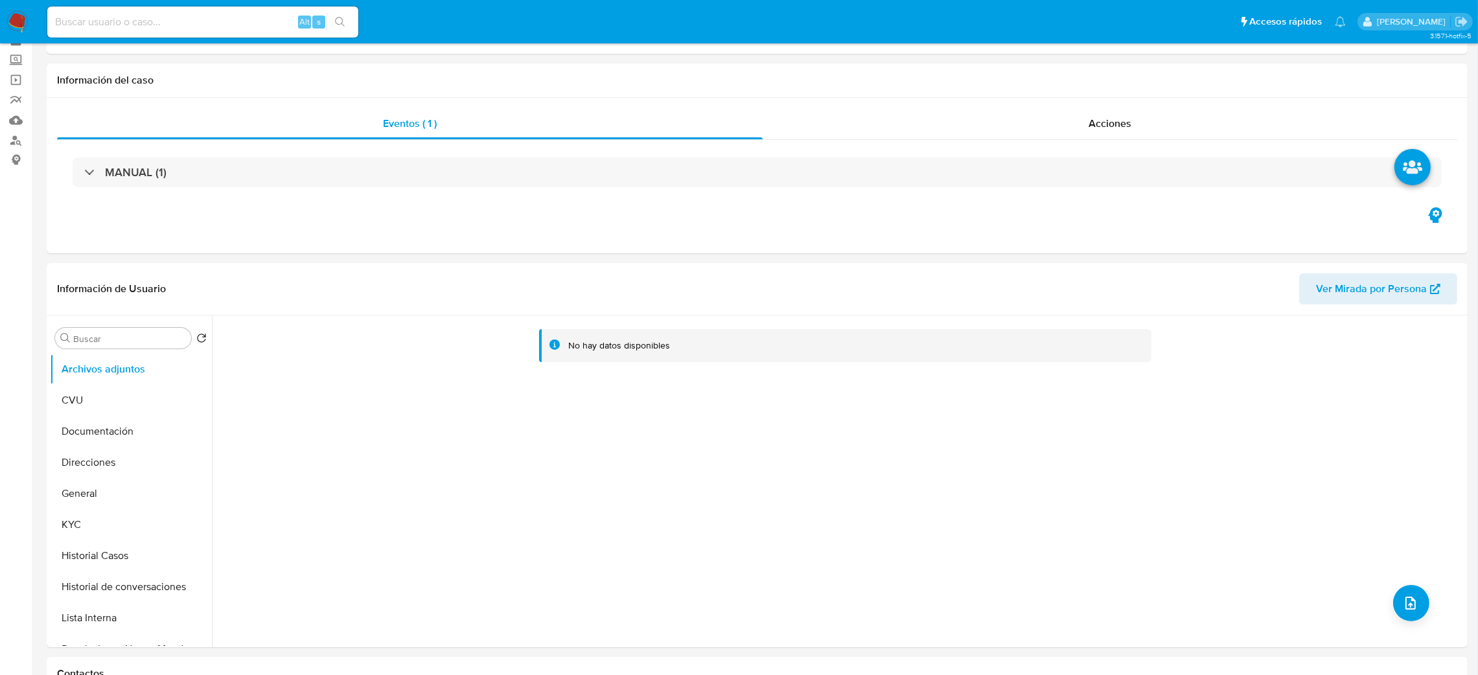
scroll to position [97, 0]
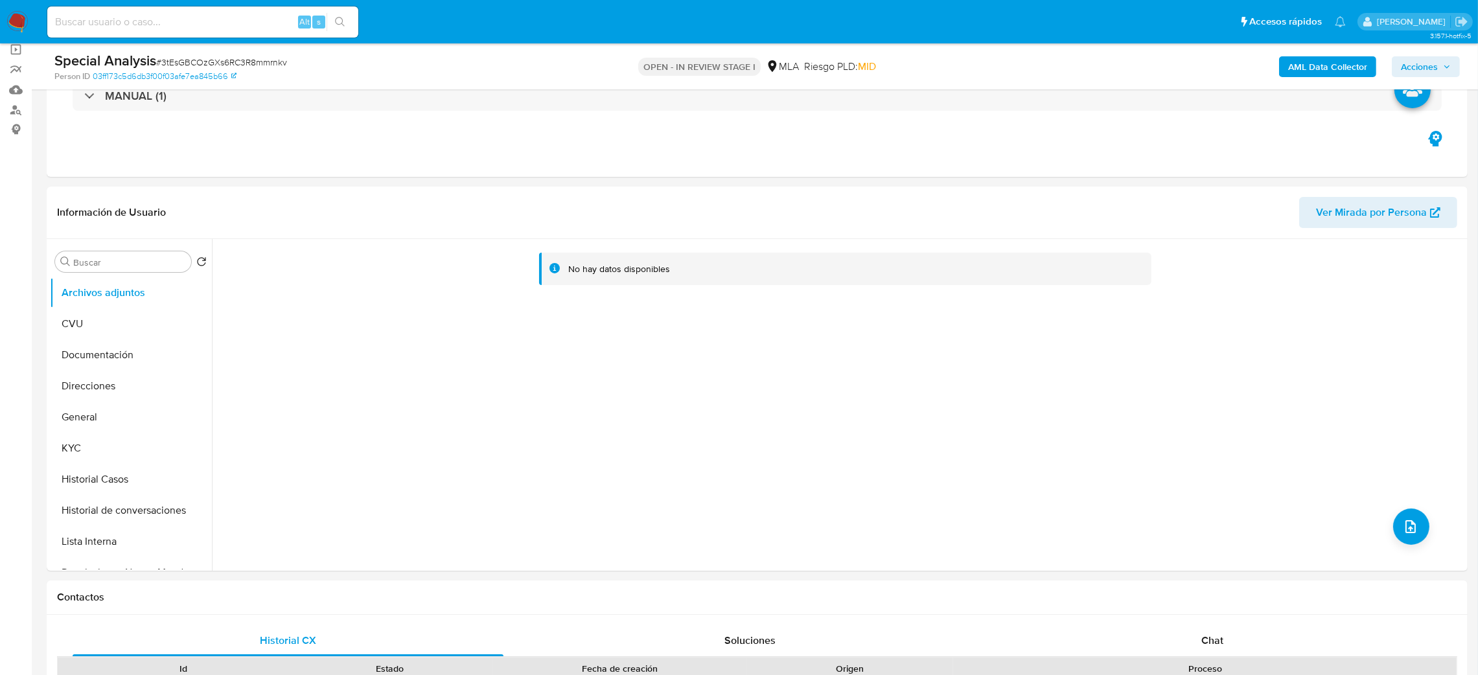
click at [1323, 66] on b "AML Data Collector" at bounding box center [1327, 66] width 79 height 21
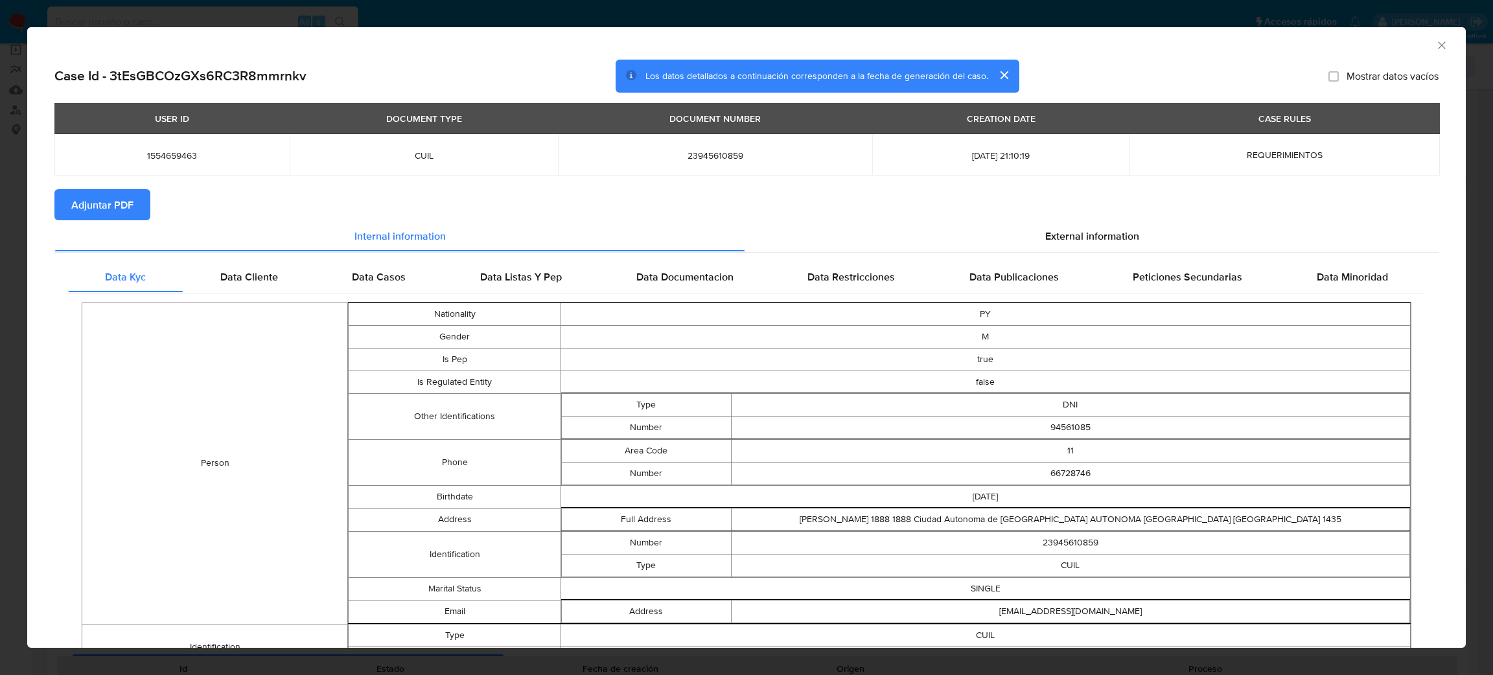
click at [117, 209] on span "Adjuntar PDF" at bounding box center [102, 205] width 62 height 29
click at [1435, 51] on icon "Cerrar ventana" at bounding box center [1441, 45] width 13 height 13
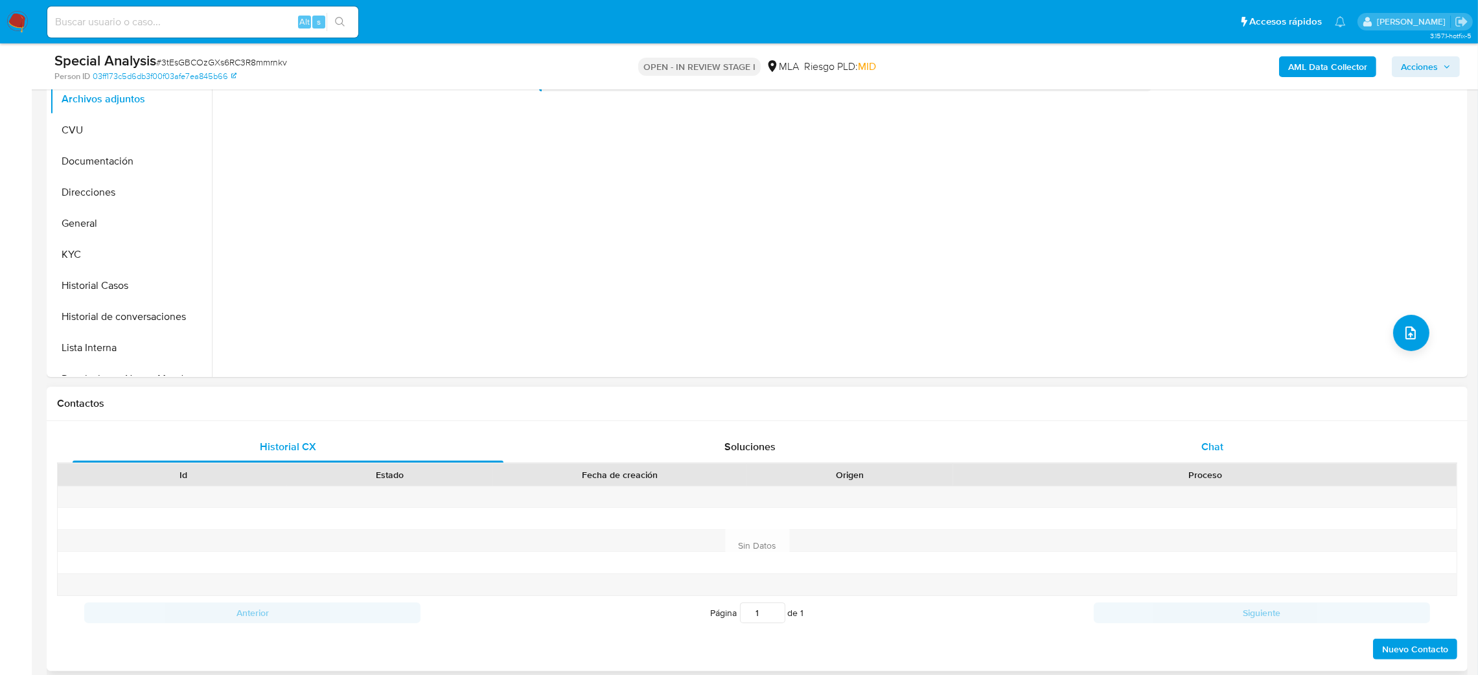
click at [1293, 437] on div "Chat" at bounding box center [1212, 447] width 431 height 31
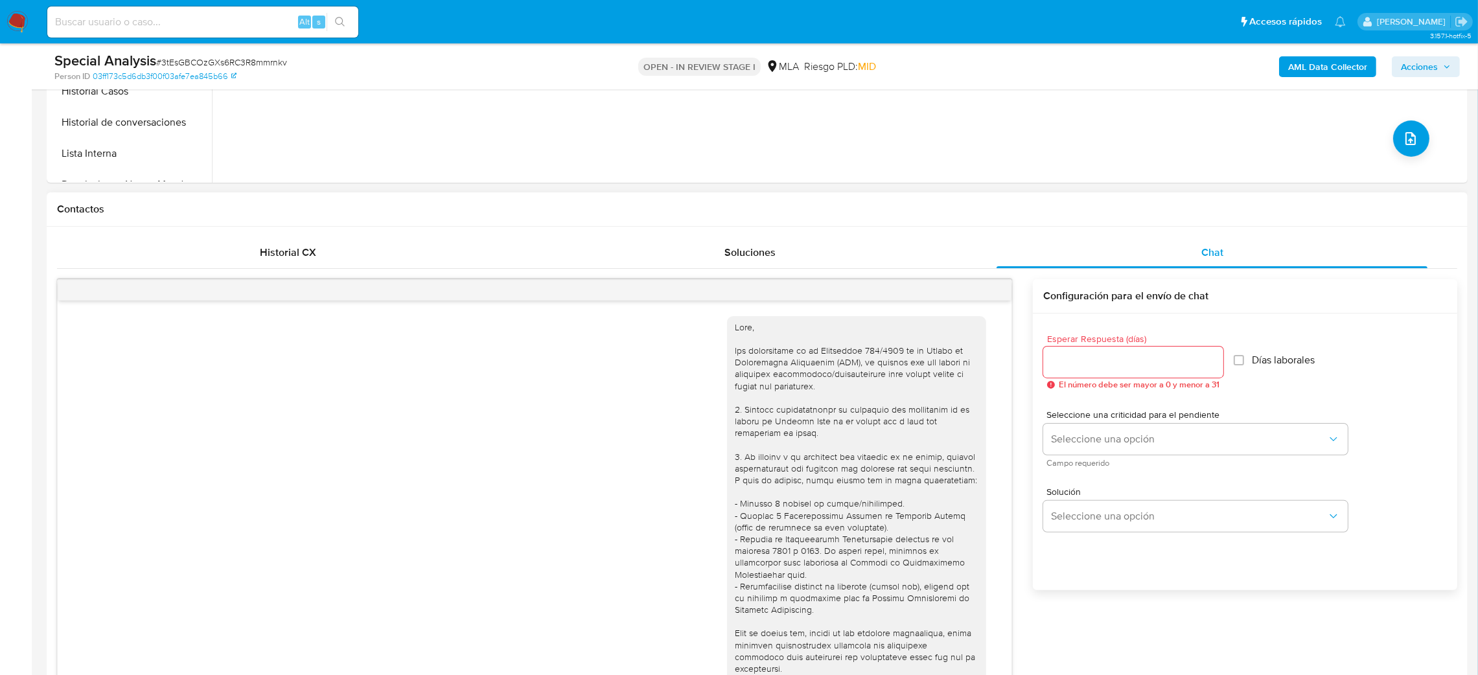
scroll to position [603, 0]
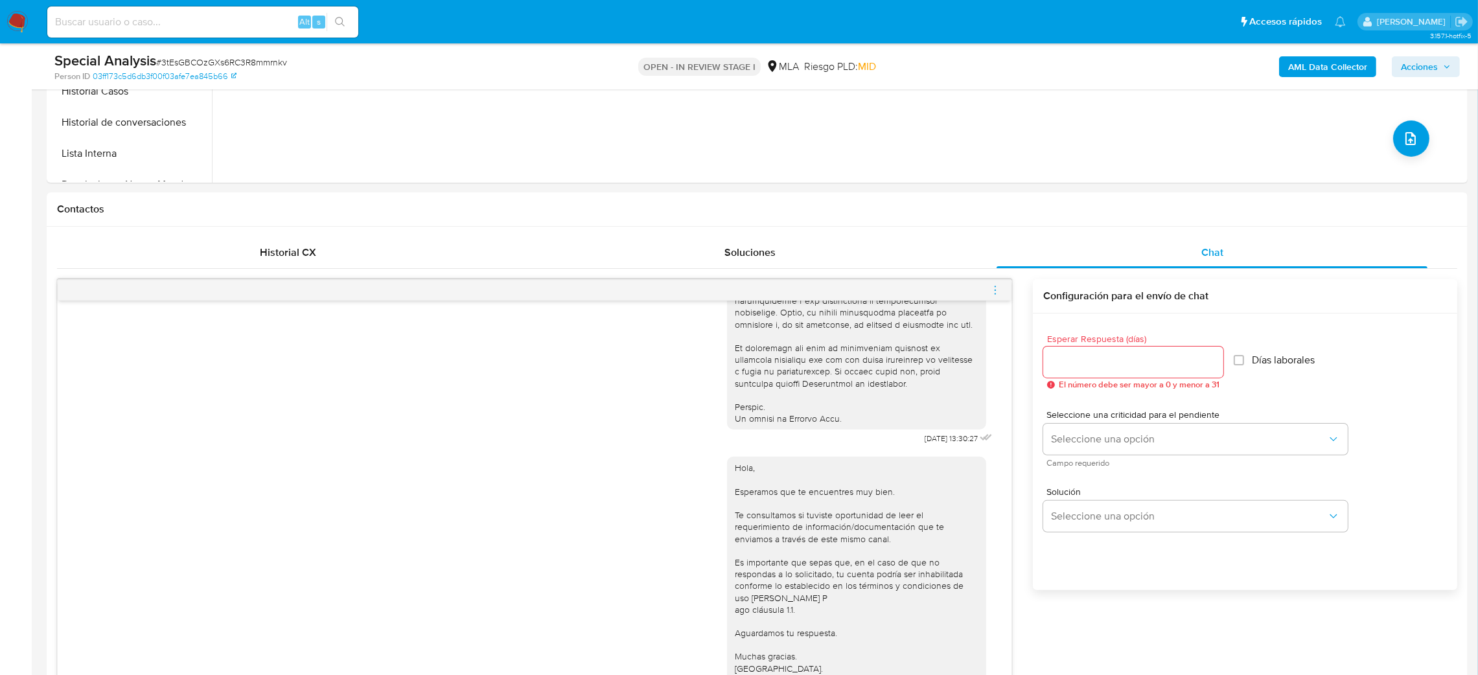
drag, startPoint x: 995, startPoint y: 294, endPoint x: 934, endPoint y: 259, distance: 69.4
click at [995, 293] on icon "menu-action" at bounding box center [995, 290] width 12 height 12
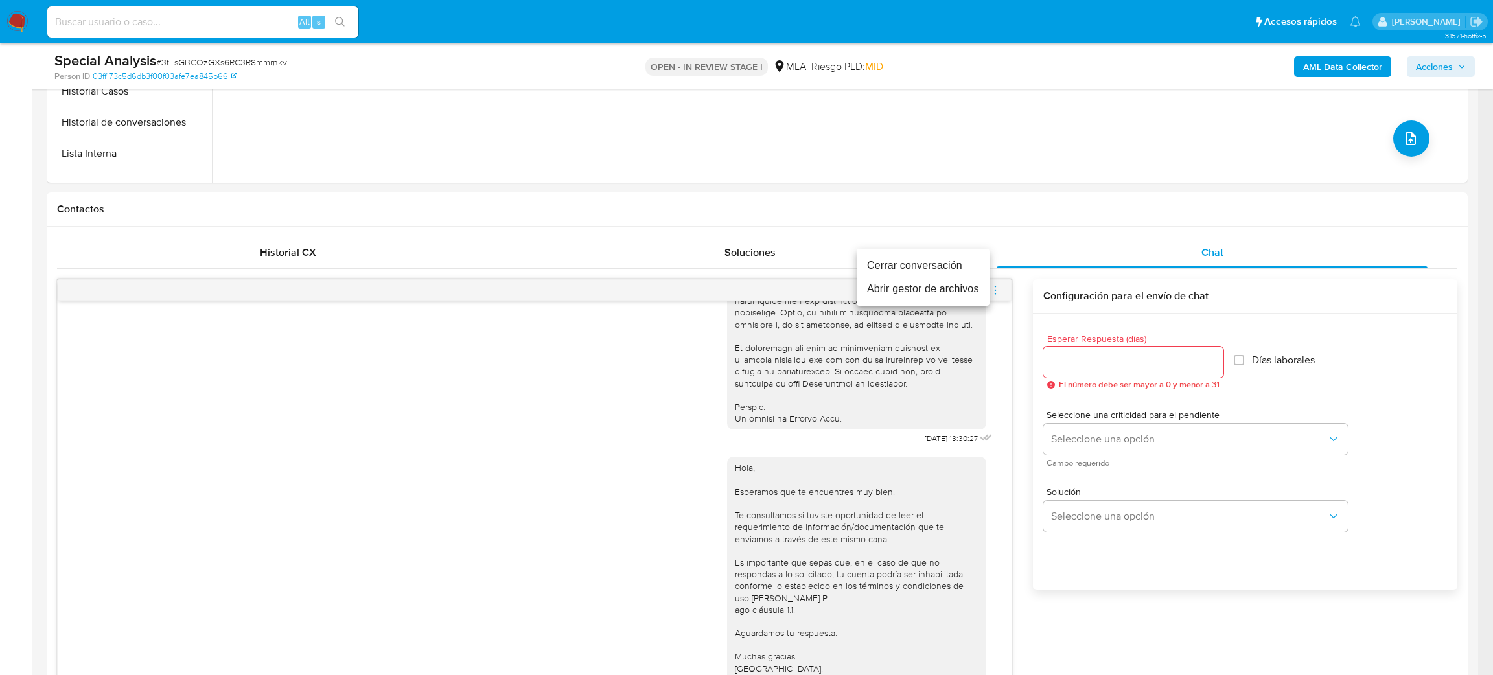
click at [927, 252] on ul "Cerrar conversación Abrir gestor de archivos" at bounding box center [923, 277] width 133 height 57
click at [892, 259] on li "Cerrar conversación" at bounding box center [923, 265] width 133 height 23
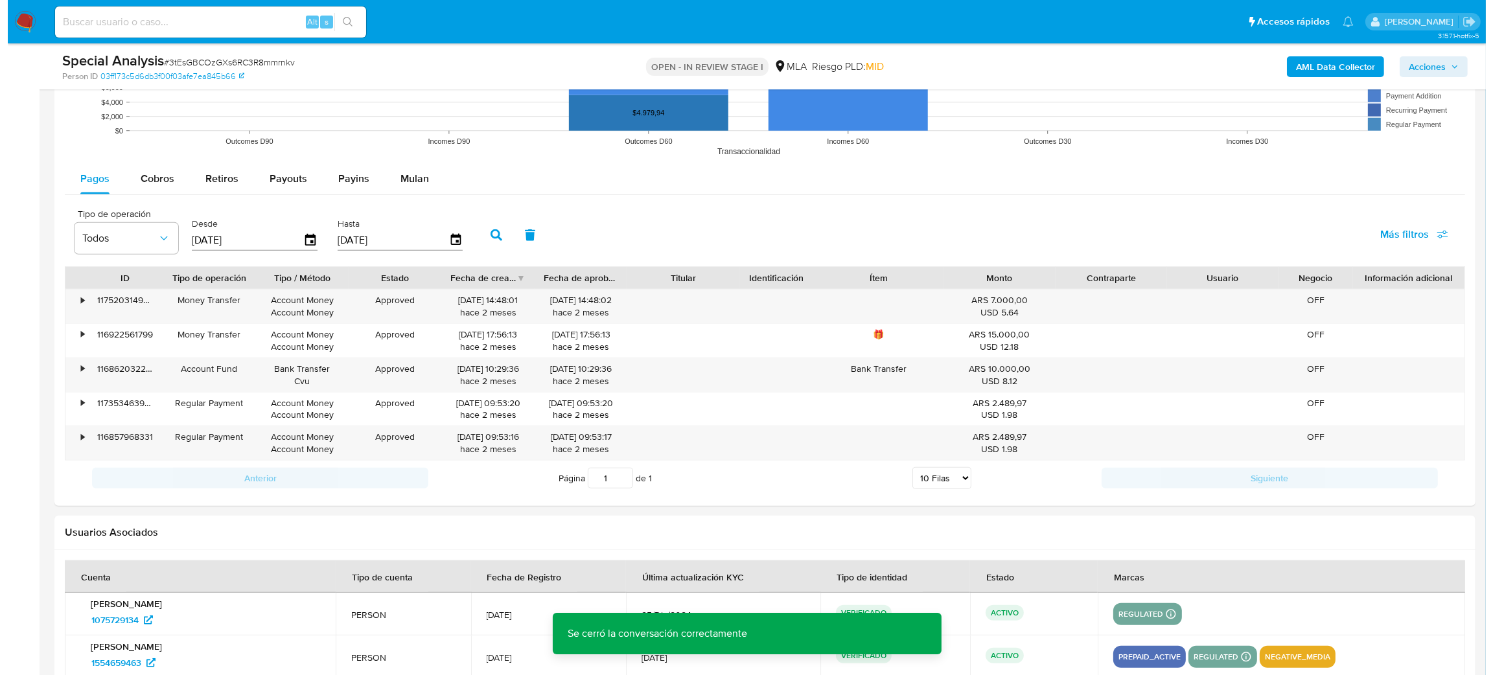
scroll to position [2240, 0]
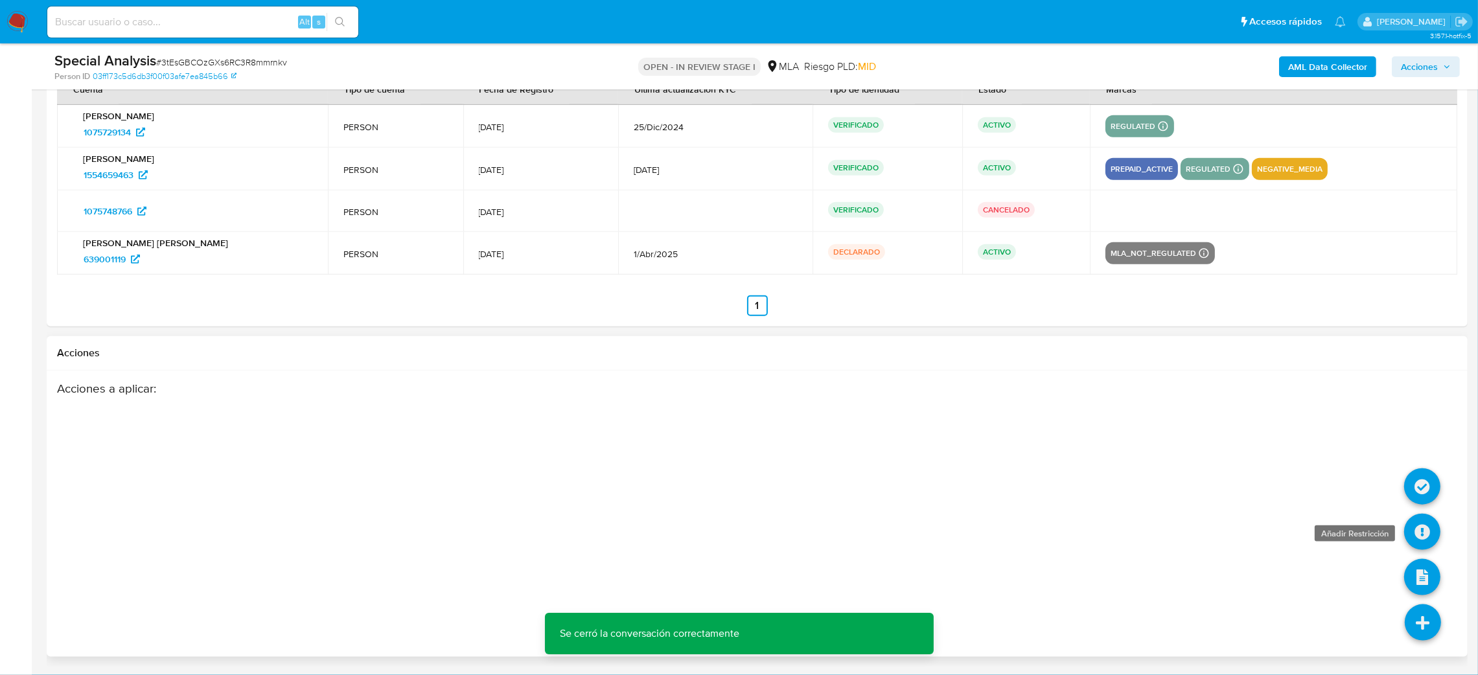
click at [1421, 539] on icon at bounding box center [1422, 532] width 36 height 36
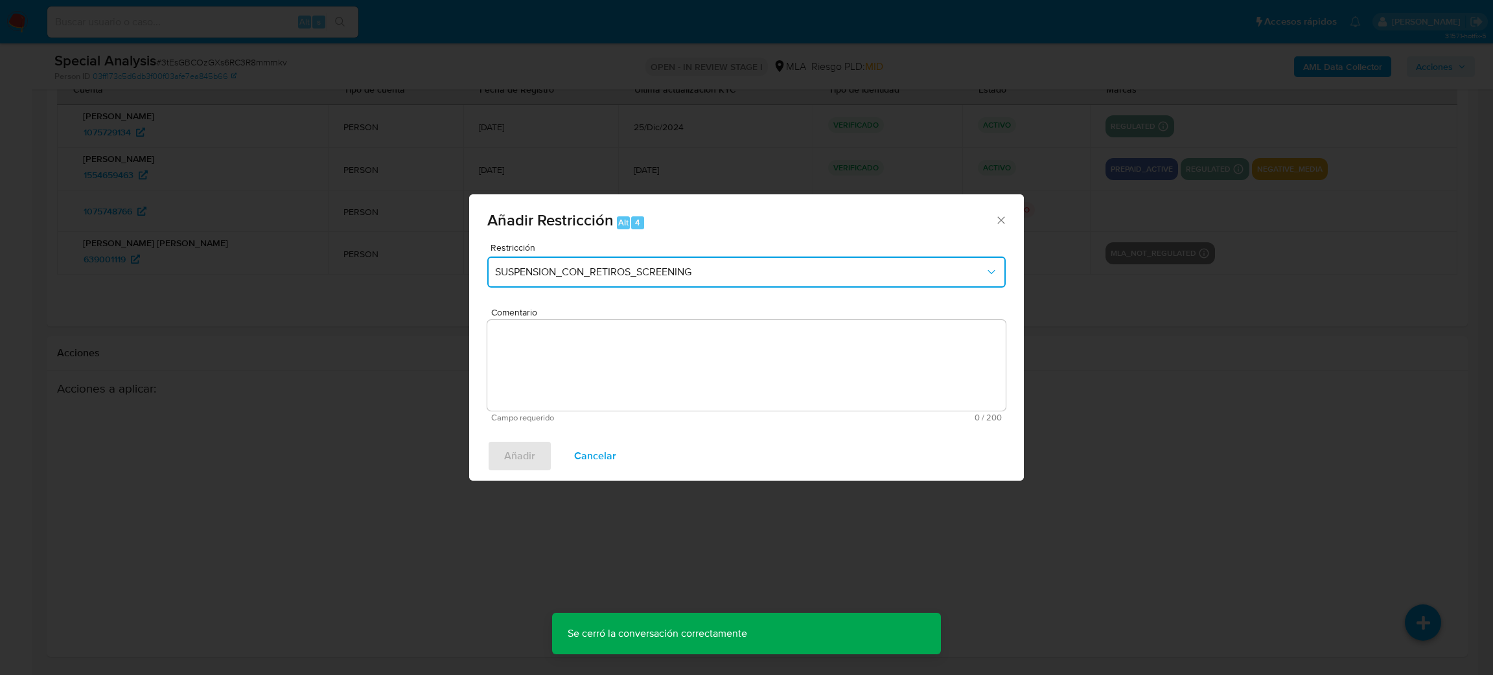
click at [633, 268] on span "SUSPENSION_CON_RETIROS_SCREENING" at bounding box center [740, 272] width 490 height 13
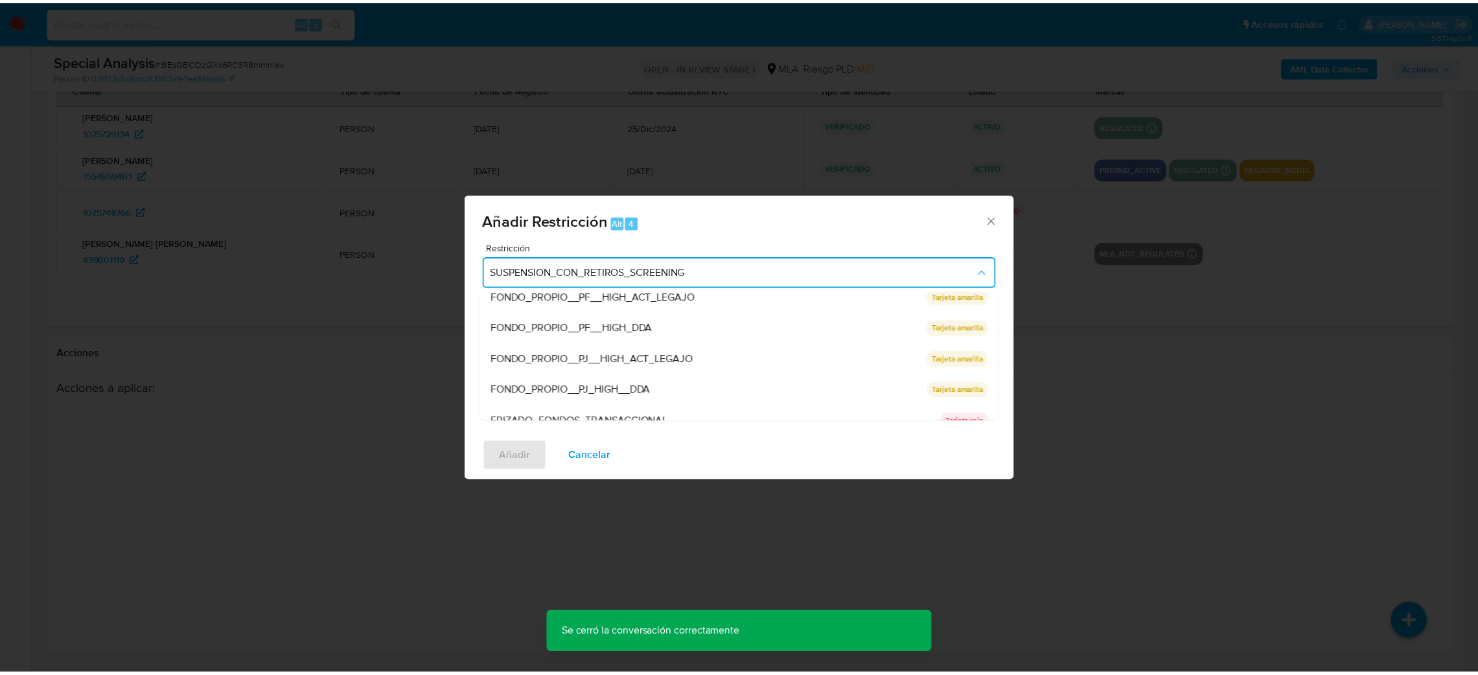
scroll to position [274, 0]
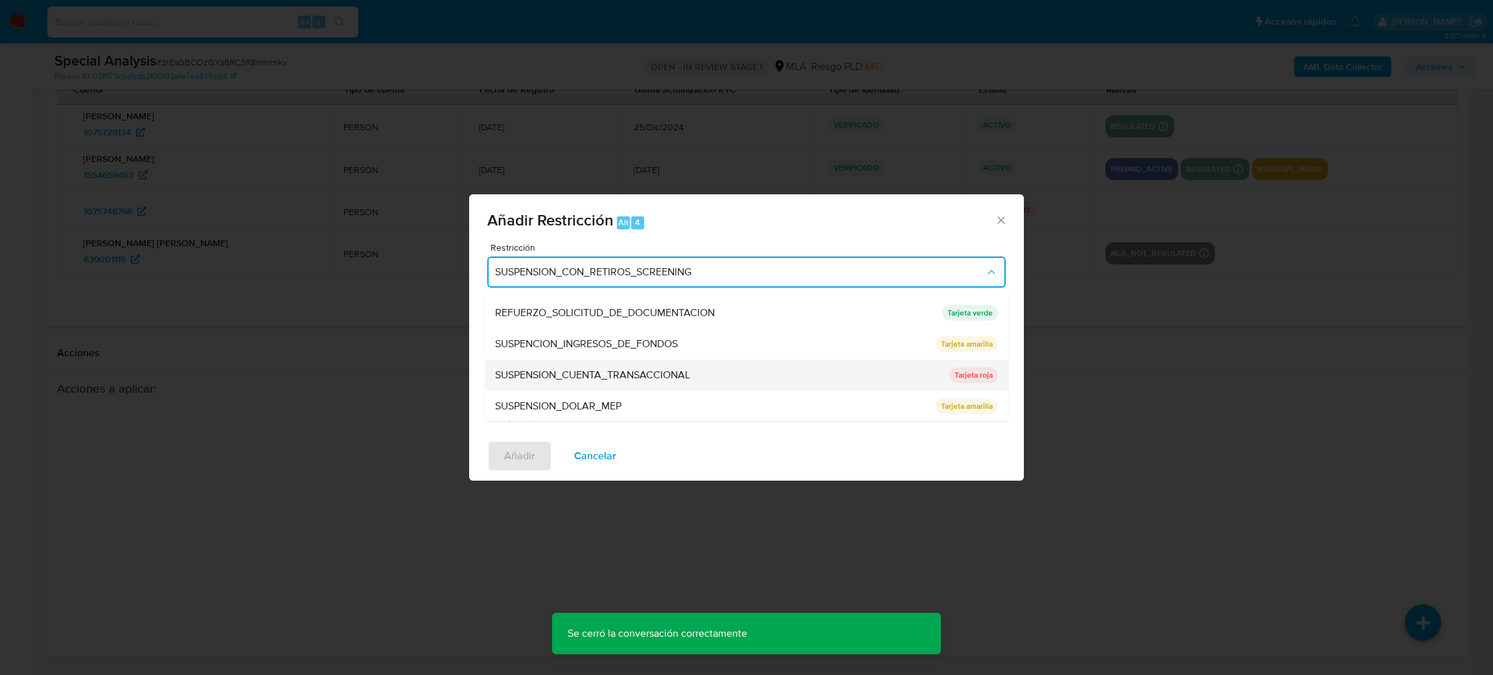
click at [614, 373] on span "SUSPENSION_CUENTA_TRANSACCIONAL" at bounding box center [592, 375] width 195 height 13
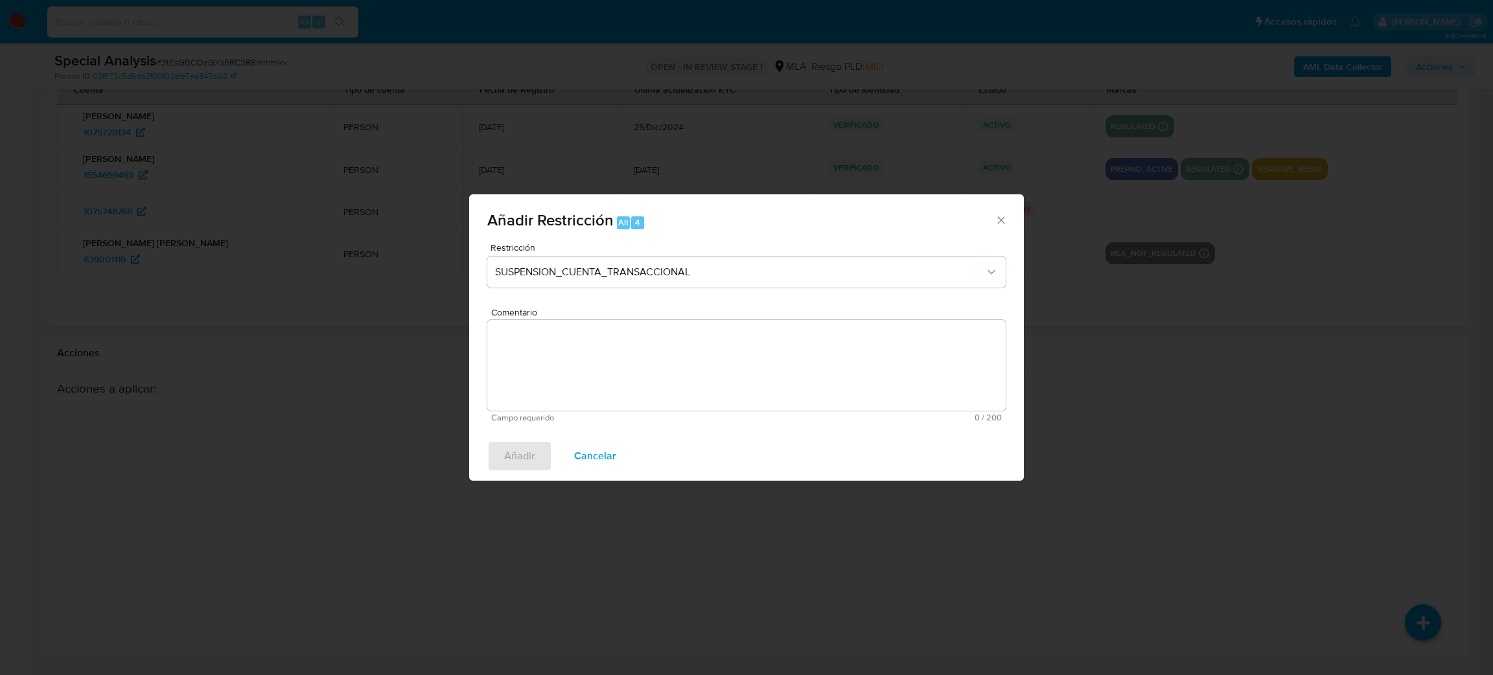
click at [757, 352] on textarea "Comentario" at bounding box center [746, 365] width 518 height 91
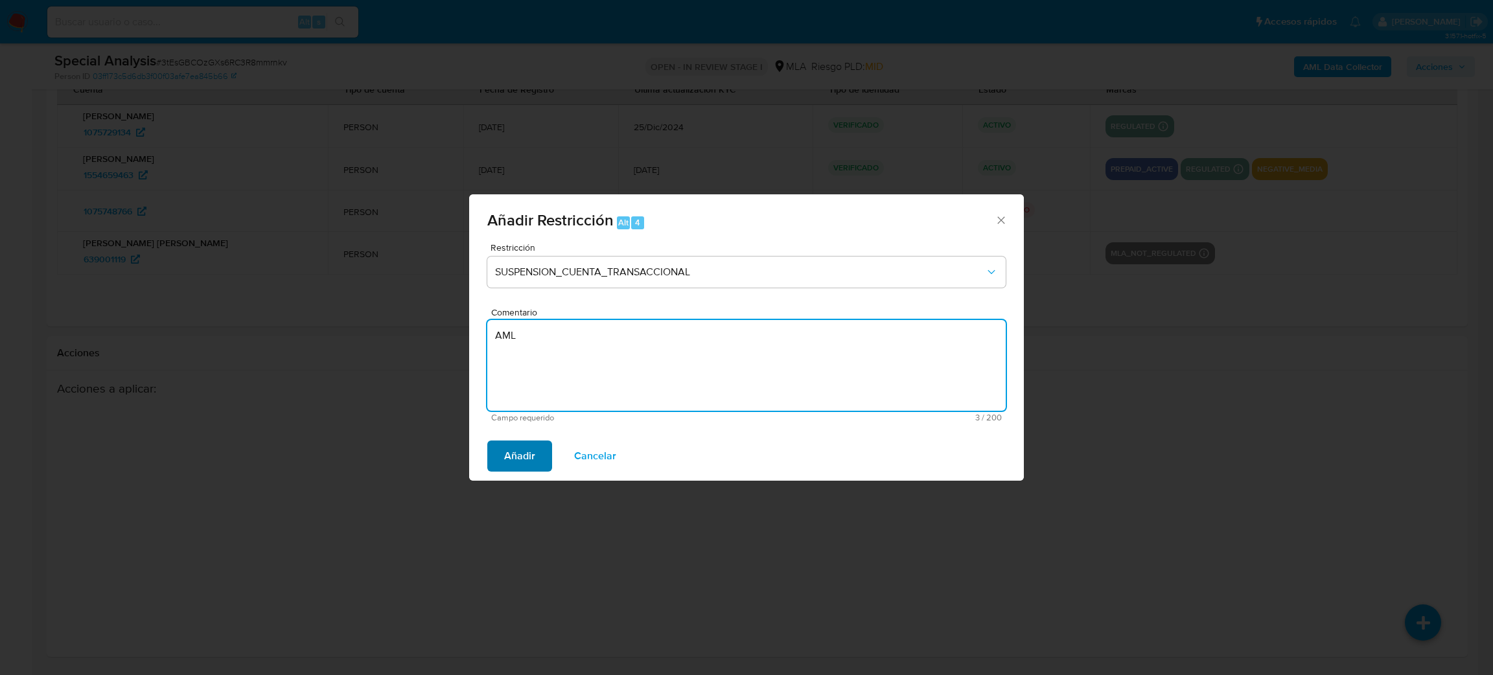
type textarea "AML"
click at [514, 461] on span "Añadir" at bounding box center [519, 456] width 31 height 29
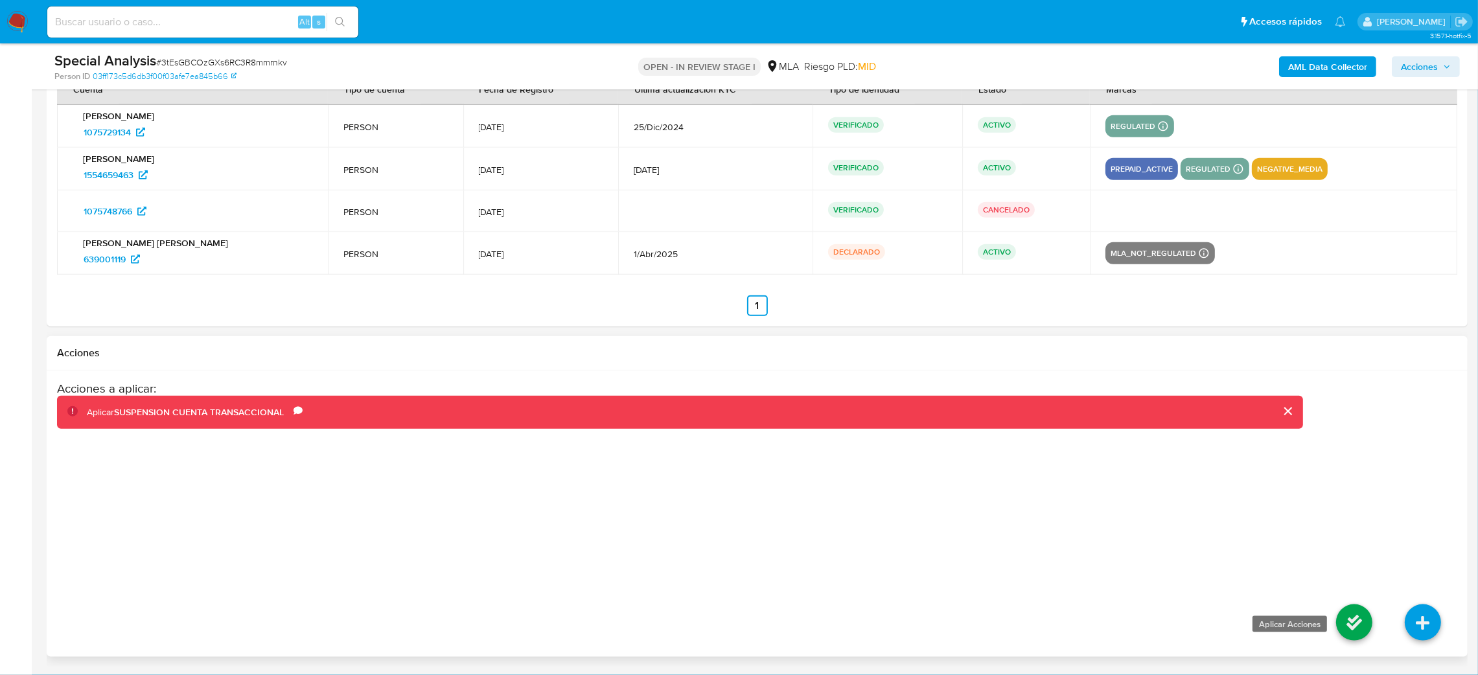
click at [1354, 640] on icon at bounding box center [1354, 623] width 36 height 36
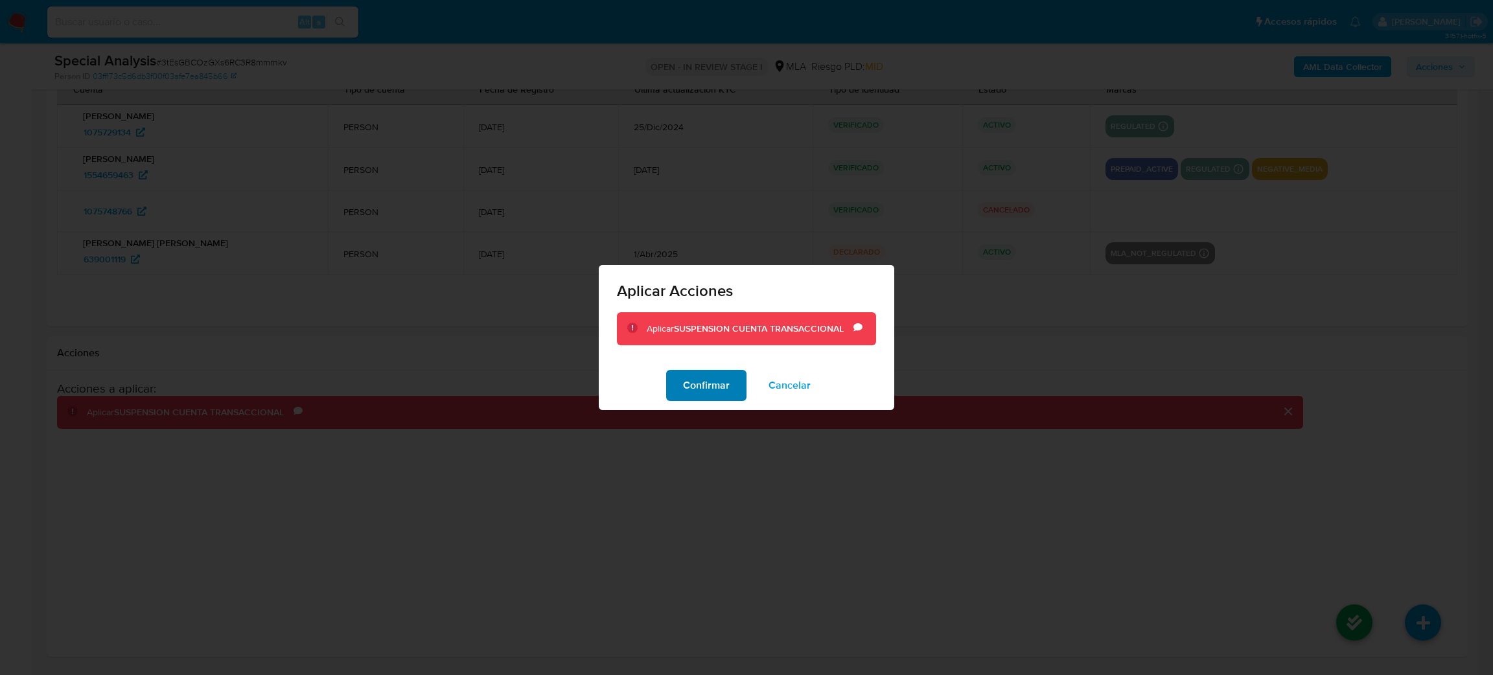
click at [717, 384] on span "Confirmar" at bounding box center [706, 385] width 47 height 29
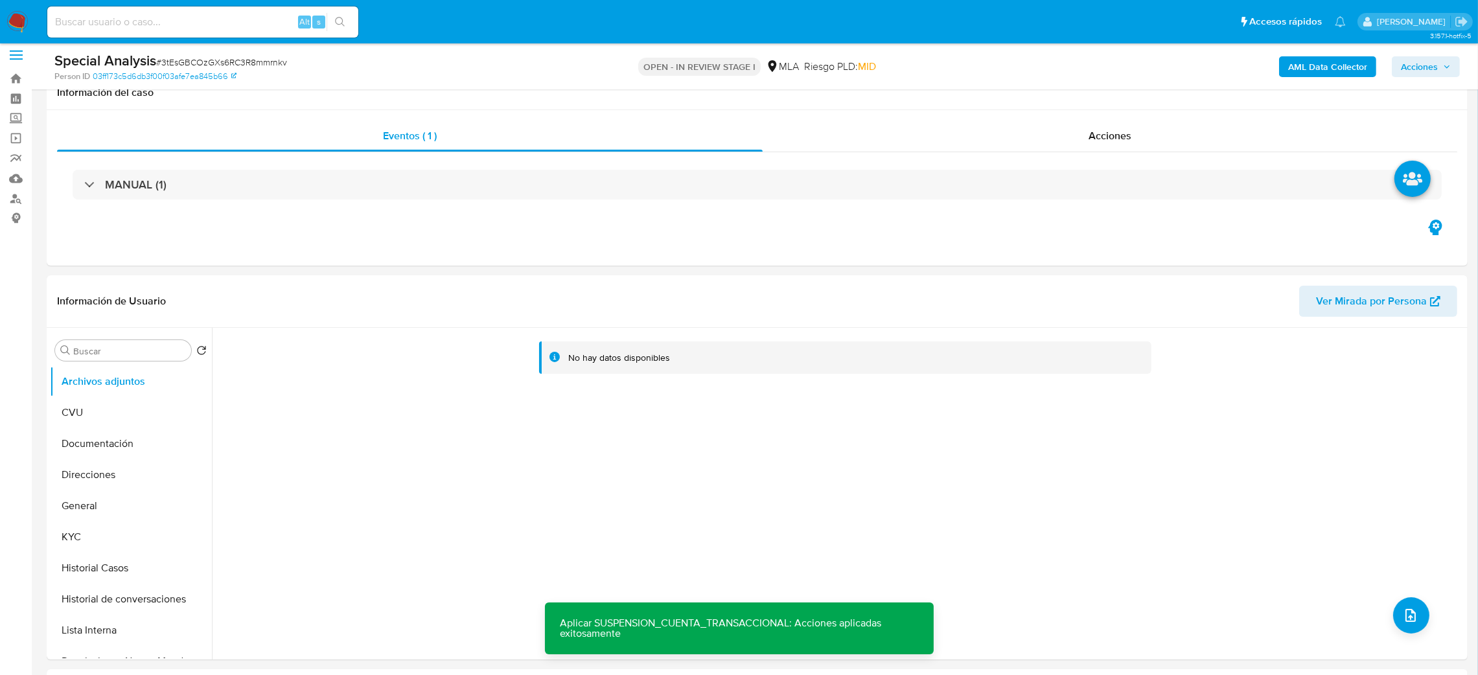
scroll to position [0, 0]
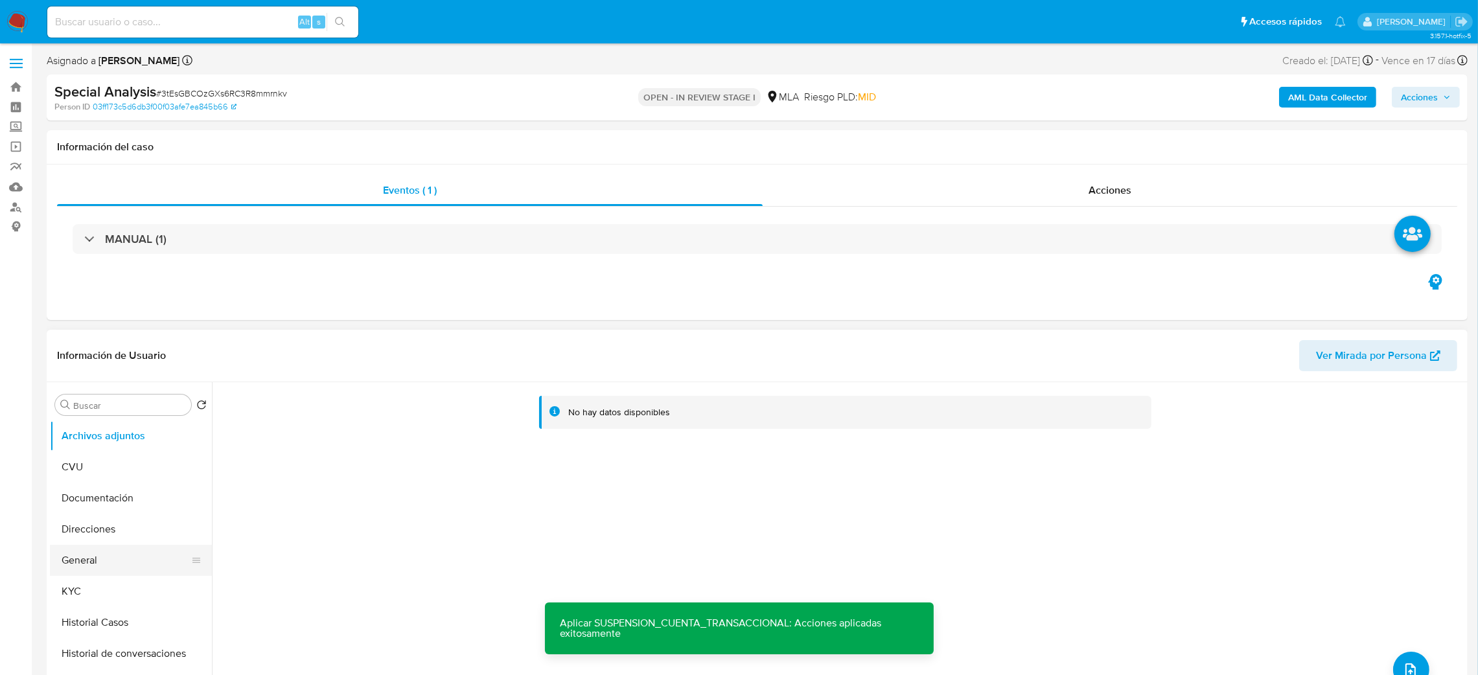
click at [127, 564] on button "General" at bounding box center [126, 560] width 152 height 31
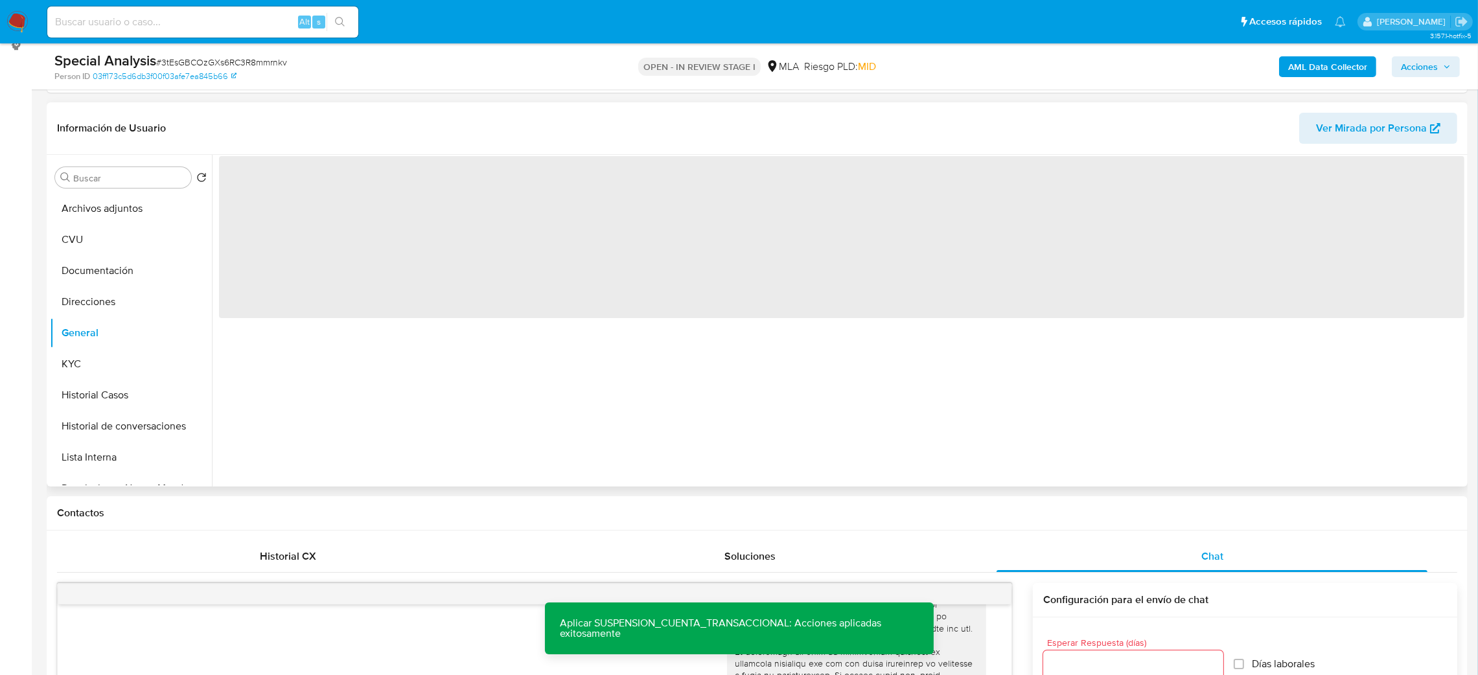
scroll to position [194, 0]
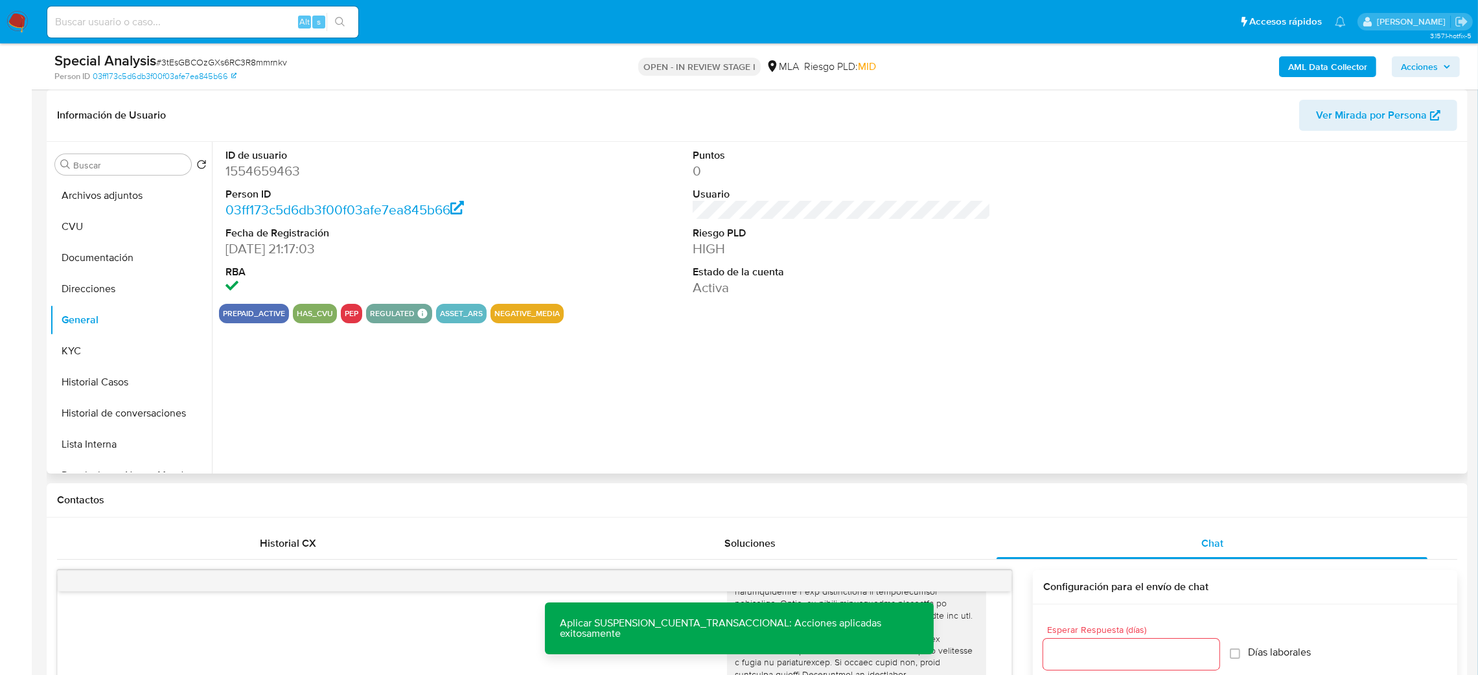
click at [259, 175] on dd "1554659463" at bounding box center [374, 171] width 299 height 18
copy dd "1554659463"
click at [158, 56] on span "# 3tEsGBCOzGXs6RC3R8mmrnkv" at bounding box center [221, 62] width 131 height 13
click at [176, 62] on span "# 3tEsGBCOzGXs6RC3R8mmrnkv" at bounding box center [221, 62] width 131 height 13
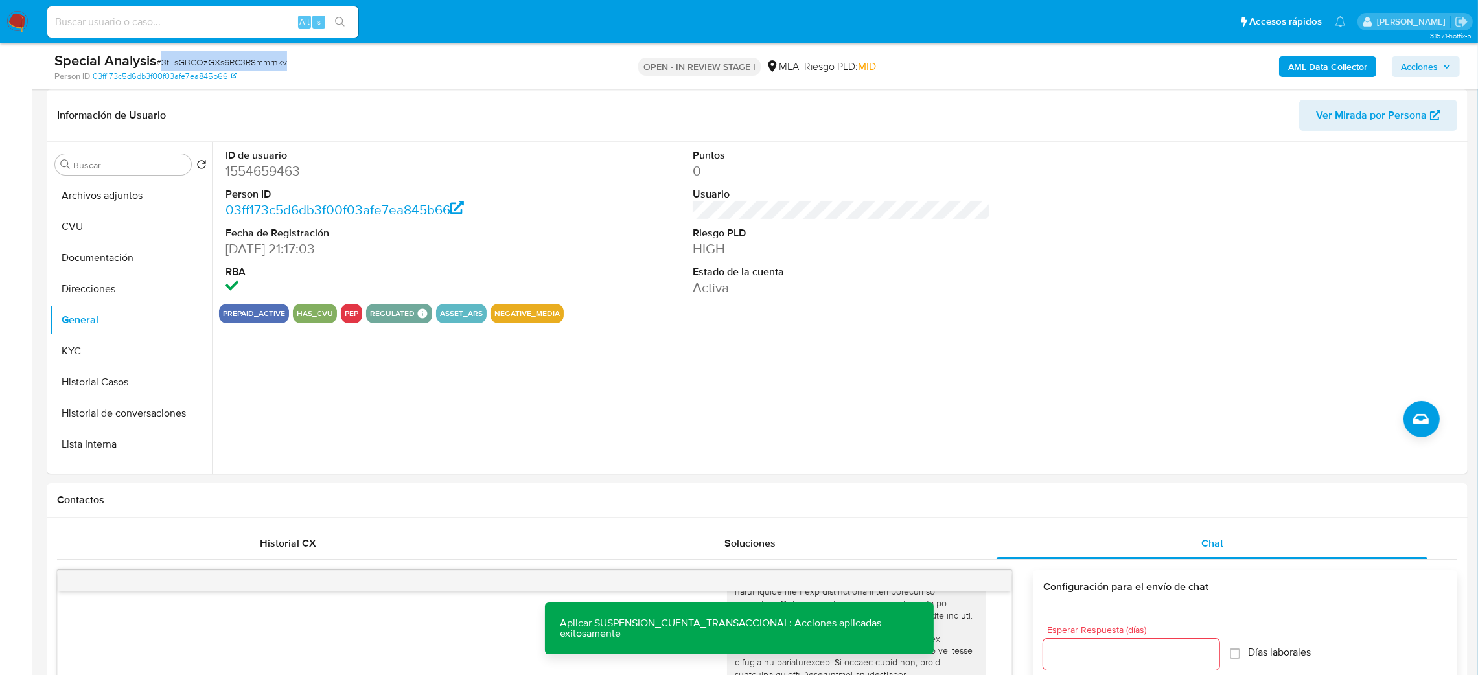
click at [176, 62] on span "# 3tEsGBCOzGXs6RC3R8mmrnkv" at bounding box center [221, 62] width 131 height 13
copy span "3tEsGBCOzGXs6RC3R8mmrnkv"
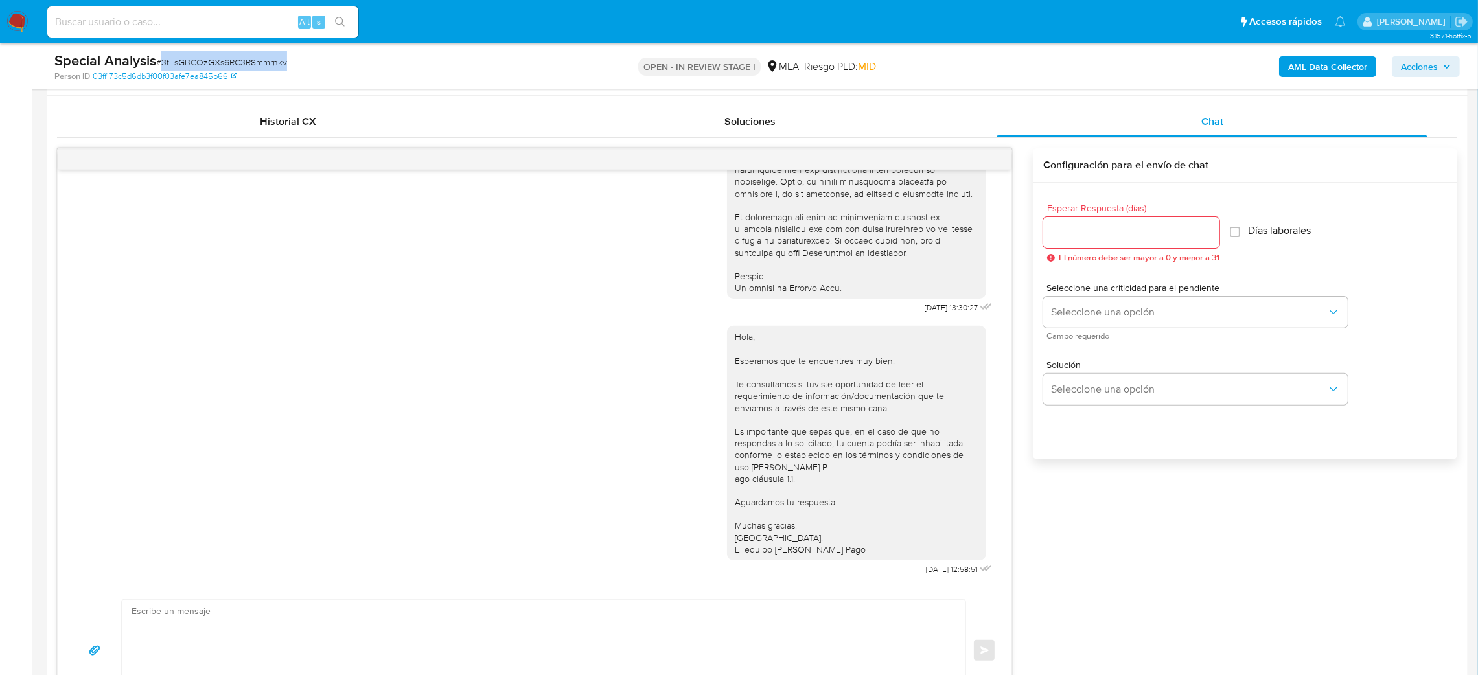
scroll to position [680, 0]
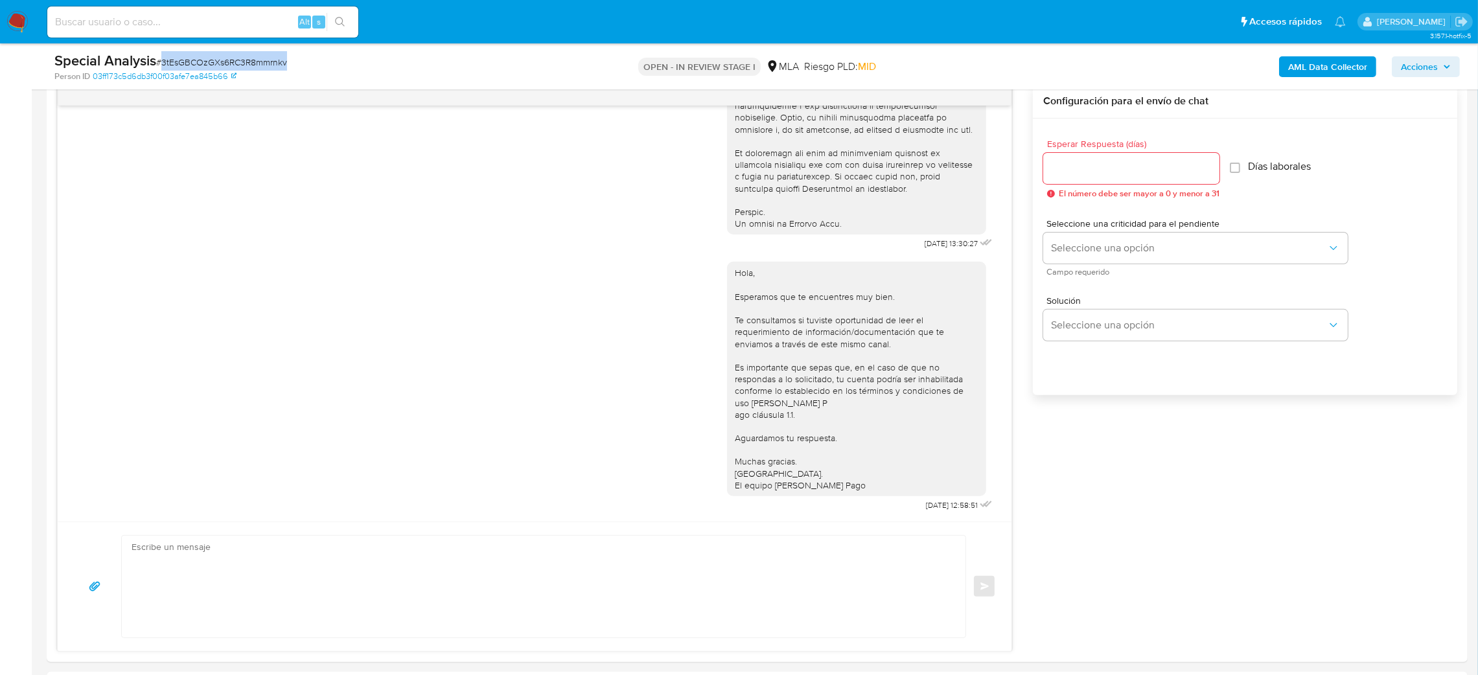
copy span "3tEsGBCOzGXs6RC3R8mmrnkv"
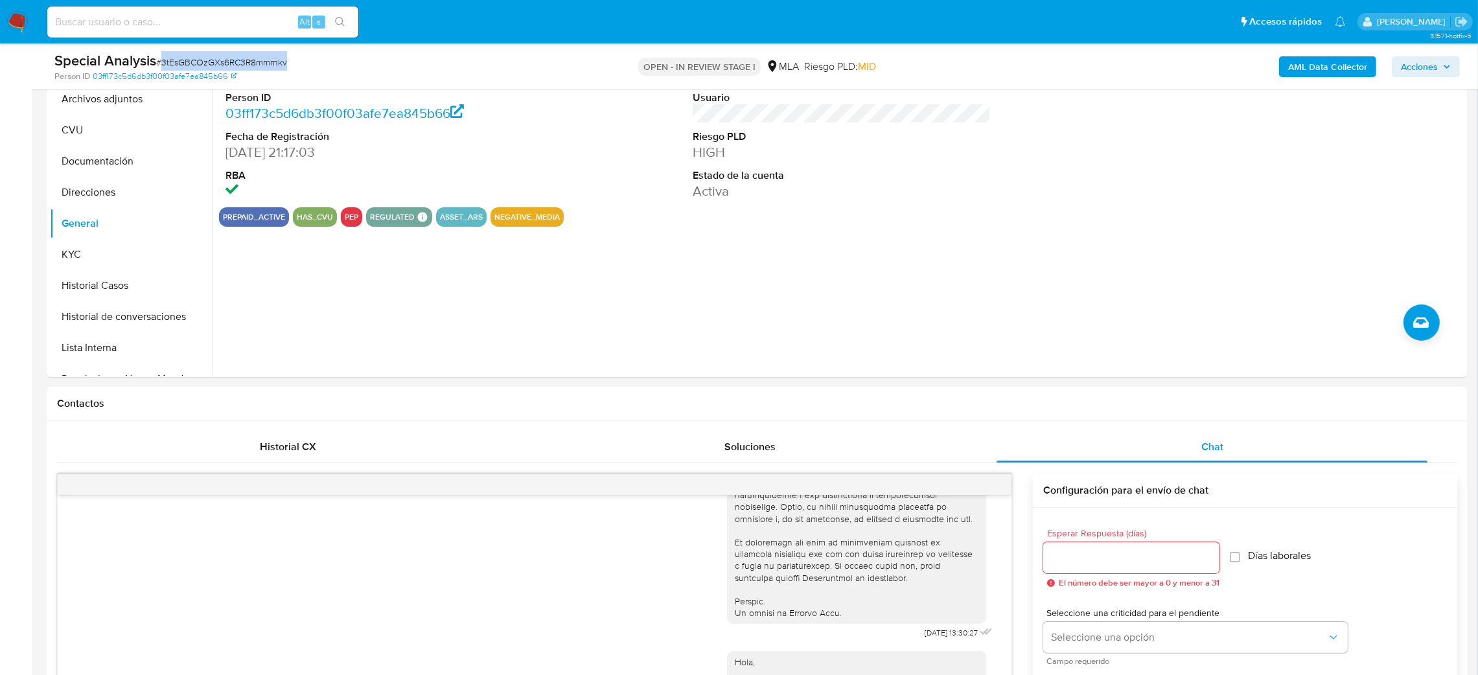
scroll to position [194, 0]
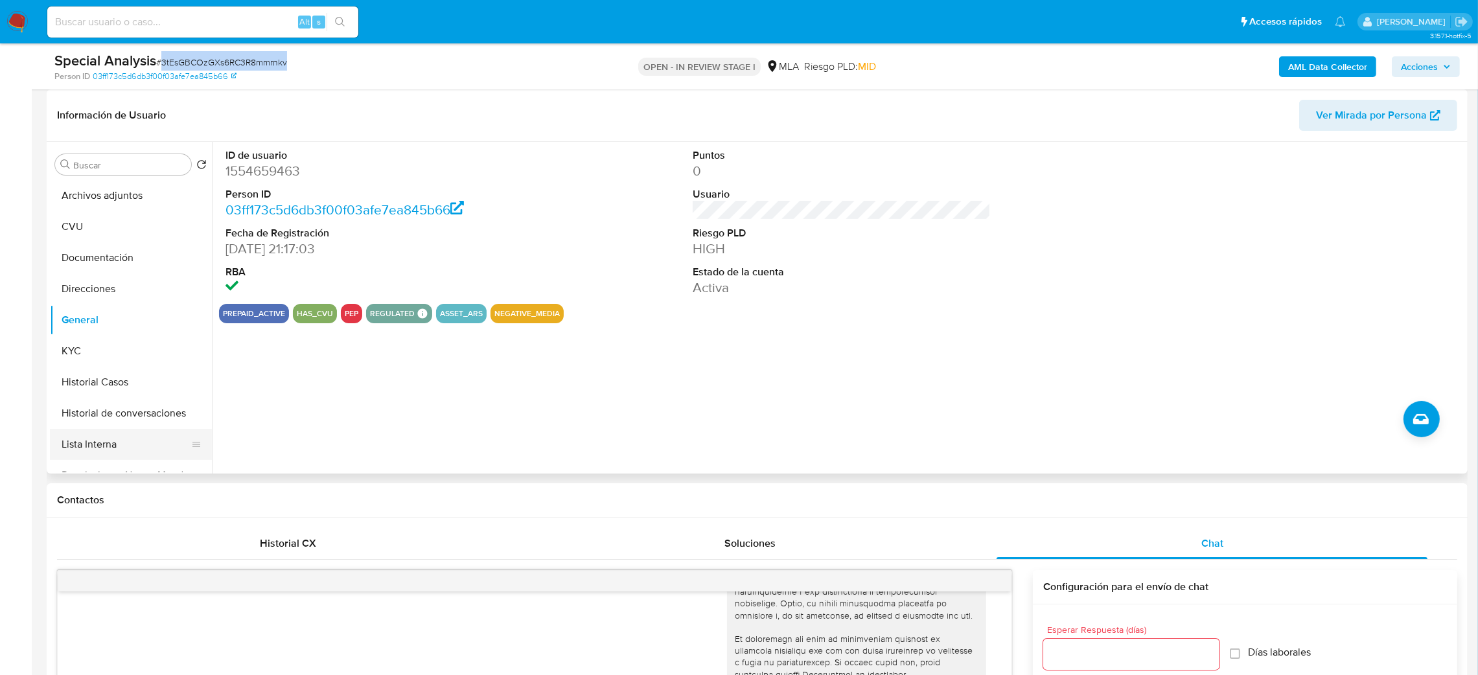
click at [111, 437] on button "Lista Interna" at bounding box center [126, 444] width 152 height 31
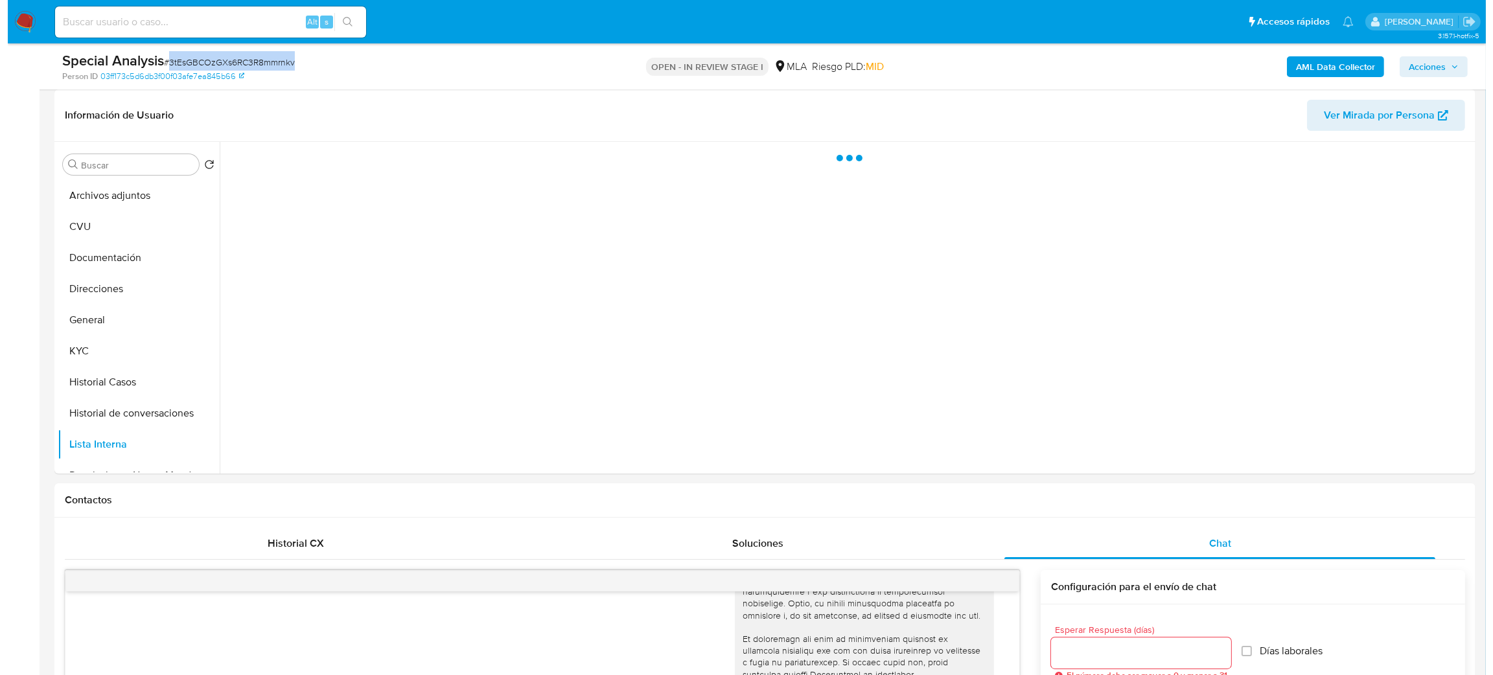
scroll to position [97, 0]
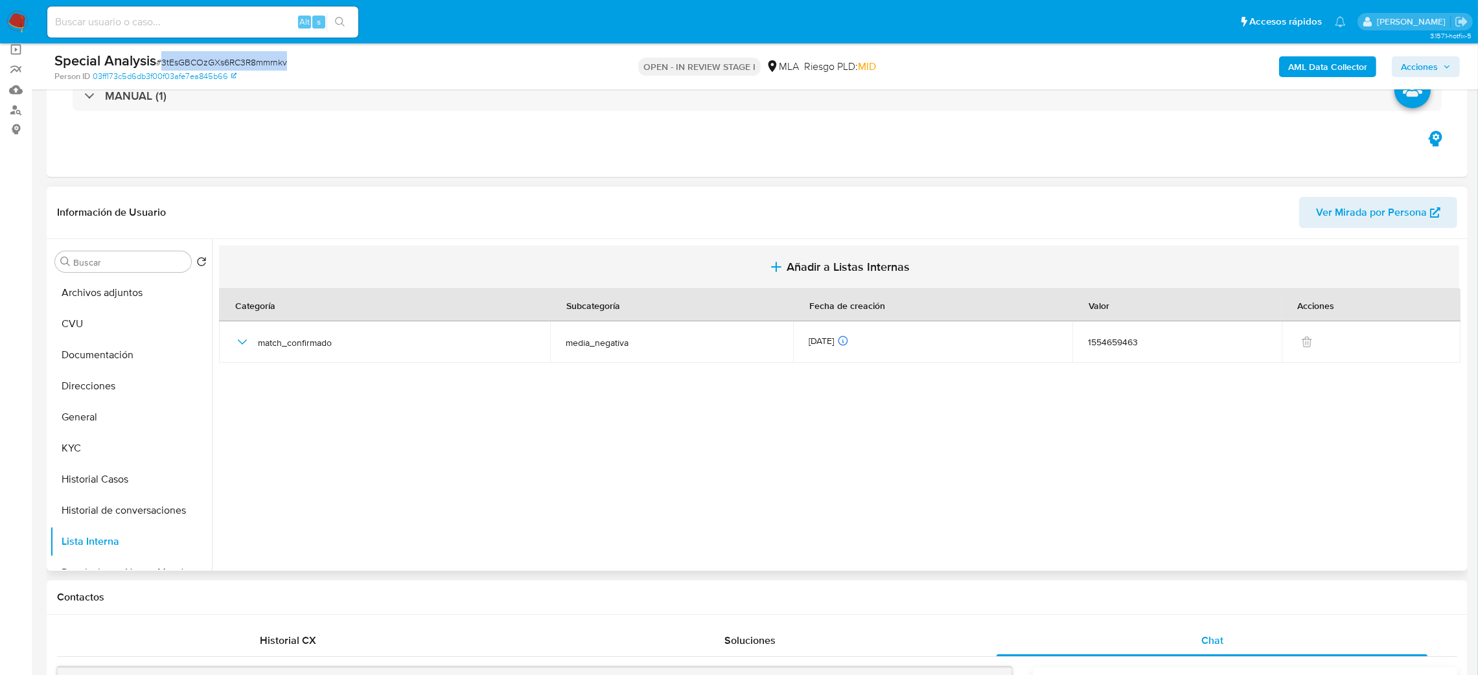
click at [834, 254] on button "Añadir a Listas Internas" at bounding box center [839, 267] width 1240 height 43
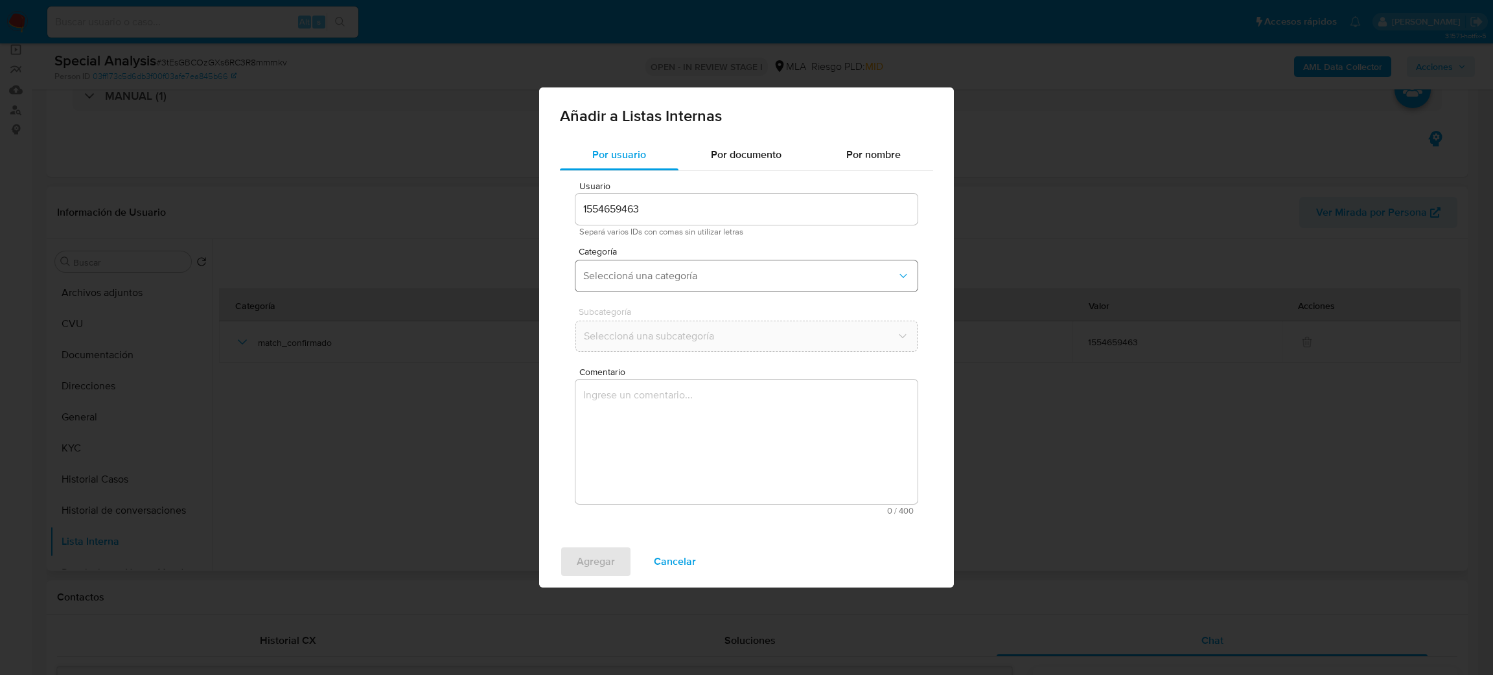
click at [678, 283] on button "Seleccioná una categoría" at bounding box center [746, 275] width 342 height 31
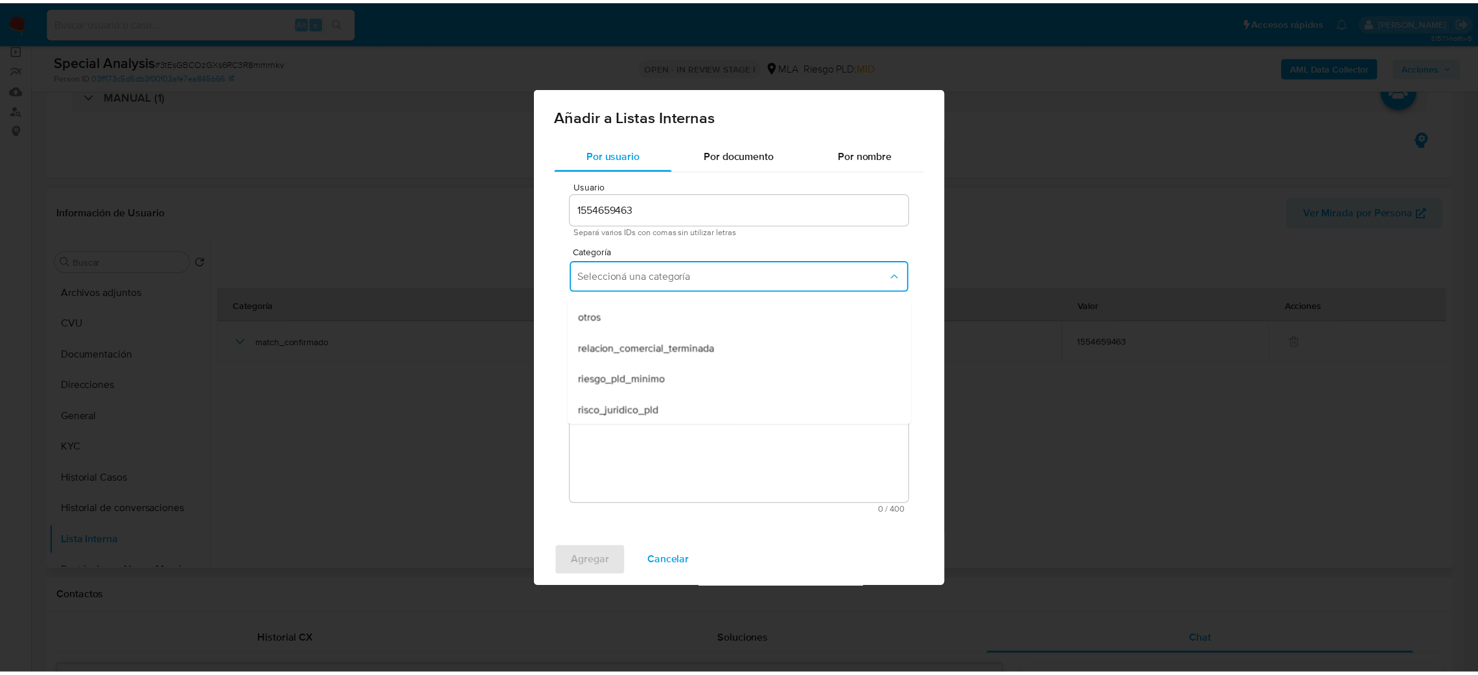
scroll to position [336, 0]
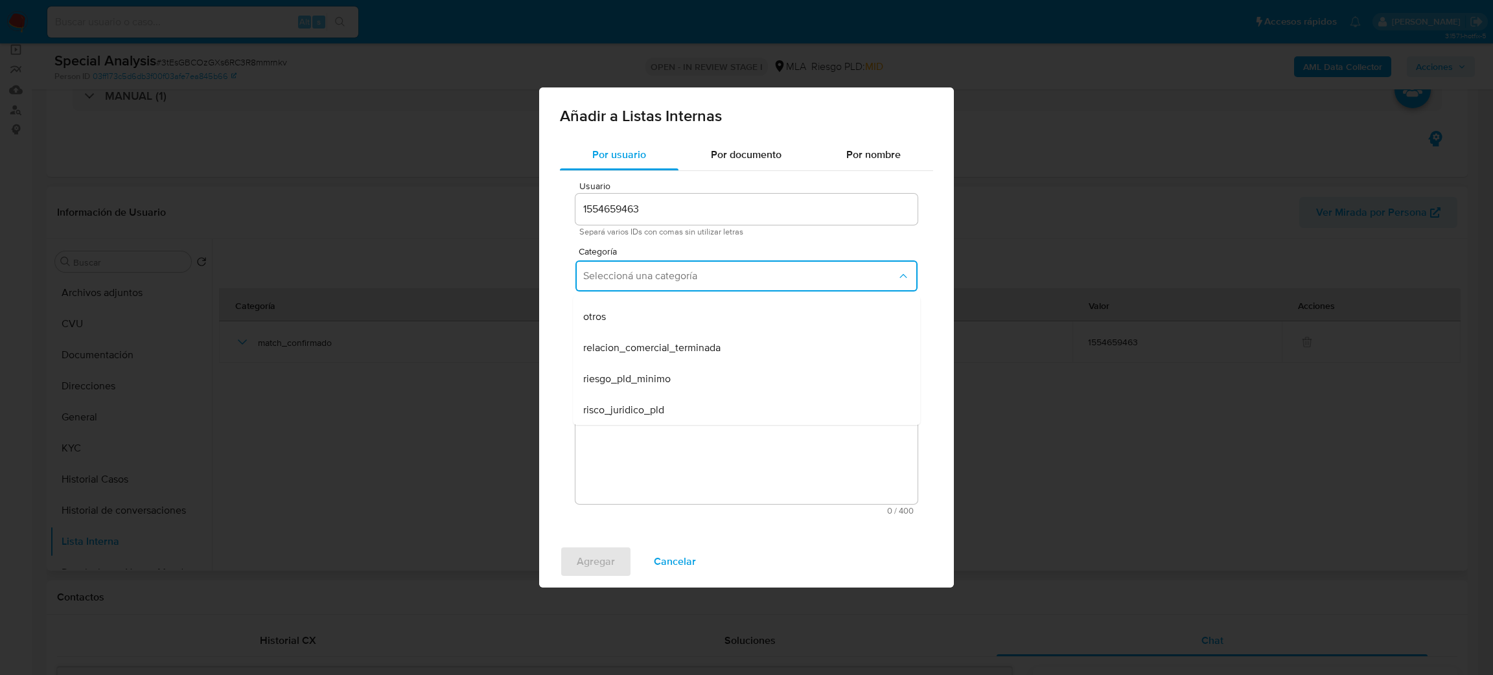
click at [625, 317] on div "otros" at bounding box center [742, 316] width 319 height 31
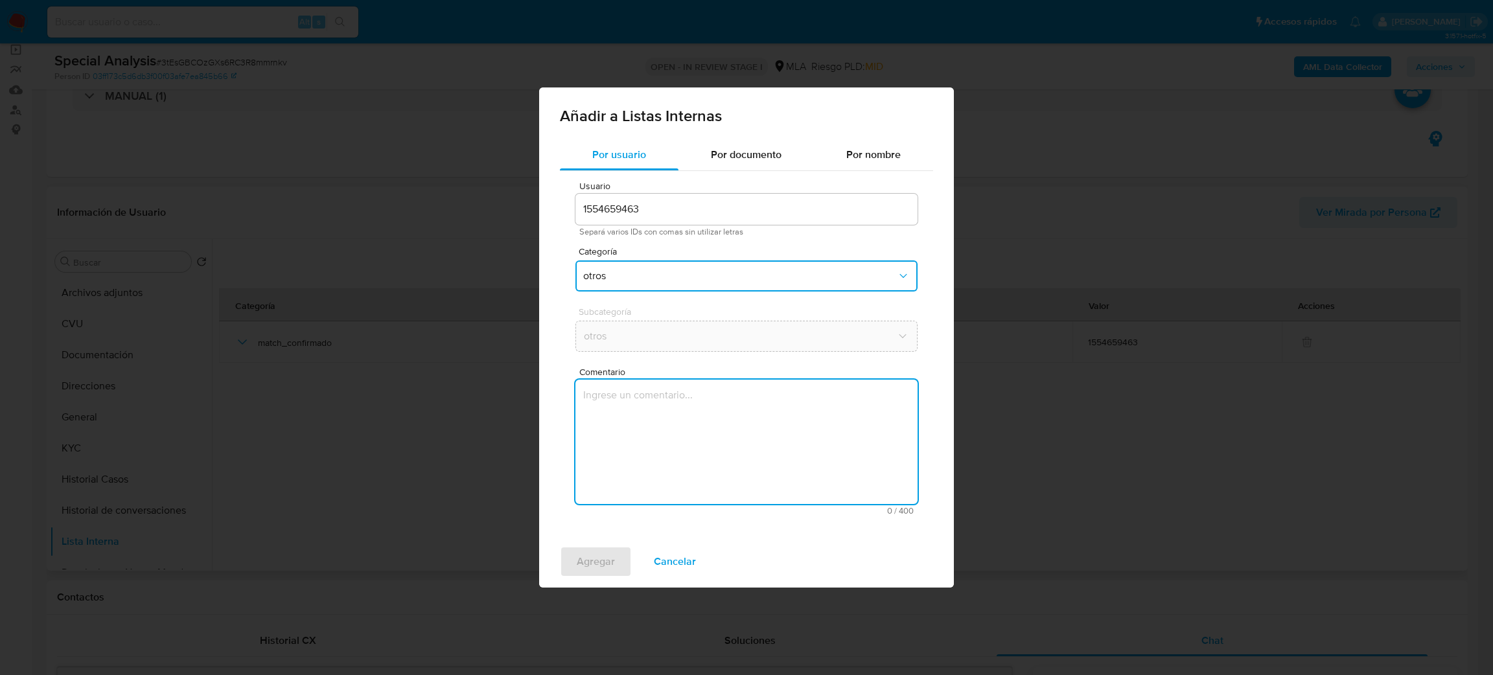
click at [656, 381] on textarea "Comentario" at bounding box center [746, 442] width 342 height 124
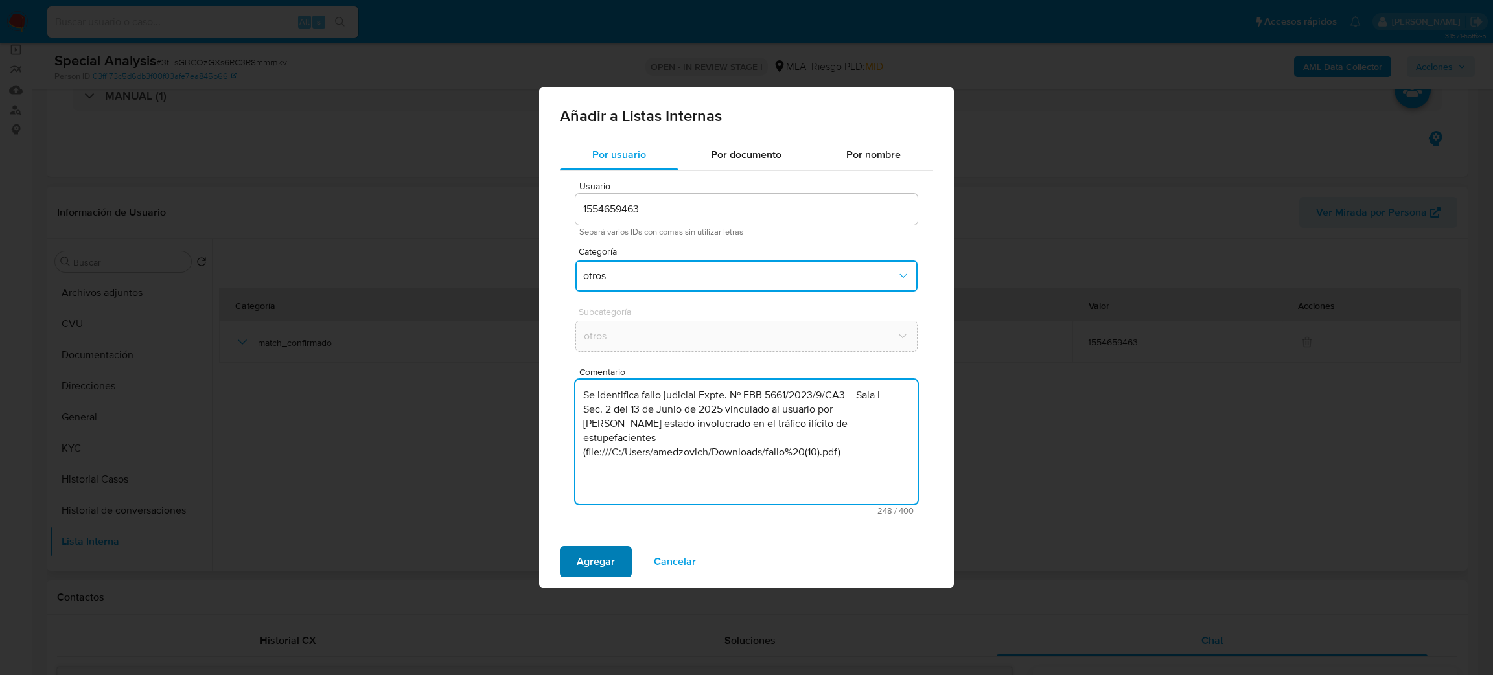
type textarea "Se identifica fallo judicial Expte. Nº FBB 5661/2023/9/CA3 – Sala I – Sec. 2 de…"
click at [590, 554] on span "Agregar" at bounding box center [596, 562] width 38 height 29
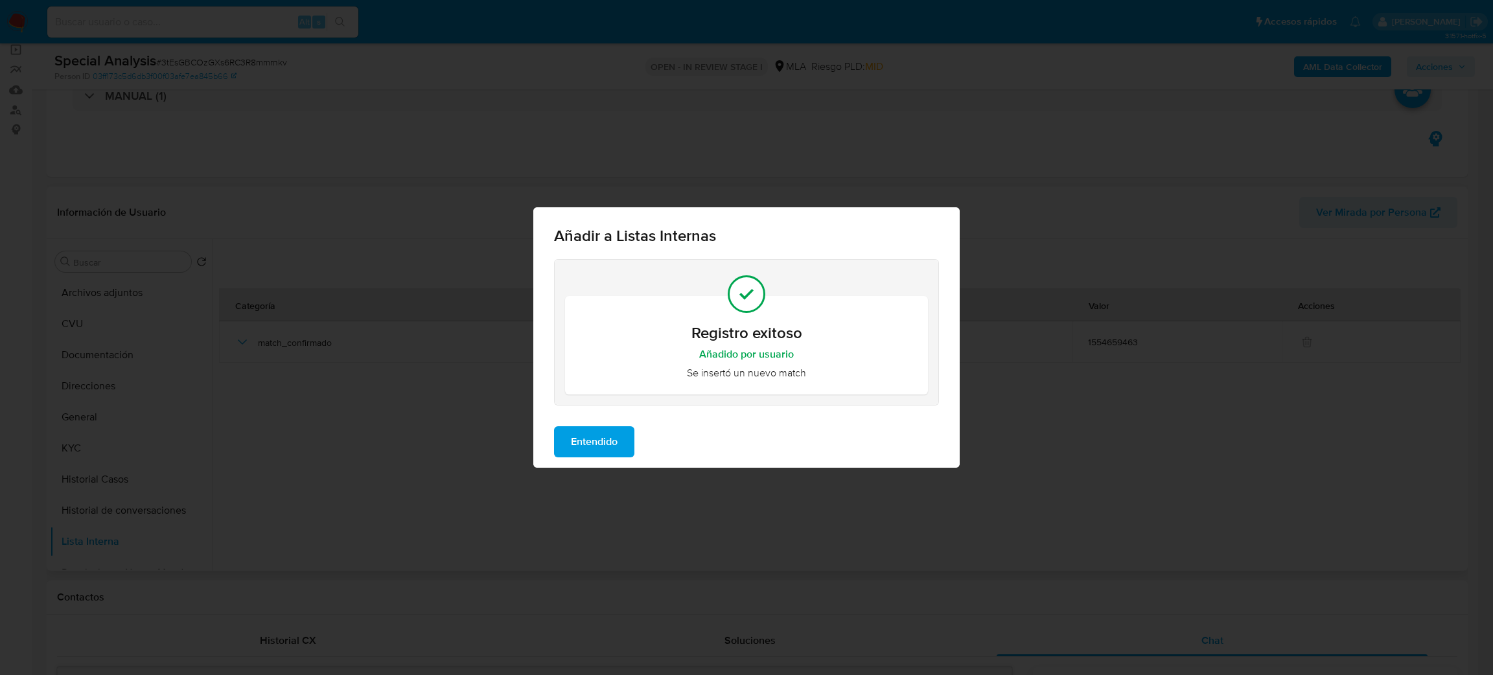
click at [629, 439] on button "Entendido" at bounding box center [594, 441] width 80 height 31
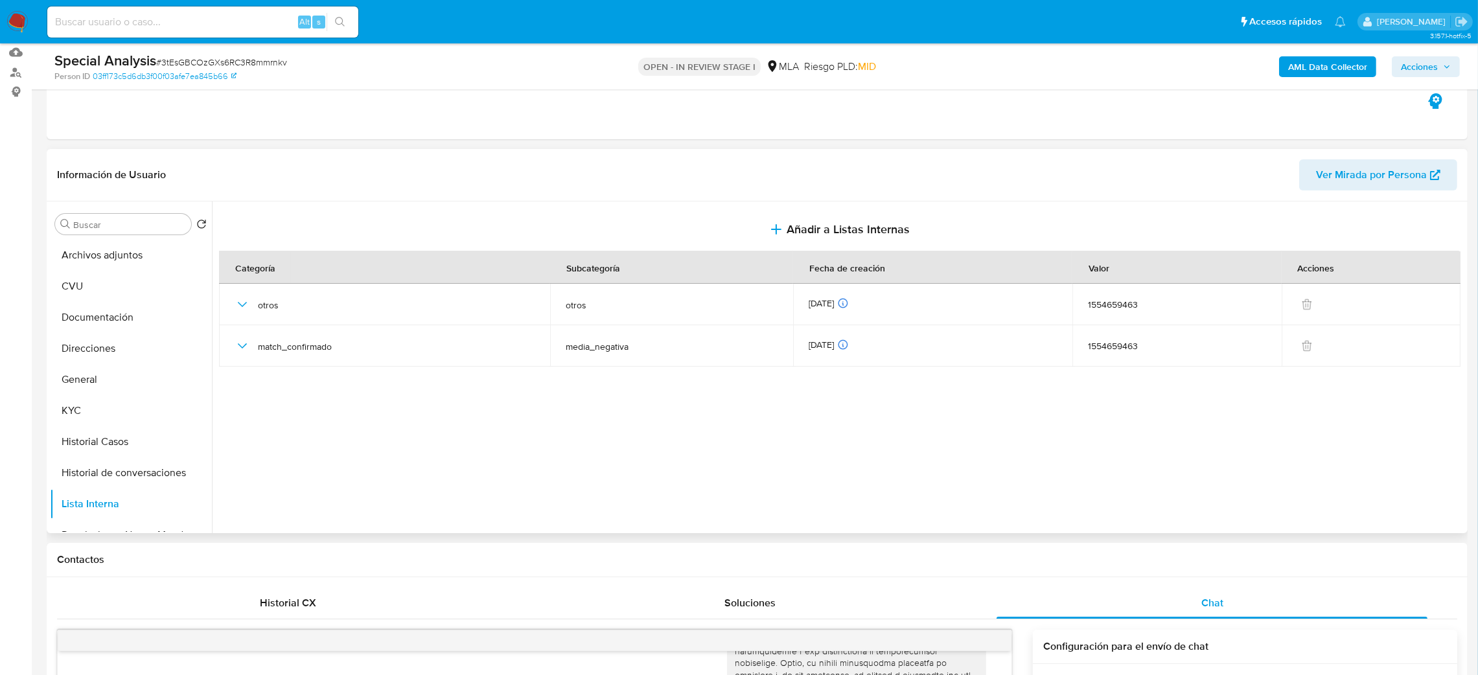
scroll to position [102, 0]
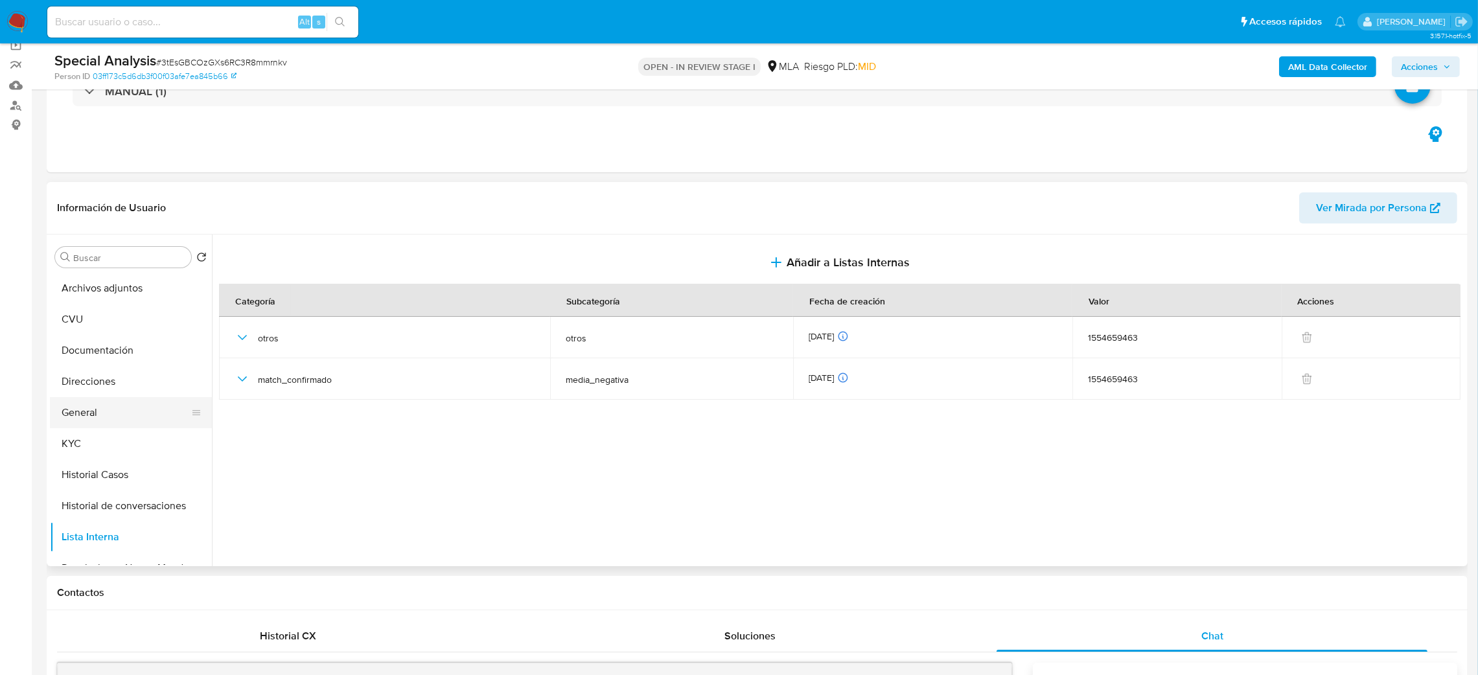
click at [114, 400] on button "General" at bounding box center [126, 412] width 152 height 31
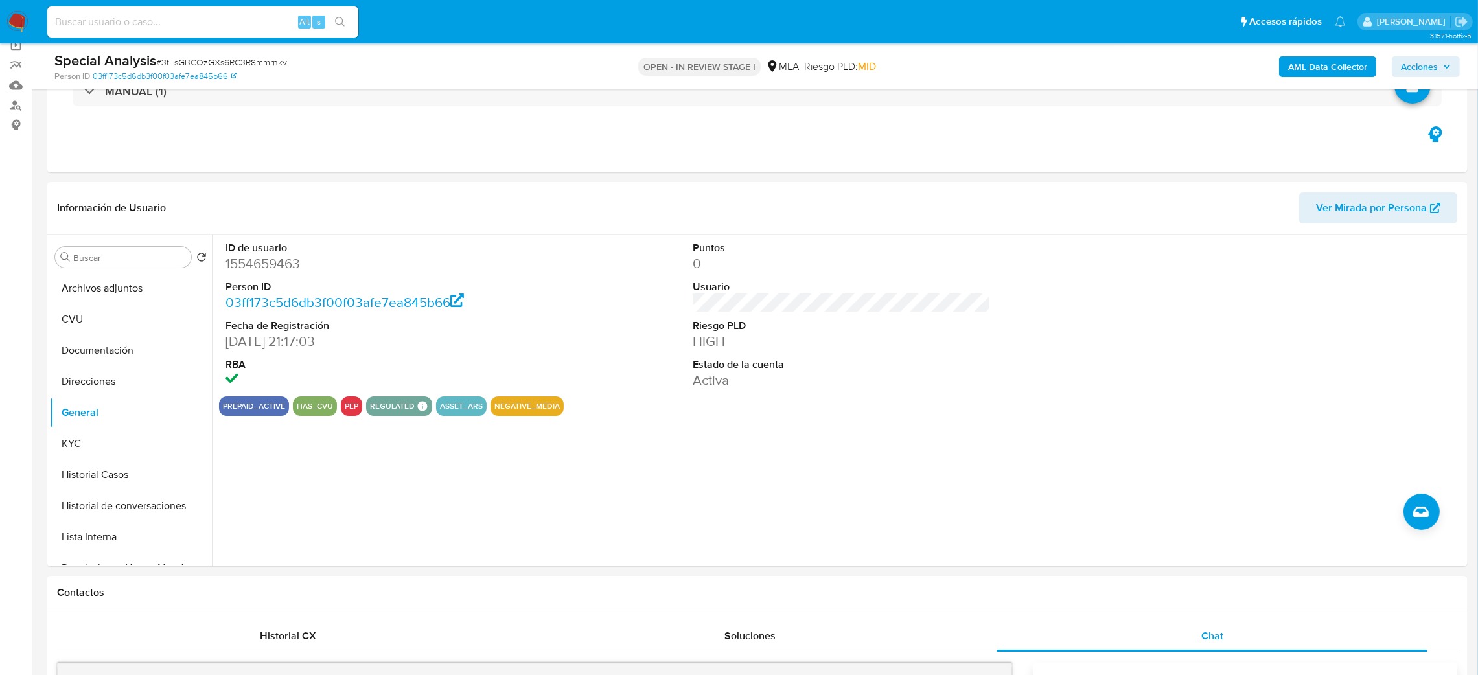
click at [255, 266] on dd "1554659463" at bounding box center [374, 264] width 299 height 18
copy dd "1554659463"
click at [116, 411] on button "Historial de conversaciones" at bounding box center [126, 408] width 152 height 31
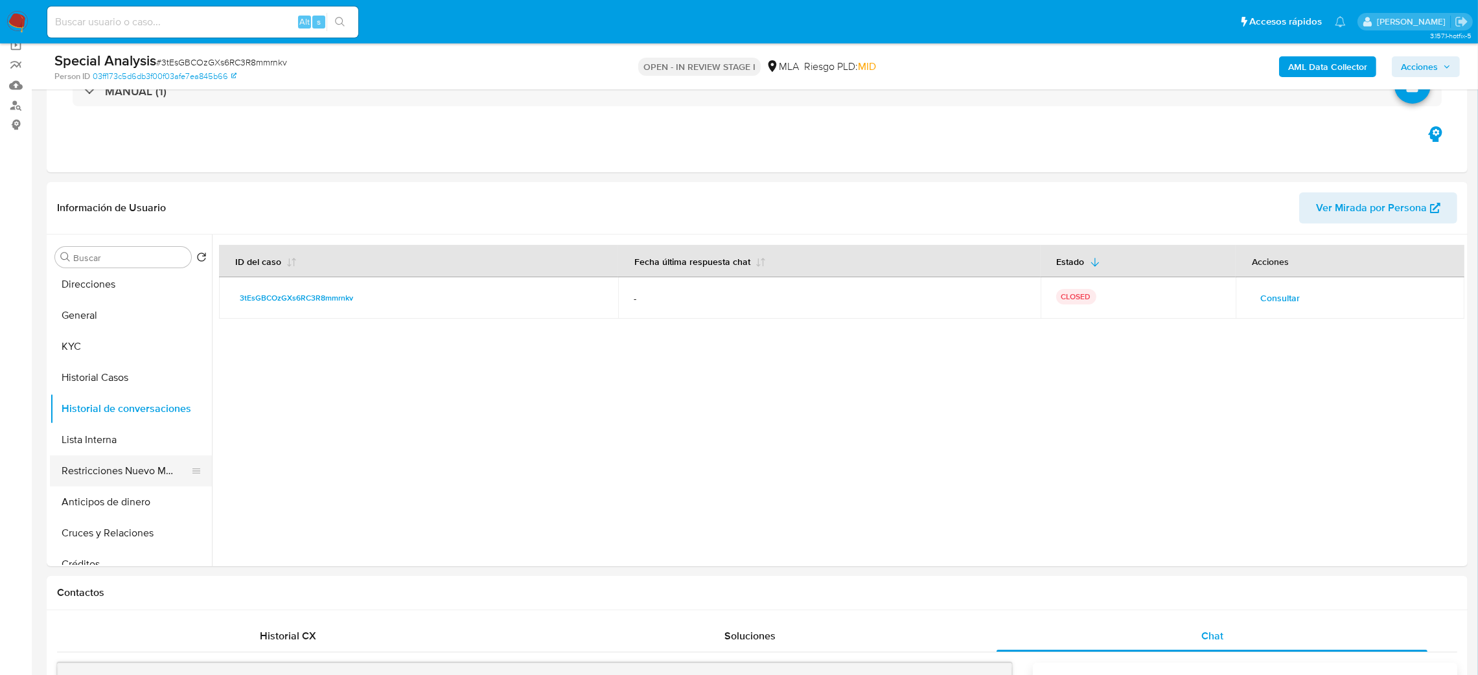
click at [119, 476] on button "Restricciones Nuevo Mundo" at bounding box center [126, 471] width 152 height 31
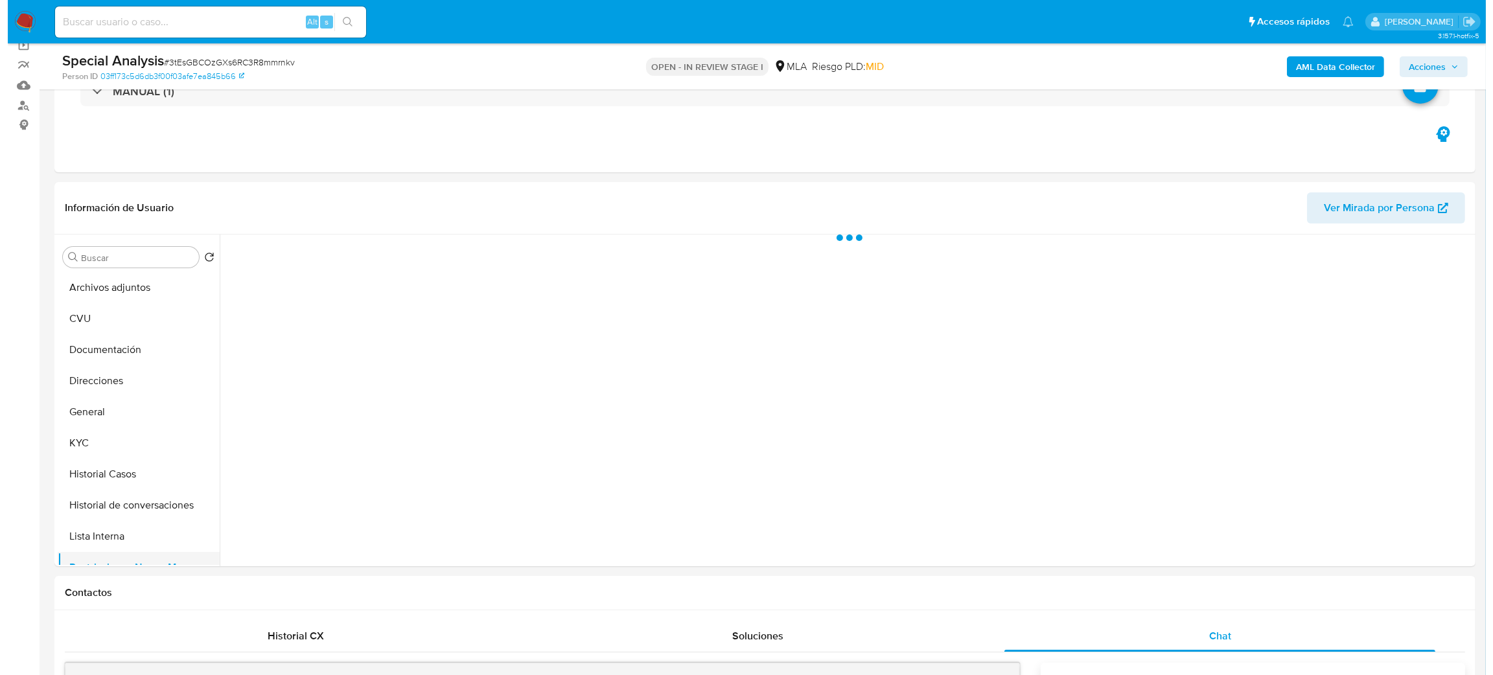
scroll to position [0, 0]
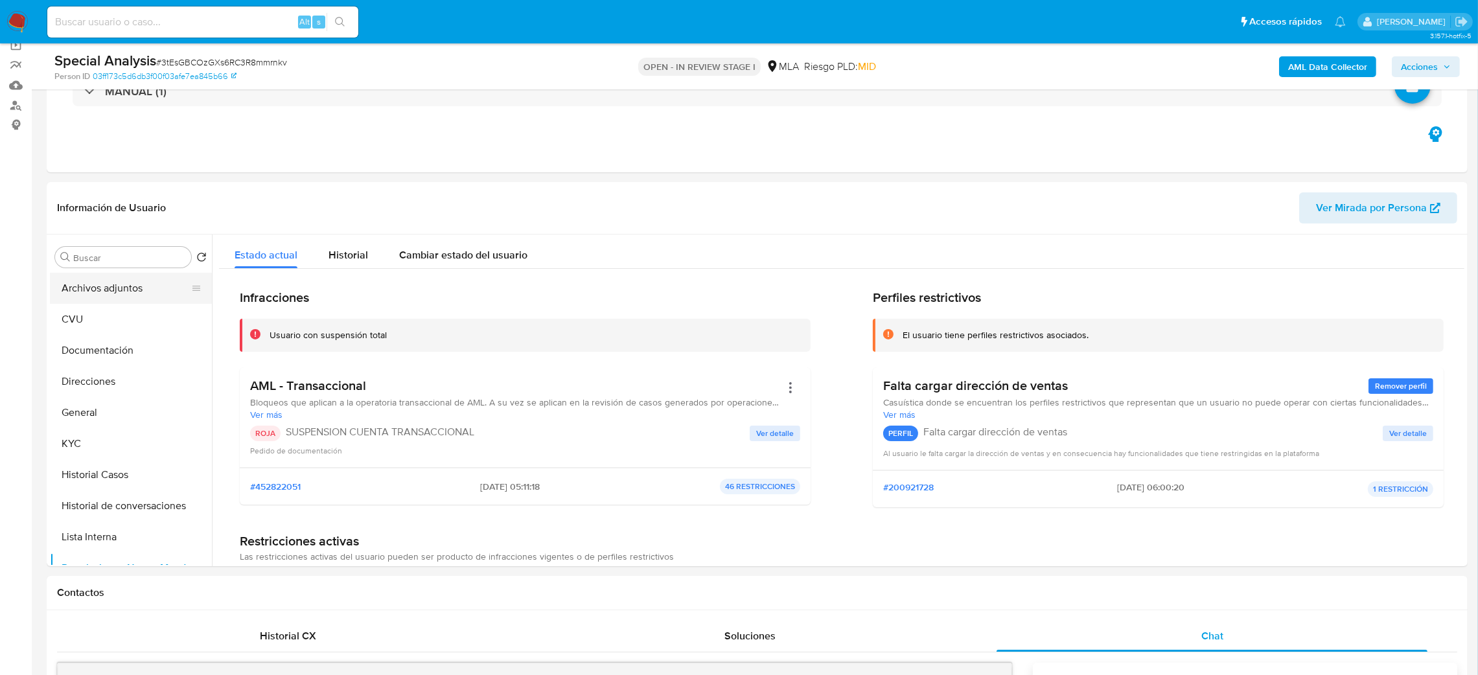
click at [134, 291] on button "Archivos adjuntos" at bounding box center [126, 288] width 152 height 31
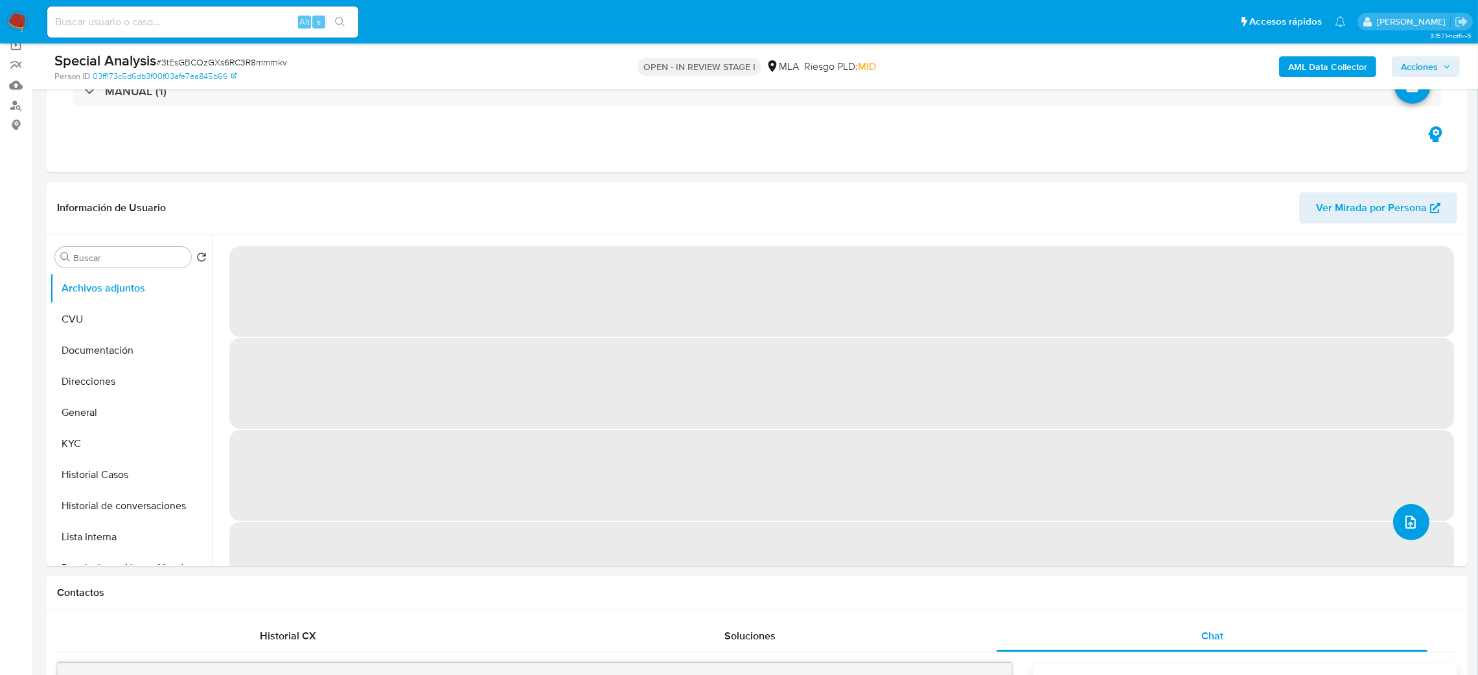
click at [1404, 519] on icon "upload-file" at bounding box center [1411, 522] width 16 height 16
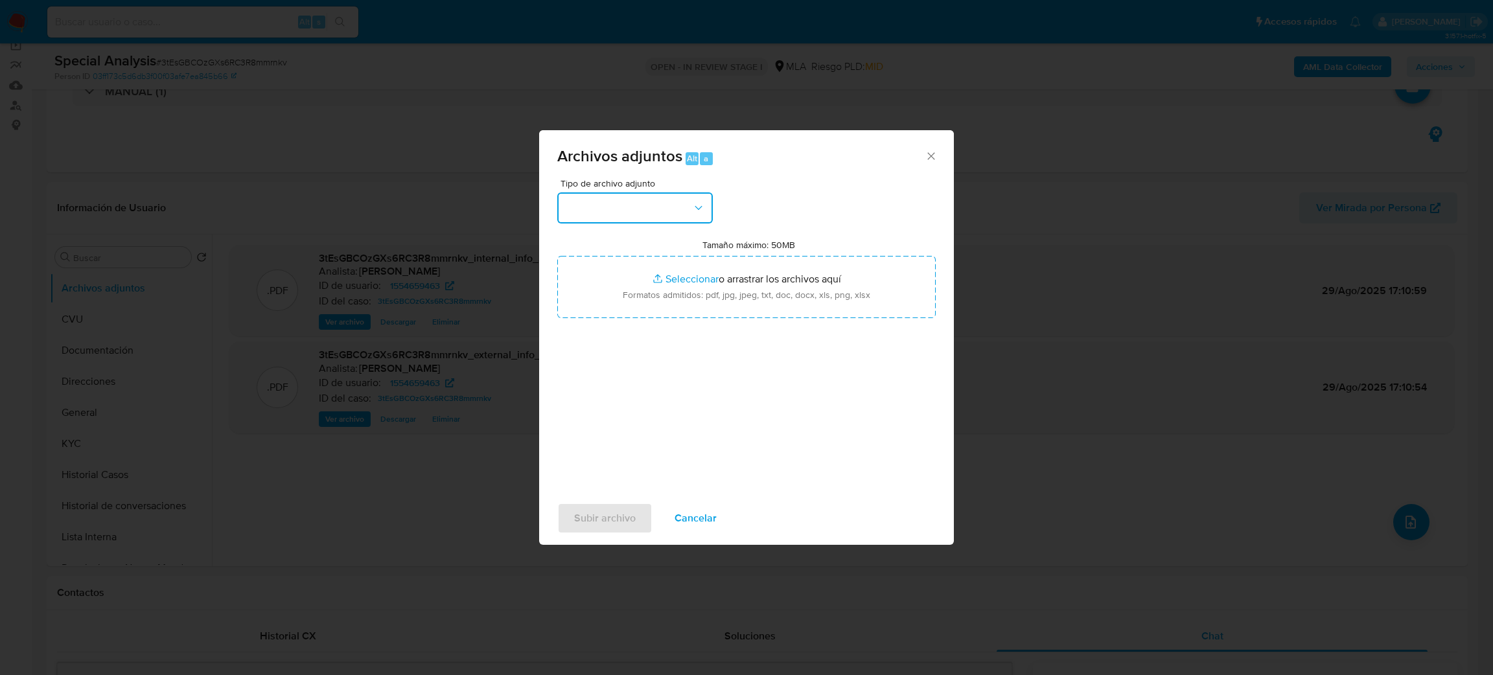
click at [641, 213] on button "button" at bounding box center [635, 207] width 156 height 31
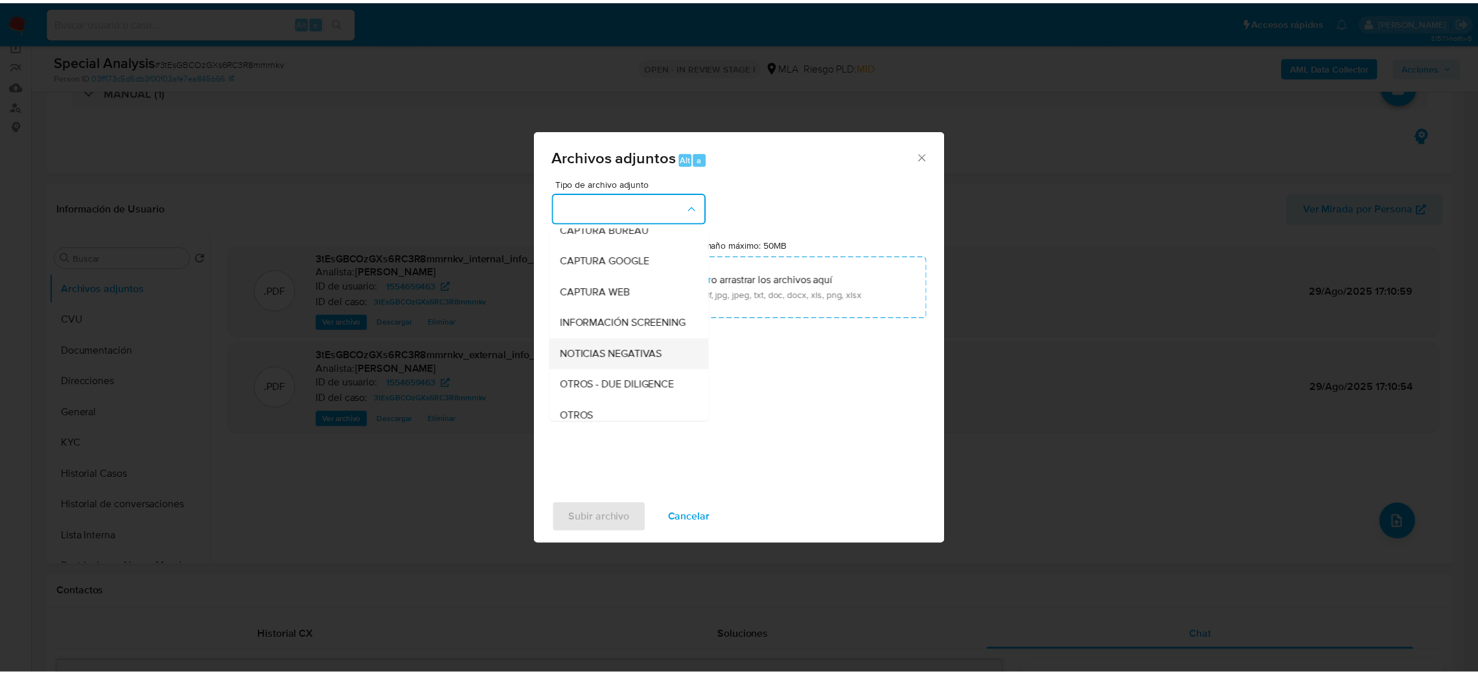
scroll to position [97, 0]
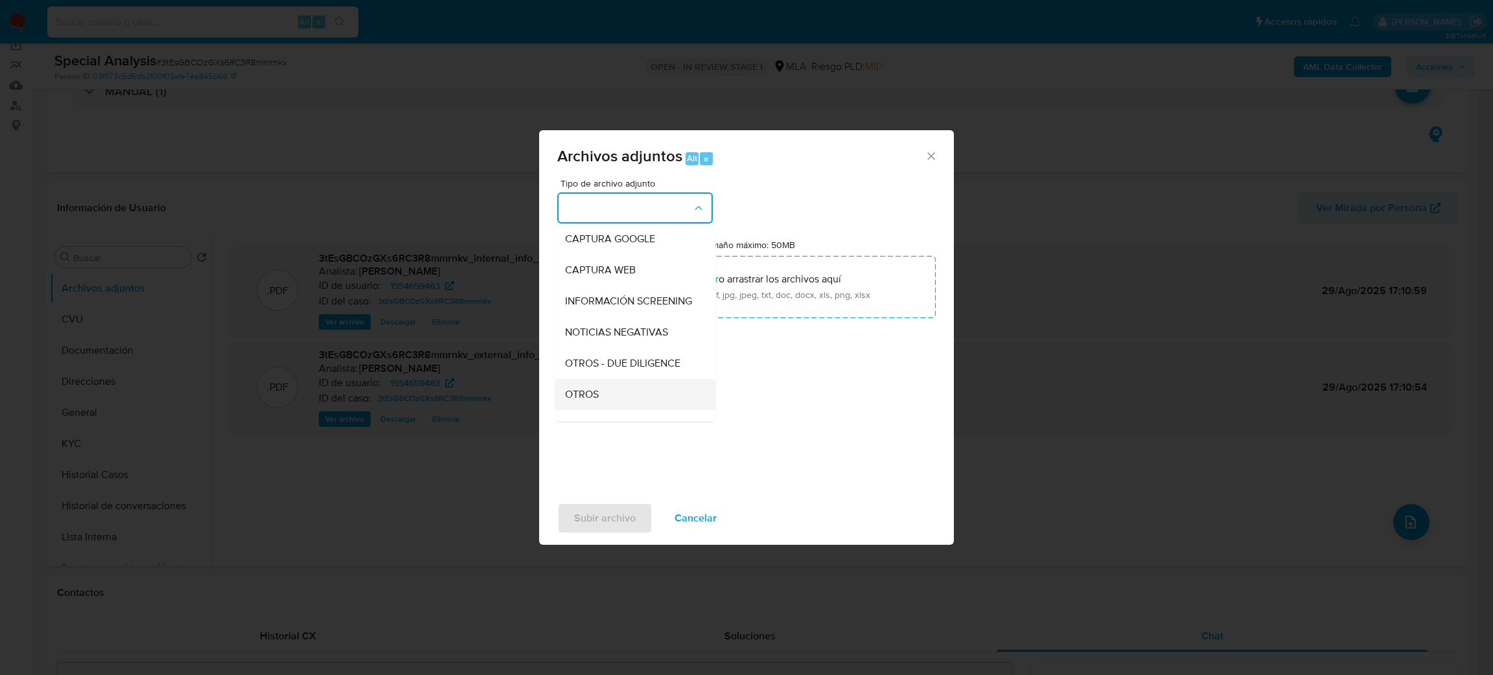
click at [609, 398] on div "OTROS" at bounding box center [631, 394] width 132 height 31
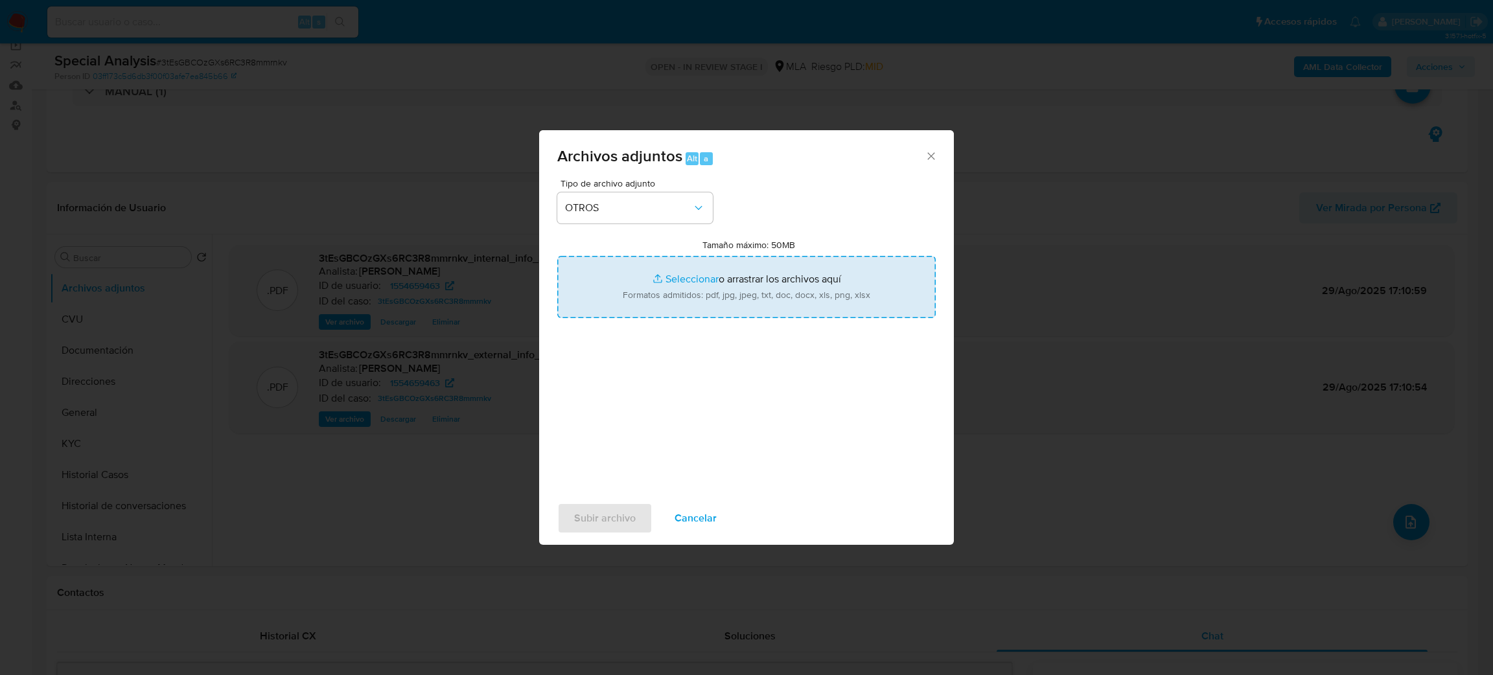
click at [724, 275] on input "Tamaño máximo: 50MB Seleccionar archivos" at bounding box center [746, 287] width 378 height 62
type input "C:\fakepath\Caselog 3tEsGBCOzGXs6RC3R8mmrnkv_2025_08_19_16_36_43.docx"
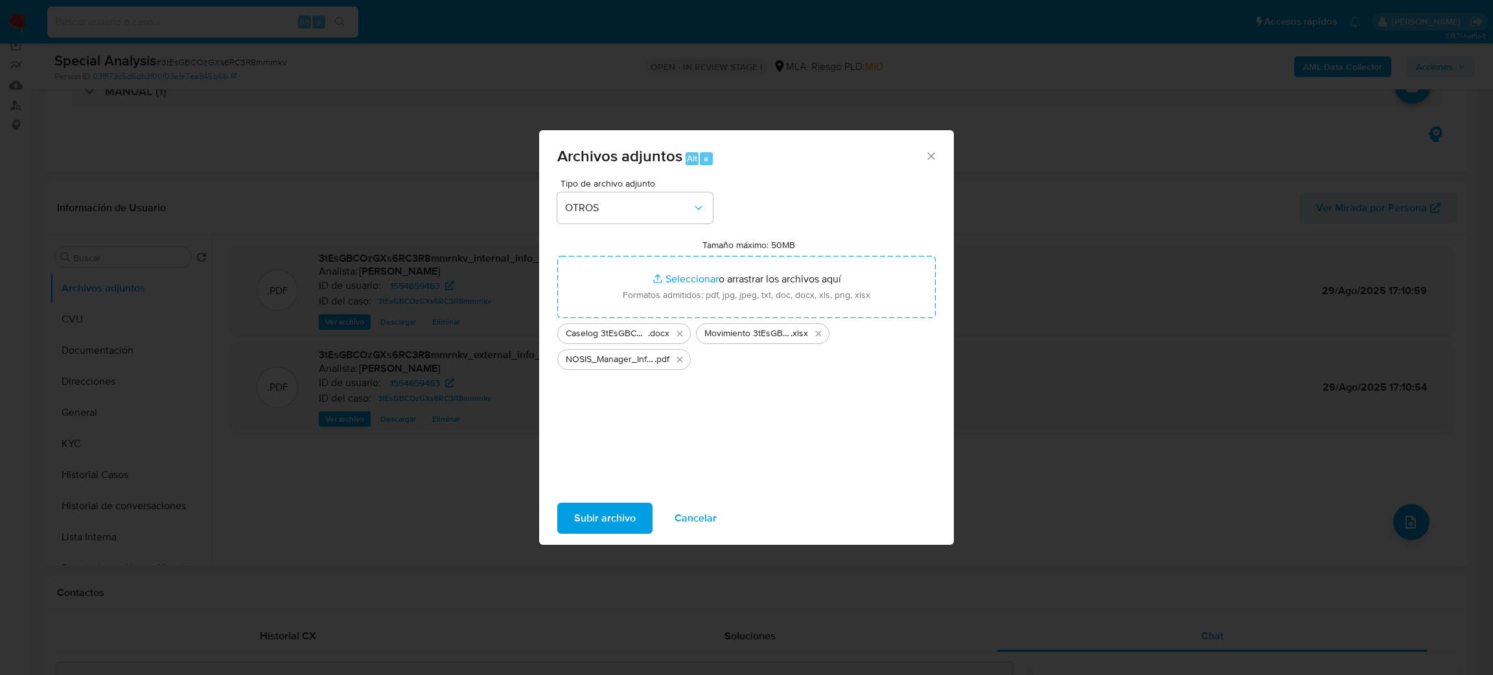
click at [577, 511] on span "Subir archivo" at bounding box center [605, 518] width 62 height 29
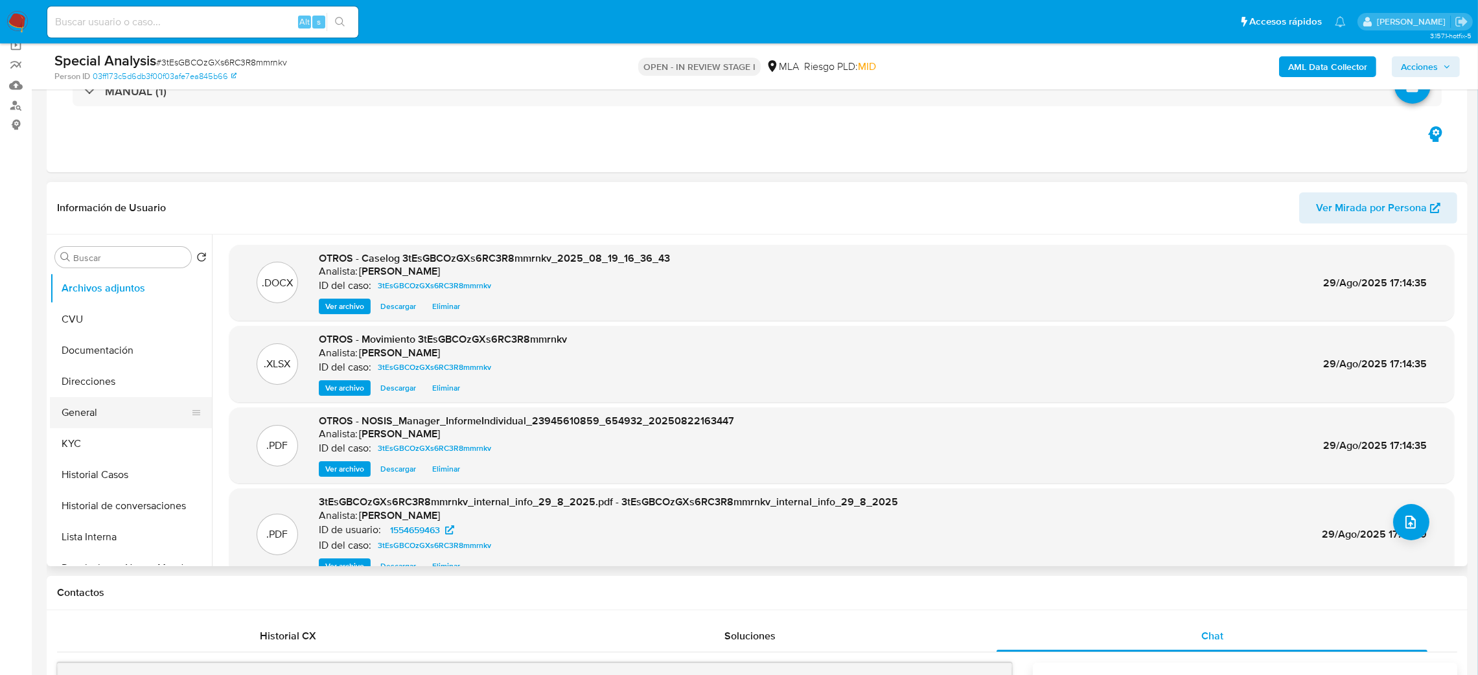
click at [76, 398] on button "General" at bounding box center [126, 412] width 152 height 31
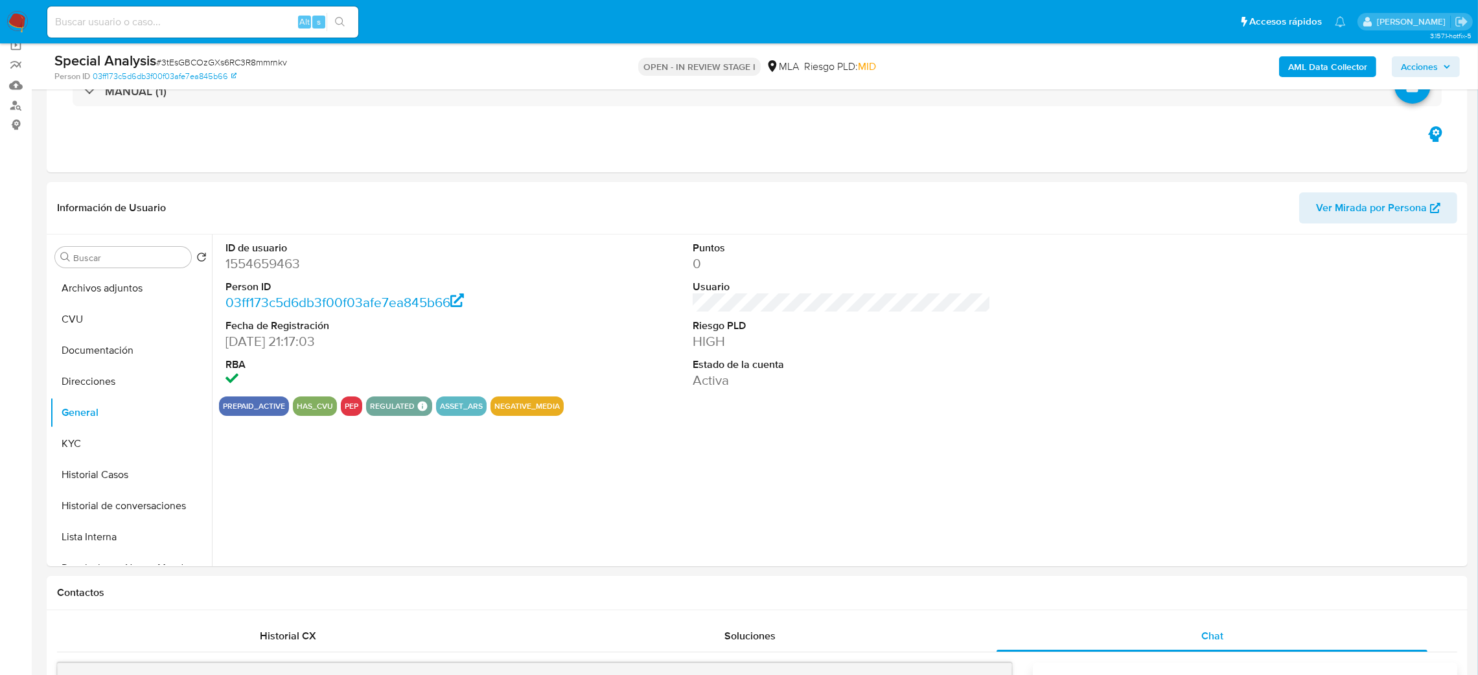
click at [242, 267] on dd "1554659463" at bounding box center [374, 264] width 299 height 18
copy dd "1554659463"
click at [1420, 71] on span "Acciones" at bounding box center [1419, 66] width 37 height 21
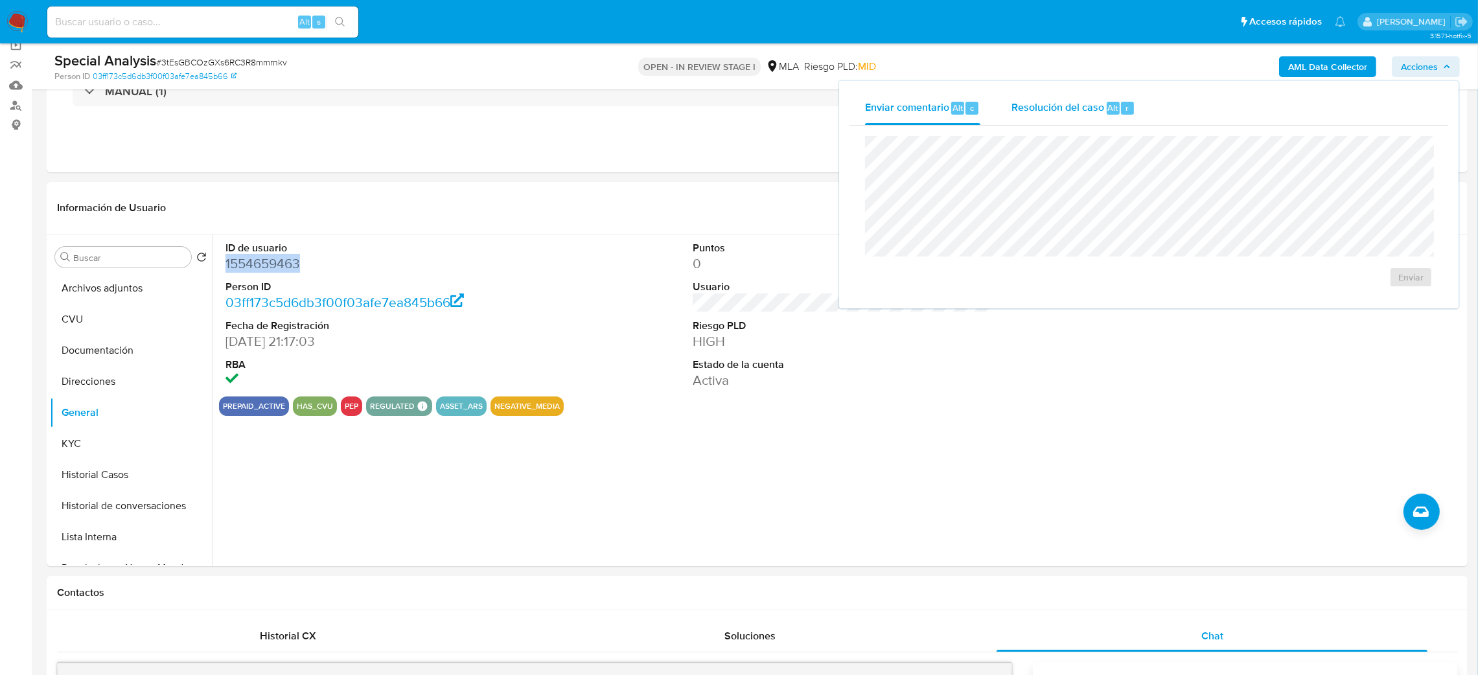
click at [1045, 119] on div "Resolución del caso Alt r" at bounding box center [1073, 108] width 124 height 34
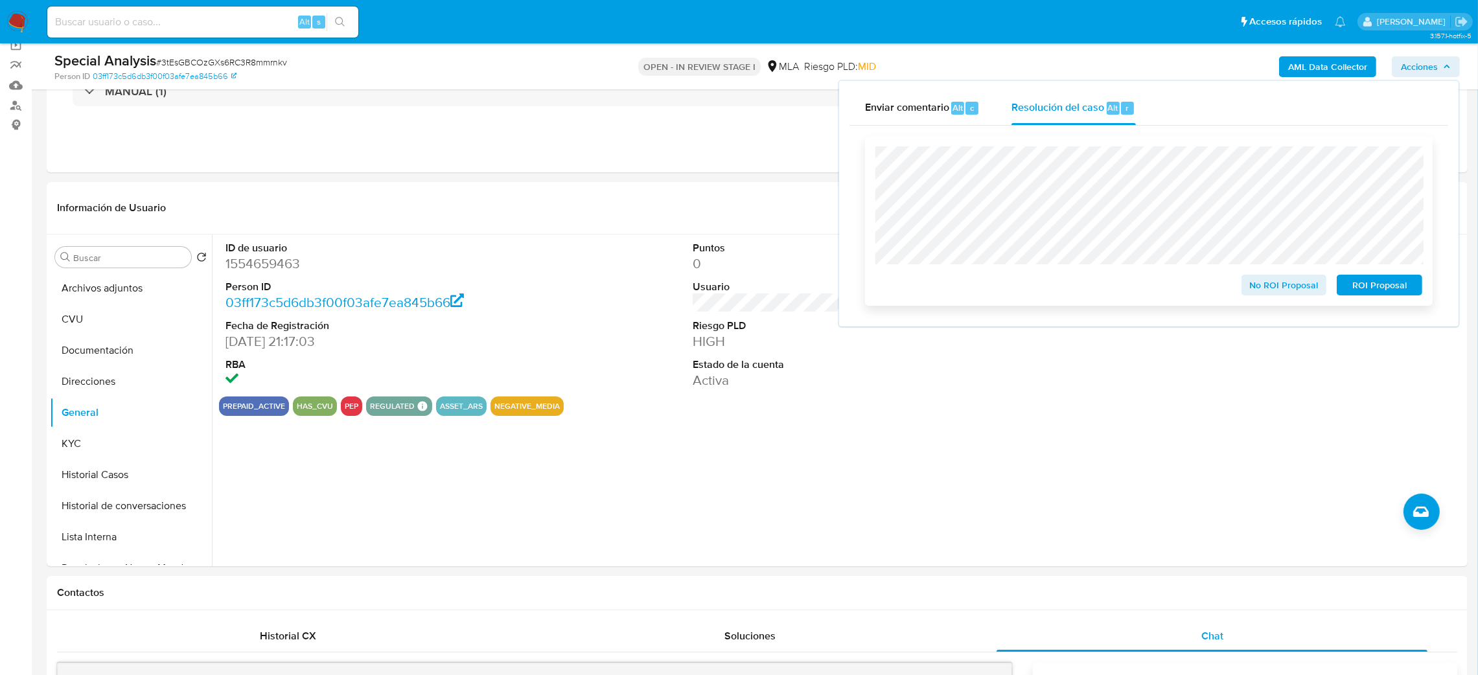
click at [1395, 291] on span "ROI Proposal" at bounding box center [1379, 285] width 67 height 18
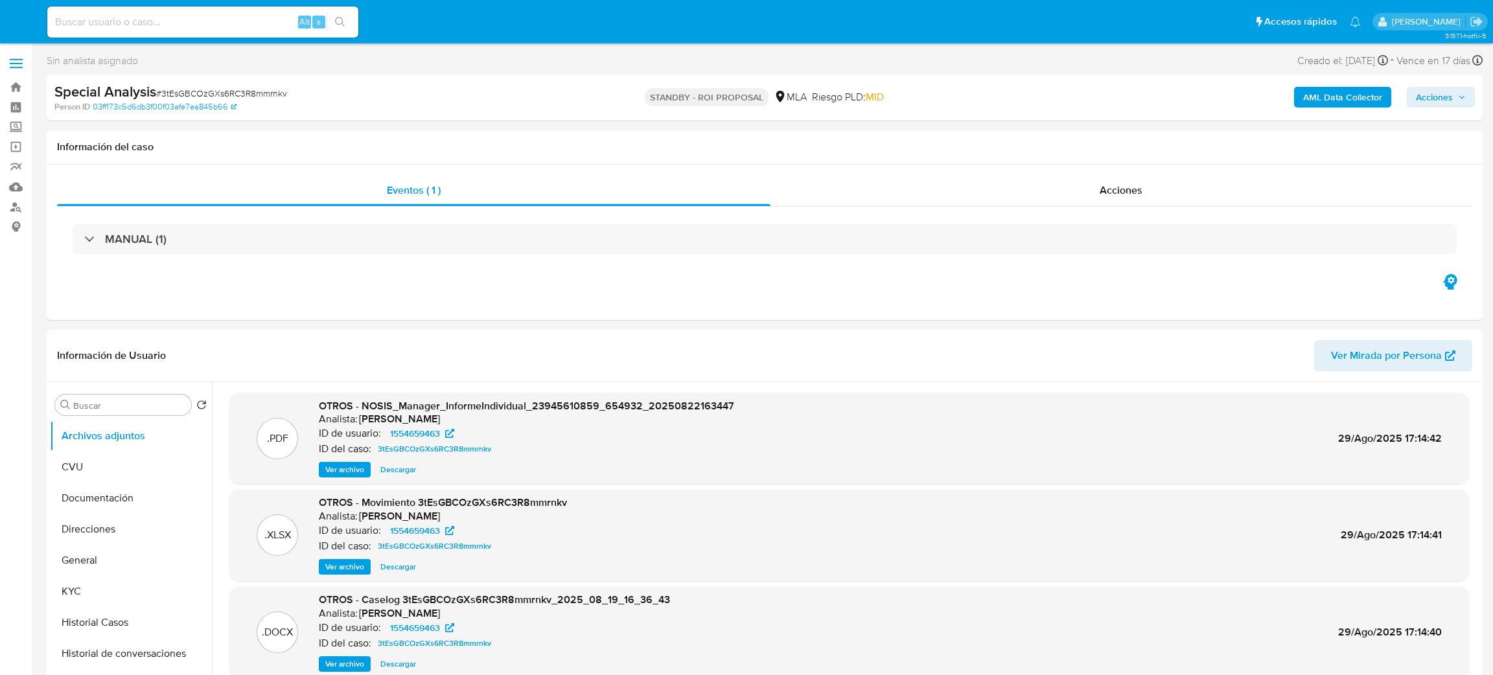
select select "10"
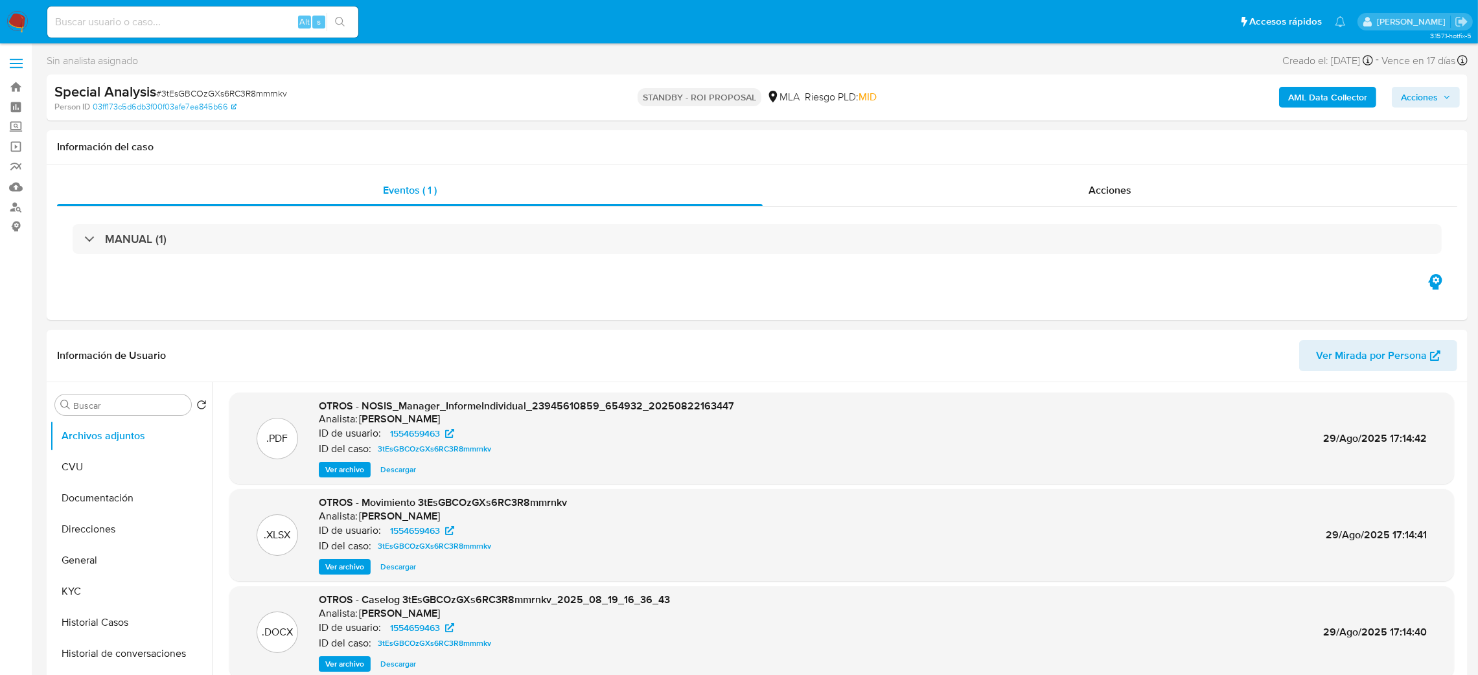
click at [260, 15] on input at bounding box center [202, 22] width 311 height 17
paste input "hAqXu6ouFbj1OjhLO8todIBv"
type input "hAqXu6ouFbj1OjhLO8todIBv"
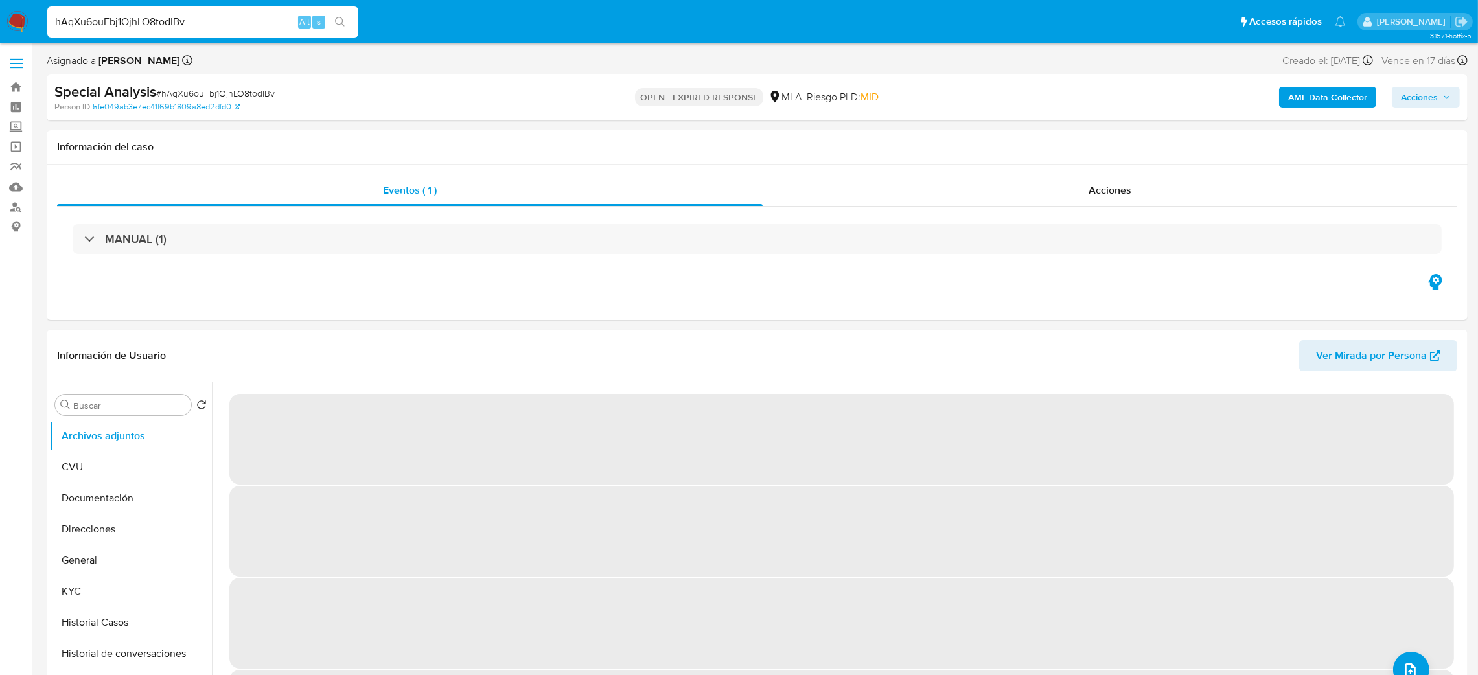
click at [24, 15] on img at bounding box center [17, 22] width 22 height 22
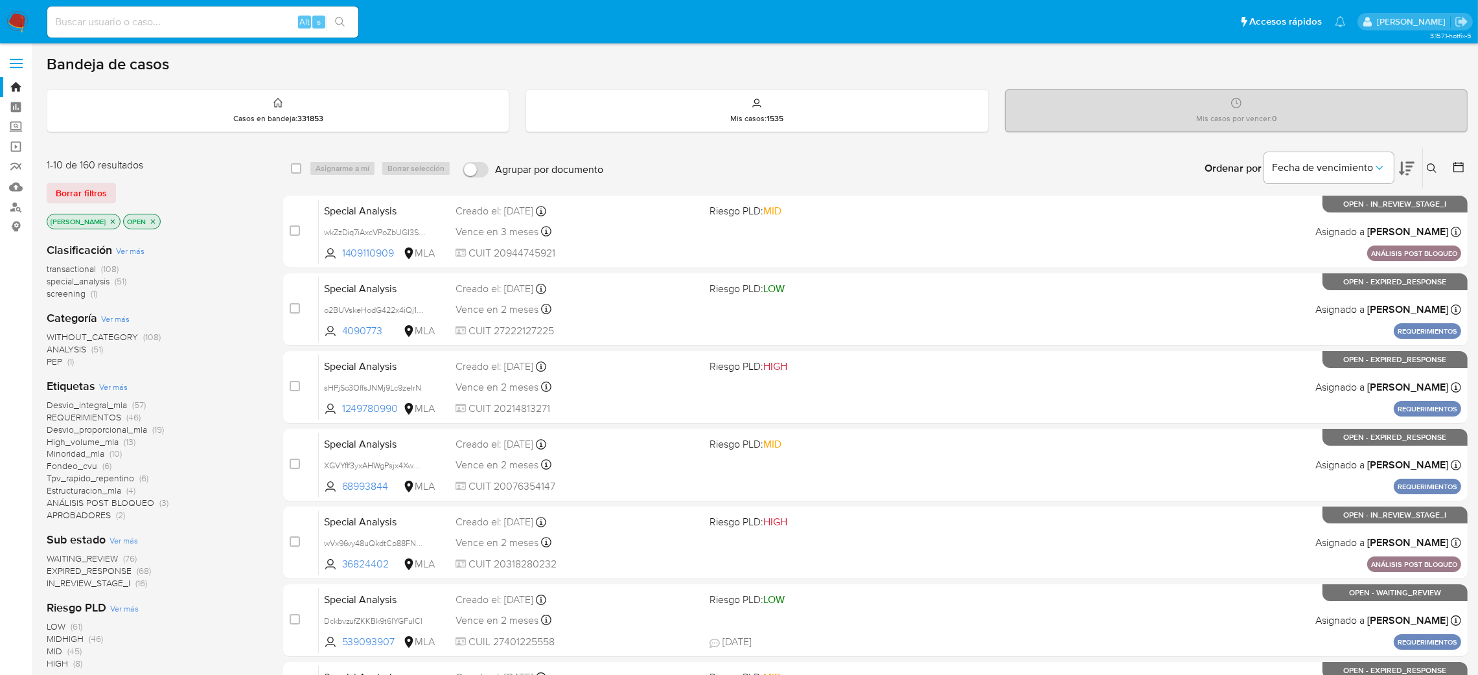
click at [1437, 168] on button at bounding box center [1433, 169] width 21 height 16
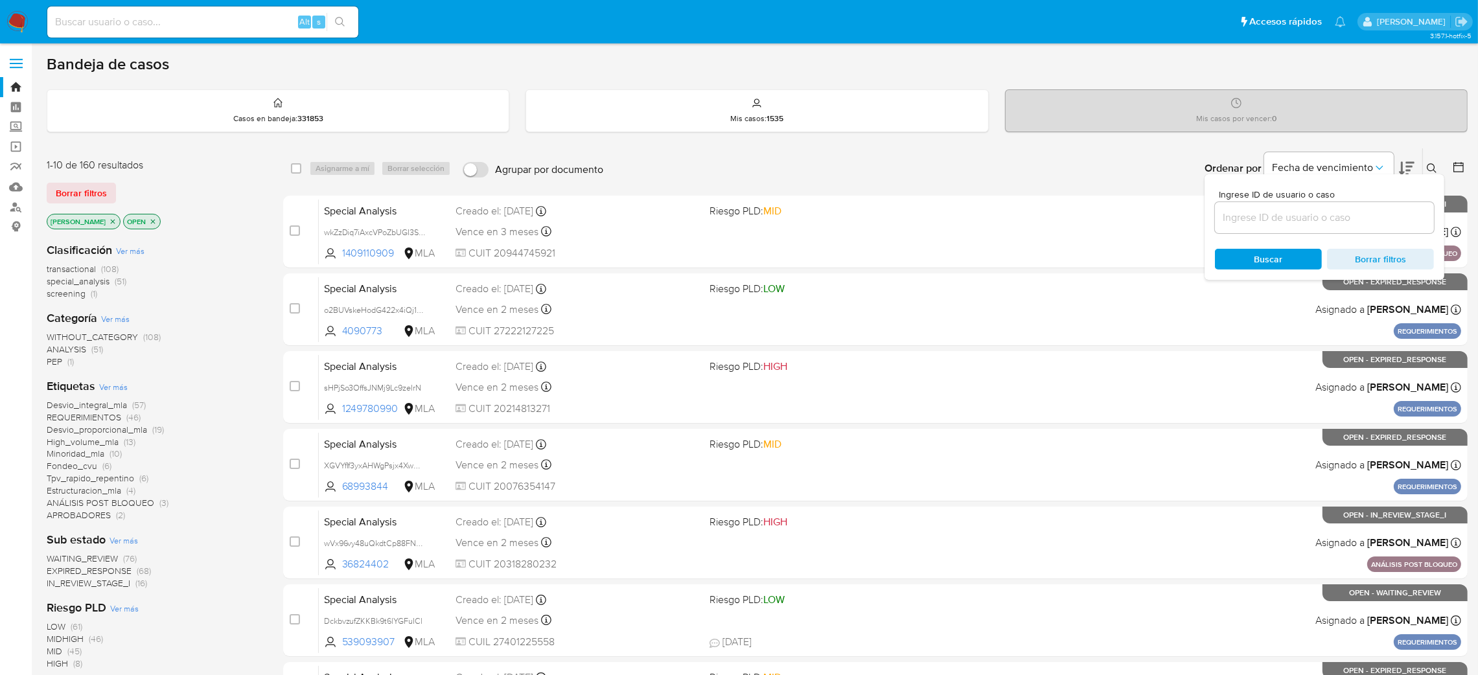
click at [1348, 211] on input at bounding box center [1324, 217] width 219 height 17
type input "hAqXu6ouFbj1OjhLO8todIBv"
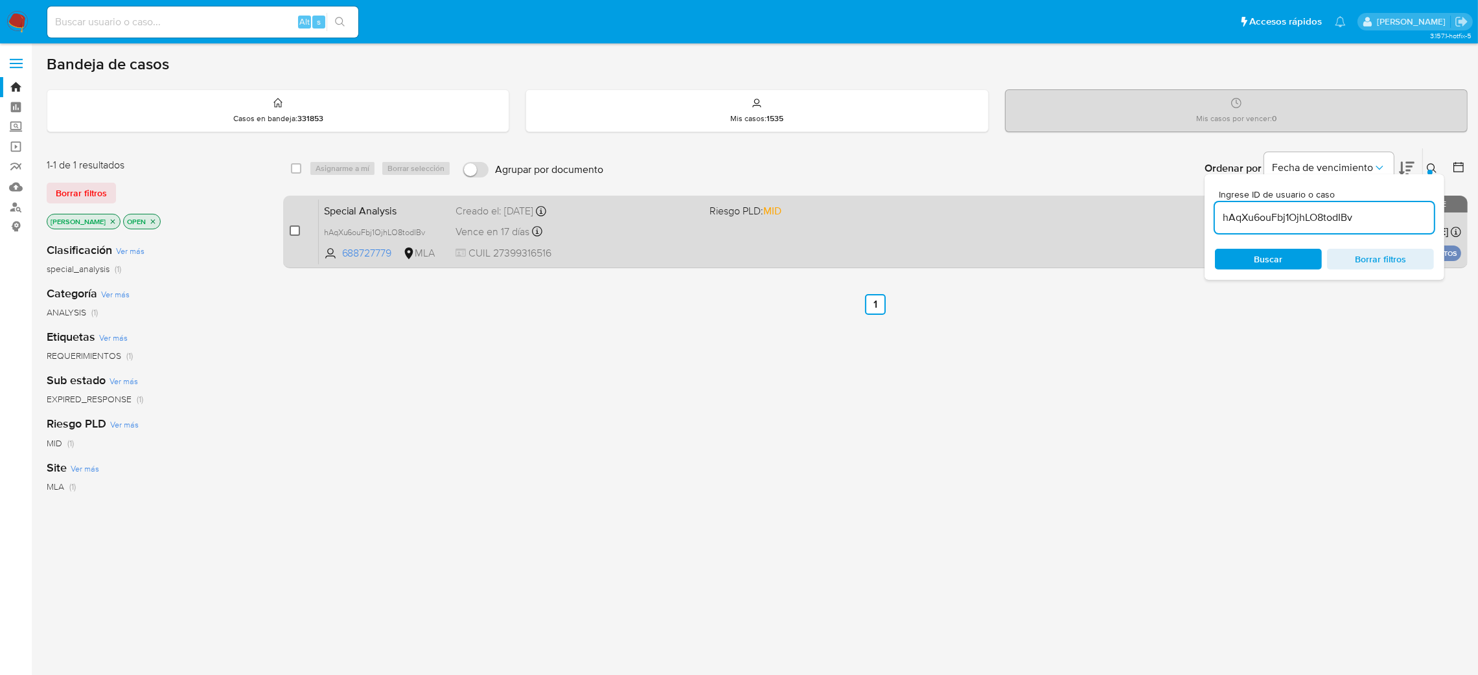
click at [297, 229] on input "checkbox" at bounding box center [295, 230] width 10 height 10
checkbox input "true"
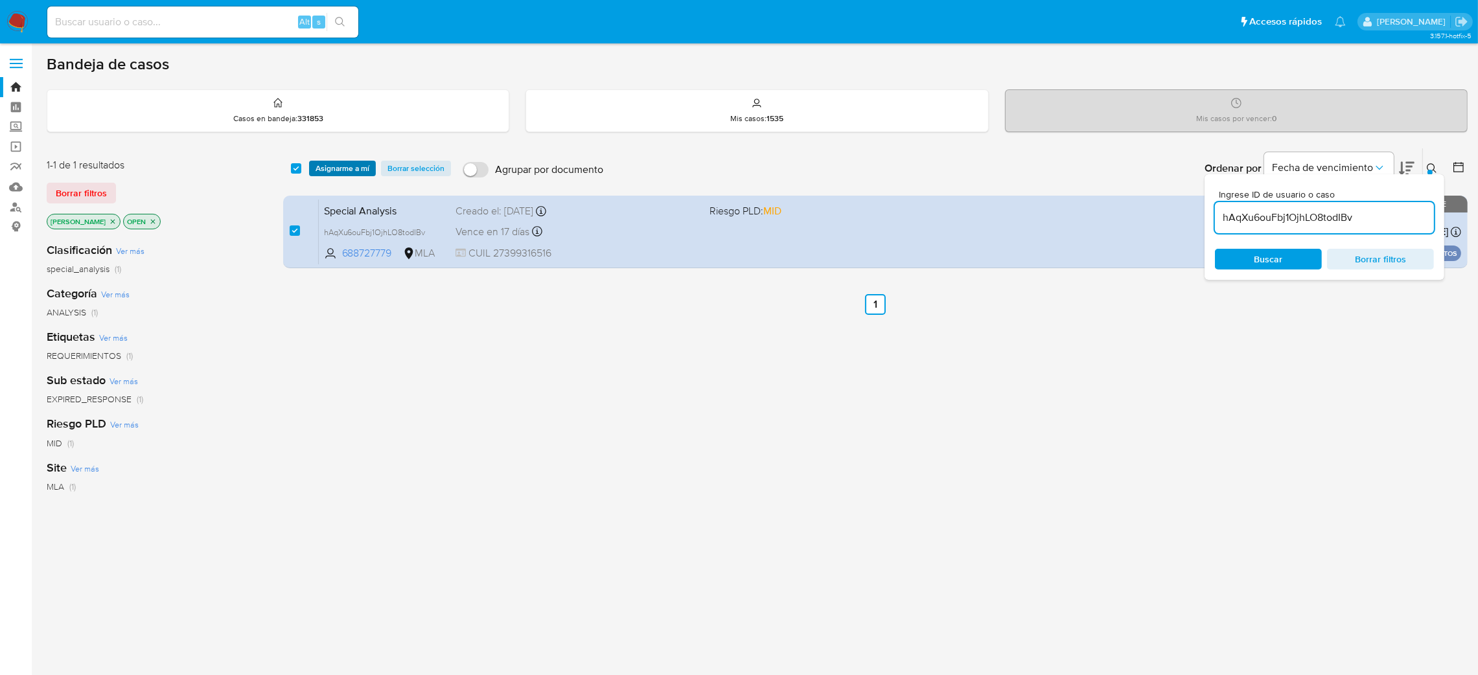
click at [336, 163] on span "Asignarme a mí" at bounding box center [343, 168] width 54 height 13
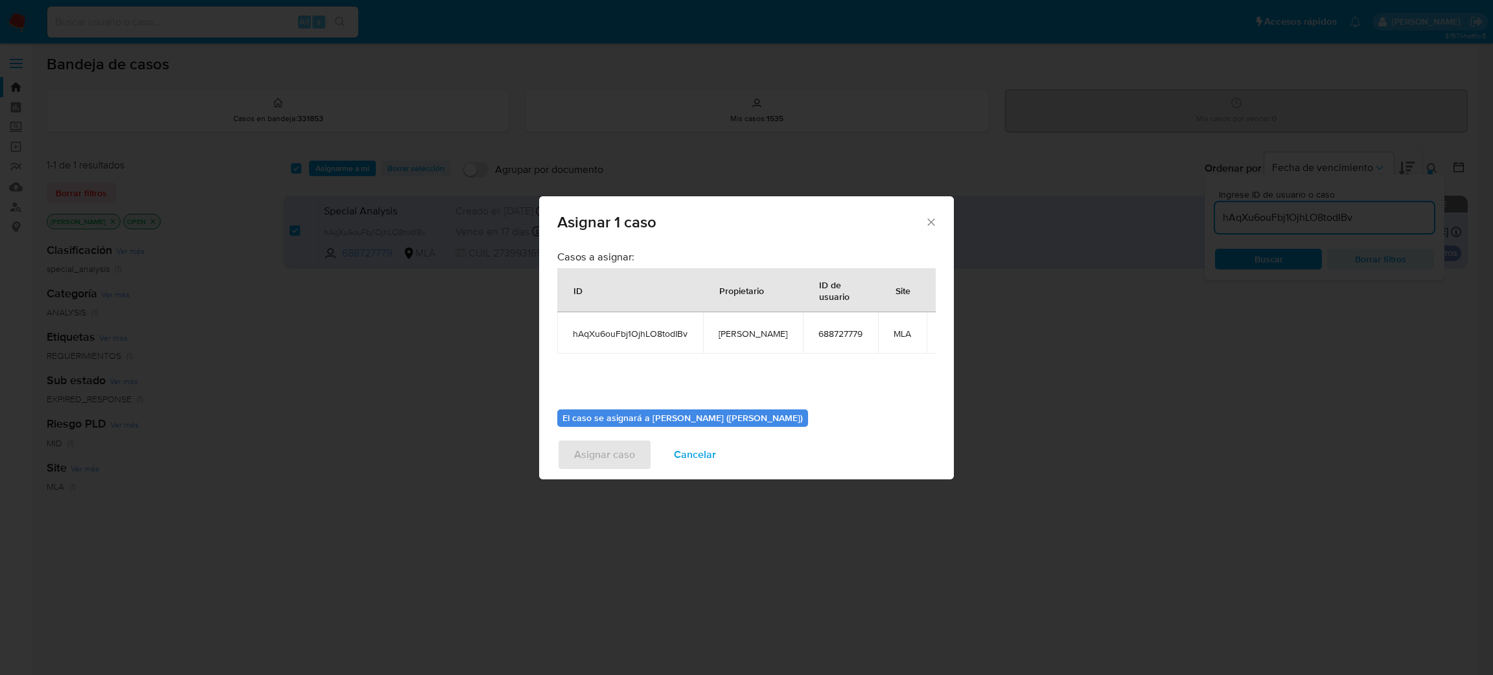
click at [745, 334] on span "[PERSON_NAME]" at bounding box center [753, 334] width 69 height 12
copy span "[PERSON_NAME]"
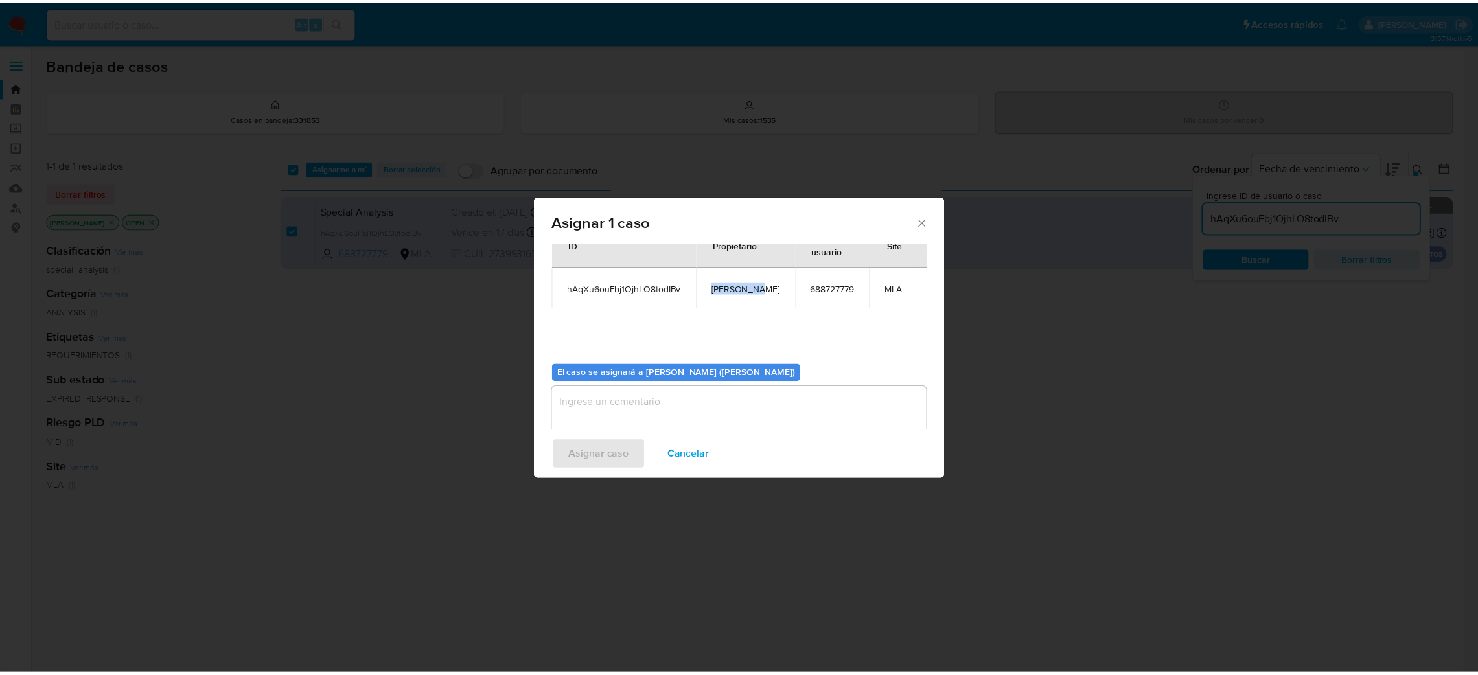
scroll to position [67, 0]
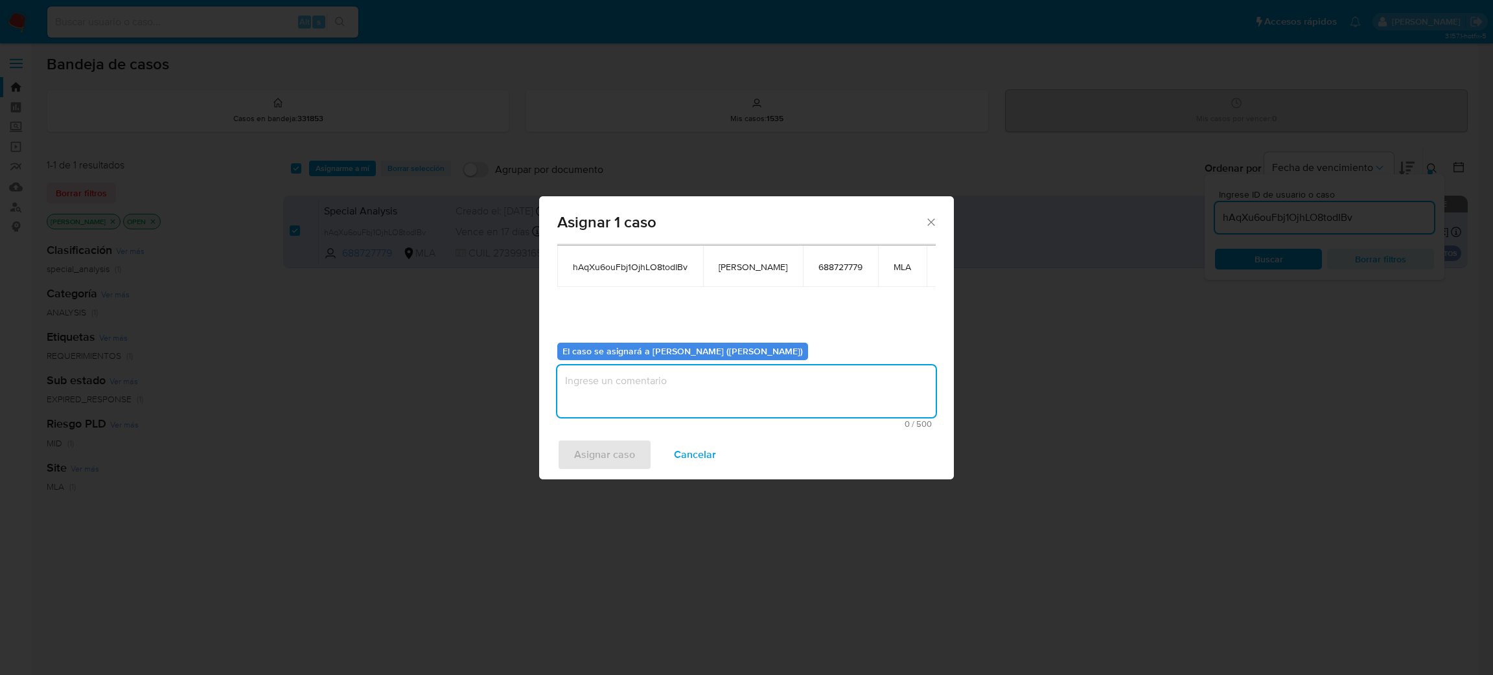
click at [663, 392] on textarea "assign-modal" at bounding box center [746, 391] width 378 height 52
paste textarea "[PERSON_NAME]"
type textarea "[PERSON_NAME]"
click at [621, 463] on span "Asignar caso" at bounding box center [604, 455] width 61 height 29
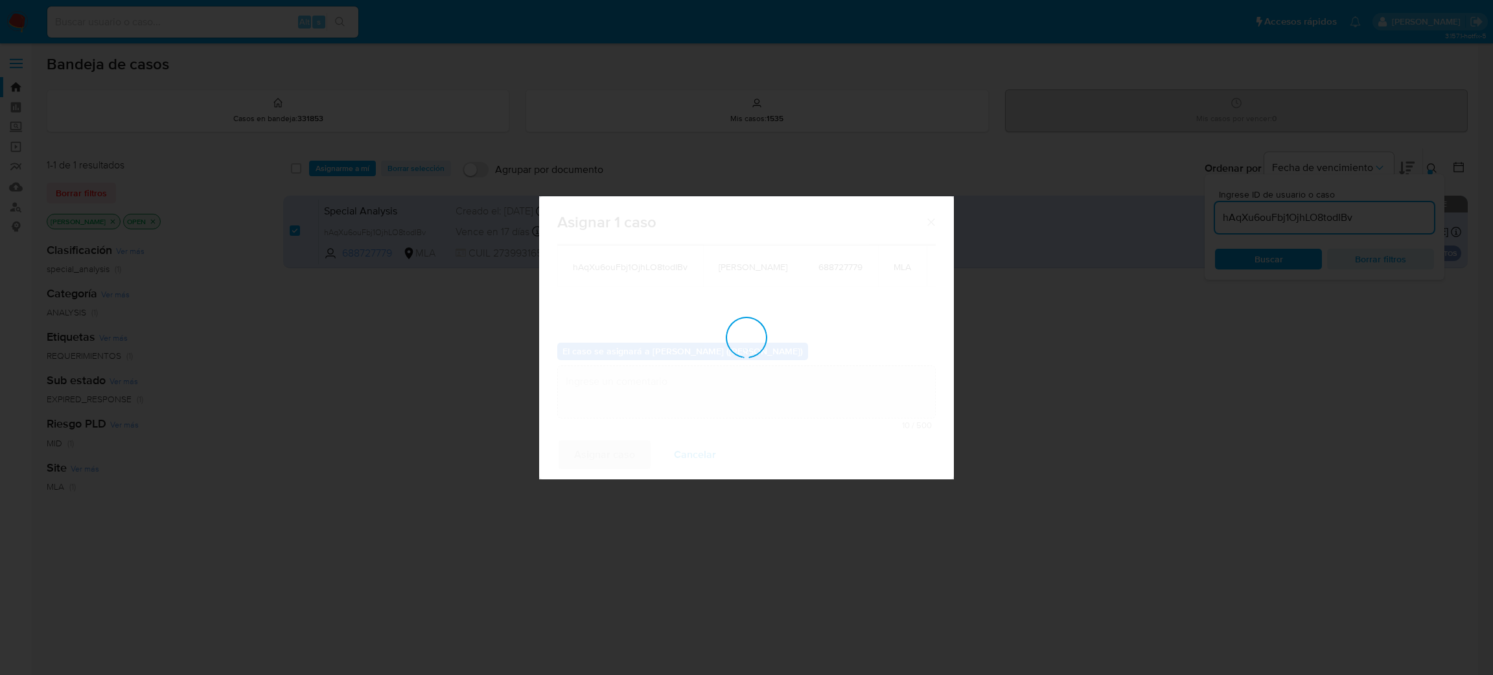
checkbox input "false"
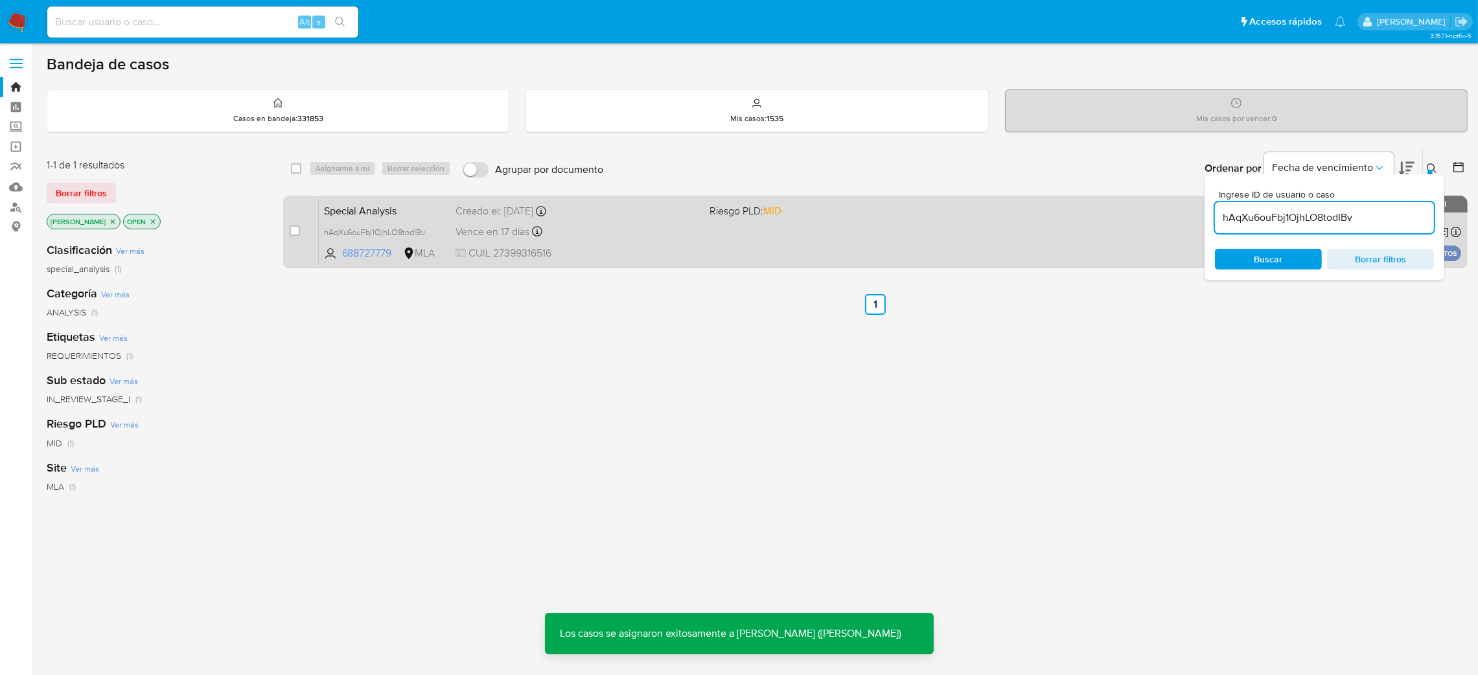
click at [427, 202] on span "Special Analysis" at bounding box center [385, 210] width 122 height 17
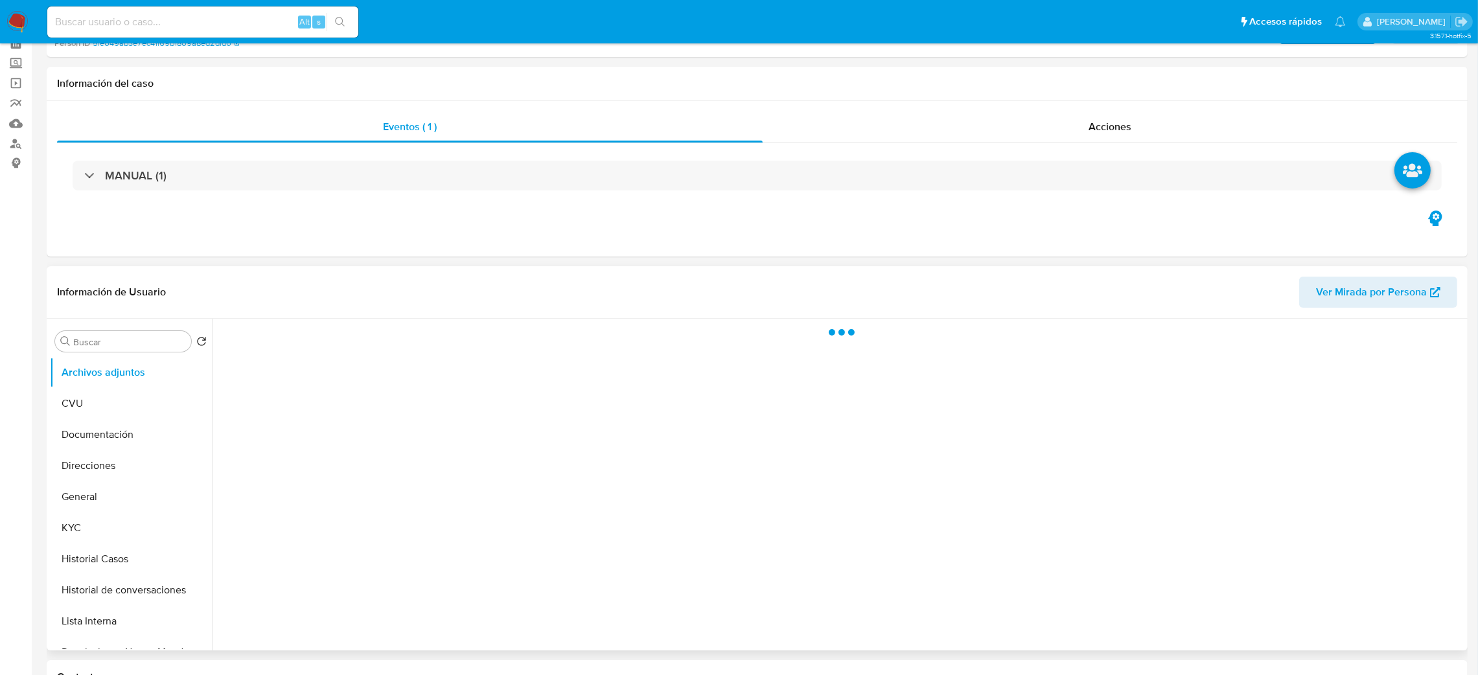
scroll to position [97, 0]
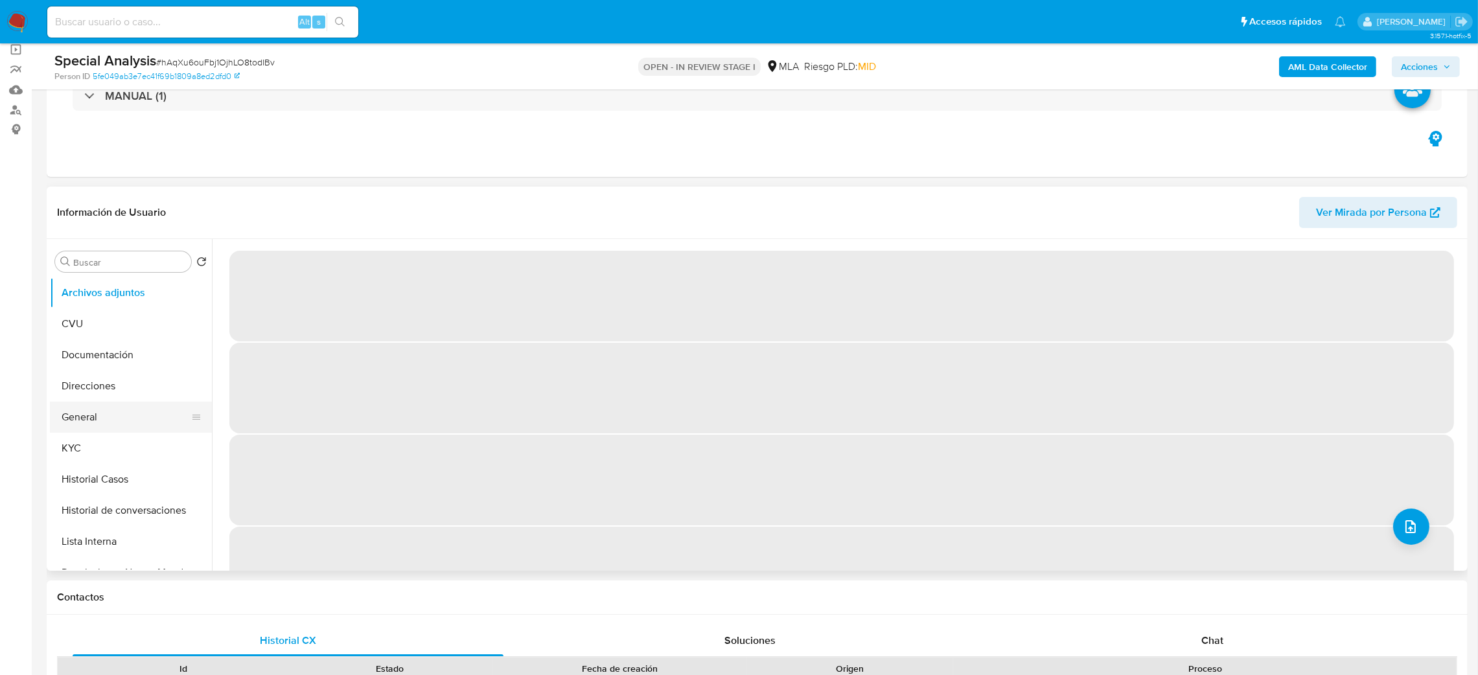
click at [64, 429] on button "General" at bounding box center [126, 417] width 152 height 31
select select "10"
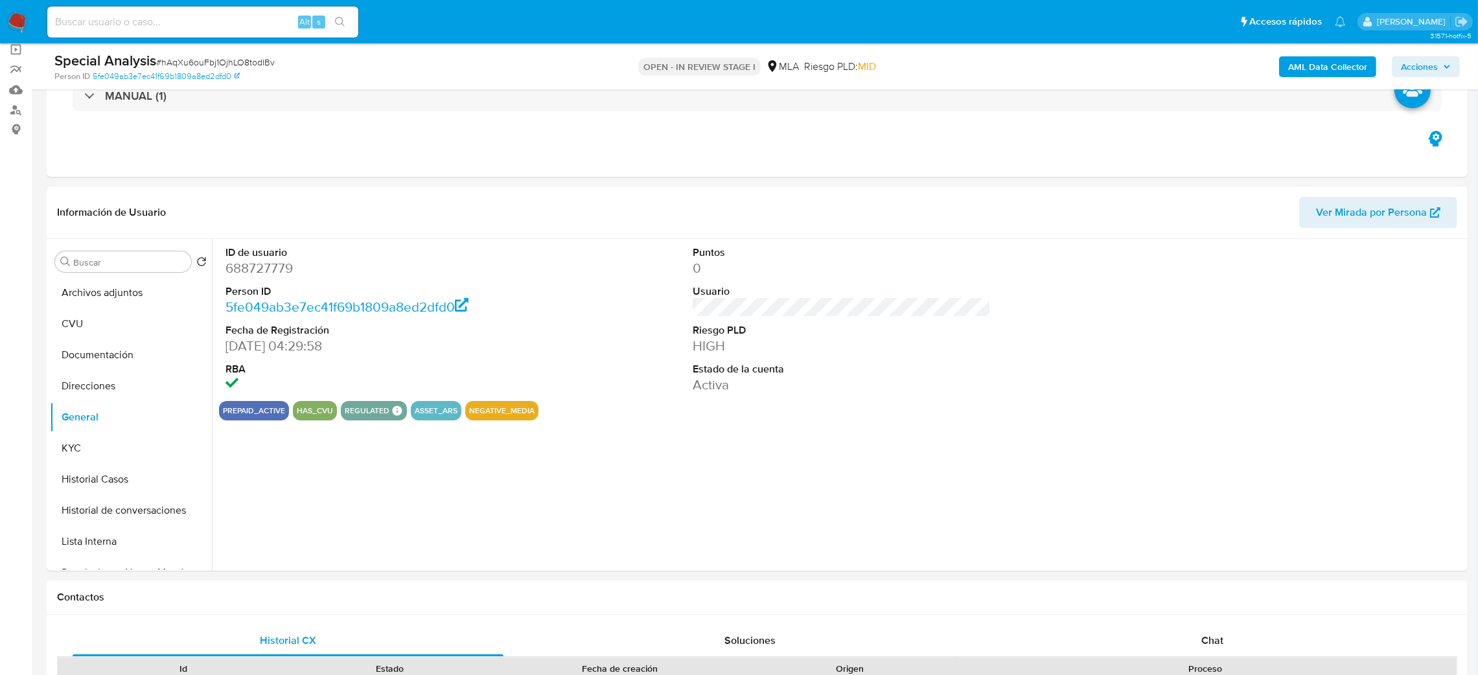
click at [257, 262] on dd "688727779" at bounding box center [374, 268] width 299 height 18
copy dd "688727779"
click at [227, 61] on span "# hAqXu6ouFbj1OjhLO8todIBv" at bounding box center [215, 62] width 119 height 13
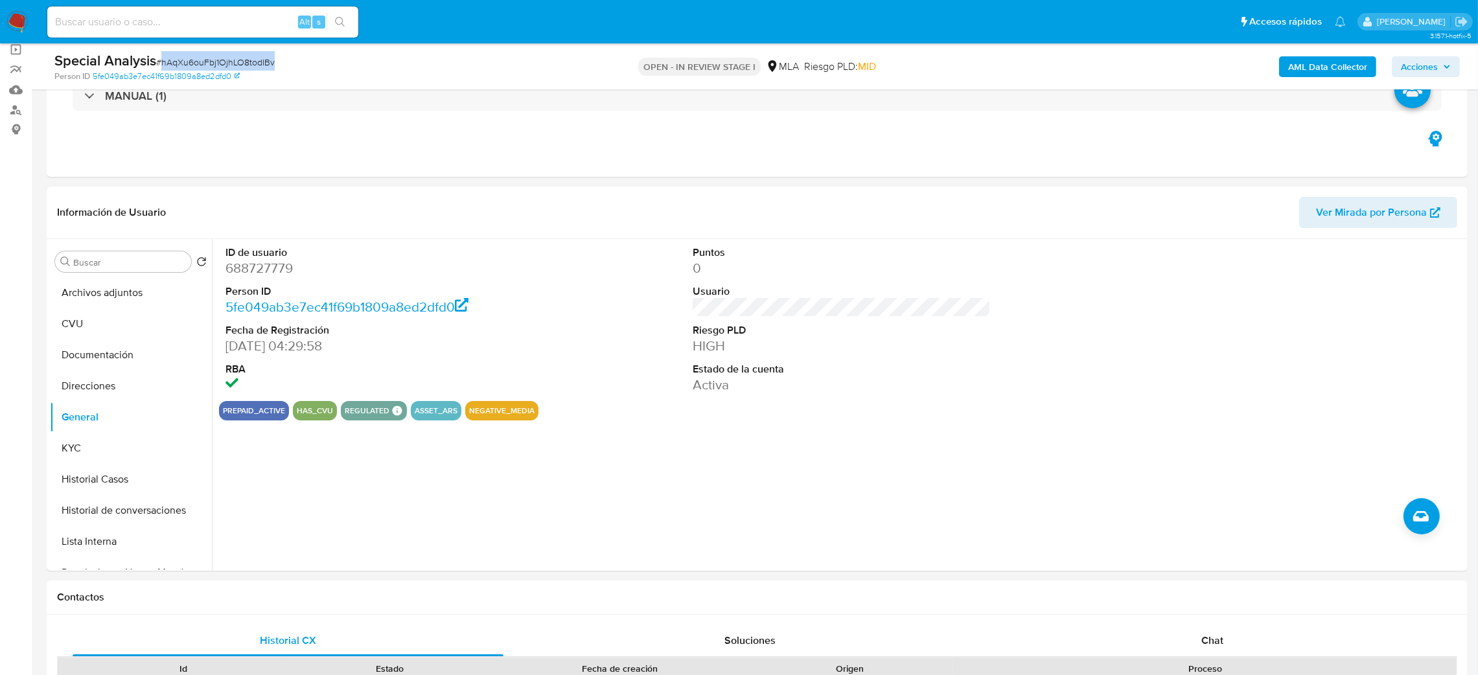
copy span "hAqXu6ouFbj1OjhLO8todIBv"
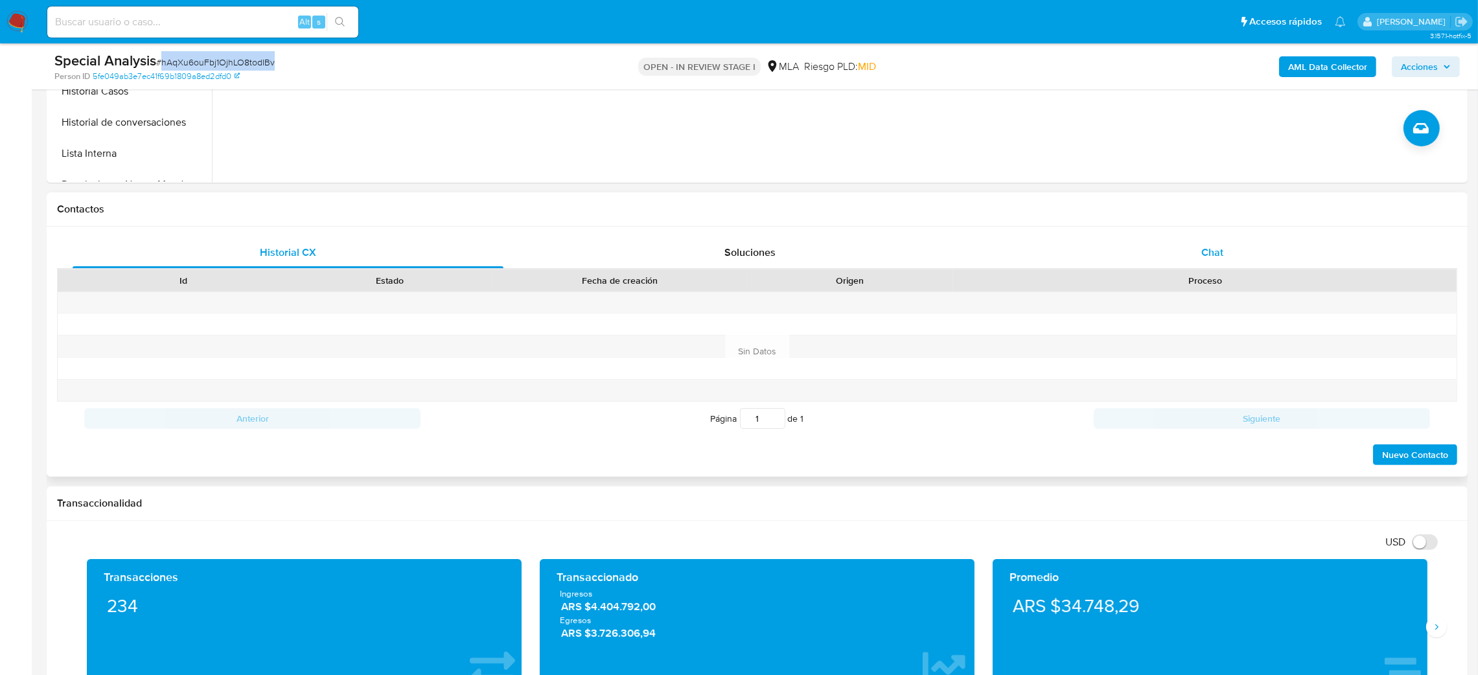
click at [1194, 242] on div "Chat" at bounding box center [1212, 252] width 431 height 31
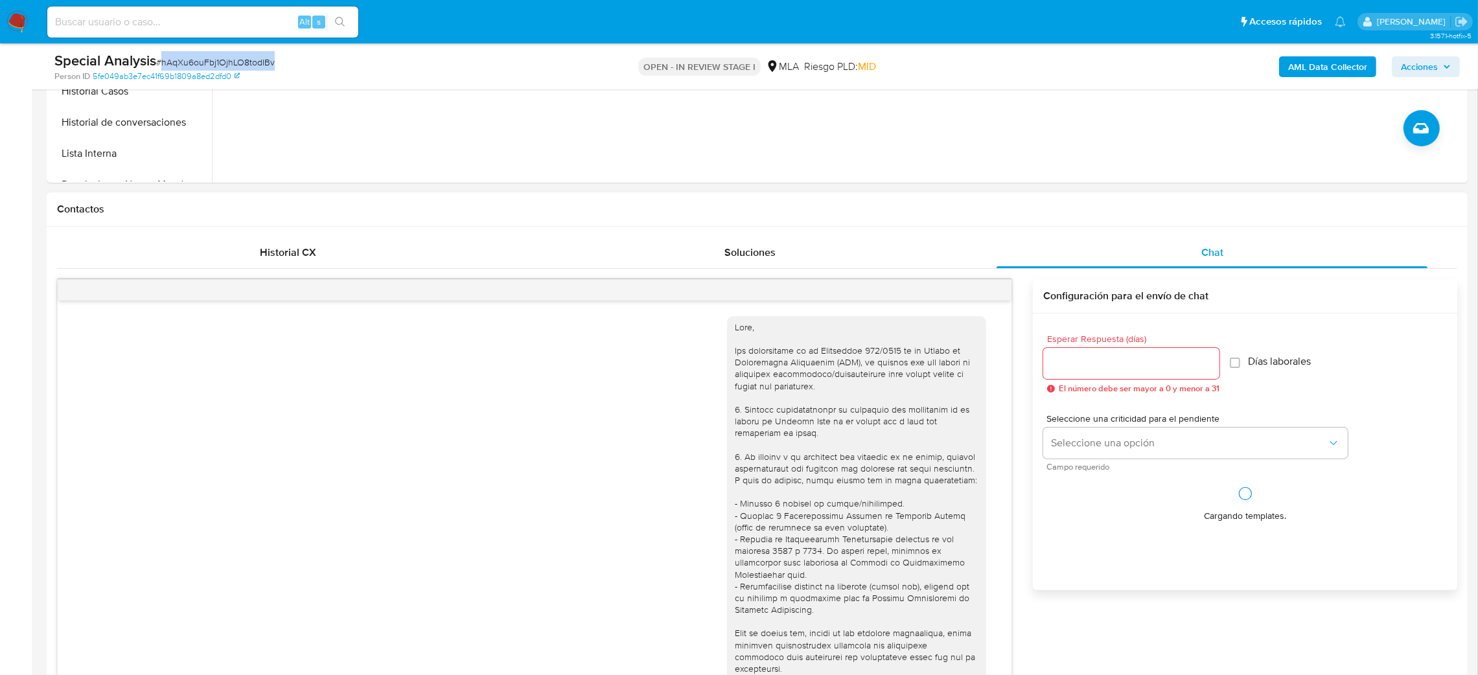
scroll to position [603, 0]
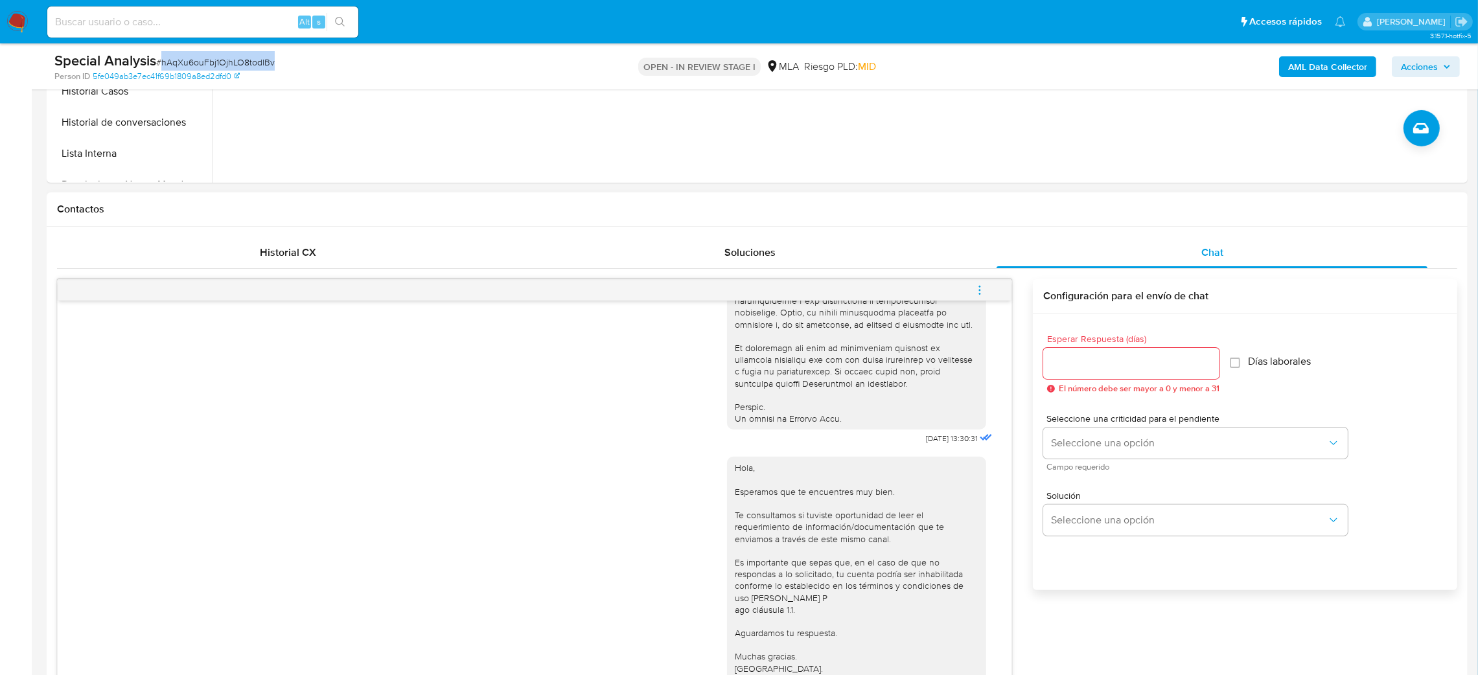
click at [985, 294] on icon "menu-action" at bounding box center [980, 290] width 12 height 12
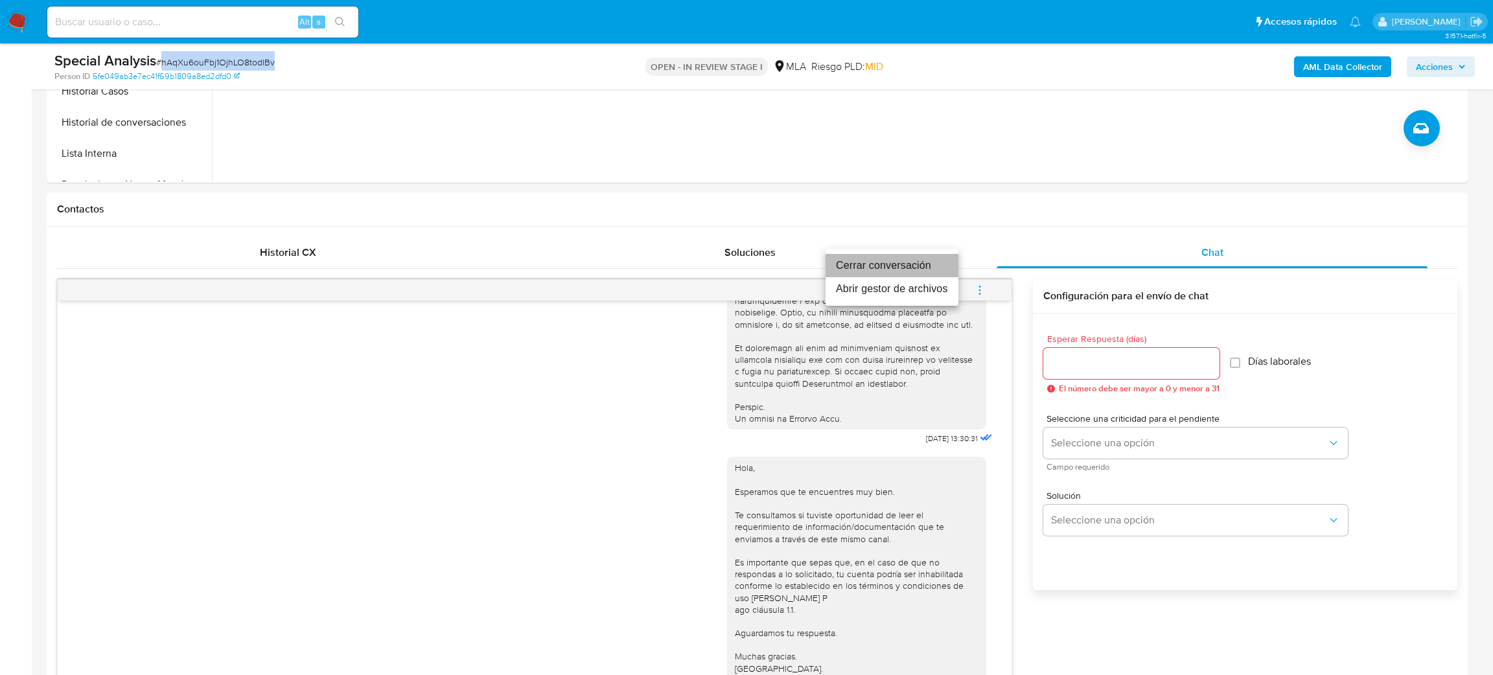
click at [932, 263] on li "Cerrar conversación" at bounding box center [892, 265] width 133 height 23
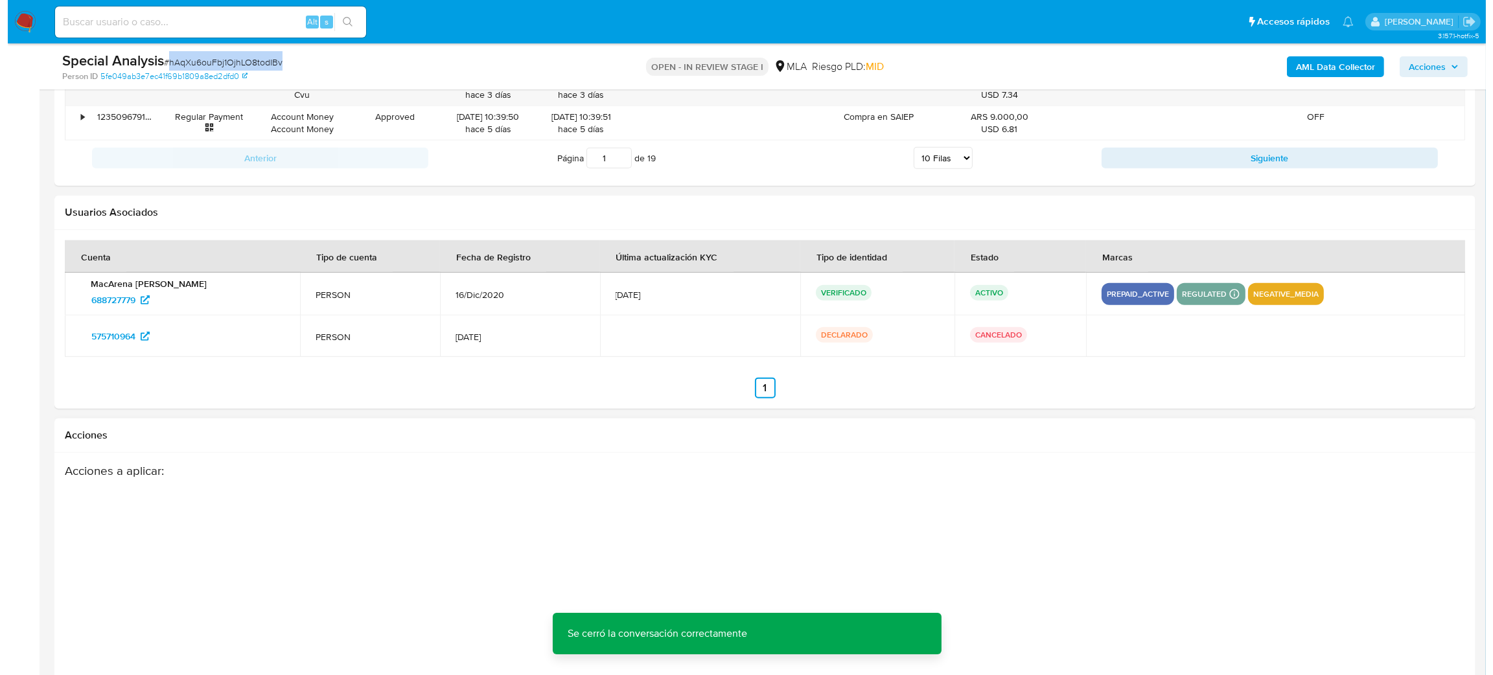
scroll to position [2324, 0]
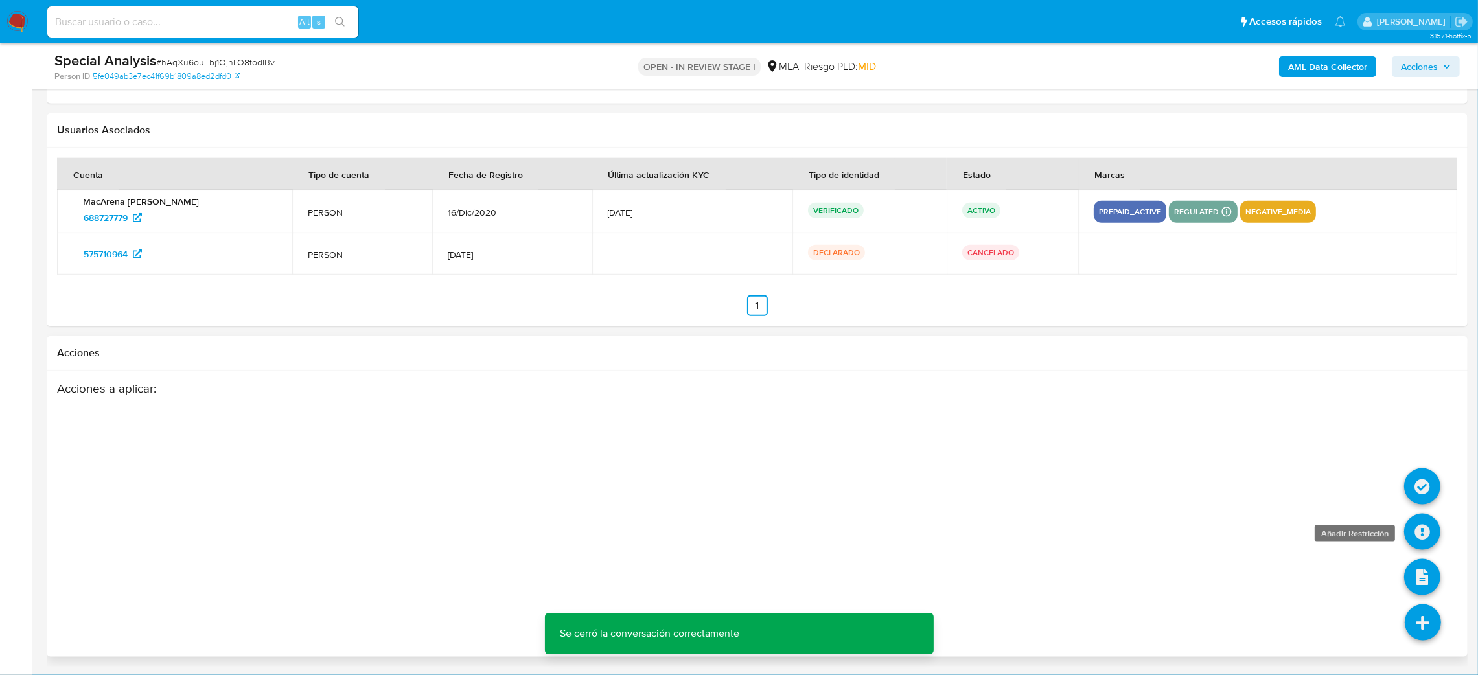
click at [1411, 528] on icon at bounding box center [1422, 532] width 36 height 36
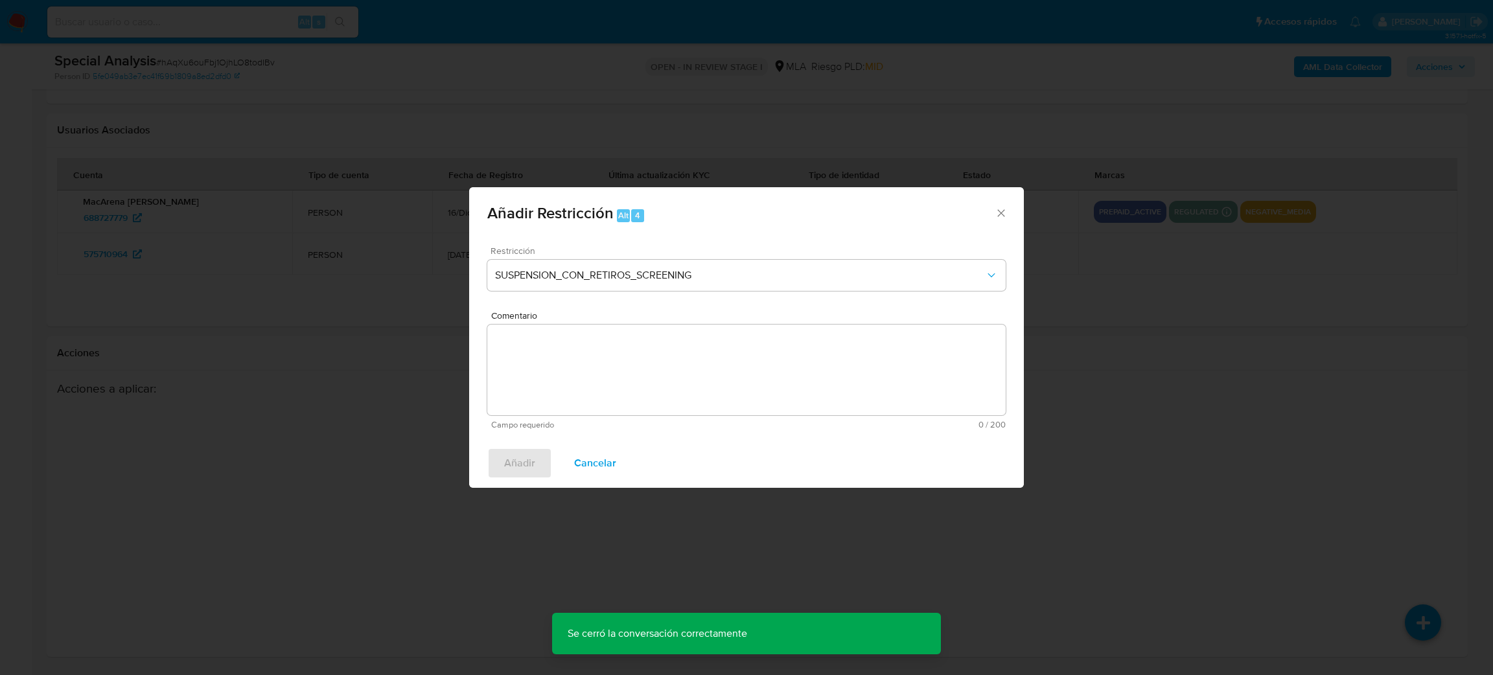
click at [551, 259] on div "Restricción SUSPENSION_CON_RETIROS_SCREENING" at bounding box center [746, 277] width 518 height 62
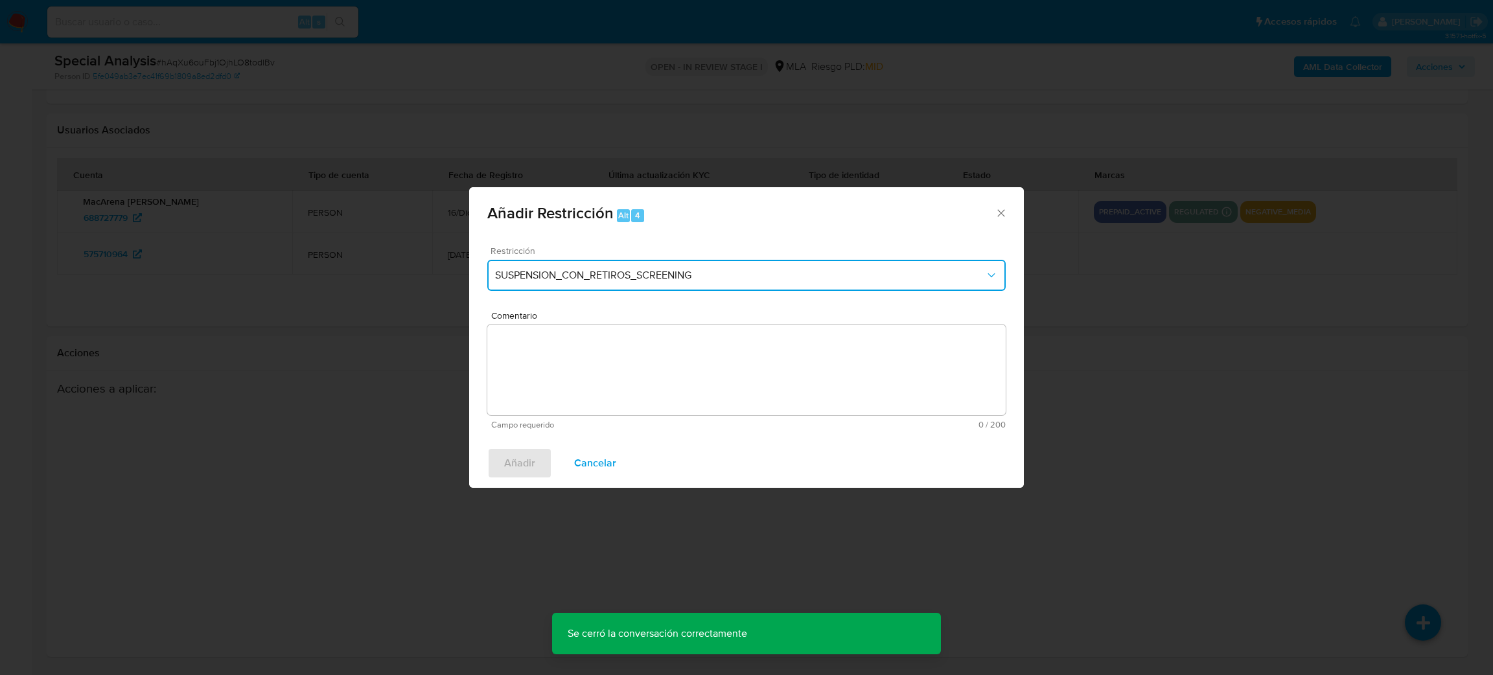
click at [566, 281] on span "SUSPENSION_CON_RETIROS_SCREENING" at bounding box center [740, 275] width 490 height 13
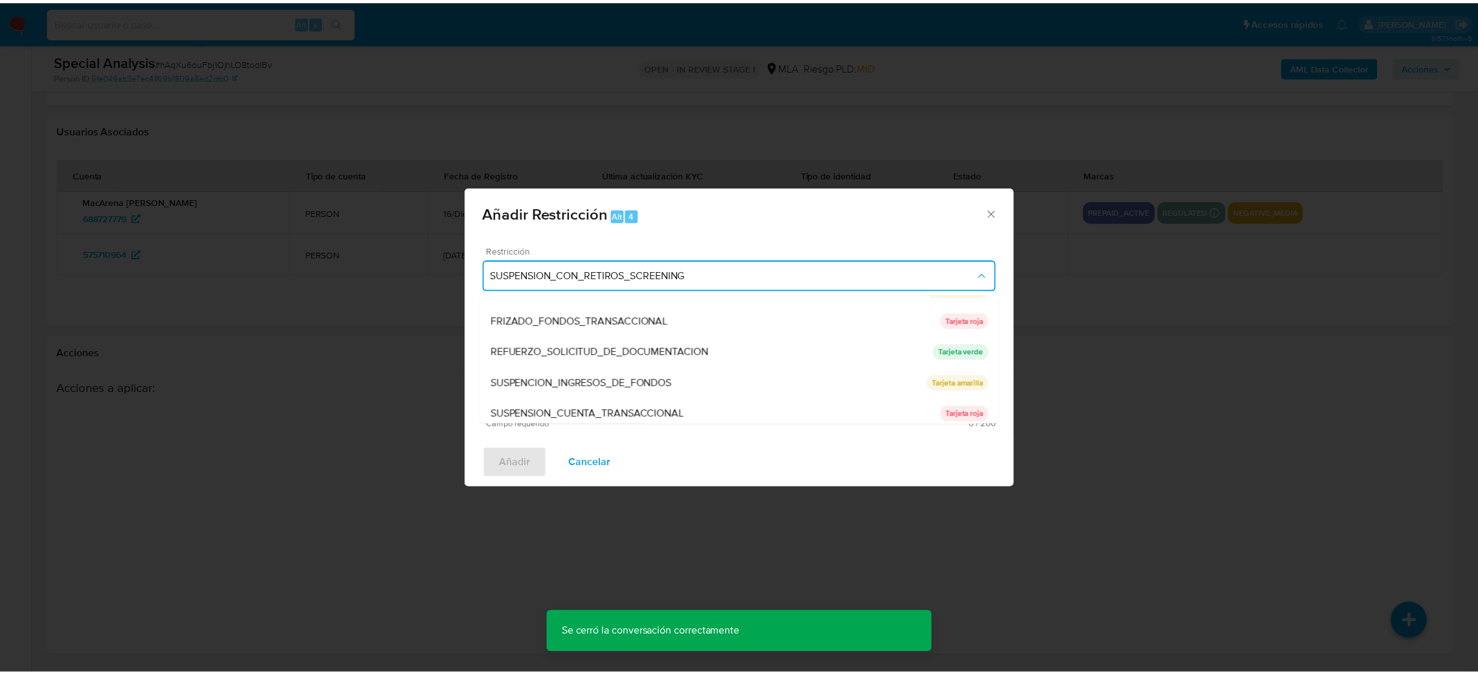
scroll to position [274, 0]
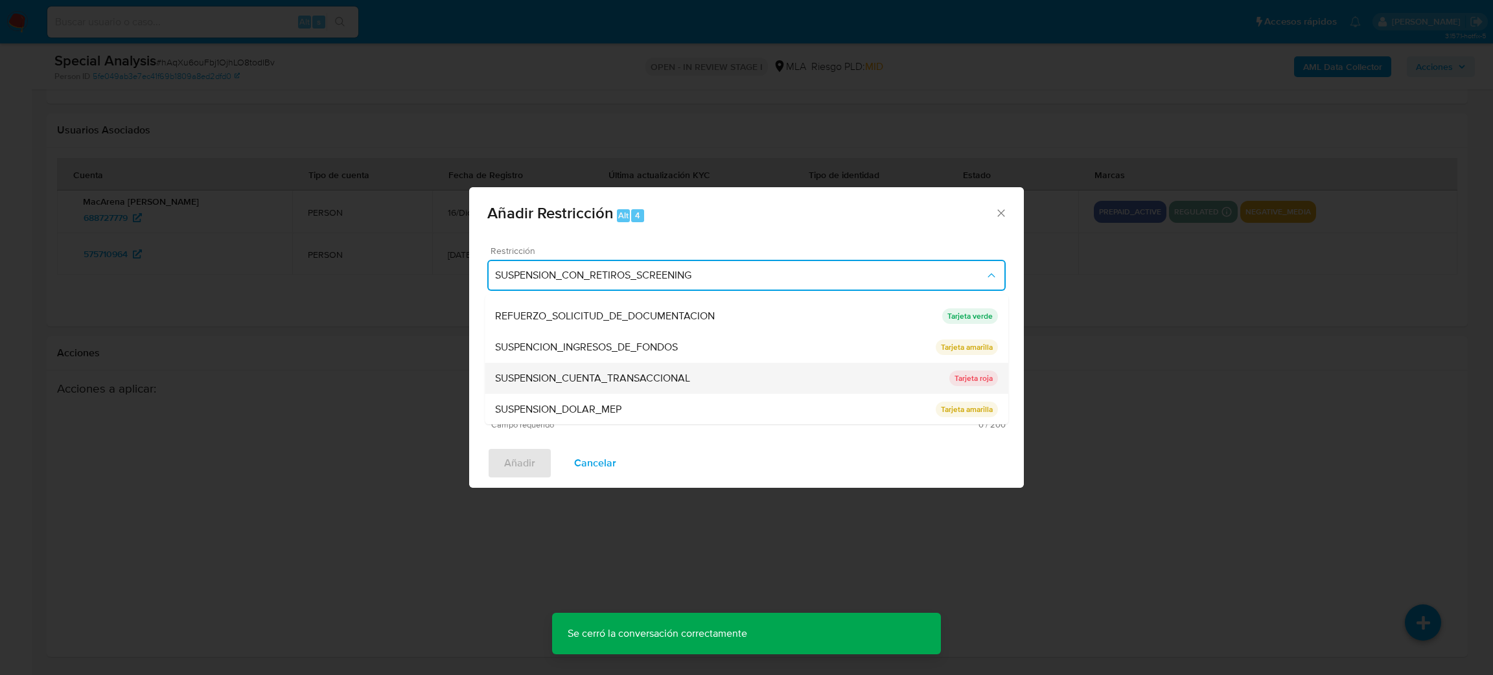
click at [592, 376] on span "SUSPENSION_CUENTA_TRANSACCIONAL" at bounding box center [592, 378] width 195 height 13
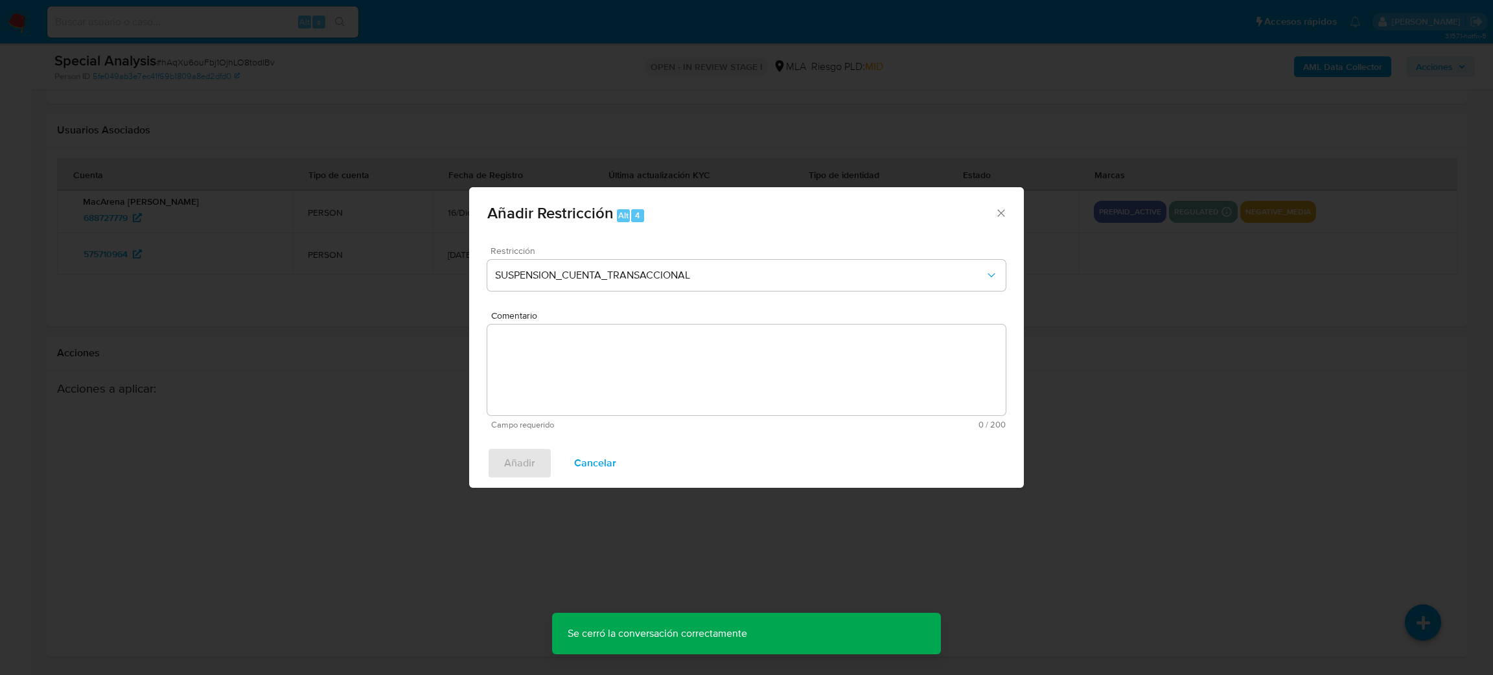
click at [592, 376] on textarea "Comentario" at bounding box center [746, 370] width 518 height 91
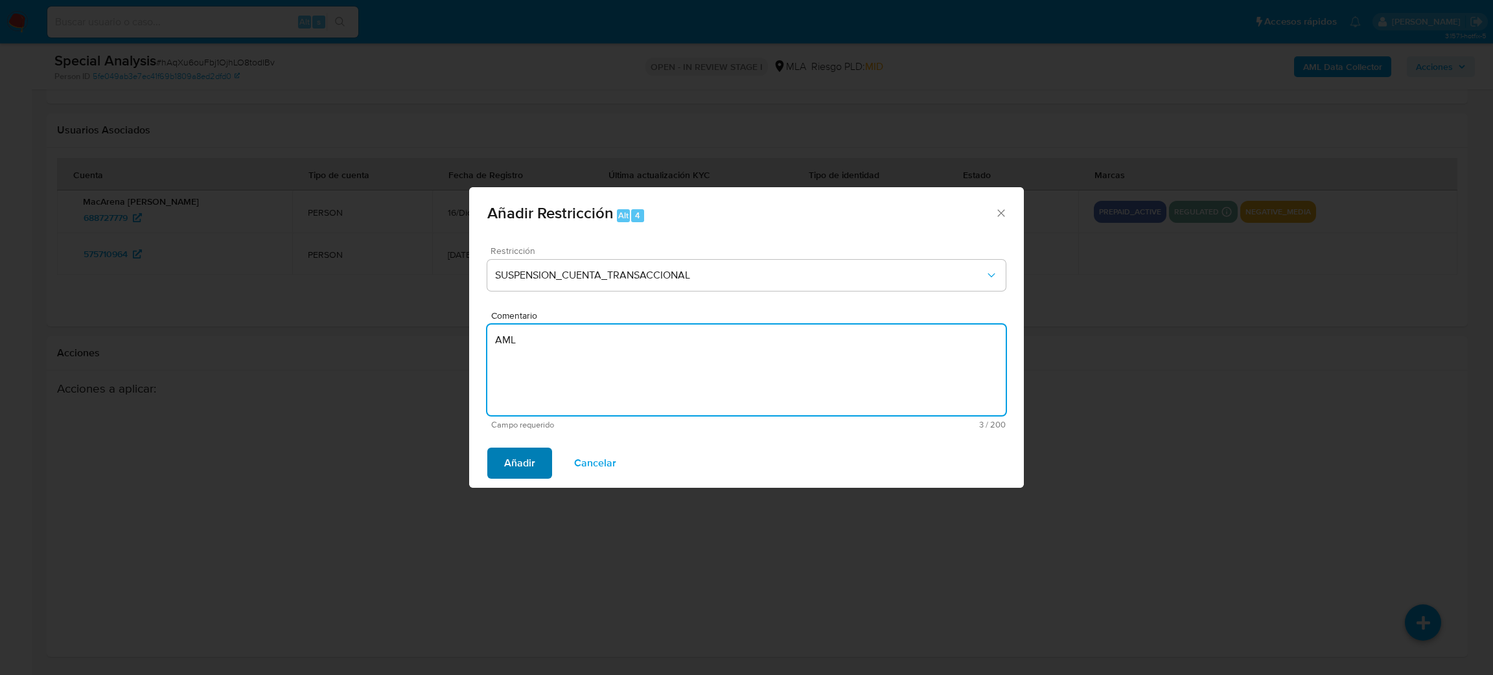
type textarea "AML"
click at [493, 462] on button "Añadir" at bounding box center [519, 463] width 65 height 31
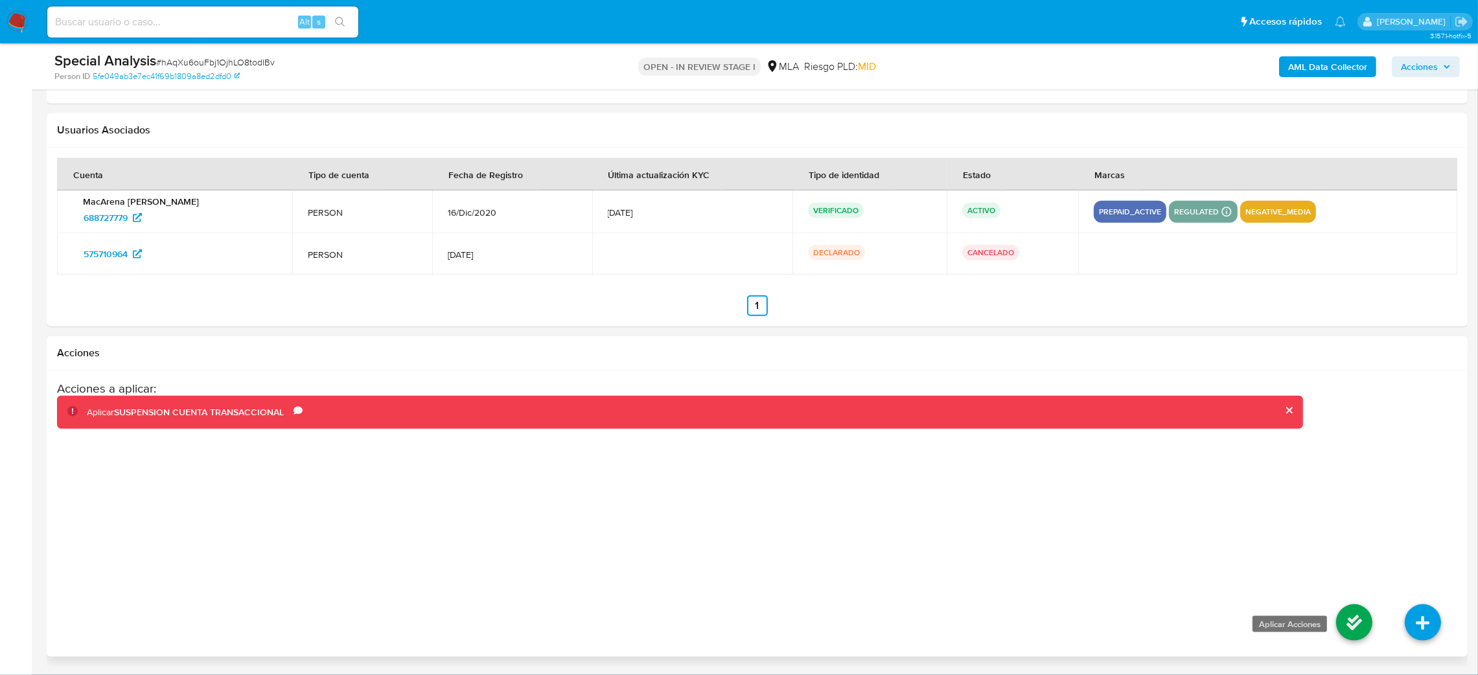
click at [1346, 636] on icon at bounding box center [1354, 623] width 36 height 36
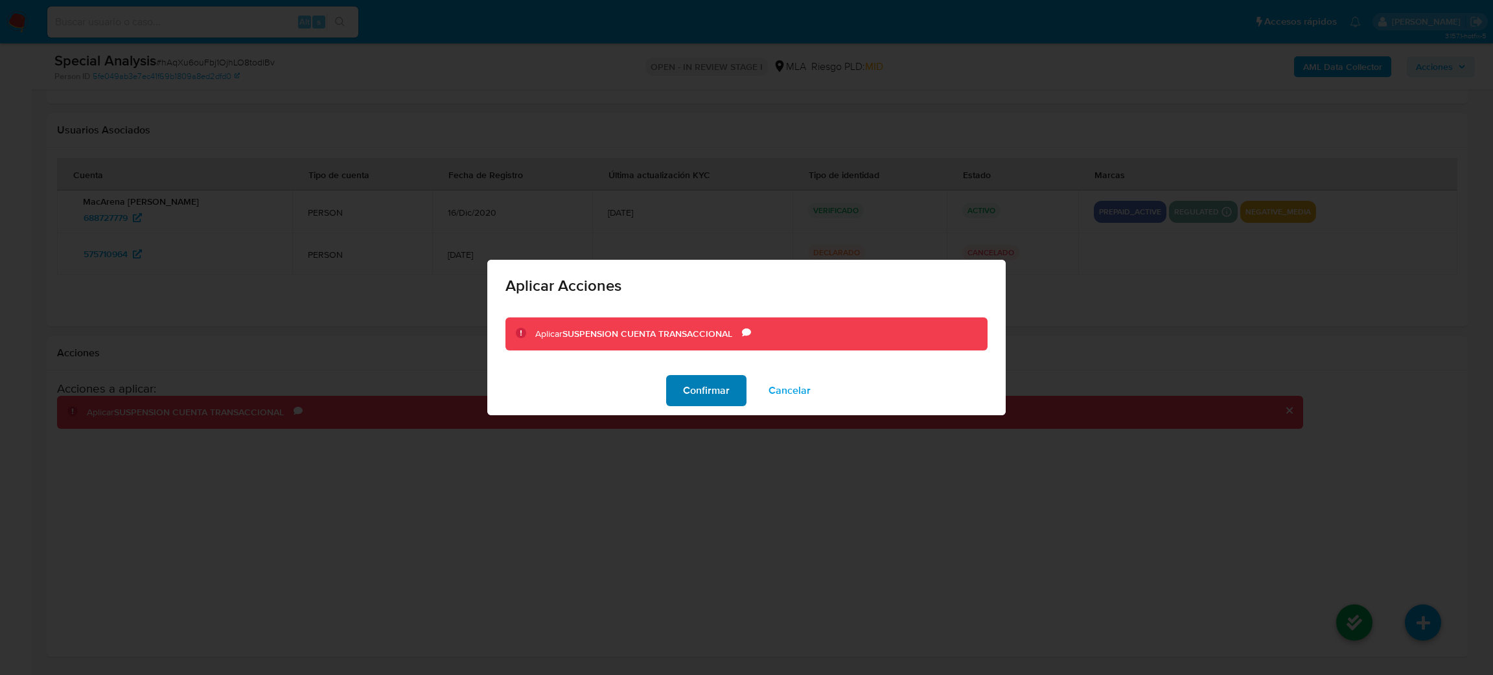
drag, startPoint x: 690, startPoint y: 387, endPoint x: 687, endPoint y: 402, distance: 15.8
click at [690, 387] on span "Confirmar" at bounding box center [706, 390] width 47 height 29
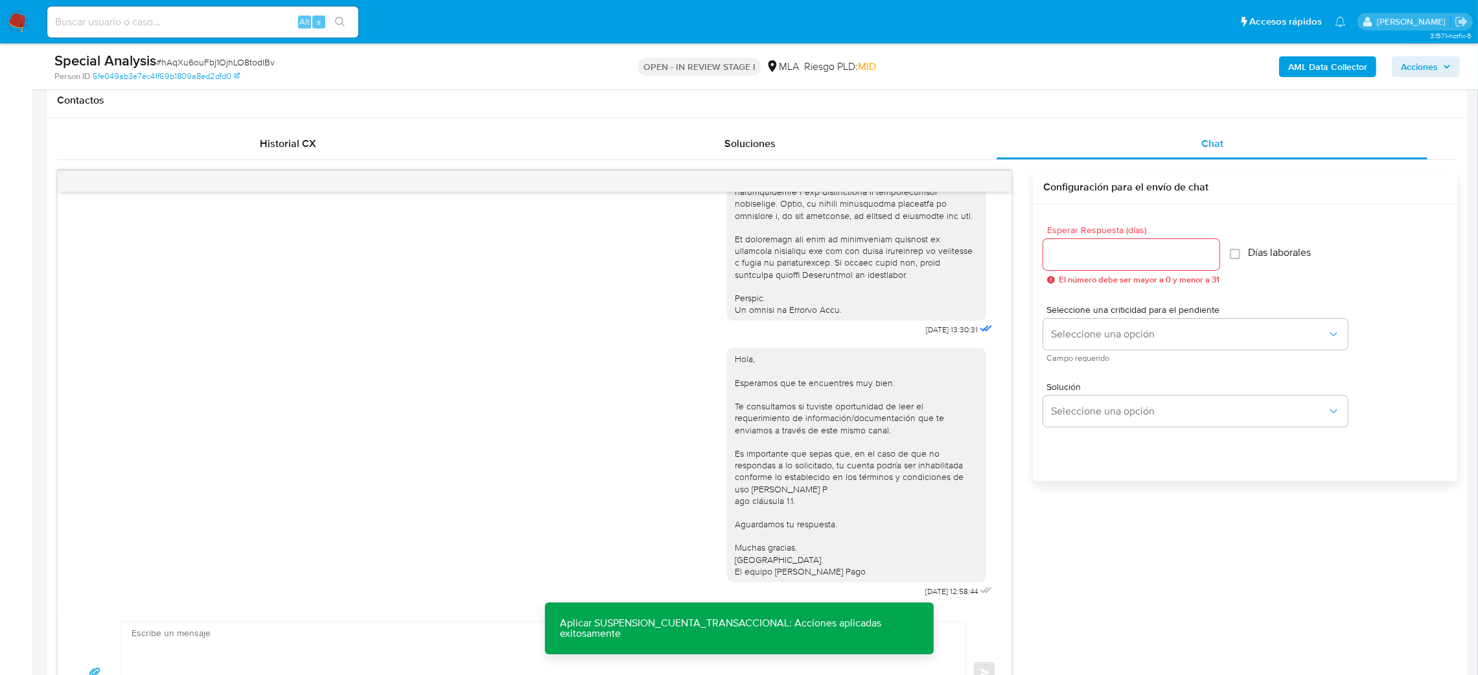
scroll to position [575, 0]
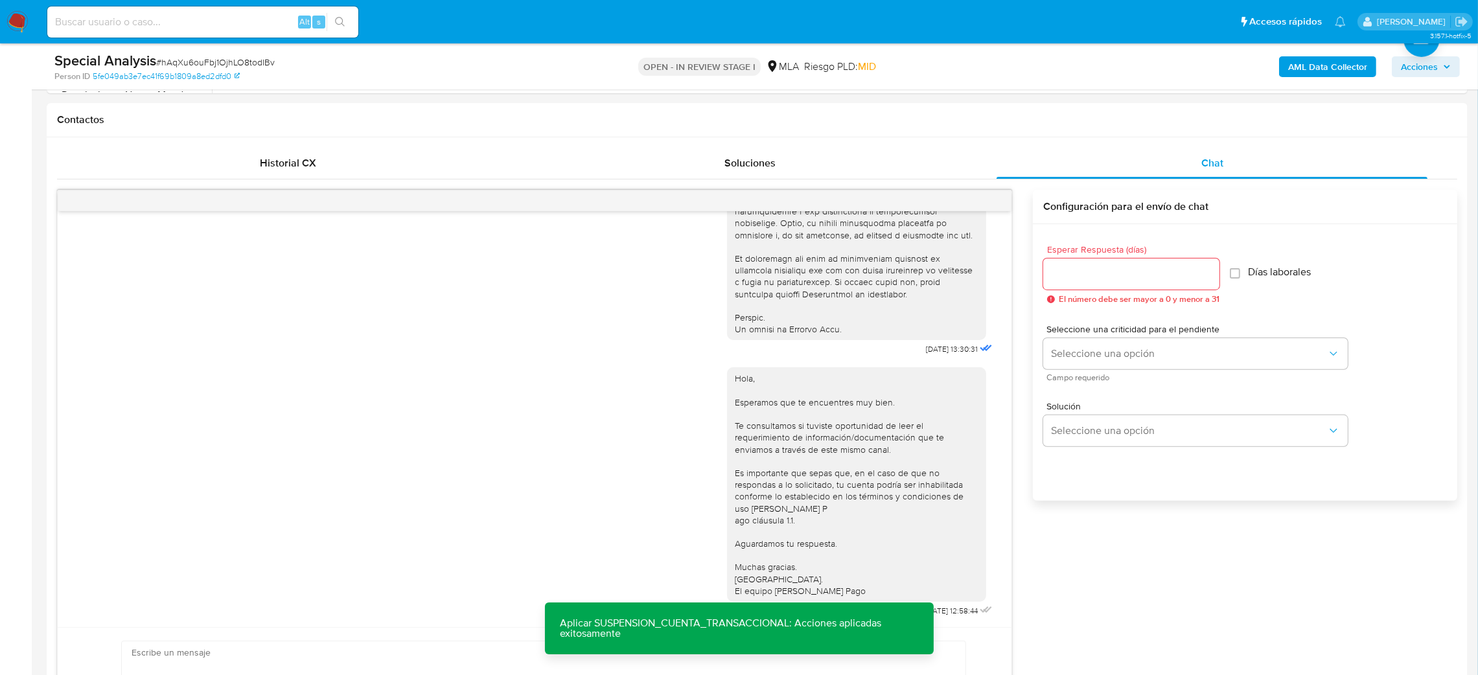
click at [1291, 69] on b "AML Data Collector" at bounding box center [1327, 66] width 79 height 21
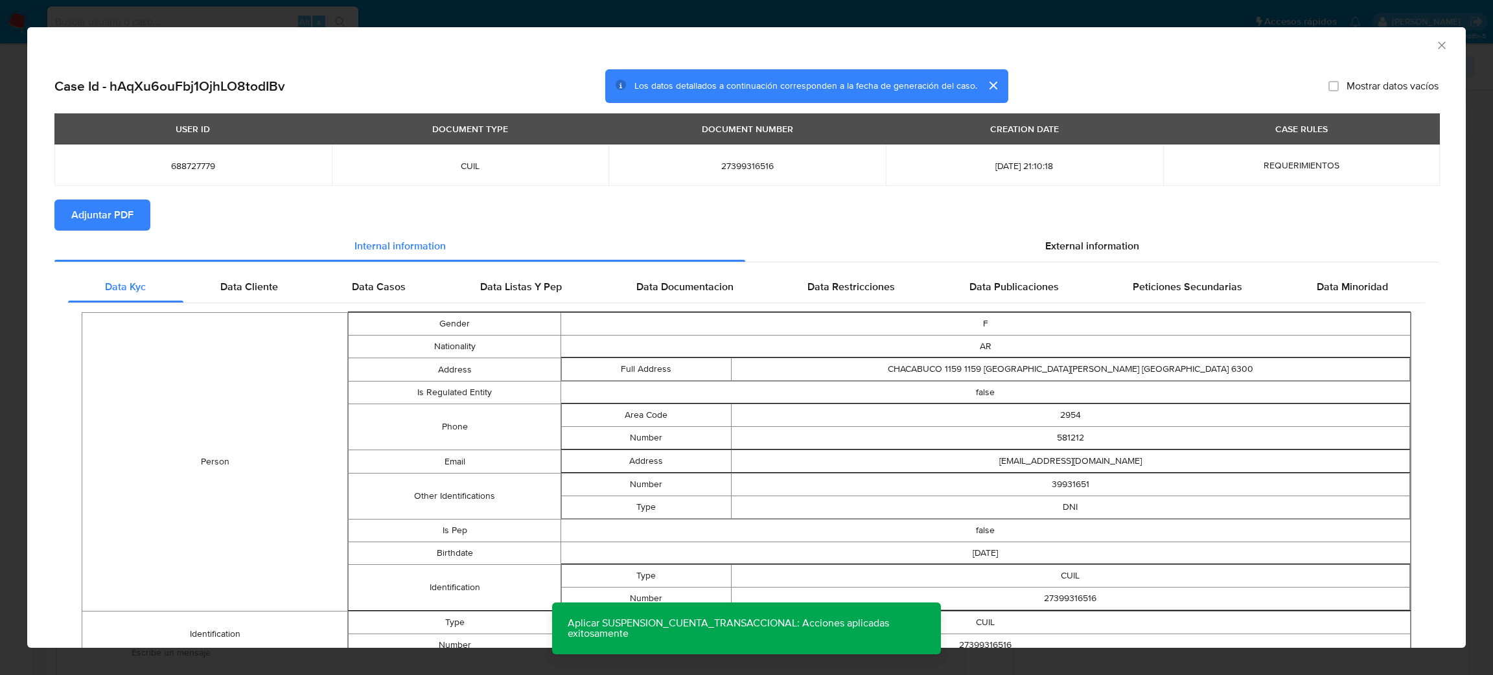
click at [99, 227] on span "Adjuntar PDF" at bounding box center [102, 215] width 62 height 29
click at [1435, 42] on icon "Cerrar ventana" at bounding box center [1441, 45] width 13 height 13
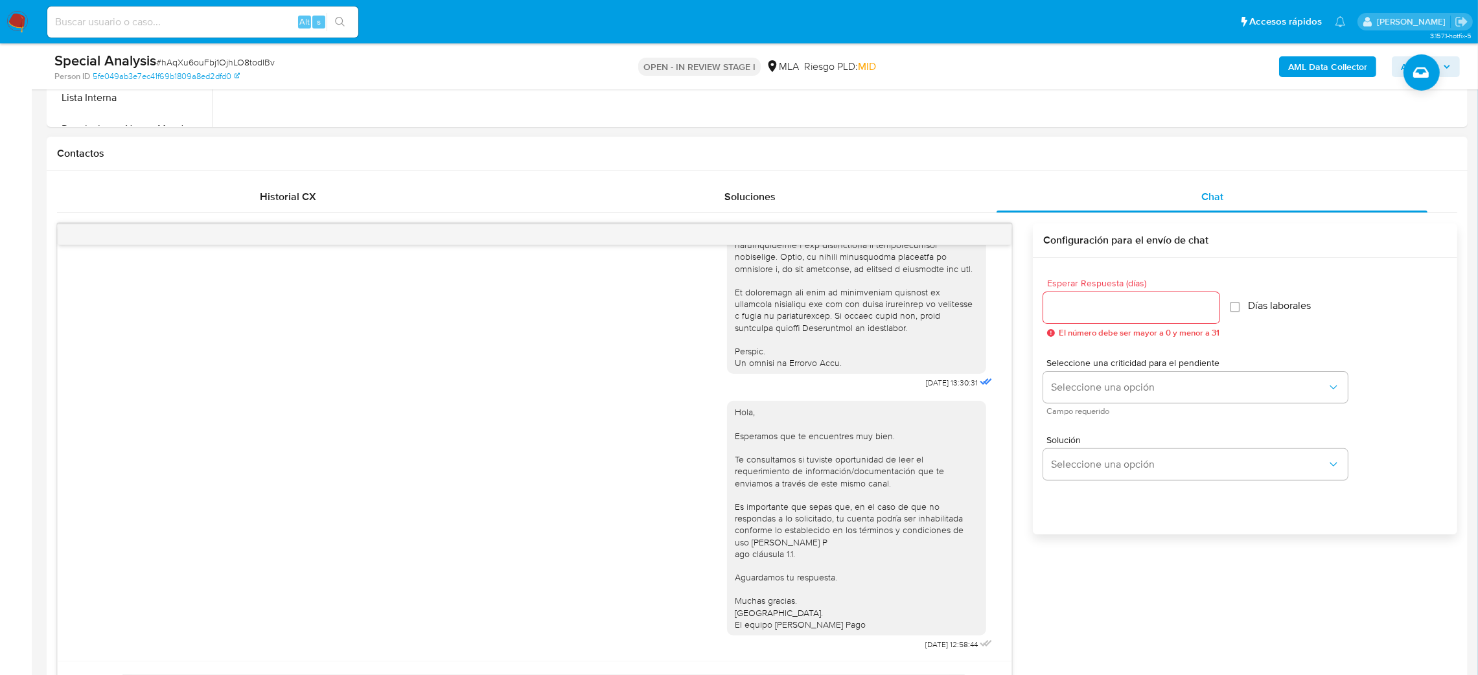
scroll to position [283, 0]
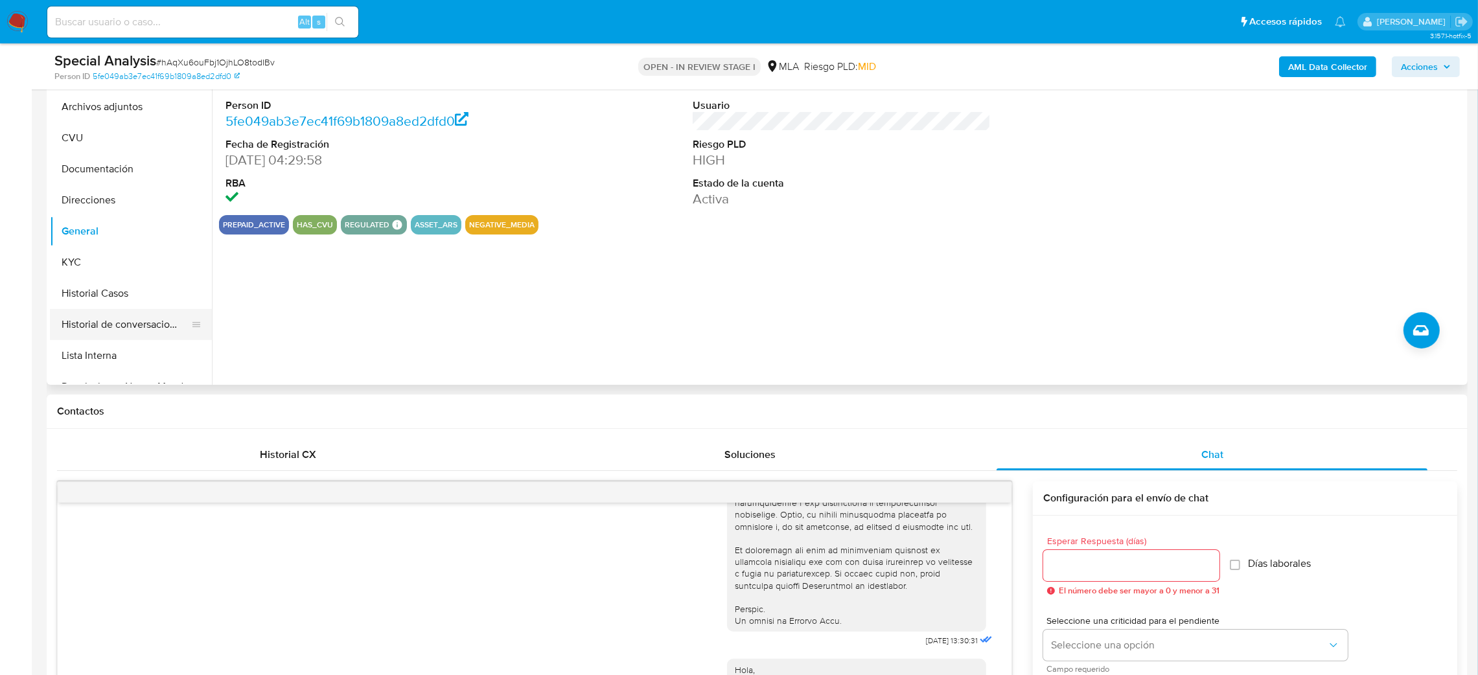
click at [116, 338] on ul "Archivos adjuntos CVU Documentación Direcciones General KYC Historial Casos His…" at bounding box center [131, 237] width 162 height 292
click at [95, 358] on button "Lista Interna" at bounding box center [126, 355] width 152 height 31
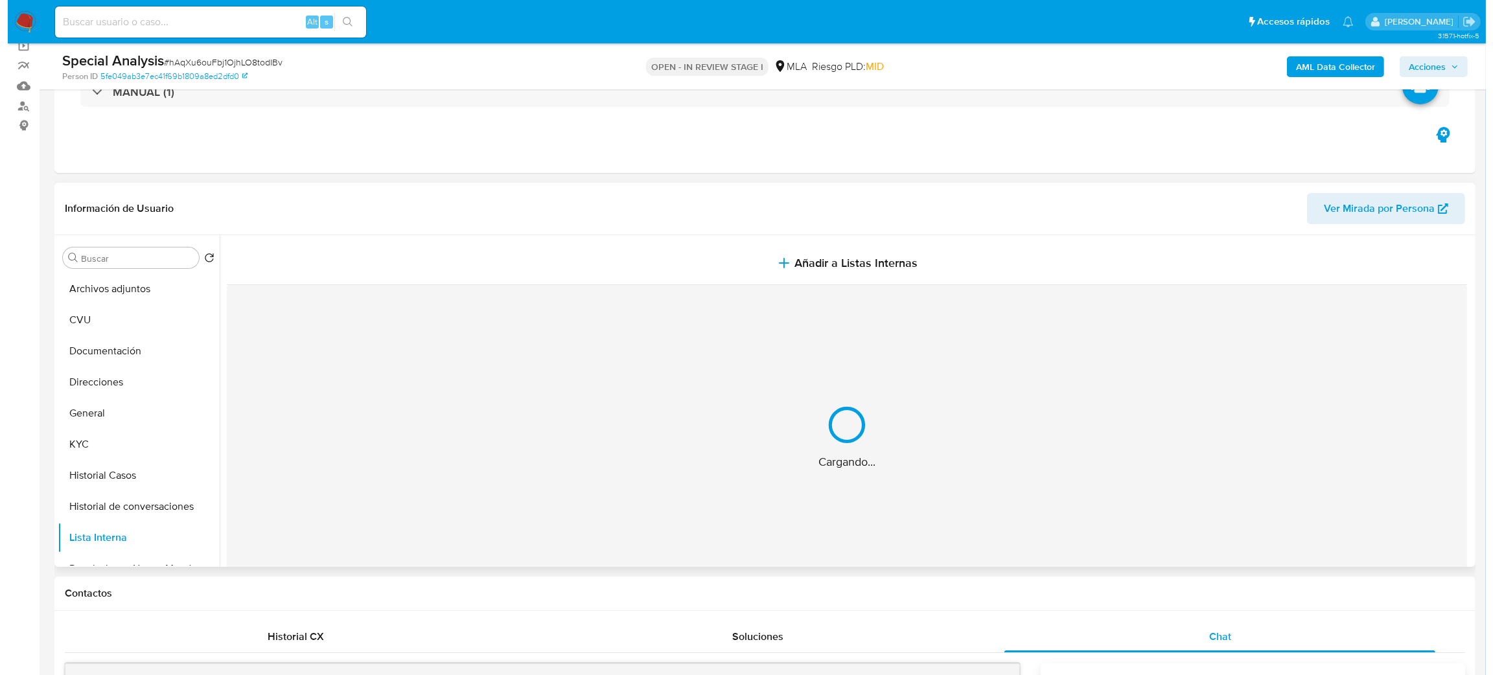
scroll to position [89, 0]
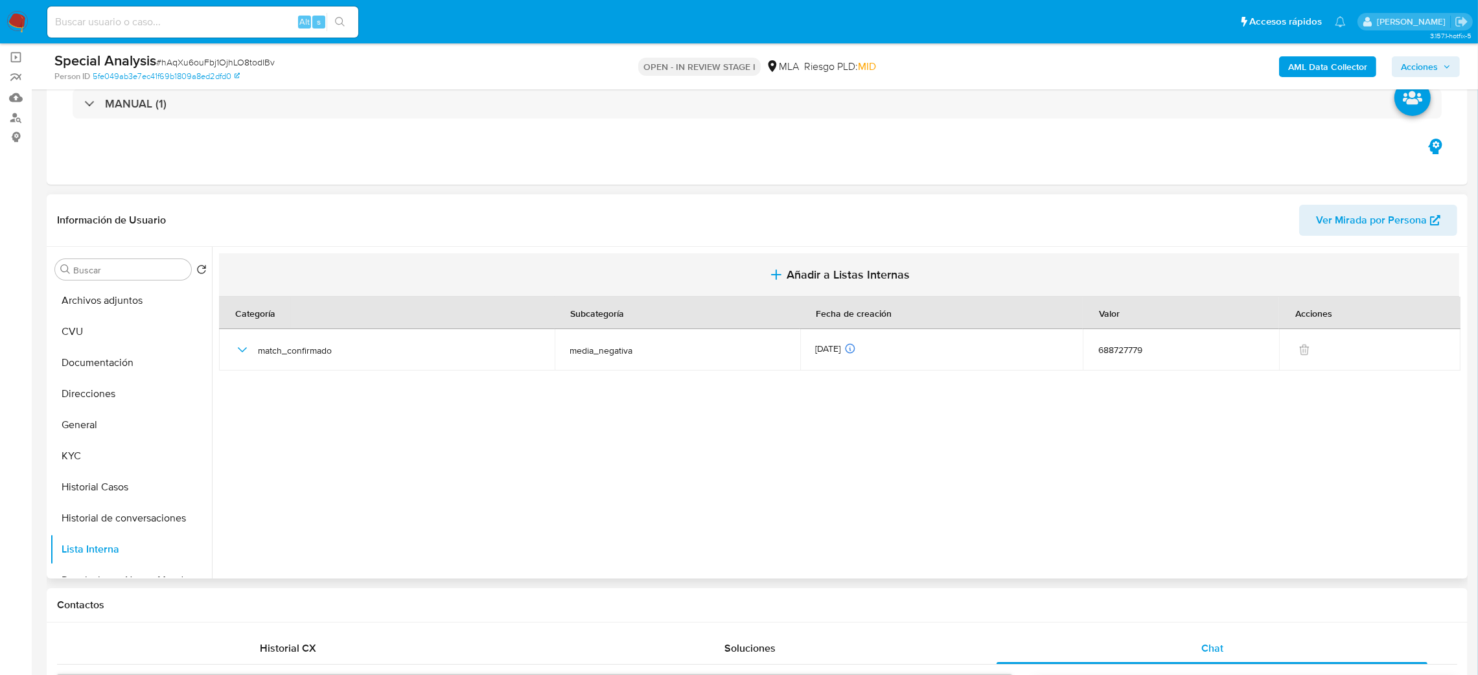
click at [868, 268] on span "Añadir a Listas Internas" at bounding box center [848, 275] width 123 height 14
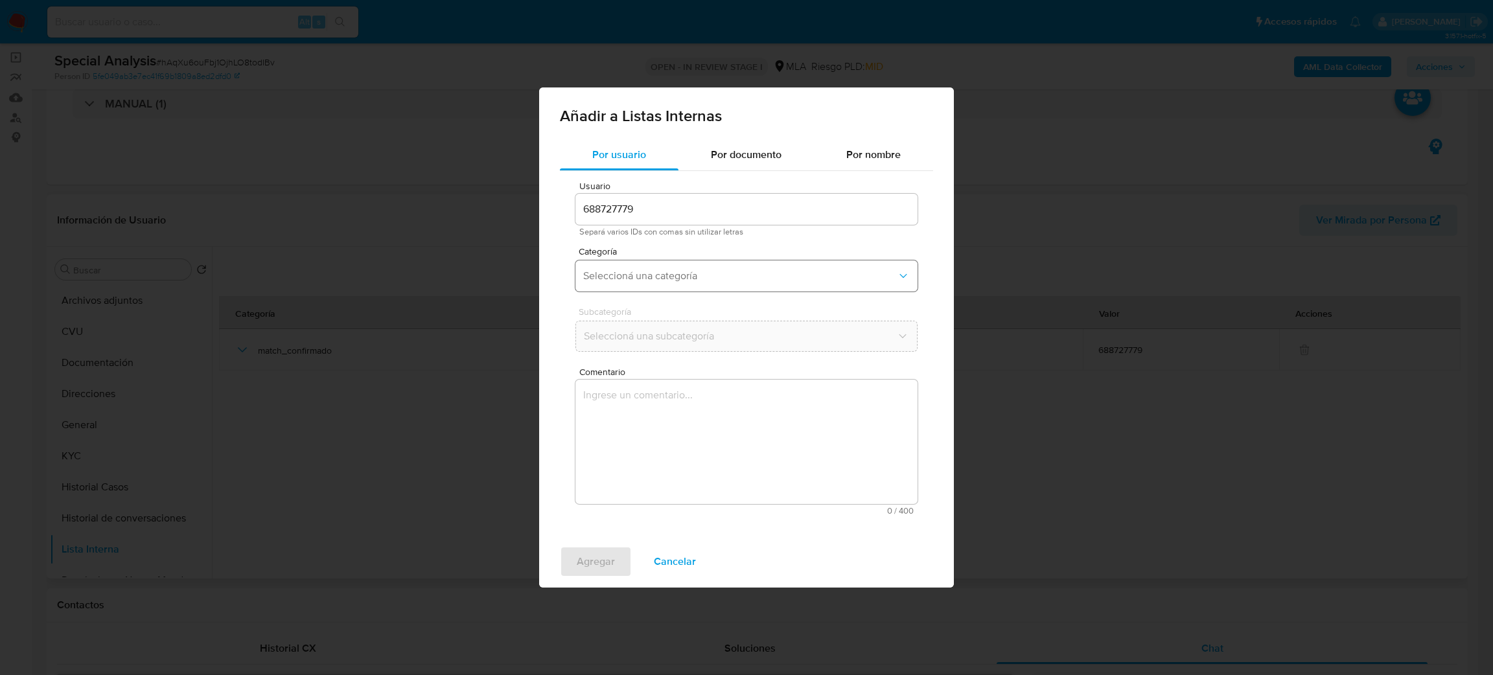
click at [639, 275] on span "Seleccioná una categoría" at bounding box center [740, 276] width 314 height 13
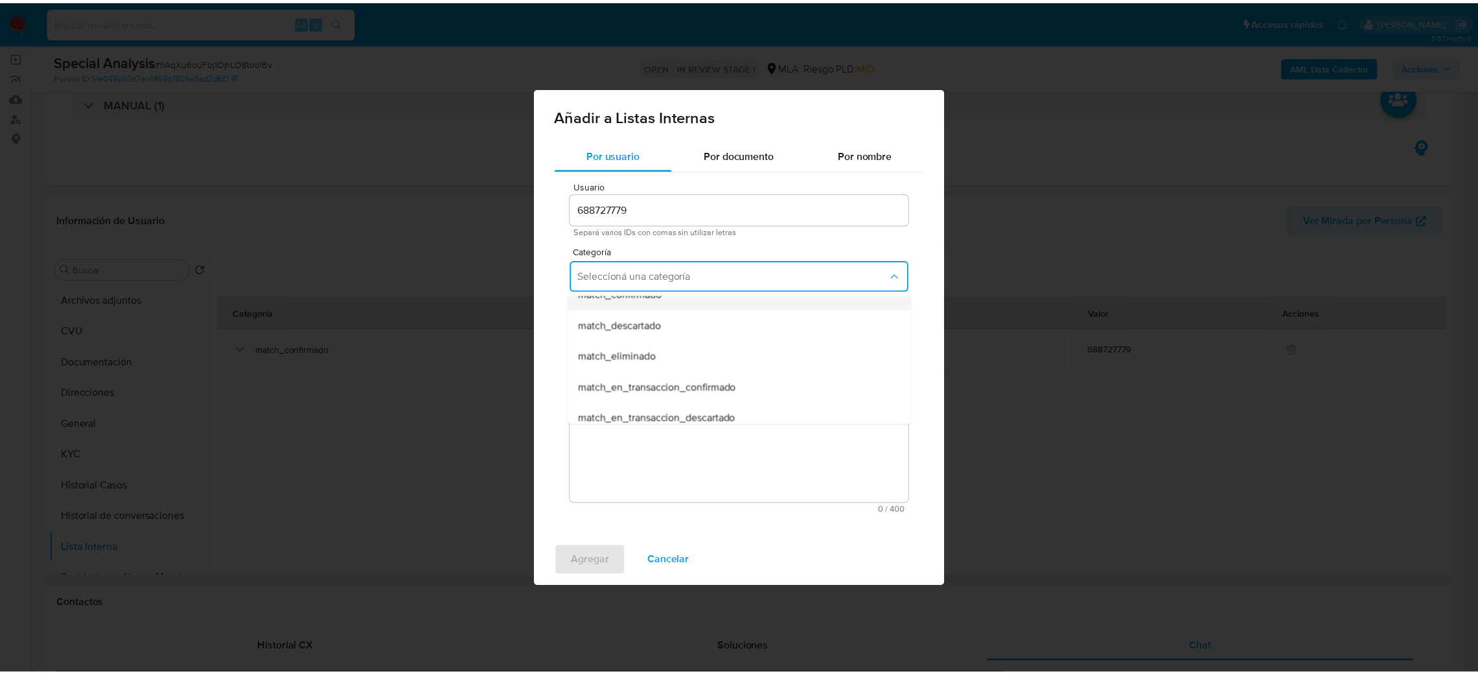
scroll to position [336, 0]
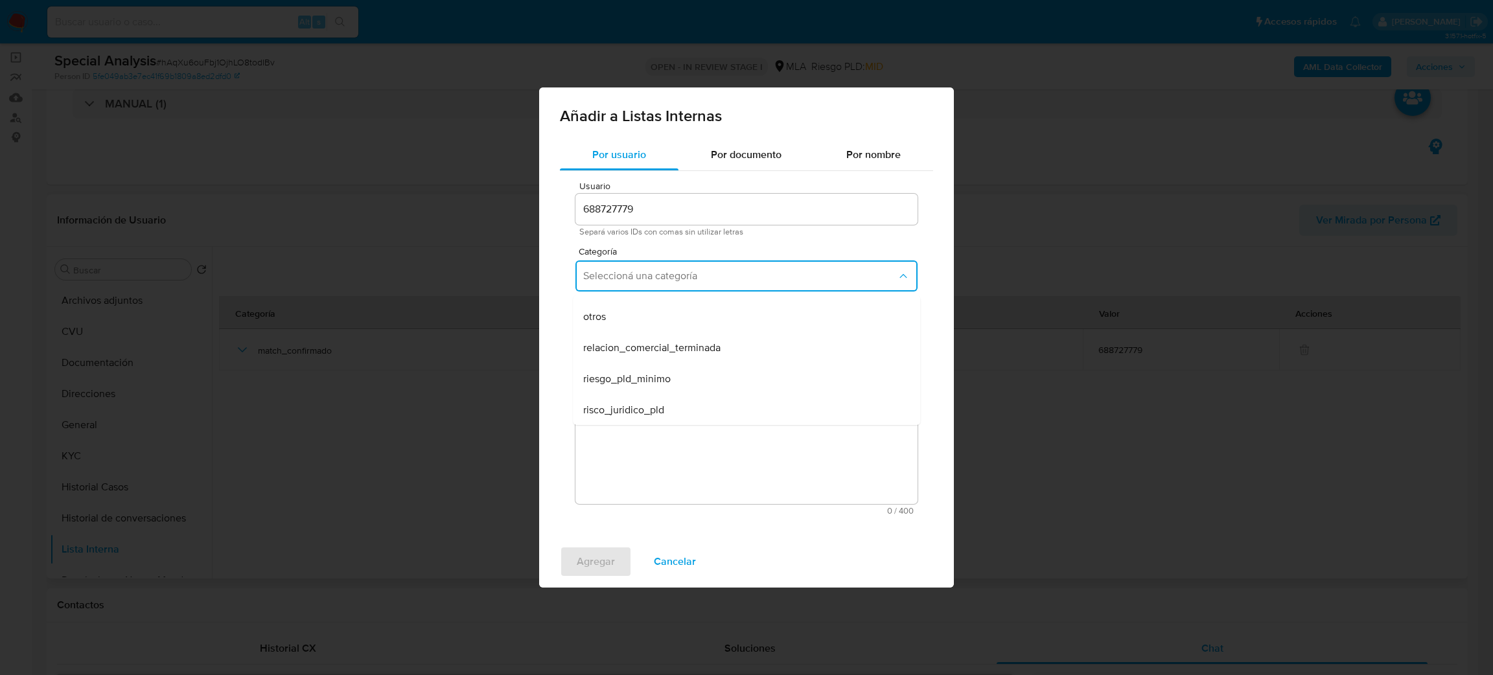
click at [624, 319] on div "otros" at bounding box center [742, 316] width 319 height 31
click at [658, 407] on textarea "Comentario" at bounding box center [746, 442] width 342 height 124
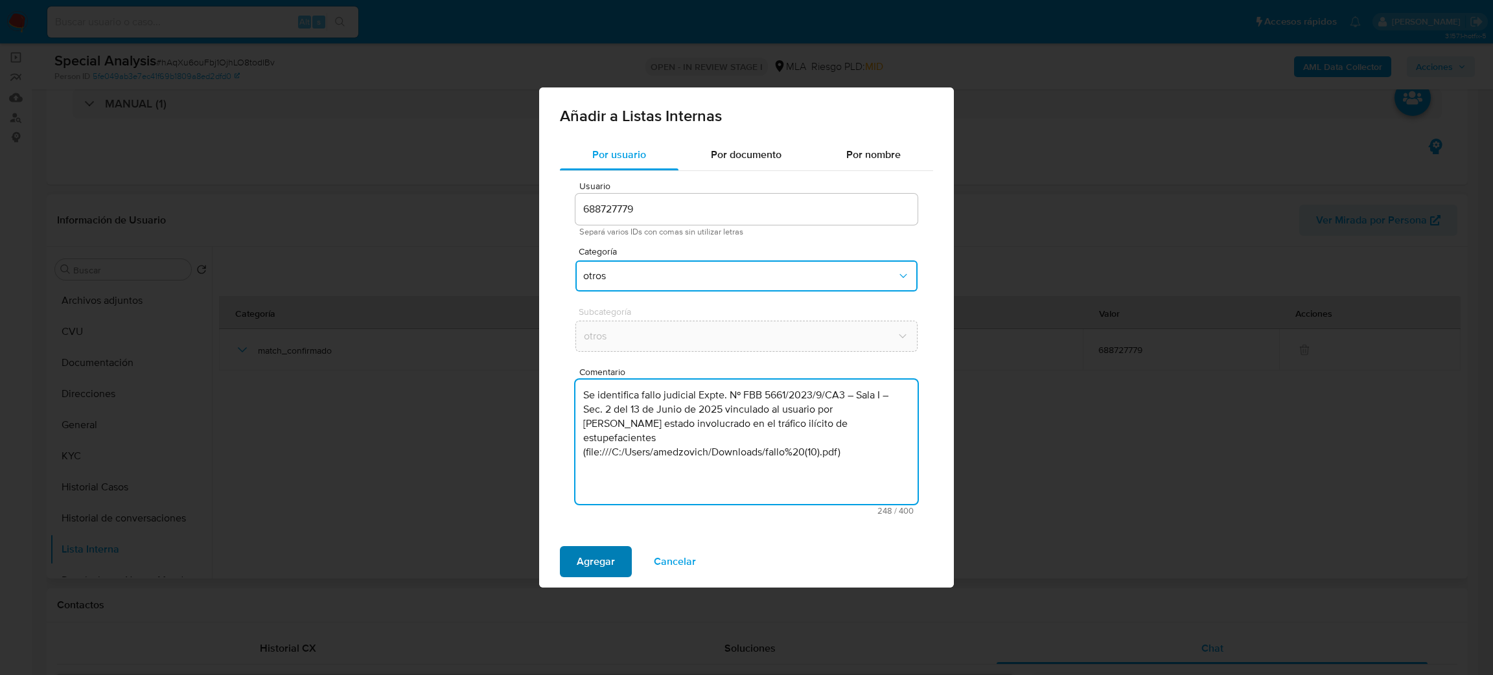
type textarea "Se identifica fallo judicial Expte. Nº FBB 5661/2023/9/CA3 – Sala I – Sec. 2 de…"
click at [609, 559] on span "Agregar" at bounding box center [596, 562] width 38 height 29
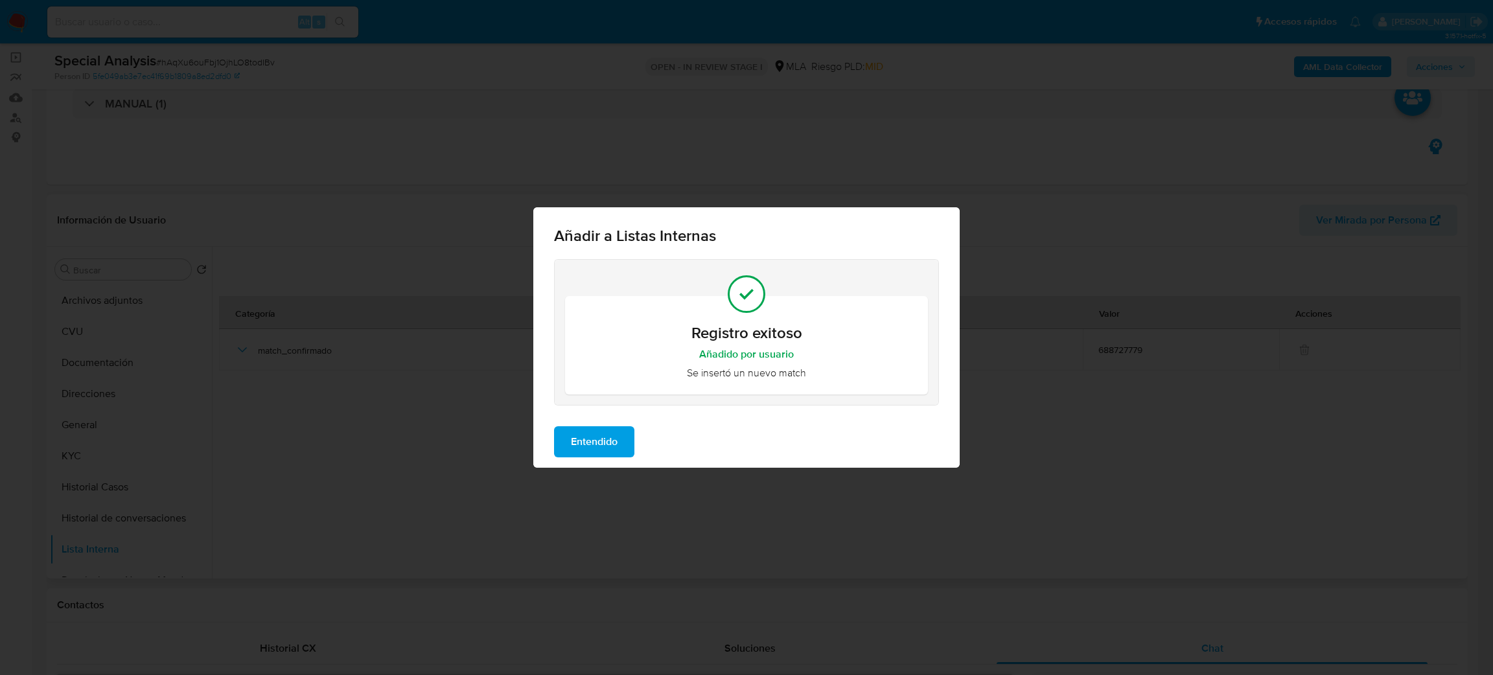
click at [571, 437] on span "Entendido" at bounding box center [594, 442] width 47 height 29
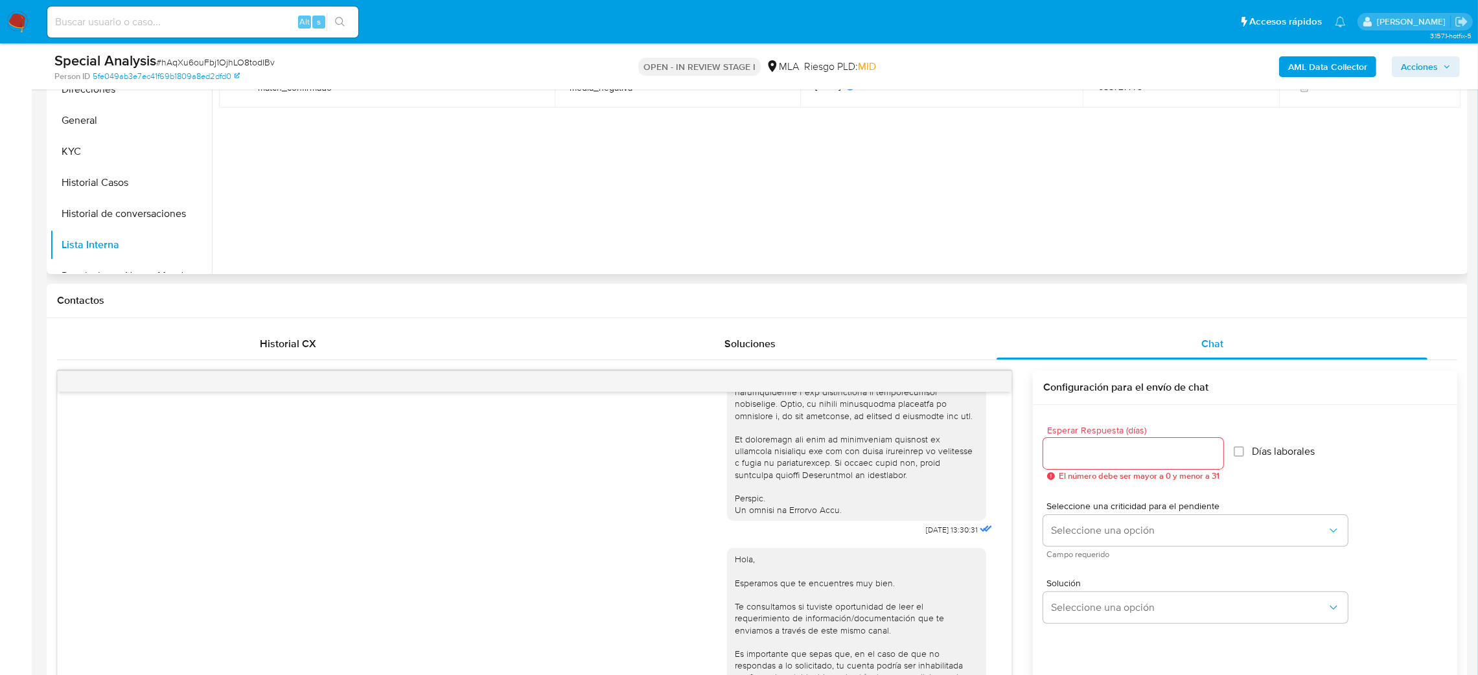
scroll to position [187, 0]
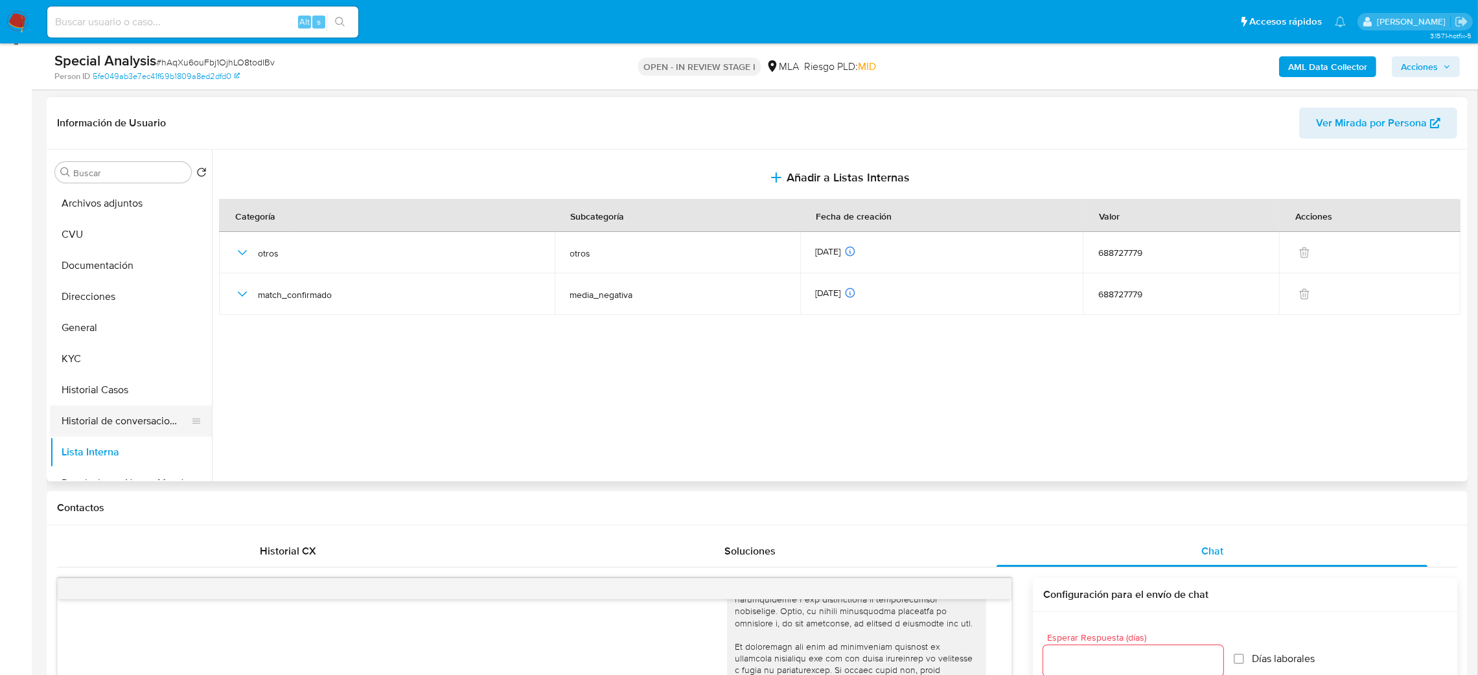
click at [127, 419] on button "Historial de conversaciones" at bounding box center [126, 421] width 152 height 31
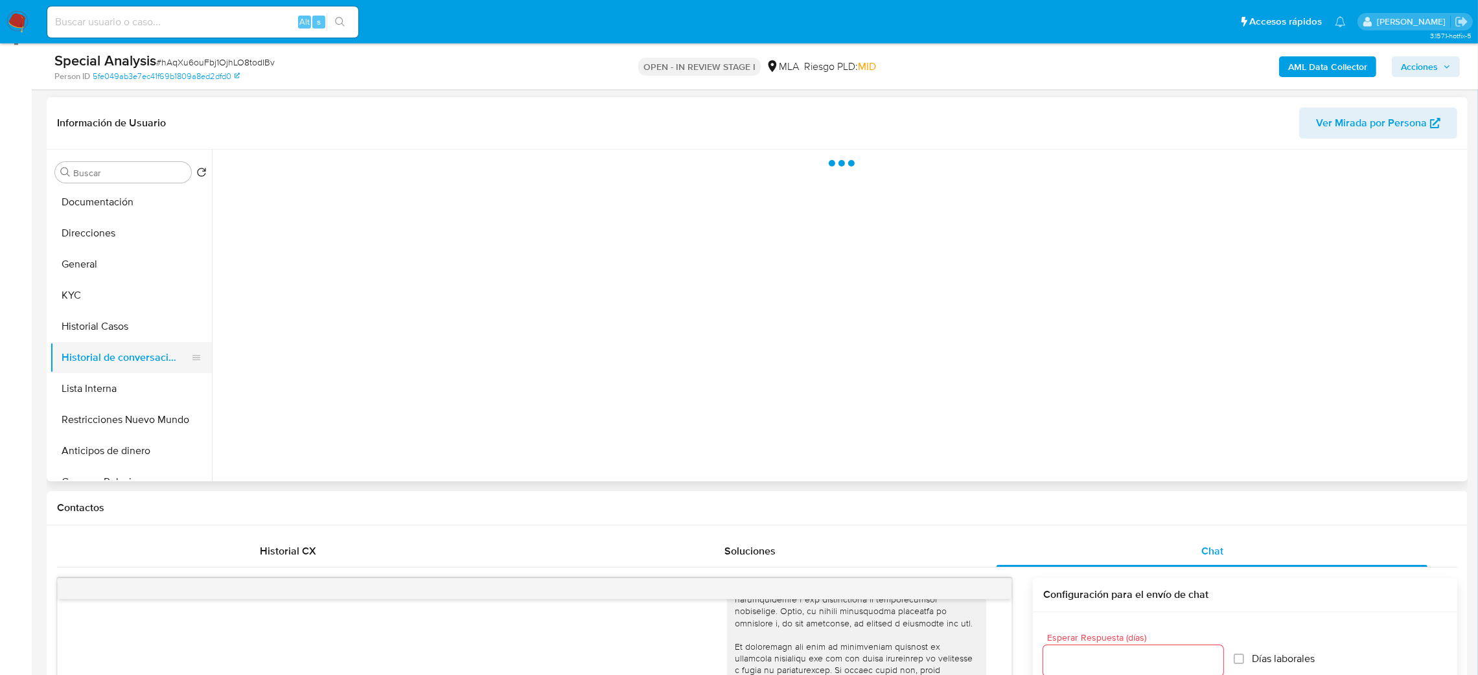
scroll to position [97, 0]
click at [116, 365] on button "Lista Interna" at bounding box center [126, 355] width 152 height 31
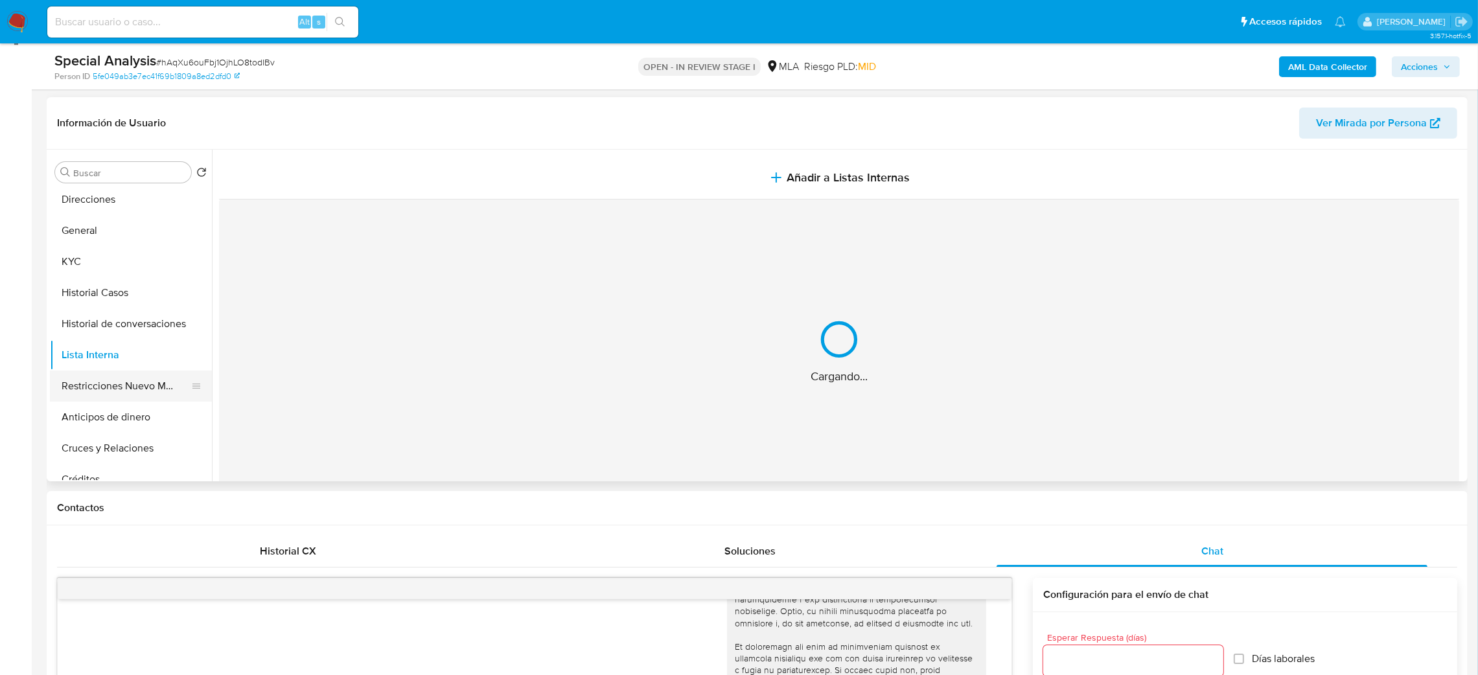
click at [124, 380] on button "Restricciones Nuevo Mundo" at bounding box center [126, 386] width 152 height 31
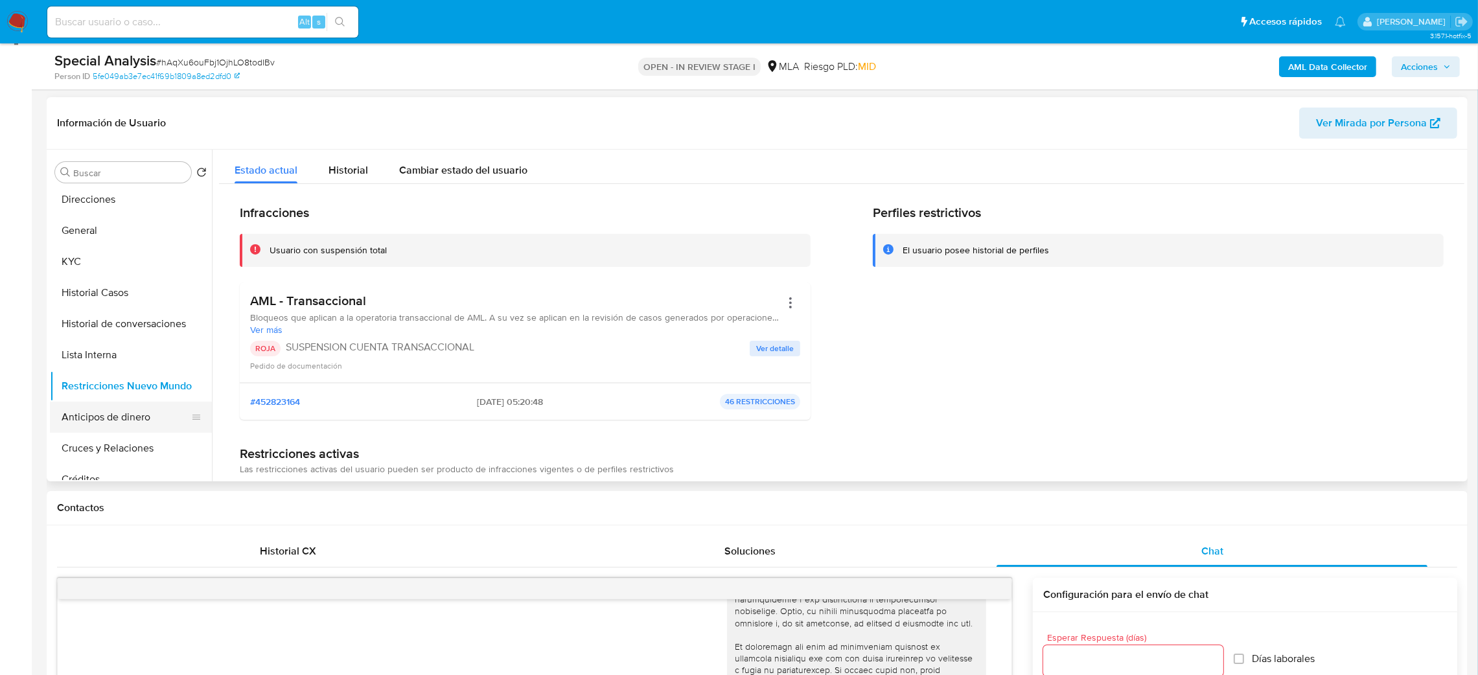
scroll to position [0, 0]
click at [130, 333] on button "General" at bounding box center [126, 327] width 152 height 31
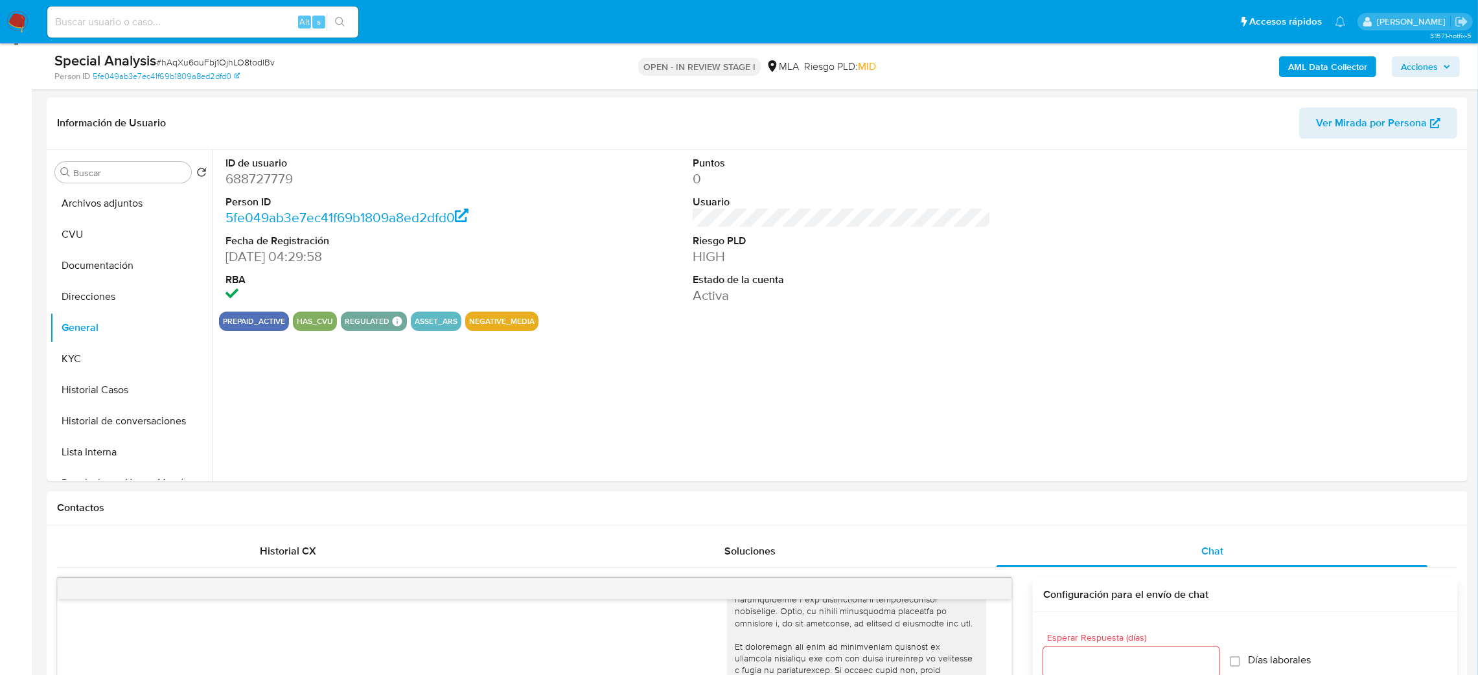
click at [240, 182] on dd "688727779" at bounding box center [374, 179] width 299 height 18
copy dd "688727779"
click at [111, 205] on button "Archivos adjuntos" at bounding box center [126, 203] width 152 height 31
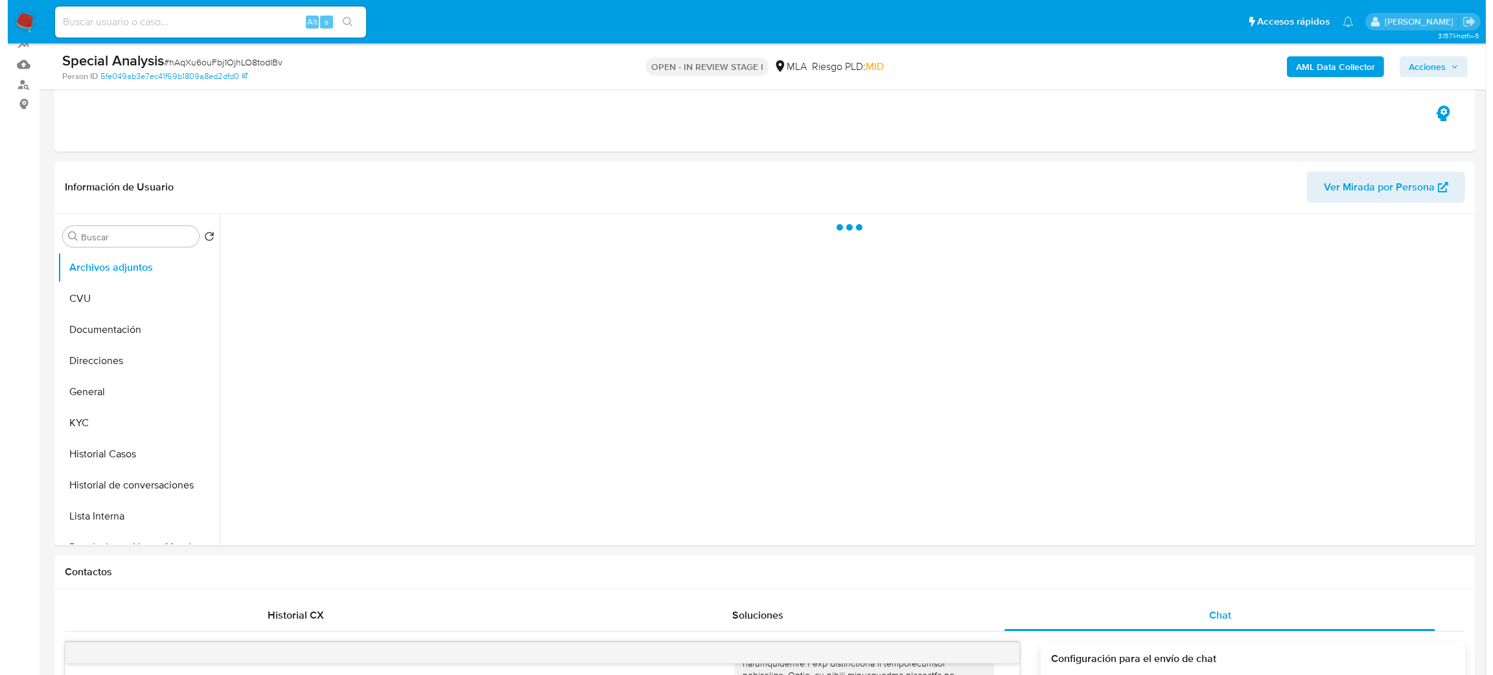
scroll to position [89, 0]
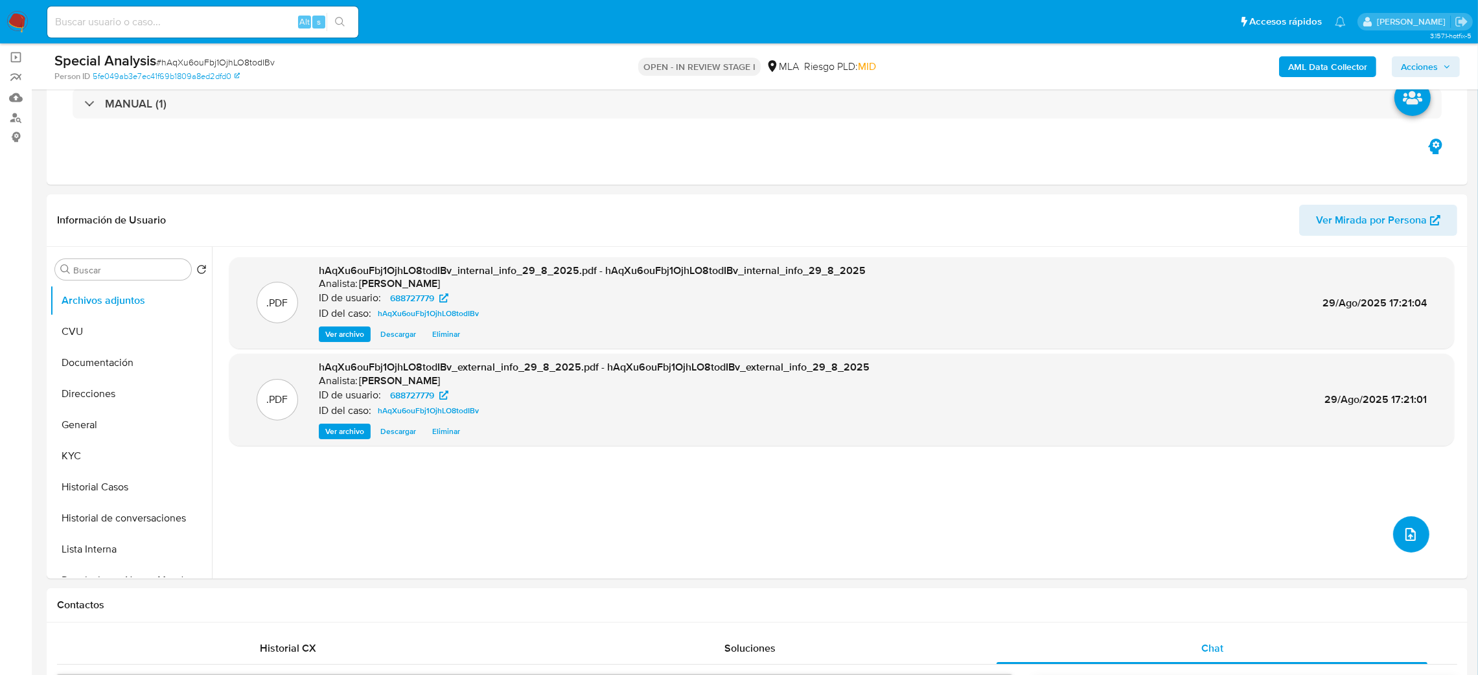
click at [1403, 533] on icon "upload-file" at bounding box center [1411, 535] width 16 height 16
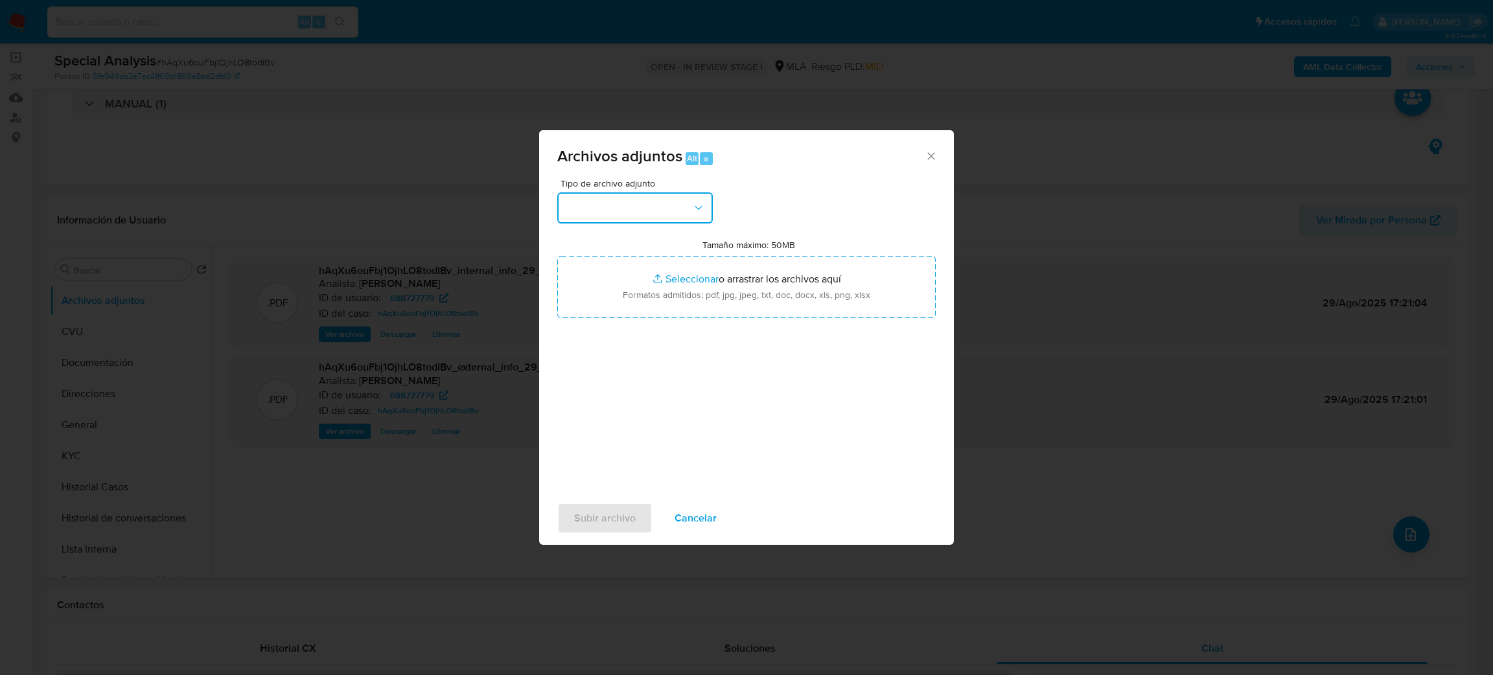
click at [616, 209] on button "button" at bounding box center [635, 207] width 156 height 31
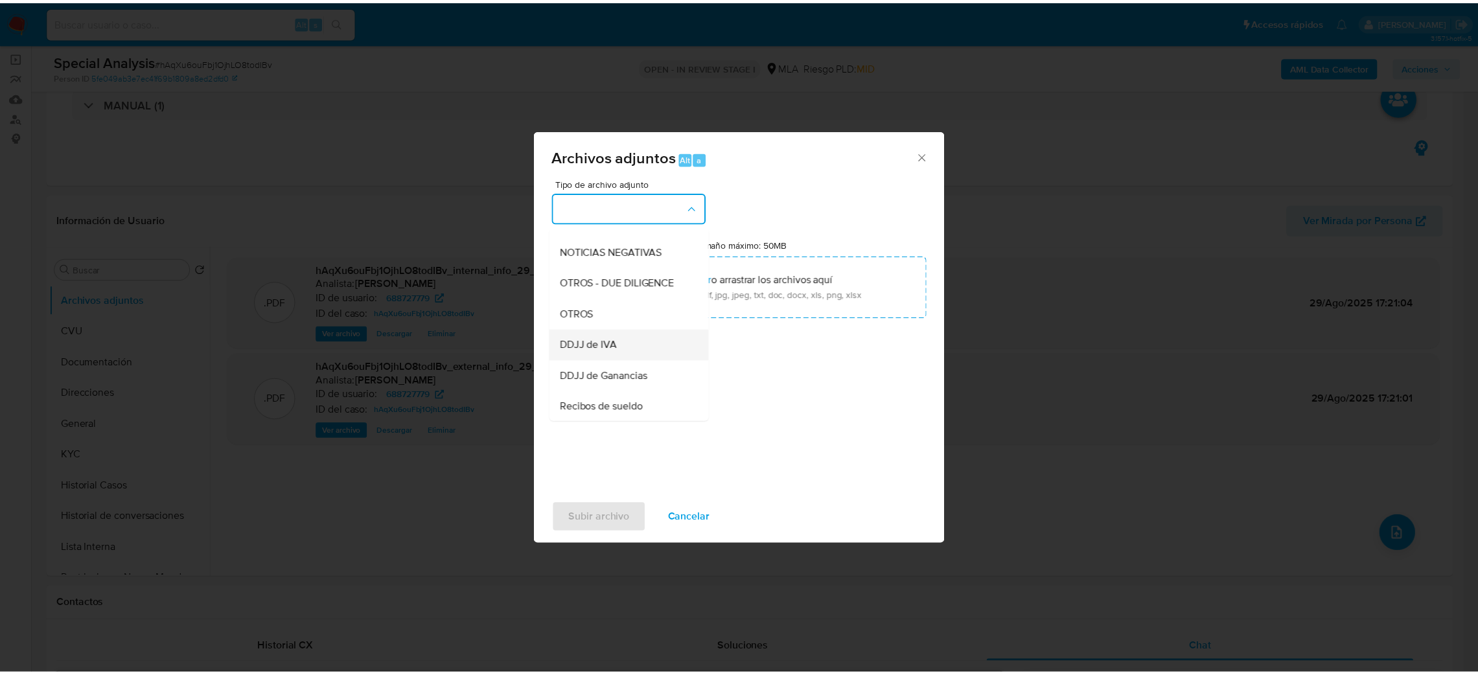
scroll to position [194, 0]
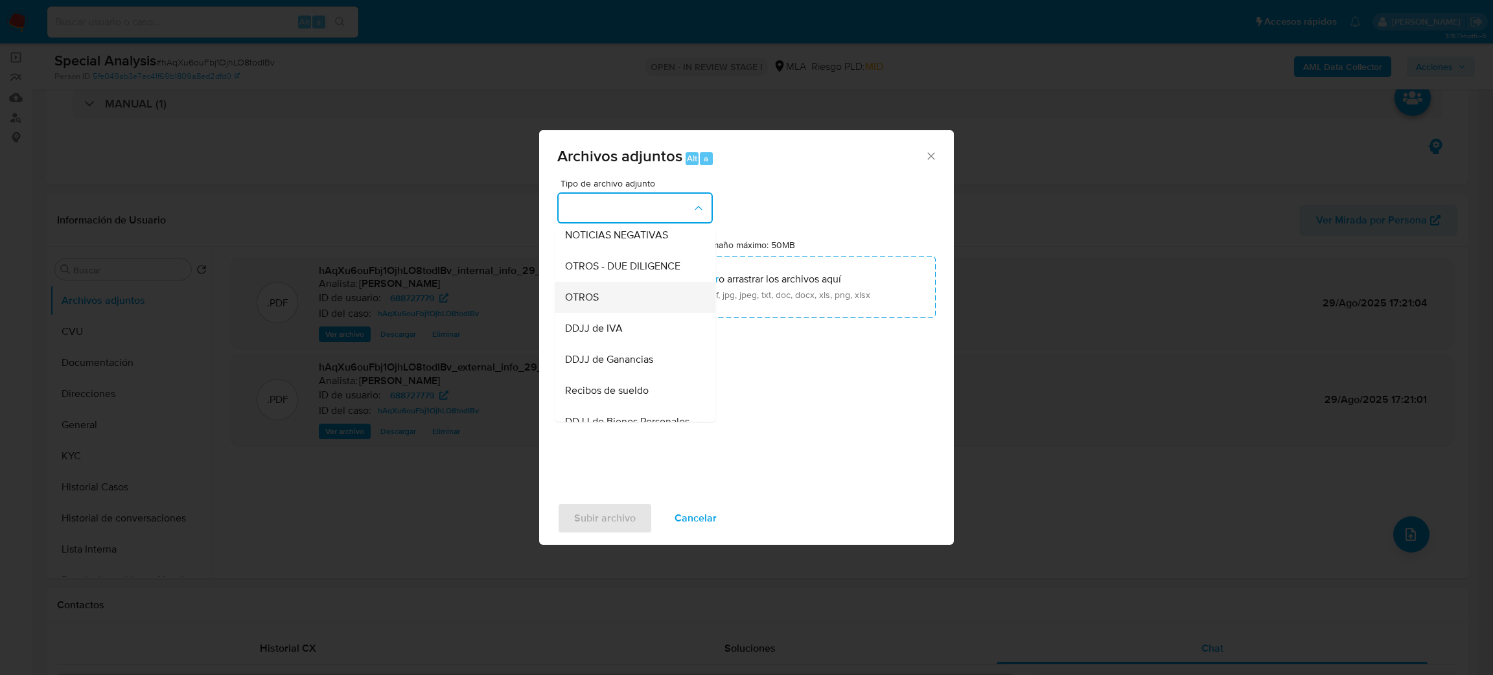
click at [600, 312] on div "OTROS" at bounding box center [631, 297] width 132 height 31
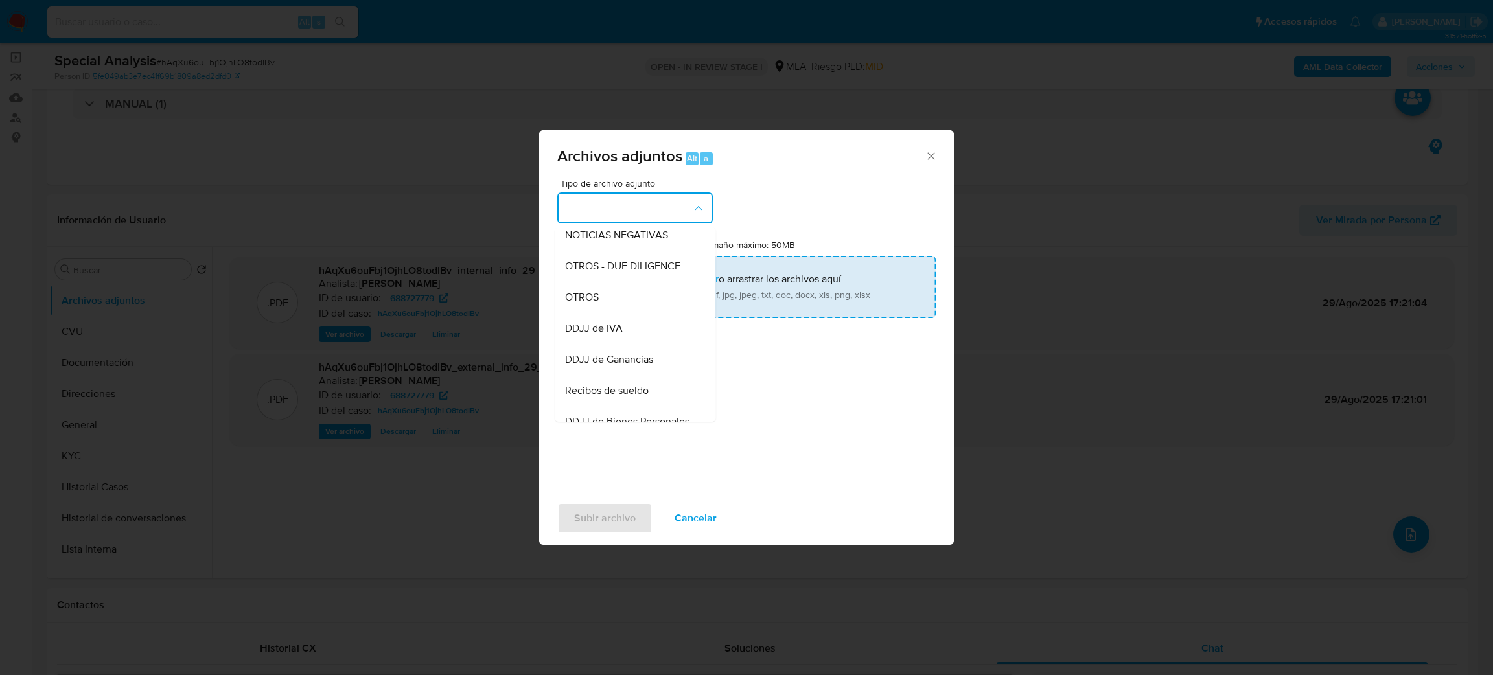
click at [771, 274] on input "Tamaño máximo: 50MB Seleccionar archivos" at bounding box center [746, 287] width 378 height 62
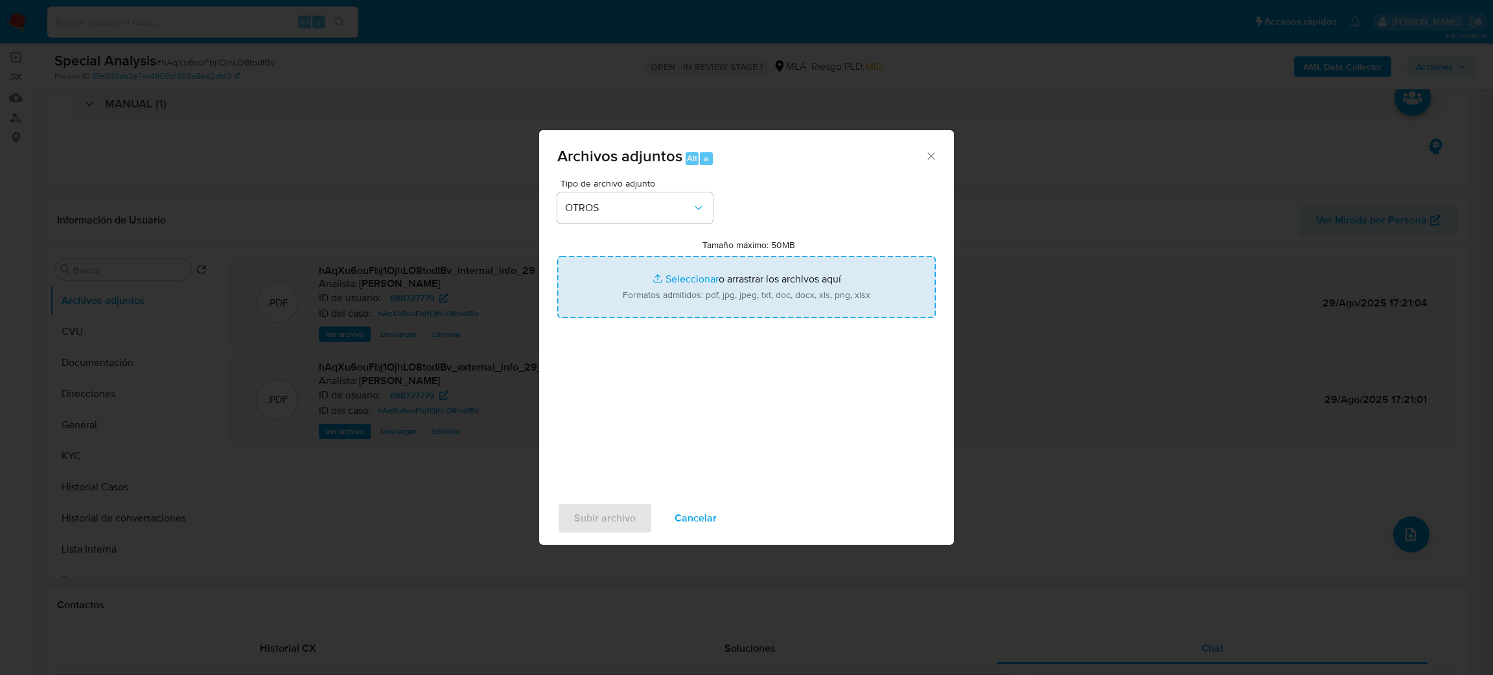
type input "C:\fakepath\Caselog hAqXu6ouFbj1OjhLO8todIBv_2025_08_19_17_56_07.docx"
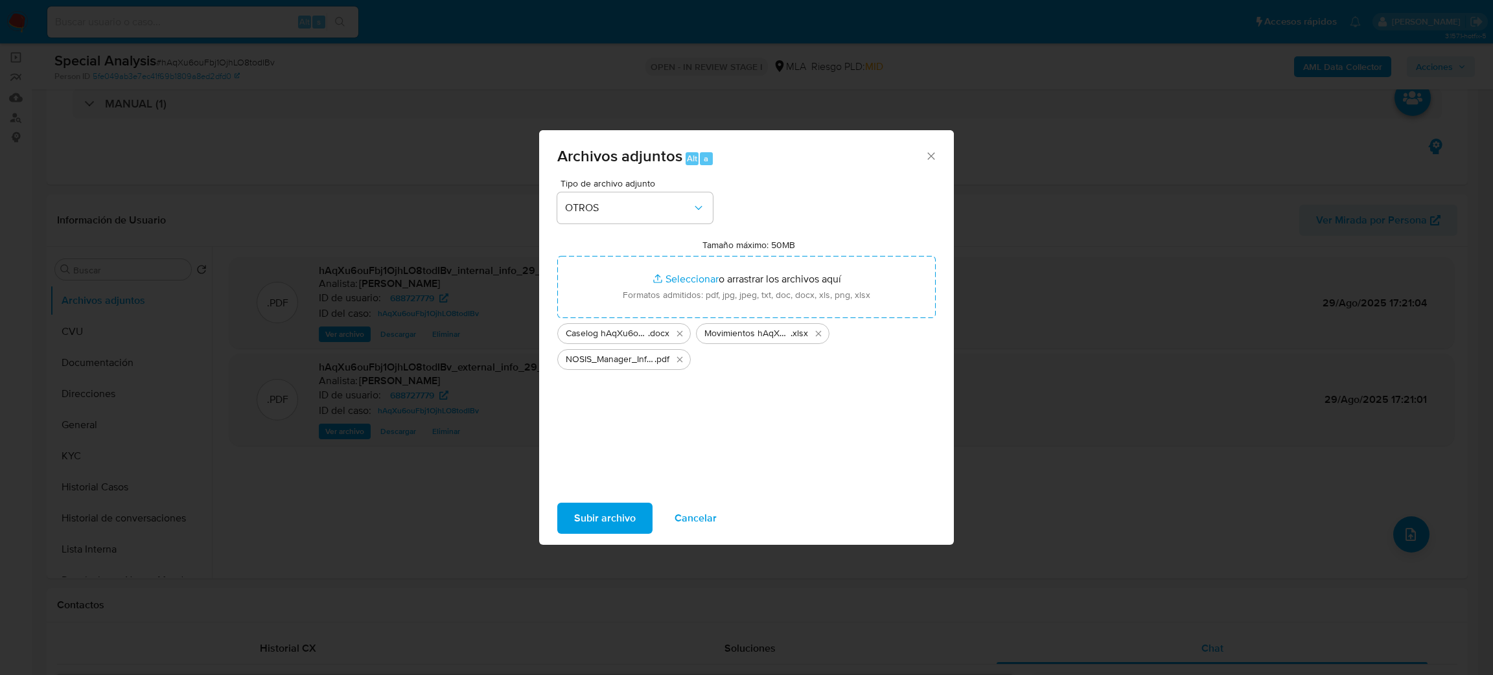
click at [619, 507] on span "Subir archivo" at bounding box center [605, 518] width 62 height 29
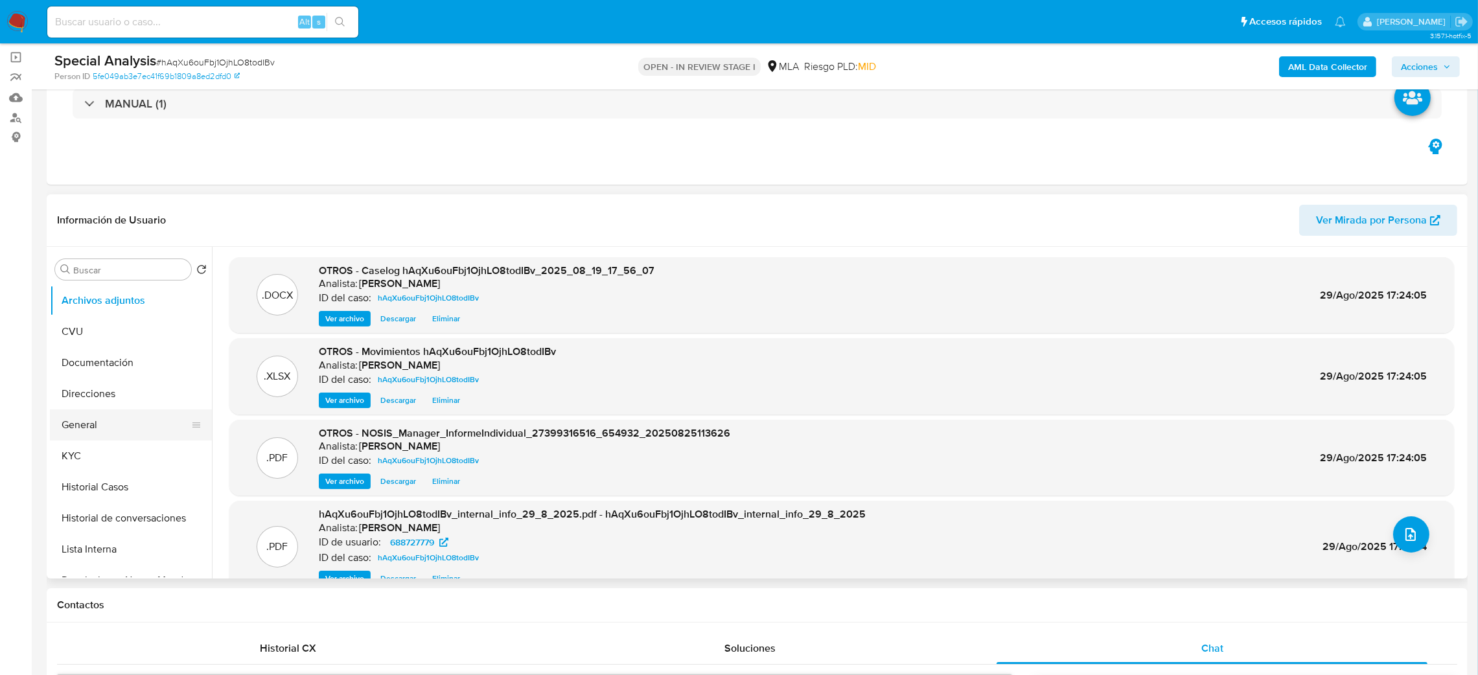
click at [127, 419] on button "General" at bounding box center [126, 425] width 152 height 31
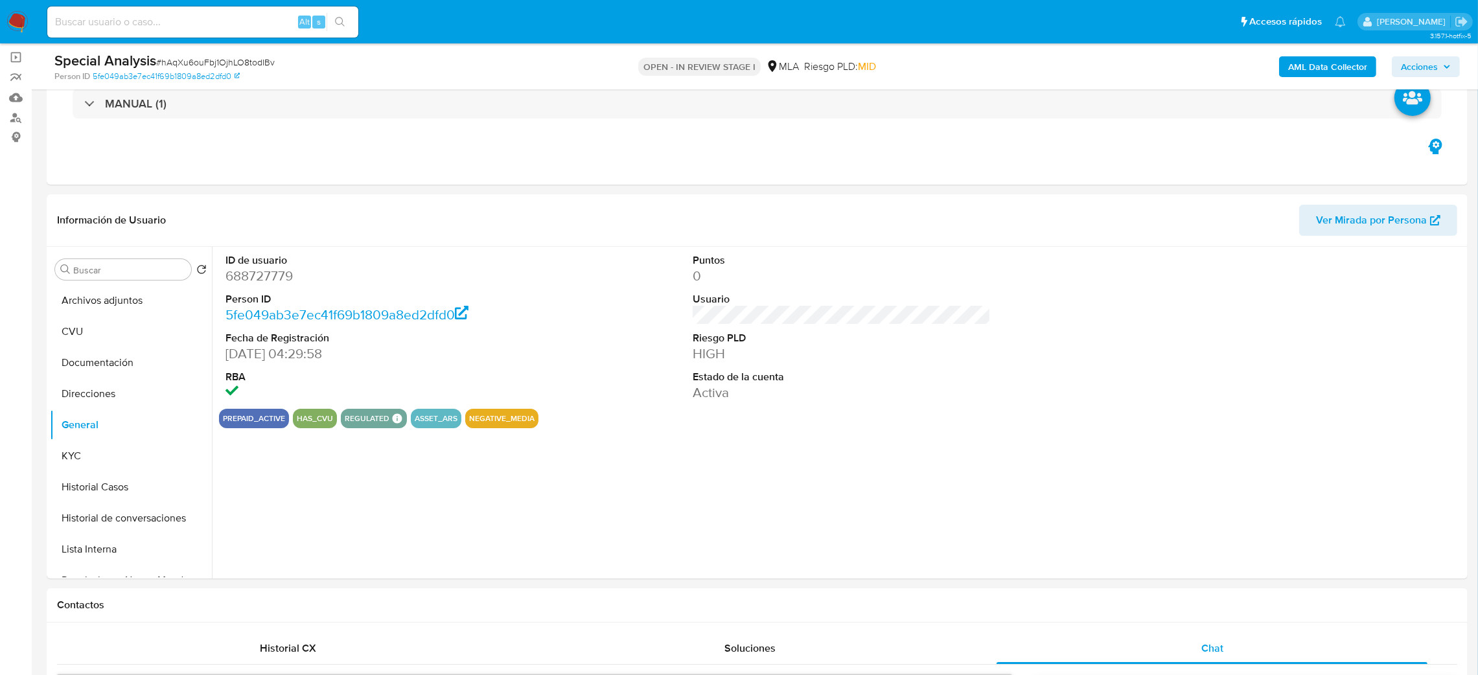
click at [249, 275] on dd "688727779" at bounding box center [374, 276] width 299 height 18
copy dd "688727779"
click at [1448, 64] on icon "button" at bounding box center [1447, 67] width 8 height 8
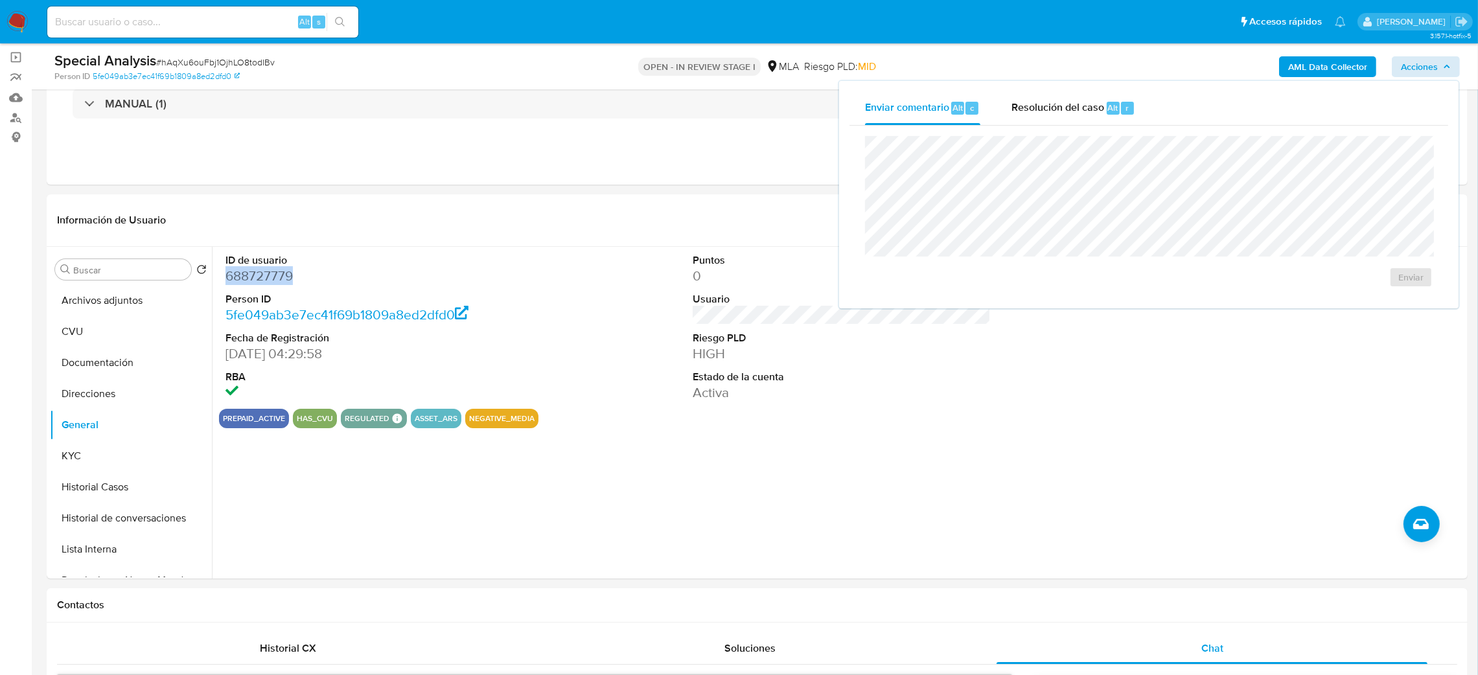
click at [1030, 104] on span "Resolución del caso" at bounding box center [1057, 107] width 93 height 15
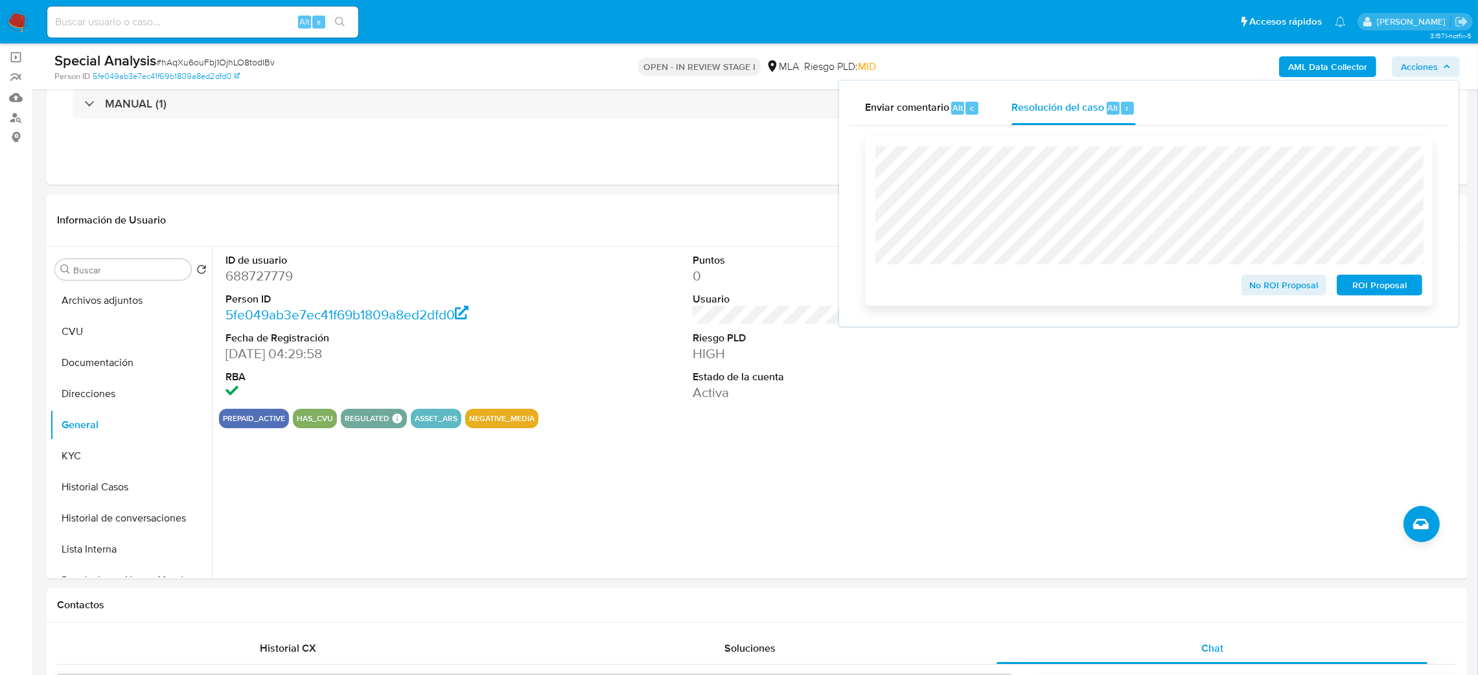
click at [1387, 290] on span "ROI Proposal" at bounding box center [1379, 285] width 67 height 18
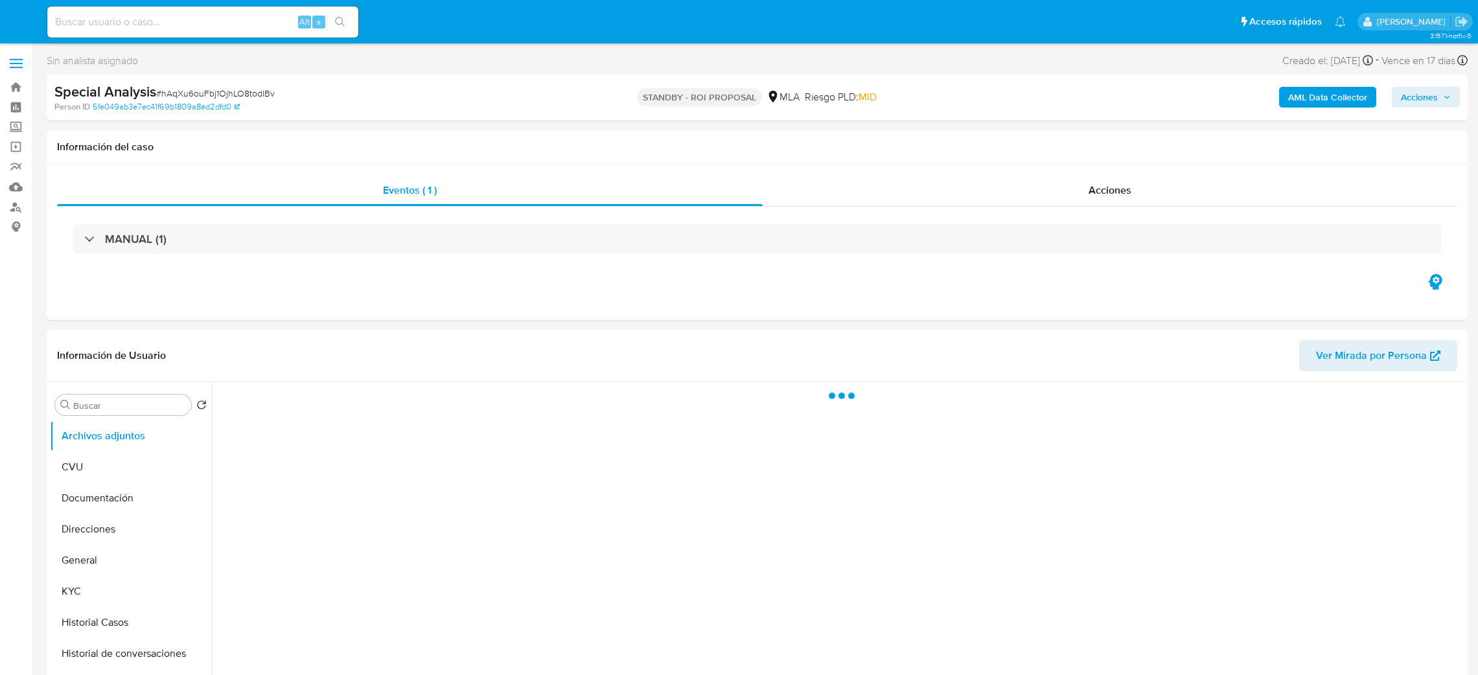
select select "10"
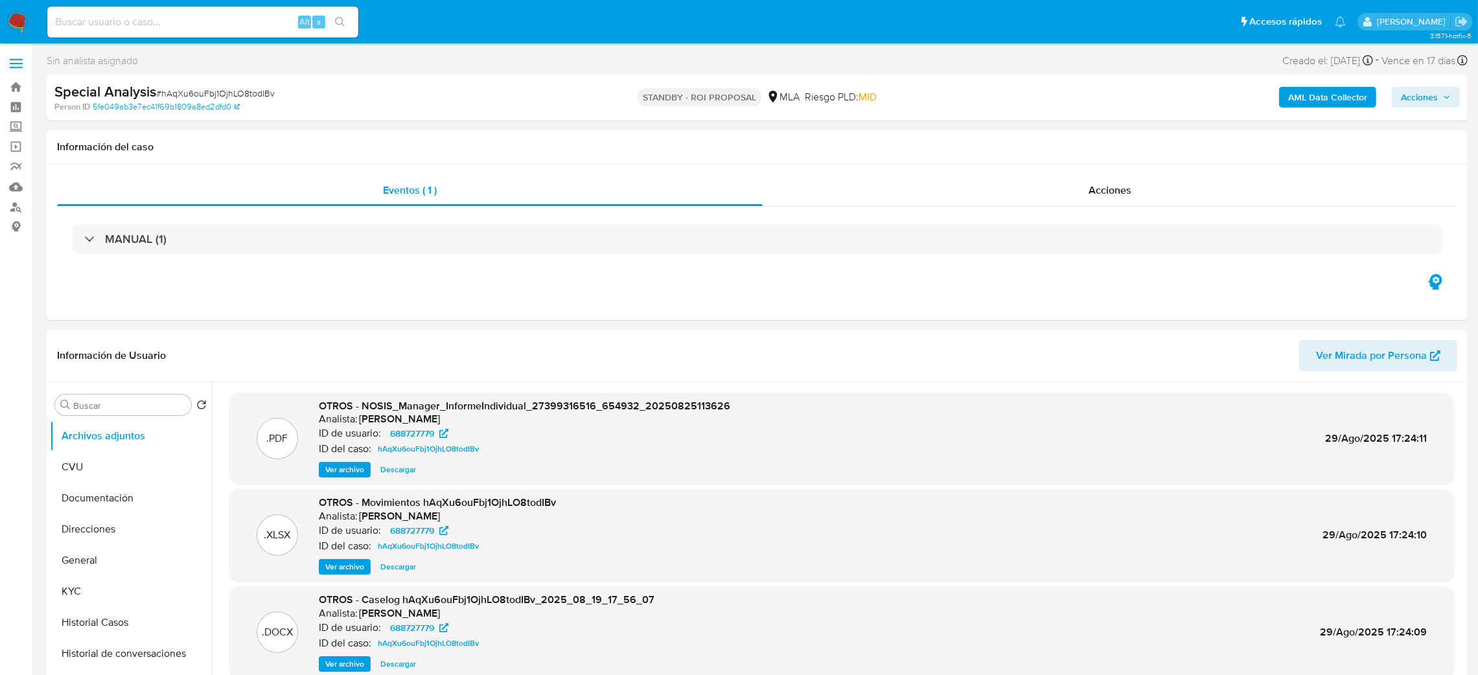
click at [19, 23] on img at bounding box center [17, 22] width 22 height 22
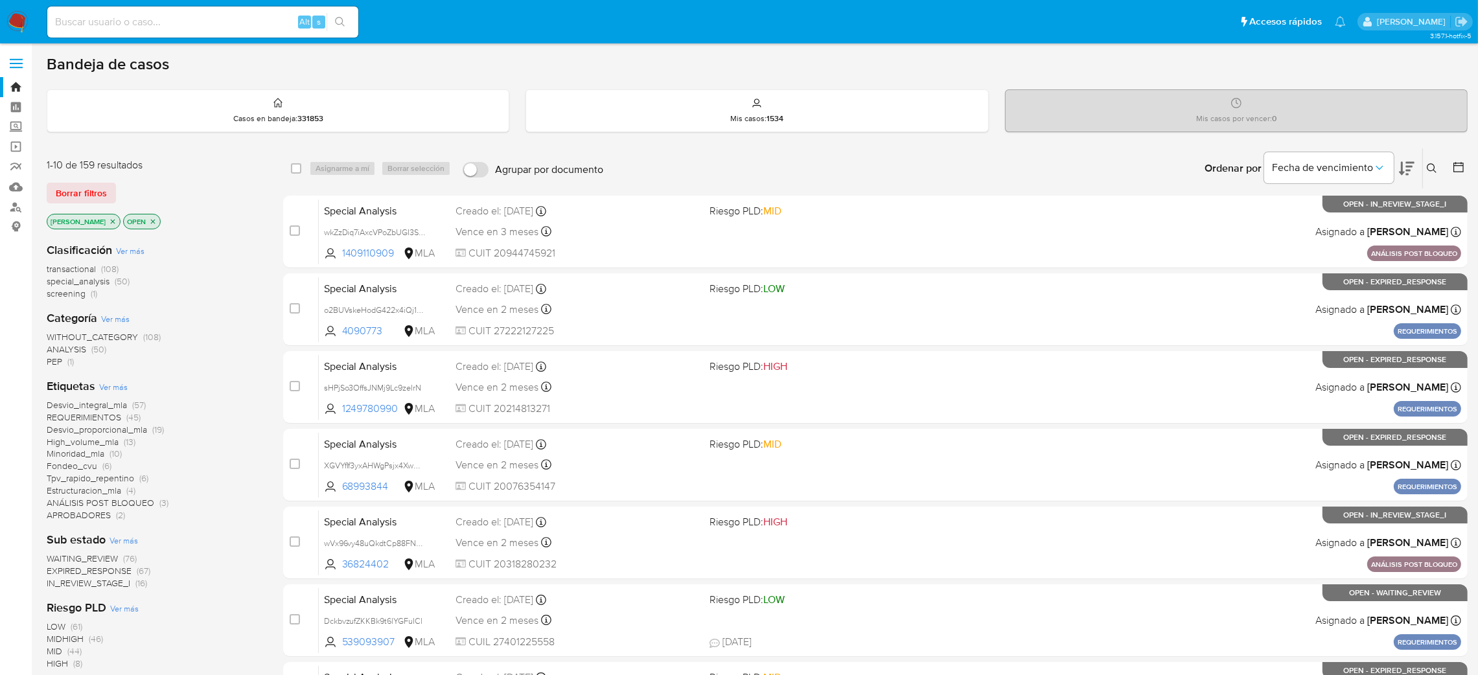
click at [255, 26] on input at bounding box center [202, 22] width 311 height 17
paste input "Sns9ihplyaQElhigxrxNsOEB"
type input "Sns9ihplyaQElhigxrxNsOEB"
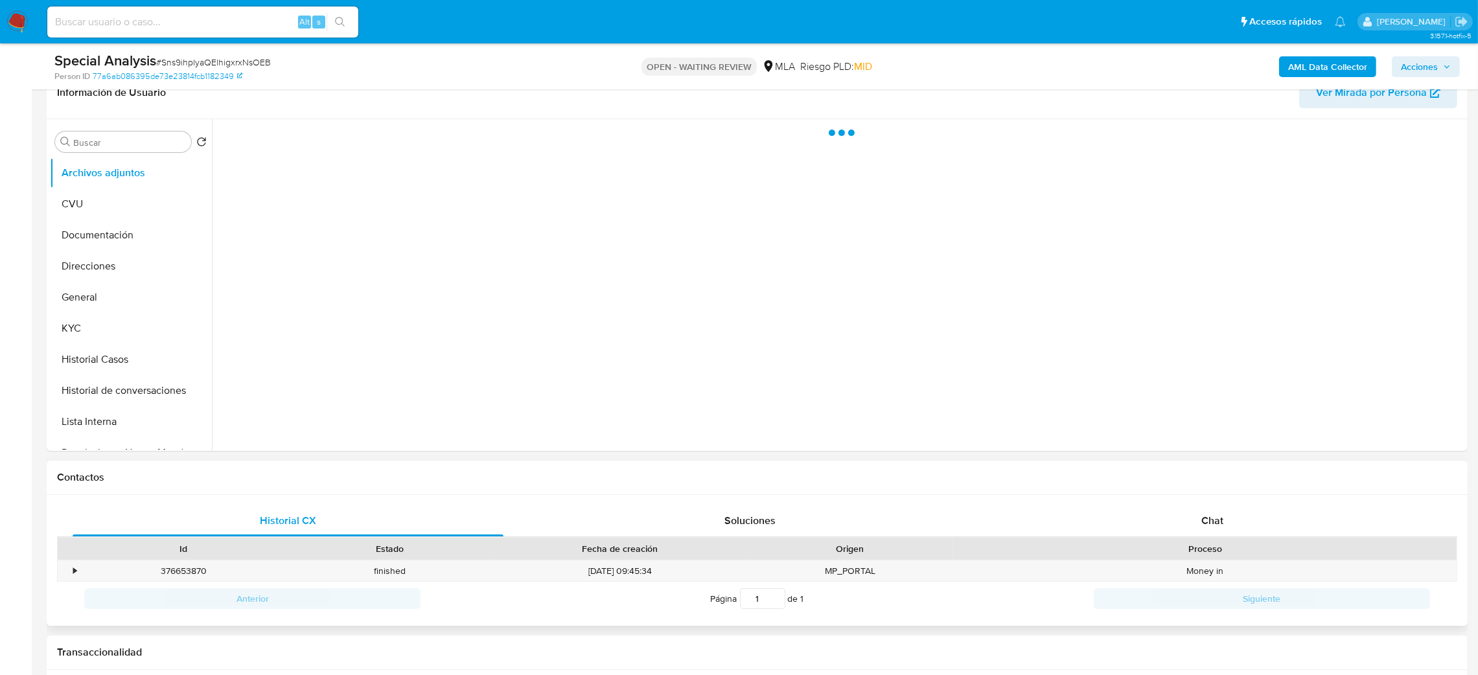
scroll to position [485, 0]
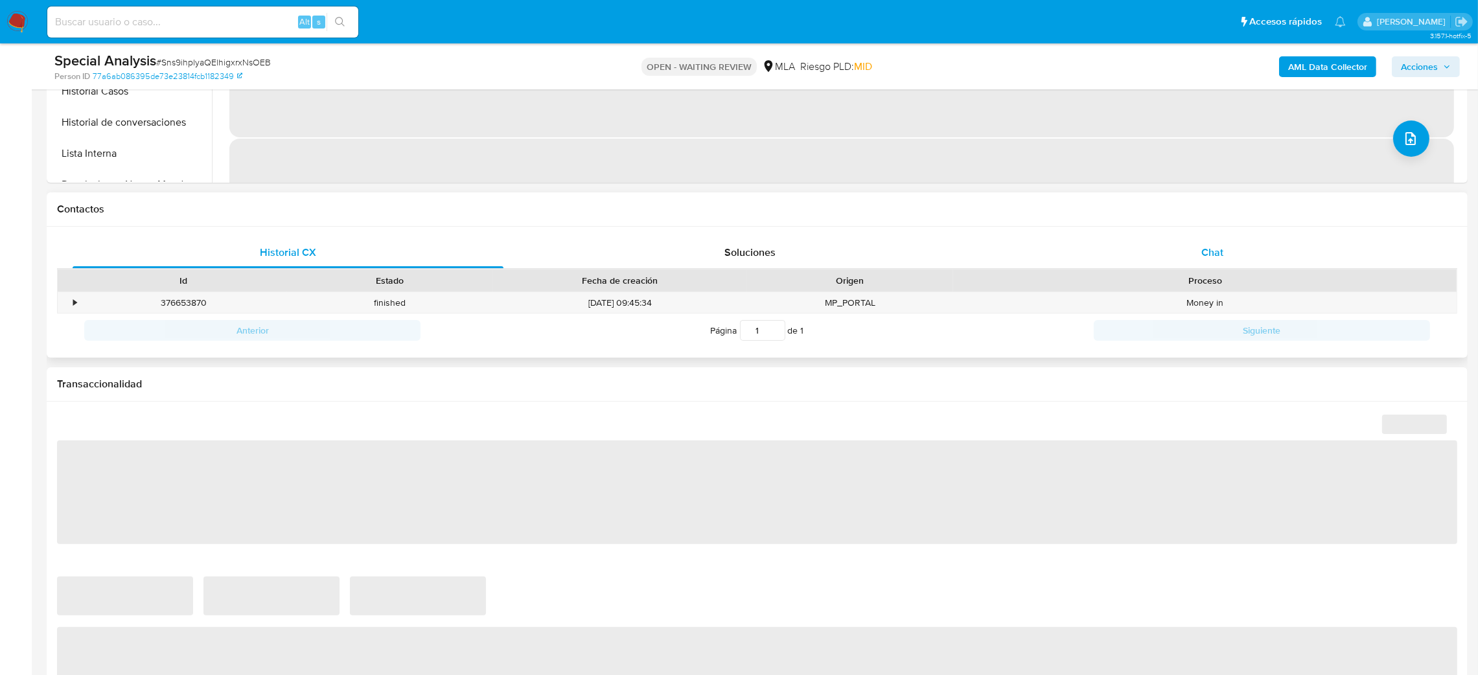
click at [1183, 255] on div "Chat" at bounding box center [1212, 252] width 431 height 31
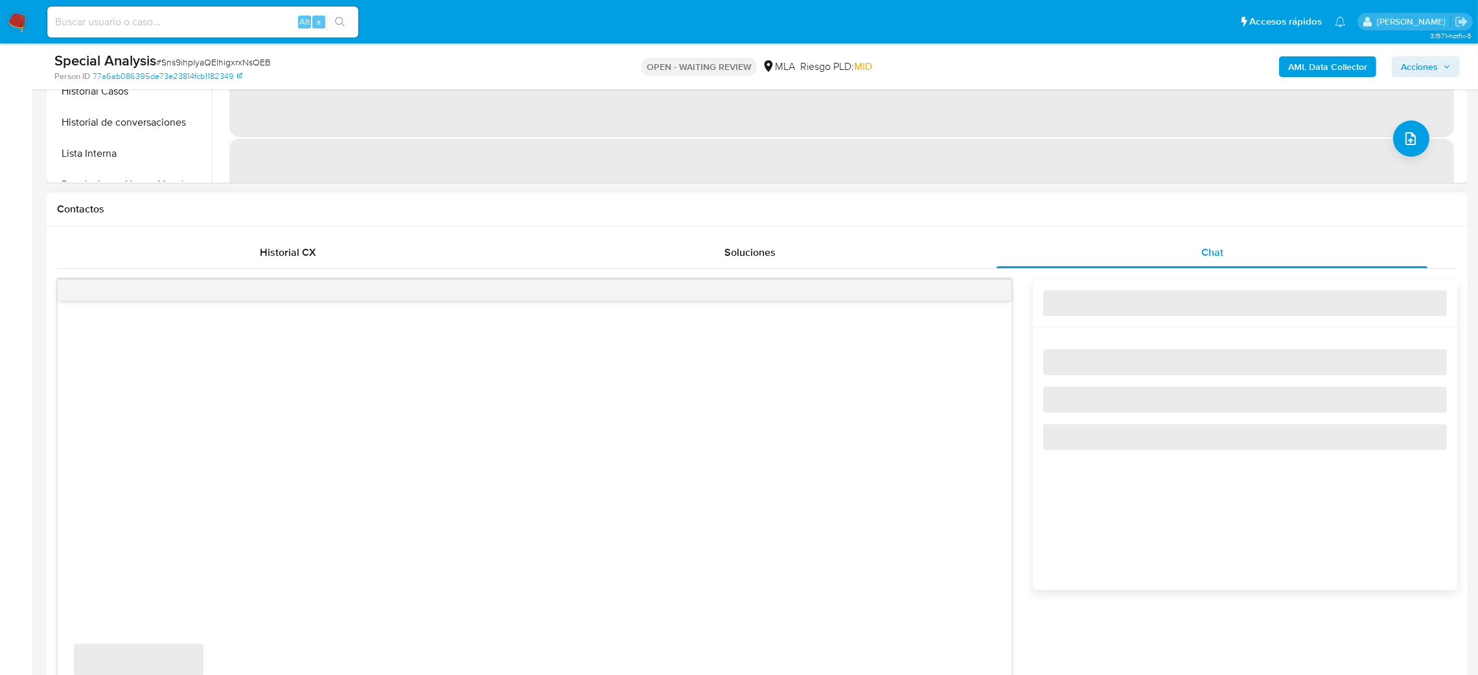
select select "10"
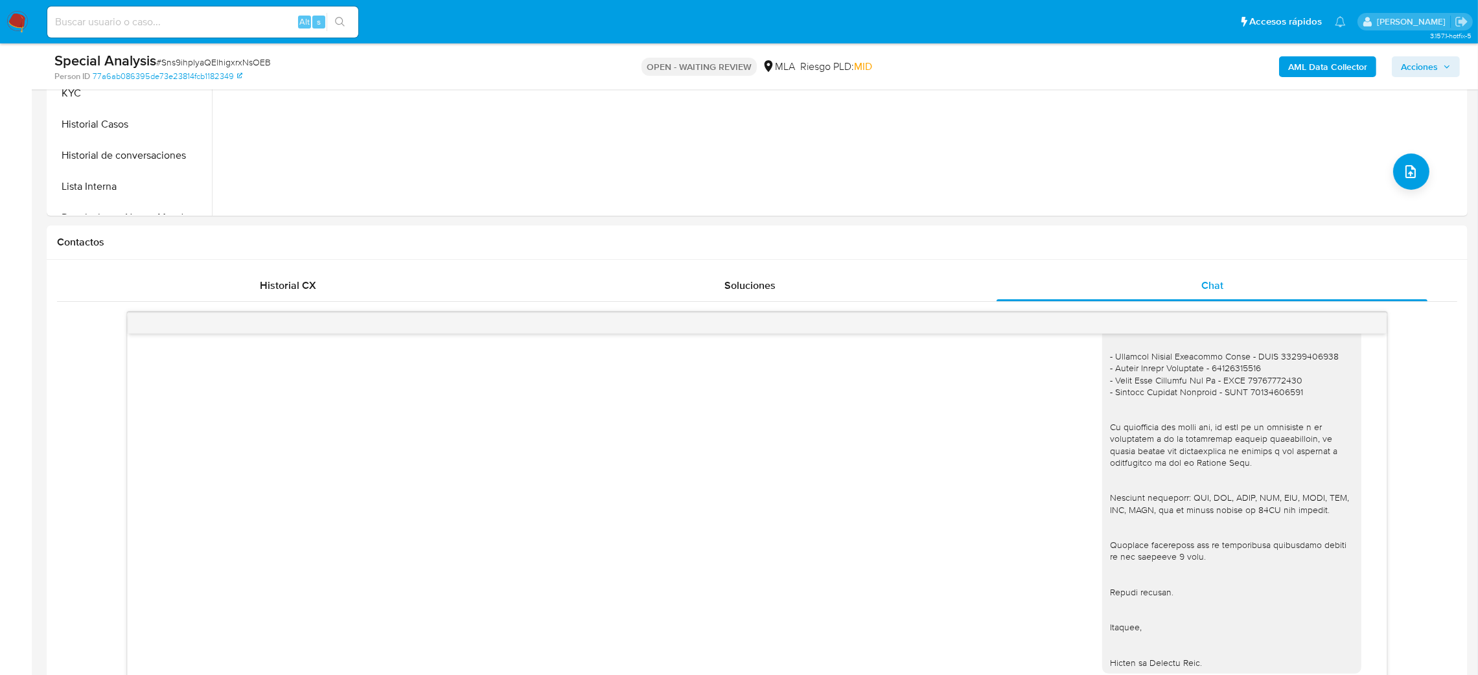
scroll to position [291, 0]
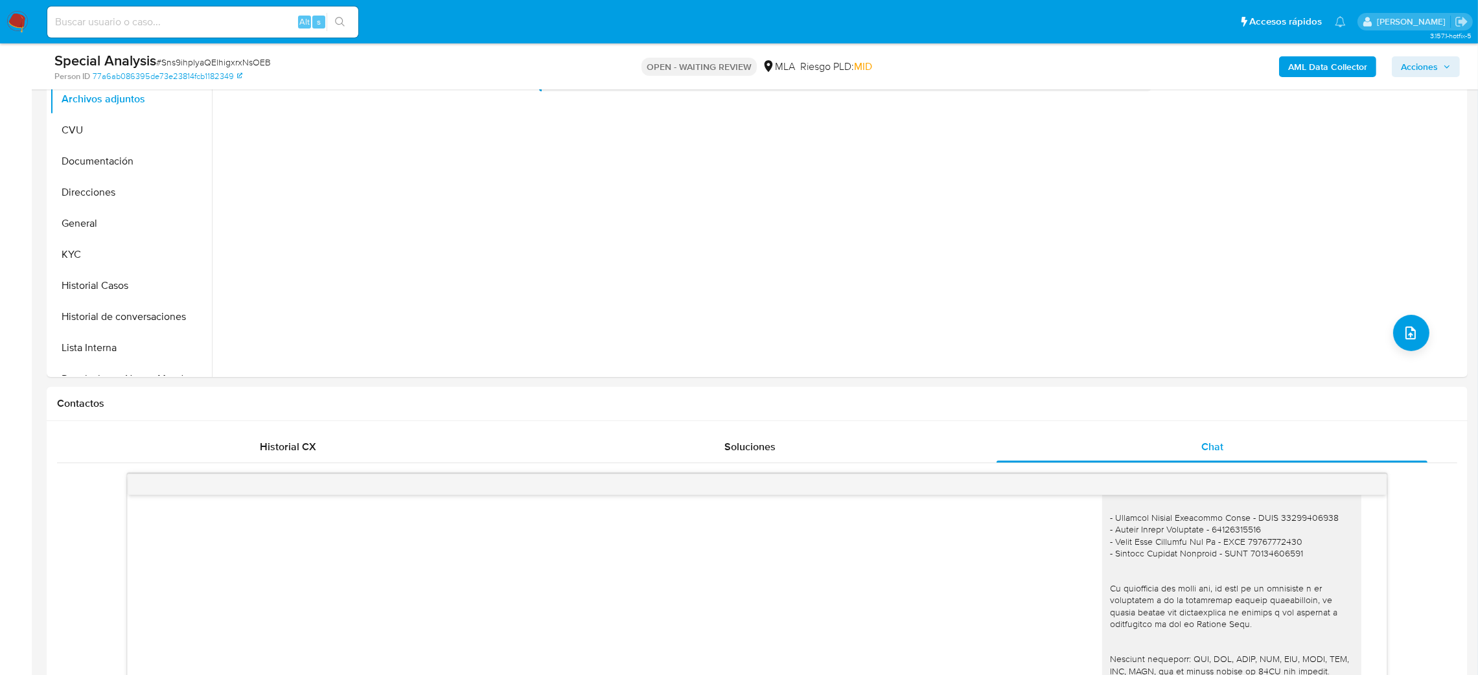
click at [232, 62] on span "# Sns9ihplyaQElhigxrxNsOEB" at bounding box center [213, 62] width 115 height 13
copy span "Sns9ihplyaQElhigxrxNsOEB"
click at [16, 18] on img at bounding box center [17, 22] width 22 height 22
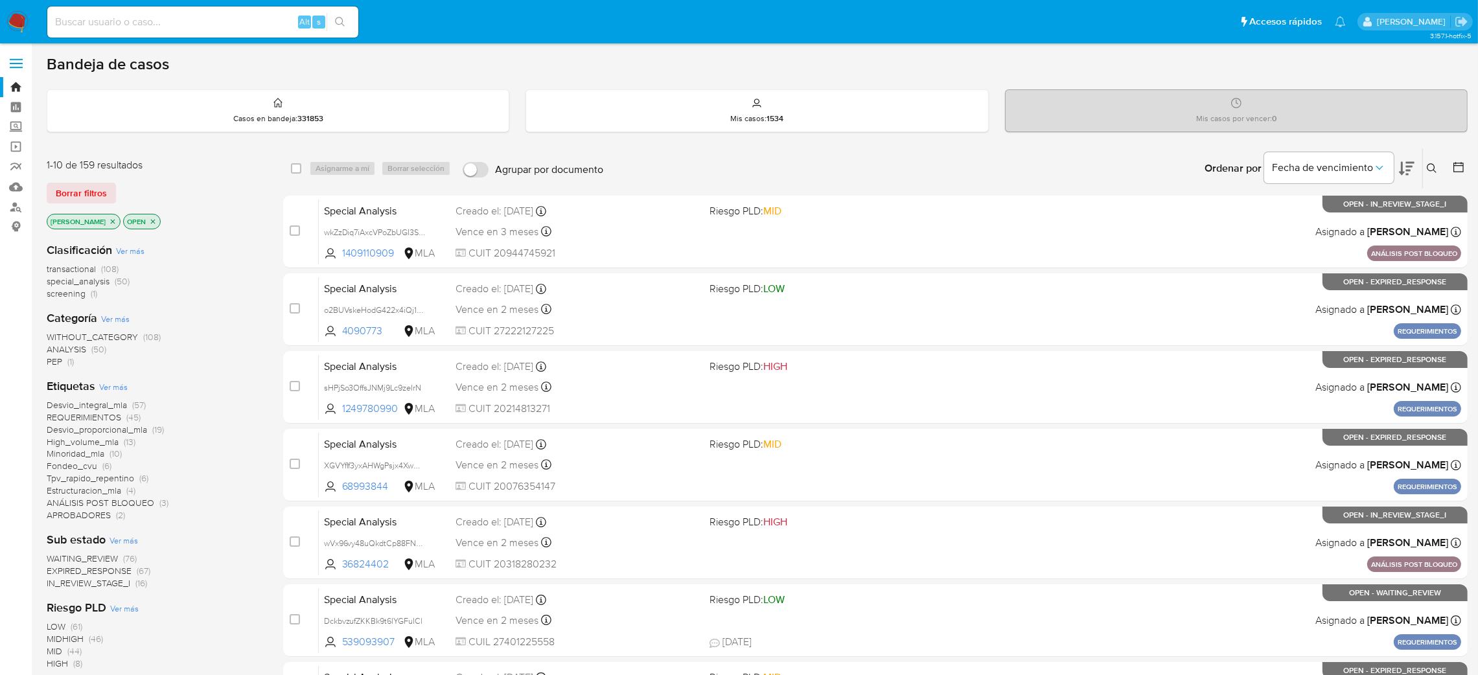
click at [1435, 165] on icon at bounding box center [1432, 168] width 10 height 10
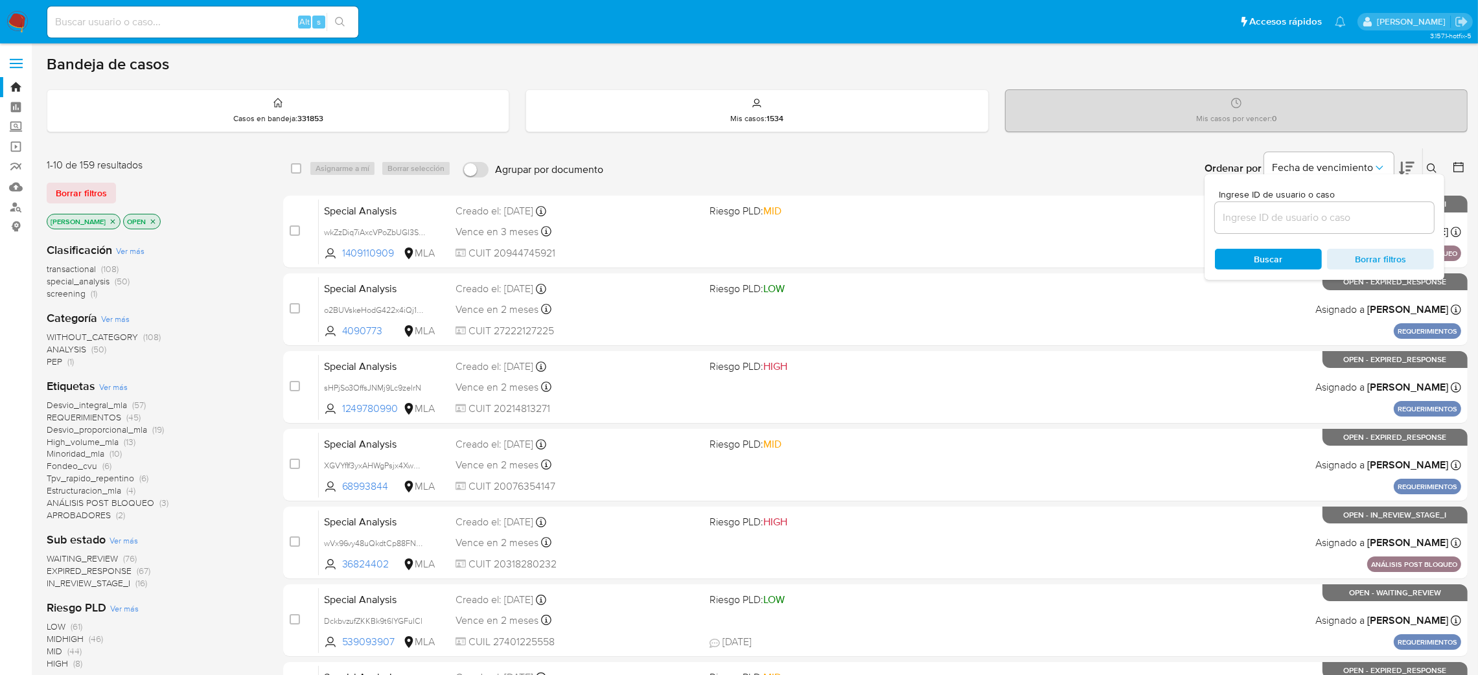
click at [1335, 205] on div at bounding box center [1324, 217] width 219 height 31
click at [1333, 216] on input at bounding box center [1324, 217] width 219 height 17
paste input "Sns9ihplyaQElhigxrxNsOEB"
type input "Sns9ihplyaQElhigxrxNsOEB"
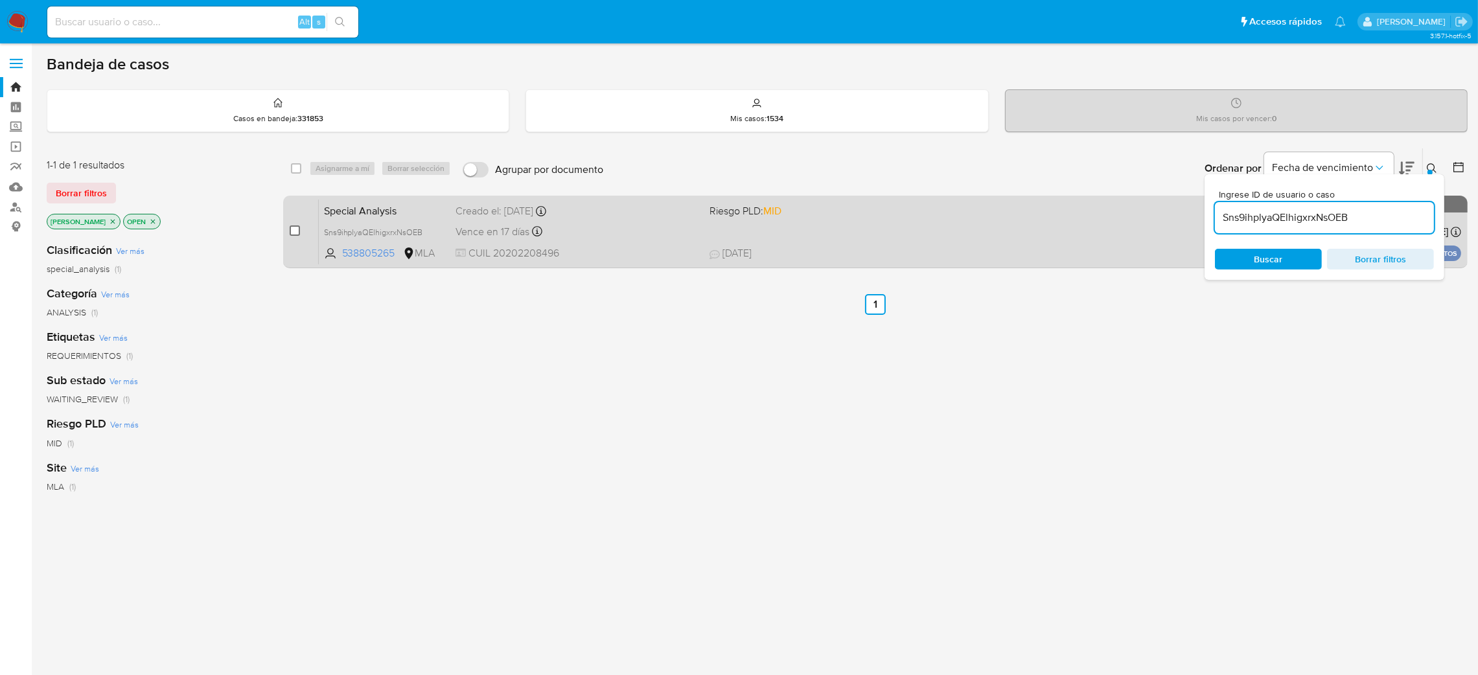
click at [294, 227] on input "checkbox" at bounding box center [295, 230] width 10 height 10
checkbox input "true"
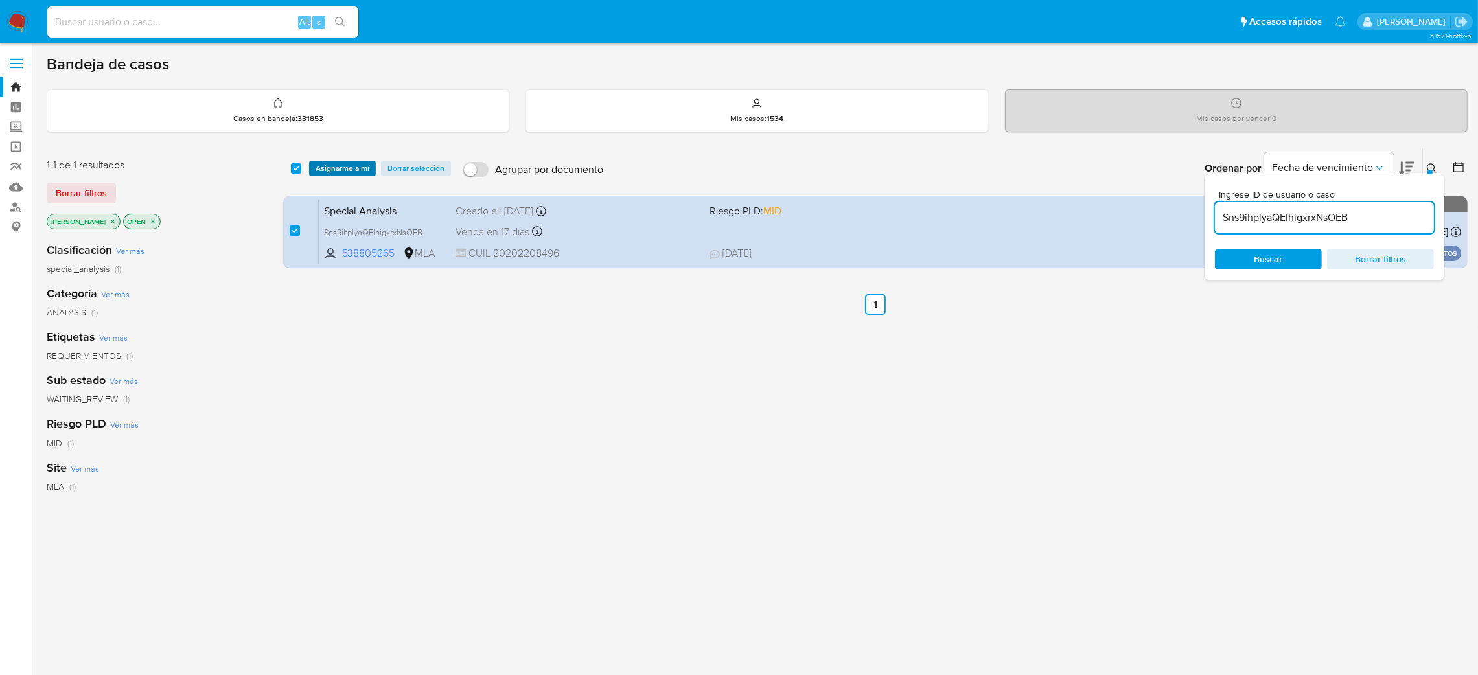
click at [333, 168] on span "Asignarme a mí" at bounding box center [343, 168] width 54 height 13
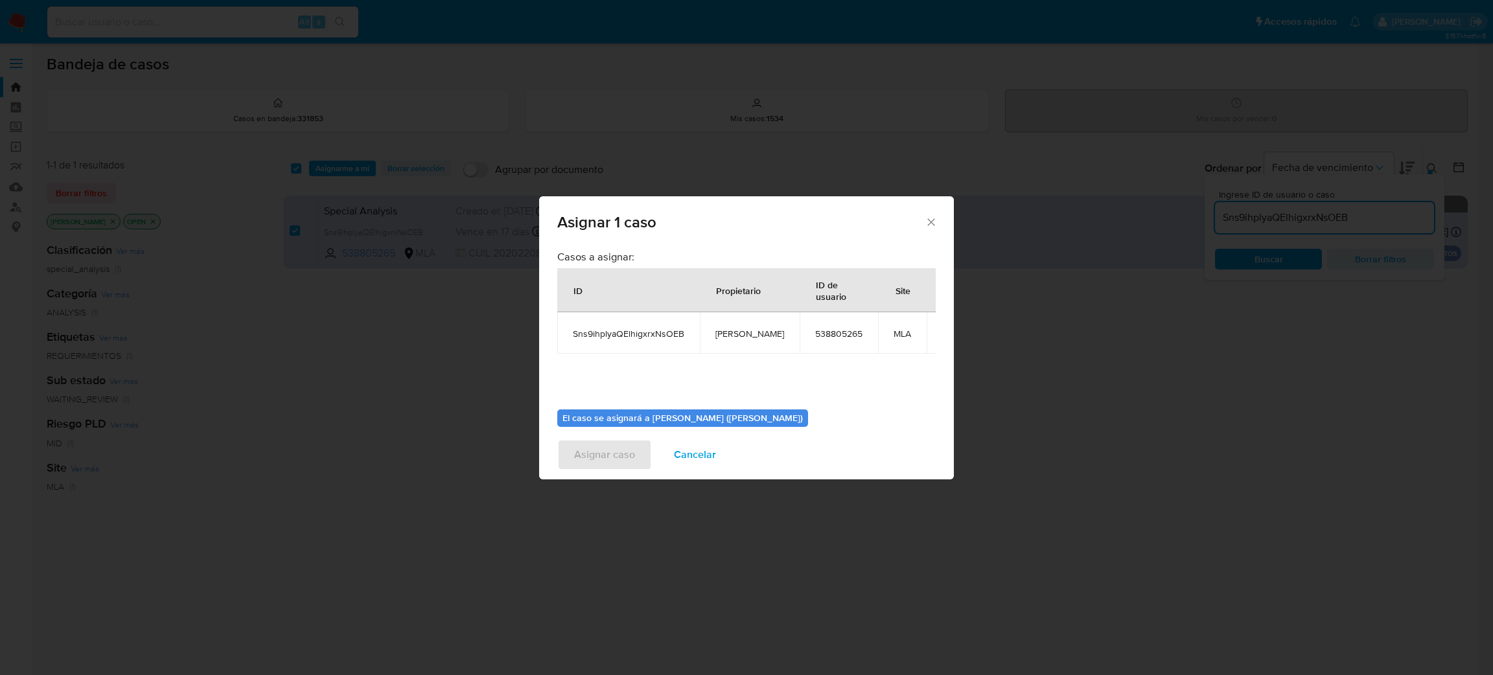
click at [741, 336] on span "[PERSON_NAME]" at bounding box center [749, 334] width 69 height 12
copy span "[PERSON_NAME]"
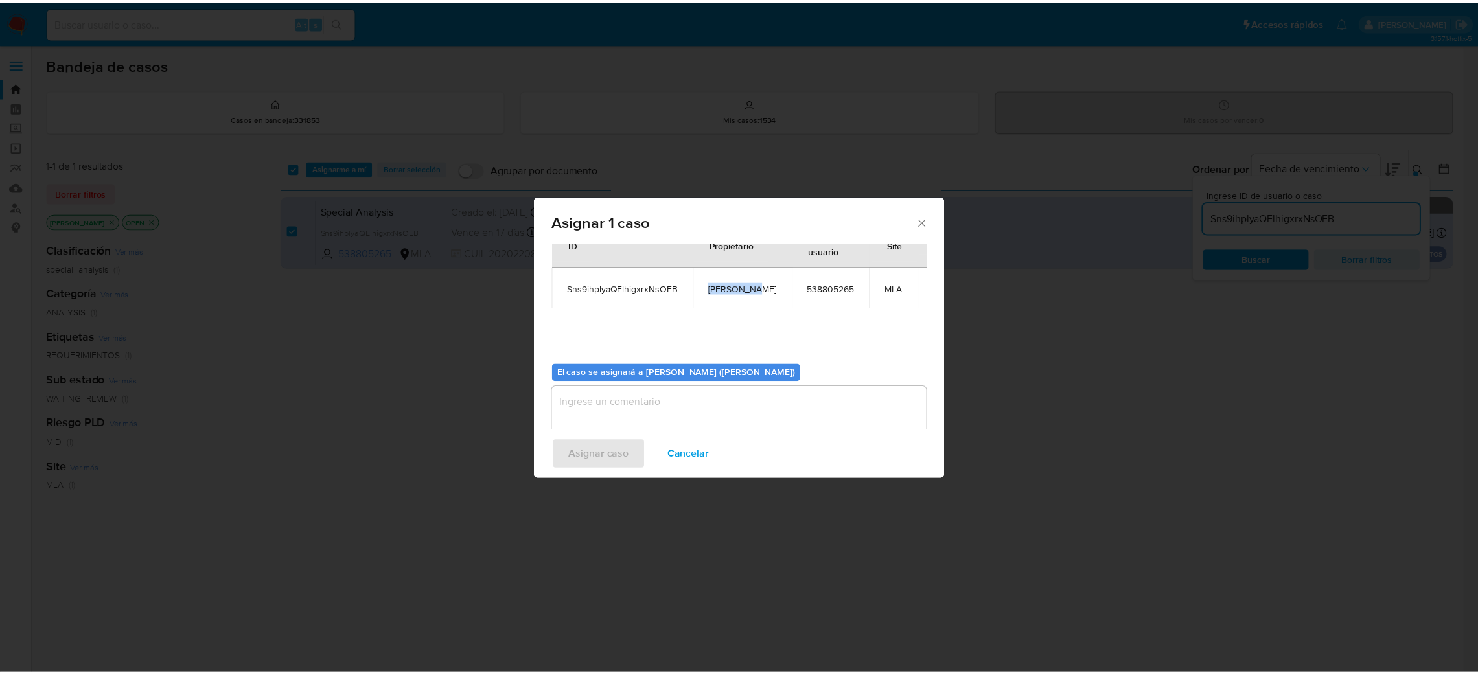
scroll to position [67, 0]
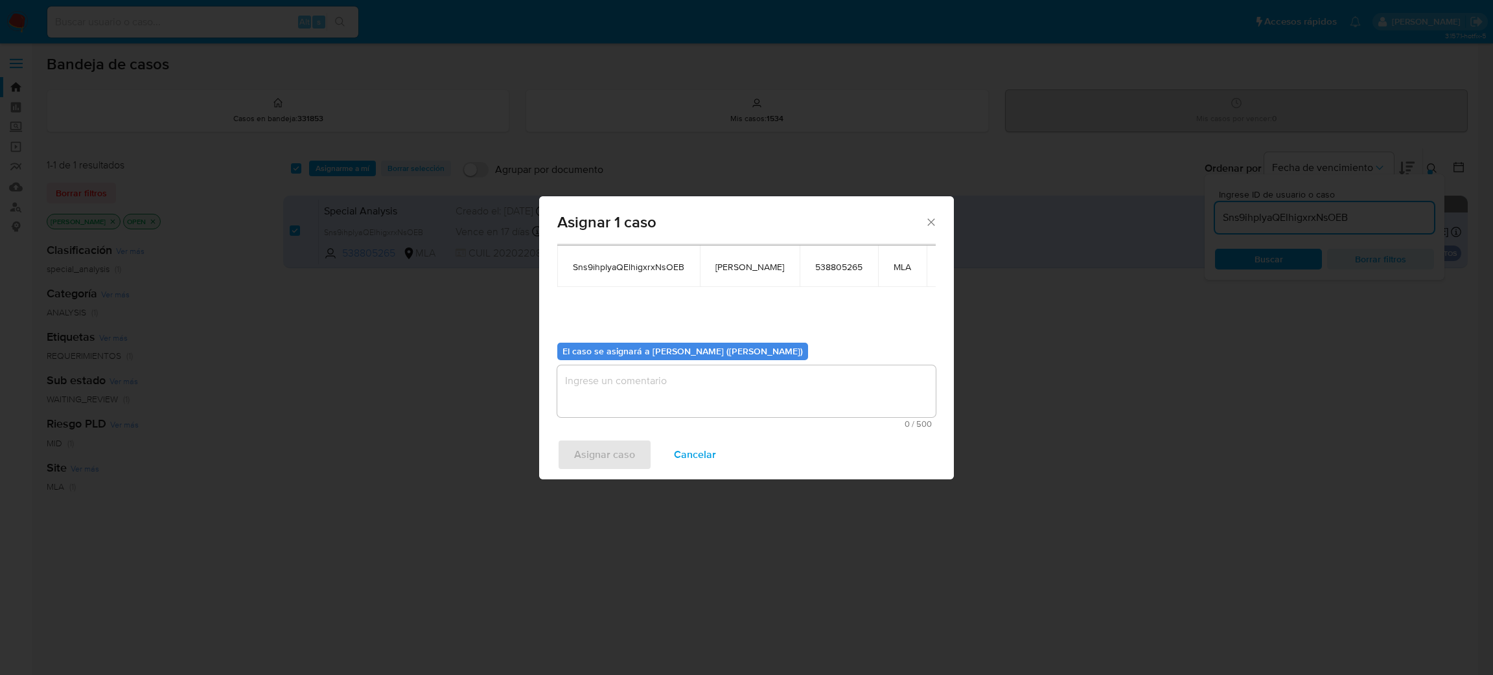
click at [621, 392] on textarea "assign-modal" at bounding box center [746, 391] width 378 height 52
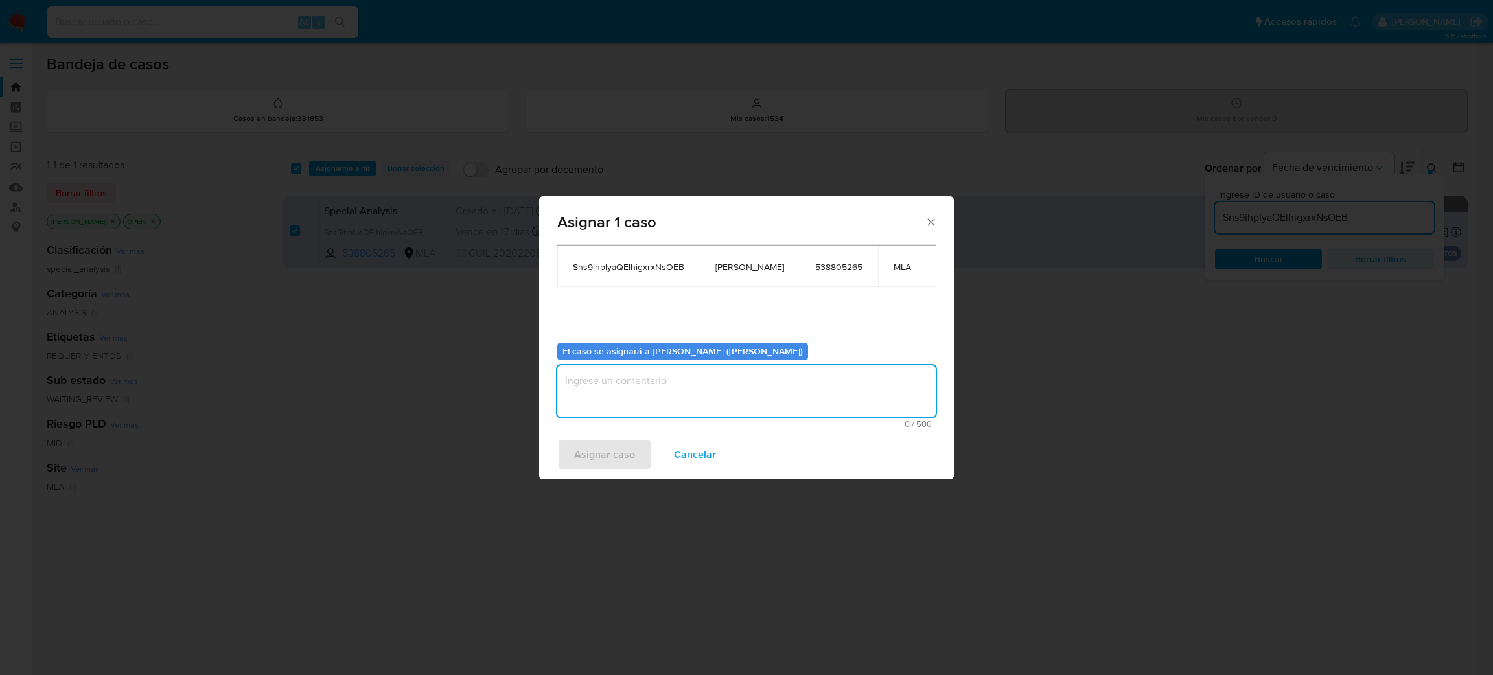
paste textarea "[PERSON_NAME]"
type textarea "[PERSON_NAME]"
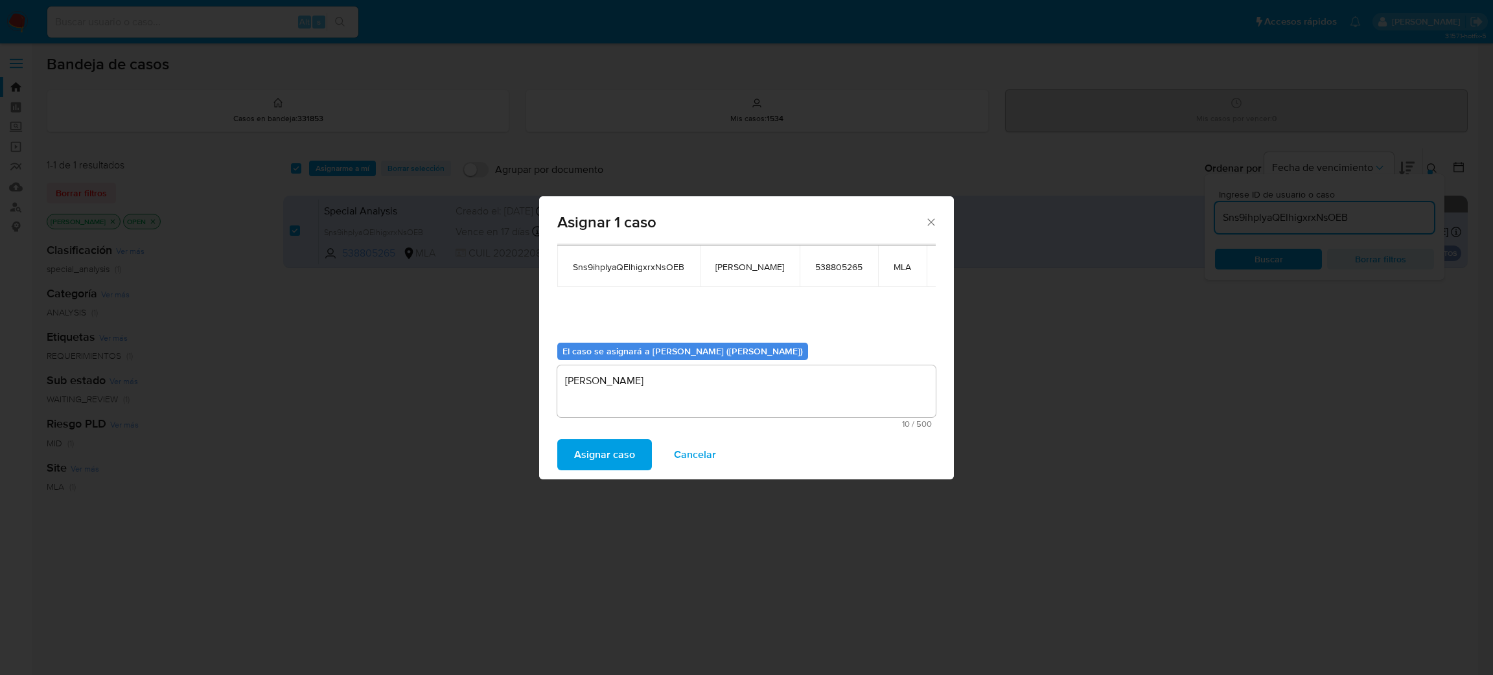
click at [619, 446] on span "Asignar caso" at bounding box center [604, 455] width 61 height 29
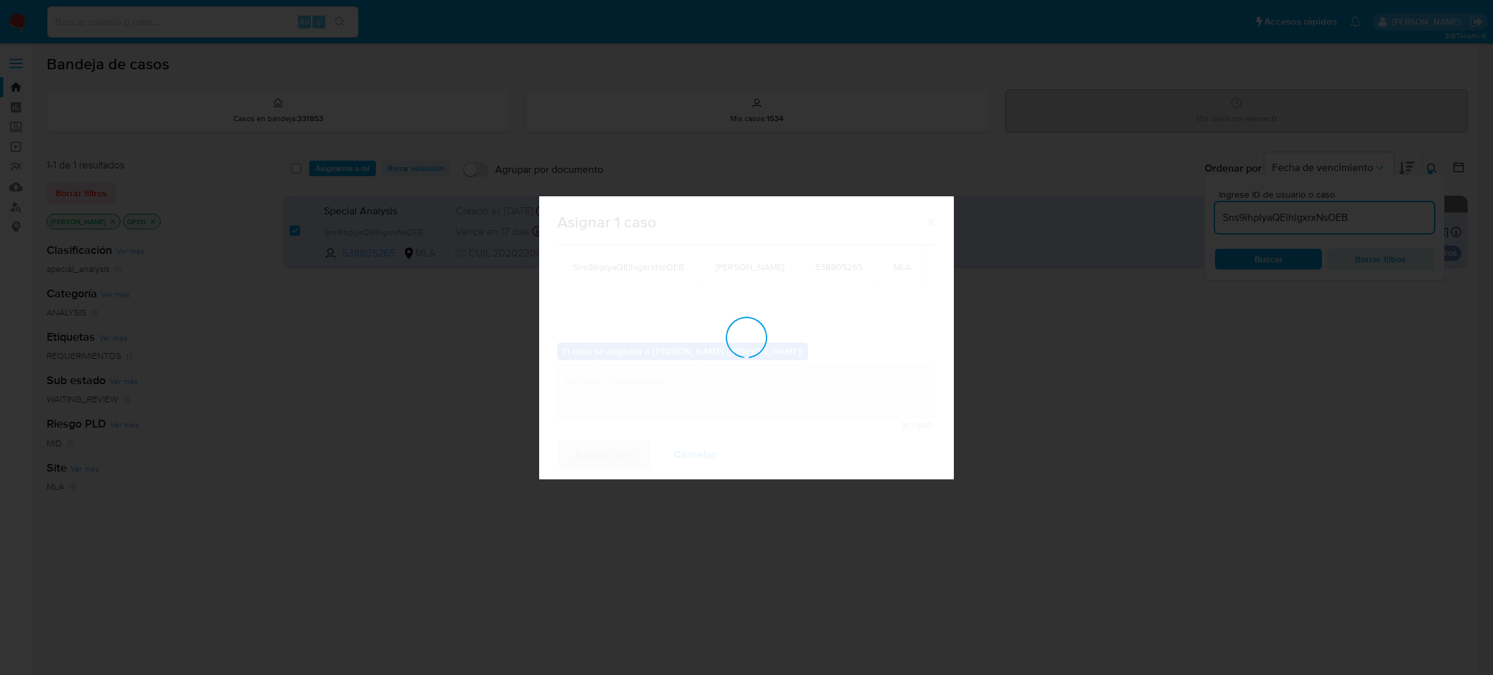
checkbox input "false"
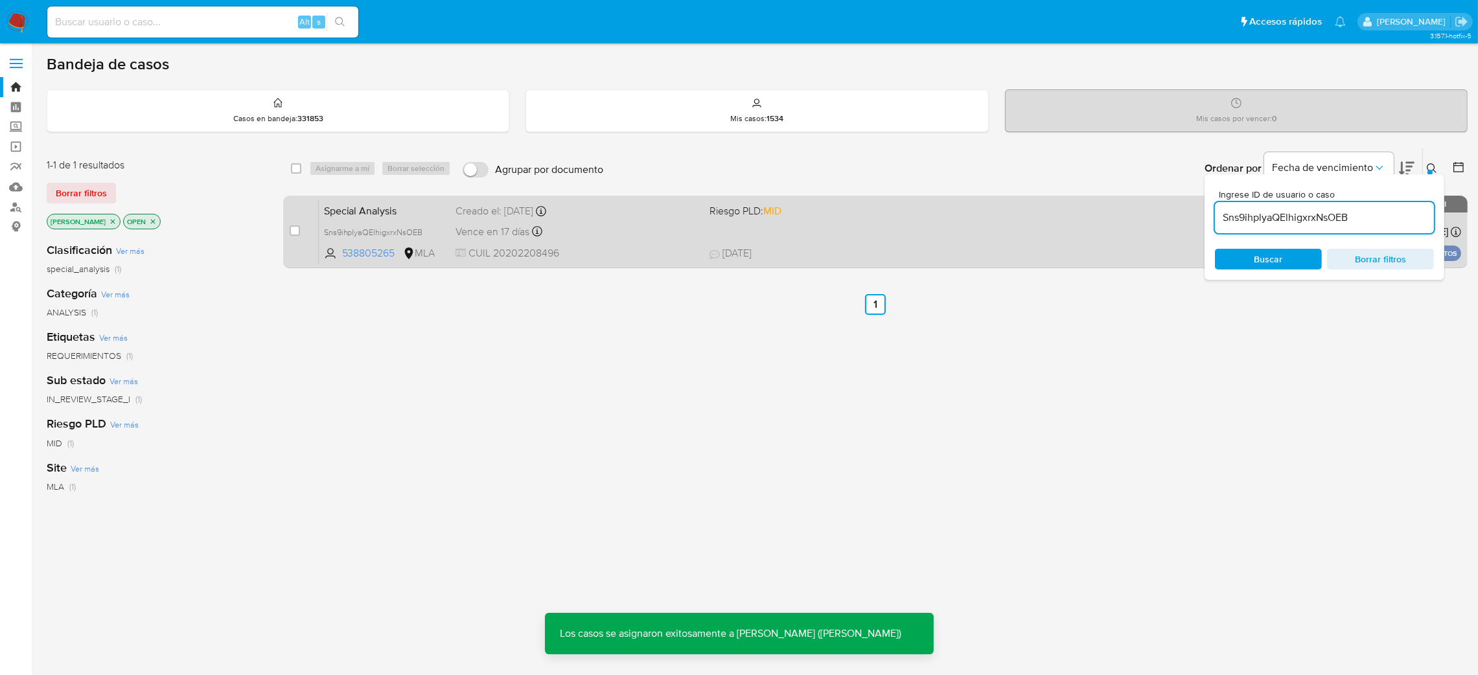
click at [520, 207] on div "Creado el: 17/06/2025 Creado el: 17/06/2025 18:10:32" at bounding box center [578, 211] width 244 height 14
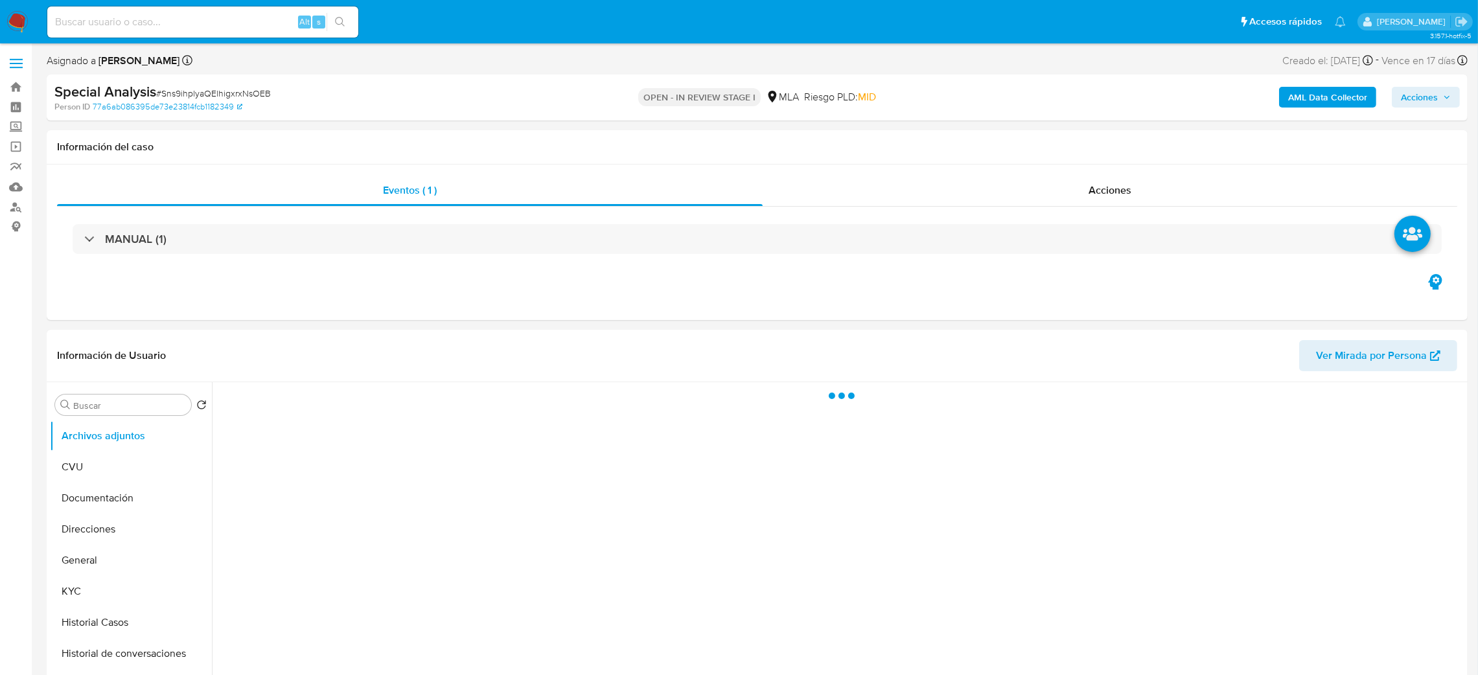
select select "10"
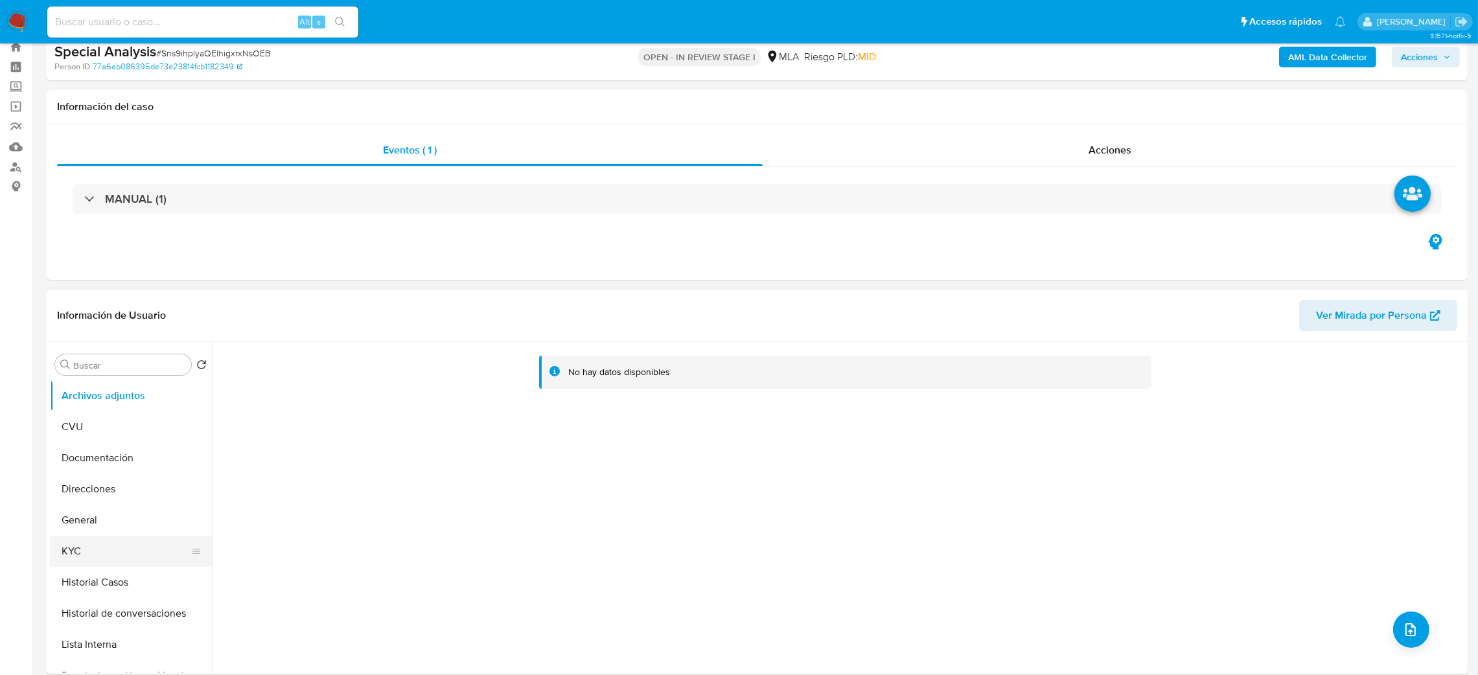
scroll to position [583, 0]
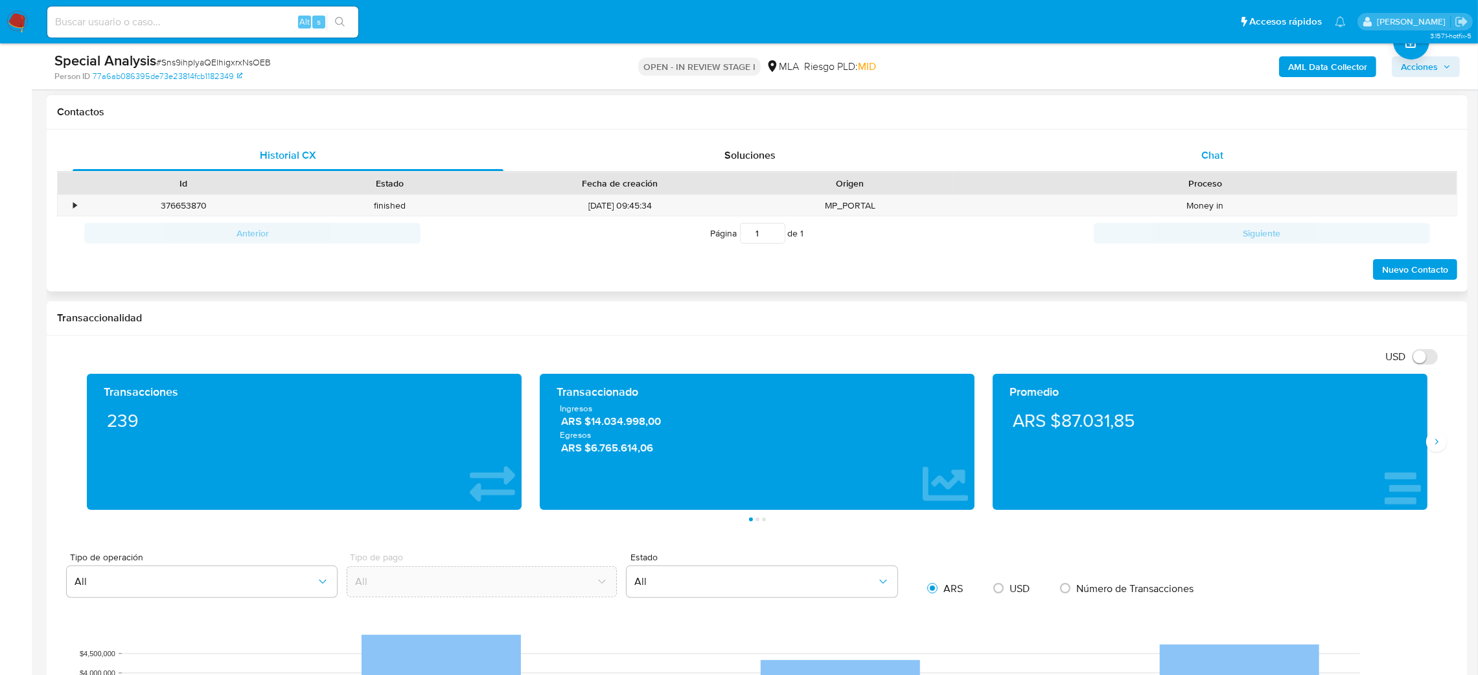
click at [1208, 167] on div "Chat" at bounding box center [1212, 155] width 431 height 31
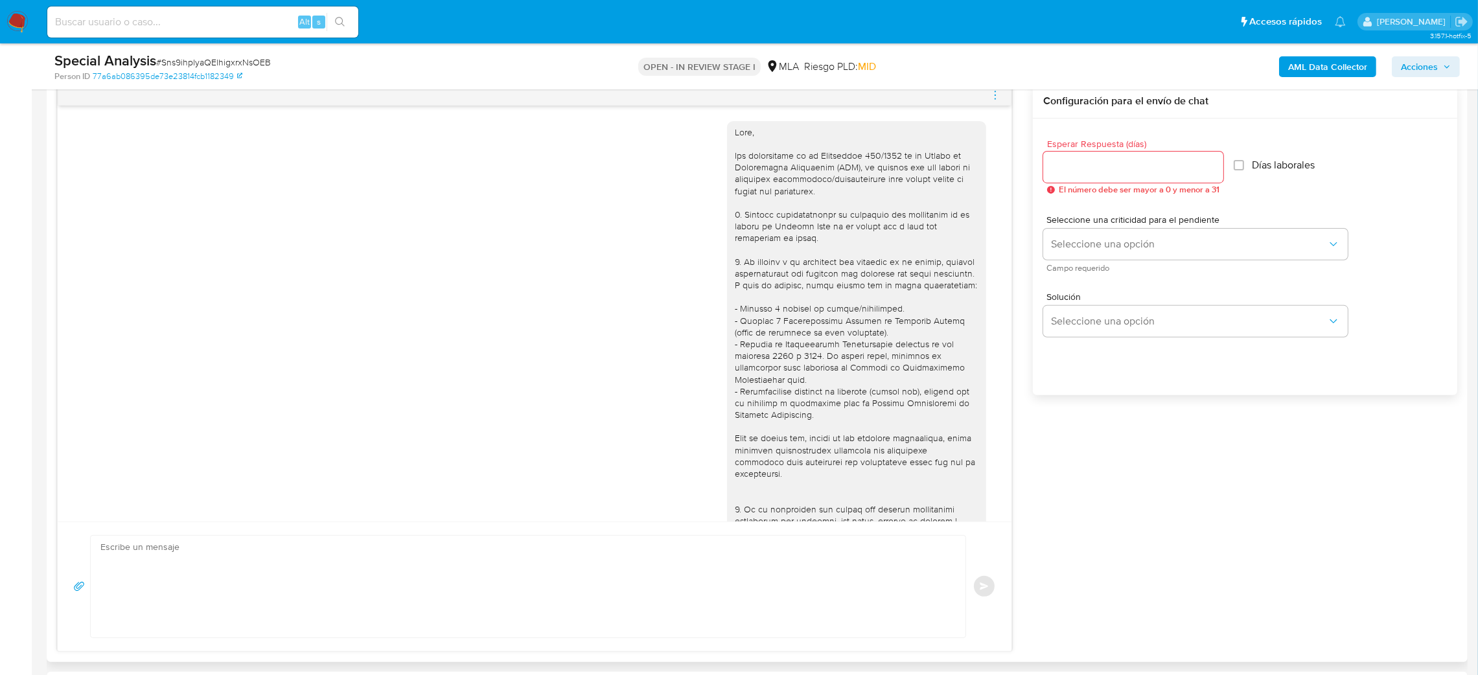
scroll to position [1494, 0]
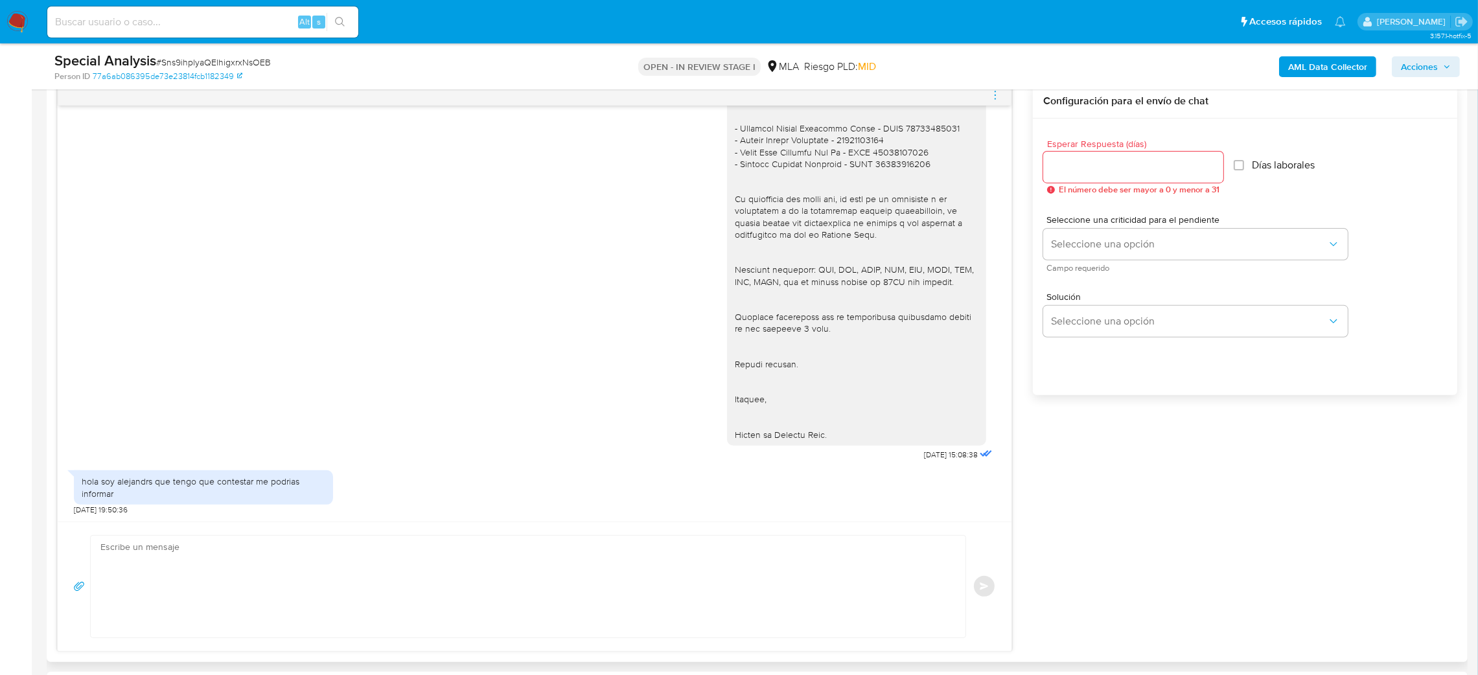
click at [146, 558] on textarea at bounding box center [524, 587] width 849 height 102
paste textarea "Hola XXX, Muchas gracias por tu respuesta. Analizamos tu caso y verificamos que…"
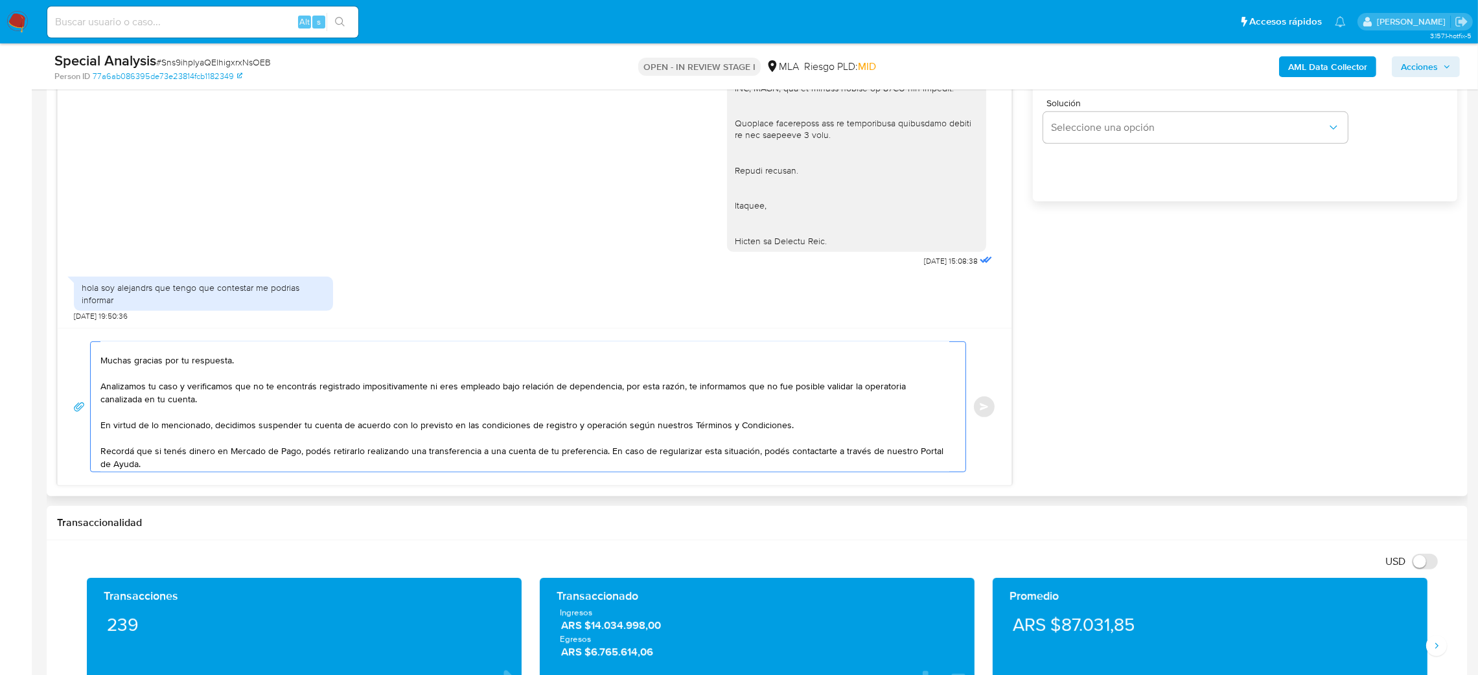
scroll to position [0, 0]
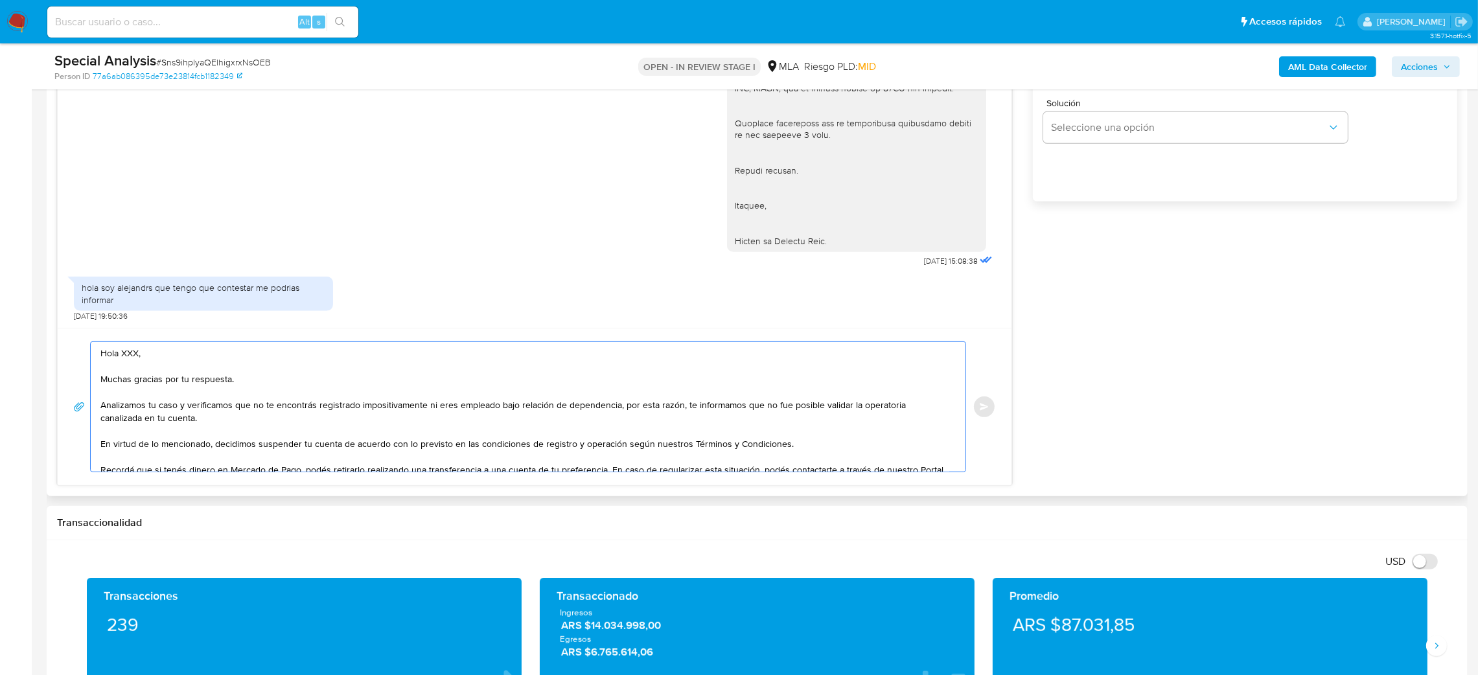
click at [139, 352] on textarea "Hola XXX, Muchas gracias por tu respuesta. Analizamos tu caso y verificamos que…" at bounding box center [524, 407] width 849 height 130
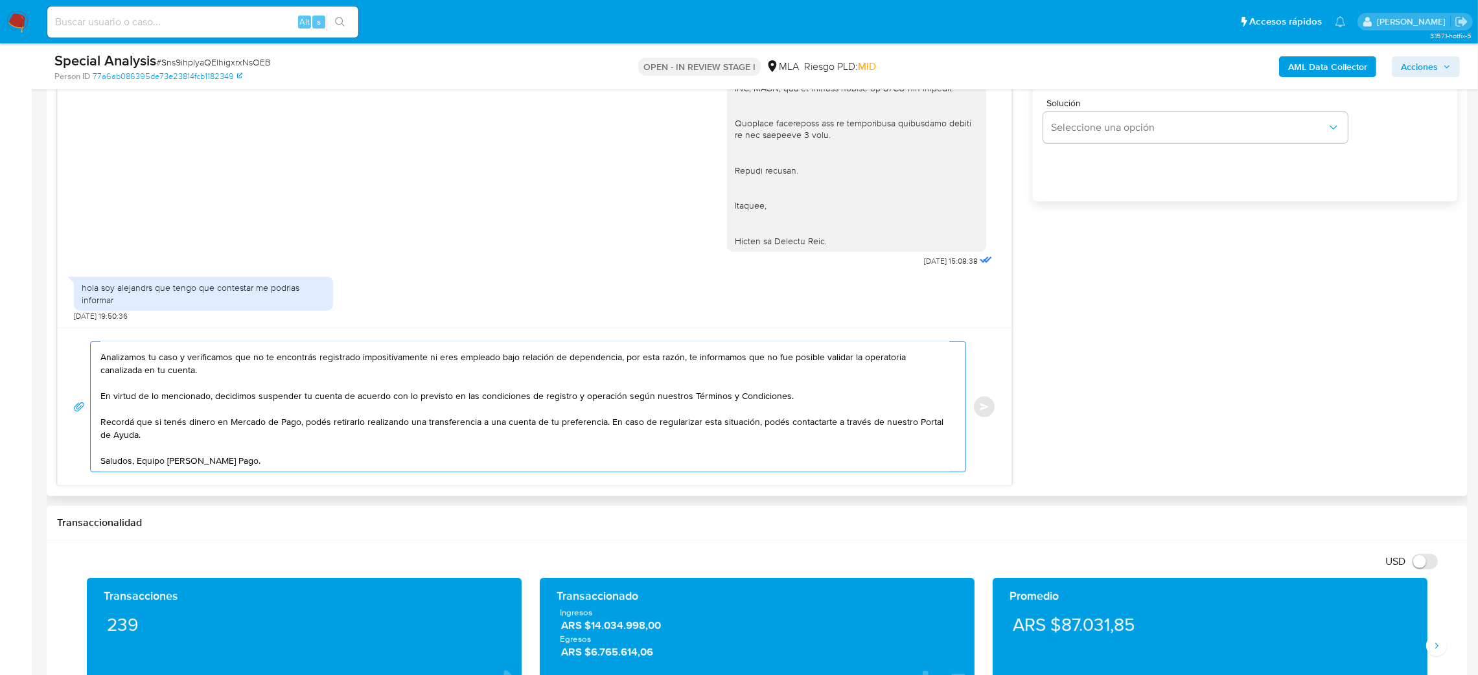
scroll to position [680, 0]
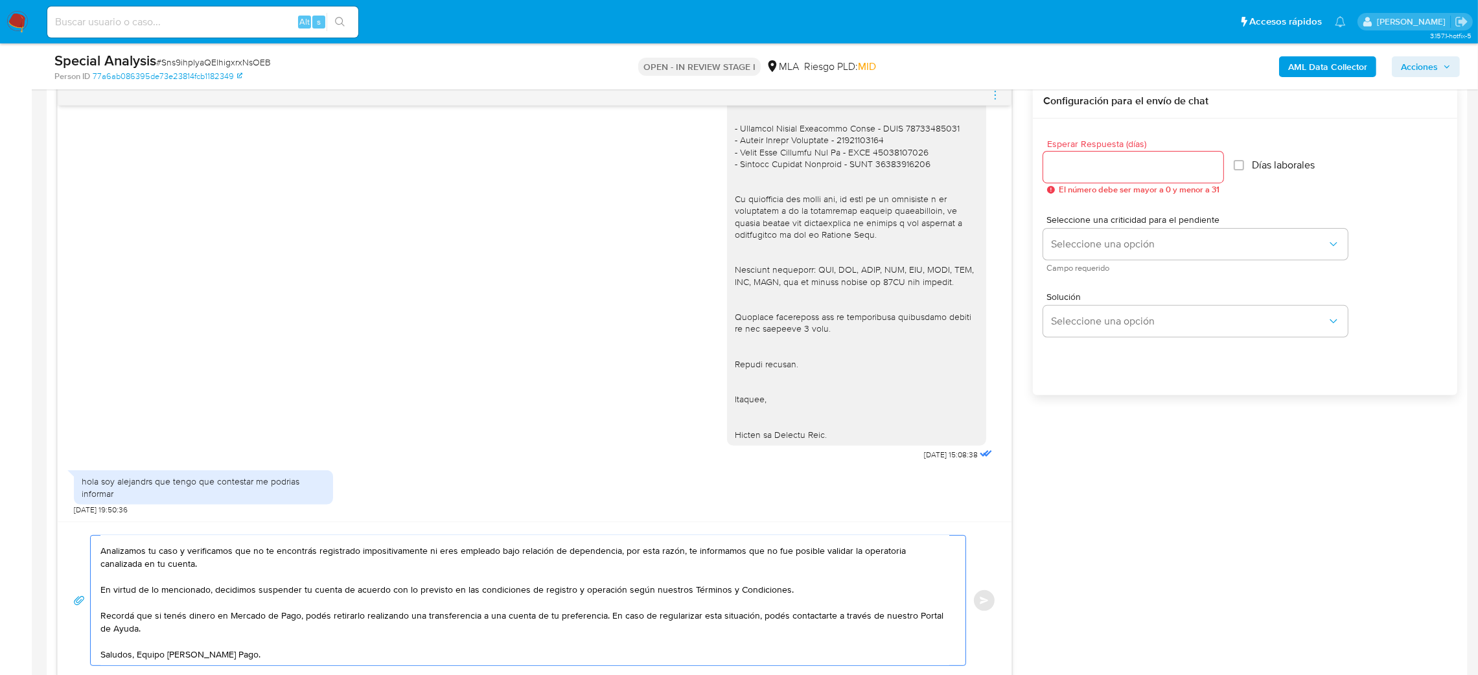
type textarea "Hola, Muchas gracias por tu respuesta. Analizamos tu caso y verificamos que no …"
click at [1070, 170] on input "Esperar Respuesta (días)" at bounding box center [1133, 167] width 180 height 17
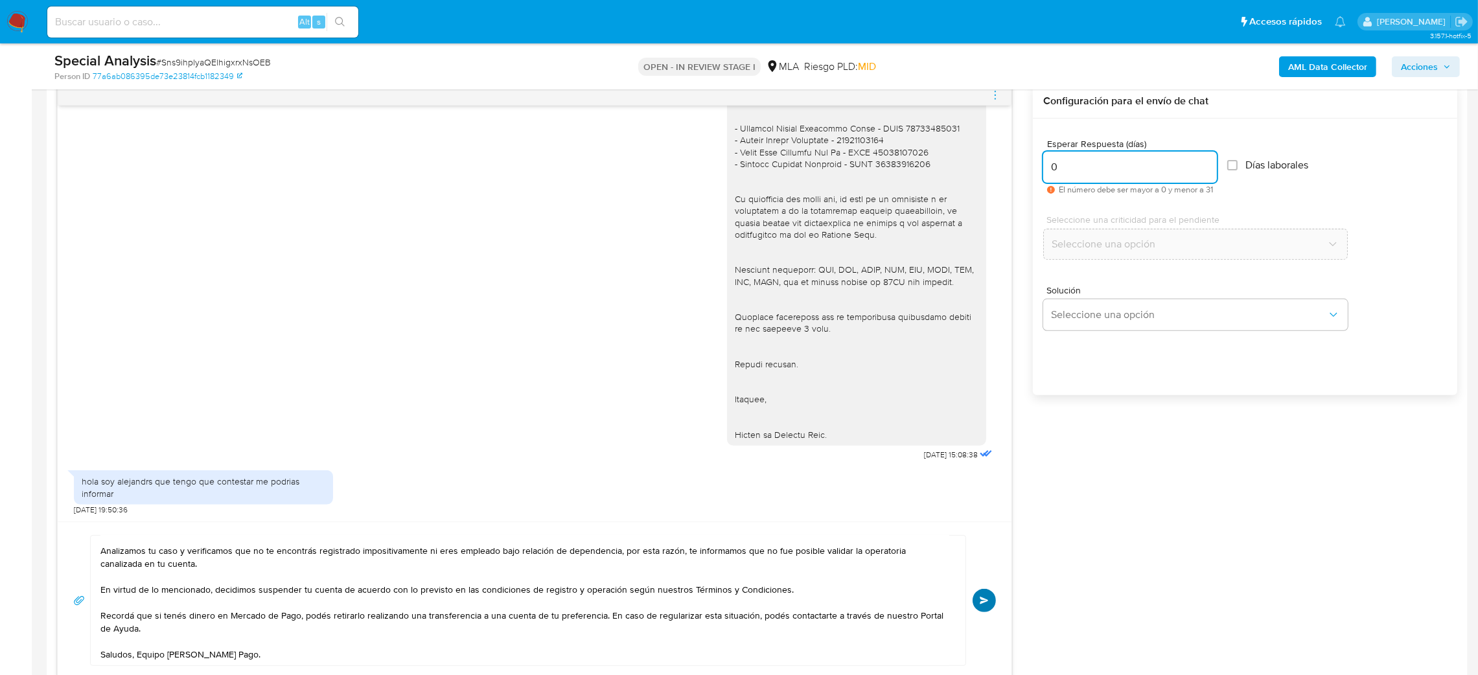
type input "0"
click at [979, 595] on button "Enviar" at bounding box center [984, 600] width 23 height 23
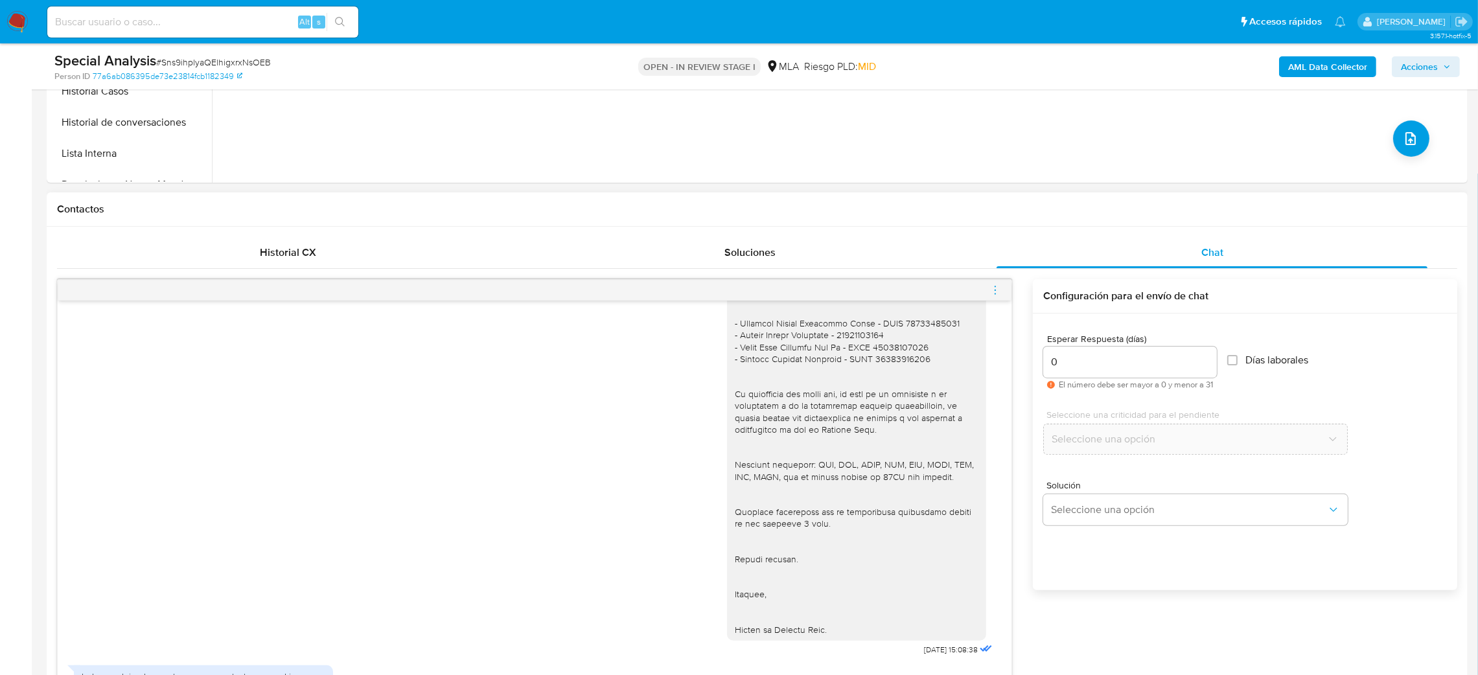
scroll to position [0, 0]
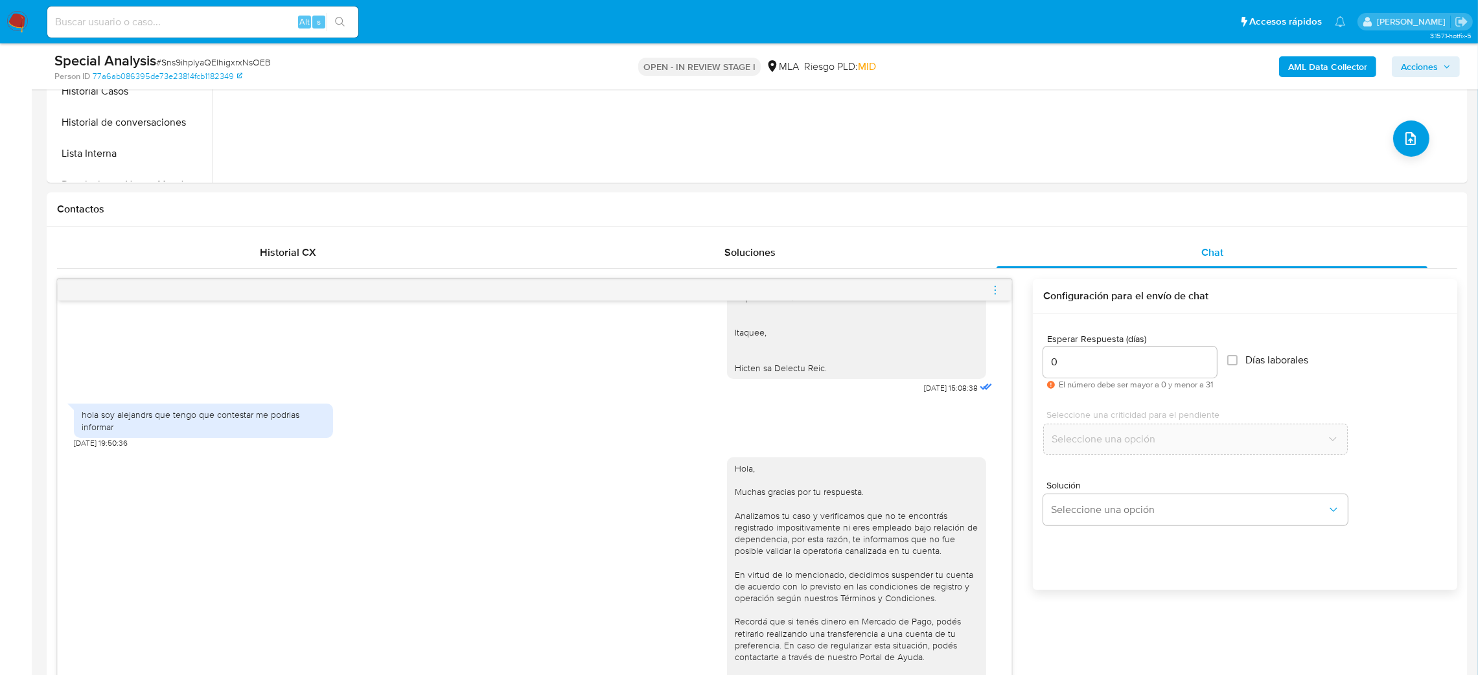
click at [996, 288] on icon "menu-action" at bounding box center [995, 290] width 12 height 12
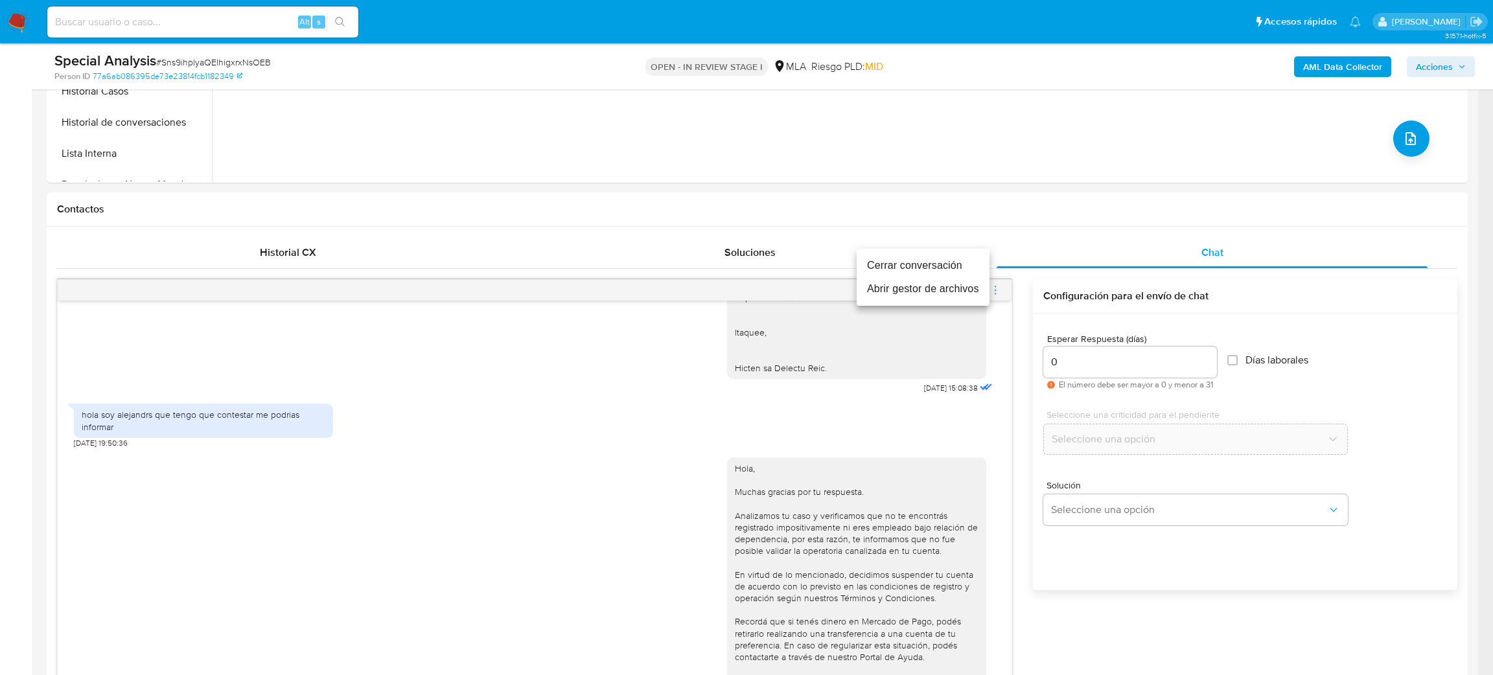
click at [938, 259] on li "Cerrar conversación" at bounding box center [923, 265] width 133 height 23
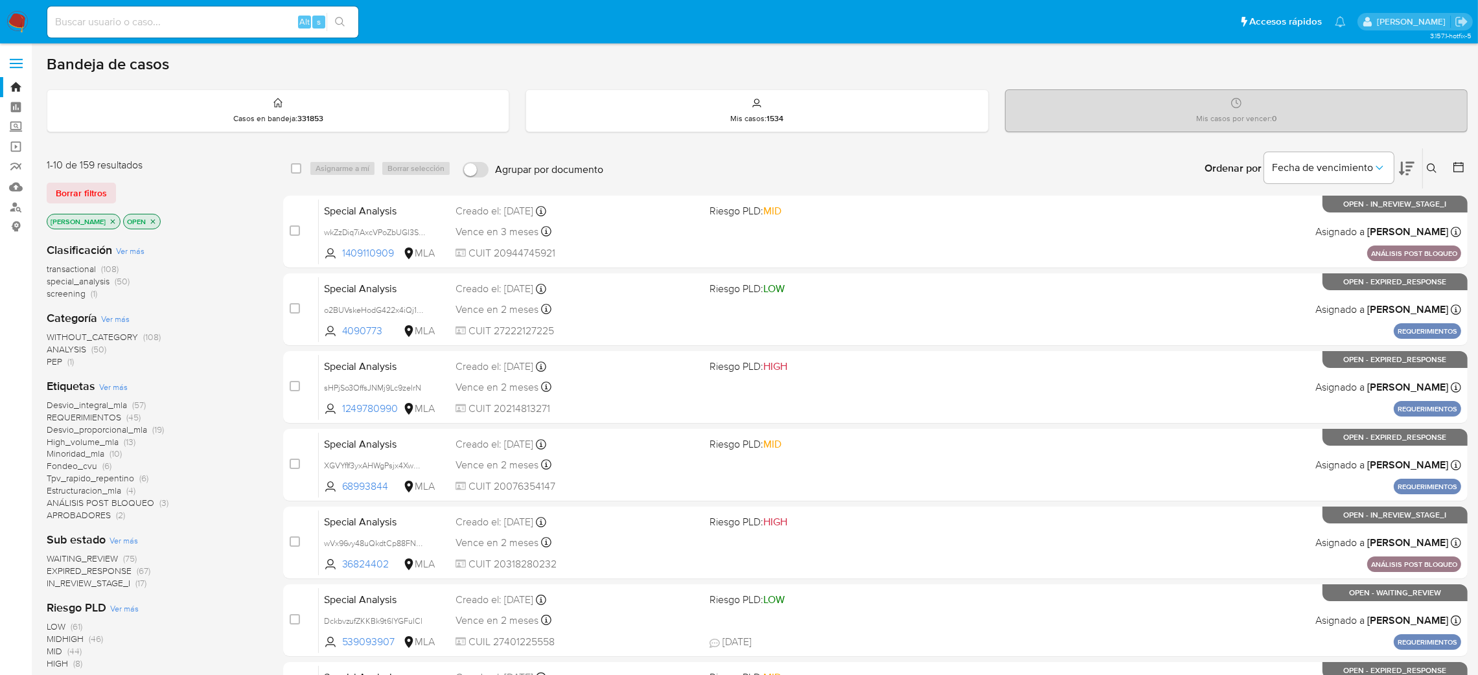
click at [1433, 171] on icon at bounding box center [1432, 168] width 10 height 10
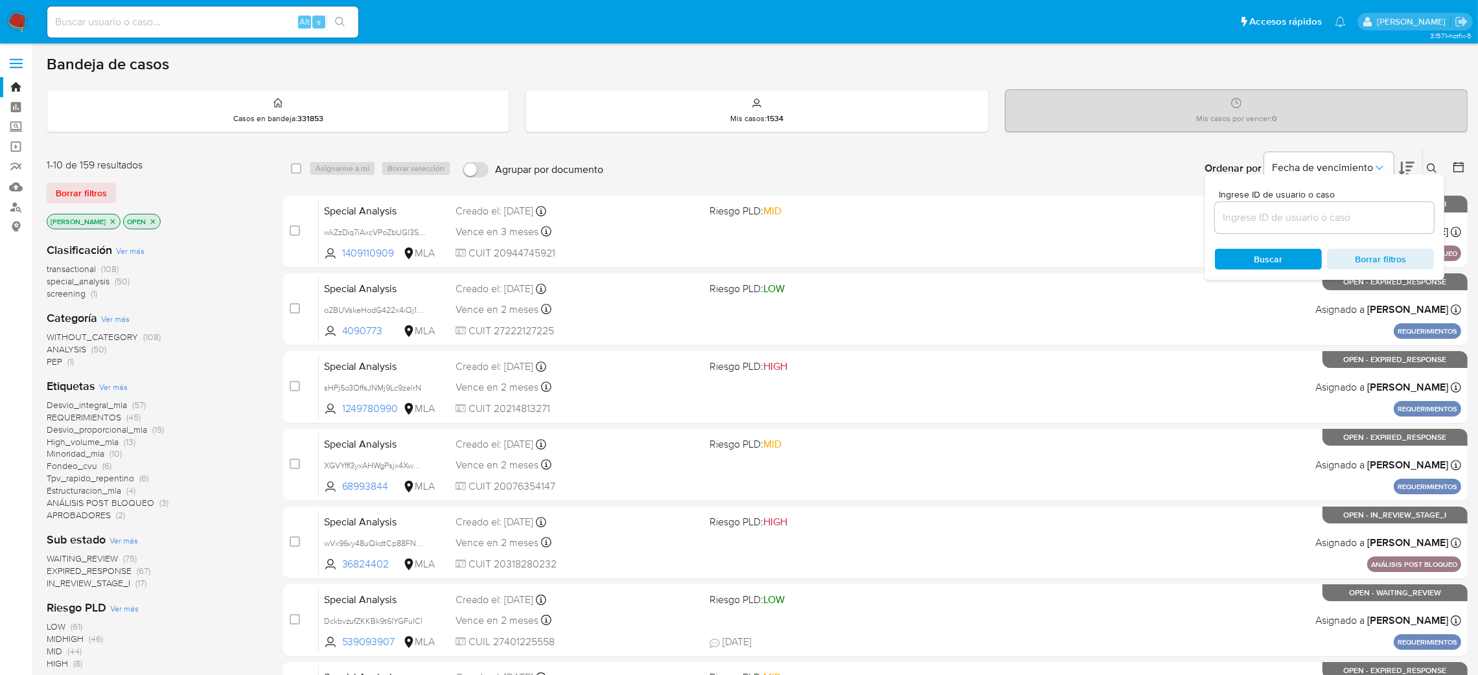
click at [1329, 213] on input at bounding box center [1324, 217] width 219 height 17
type input "Sns9ihplyaQElhigxrxNsOEB"
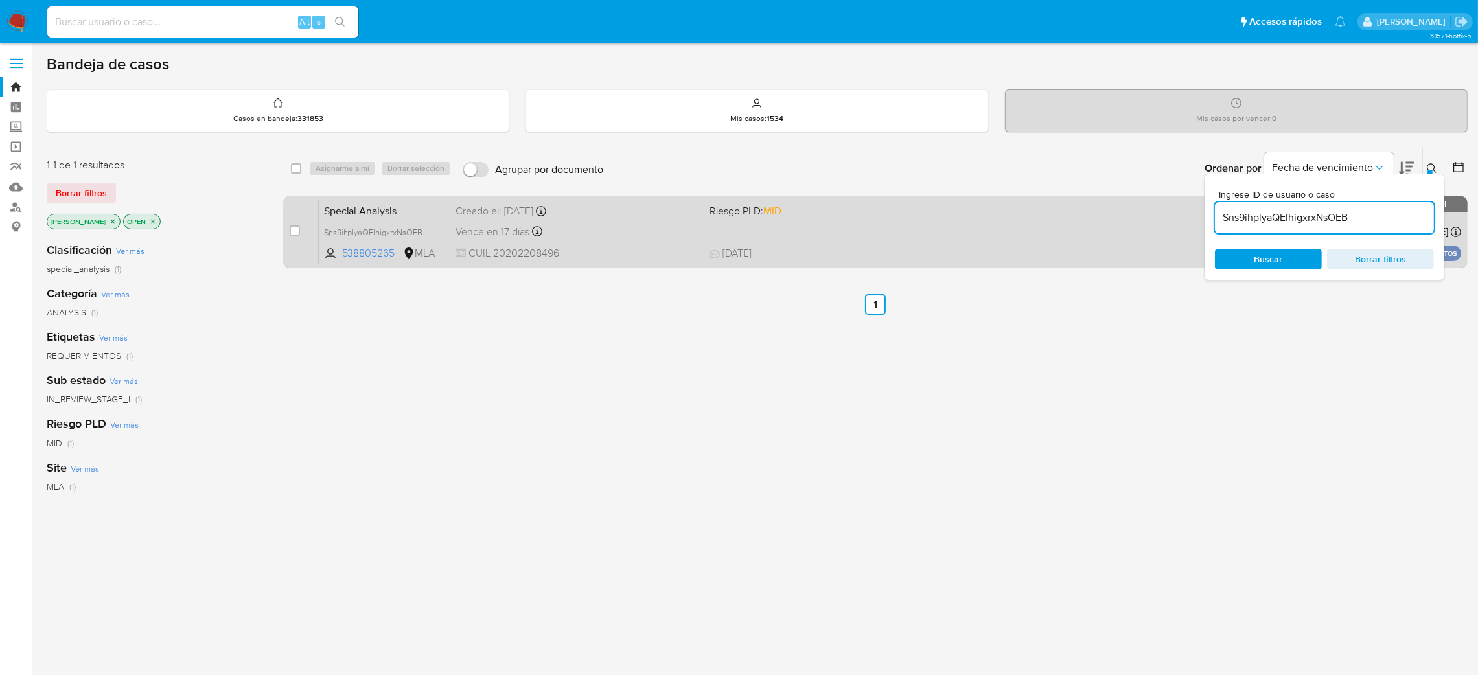
drag, startPoint x: 290, startPoint y: 235, endPoint x: 324, endPoint y: 209, distance: 42.5
click at [290, 236] on div "case-item-checkbox No es posible asignar el caso Special Analysis Sns9ihplyaQEl…" at bounding box center [875, 232] width 1184 height 73
click at [293, 229] on input "checkbox" at bounding box center [295, 230] width 10 height 10
checkbox input "true"
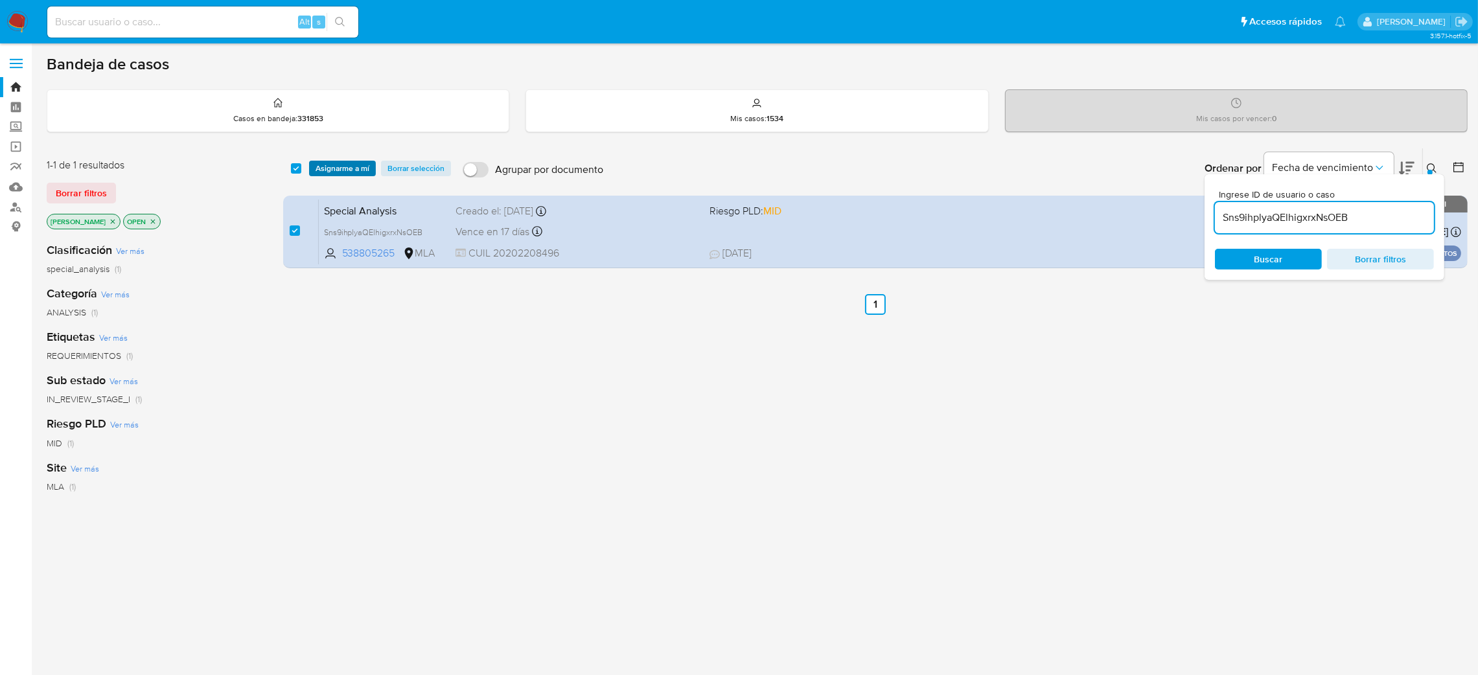
click at [335, 172] on span "Asignarme a mí" at bounding box center [343, 168] width 54 height 13
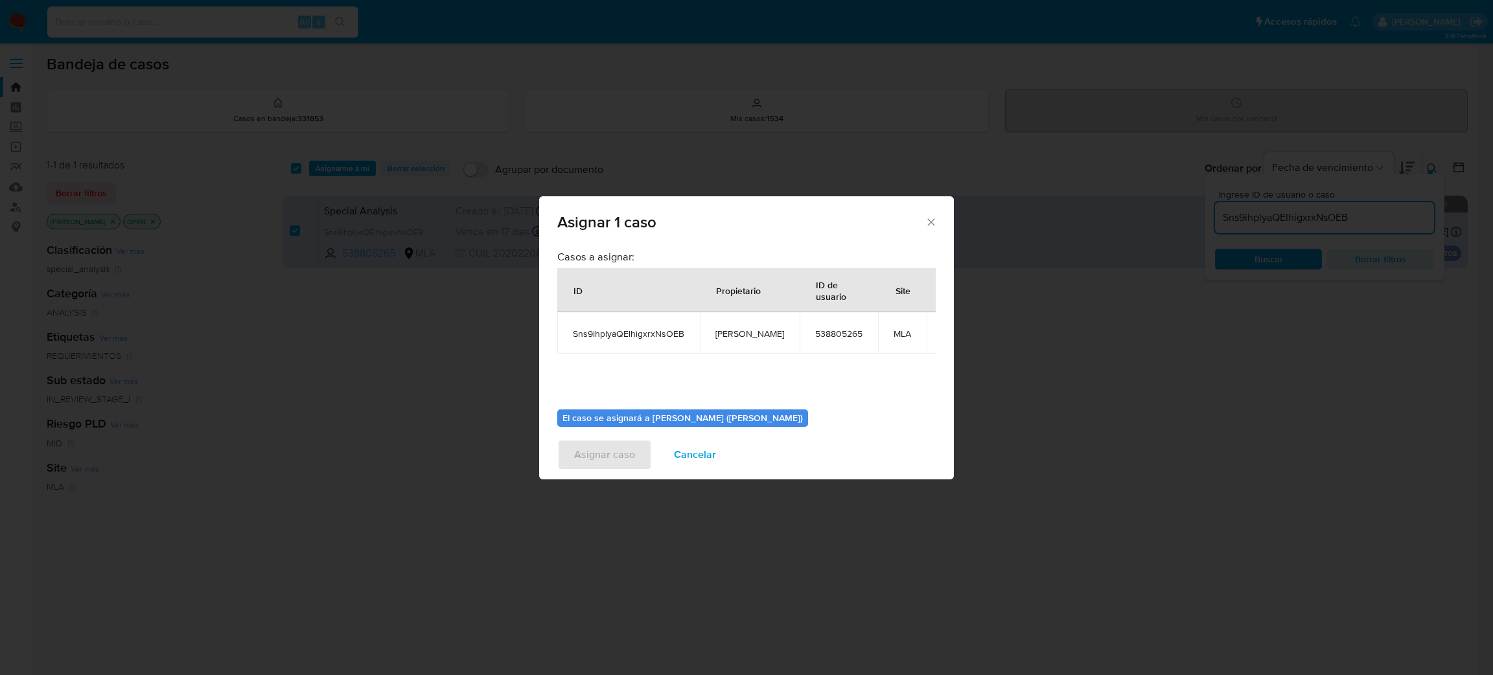
click at [754, 337] on span "[PERSON_NAME]" at bounding box center [749, 334] width 69 height 12
copy span "[PERSON_NAME]"
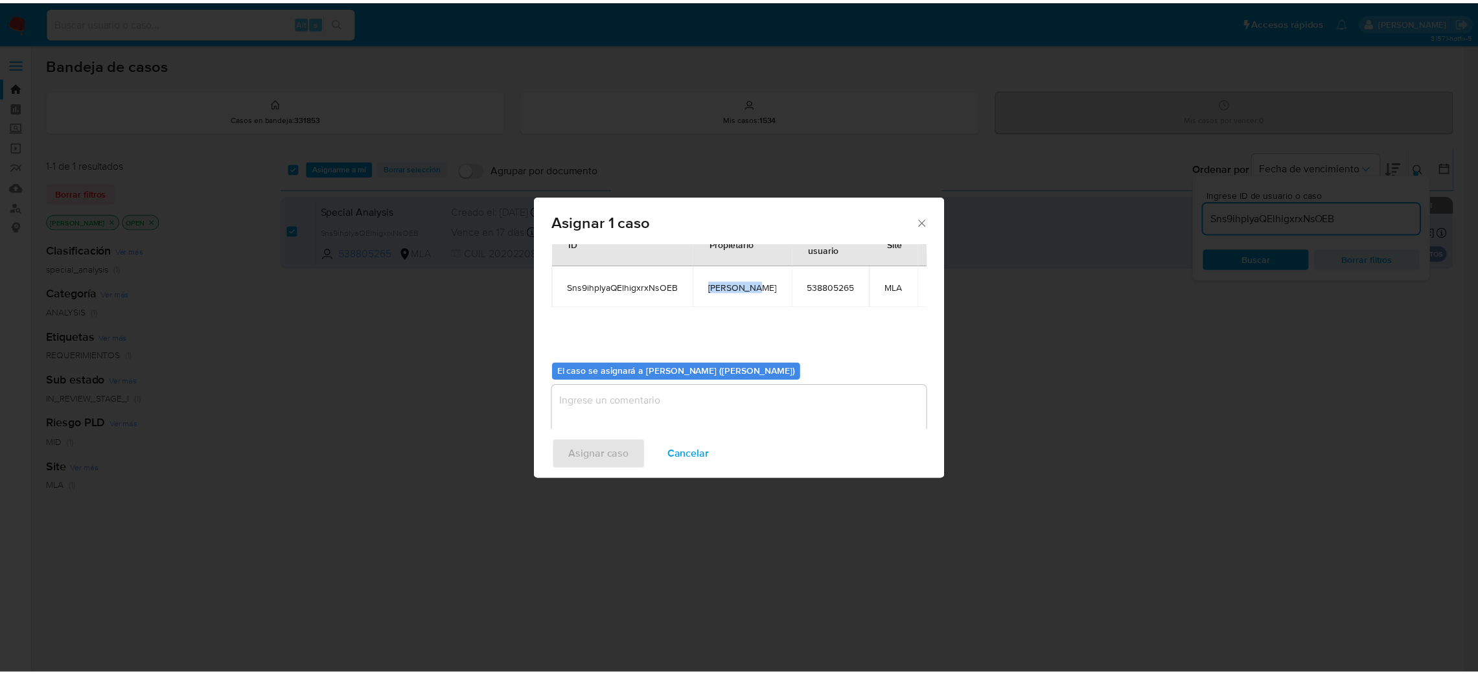
scroll to position [67, 0]
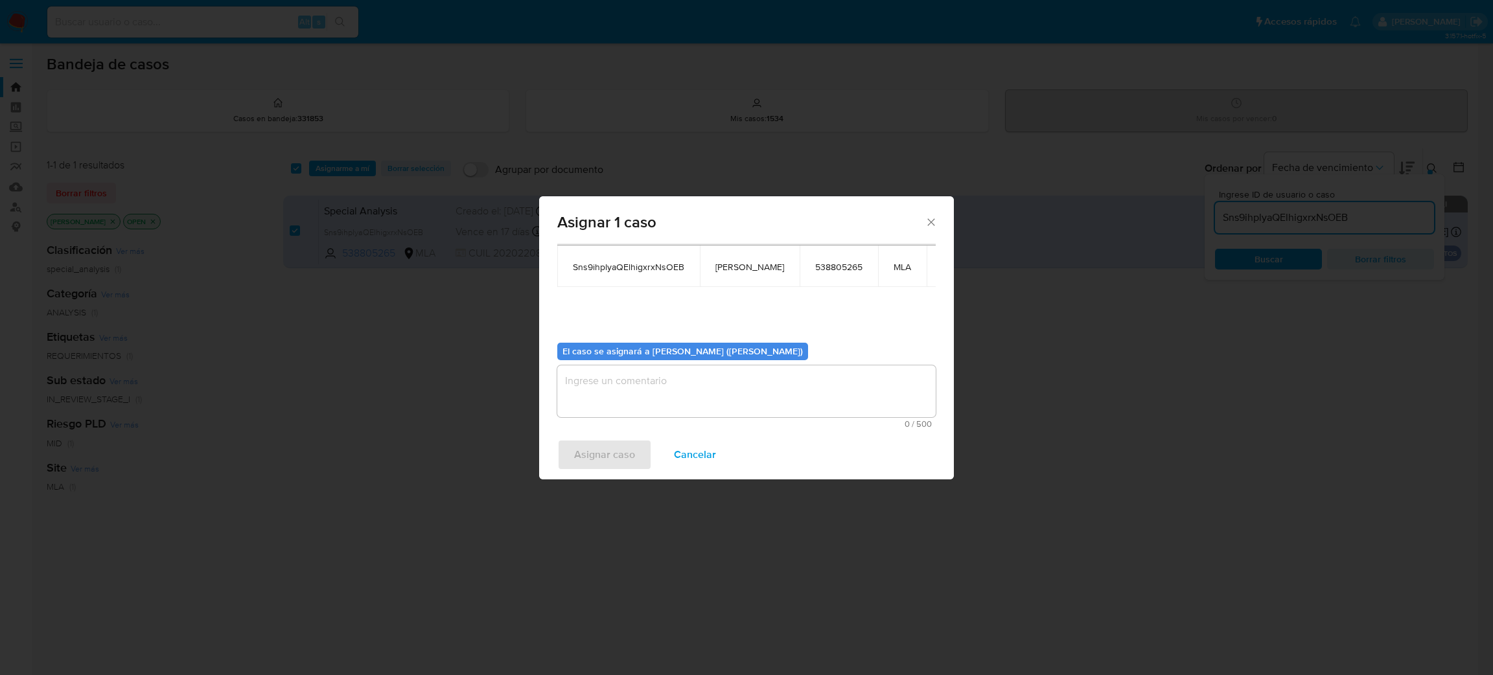
click at [695, 395] on textarea "assign-modal" at bounding box center [746, 391] width 378 height 52
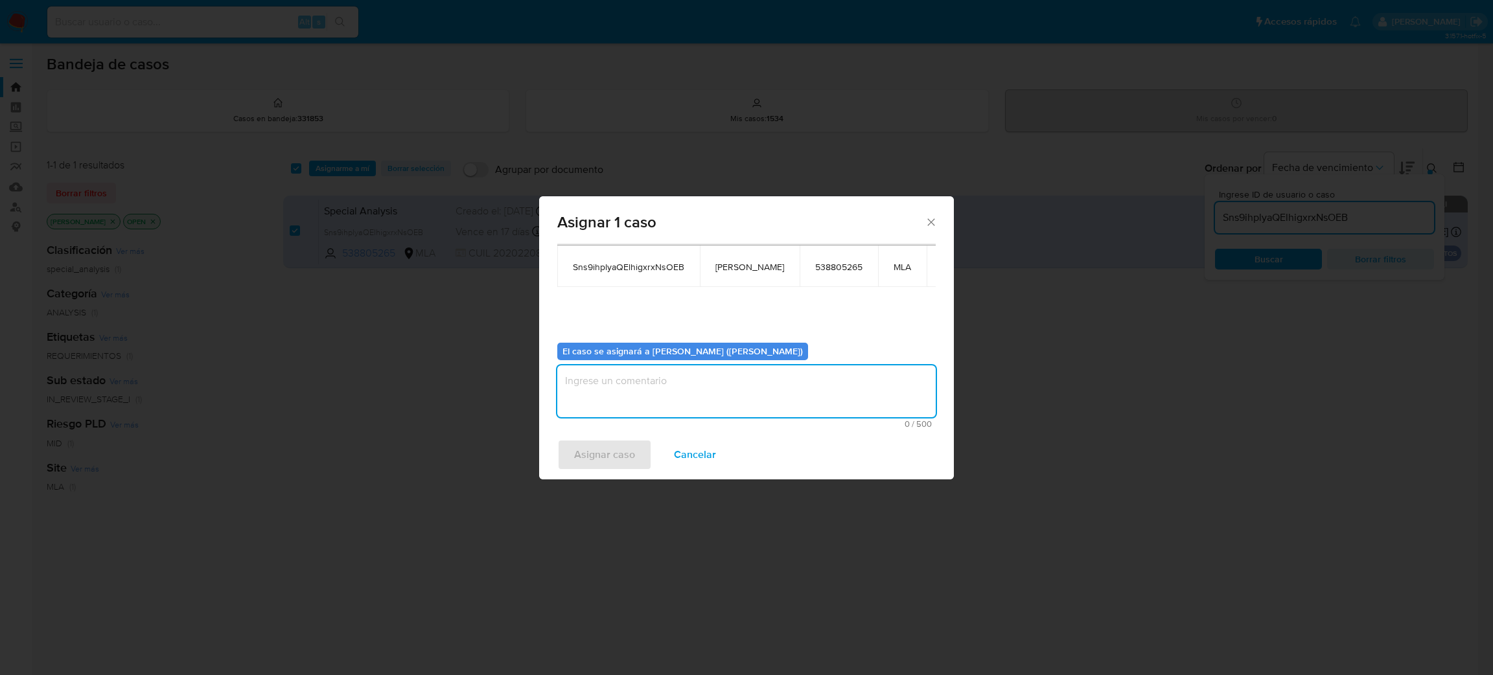
paste textarea "[PERSON_NAME]"
type textarea "[PERSON_NAME]"
click at [583, 474] on div "Asignar caso Cancelar" at bounding box center [746, 454] width 415 height 49
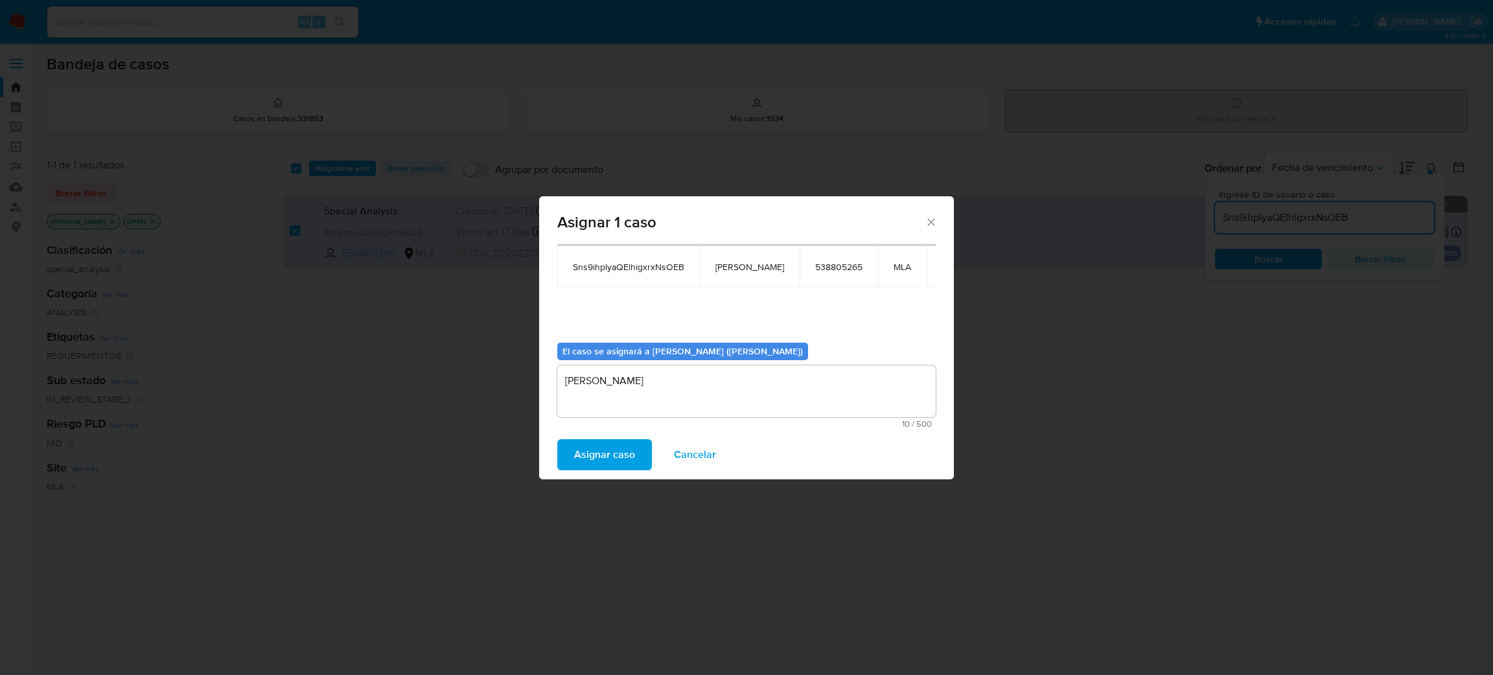
click at [586, 451] on span "Asignar caso" at bounding box center [604, 455] width 61 height 29
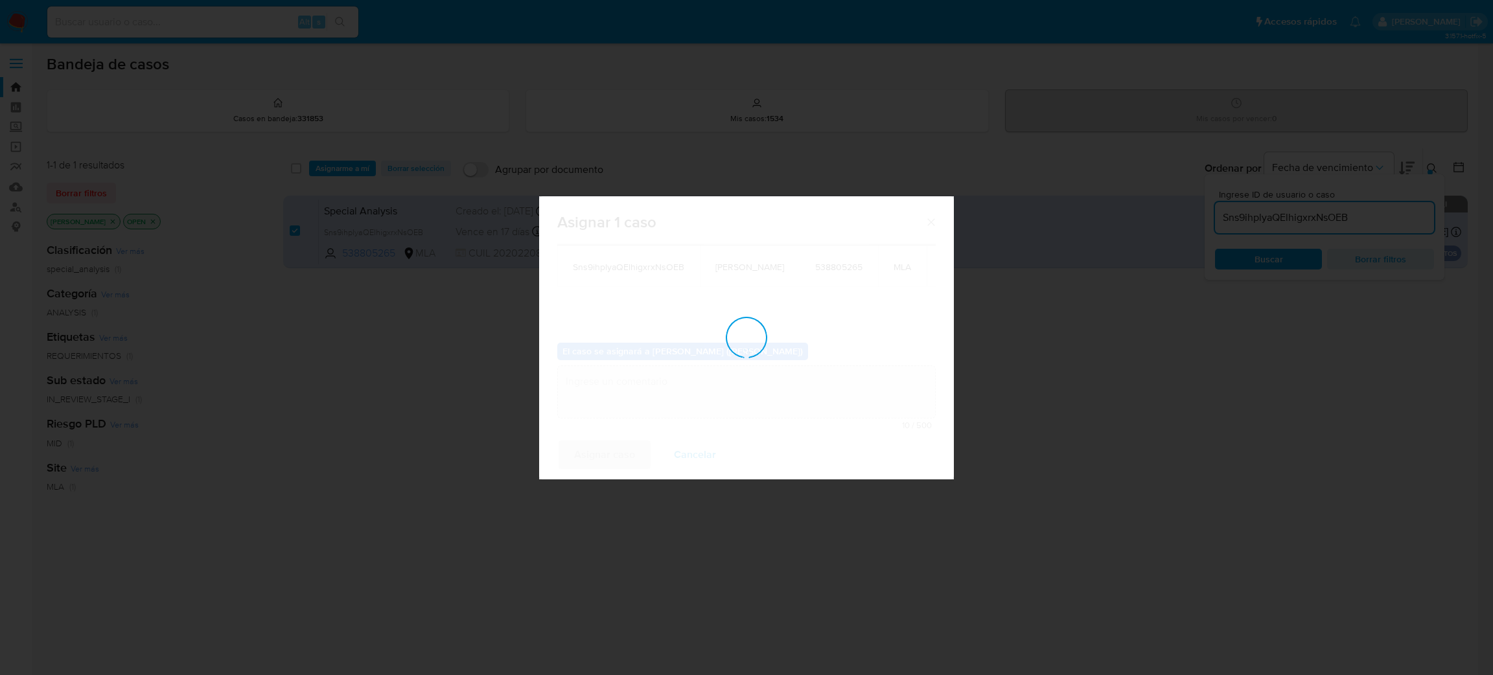
checkbox input "false"
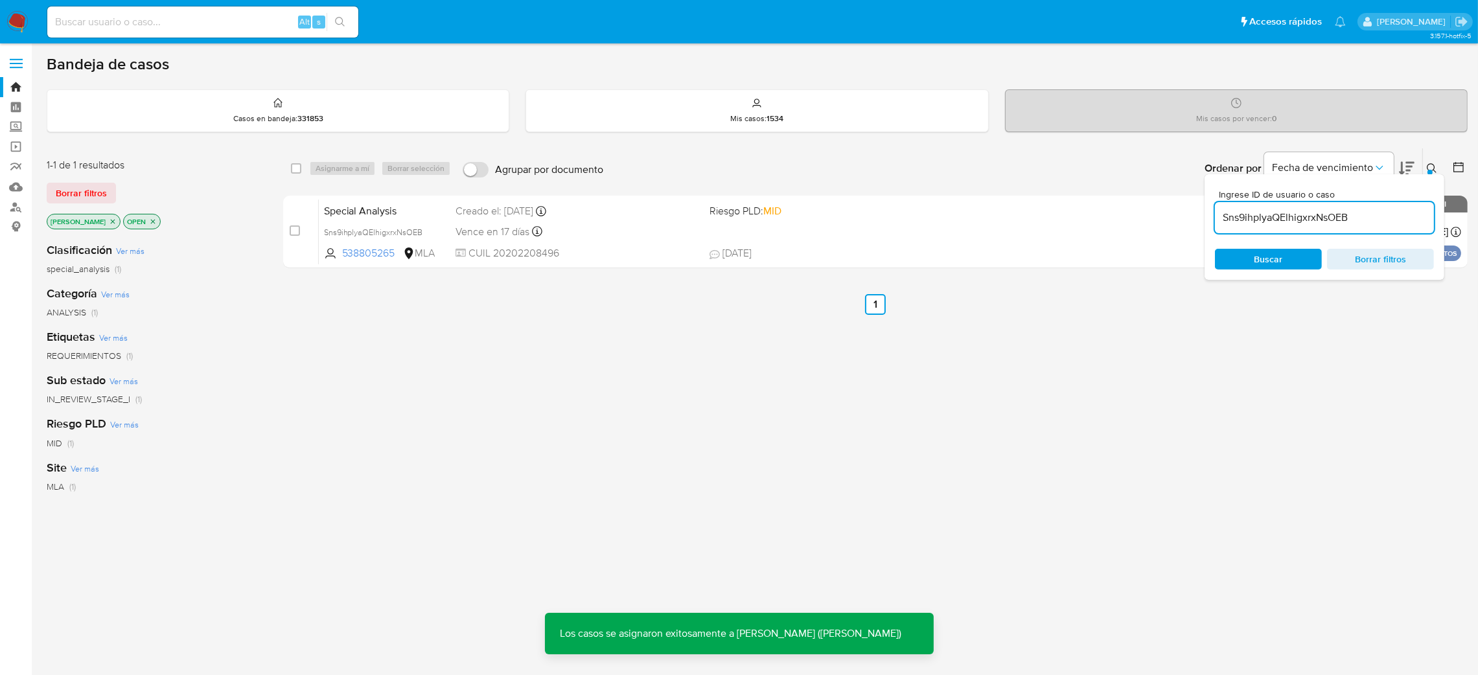
click at [448, 199] on div "Special Analysis Sns9ihplyaQElhigxrxNsOEB 538805265 MLA Riesgo PLD: MID Creado …" at bounding box center [890, 231] width 1142 height 65
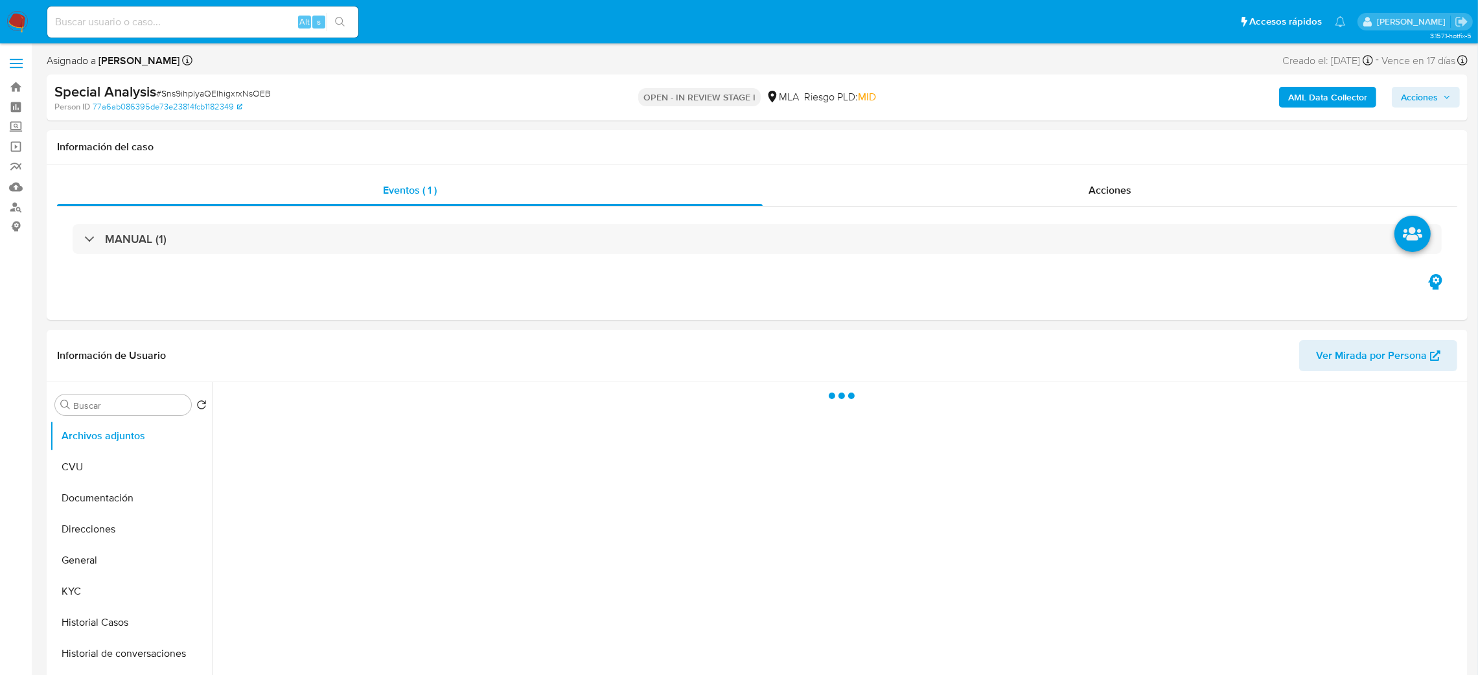
click at [229, 91] on span "# Sns9ihplyaQElhigxrxNsOEB" at bounding box center [213, 93] width 115 height 13
copy span "Sns9ihplyaQElhigxrxNsOEB"
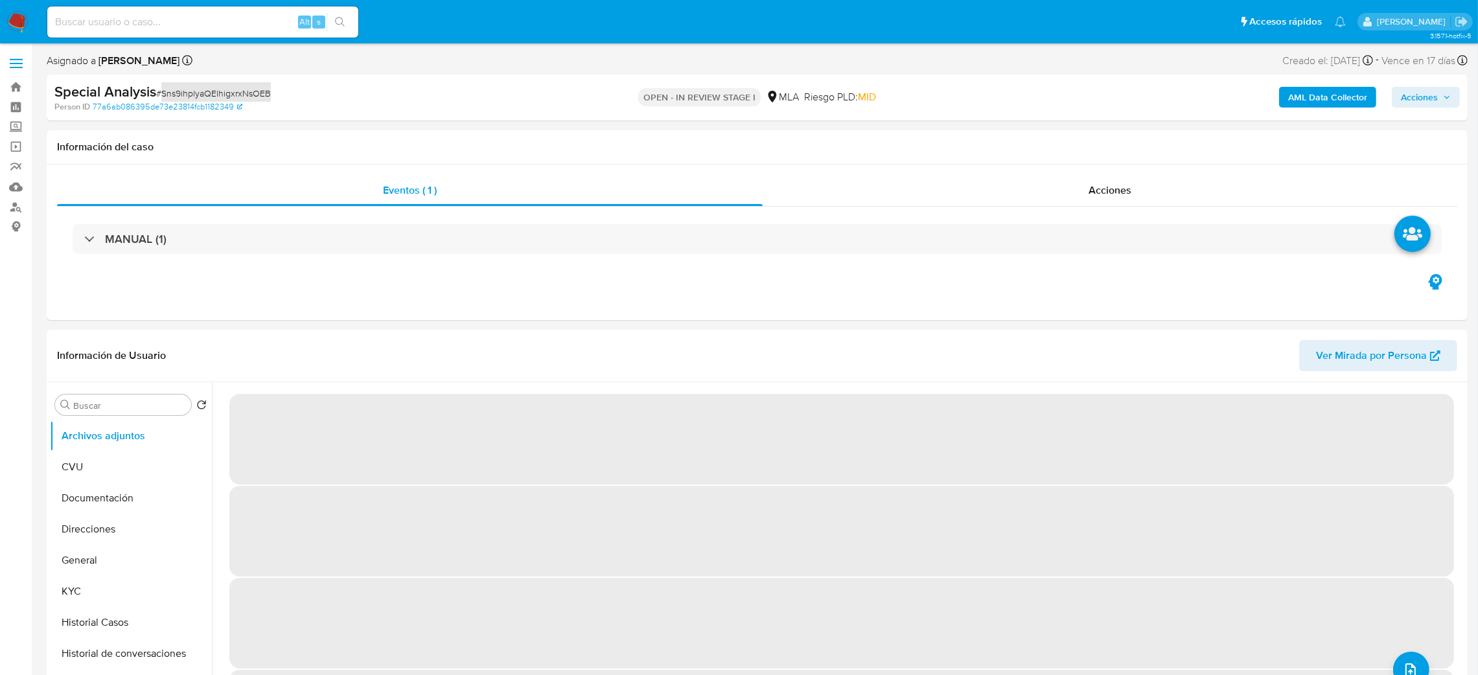
select select "10"
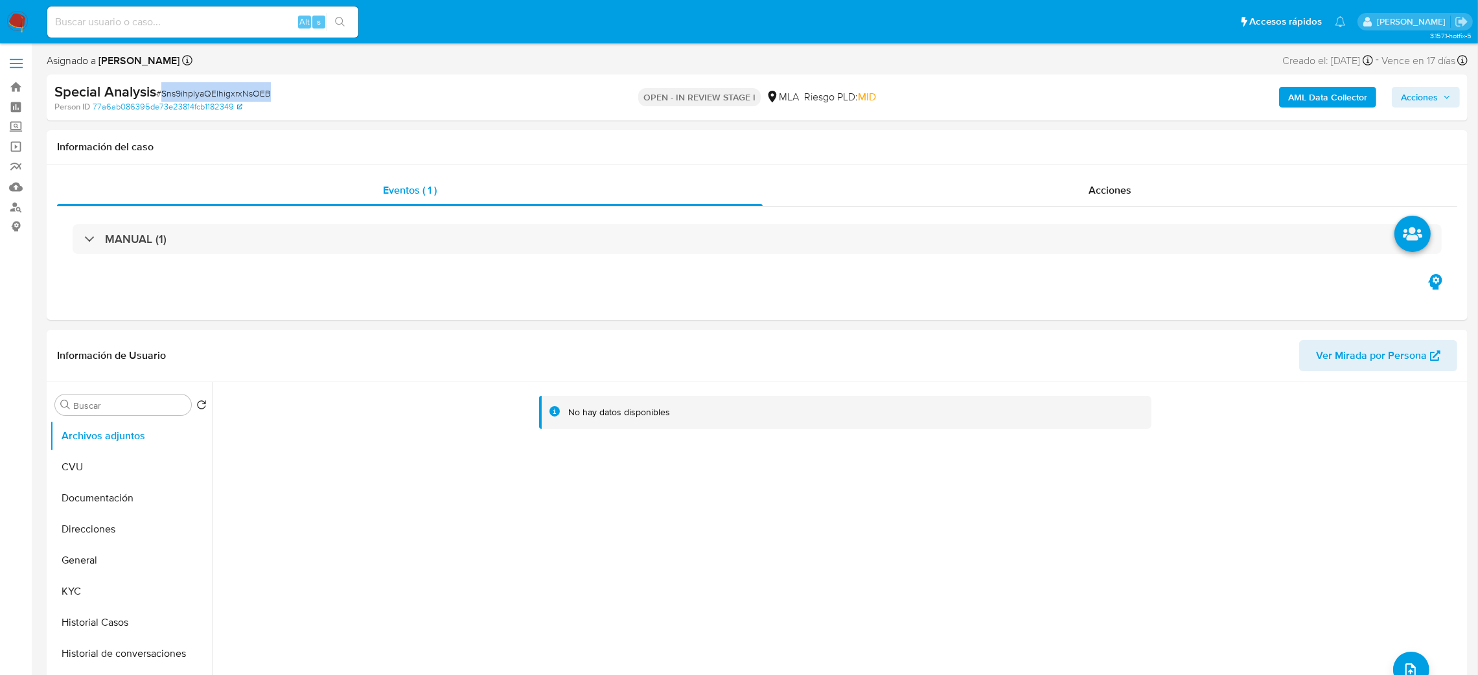
click at [1289, 102] on button "AML Data Collector" at bounding box center [1327, 97] width 97 height 21
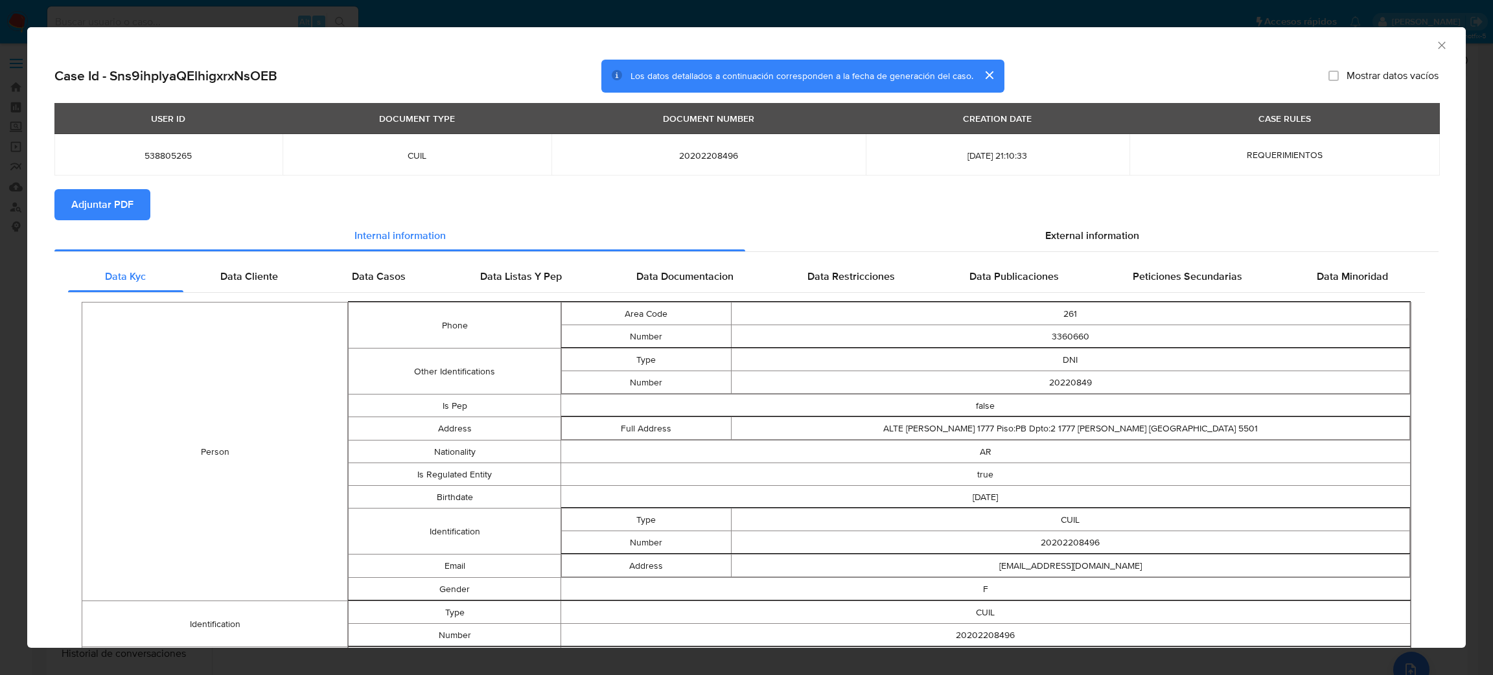
click at [116, 191] on span "Adjuntar PDF" at bounding box center [102, 205] width 62 height 29
click at [1435, 44] on icon "Cerrar ventana" at bounding box center [1441, 45] width 13 height 13
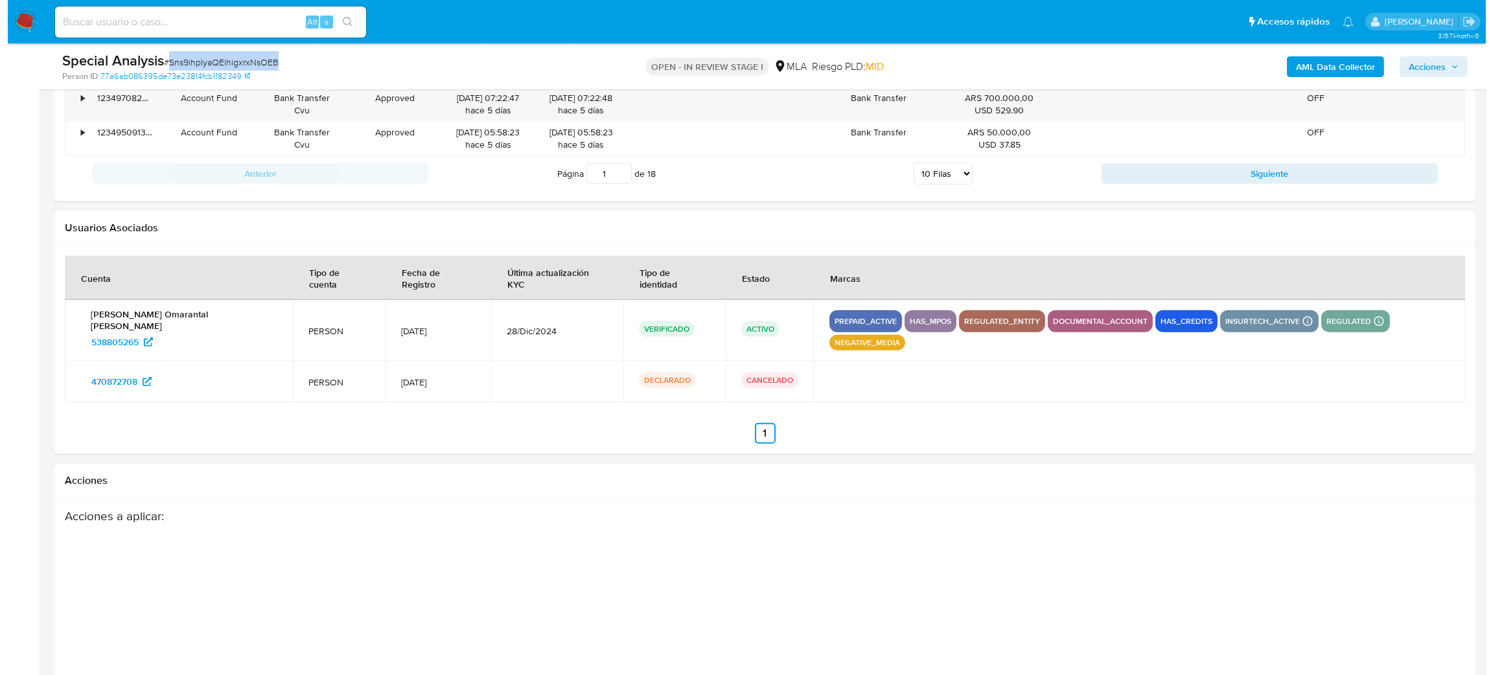
scroll to position [1856, 0]
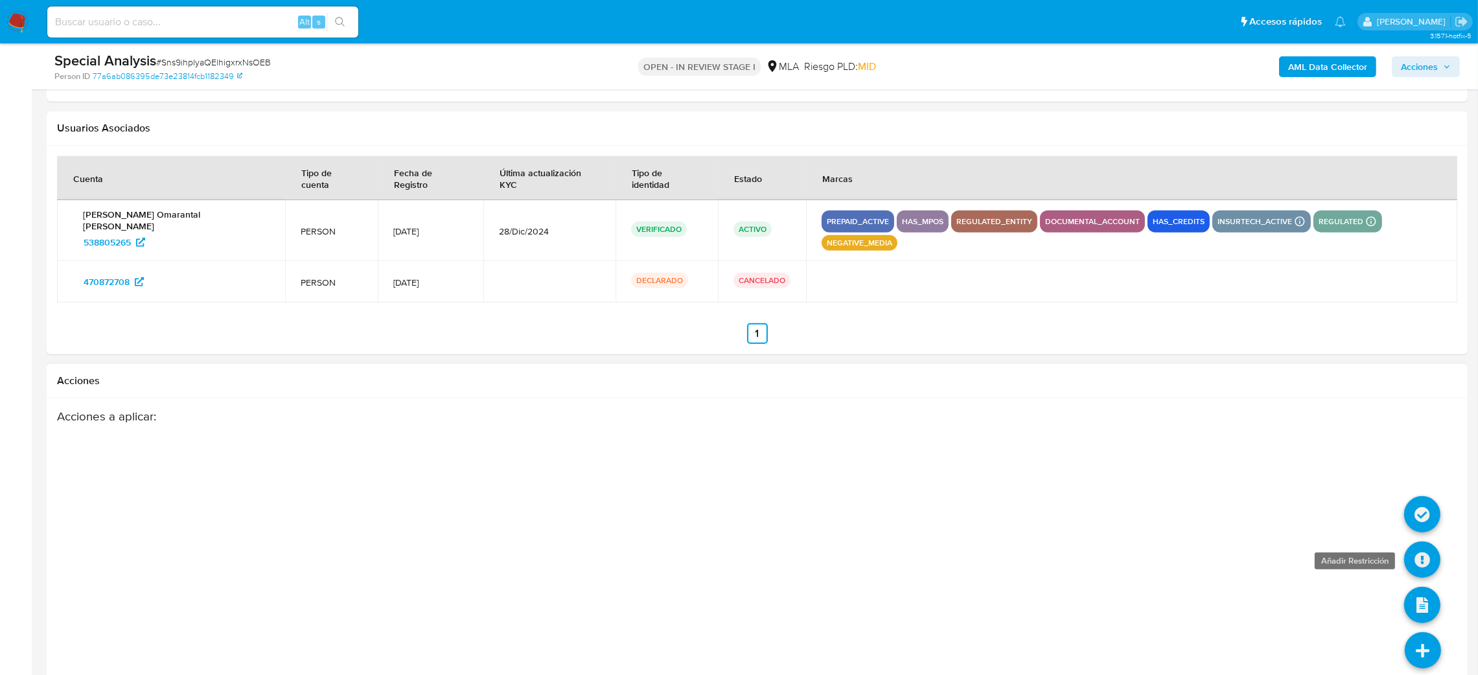
click at [1418, 542] on icon at bounding box center [1422, 560] width 36 height 36
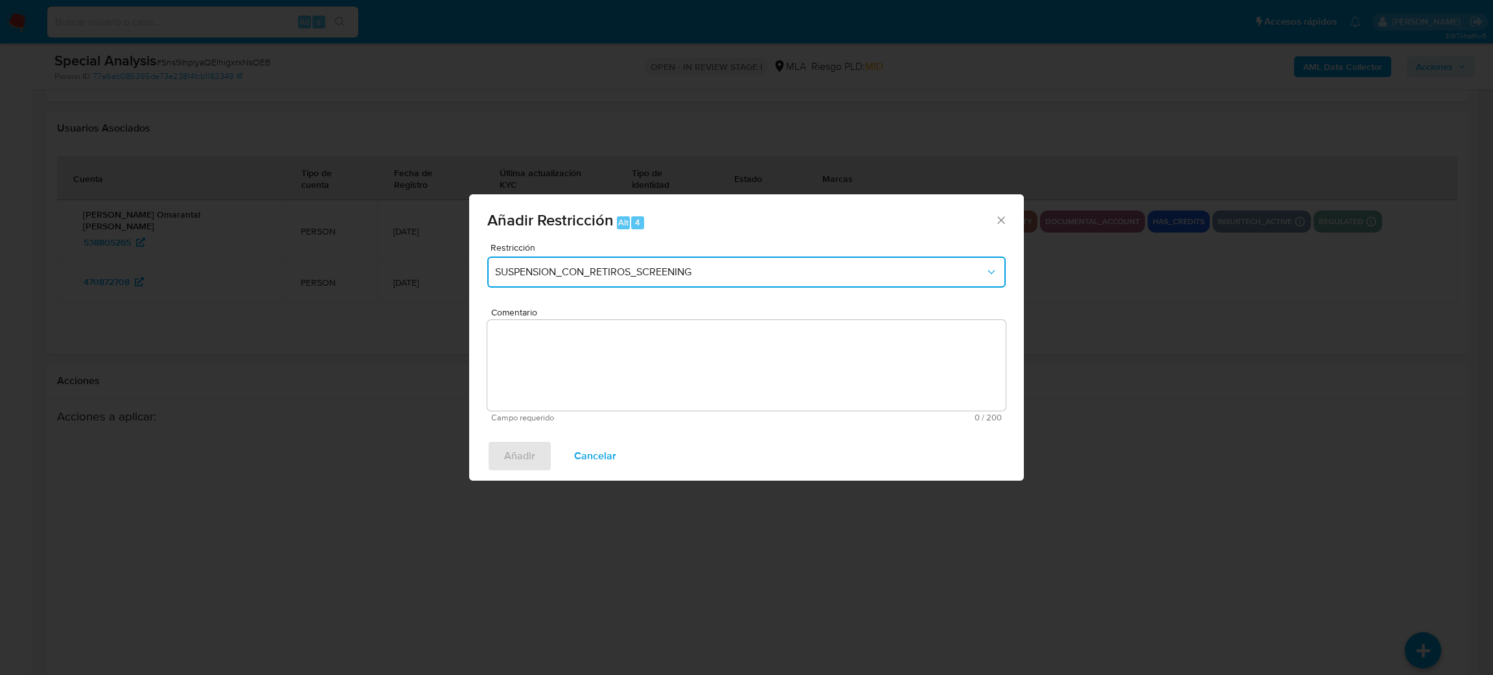
click at [658, 259] on button "SUSPENSION_CON_RETIROS_SCREENING" at bounding box center [746, 272] width 518 height 31
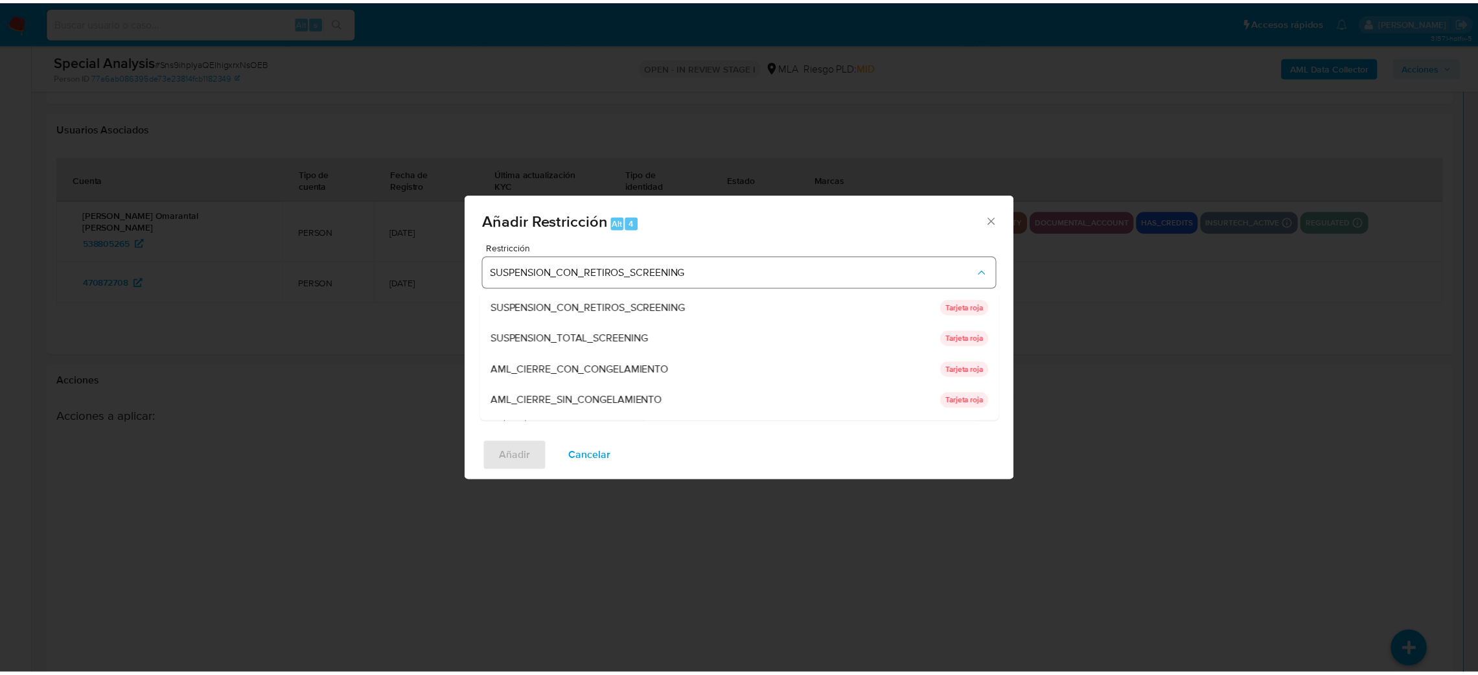
scroll to position [274, 0]
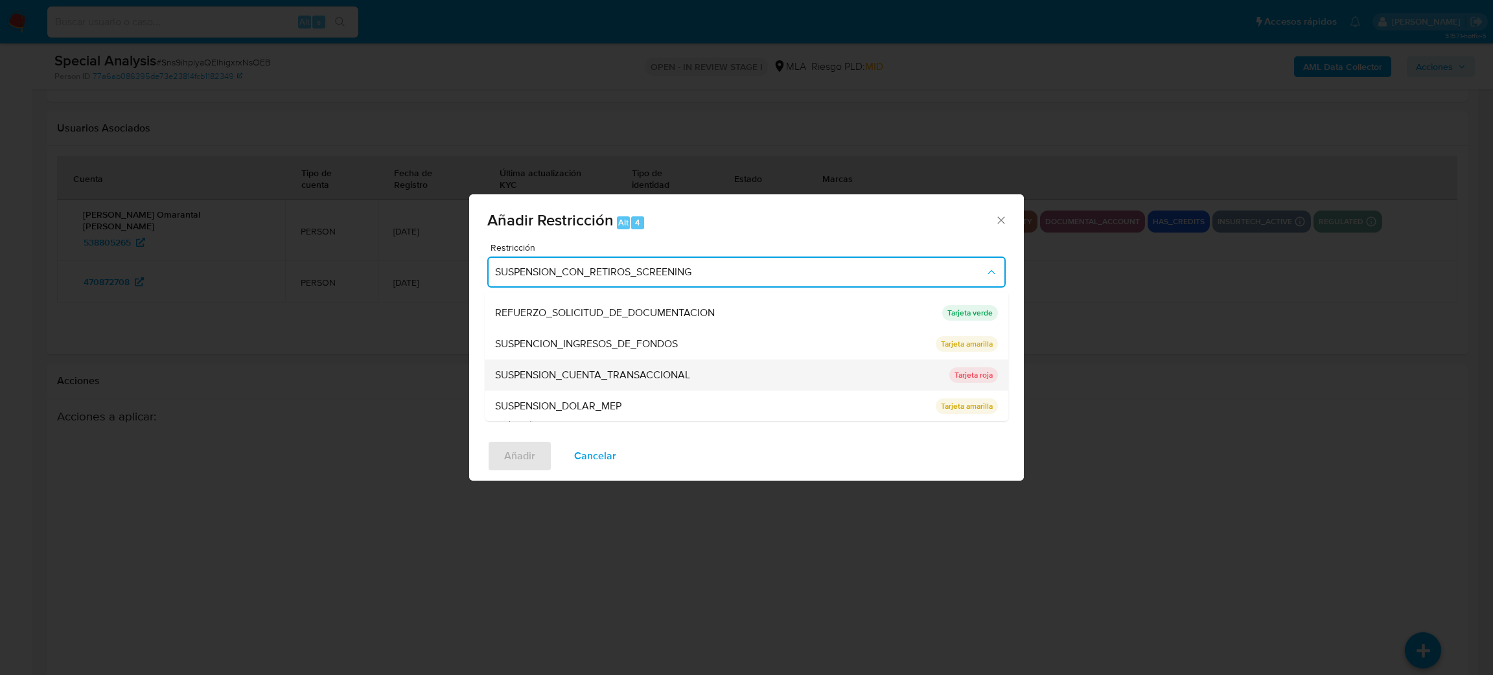
click at [608, 373] on span "SUSPENSION_CUENTA_TRANSACCIONAL" at bounding box center [592, 375] width 195 height 13
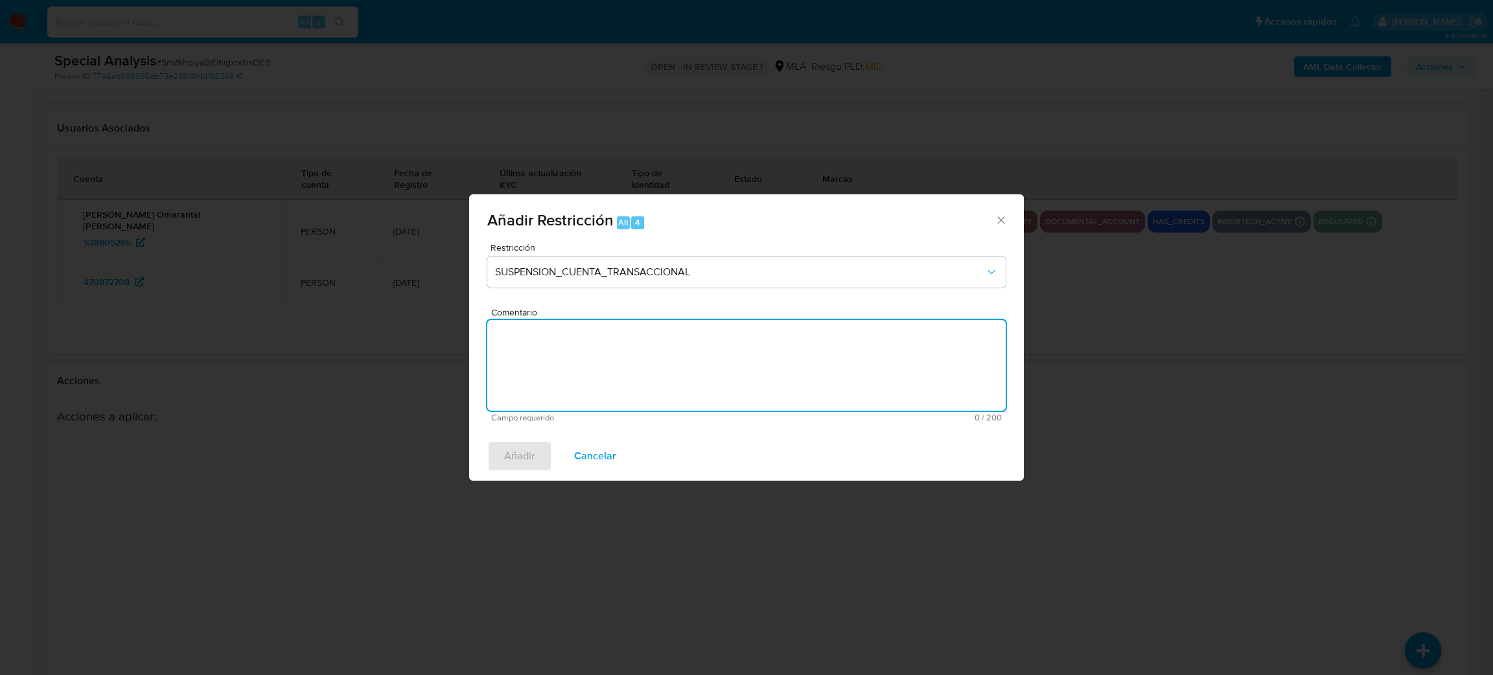
click at [608, 373] on textarea "Comentario" at bounding box center [746, 365] width 518 height 91
type textarea "AML"
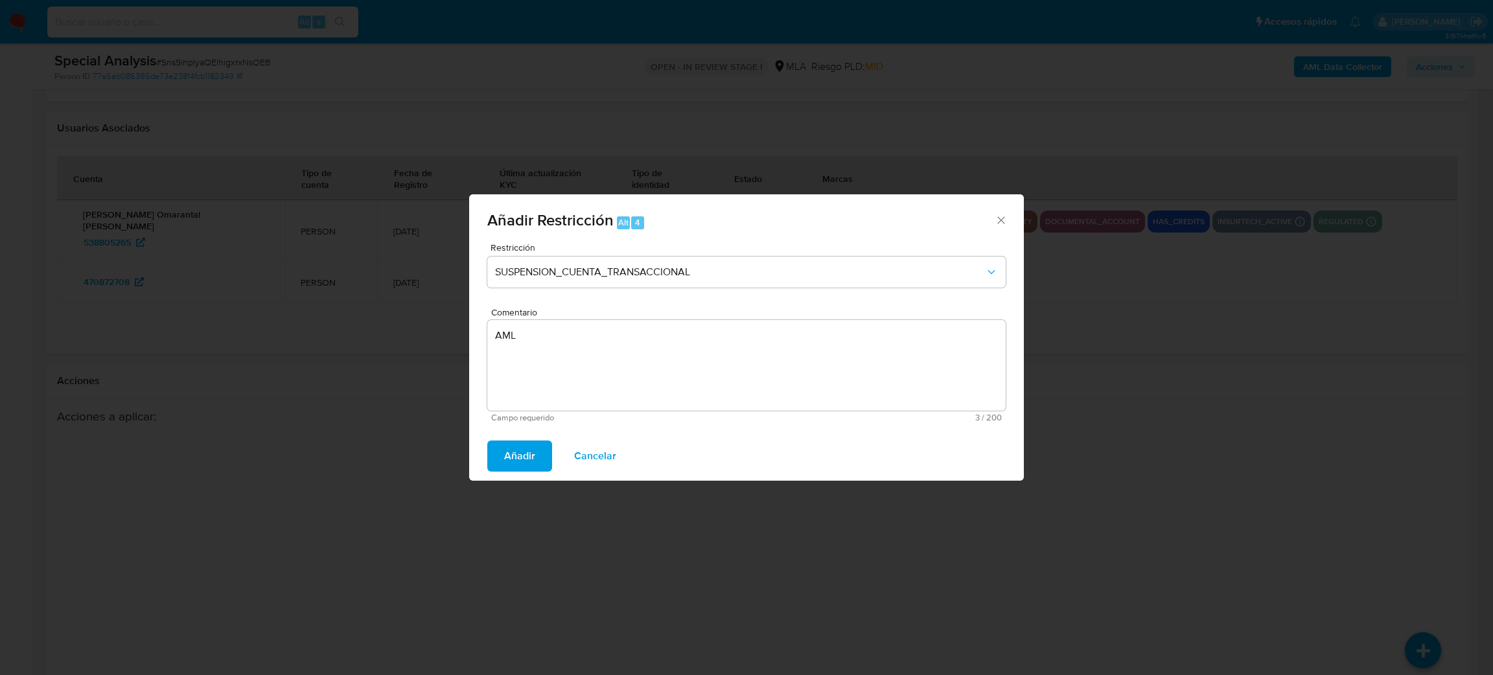
click at [525, 456] on span "Añadir" at bounding box center [519, 456] width 31 height 29
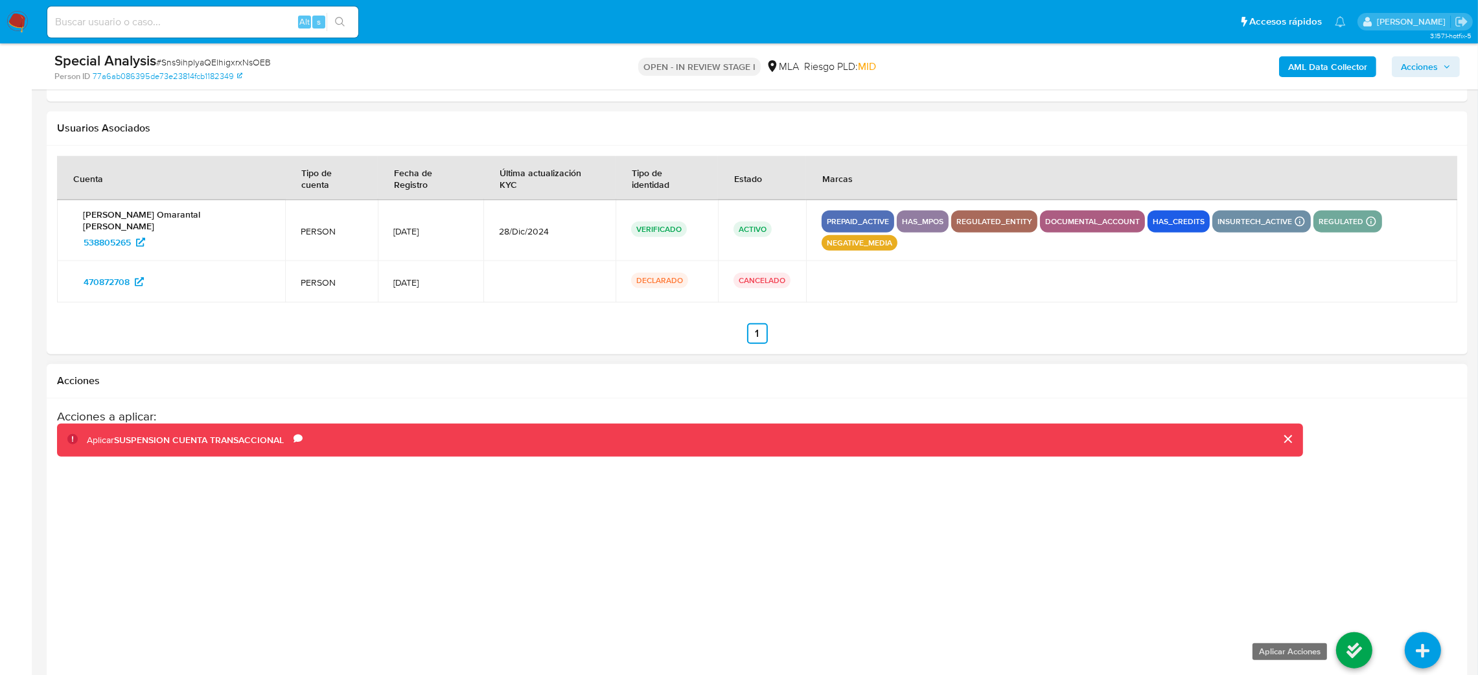
click at [1359, 632] on icon at bounding box center [1354, 650] width 36 height 36
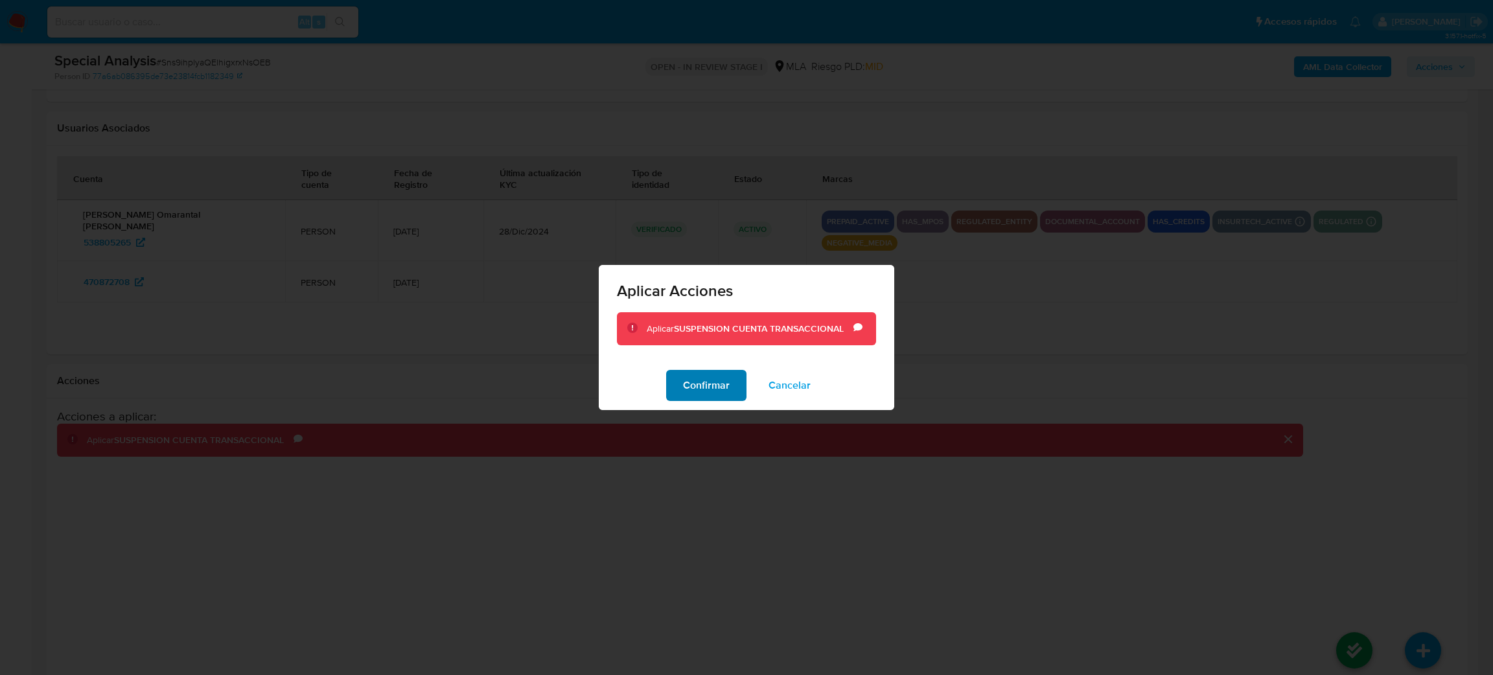
click at [705, 391] on span "Confirmar" at bounding box center [706, 385] width 47 height 29
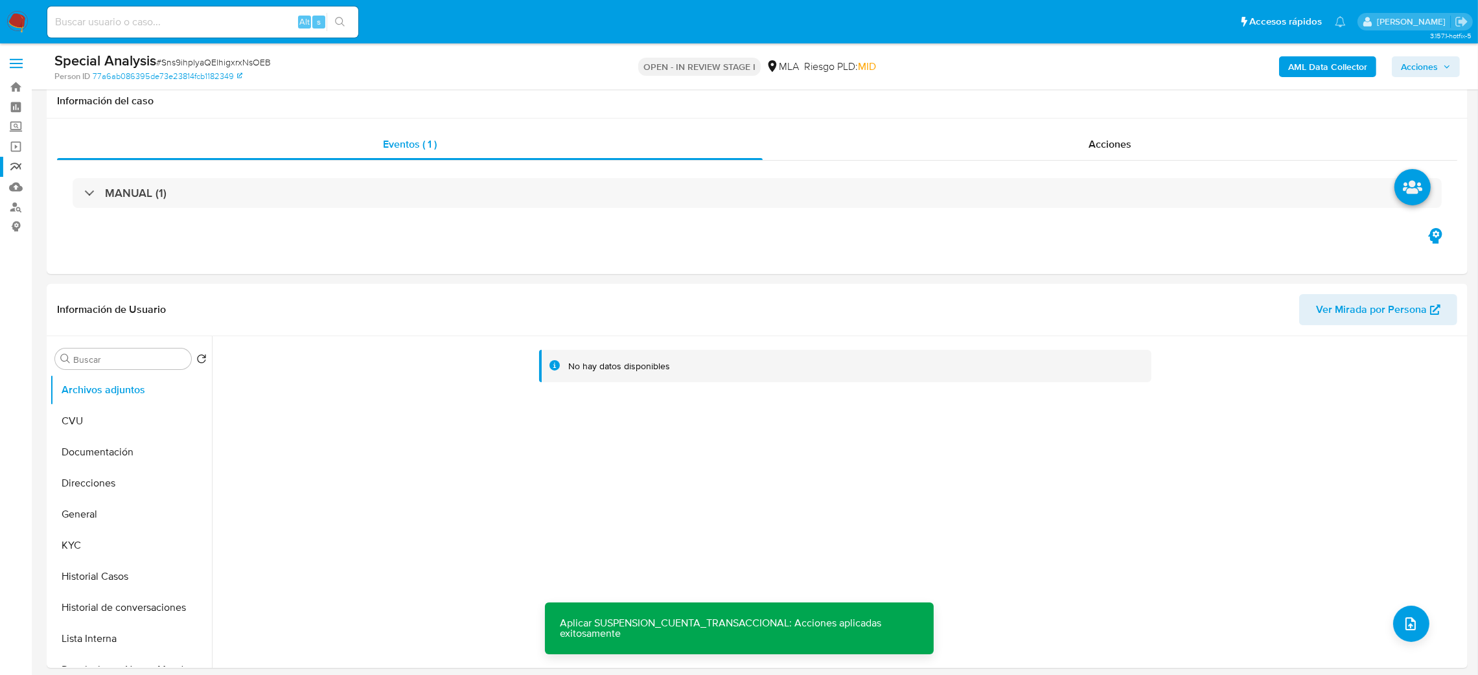
scroll to position [194, 0]
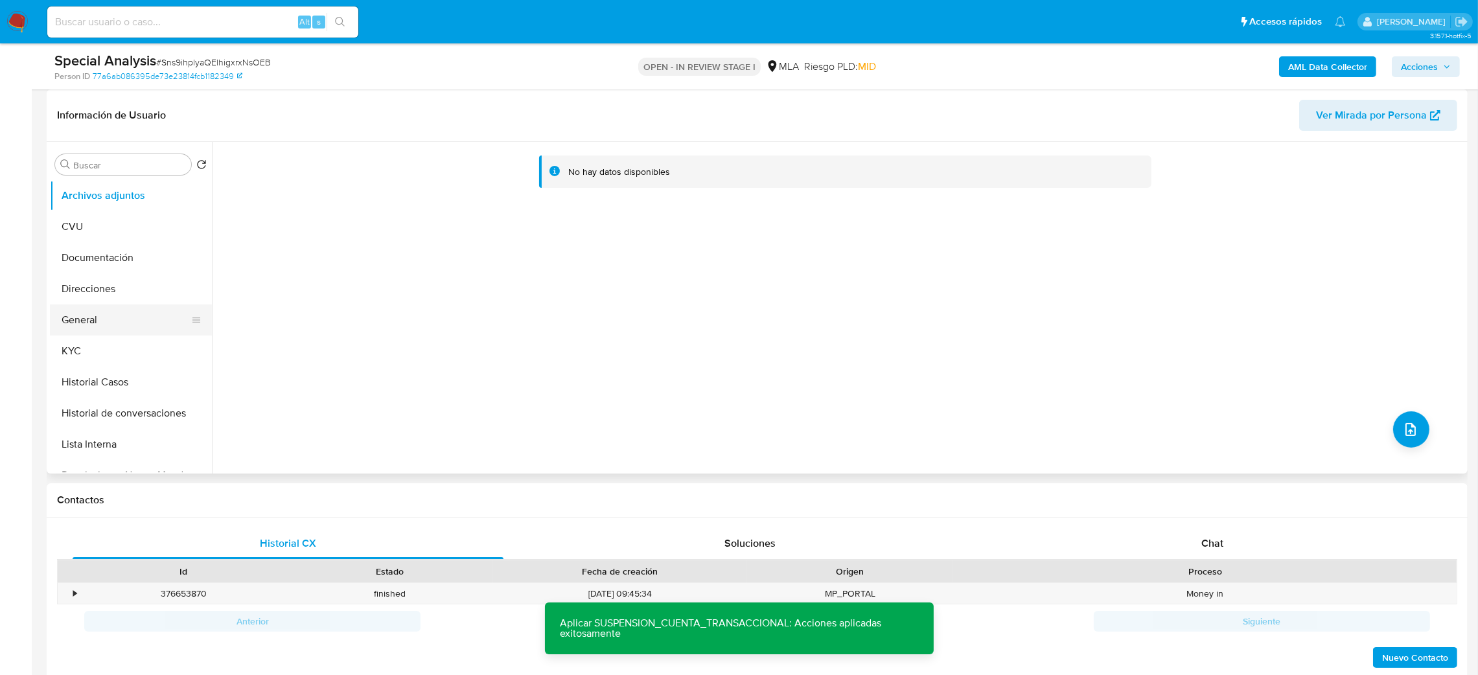
click at [119, 317] on button "General" at bounding box center [126, 320] width 152 height 31
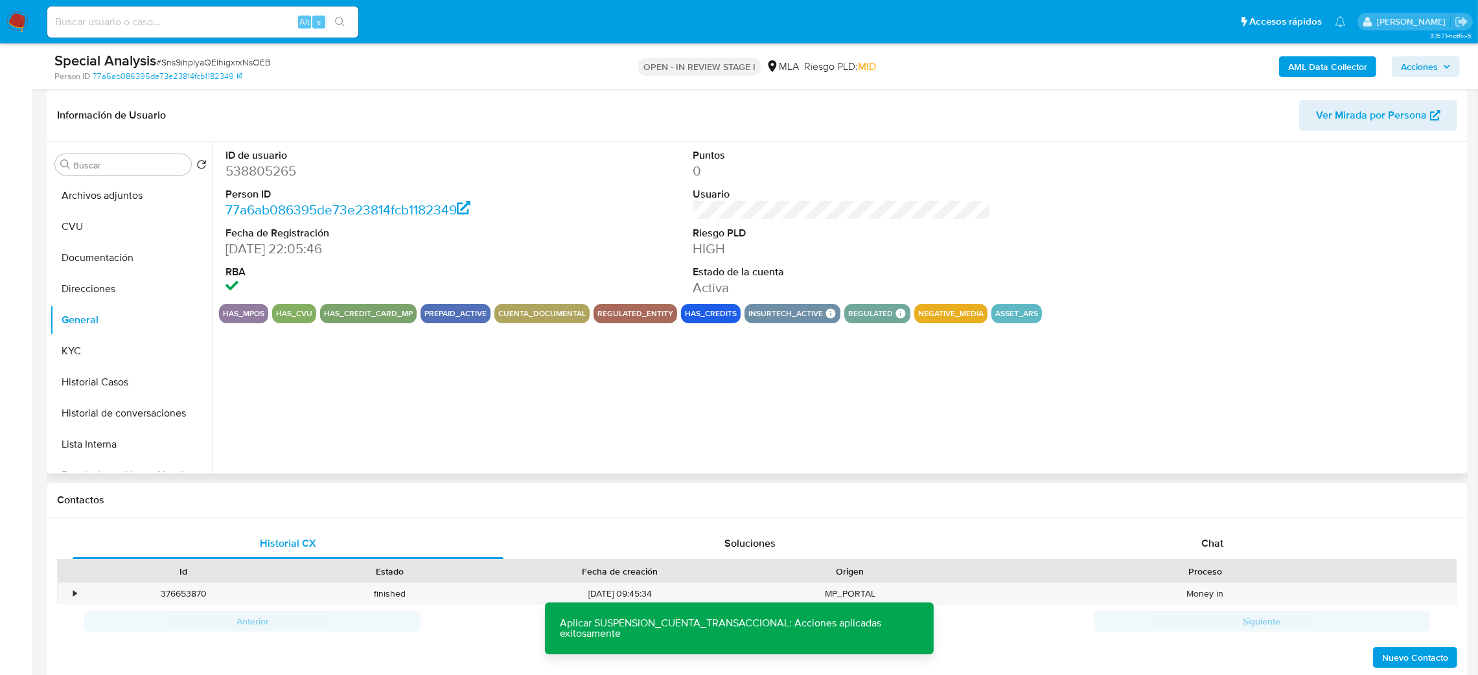
click at [244, 174] on dd "538805265" at bounding box center [374, 171] width 299 height 18
copy dd "538805265"
click at [170, 58] on span "# Sns9ihplyaQElhigxrxNsOEB" at bounding box center [213, 62] width 115 height 13
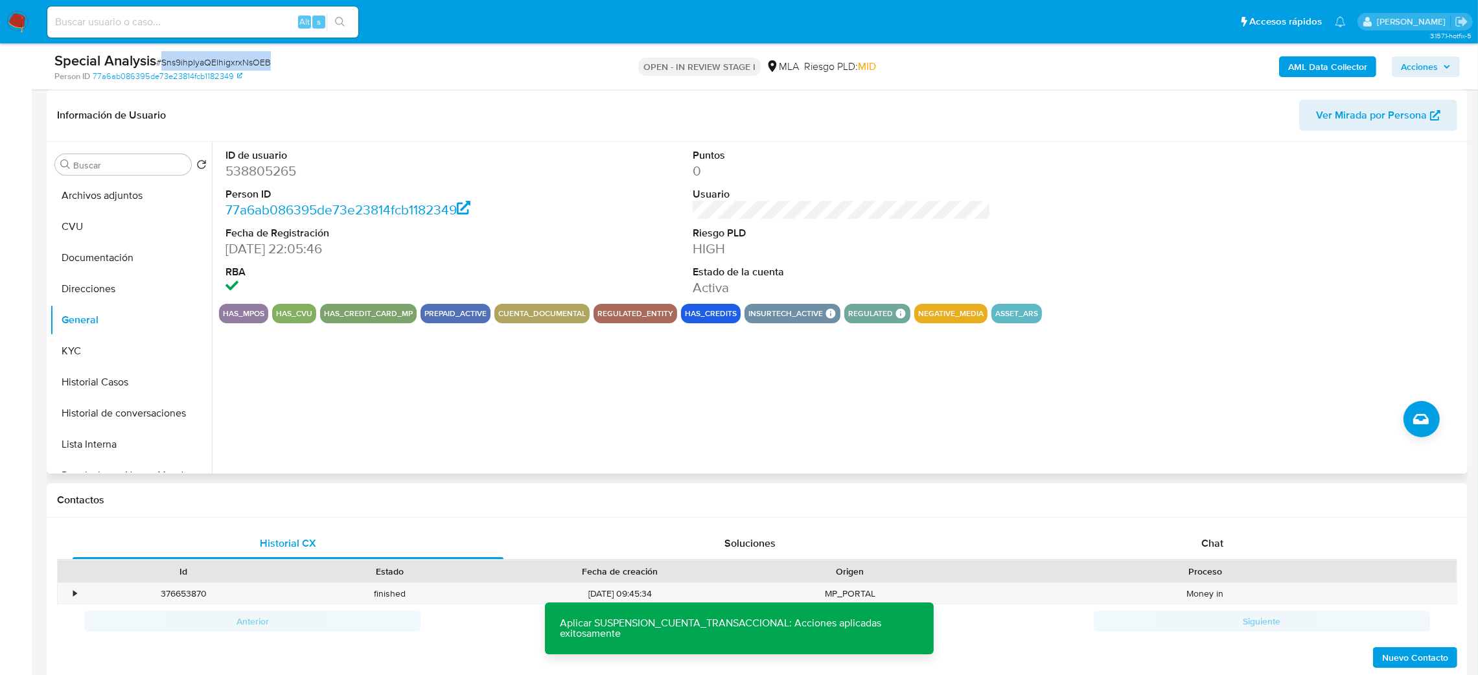
copy span "Sns9ihplyaQElhigxrxNsOEB"
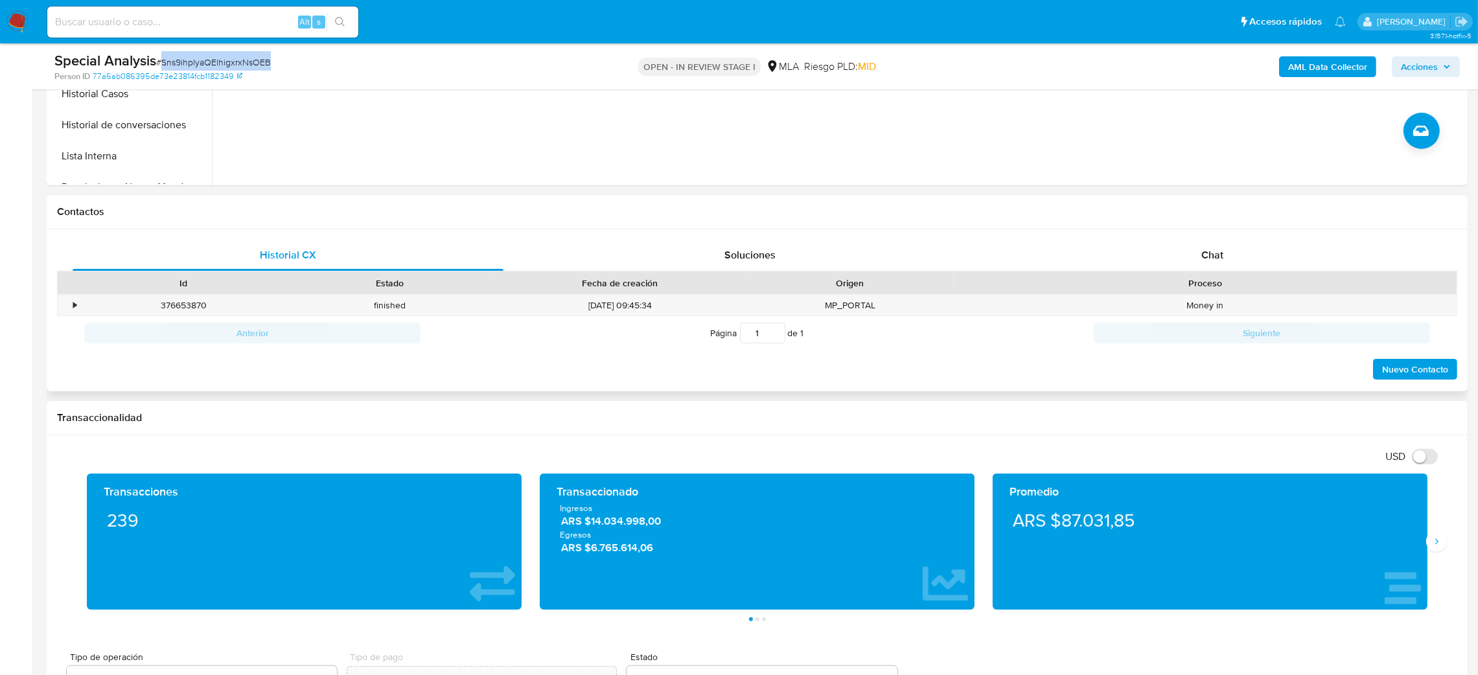
scroll to position [485, 0]
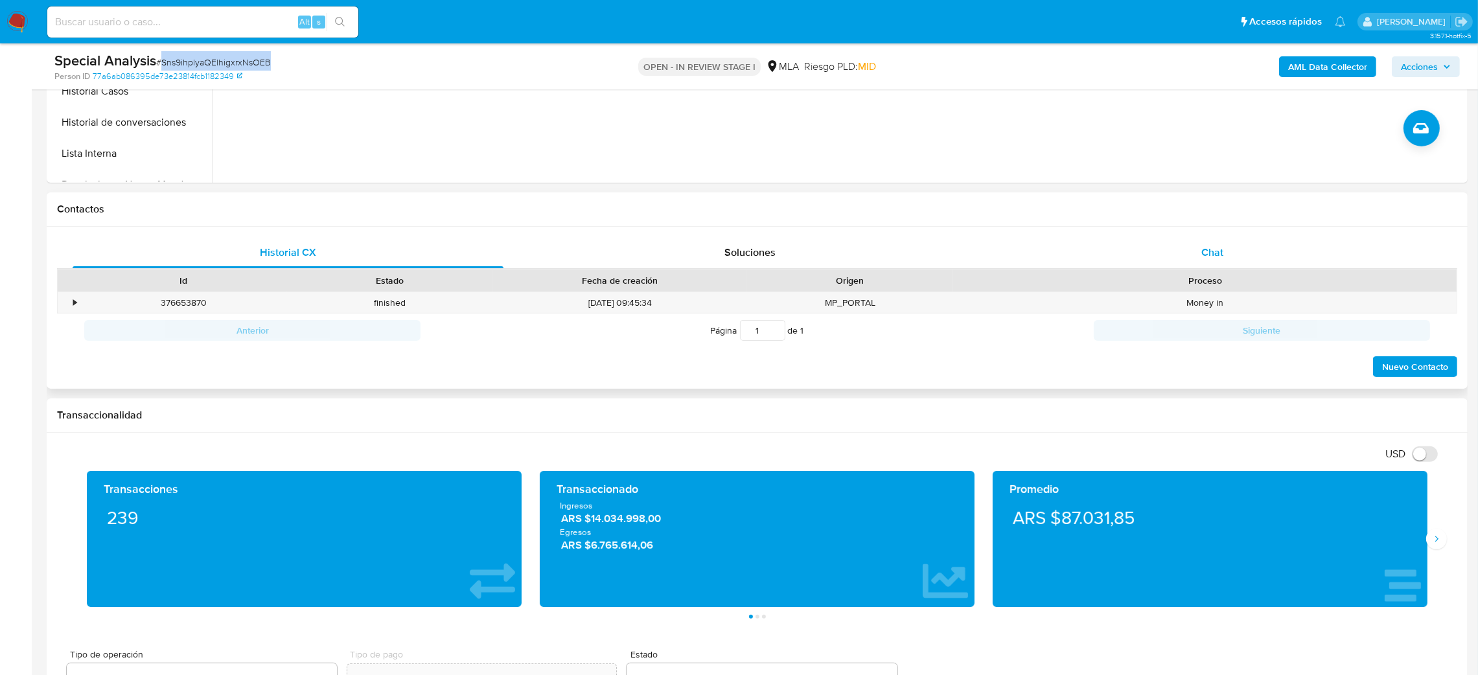
click at [1273, 254] on div "Chat" at bounding box center [1212, 252] width 431 height 31
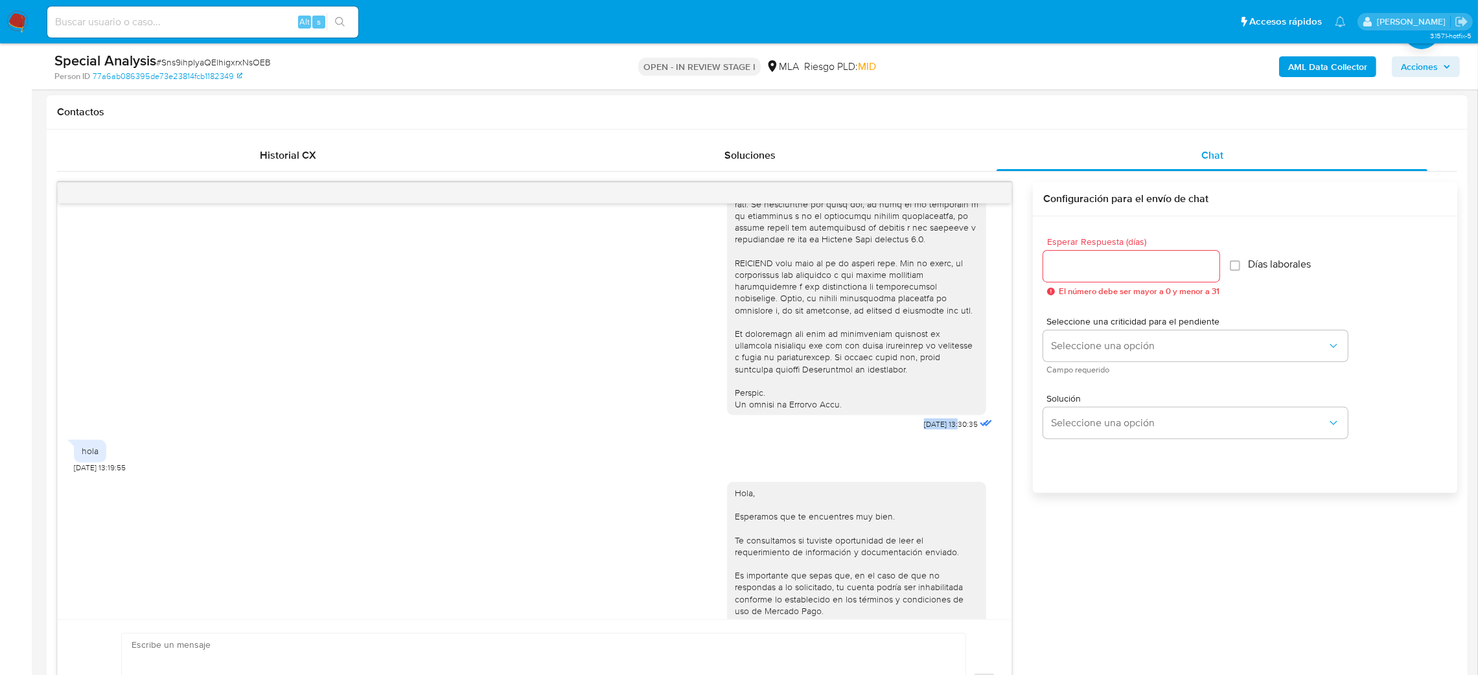
drag, startPoint x: 892, startPoint y: 456, endPoint x: 934, endPoint y: 456, distance: 41.5
click at [934, 434] on div "18/06/2025 13:30:35" at bounding box center [861, 80] width 268 height 710
copy span "18/06/2025"
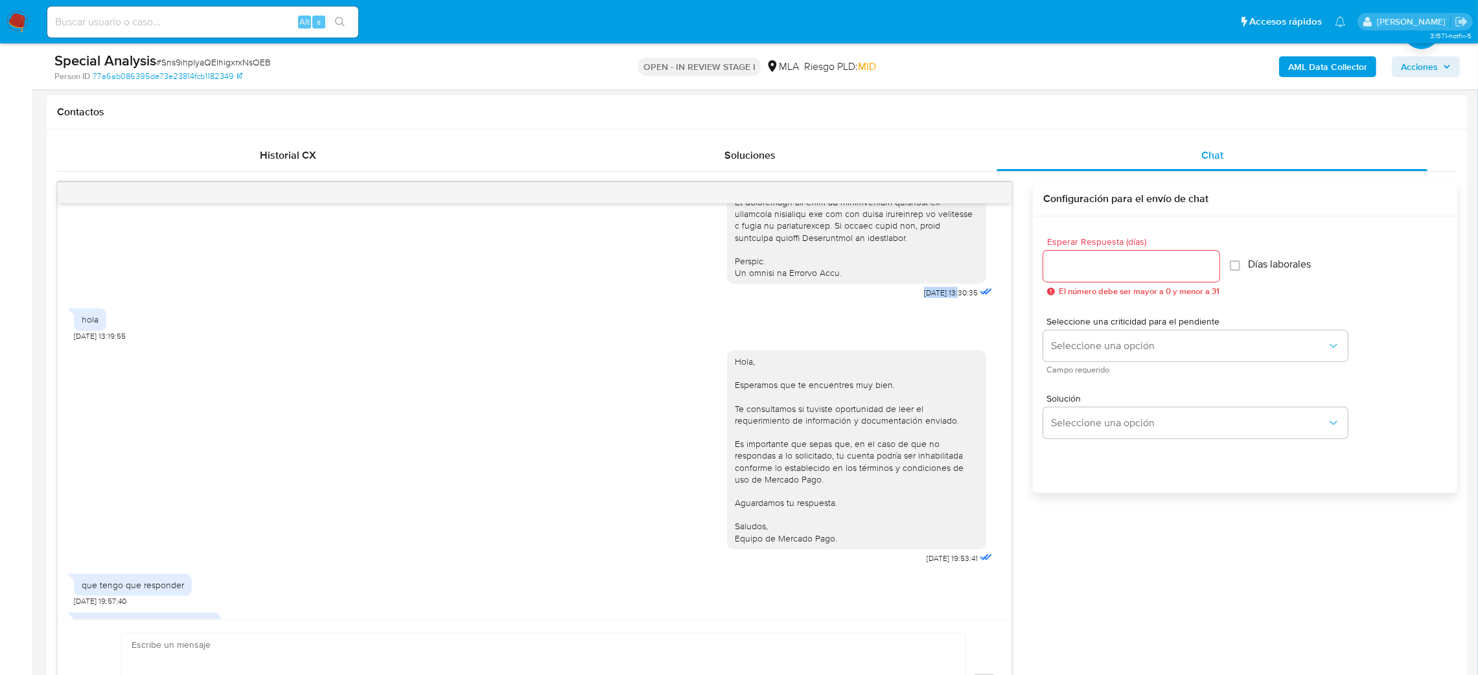
scroll to position [874, 0]
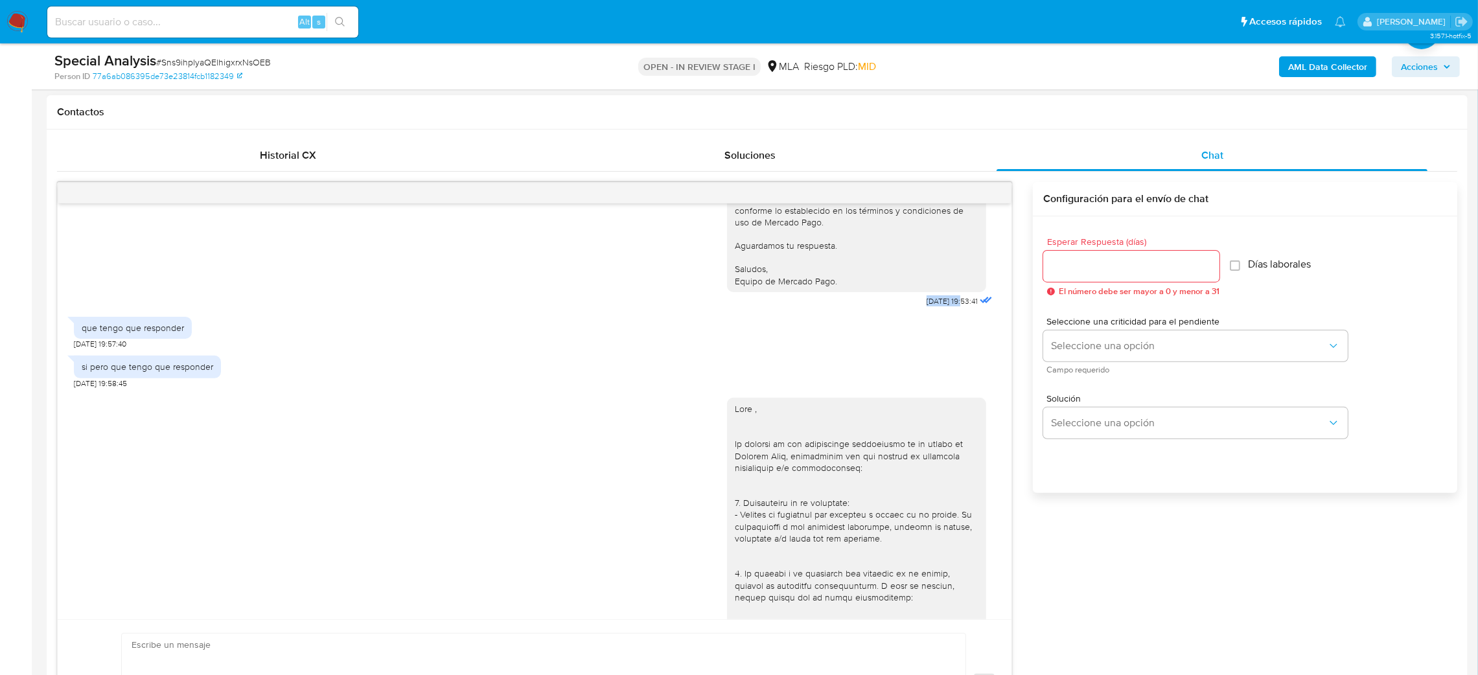
drag, startPoint x: 914, startPoint y: 325, endPoint x: 934, endPoint y: 330, distance: 20.7
click at [934, 310] on div "Hola, Esperamos que te encuentres muy bien. Te consultamos si tuviste oportunid…" at bounding box center [861, 197] width 268 height 226
copy span "19/08/2025"
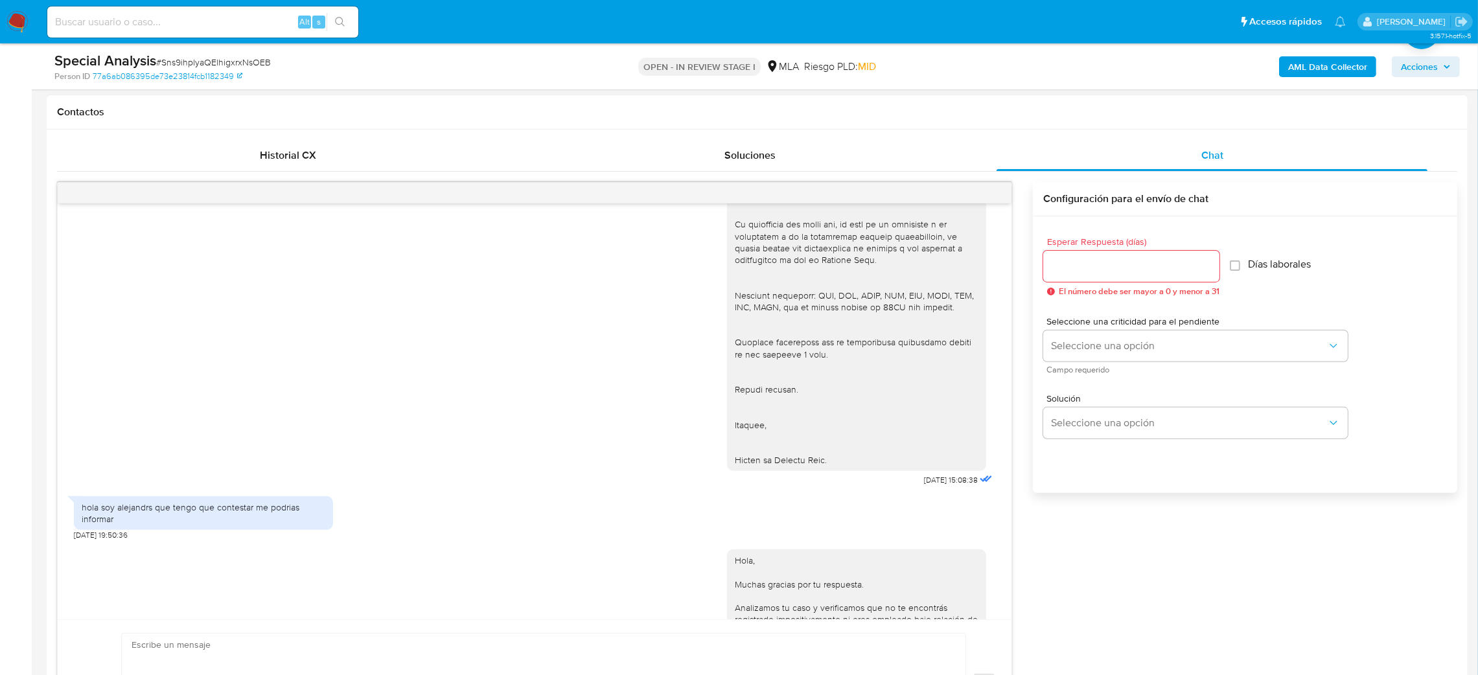
scroll to position [1555, 0]
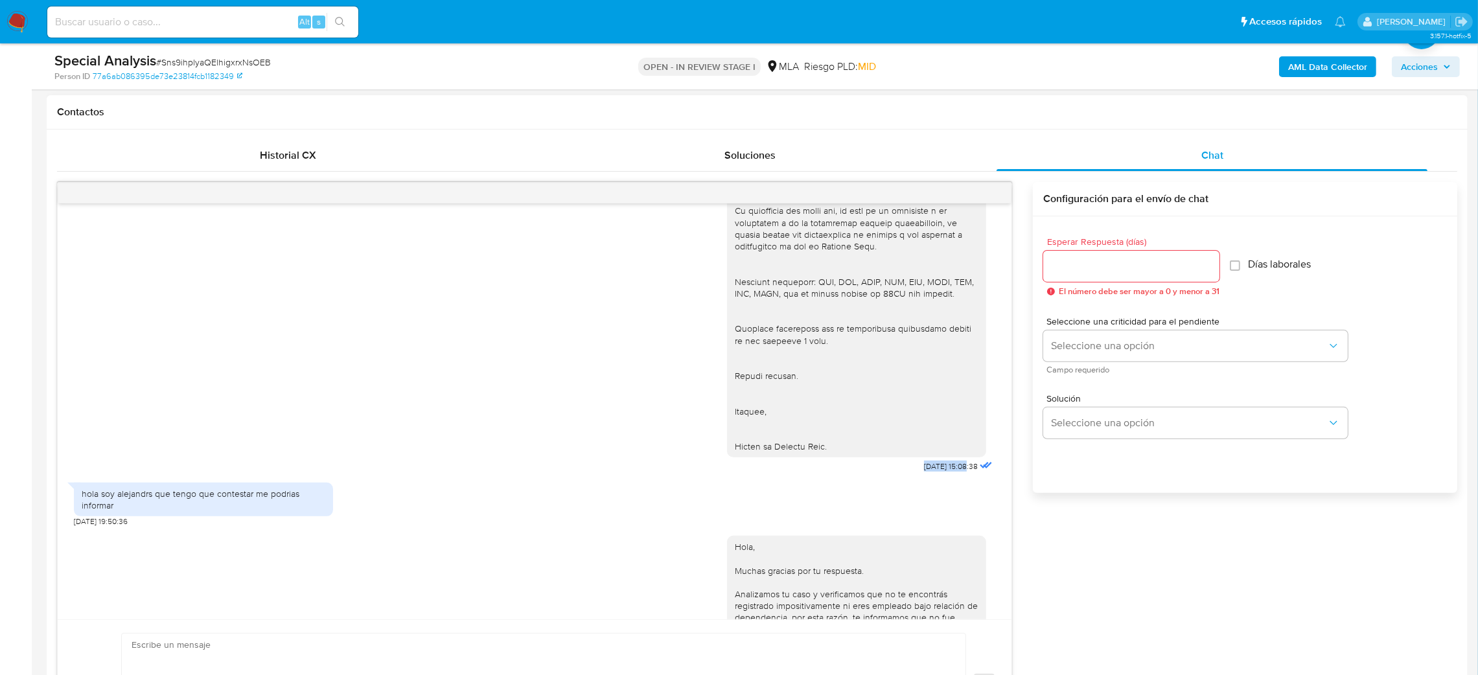
drag, startPoint x: 884, startPoint y: 489, endPoint x: 936, endPoint y: 499, distance: 52.2
click at [936, 476] on div "25/08/2025 15:08:38" at bounding box center [861, 92] width 268 height 768
click at [924, 476] on div "25/08/2025 15:08:38" at bounding box center [959, 466] width 71 height 18
drag, startPoint x: 891, startPoint y: 495, endPoint x: 930, endPoint y: 496, distance: 39.5
click at [930, 476] on div "25/08/2025 15:08:38" at bounding box center [861, 92] width 268 height 768
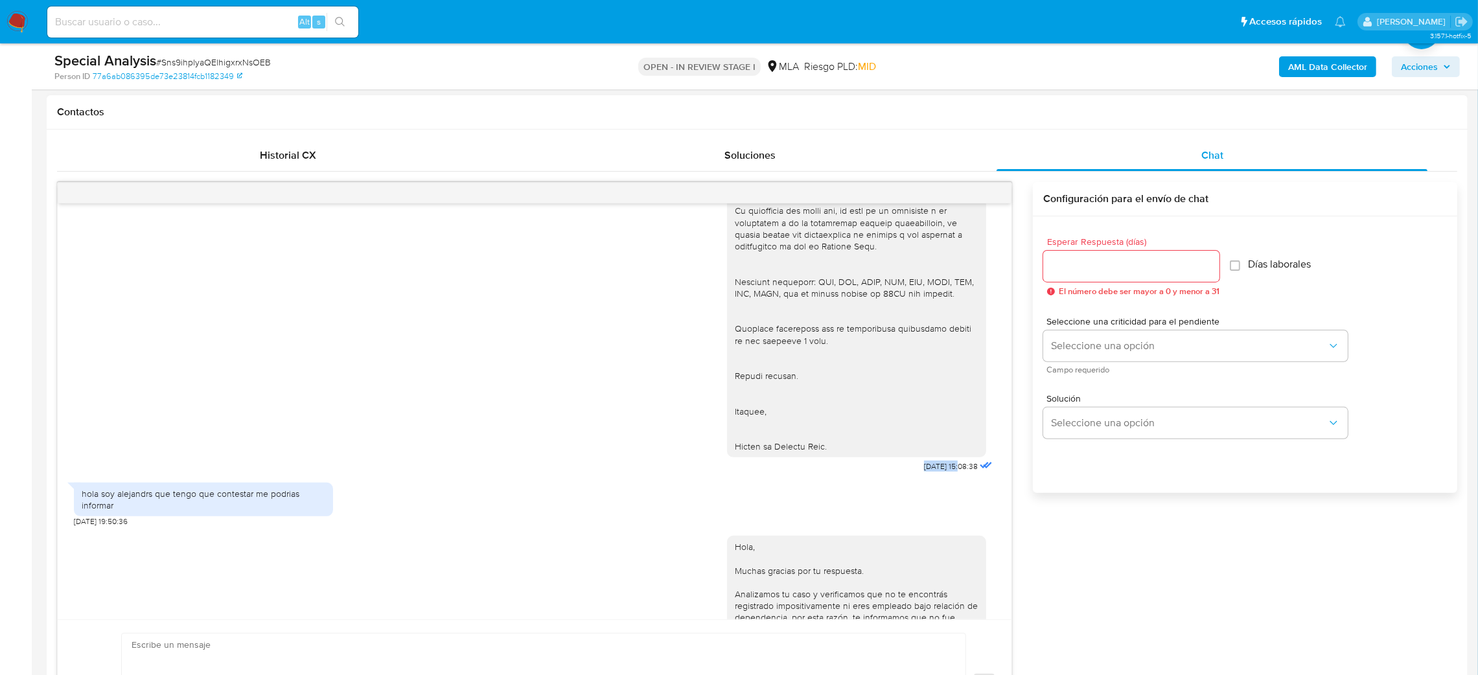
copy span "25/08/2025"
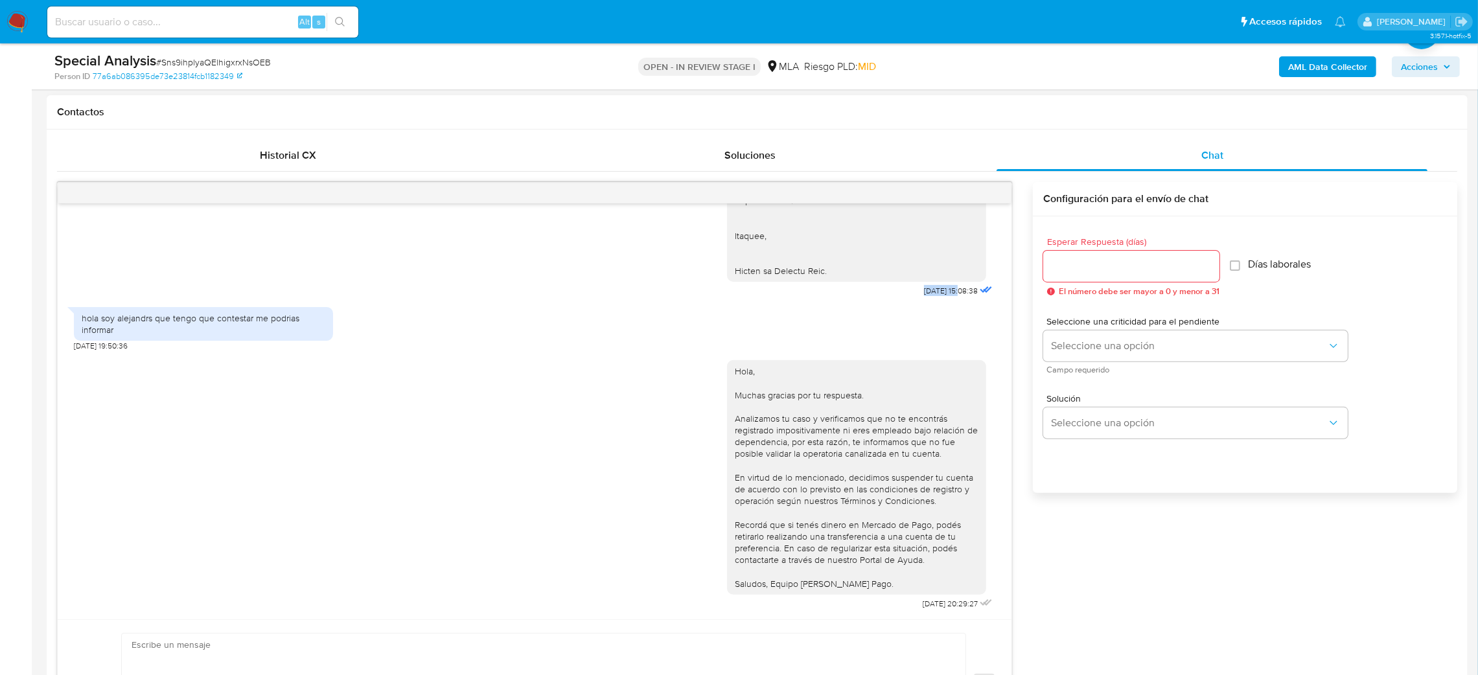
scroll to position [1755, 0]
drag, startPoint x: 885, startPoint y: 608, endPoint x: 930, endPoint y: 606, distance: 44.8
click at [930, 606] on div "Hola, Muchas gracias por tu respuesta. Analizamos tu caso y verificamos que no …" at bounding box center [861, 482] width 268 height 262
copy span "29/08/2025"
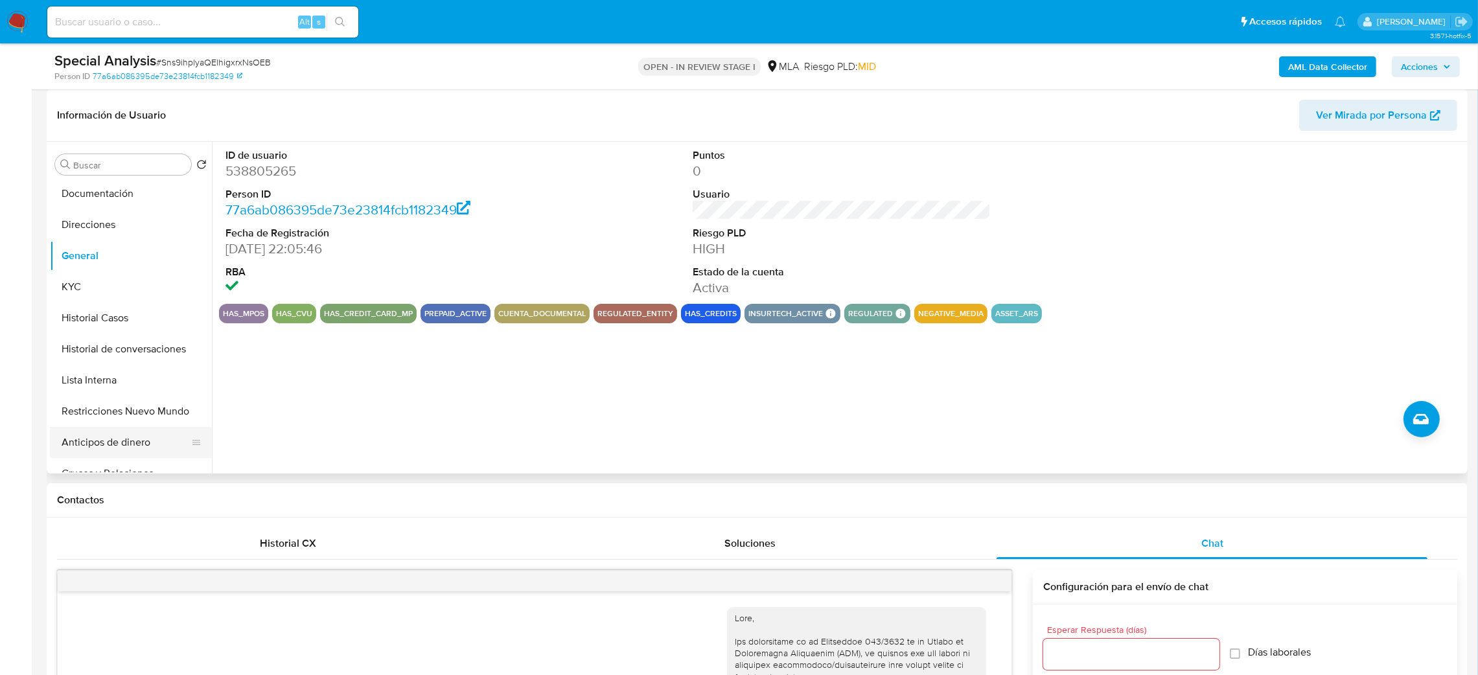
scroll to position [97, 0]
click at [114, 381] on button "Restricciones Nuevo Mundo" at bounding box center [126, 378] width 152 height 31
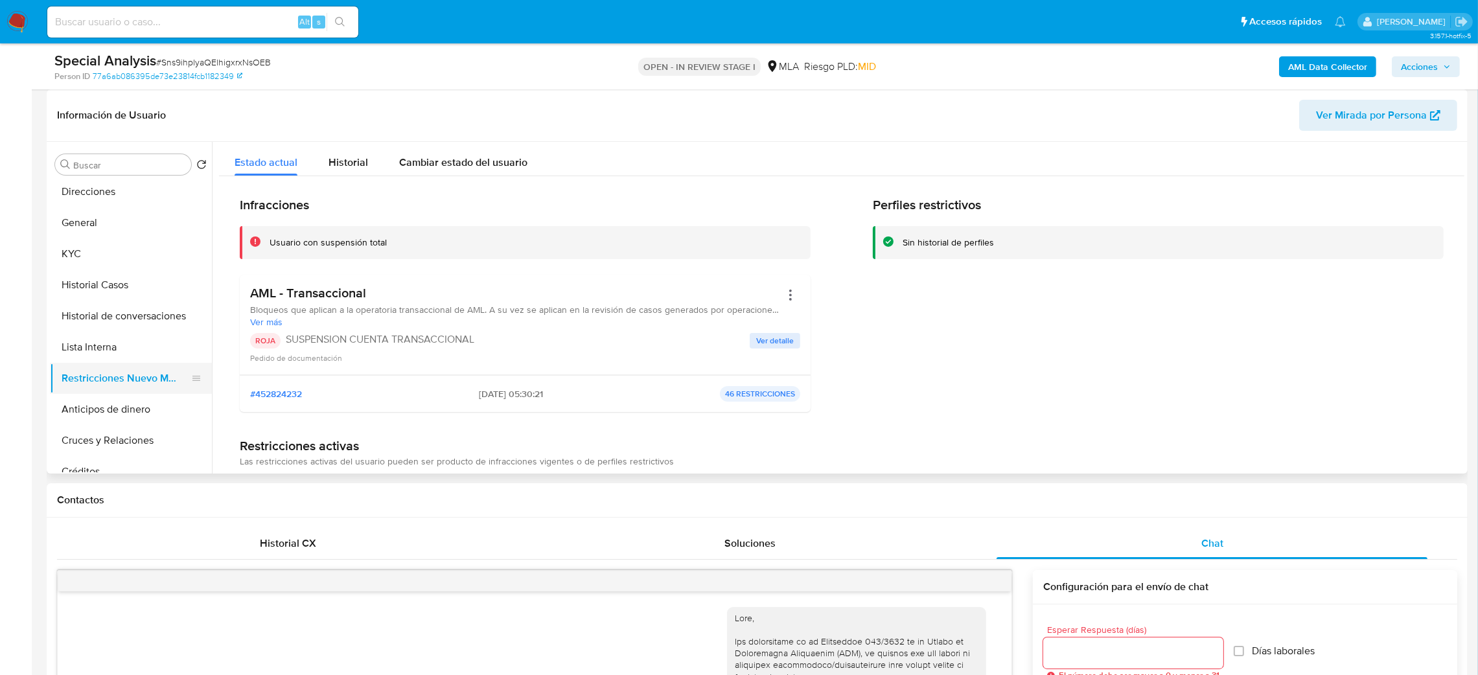
scroll to position [0, 0]
click at [122, 314] on button "General" at bounding box center [126, 320] width 152 height 31
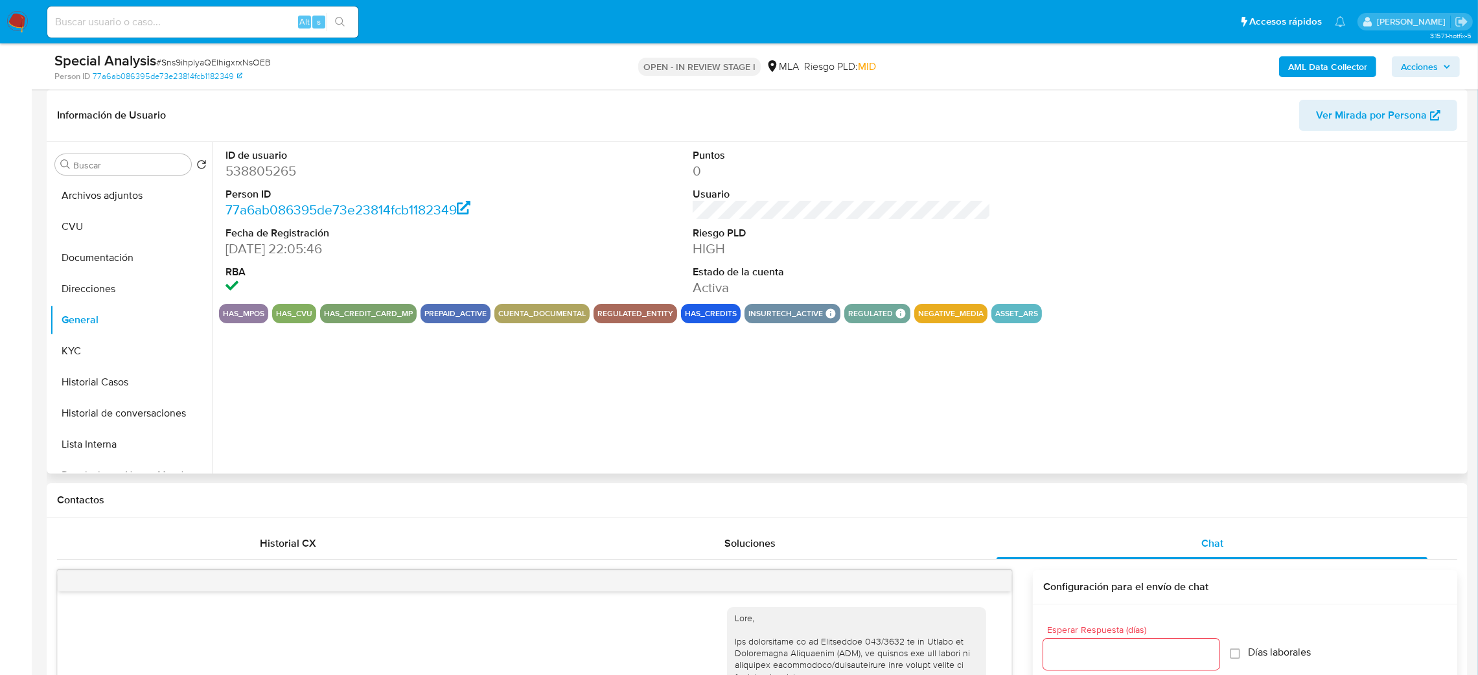
click at [260, 175] on dd "538805265" at bounding box center [374, 171] width 299 height 18
copy dd "538805265"
click at [114, 193] on button "Archivos adjuntos" at bounding box center [126, 195] width 152 height 31
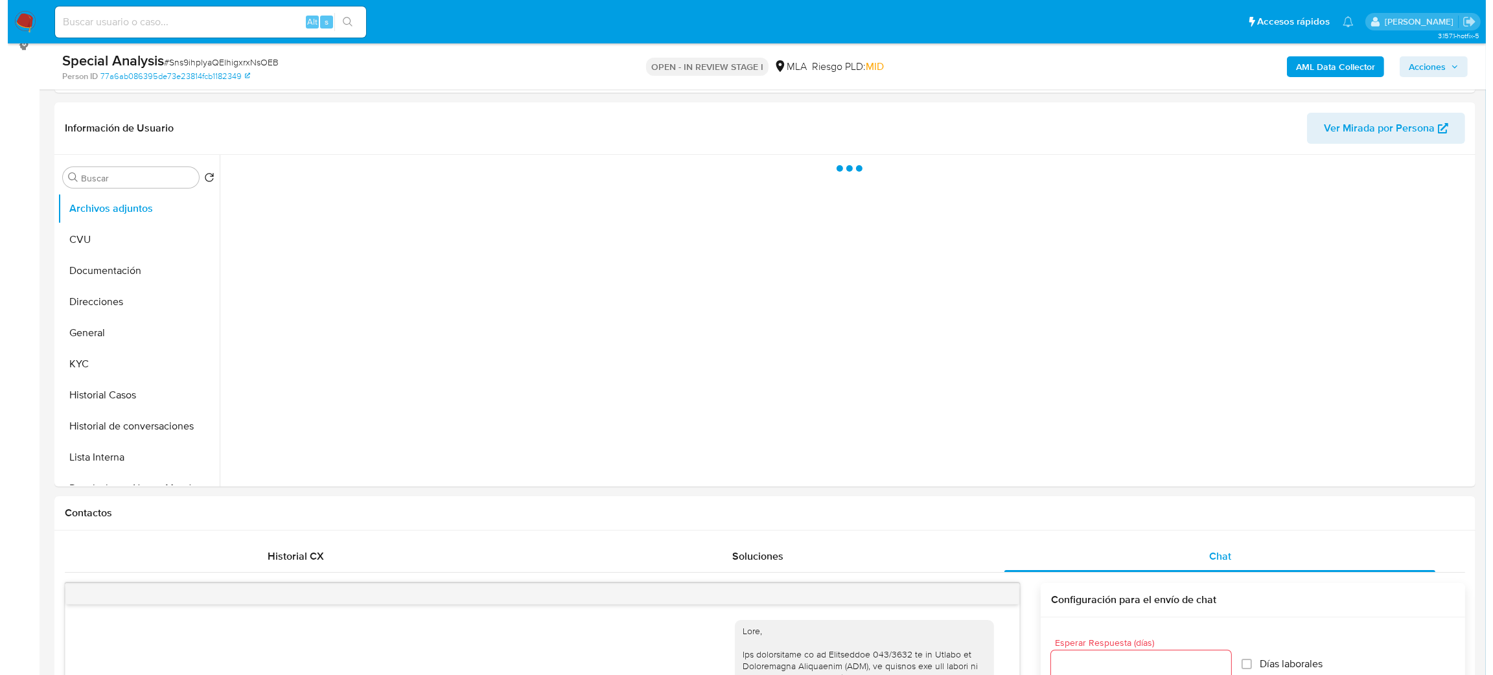
scroll to position [97, 0]
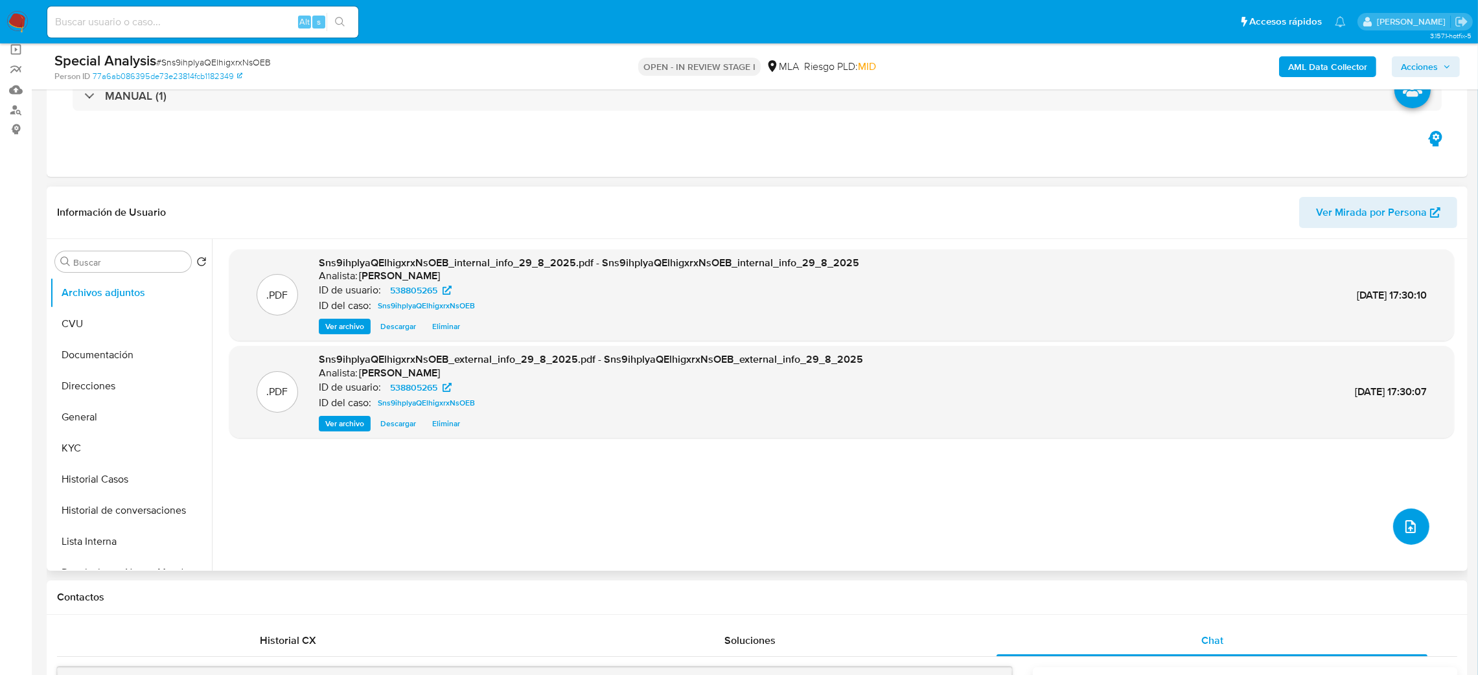
click at [1403, 526] on icon "upload-file" at bounding box center [1411, 527] width 16 height 16
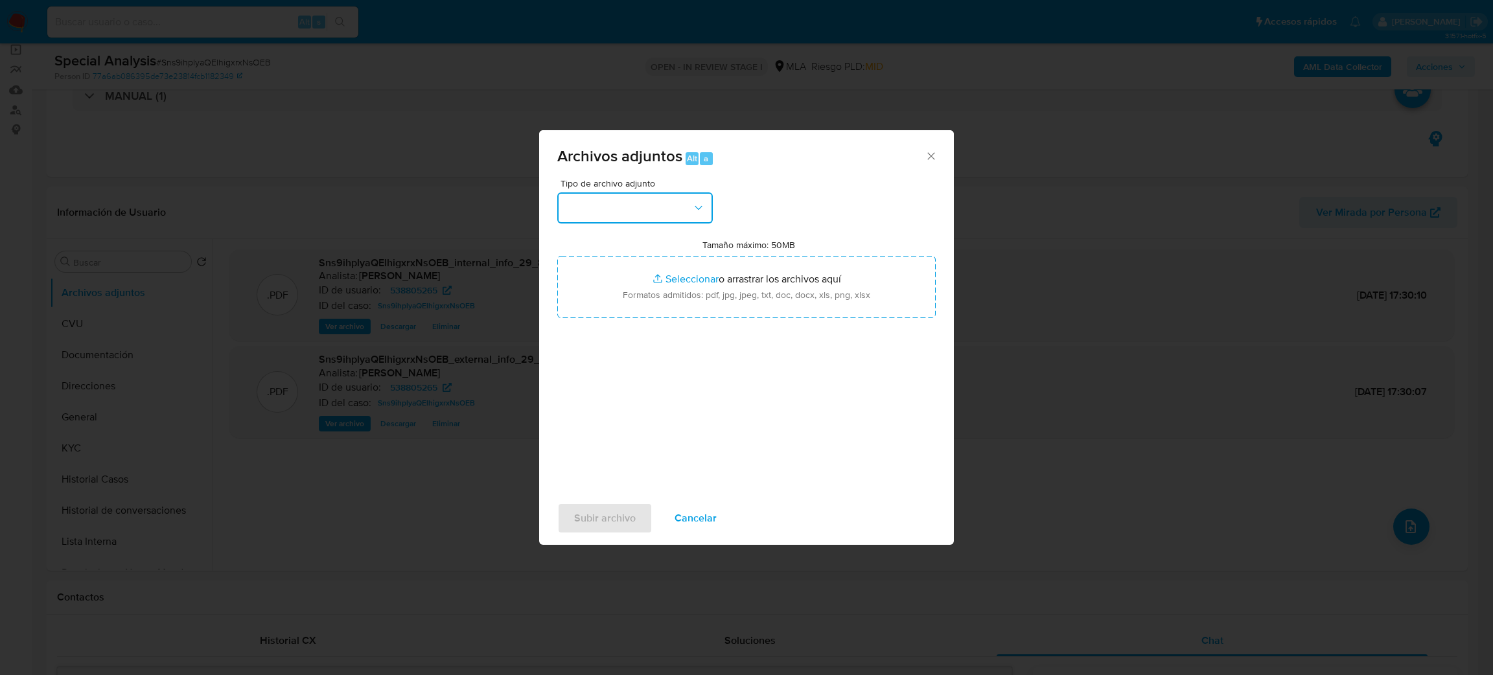
click at [636, 208] on button "button" at bounding box center [635, 207] width 156 height 31
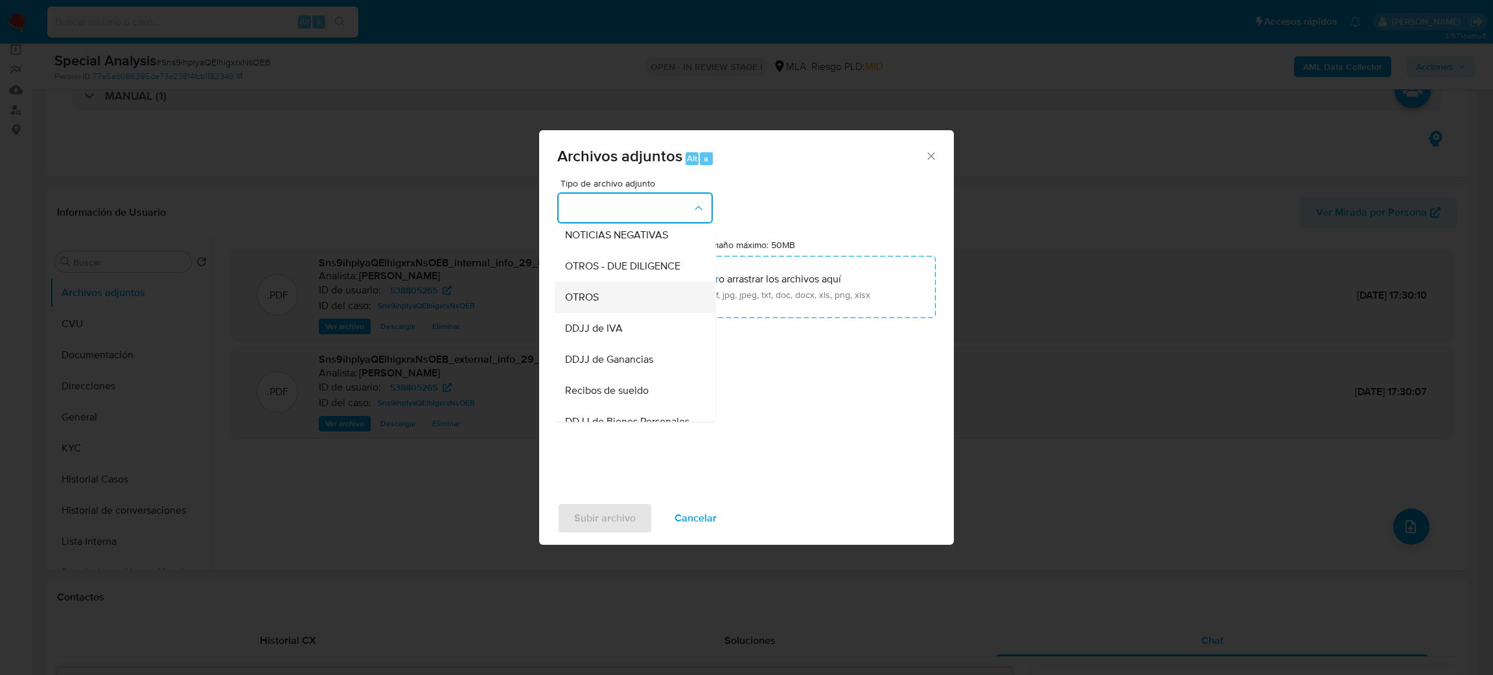
click at [597, 304] on span "OTROS" at bounding box center [582, 297] width 34 height 13
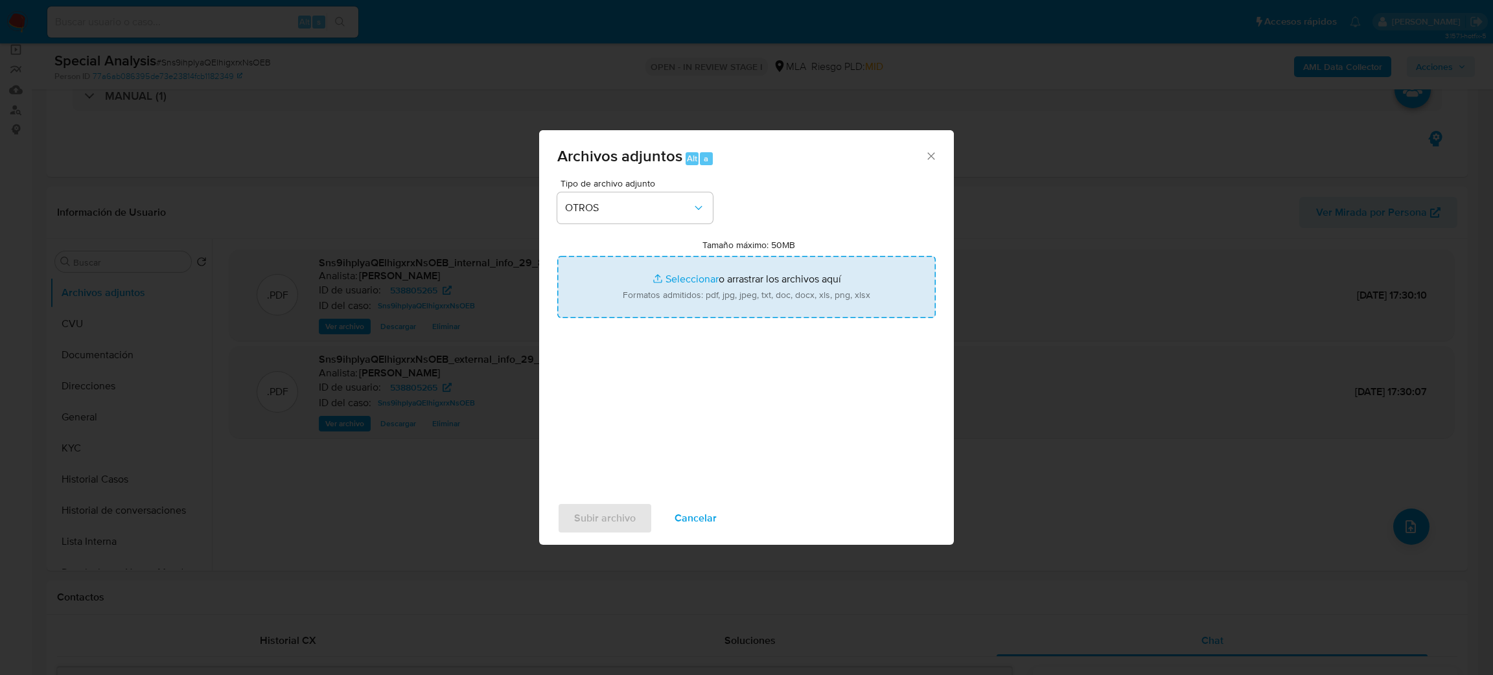
click at [684, 306] on input "Tamaño máximo: 50MB Seleccionar archivos" at bounding box center [746, 287] width 378 height 62
type input "C:\fakepath\Caselog Sns9ihplyaQElhigxrxNsOEB_2025_08_19_18_05_23.docx"
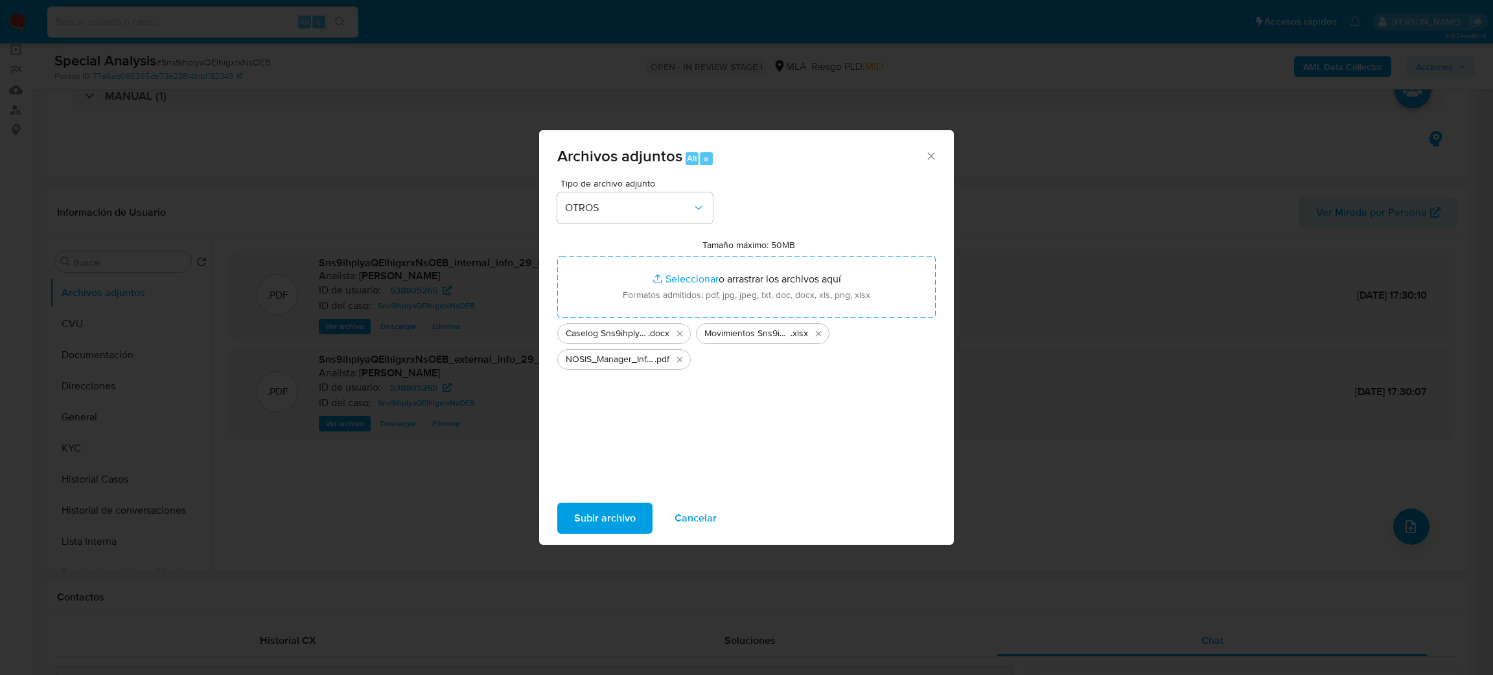
click at [601, 509] on span "Subir archivo" at bounding box center [605, 518] width 62 height 29
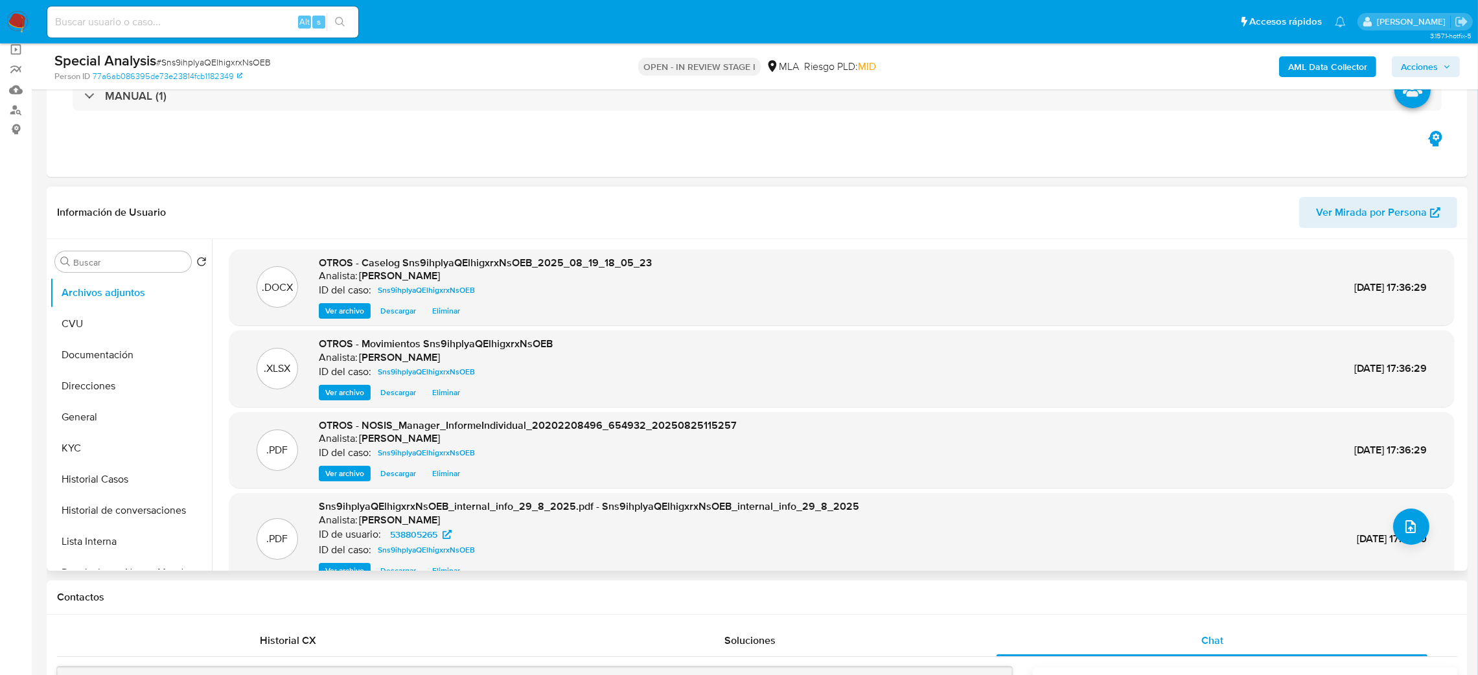
click at [343, 310] on span "Ver archivo" at bounding box center [344, 311] width 39 height 13
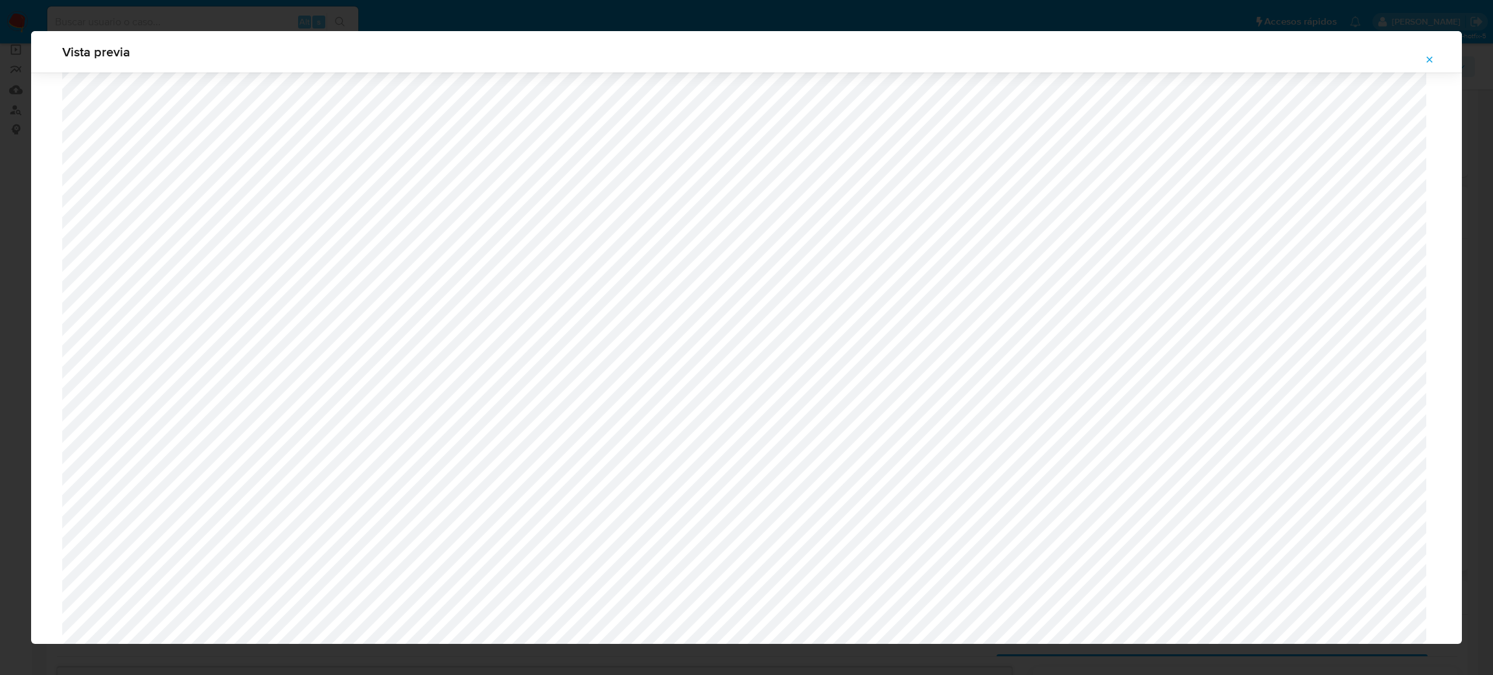
scroll to position [460, 0]
click at [1426, 65] on span "Attachment preview" at bounding box center [1429, 60] width 10 height 18
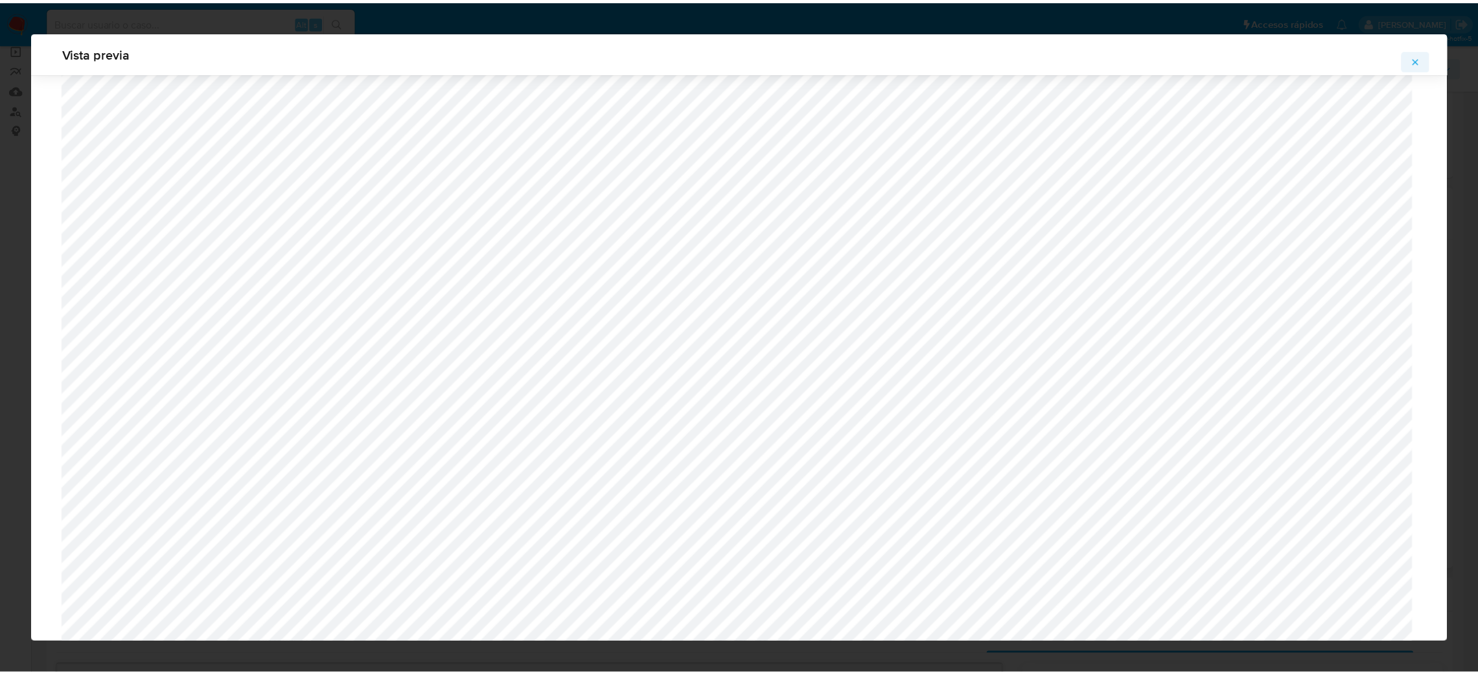
scroll to position [0, 0]
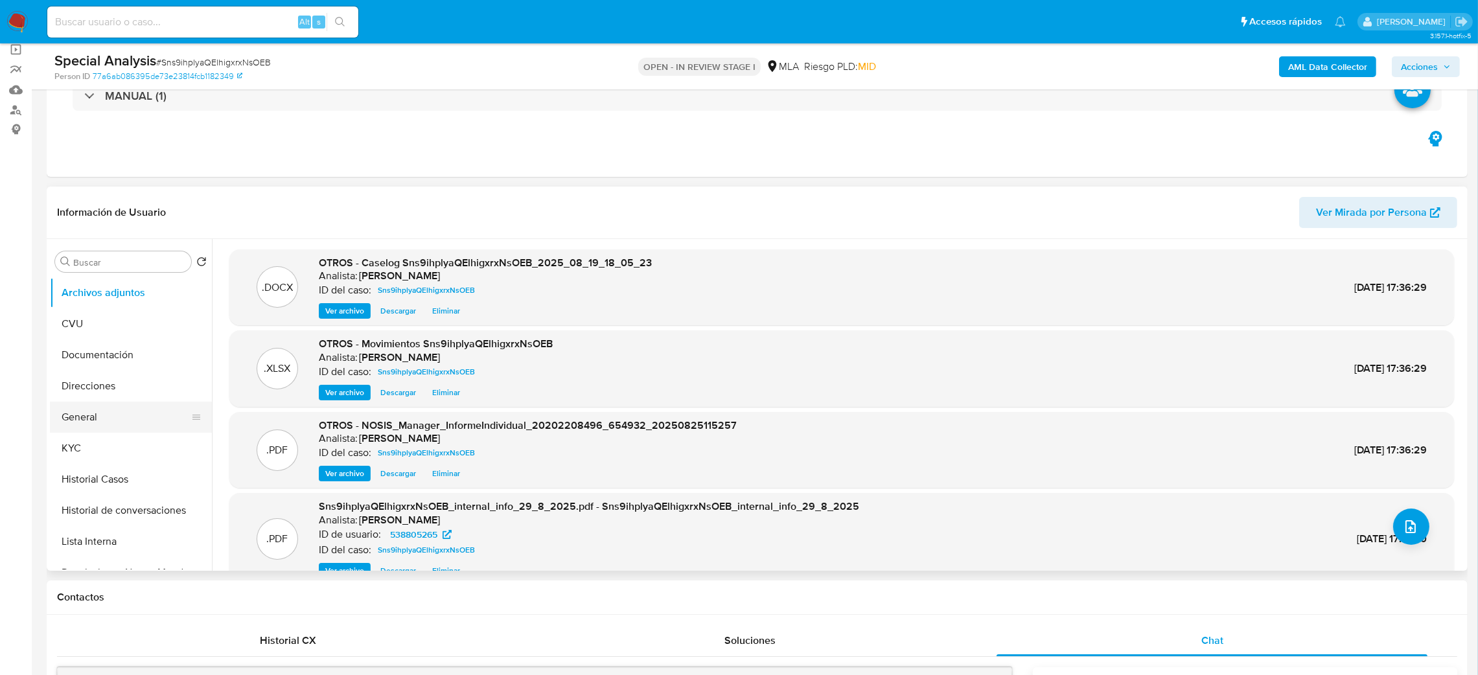
click at [88, 419] on button "General" at bounding box center [126, 417] width 152 height 31
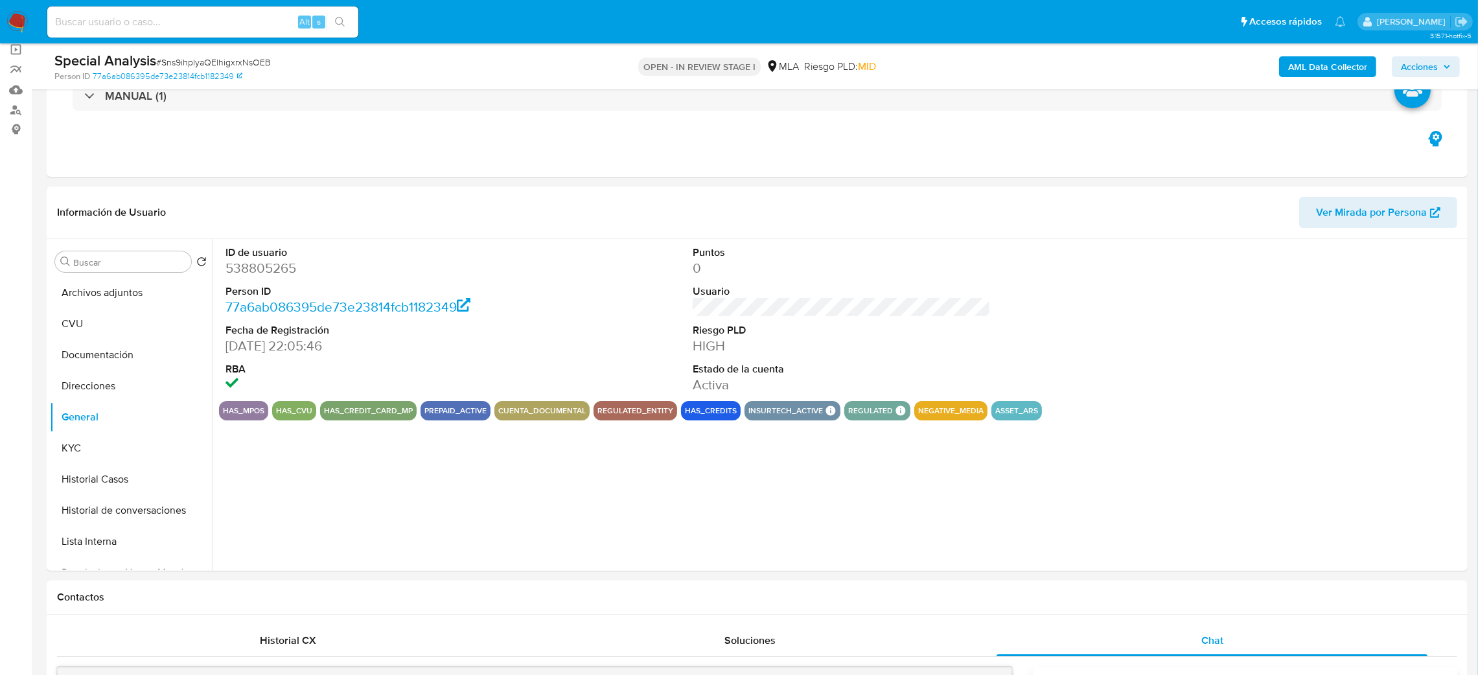
click at [237, 262] on dd "538805265" at bounding box center [374, 268] width 299 height 18
copy dd "538805265"
click at [1418, 70] on span "Acciones" at bounding box center [1419, 66] width 37 height 21
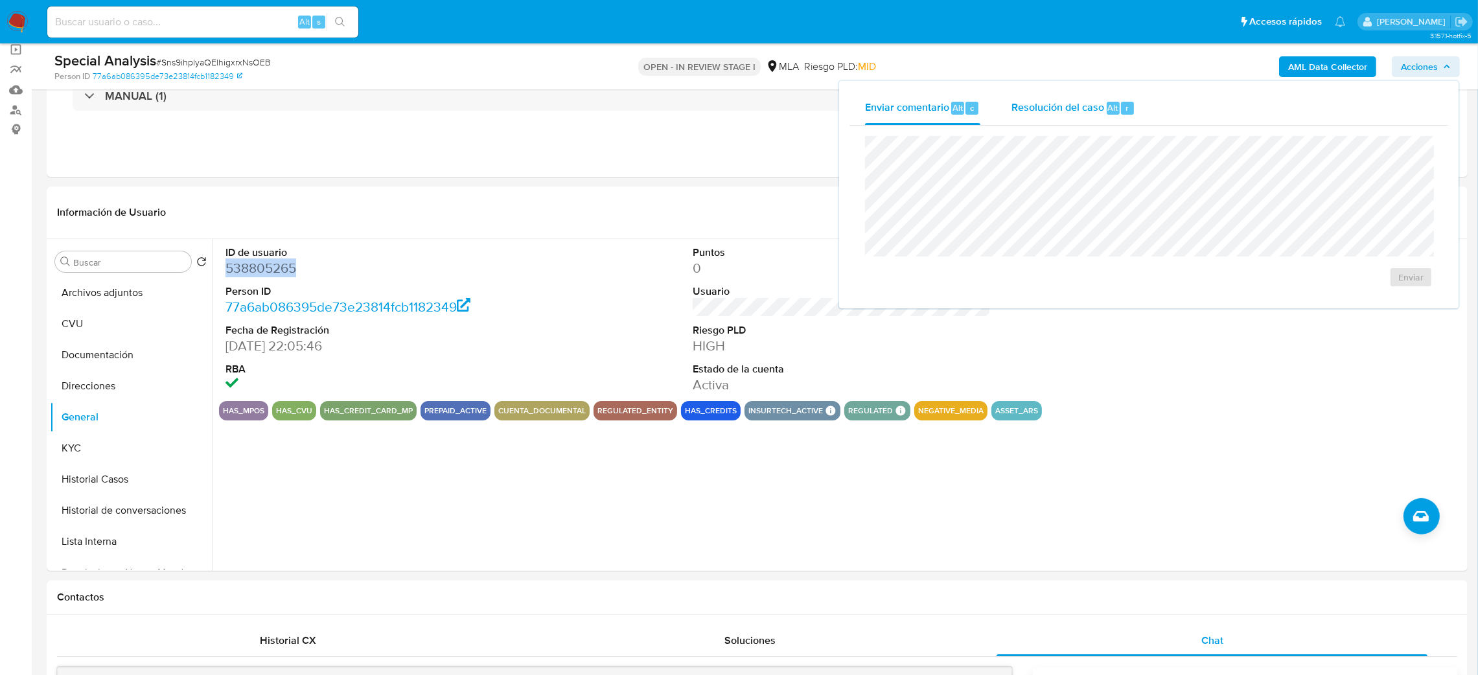
click at [1101, 95] on div "Resolución del caso Alt r" at bounding box center [1073, 108] width 124 height 34
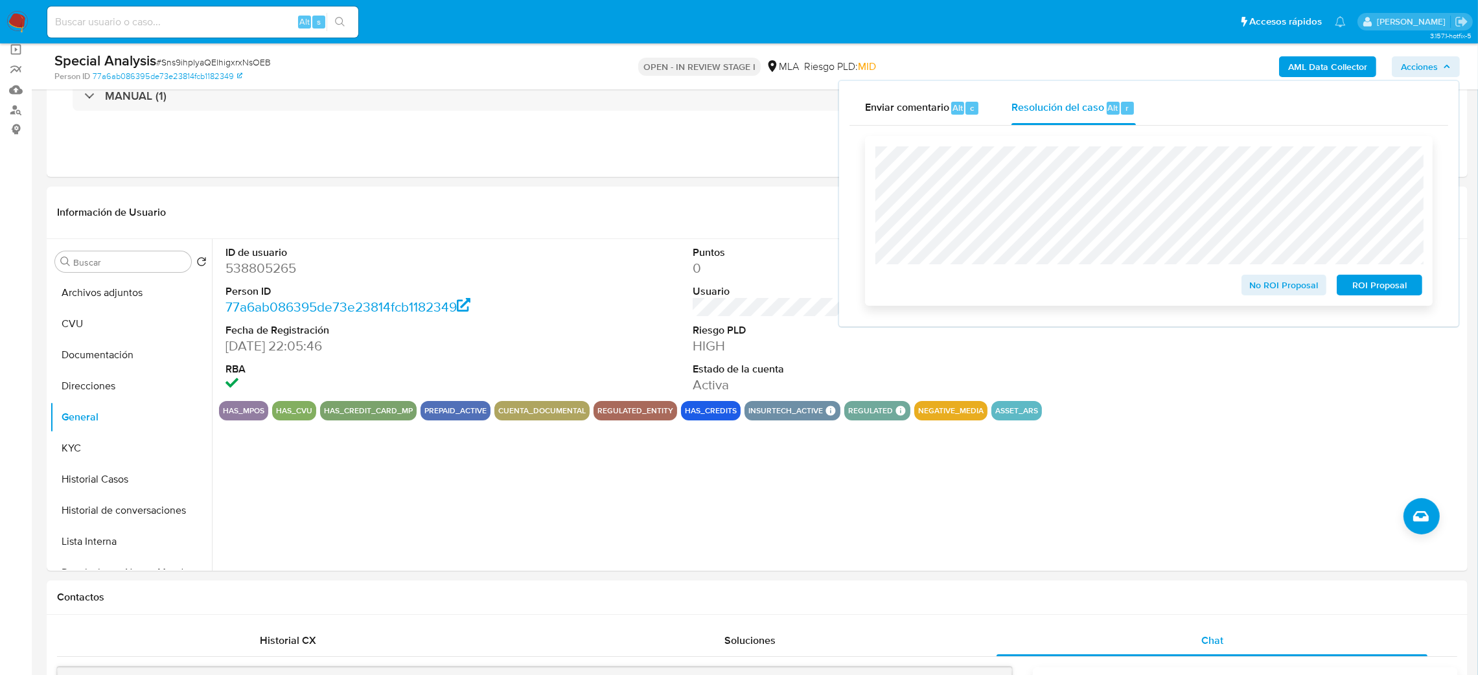
click at [1405, 292] on span "ROI Proposal" at bounding box center [1379, 285] width 67 height 18
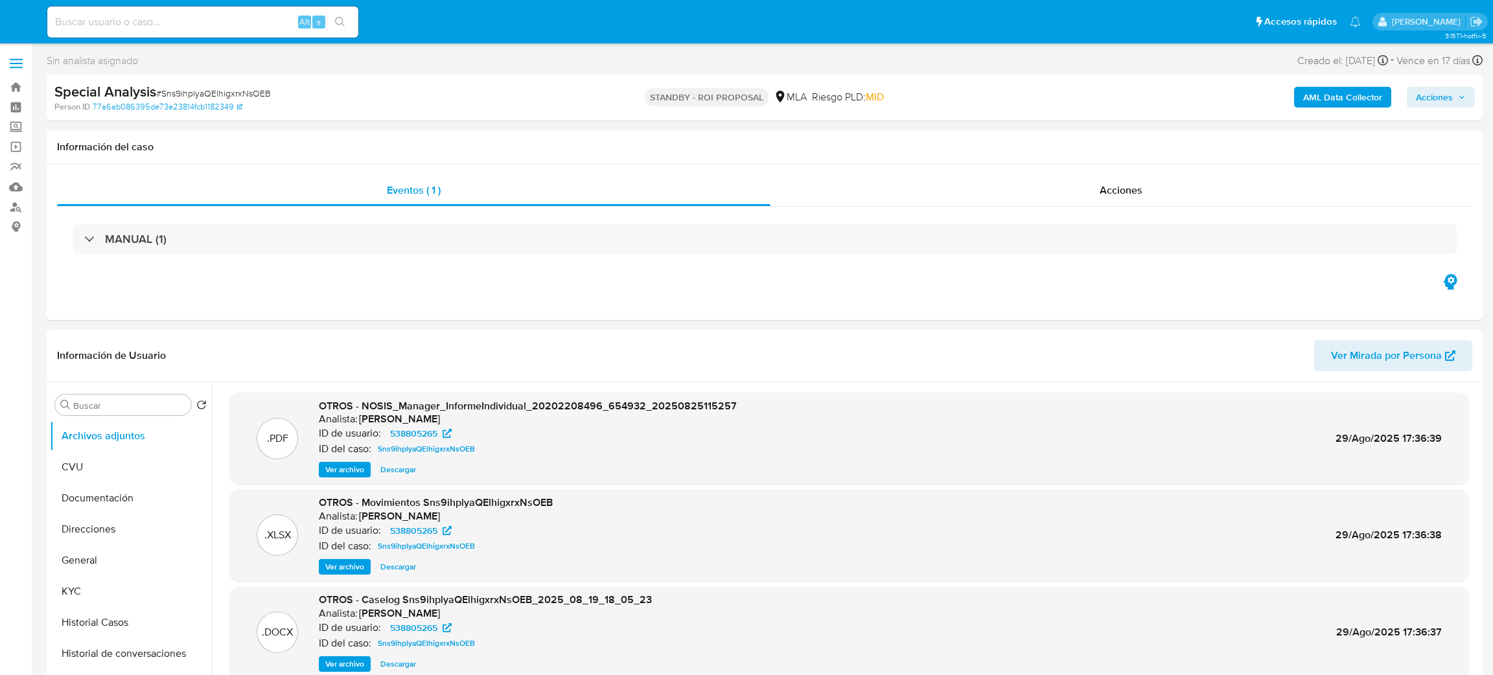
select select "10"
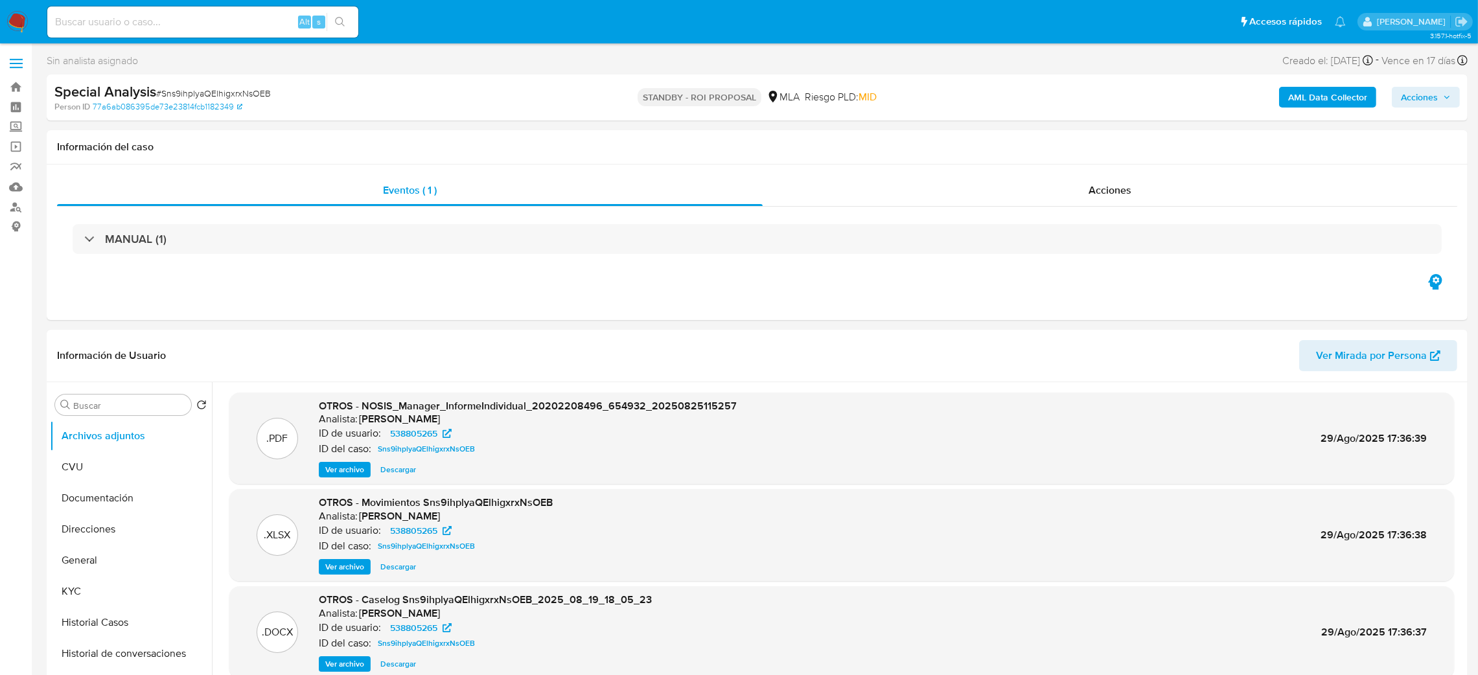
click at [9, 19] on img at bounding box center [17, 22] width 22 height 22
